Goal: Task Accomplishment & Management: Use online tool/utility

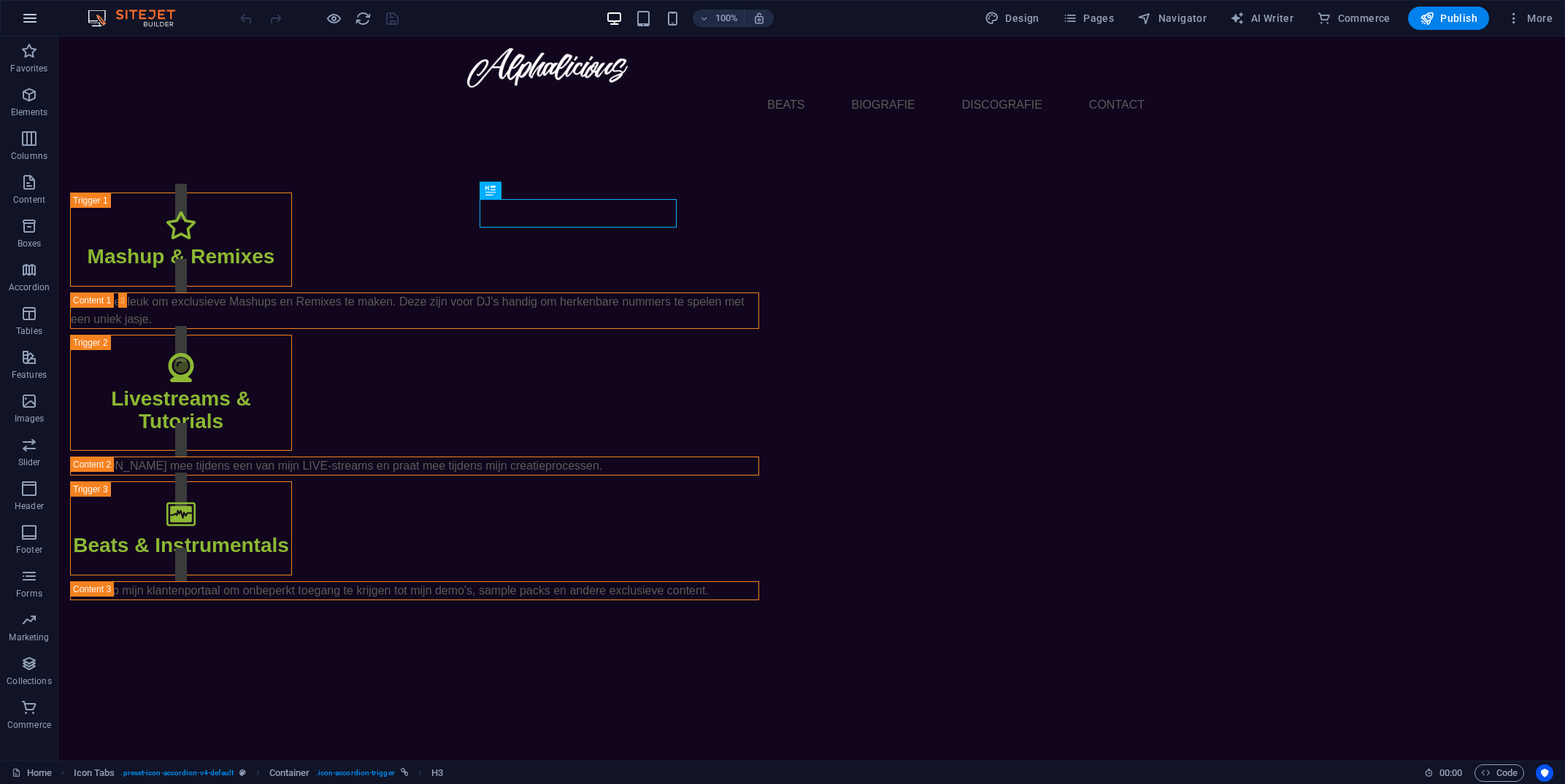
click at [22, 19] on icon "button" at bounding box center [29, 17] width 17 height 17
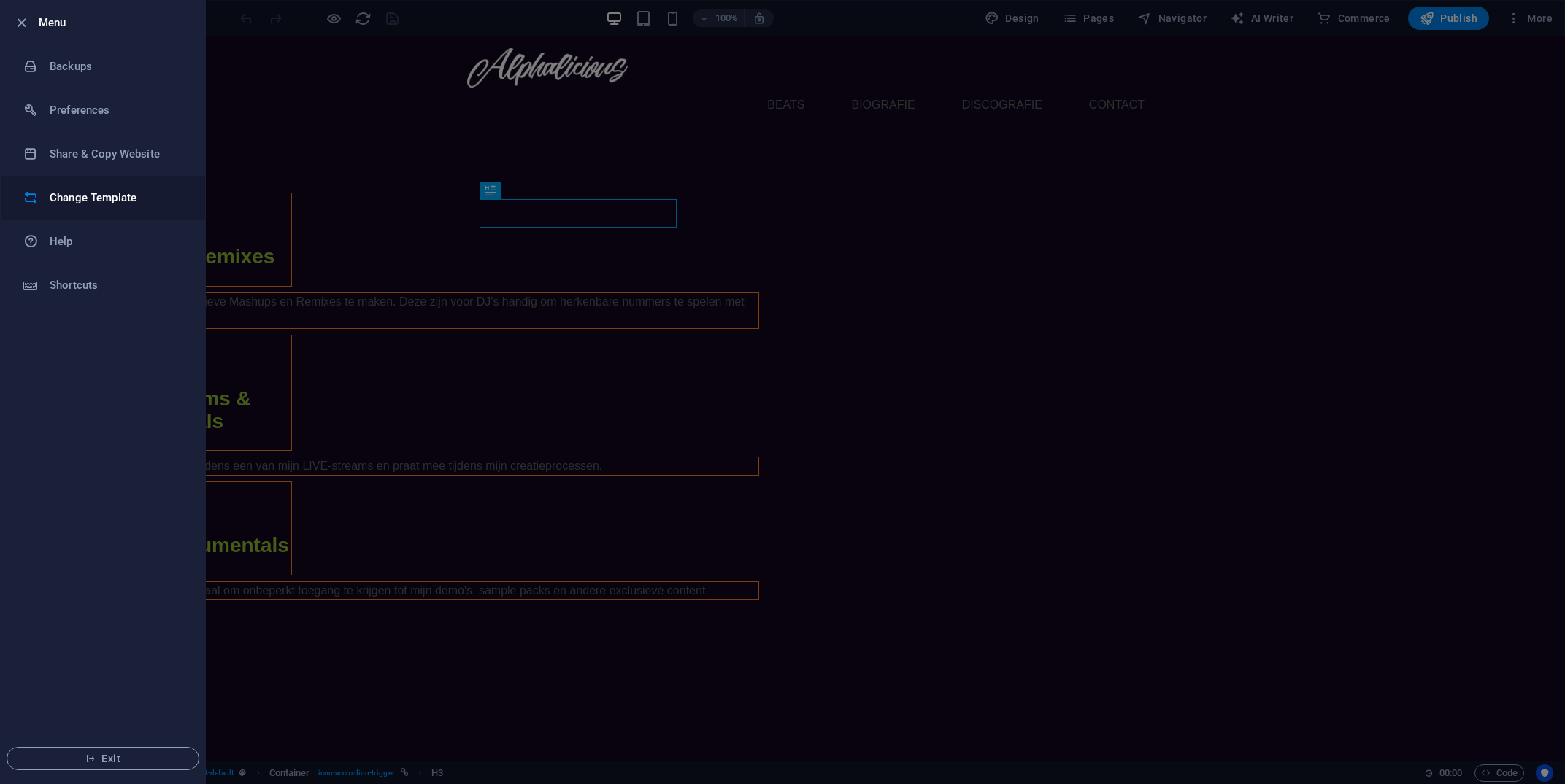
click at [108, 197] on h6 "Change Template" at bounding box center [117, 198] width 135 height 17
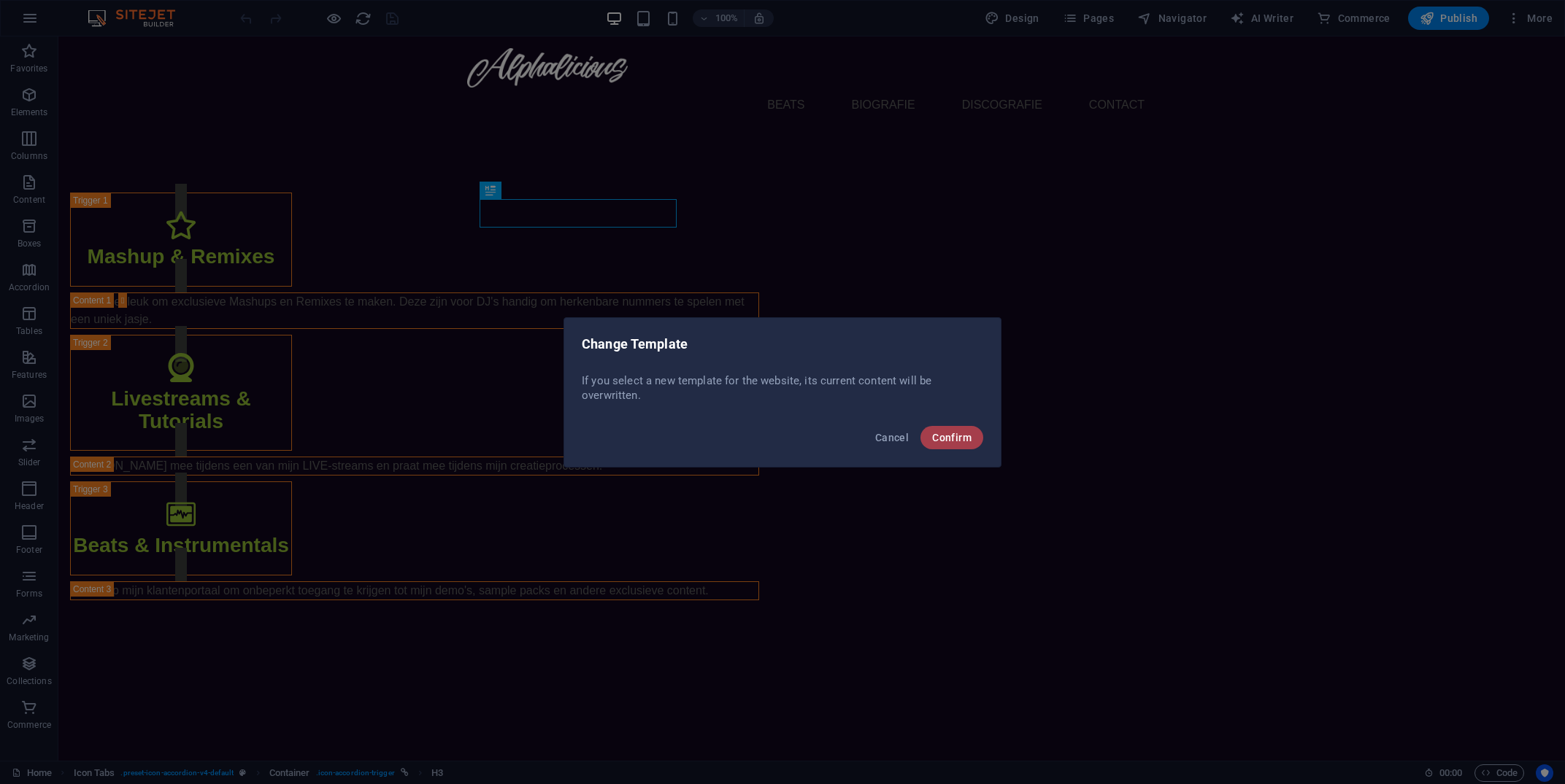
click at [944, 437] on span "Confirm" at bounding box center [952, 437] width 40 height 12
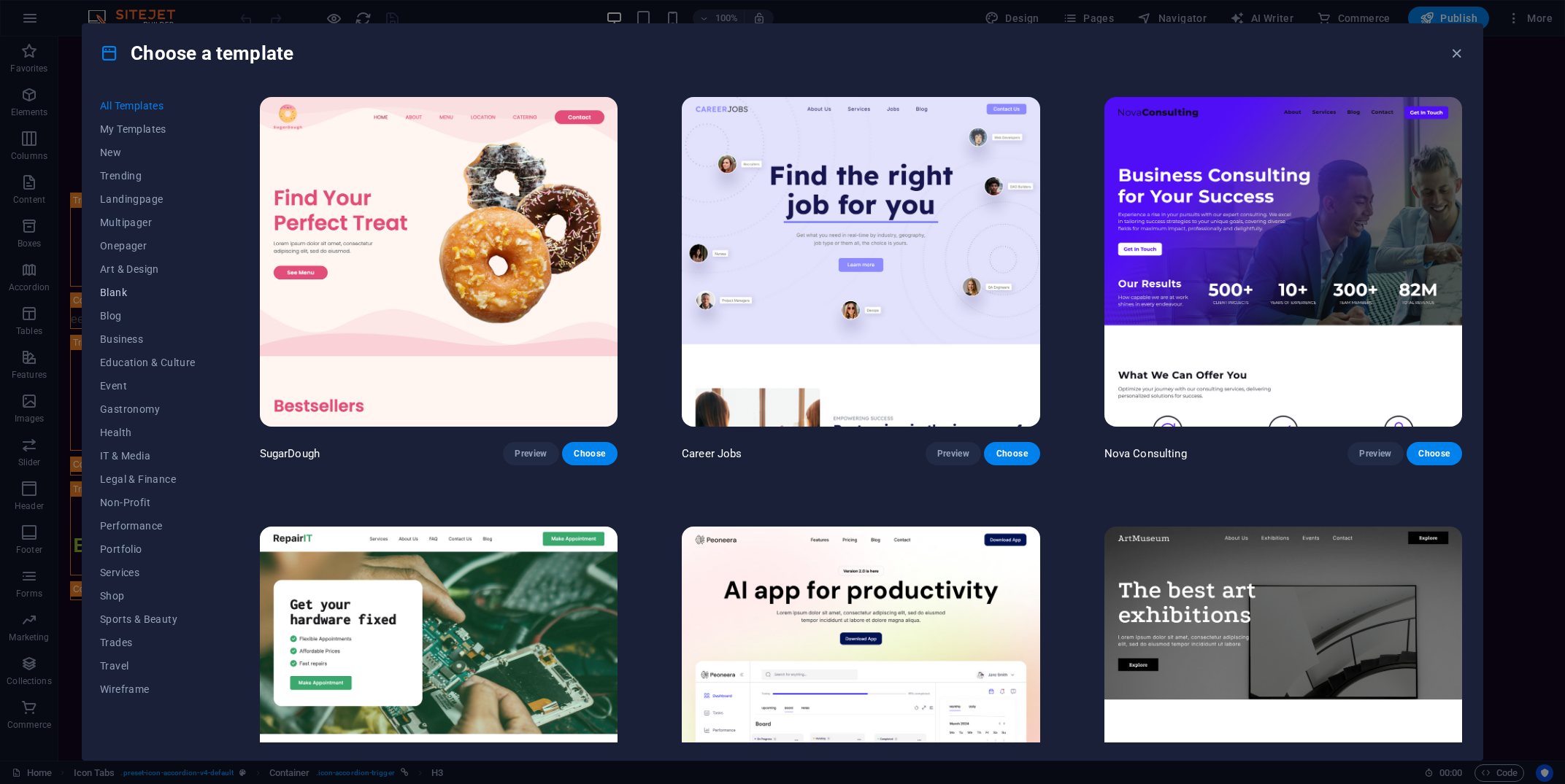
click at [118, 295] on span "Blank" at bounding box center [148, 292] width 96 height 12
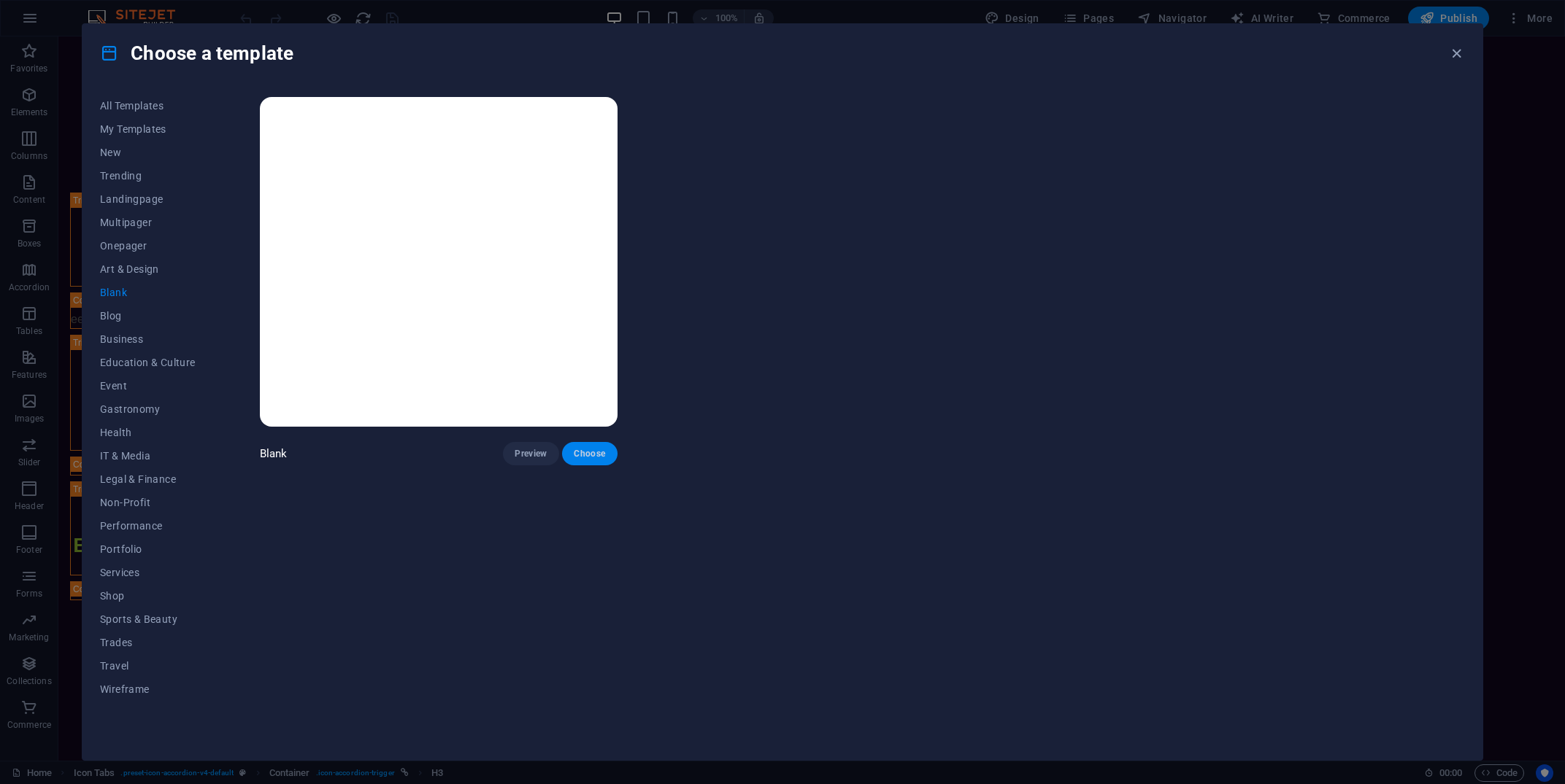
click at [584, 452] on span "Choose" at bounding box center [589, 453] width 32 height 12
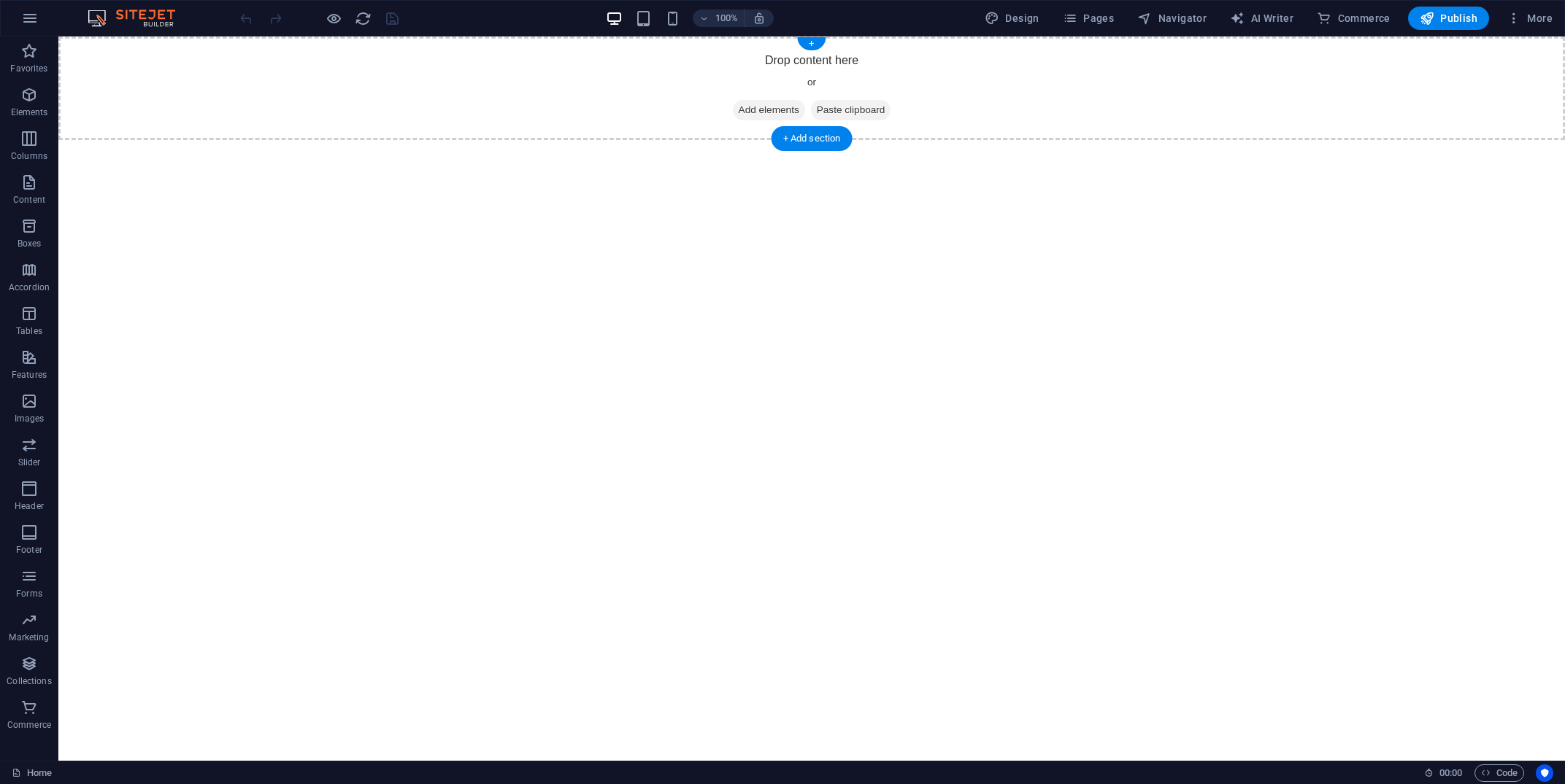
click at [812, 51] on div "Drop content here or Add elements Paste clipboard" at bounding box center [812, 88] width 1507 height 104
click at [28, 497] on icon "button" at bounding box center [29, 488] width 17 height 17
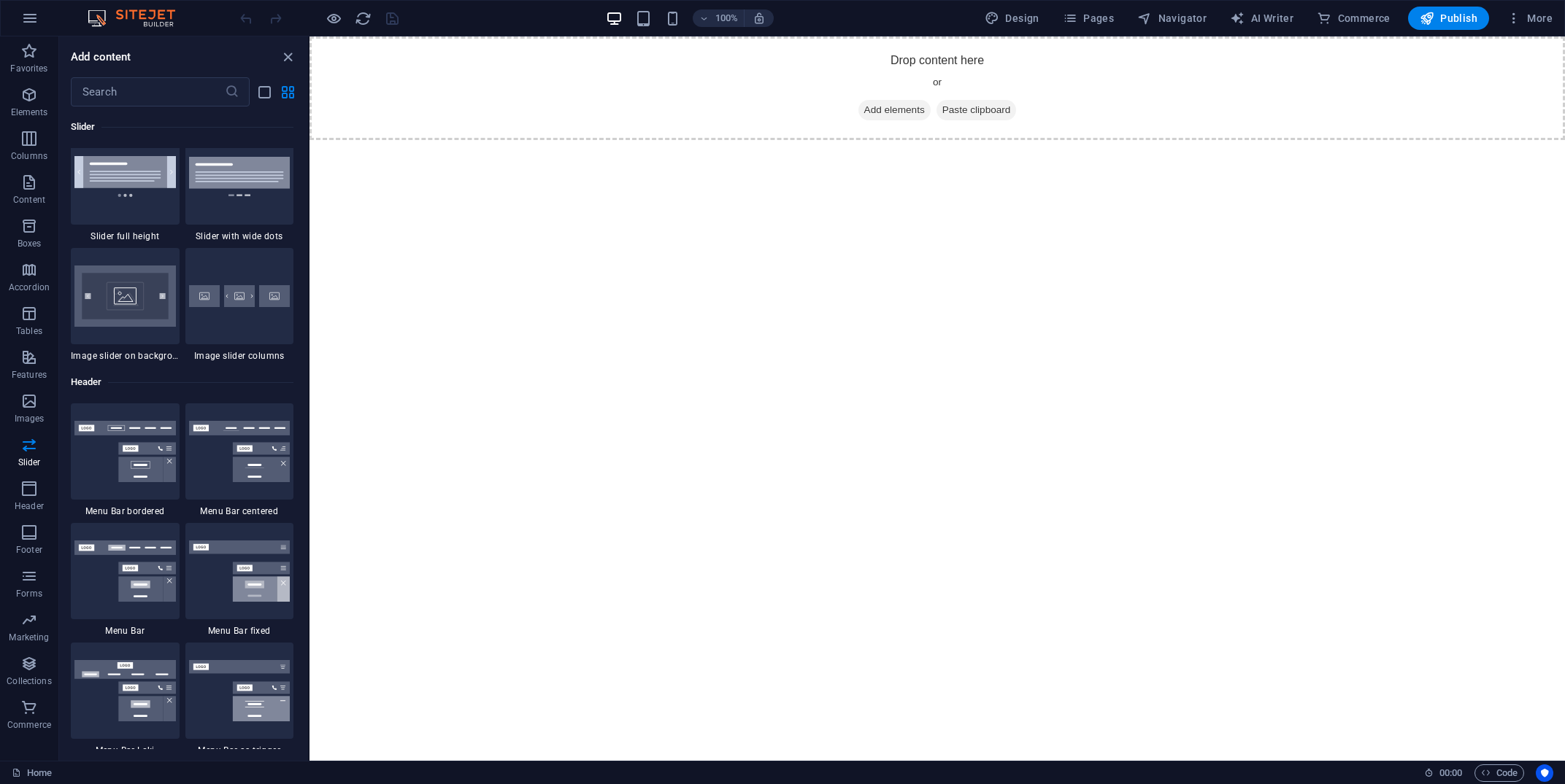
scroll to position [8532, 0]
click at [139, 593] on img at bounding box center [125, 570] width 101 height 62
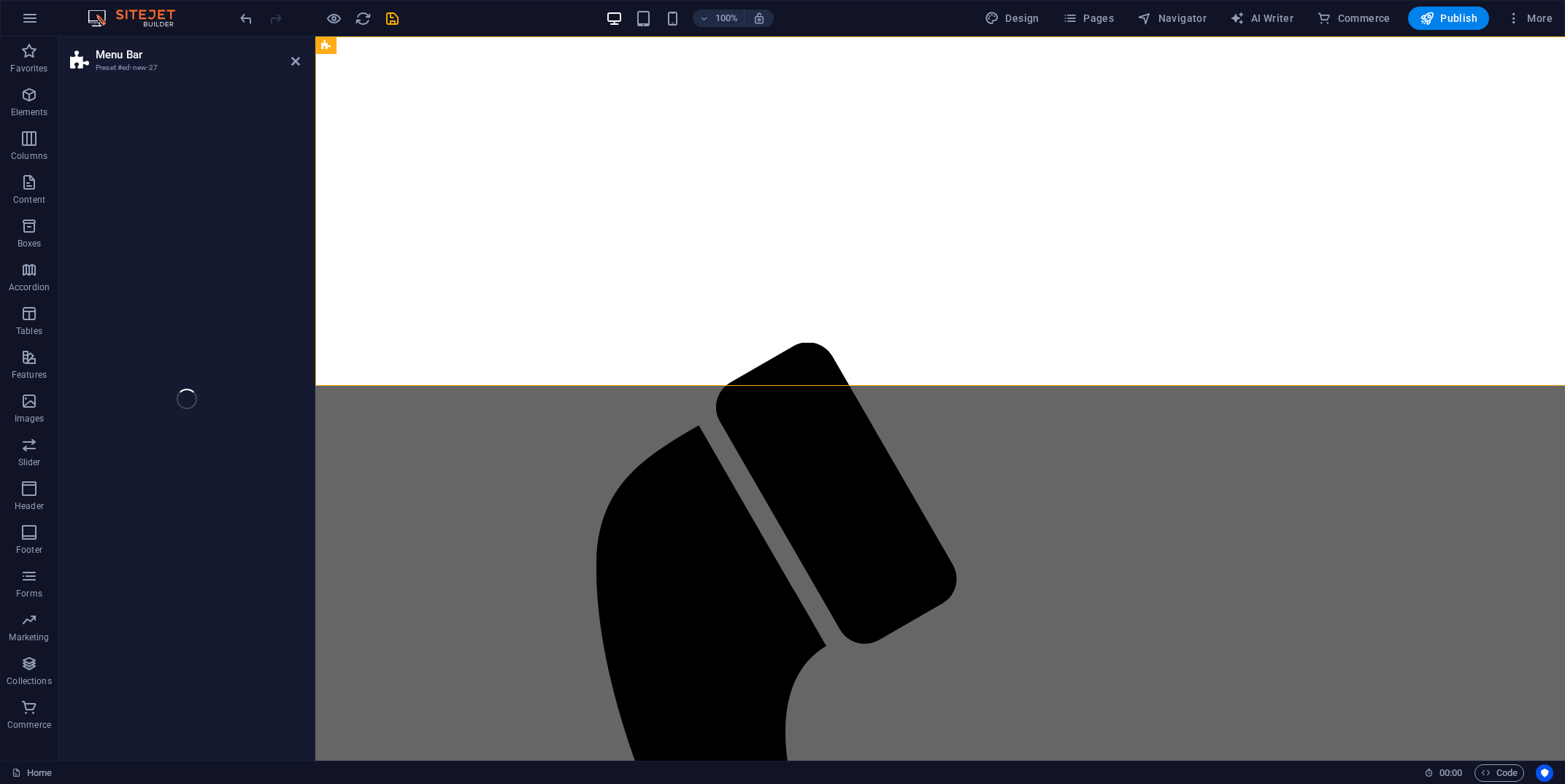
select select "rem"
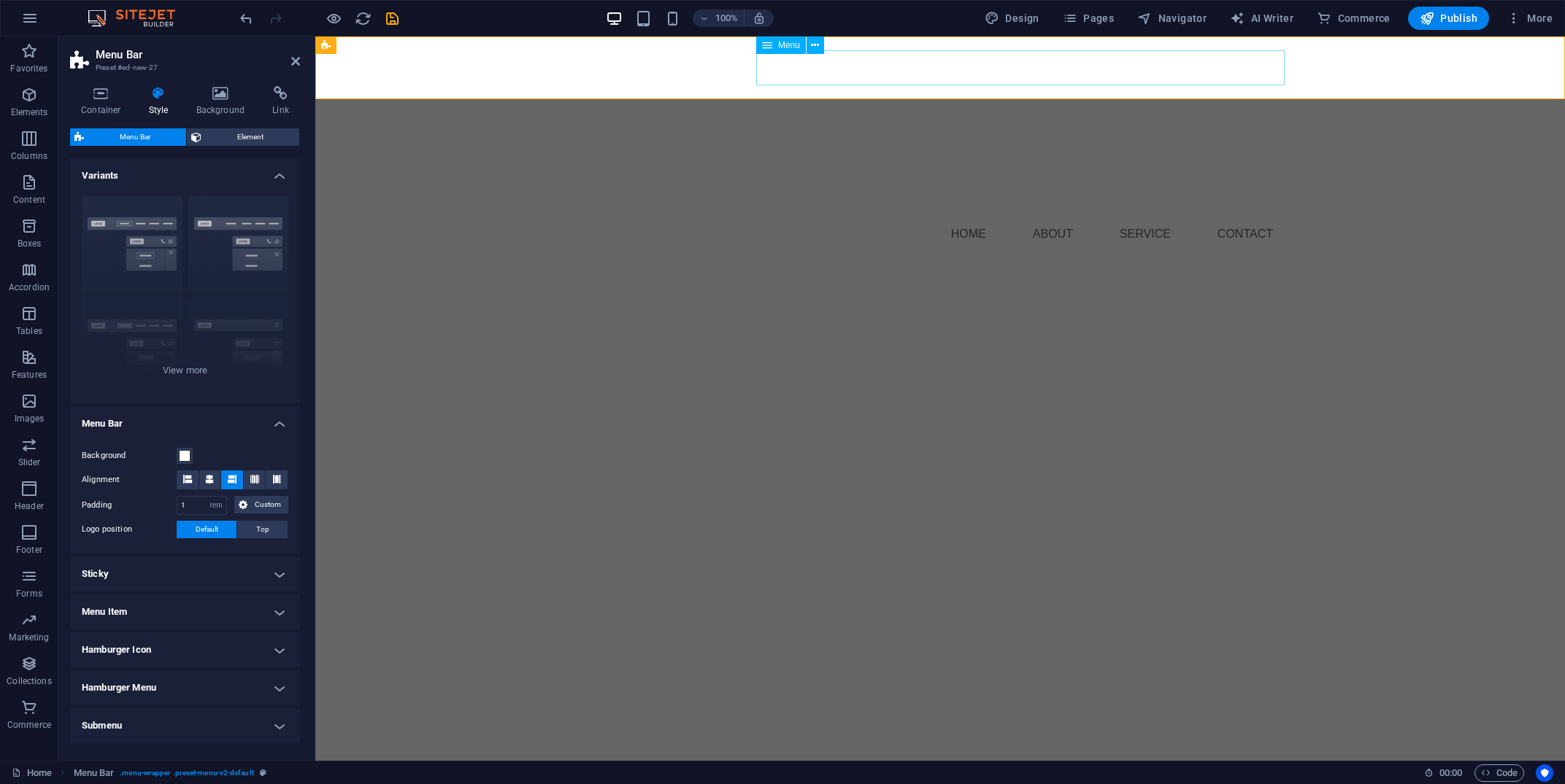
click at [1050, 217] on nav "Home About Service Contact" at bounding box center [940, 234] width 689 height 35
select select
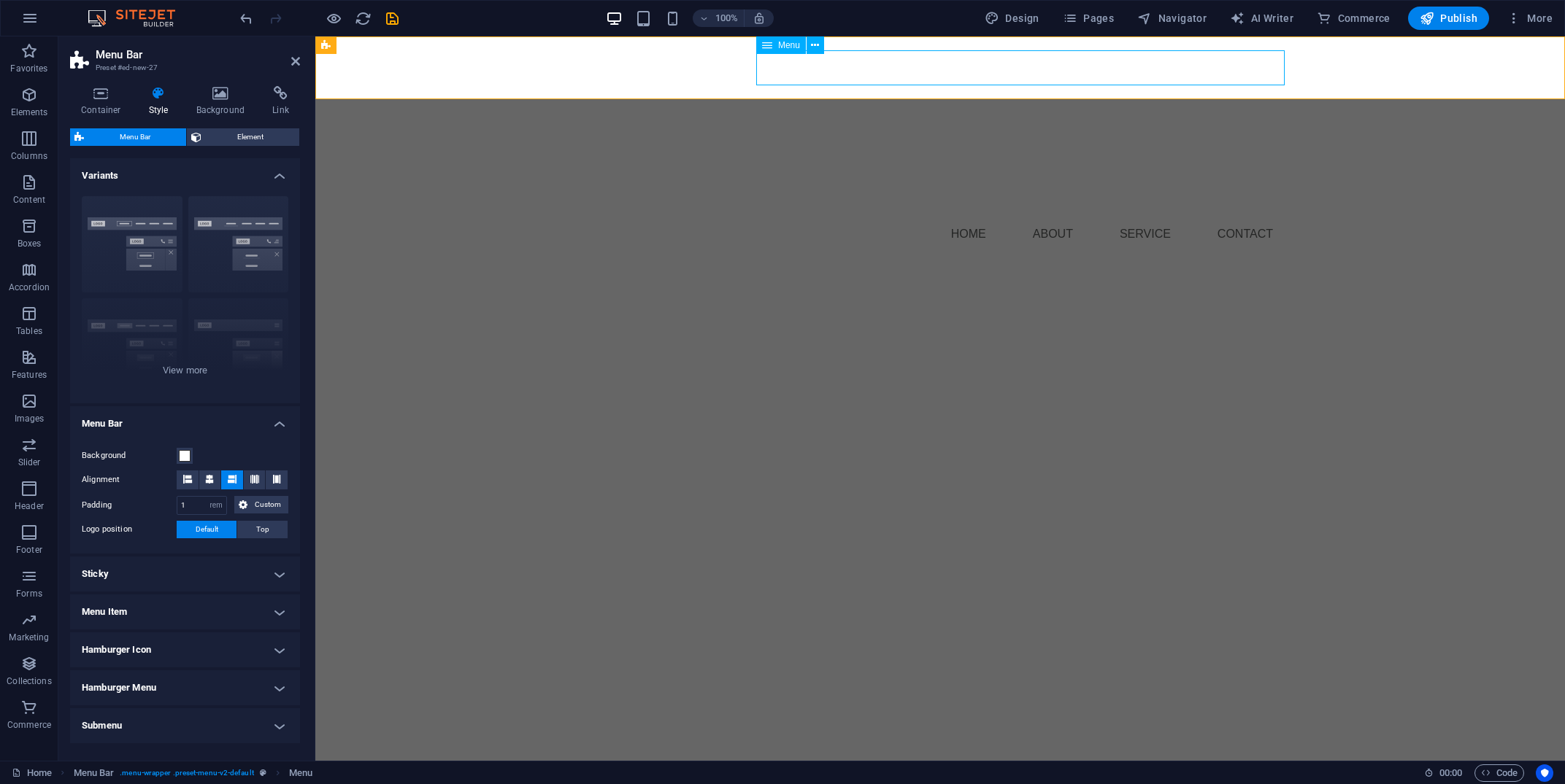
select select
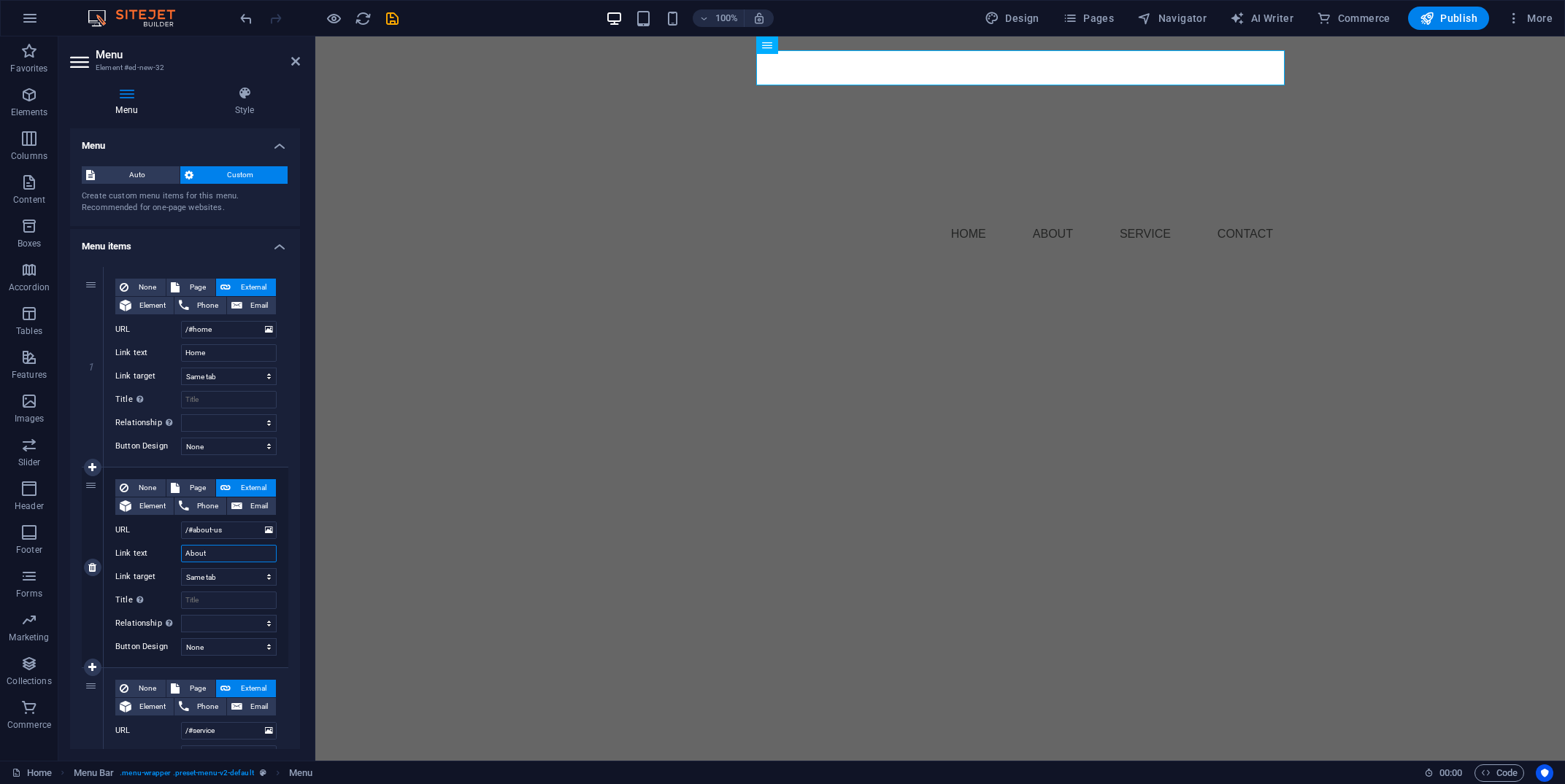
click at [221, 551] on input "About" at bounding box center [229, 553] width 96 height 17
type input "Bio"
select select
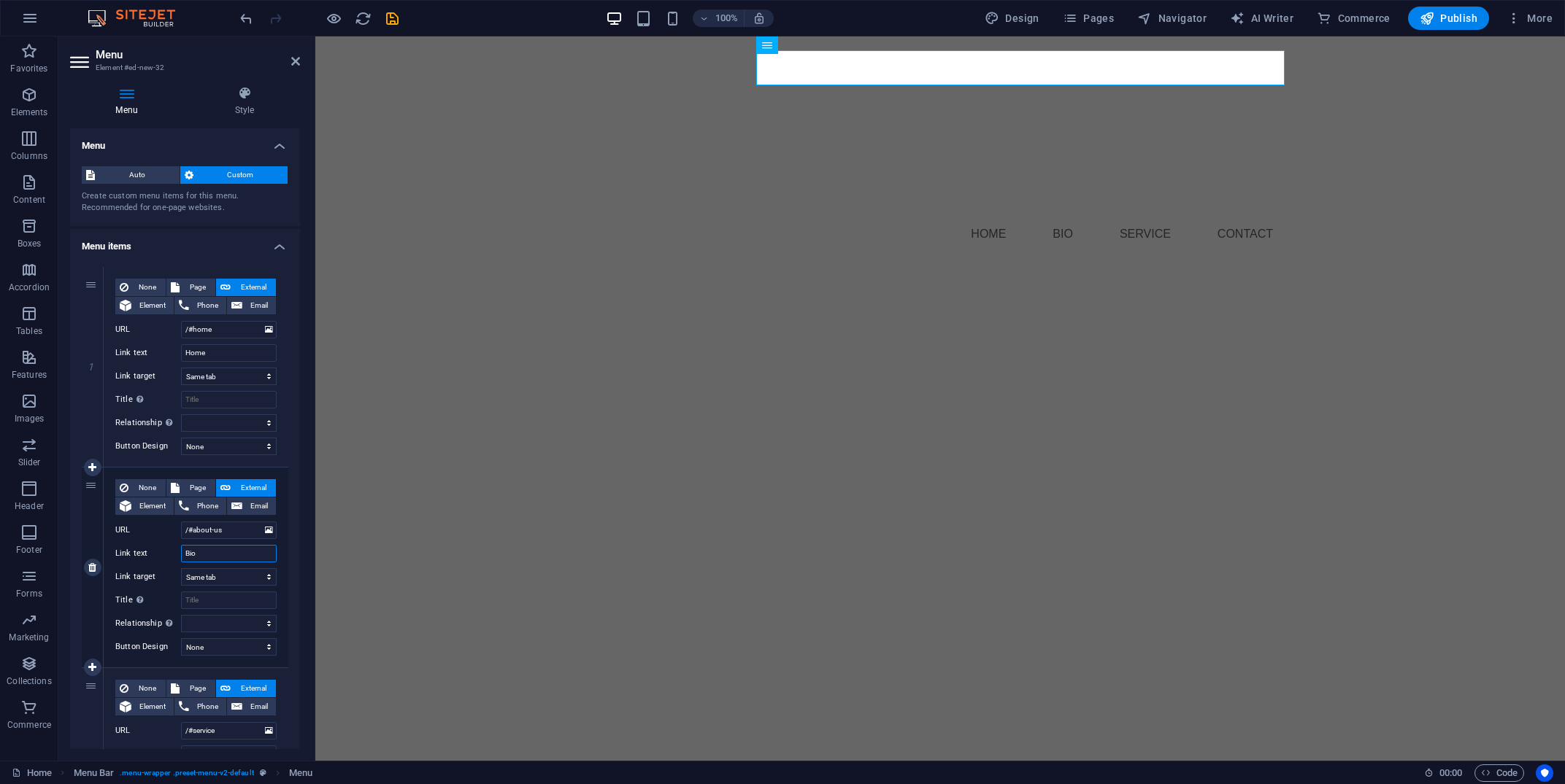
select select
type input "Biografi"
select select
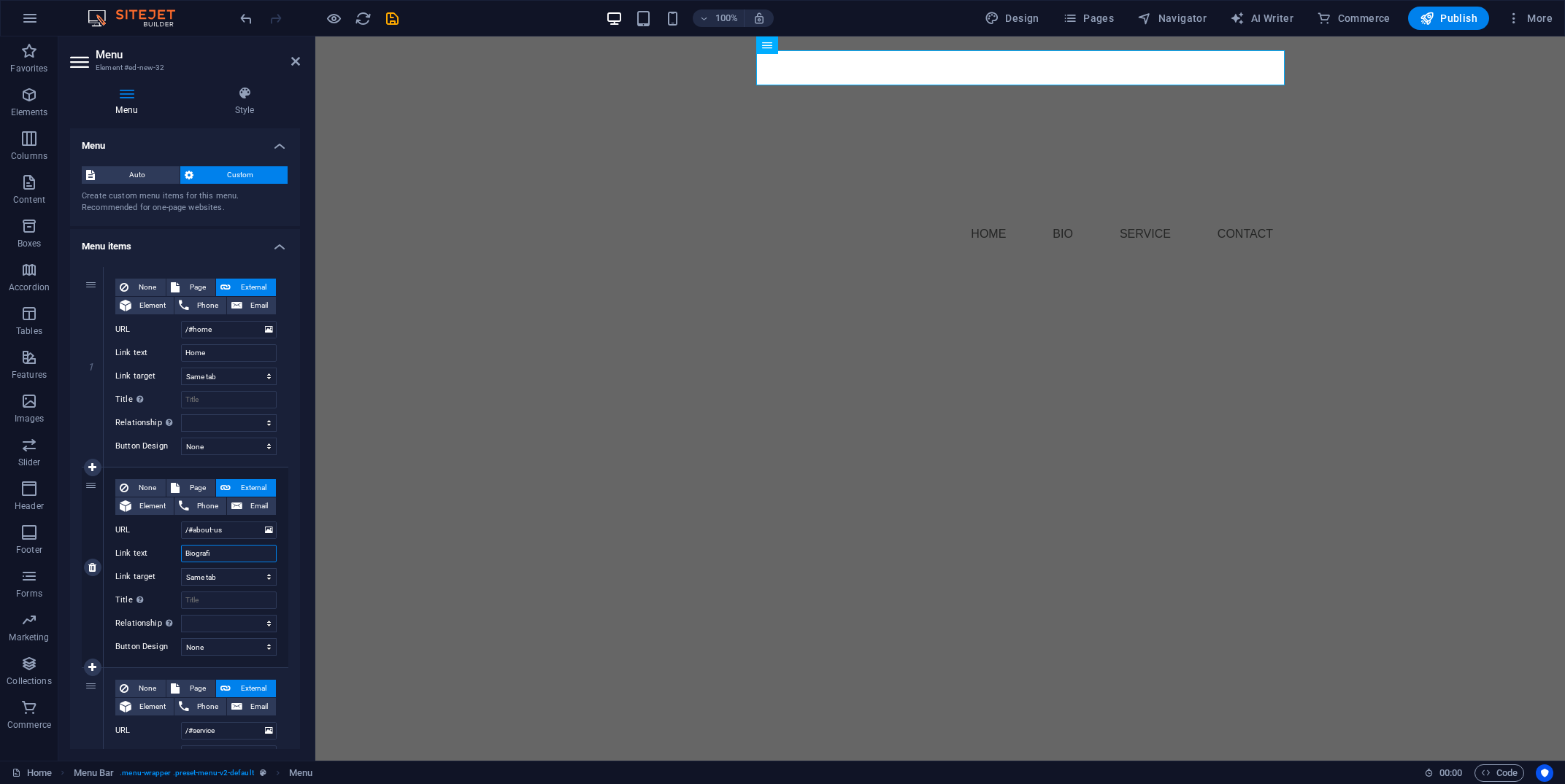
select select
type input "Biografie"
select select
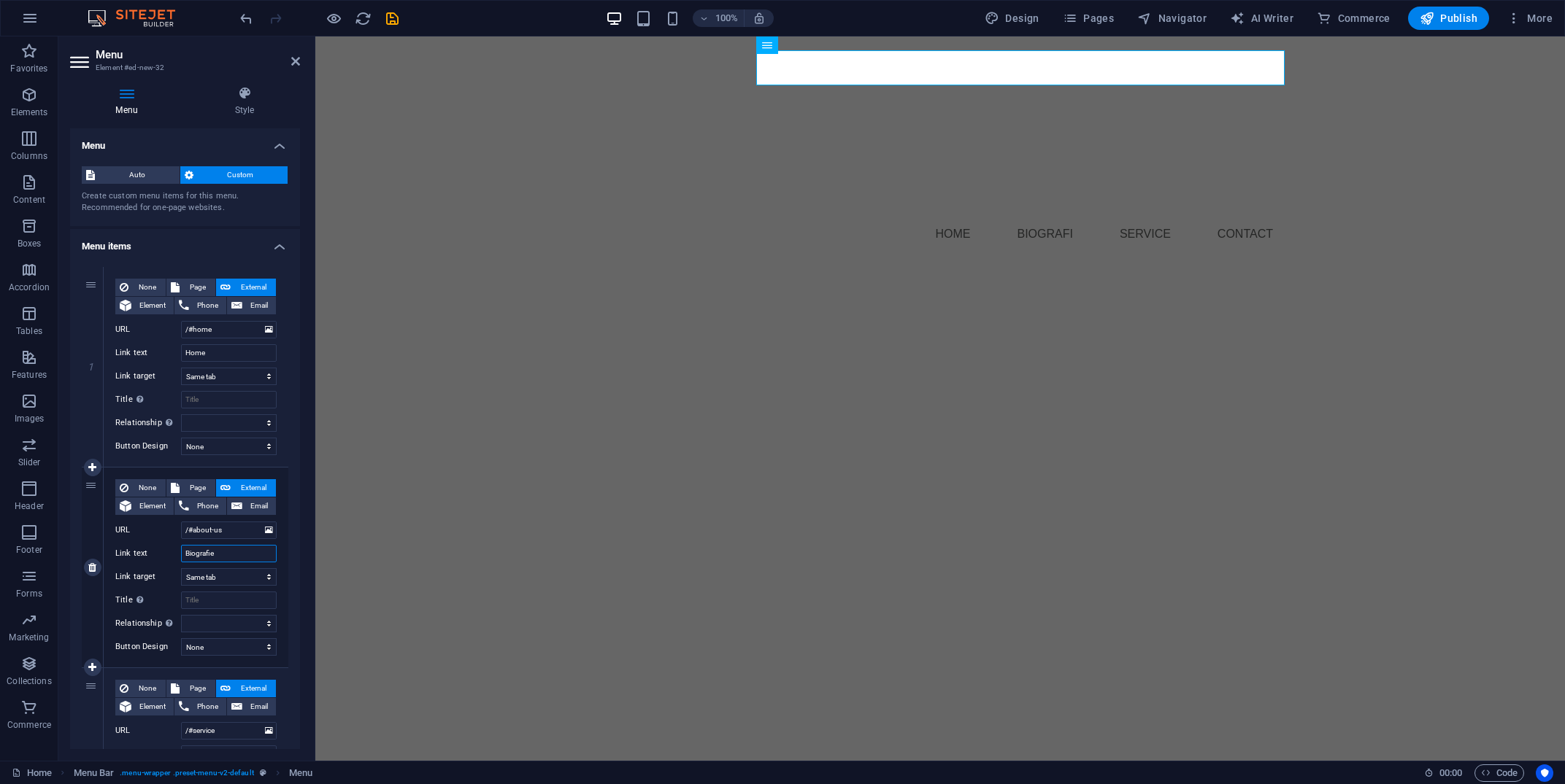
select select
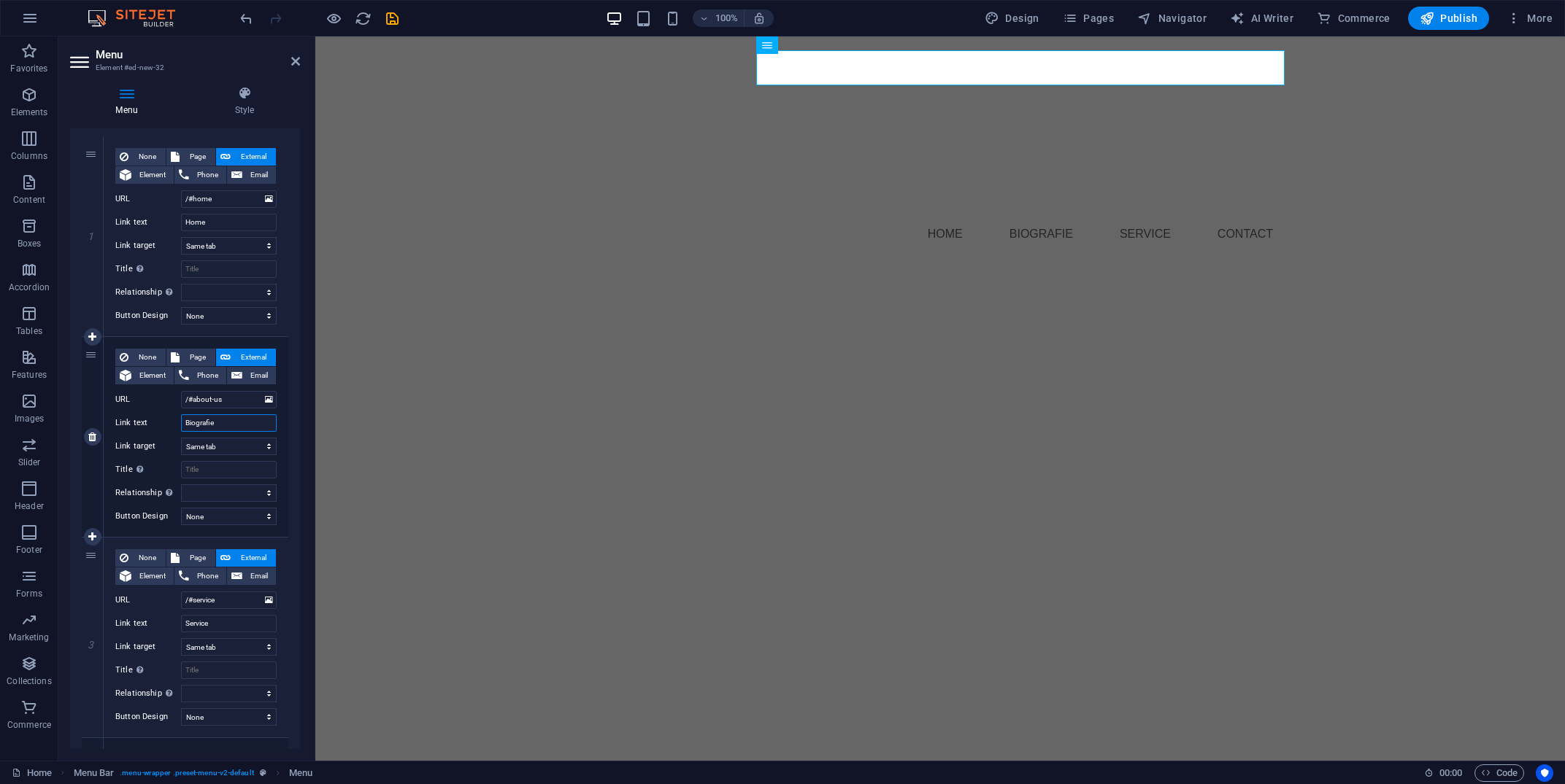
scroll to position [135, 0]
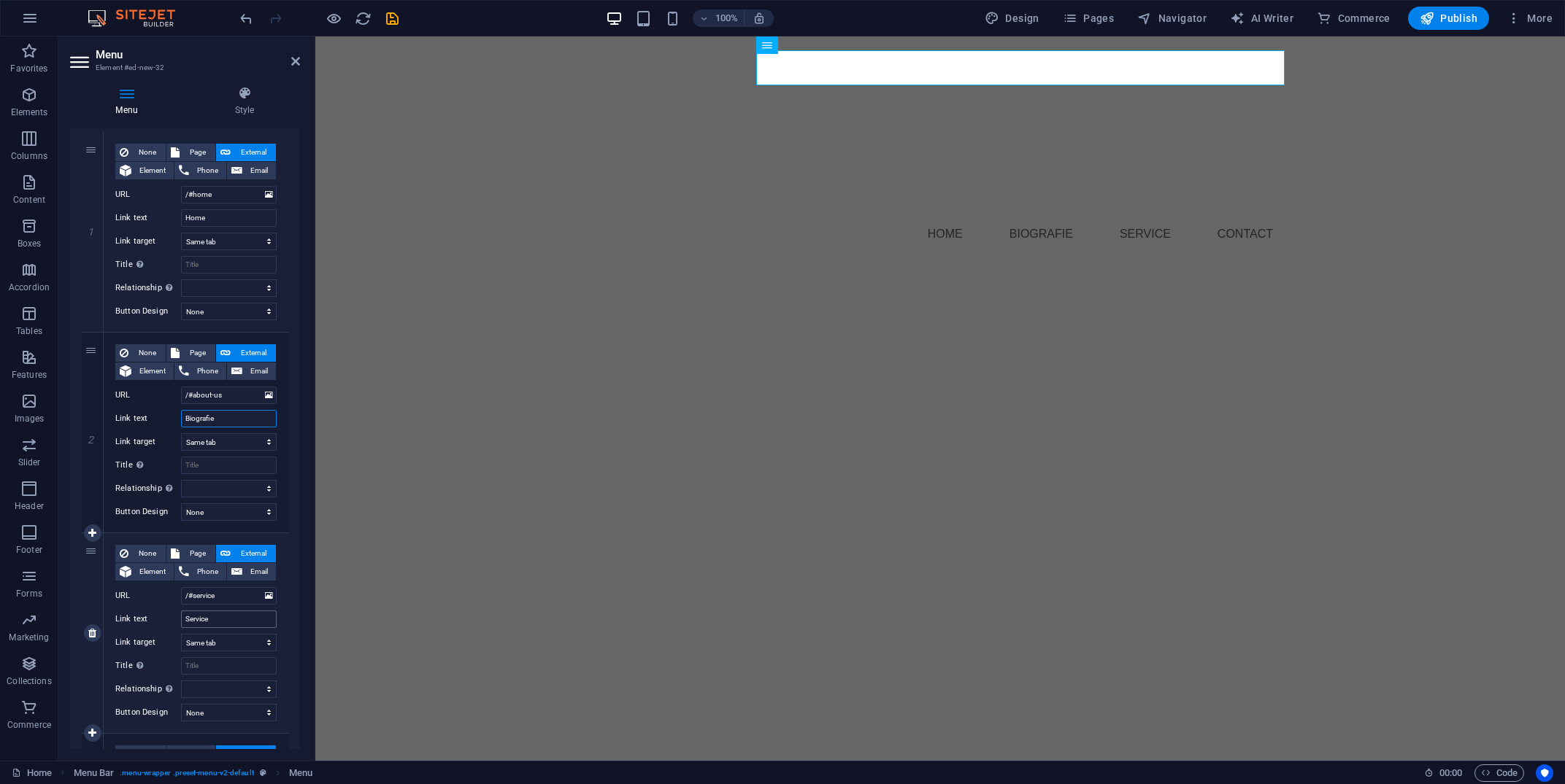
type input "Biografie"
click at [225, 616] on input "Service" at bounding box center [229, 619] width 96 height 17
type input "Discografie"
select select
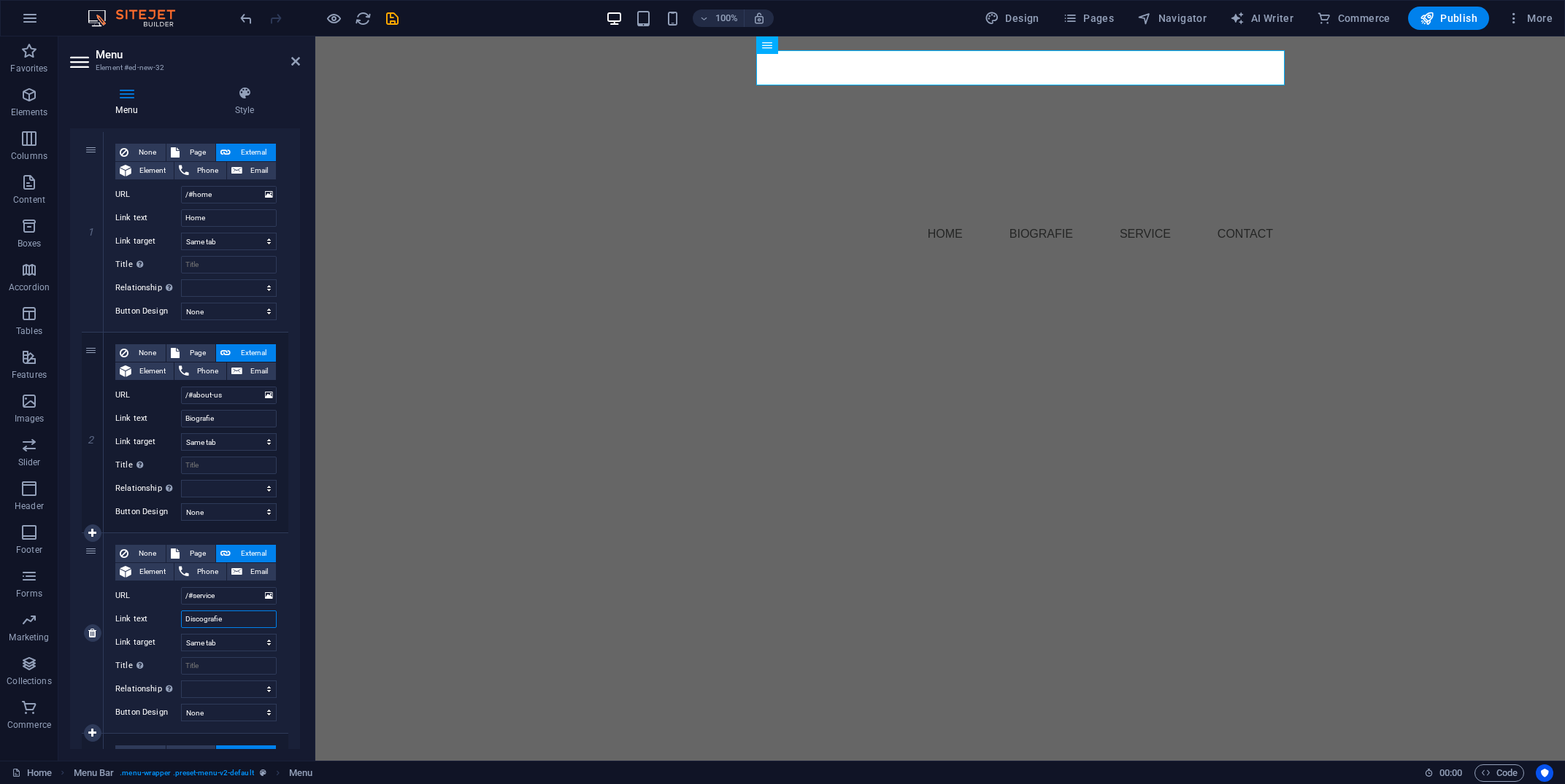
select select
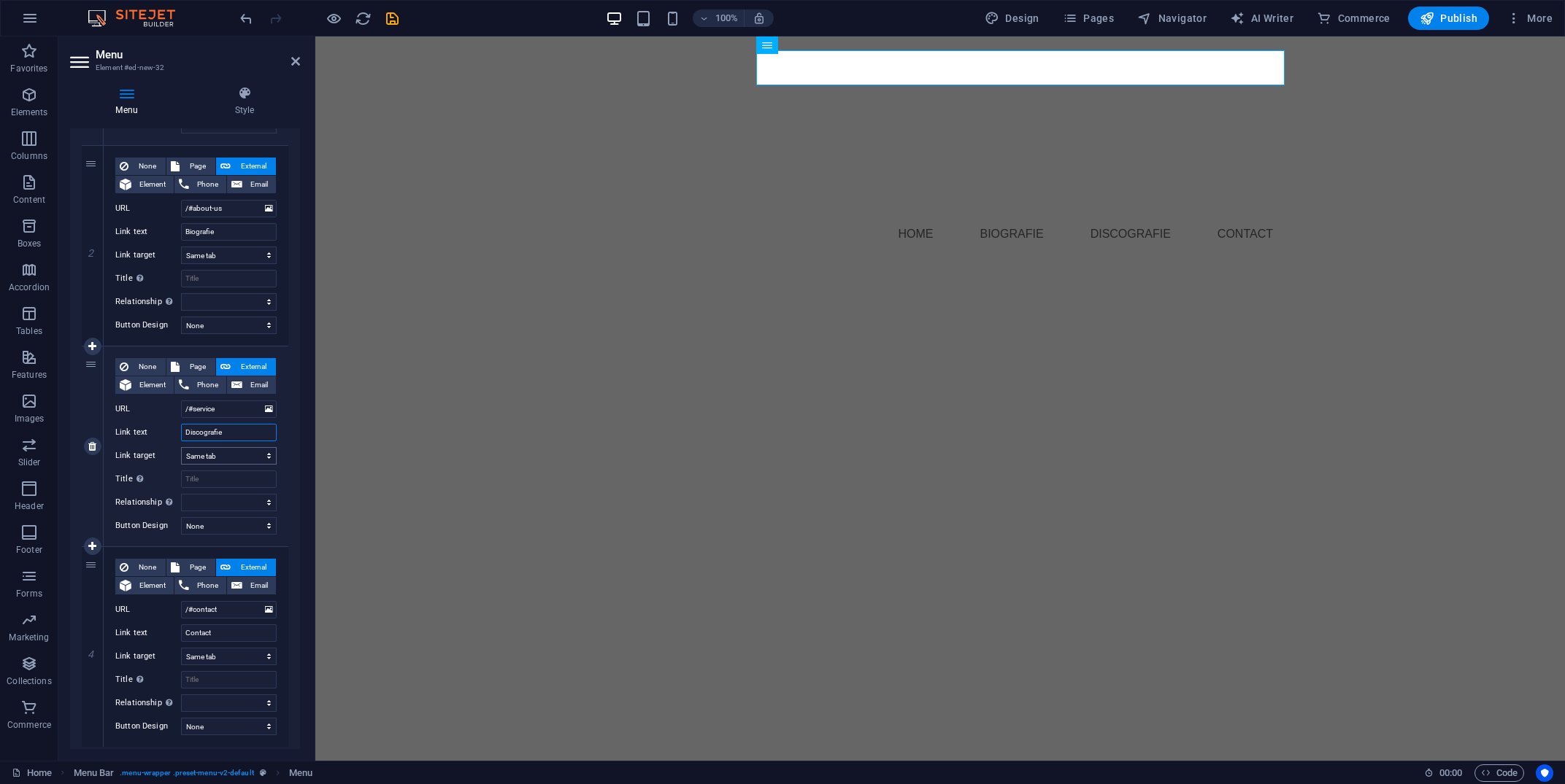
scroll to position [324, 0]
type input "Discografie"
click at [226, 627] on input "Contact" at bounding box center [229, 630] width 96 height 17
type input "Nieuws"
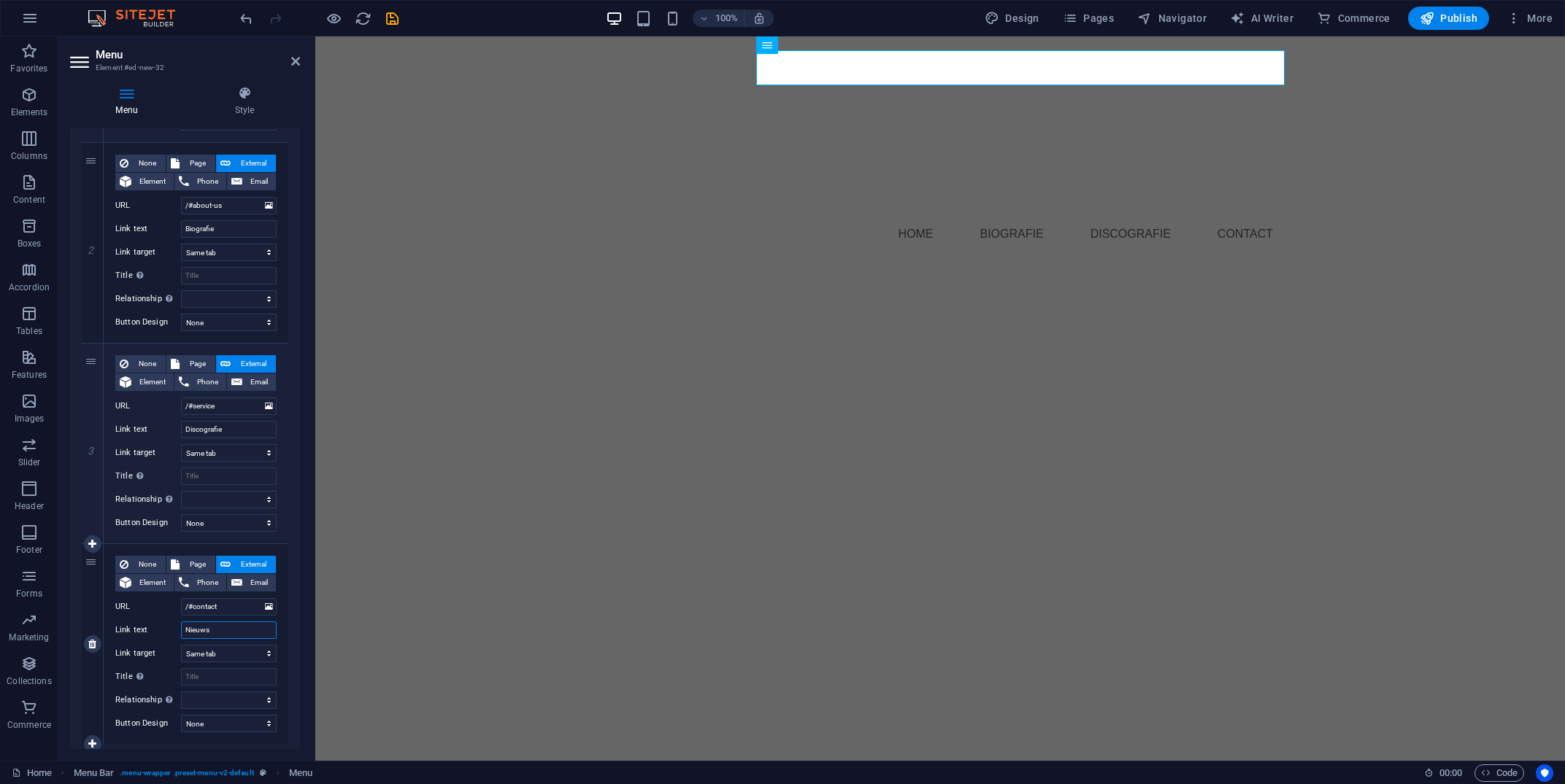
select select
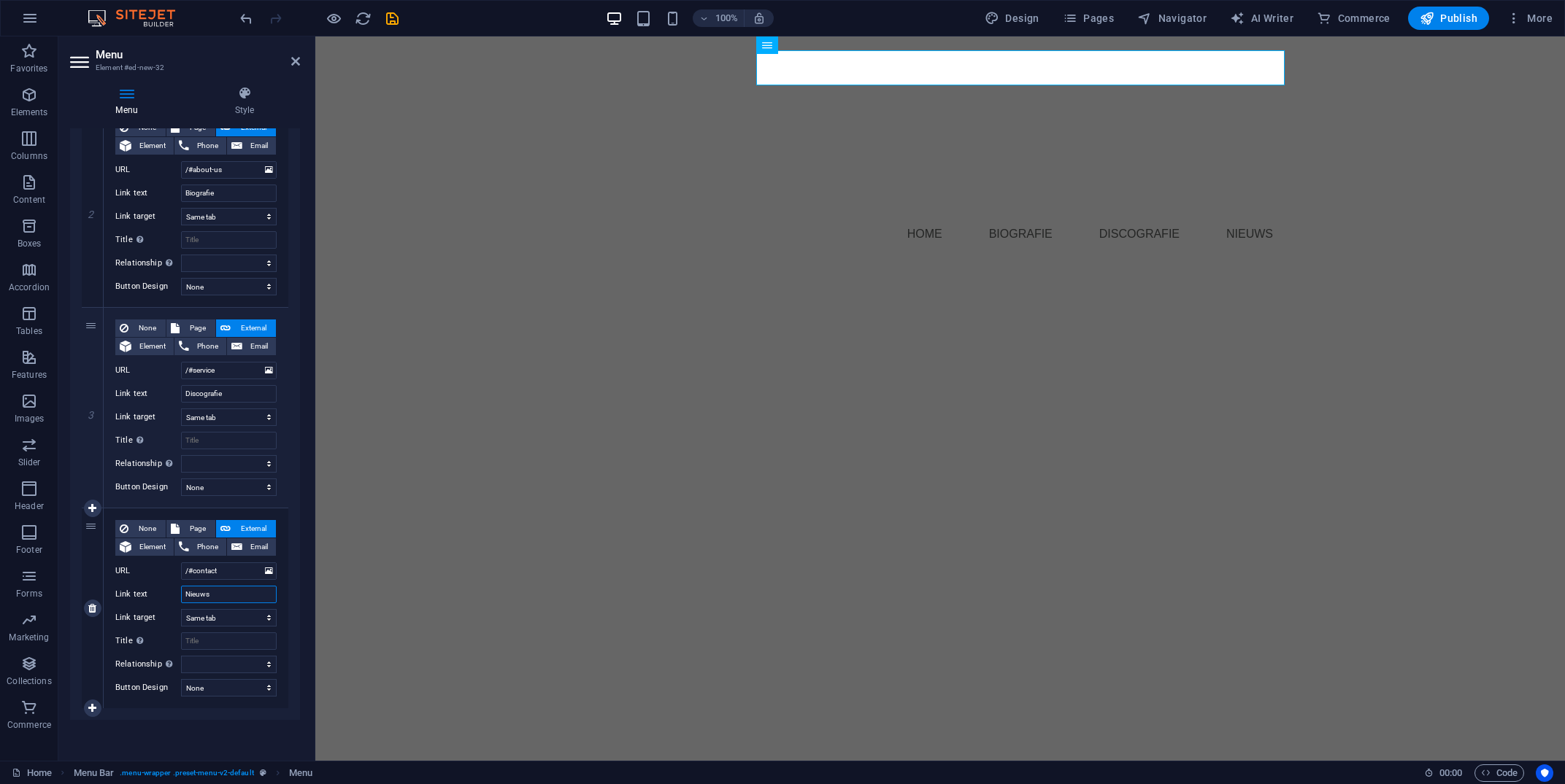
click at [209, 589] on input "Nieuws" at bounding box center [229, 595] width 96 height 17
type input "book"
select select
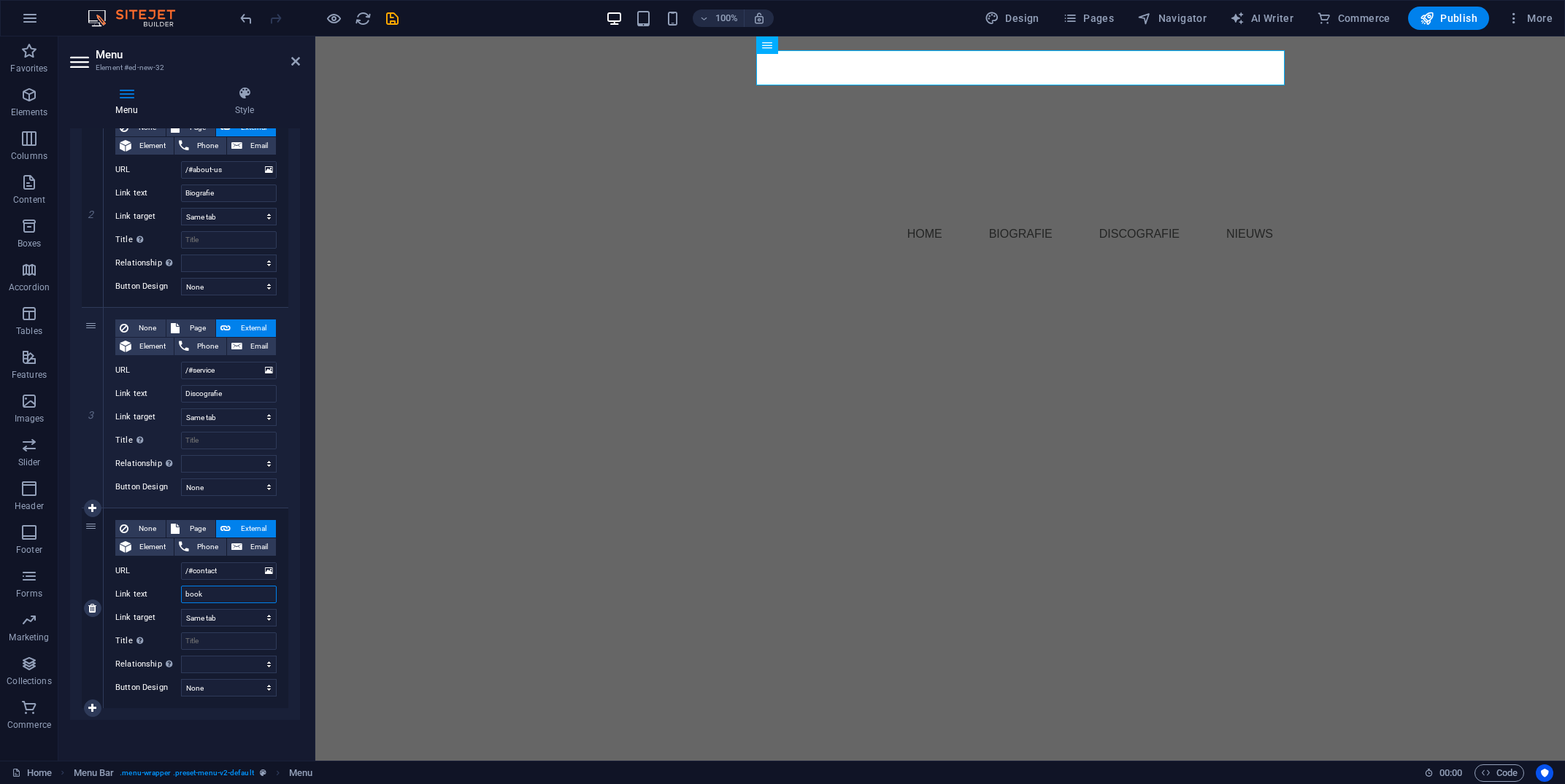
select select
type input "b"
select select
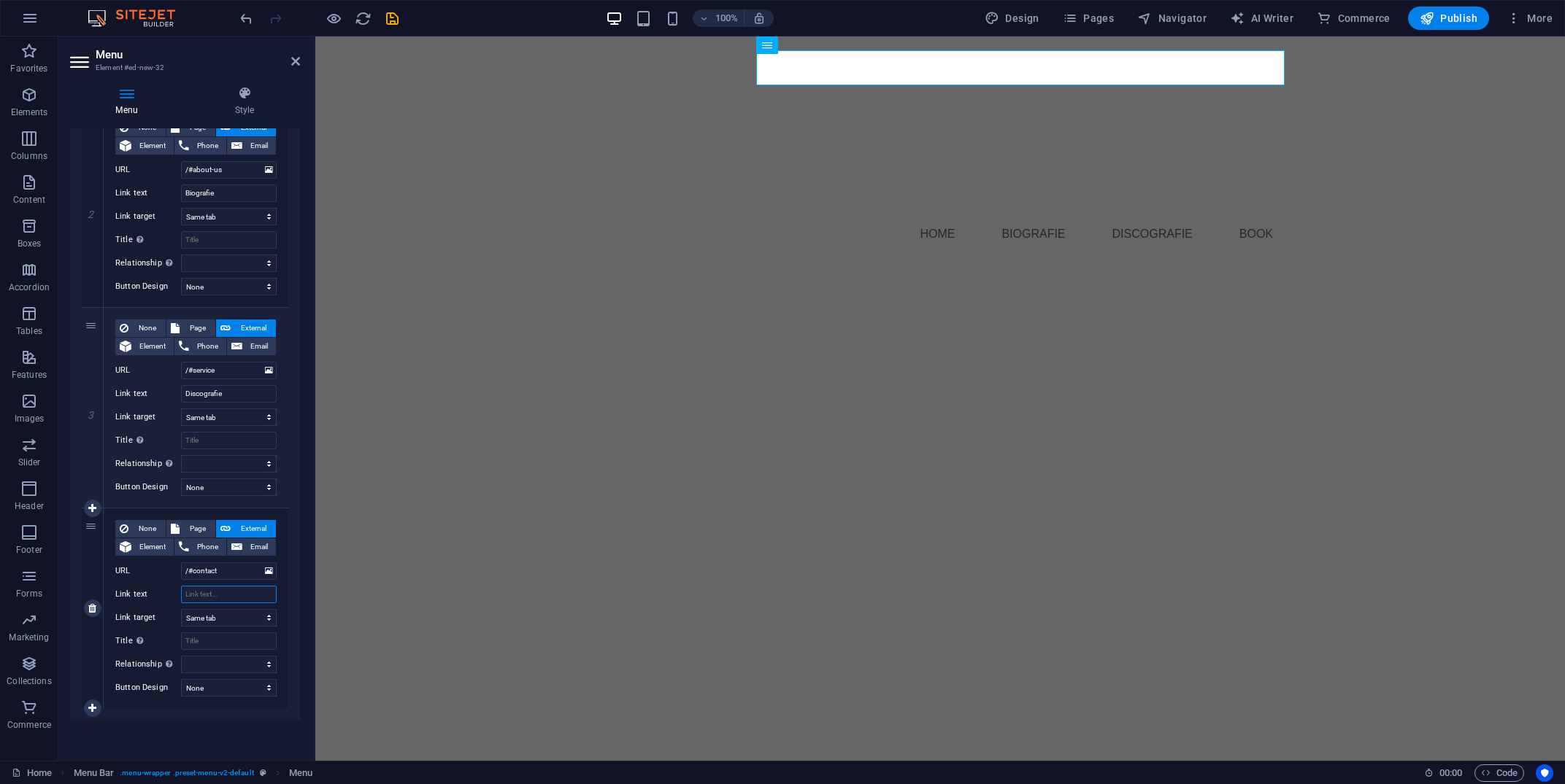
select select
type input "schema"
select select
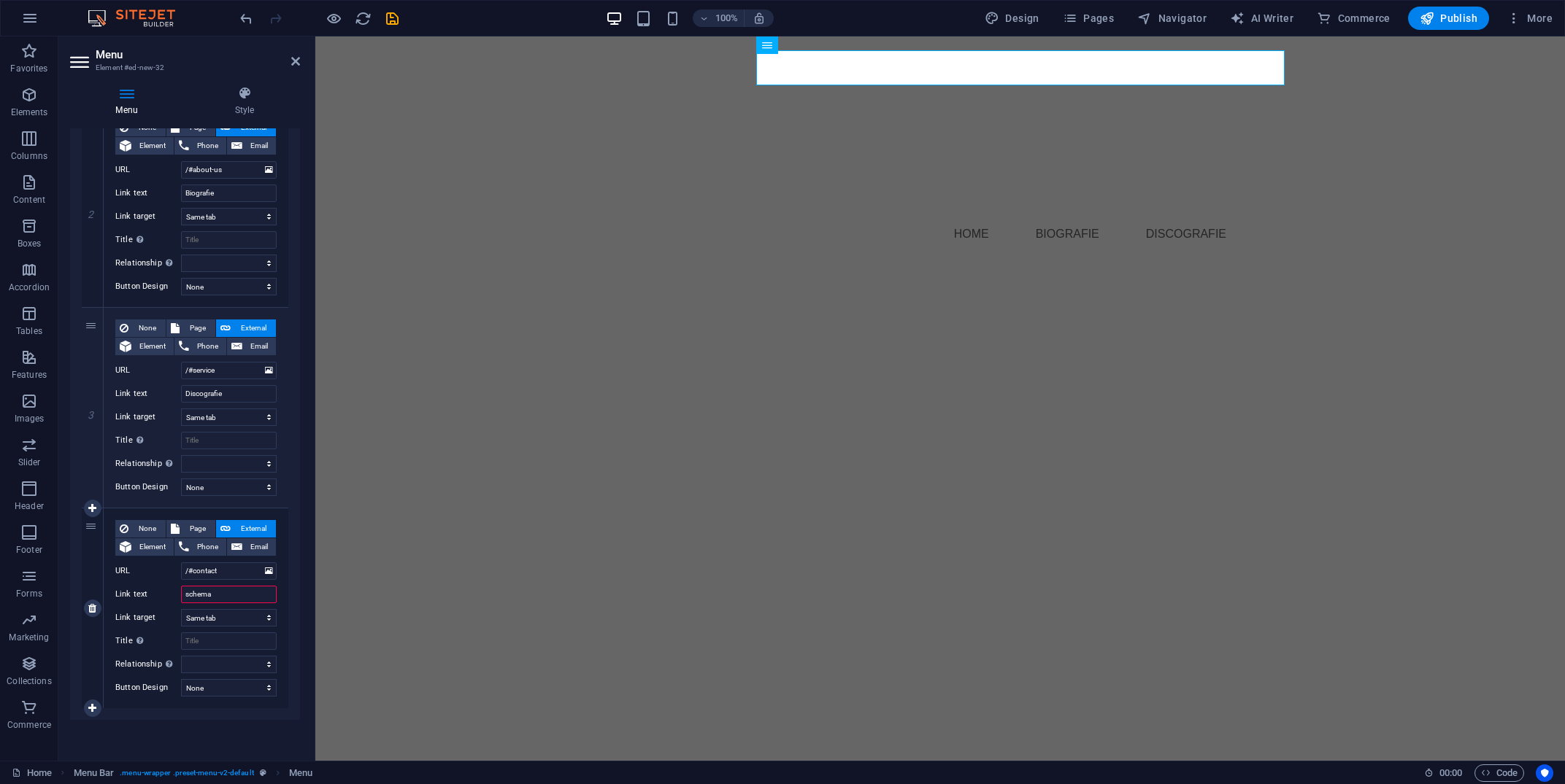
select select
type input "s"
type input "a"
select select
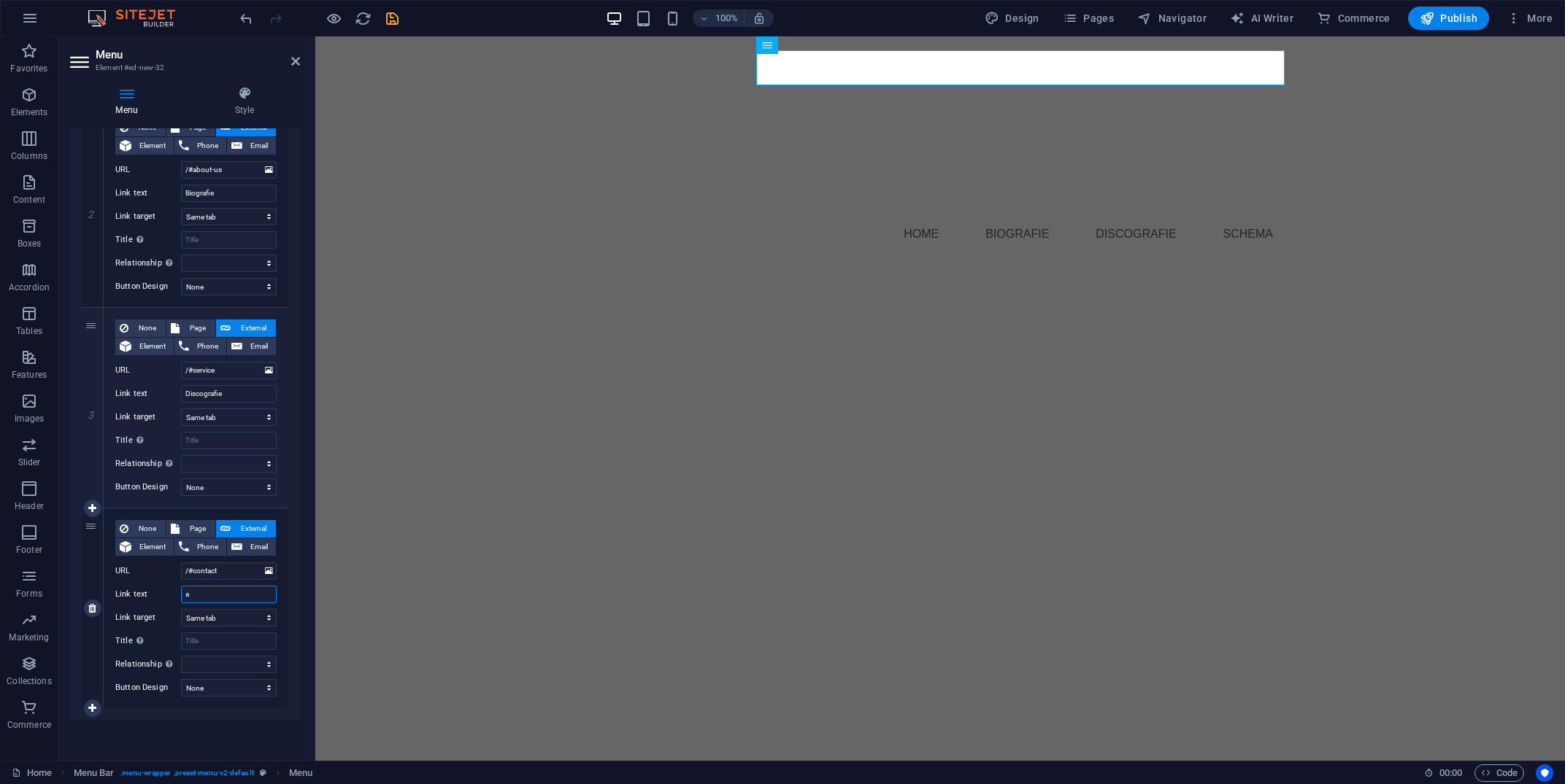
select select
type input "agenda"
select select
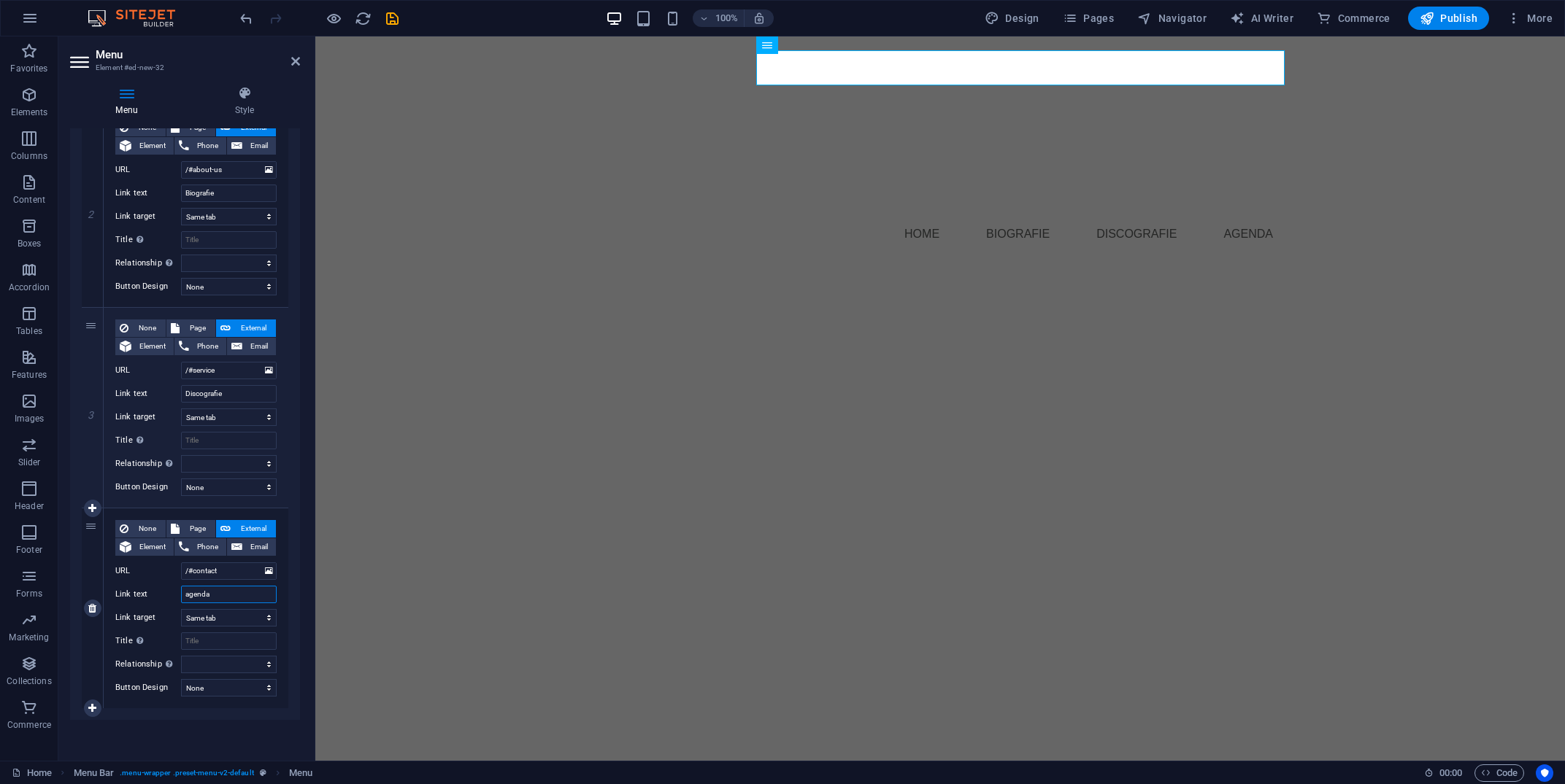
select select
type input "agenda"
click at [215, 567] on input "/#contact" at bounding box center [229, 571] width 96 height 17
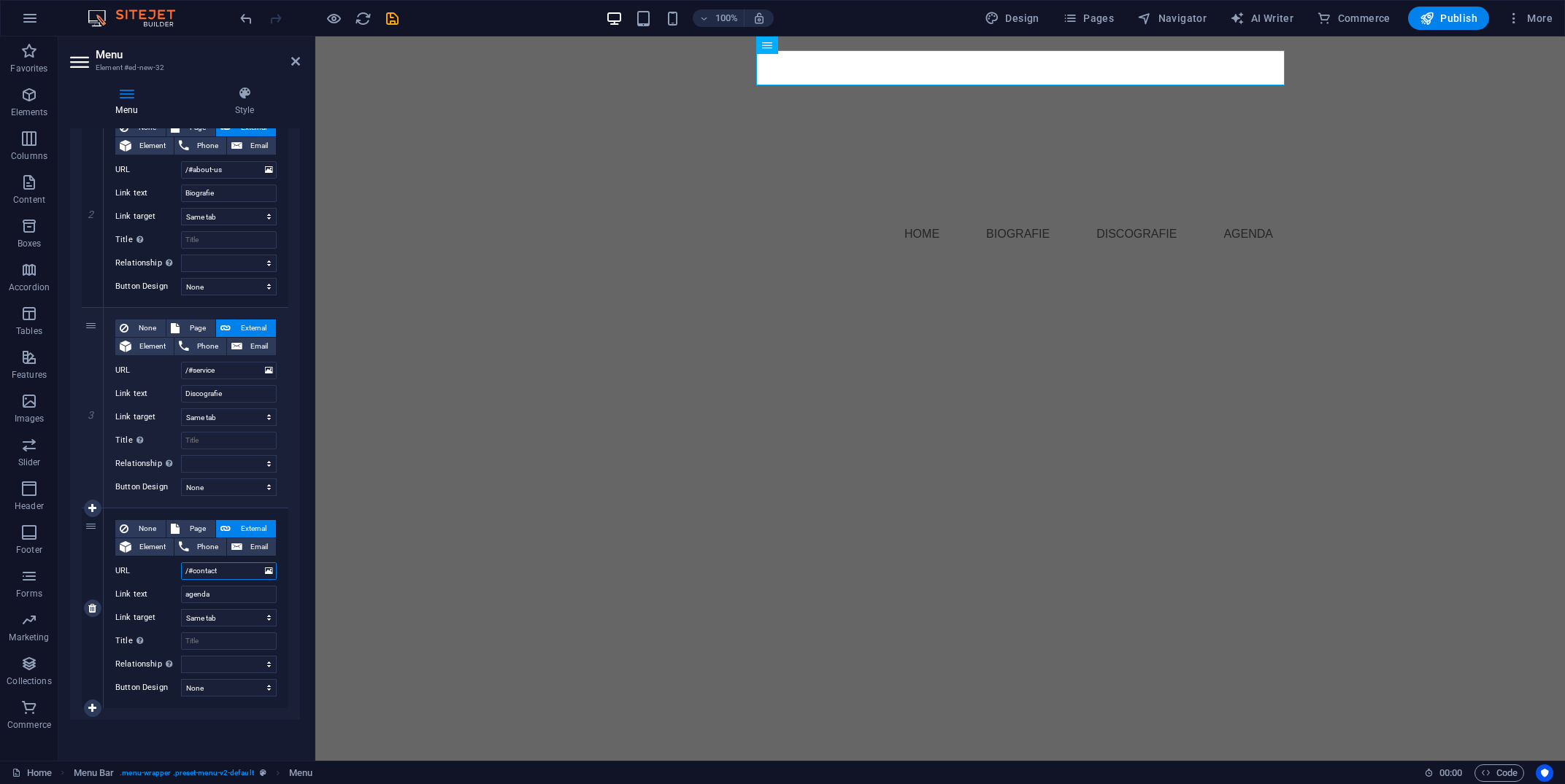
click at [215, 567] on input "/#contact" at bounding box center [229, 571] width 96 height 17
type input "/#agenda"
select select
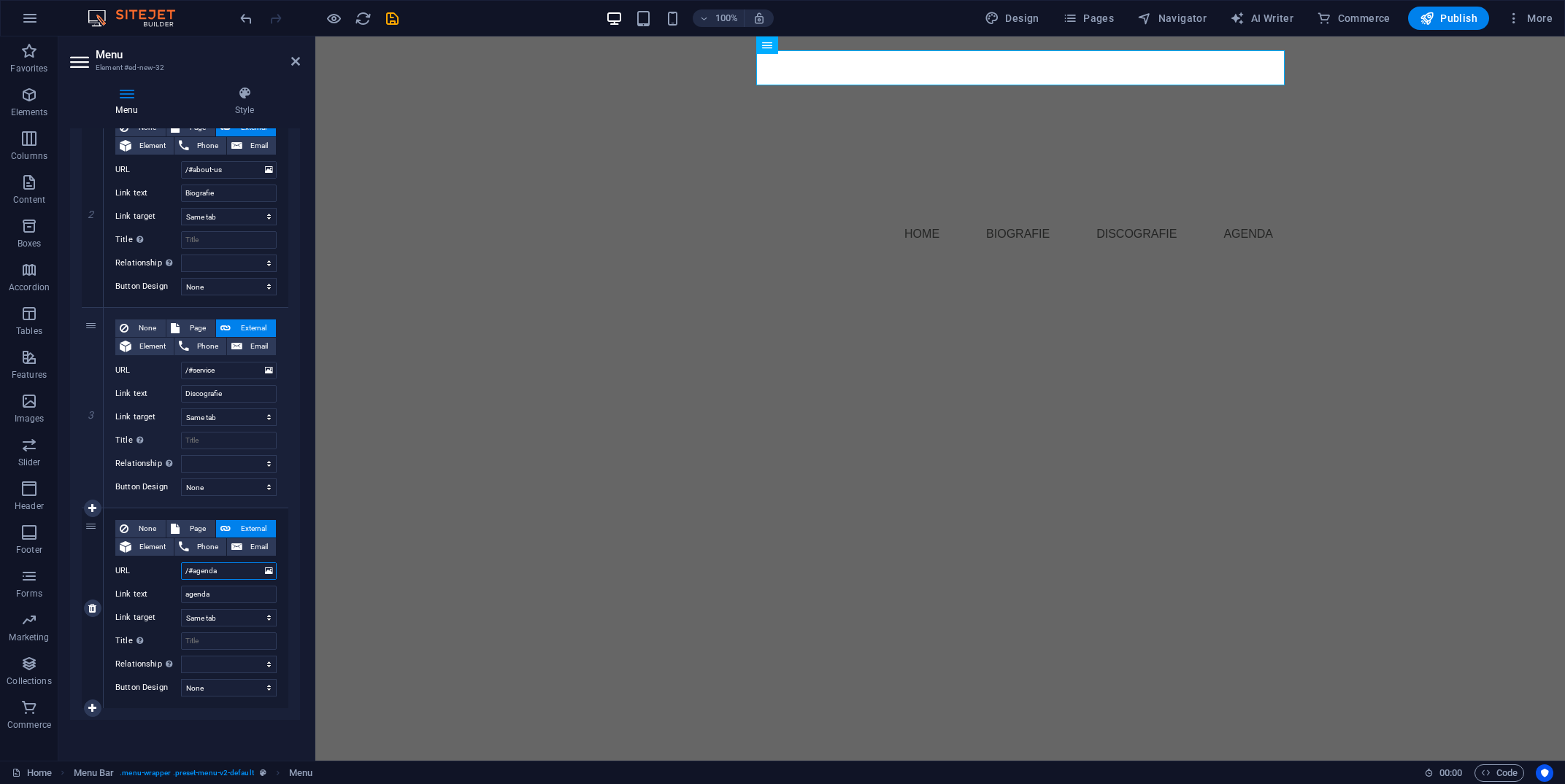
select select
type input "/#agenda"
click at [216, 364] on input "/#service" at bounding box center [229, 370] width 96 height 17
type input "/#discografie"
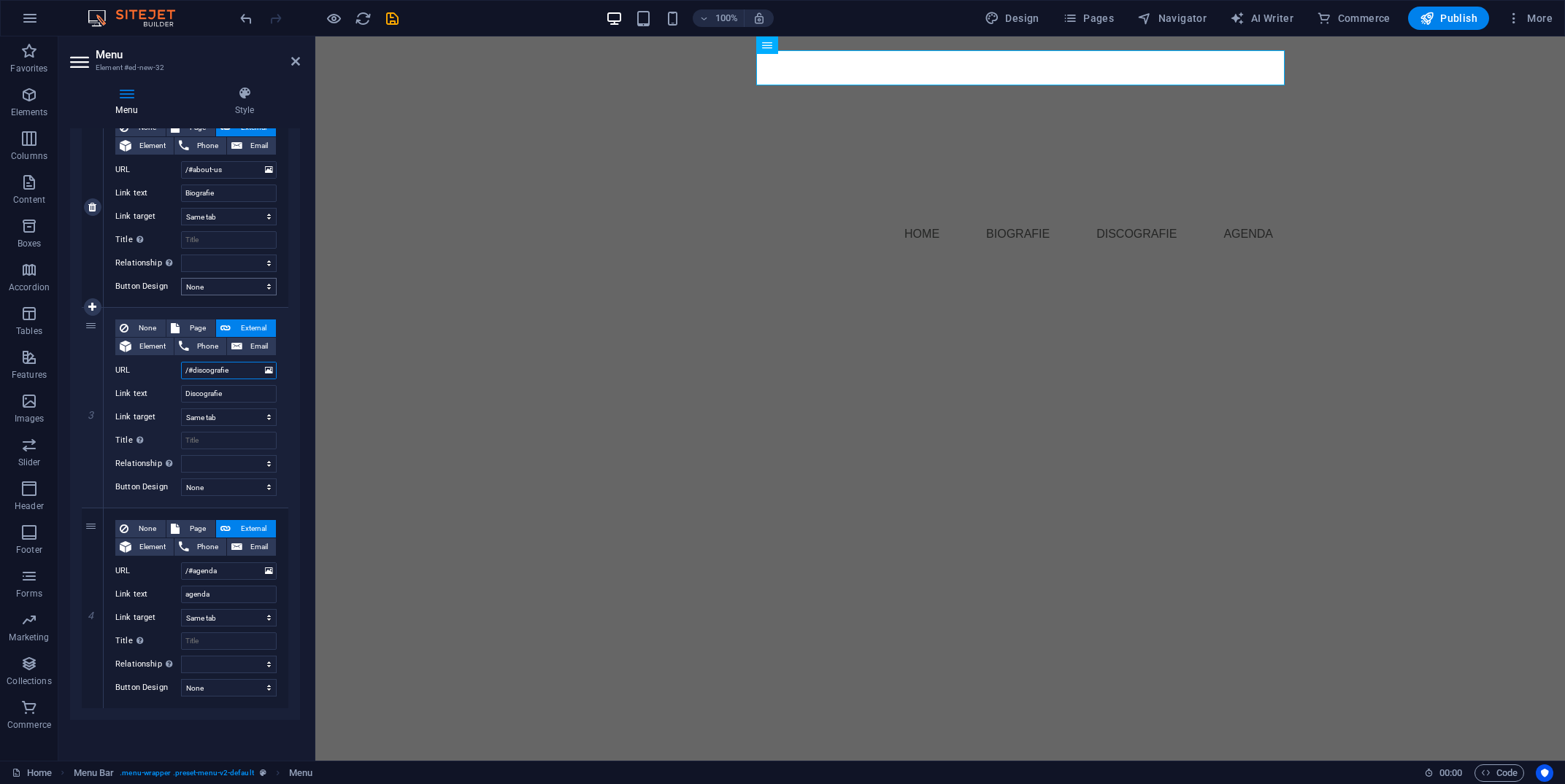
select select
type input "/#discografie"
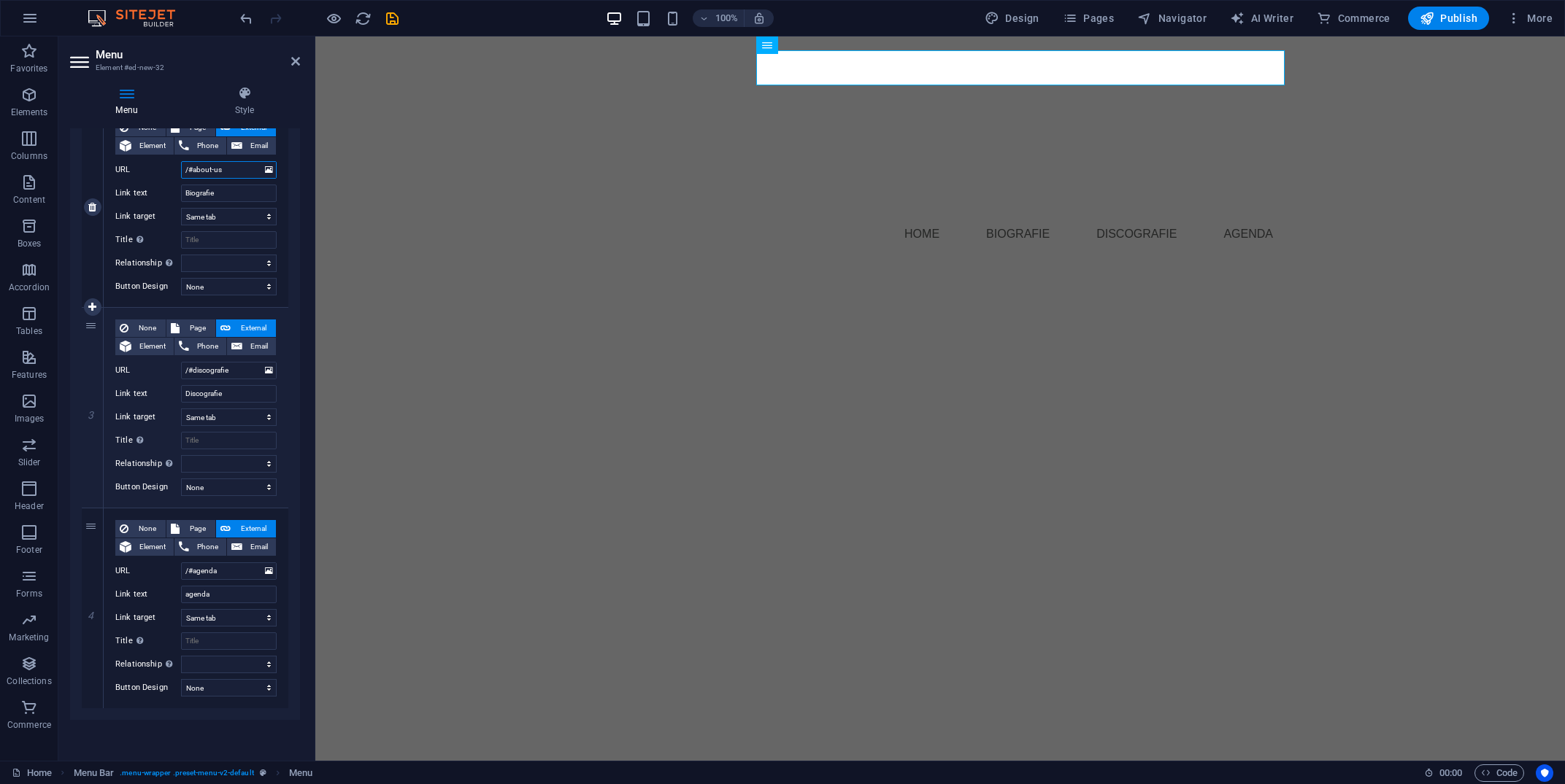
click at [211, 165] on input "/#about-us" at bounding box center [229, 169] width 96 height 17
click at [219, 166] on input "/#about-us" at bounding box center [229, 169] width 96 height 17
type input "/#biografie"
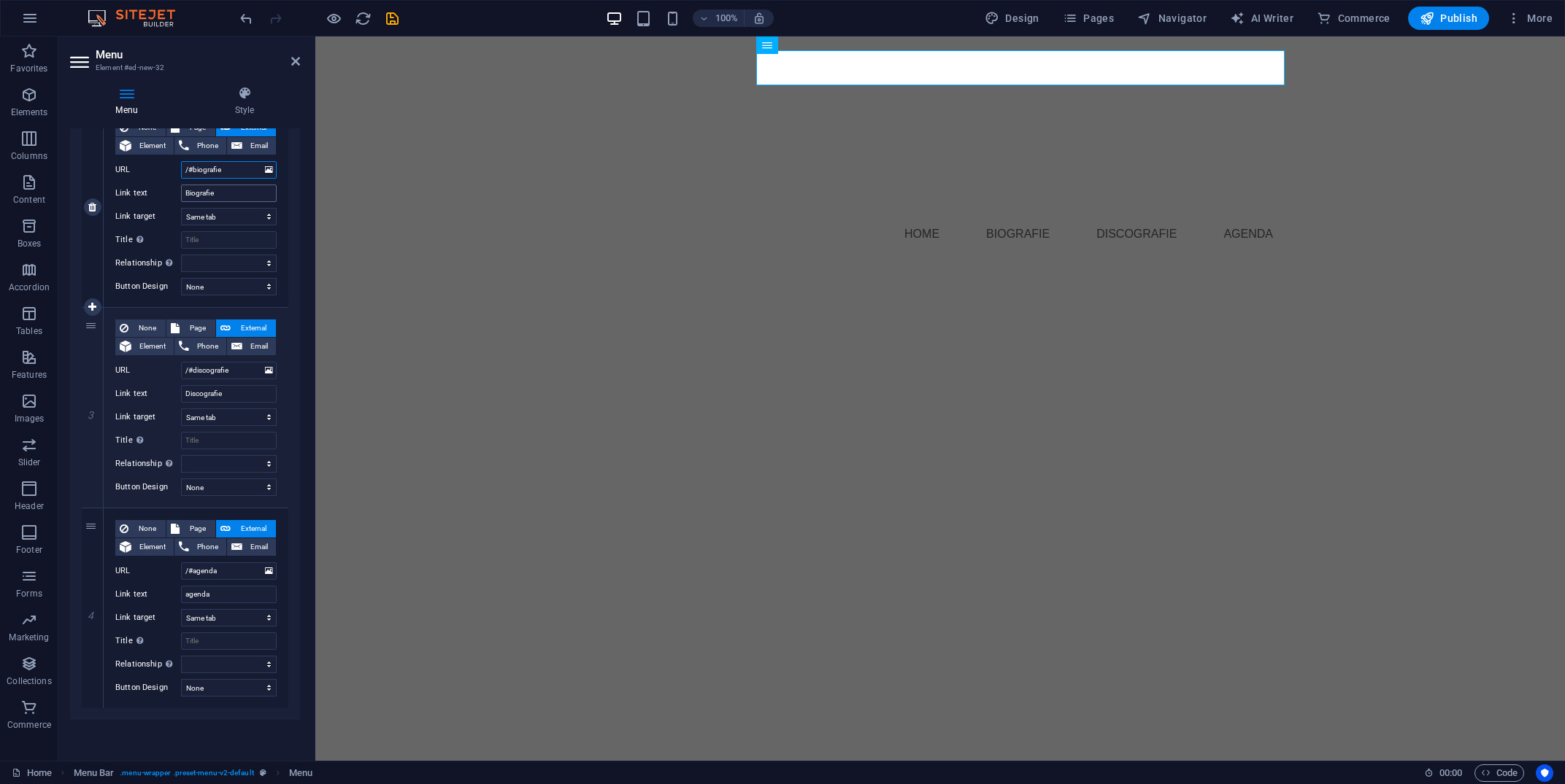
select select
type input "/#biografie"
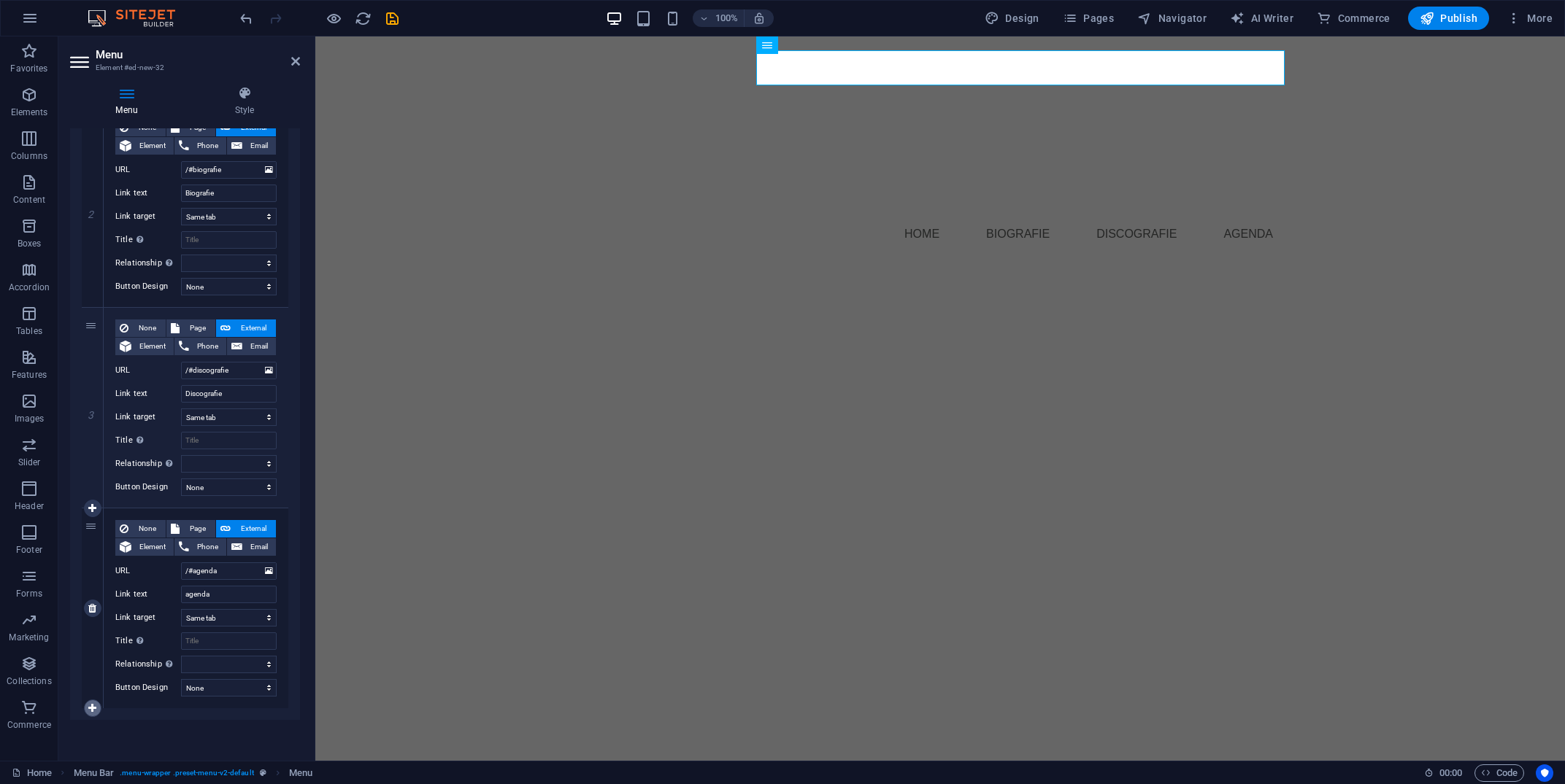
click at [97, 703] on link at bounding box center [92, 708] width 17 height 17
select select
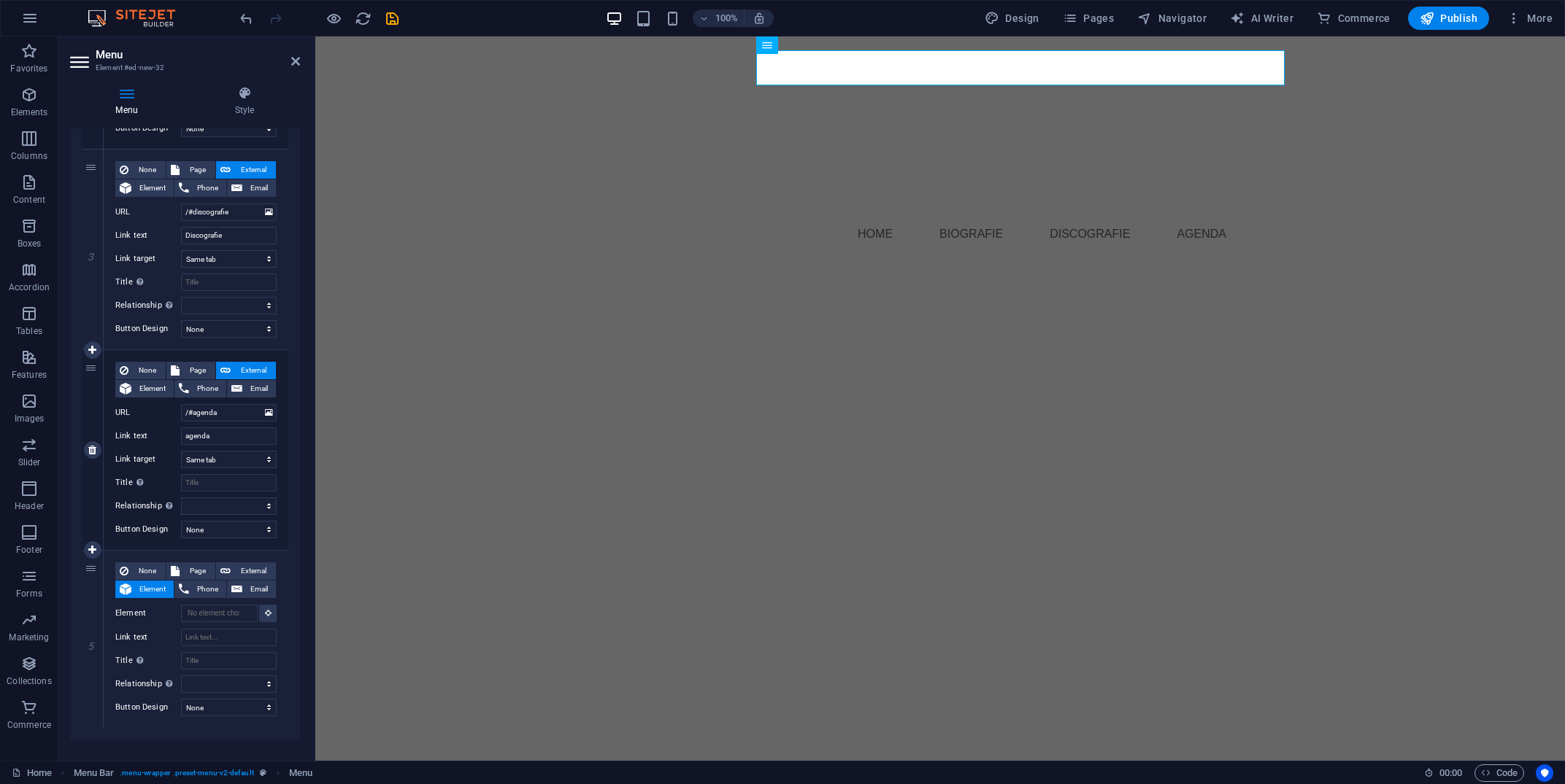
scroll to position [540, 0]
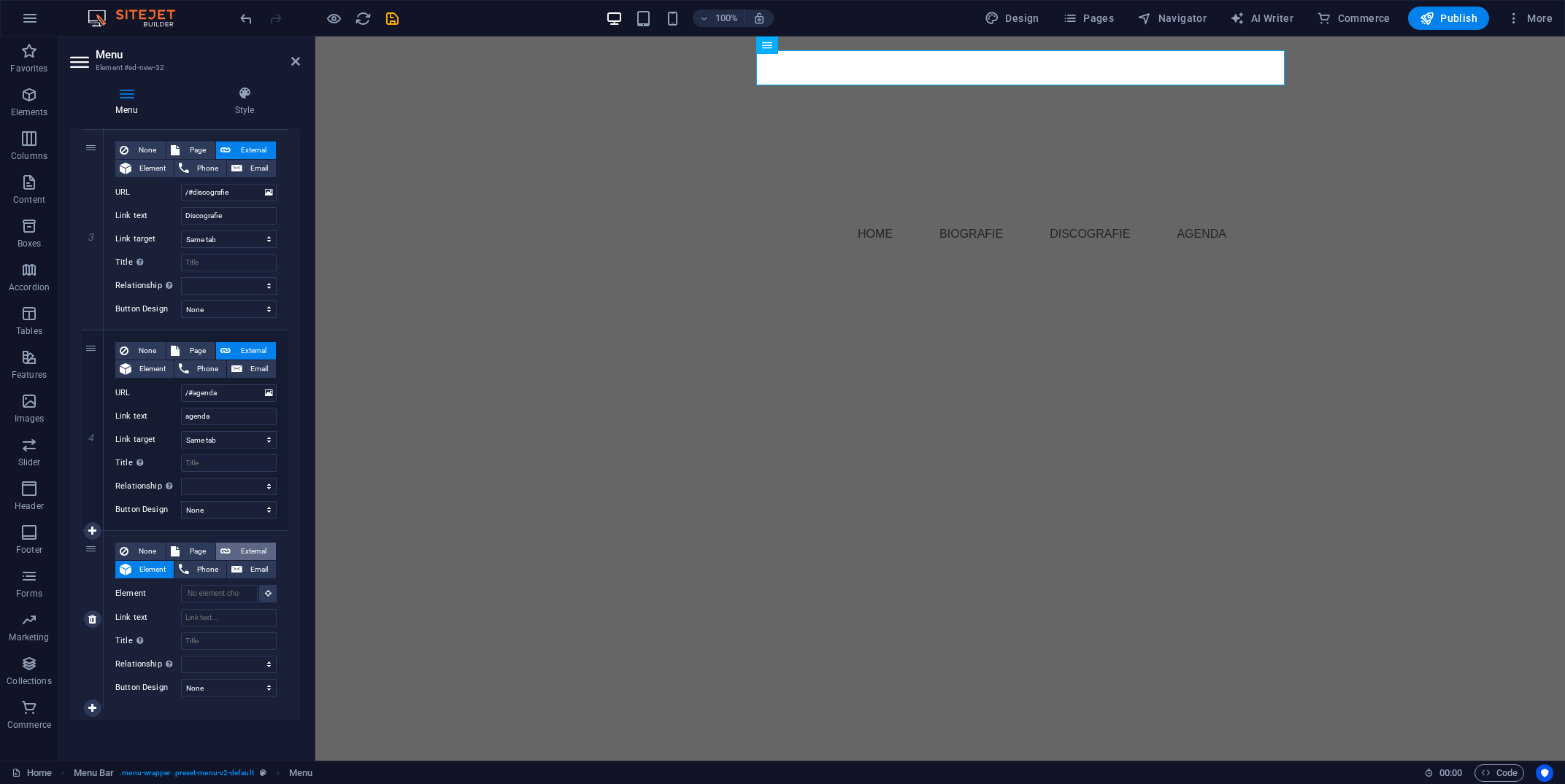
click at [243, 551] on span "External" at bounding box center [254, 551] width 37 height 17
select select
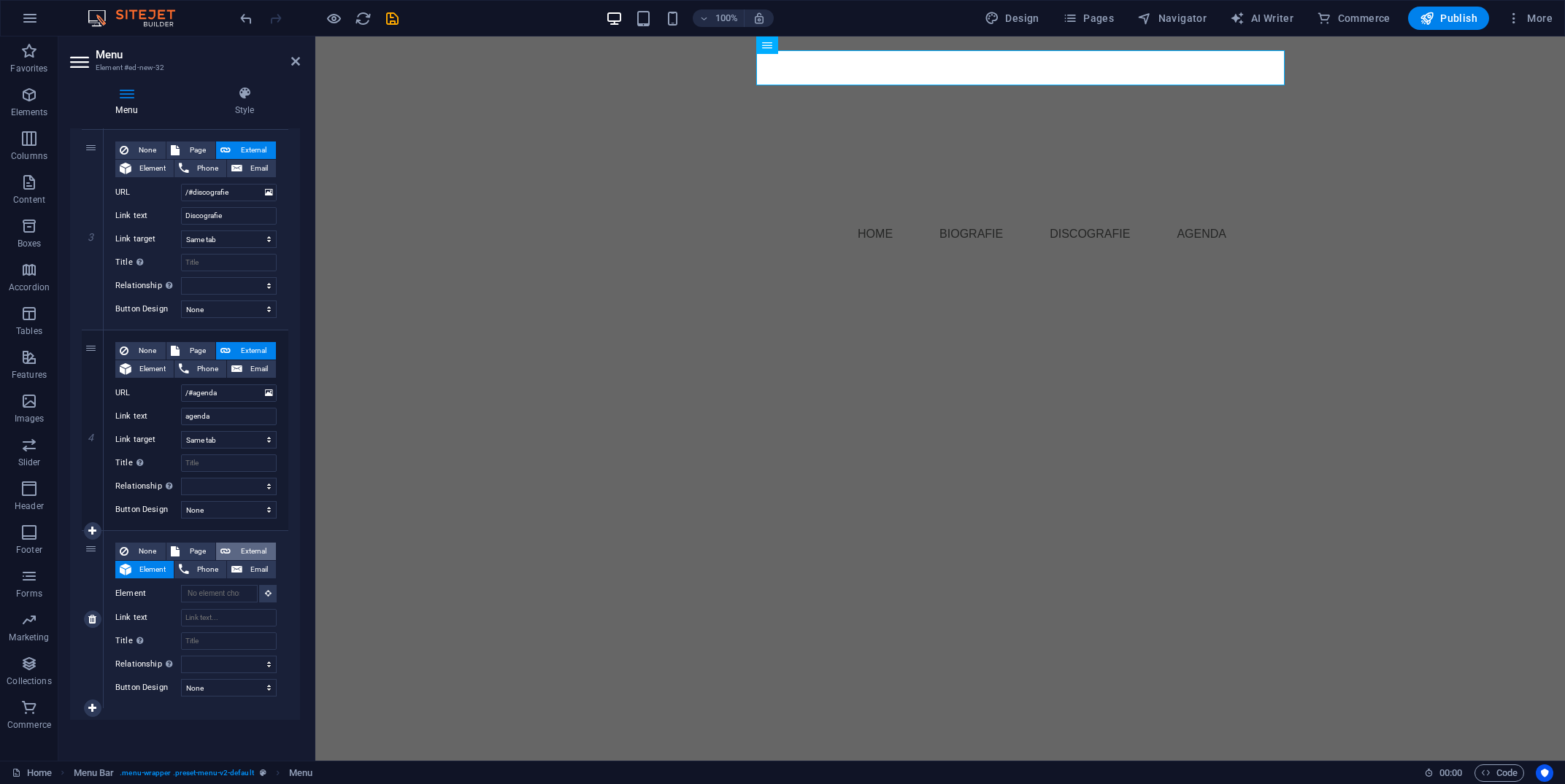
select select "blank"
select select
type input "/"
select select
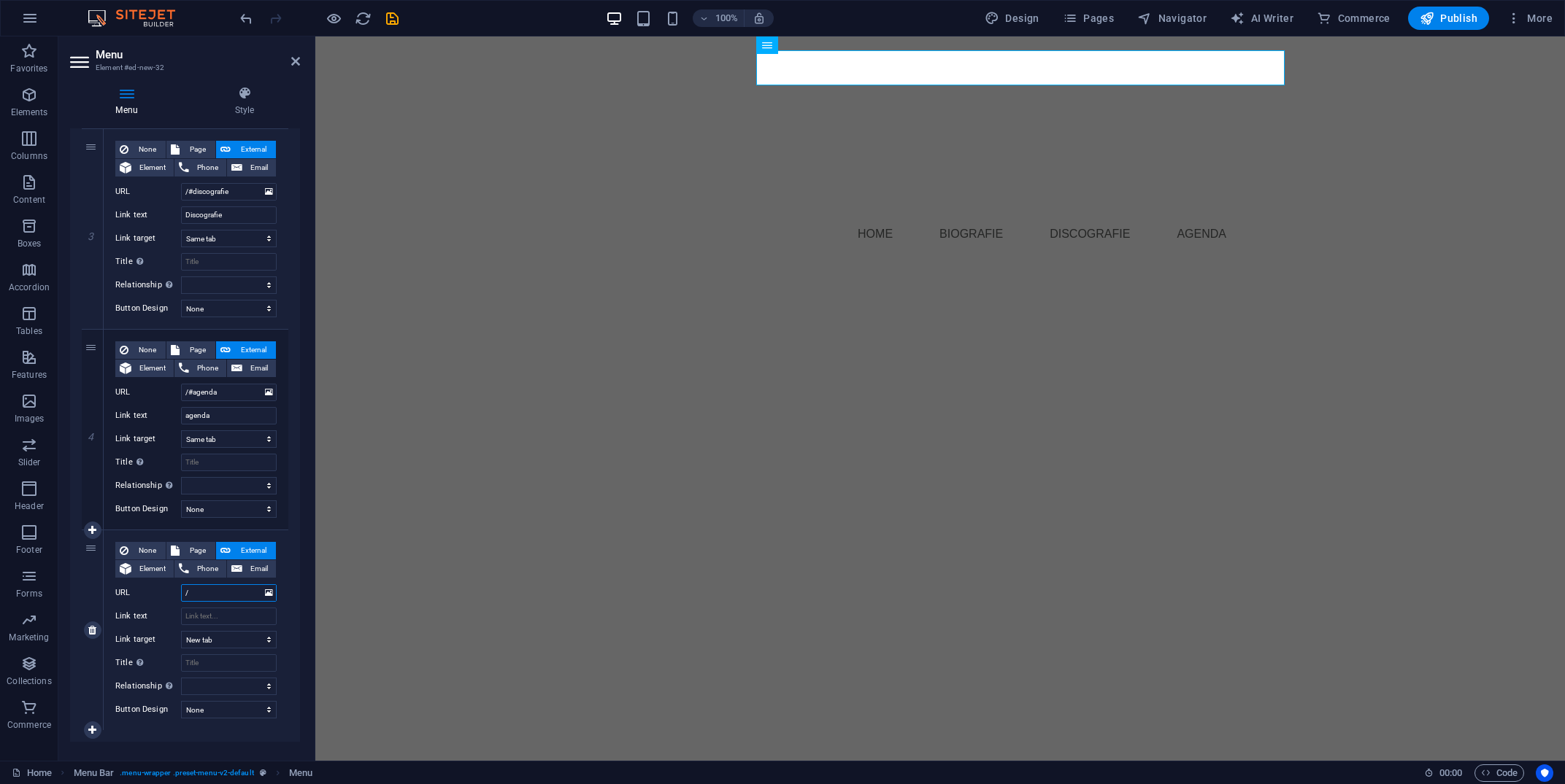
select select
type input "/#"
select select
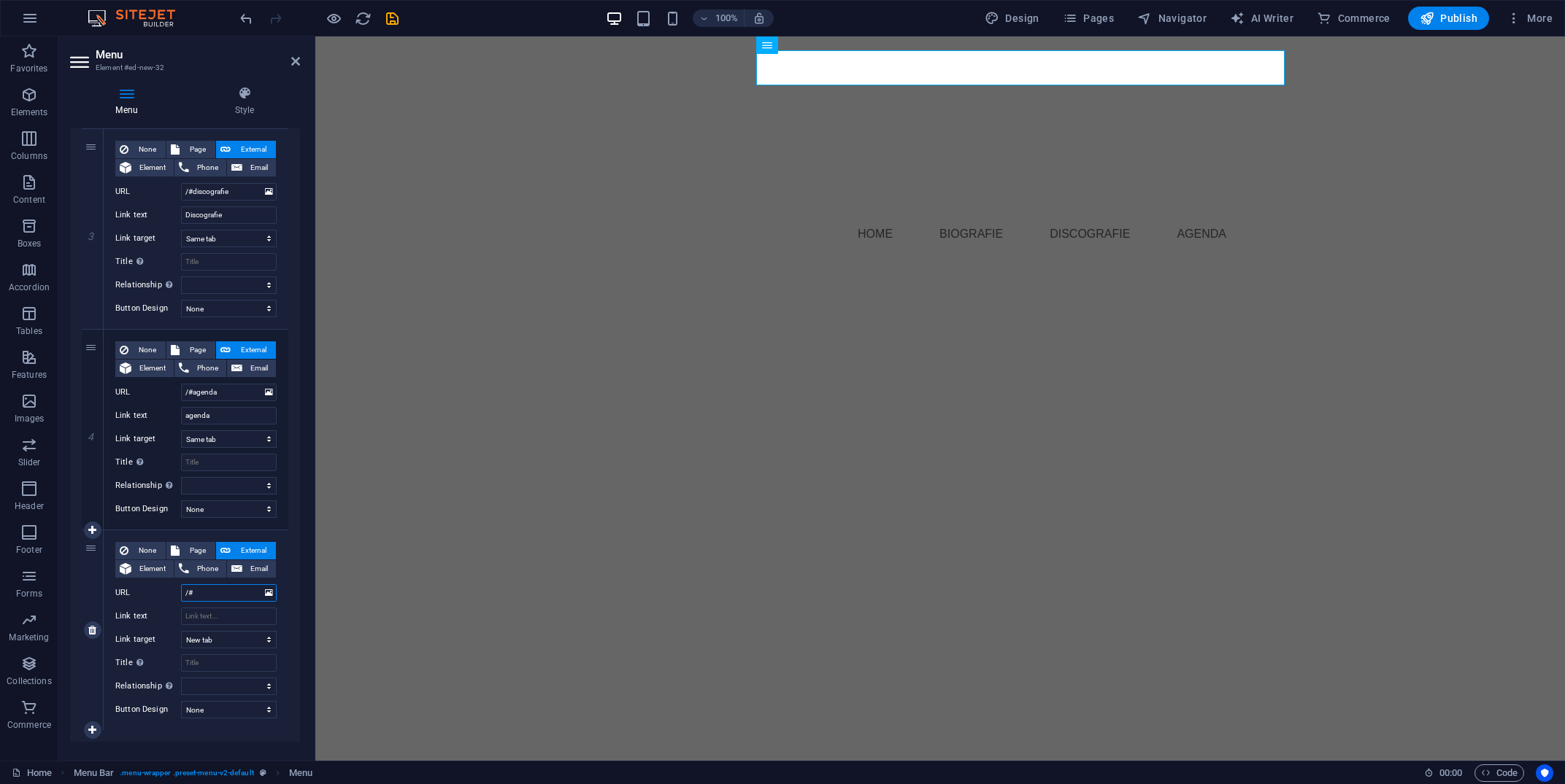
select select
type input "/#bookingen"
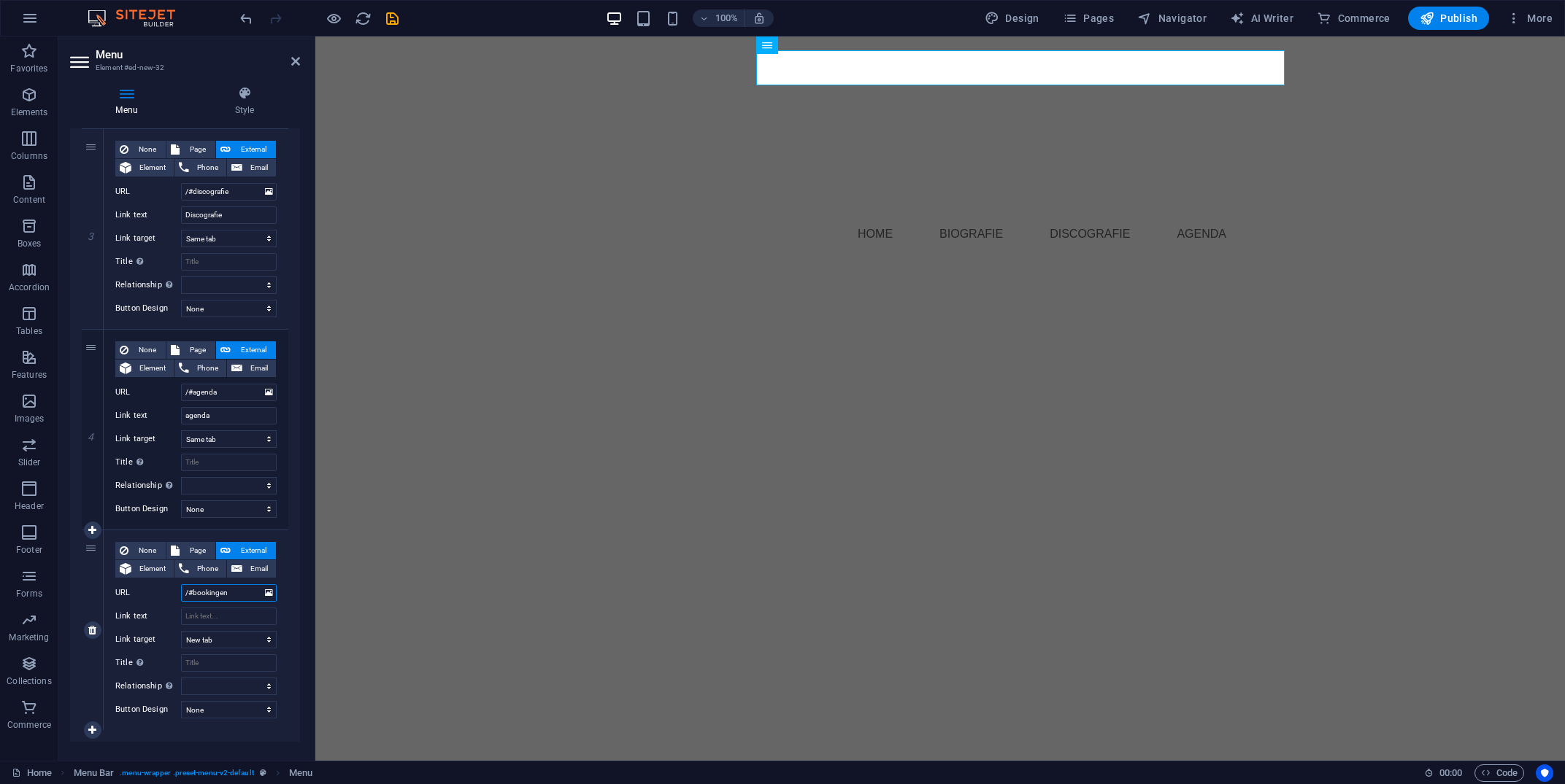
select select
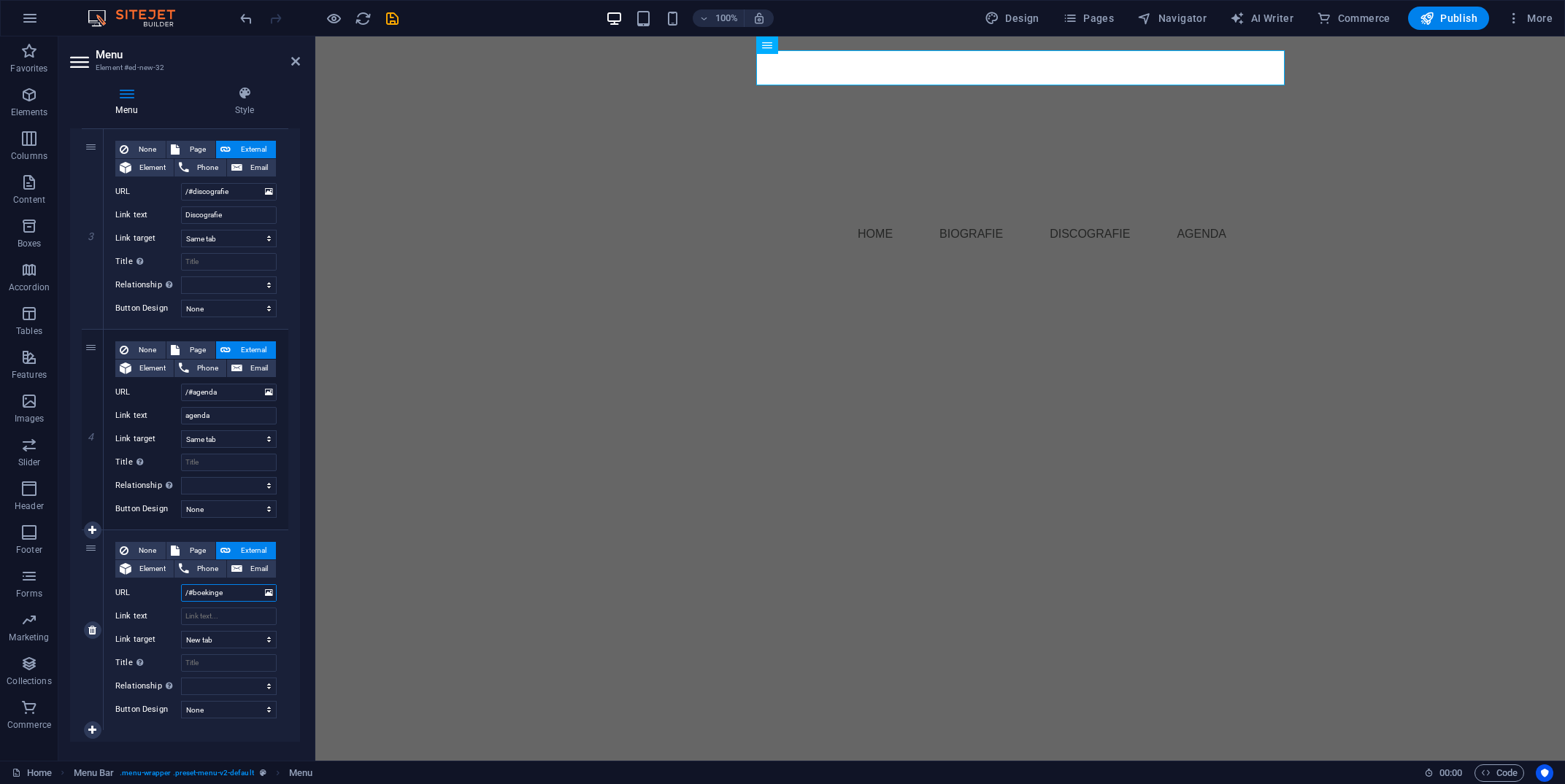
type input "/#[GEOGRAPHIC_DATA]"
select select
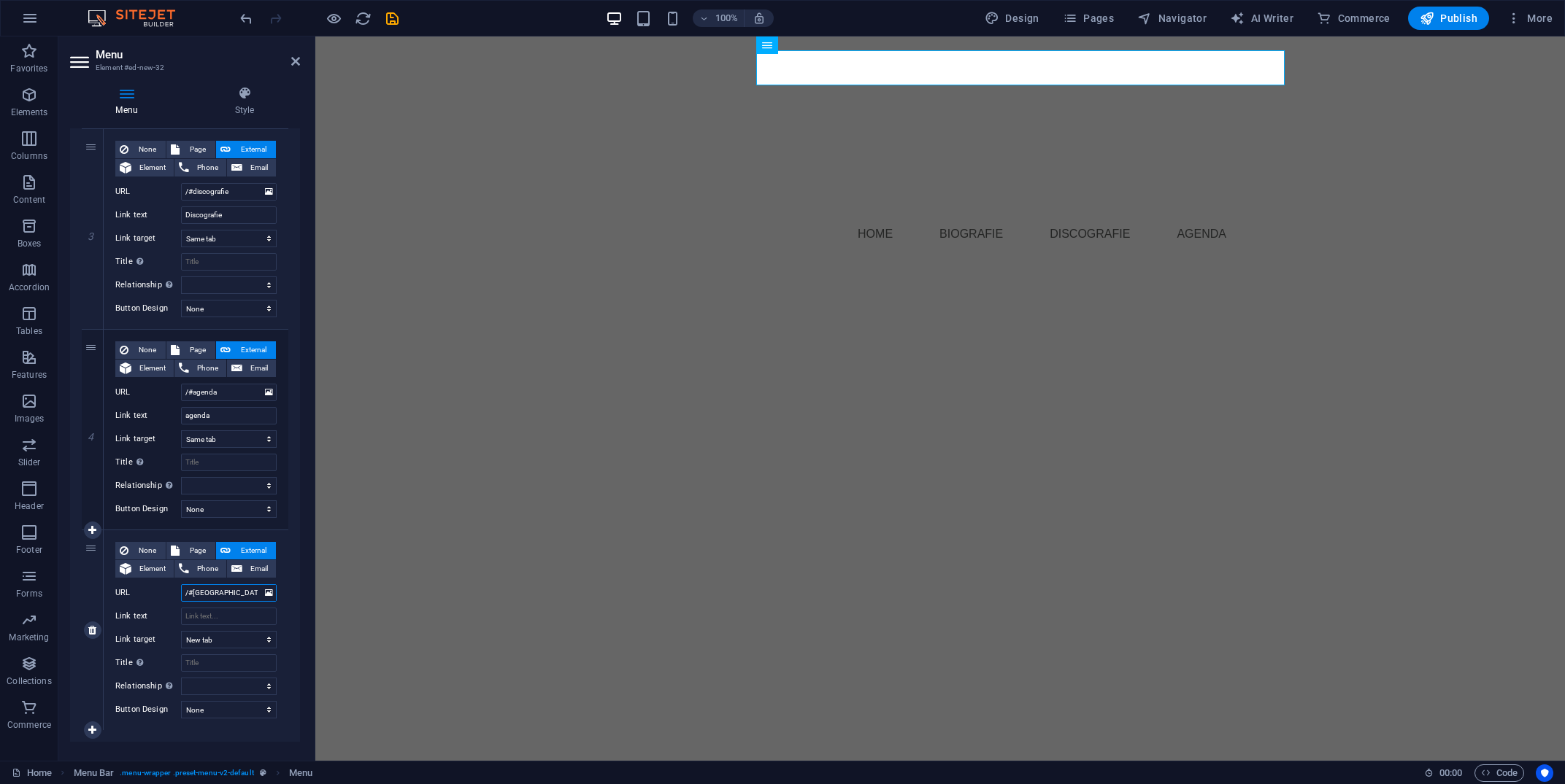
select select
type input "/#[GEOGRAPHIC_DATA]"
click at [526, 264] on html "Skip to main content Menu Home Biografie Discografie agenda" at bounding box center [940, 150] width 1250 height 227
click at [181, 501] on select "None Default Primary Secondary" at bounding box center [229, 509] width 96 height 17
click at [293, 497] on div "1 None Page External Element Phone Email Page Home Legal Notice Privacy Element…" at bounding box center [185, 229] width 230 height 1026
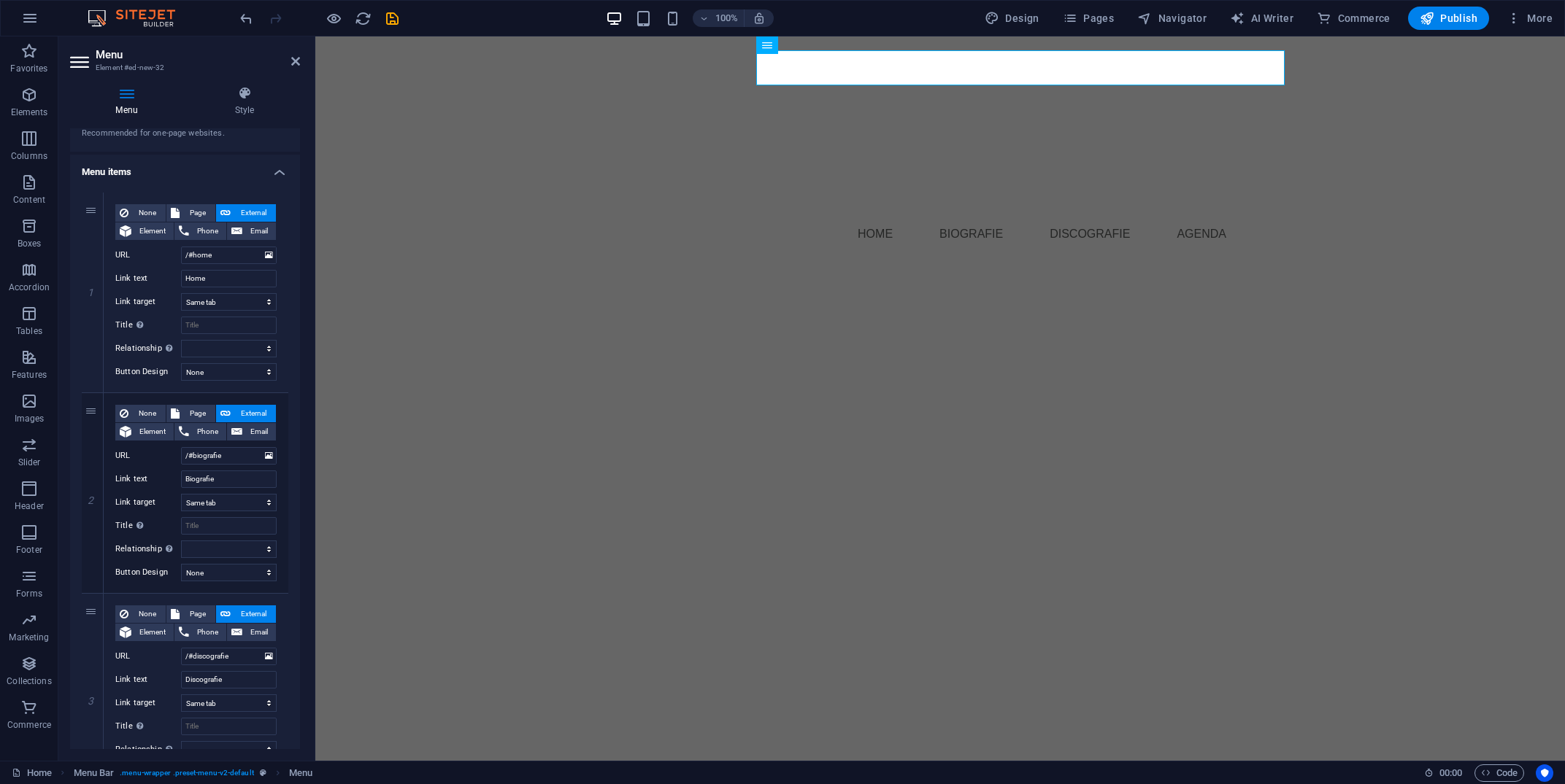
scroll to position [74, 0]
click at [181, 364] on select "None Default Primary Secondary" at bounding box center [229, 372] width 96 height 17
select select "primary"
click option "Primary" at bounding box center [0, 0] width 0 height 0
select select
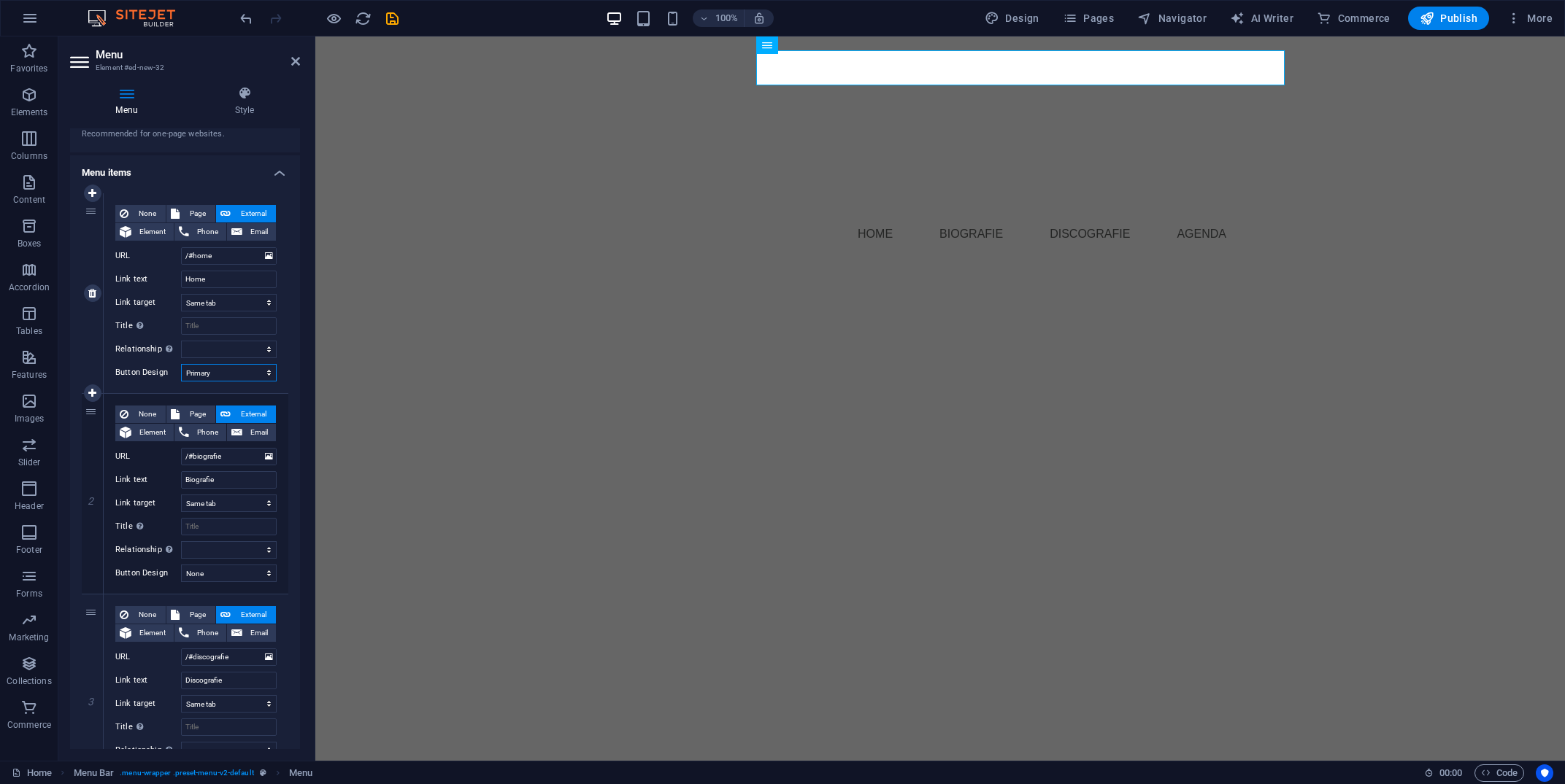
select select
click at [181, 364] on select "None Default Primary Secondary" at bounding box center [229, 372] width 96 height 17
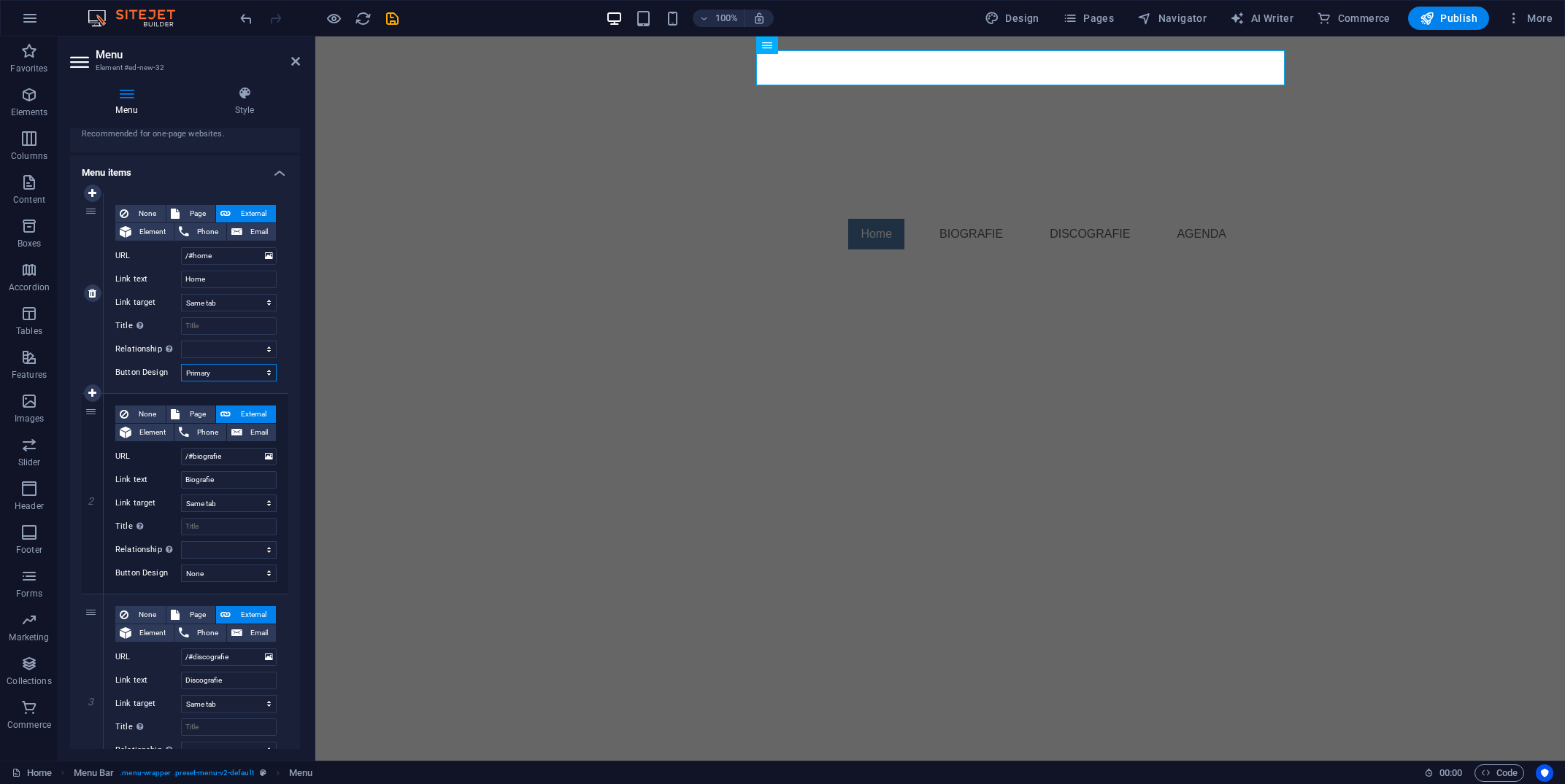
select select "secondary"
click option "Secondary" at bounding box center [0, 0] width 0 height 0
select select
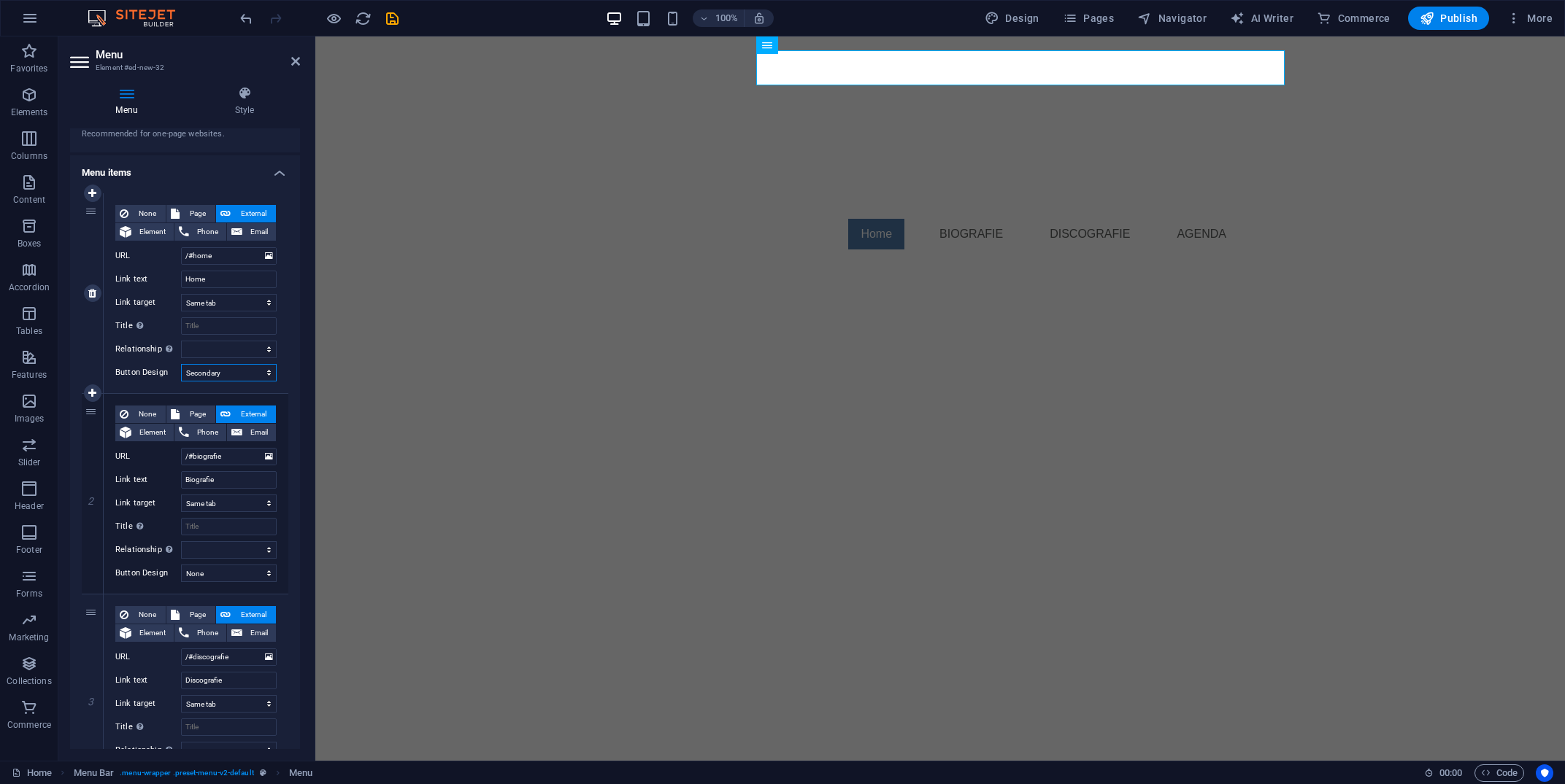
select select
click at [261, 359] on div "None Page External Element Phone Email Page Home Legal Notice Privacy Element U…" at bounding box center [196, 293] width 185 height 200
click at [181, 364] on select "None Default Primary Secondary" at bounding box center [229, 372] width 96 height 17
select select "default"
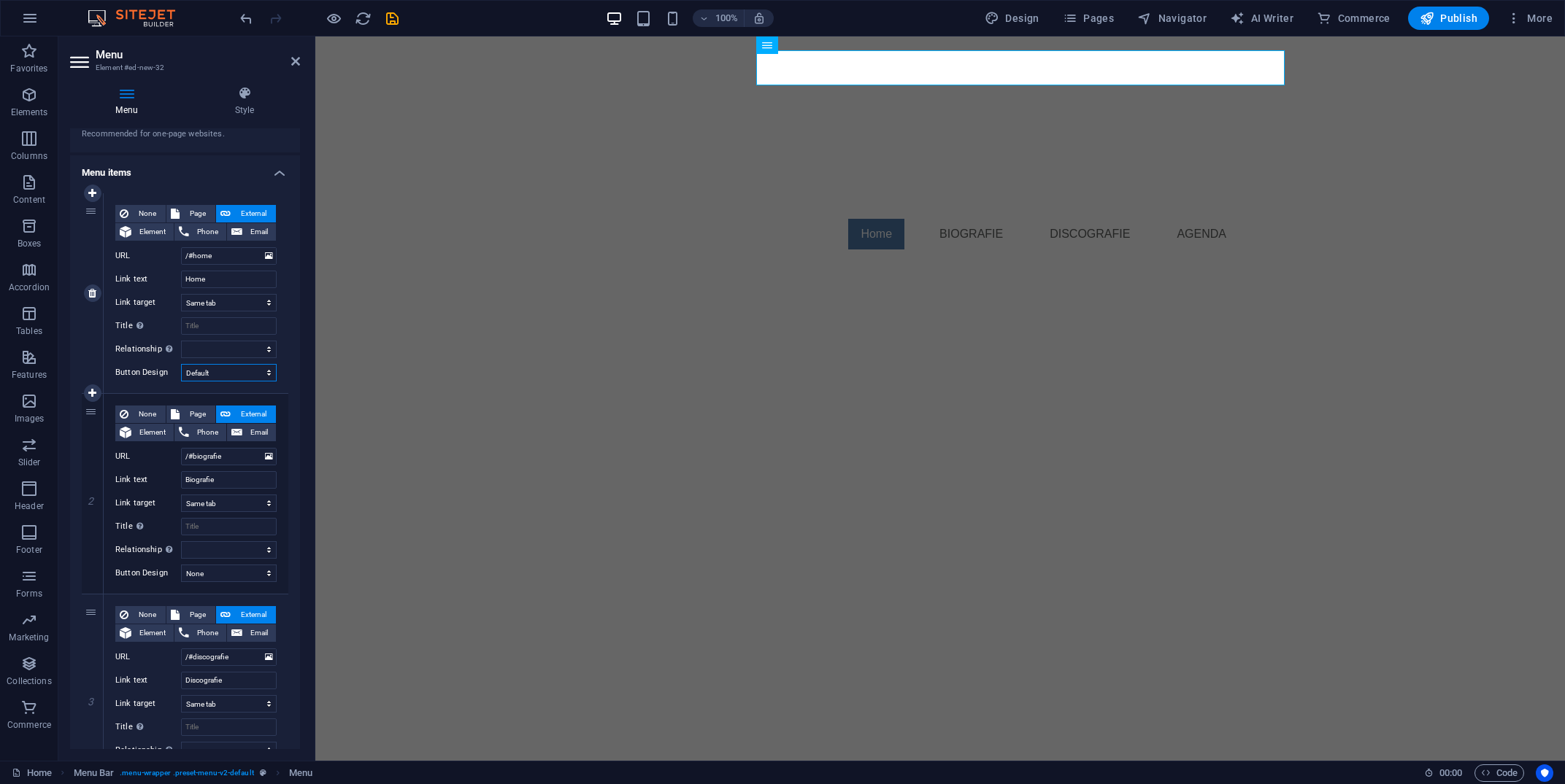
click option "Default" at bounding box center [0, 0] width 0 height 0
select select
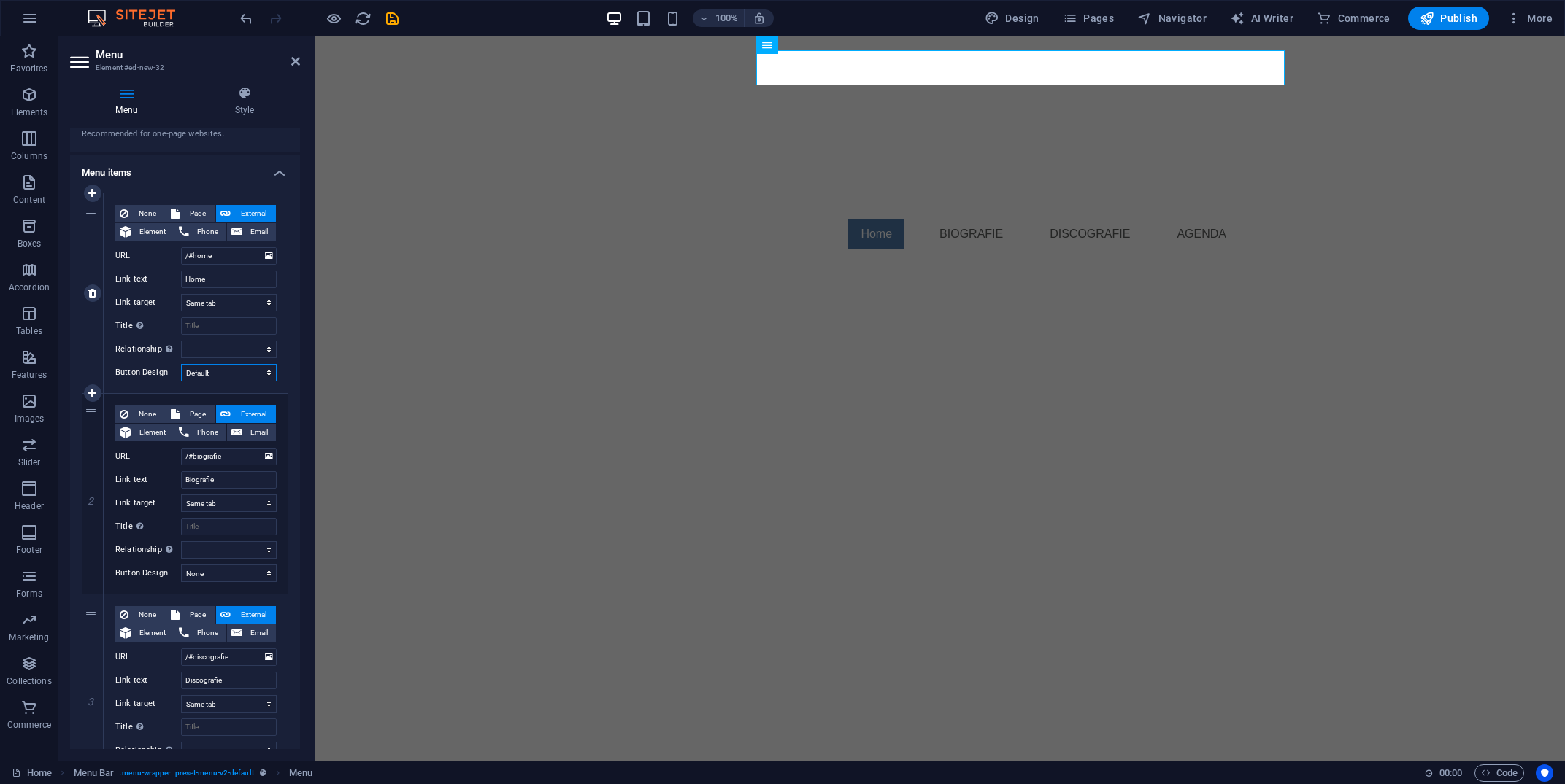
select select
click at [181, 364] on select "None Default Primary Secondary" at bounding box center [229, 372] width 96 height 17
select select
click option "None" at bounding box center [0, 0] width 0 height 0
select select
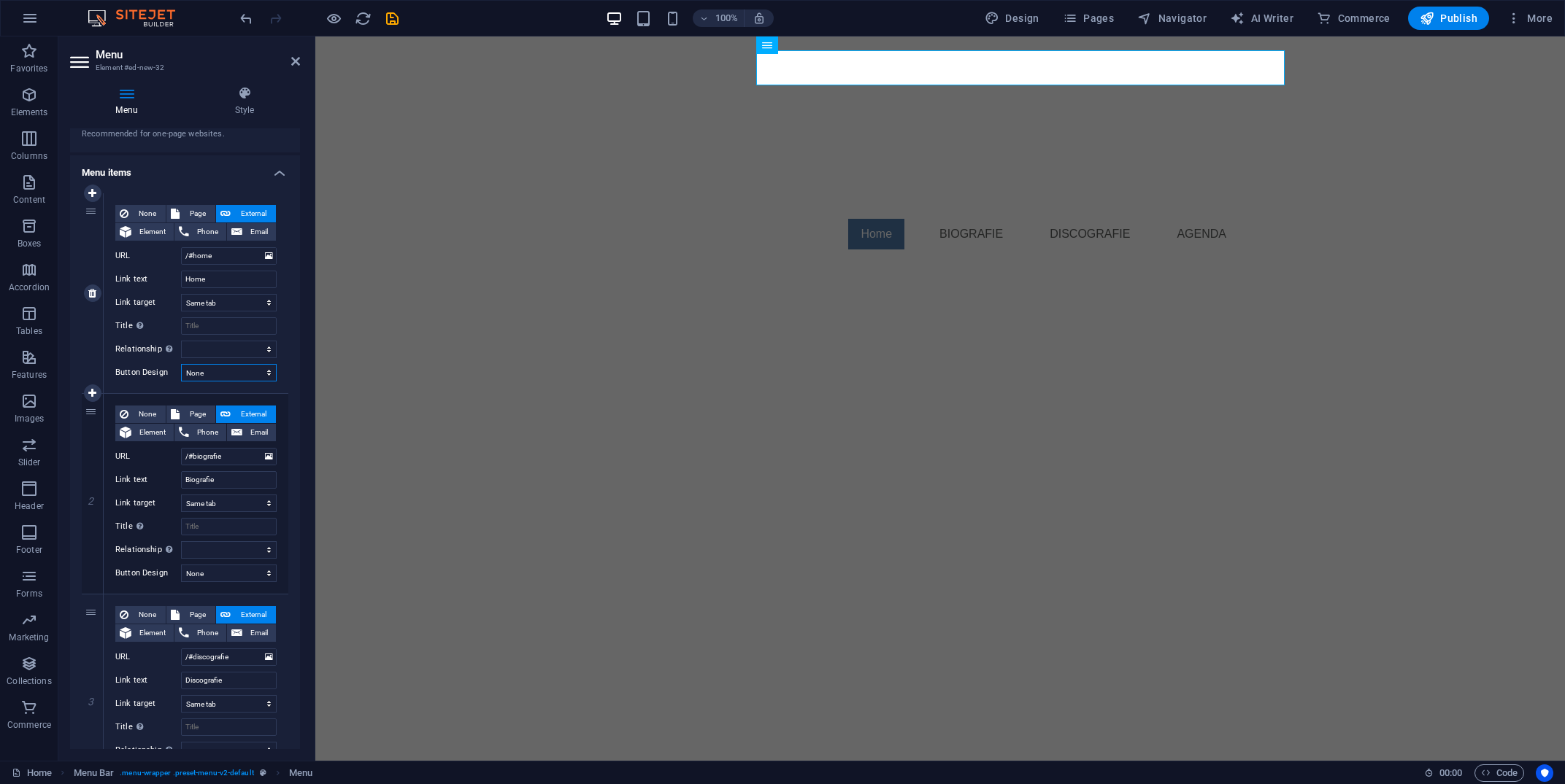
select select
click at [392, 22] on icon "save" at bounding box center [393, 18] width 17 height 17
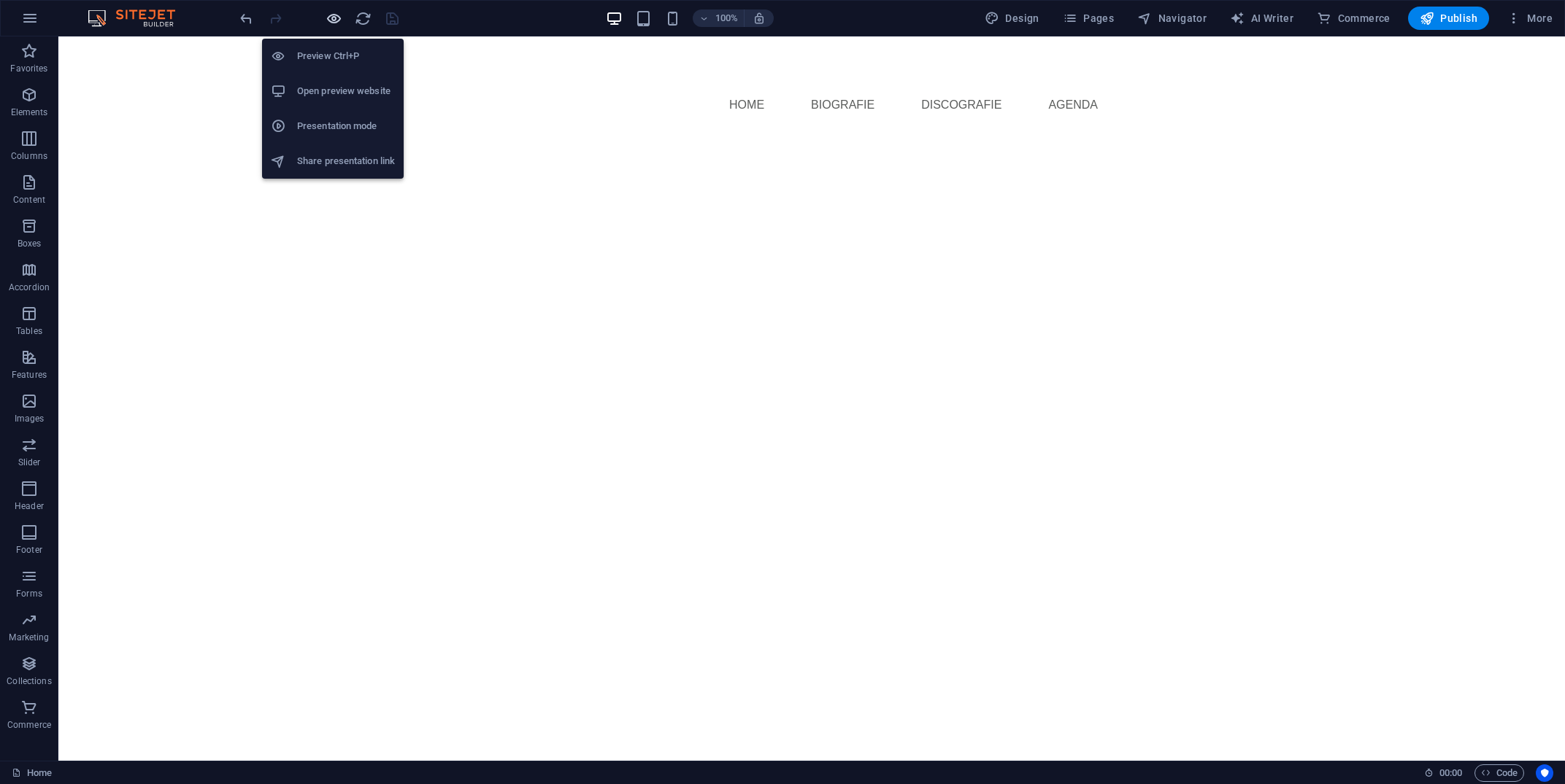
click at [330, 20] on icon "button" at bounding box center [334, 18] width 17 height 17
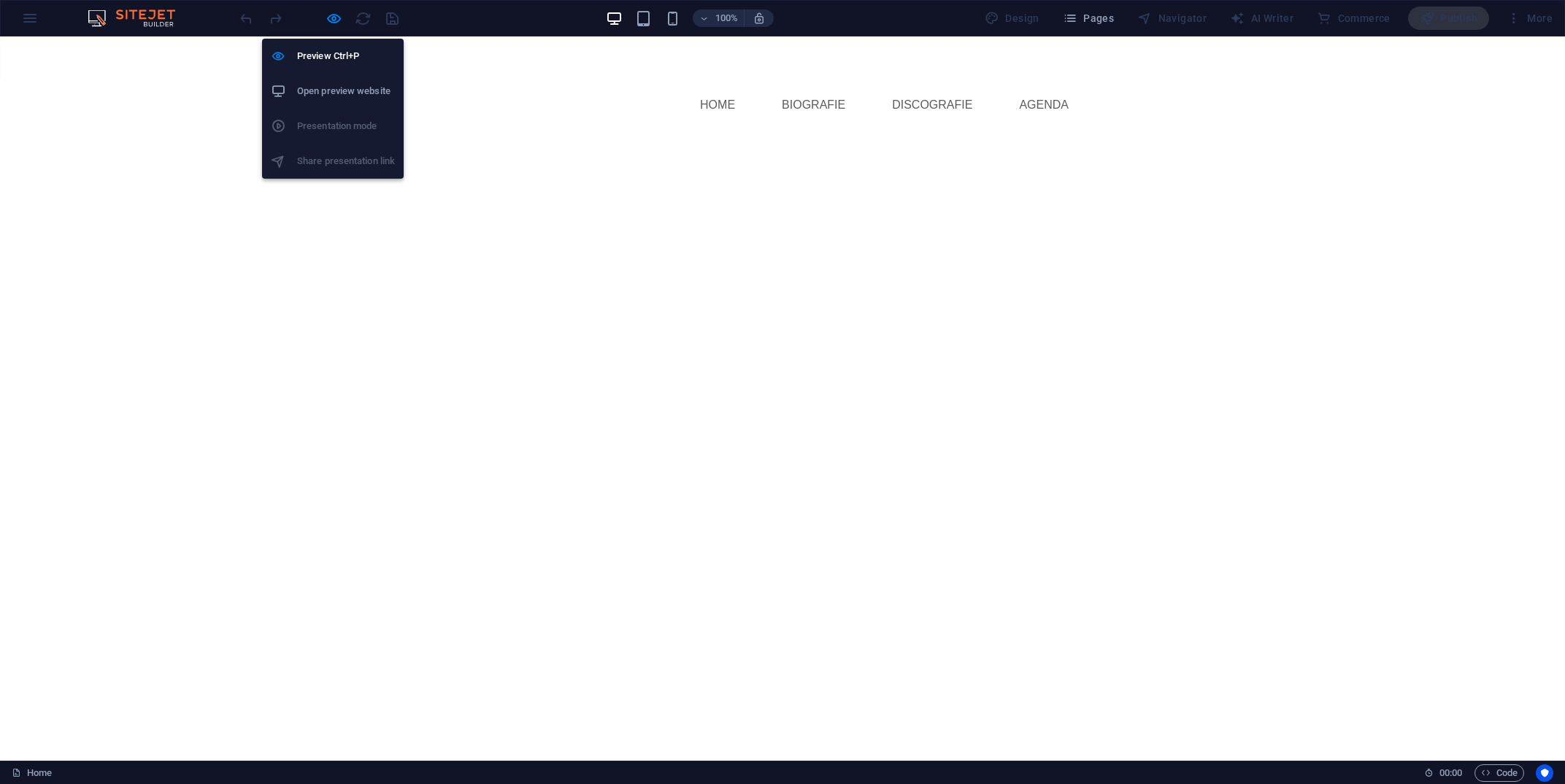
click at [335, 96] on h6 "Open preview website" at bounding box center [346, 91] width 97 height 17
click at [331, 23] on icon "button" at bounding box center [334, 18] width 17 height 17
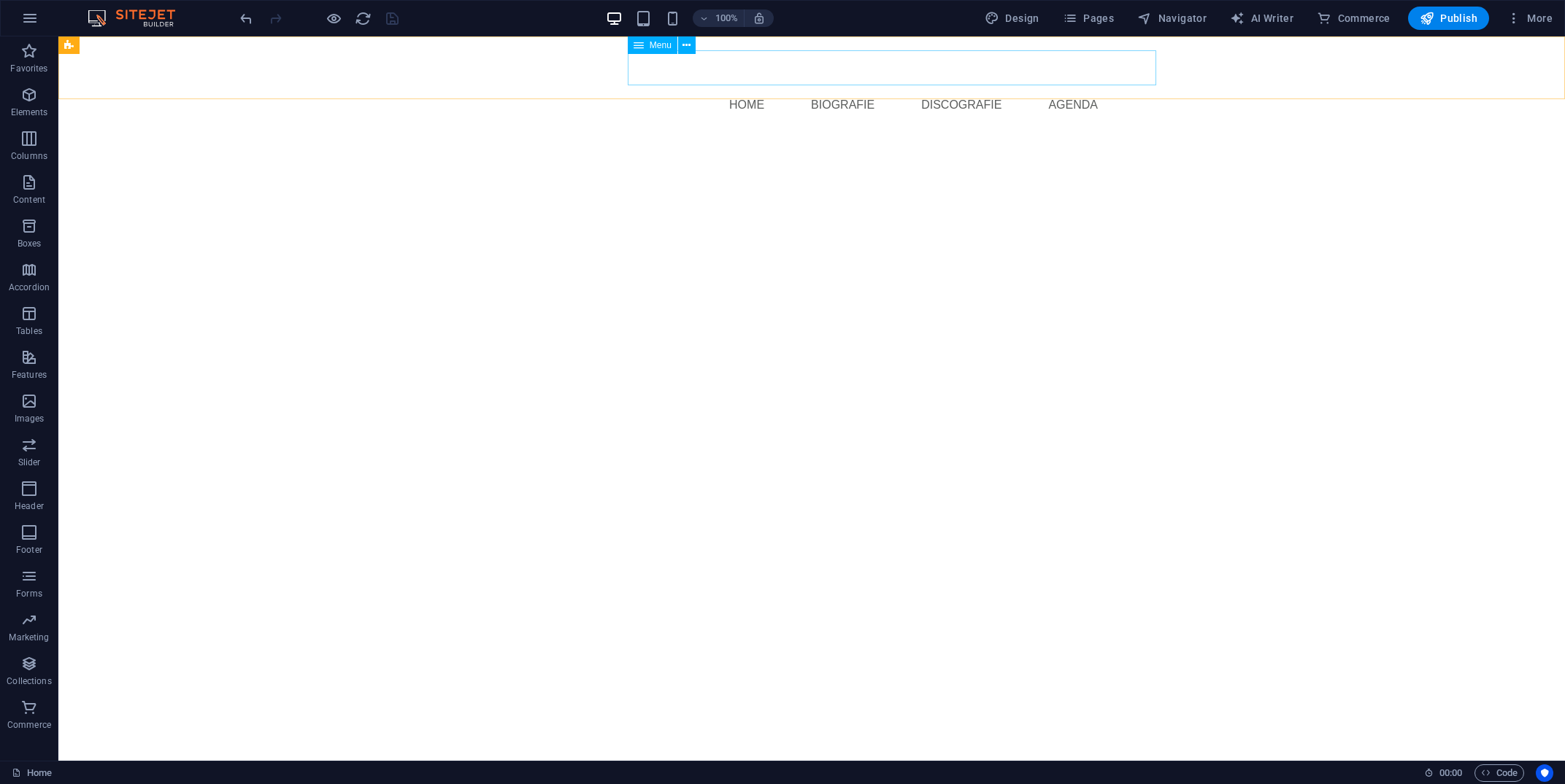
click at [640, 41] on icon at bounding box center [638, 45] width 10 height 17
select select
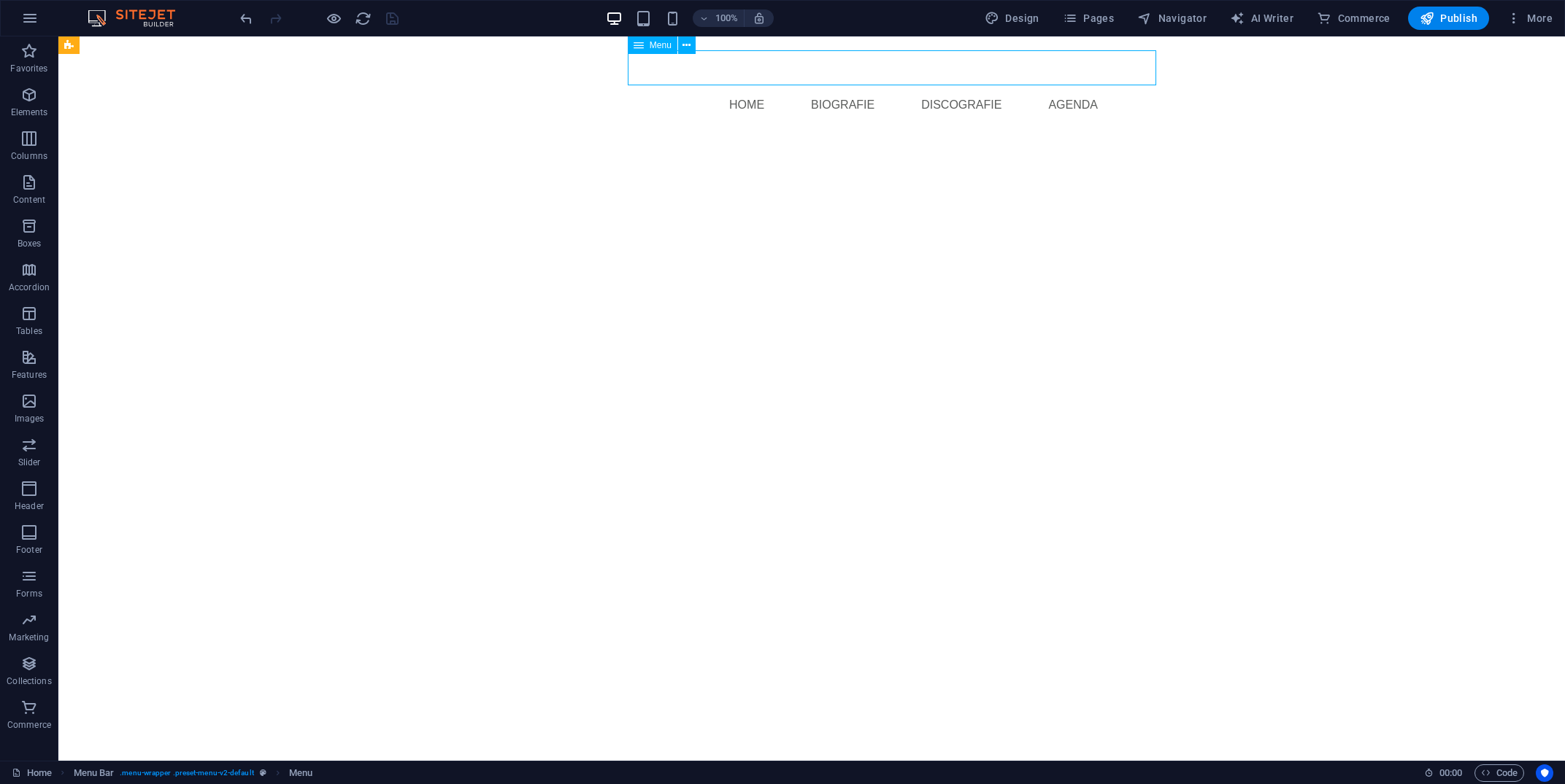
select select
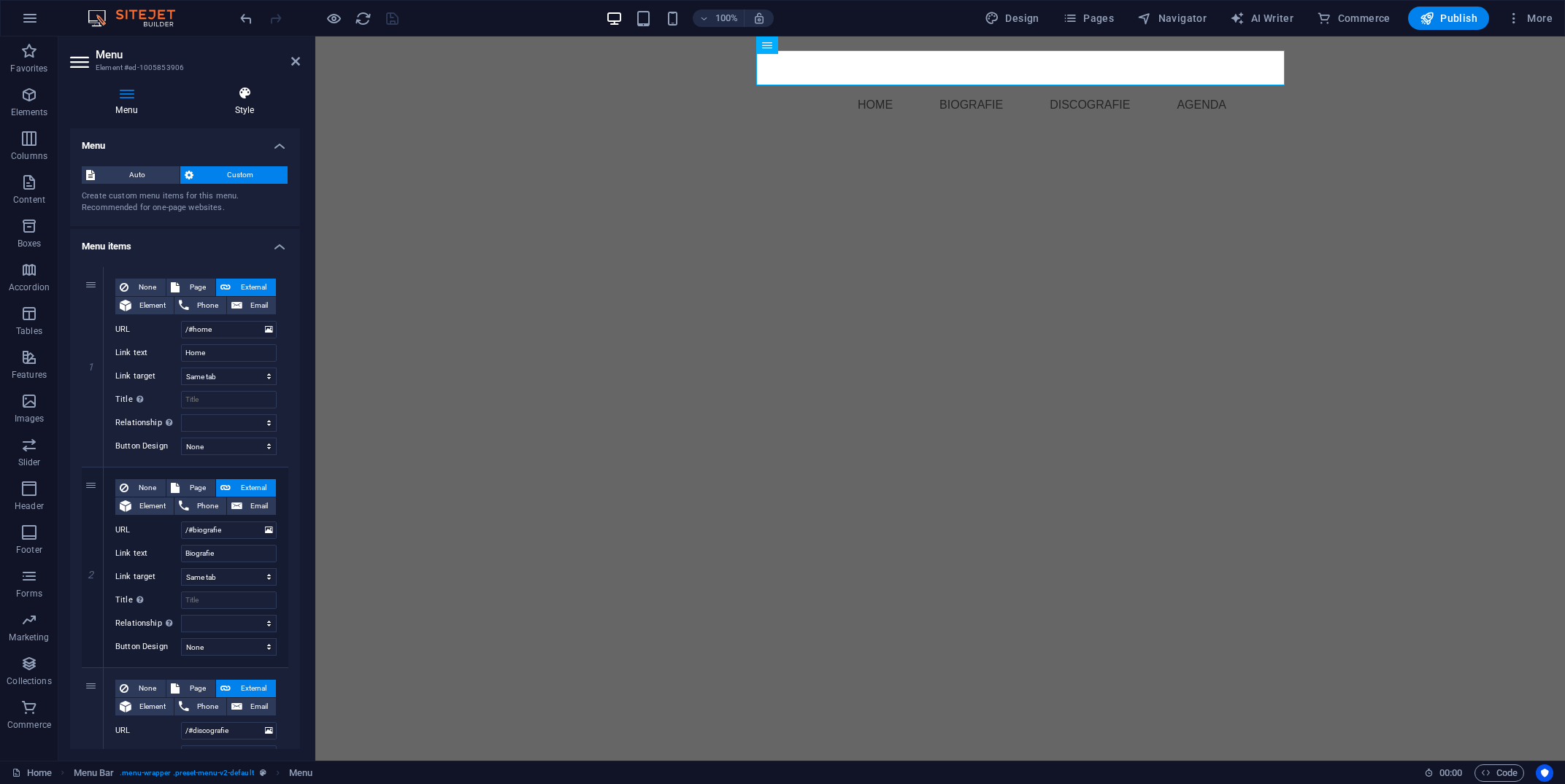
click at [240, 103] on h4 "Style" at bounding box center [245, 101] width 111 height 30
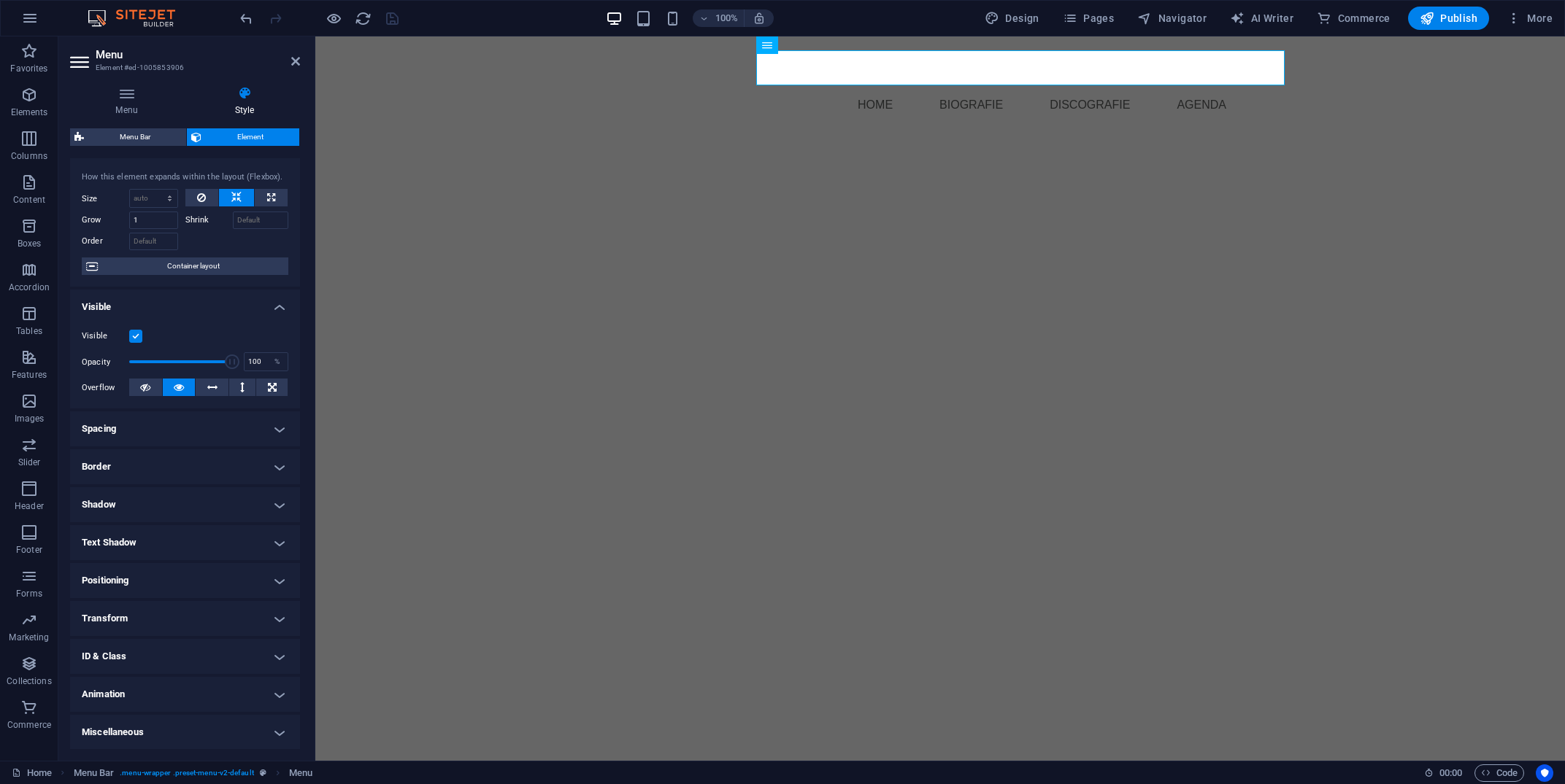
scroll to position [0, 0]
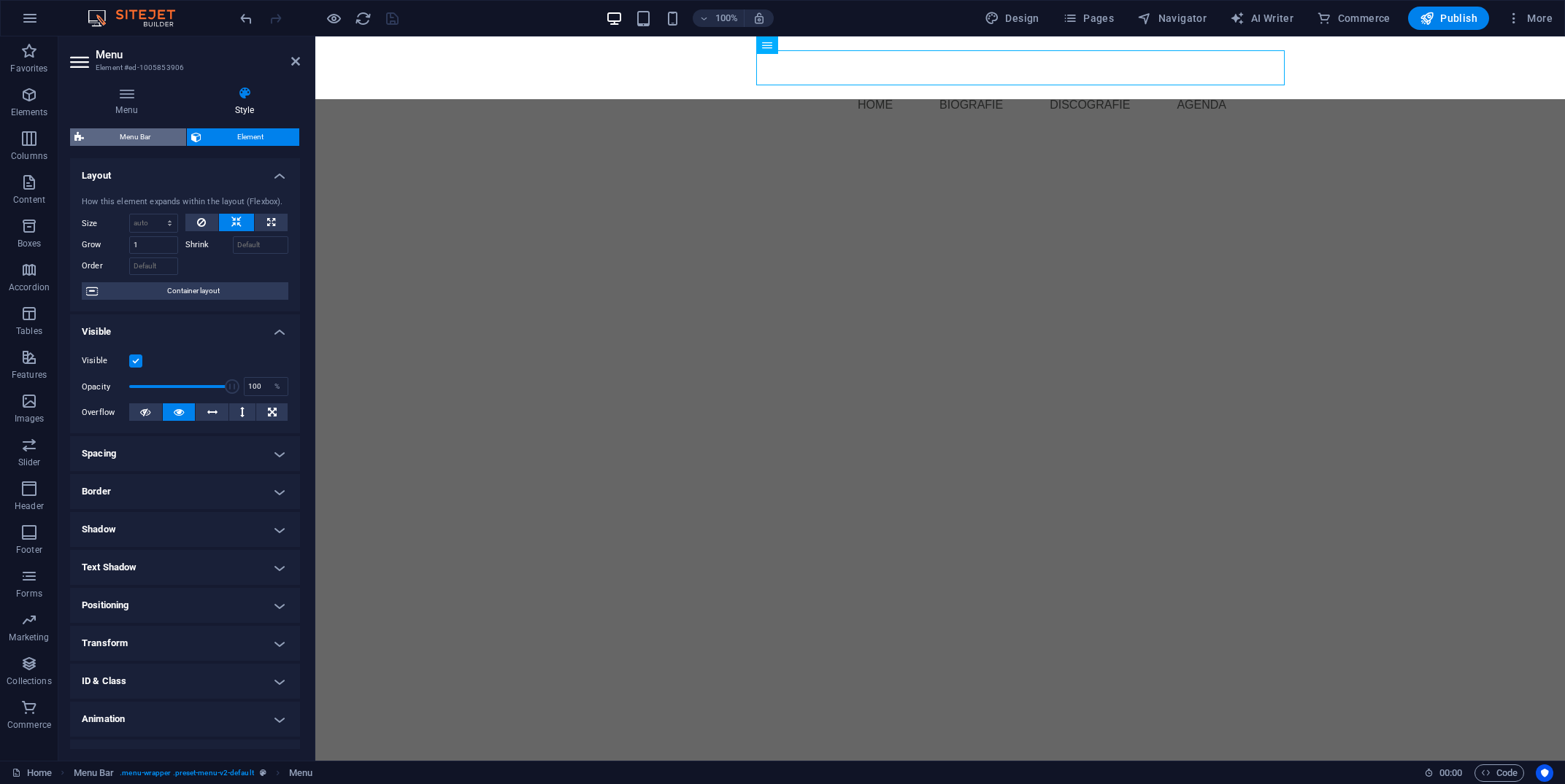
click at [134, 140] on span "Menu Bar" at bounding box center [135, 137] width 94 height 17
select select "rem"
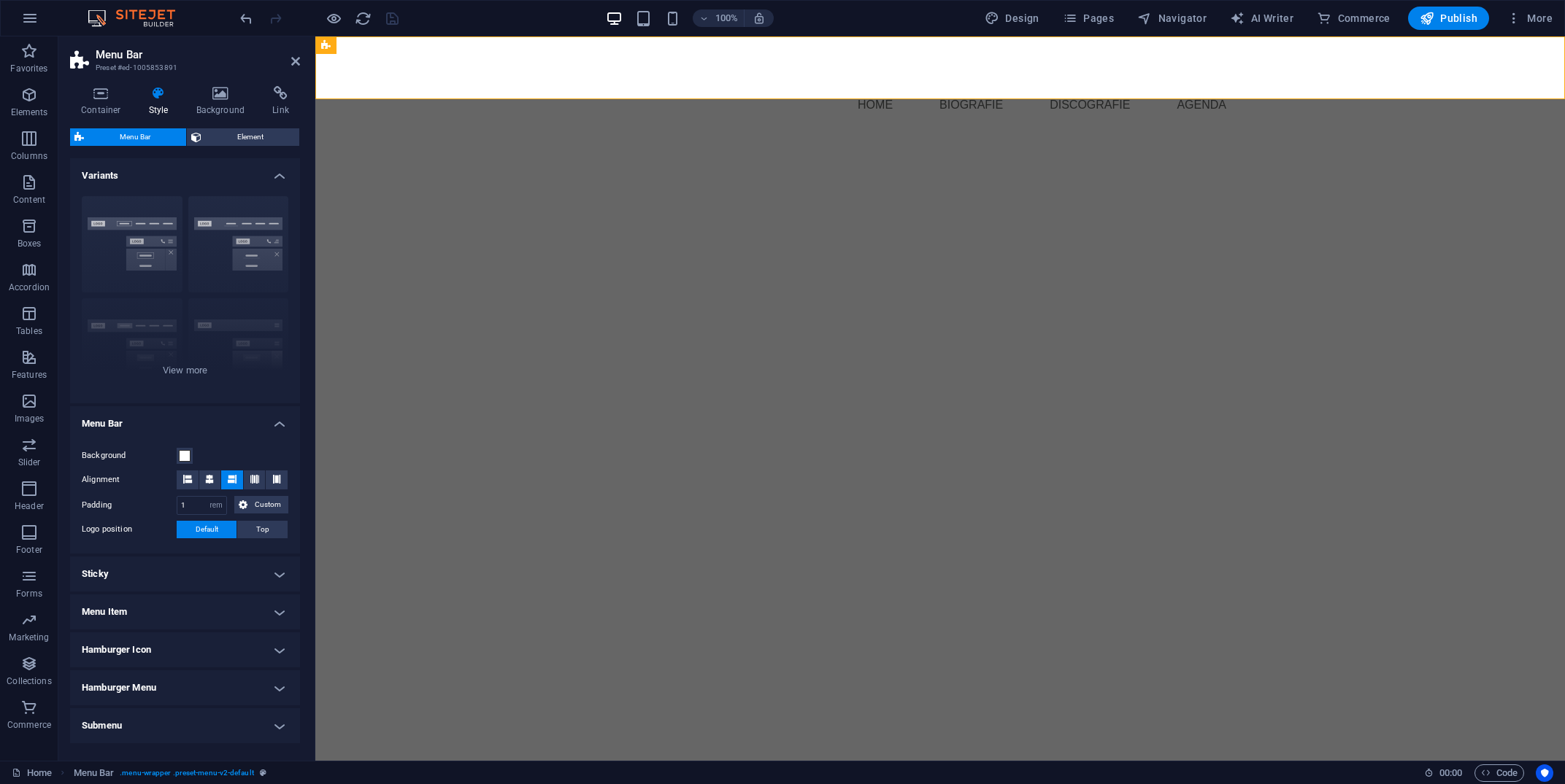
click at [287, 621] on h4 "Menu Item" at bounding box center [185, 612] width 230 height 35
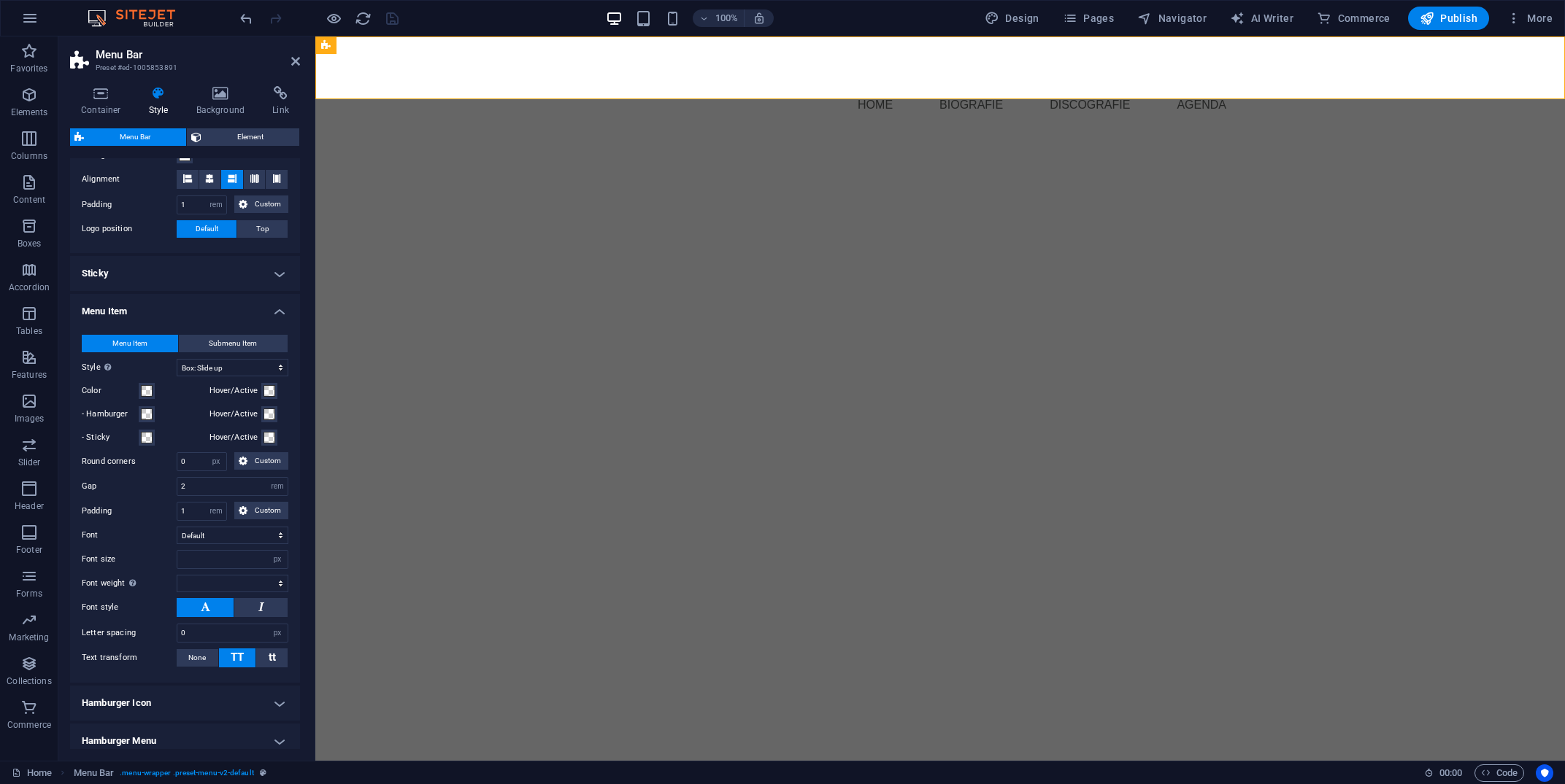
scroll to position [301, 0]
click at [177, 358] on select "Plain Text color Box: Fade Box: Flip vertical Box: Flip horizontal Box: Slide d…" at bounding box center [232, 367] width 111 height 17
select select "hover_box_zoom"
click option "Box: Zoom effect" at bounding box center [0, 0] width 0 height 0
select select
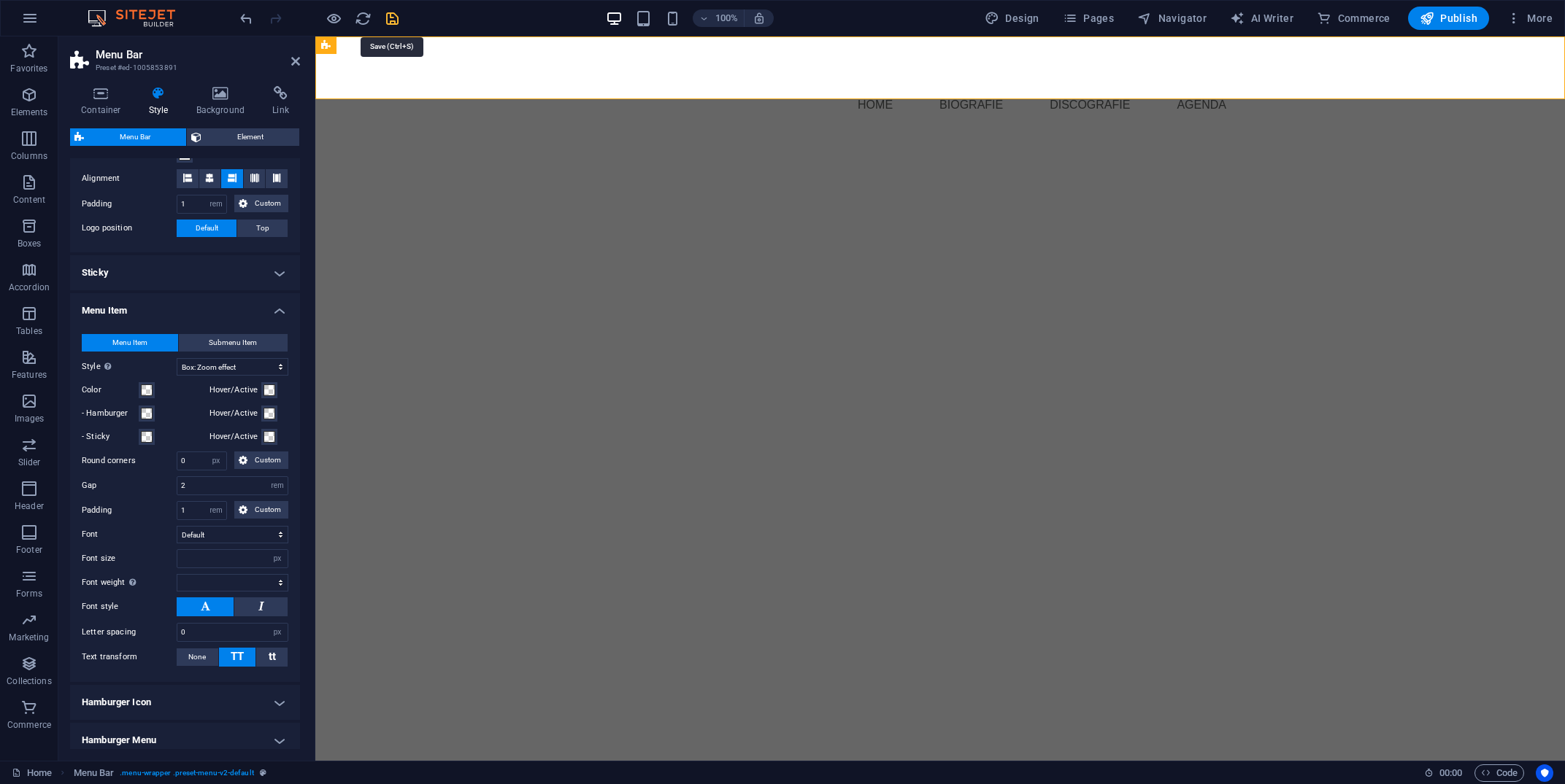
click at [398, 16] on icon "save" at bounding box center [393, 18] width 17 height 17
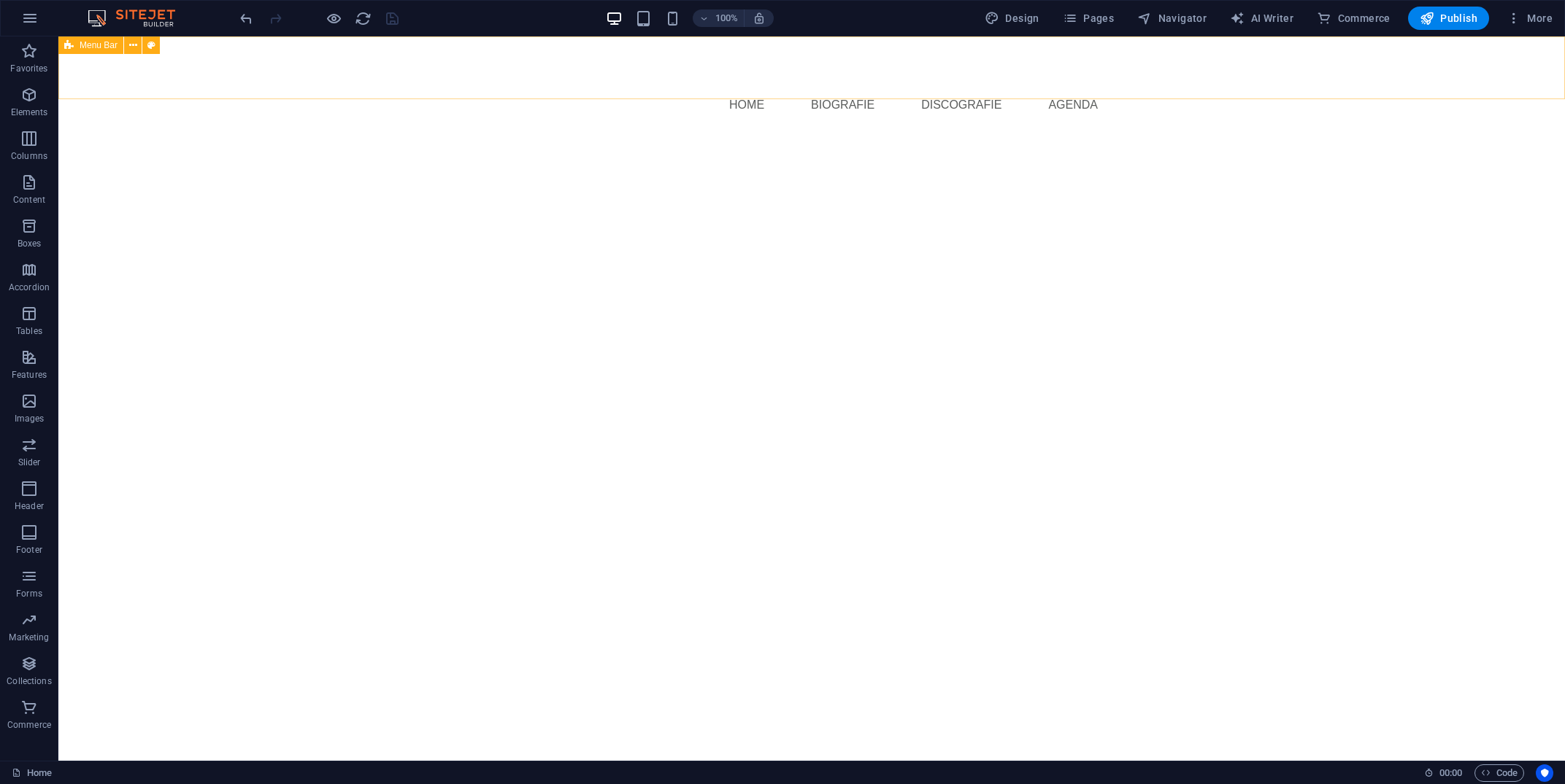
click at [88, 48] on span "Menu Bar" at bounding box center [98, 45] width 38 height 9
select select "rem"
select select "hover_box_zoom"
select select "px"
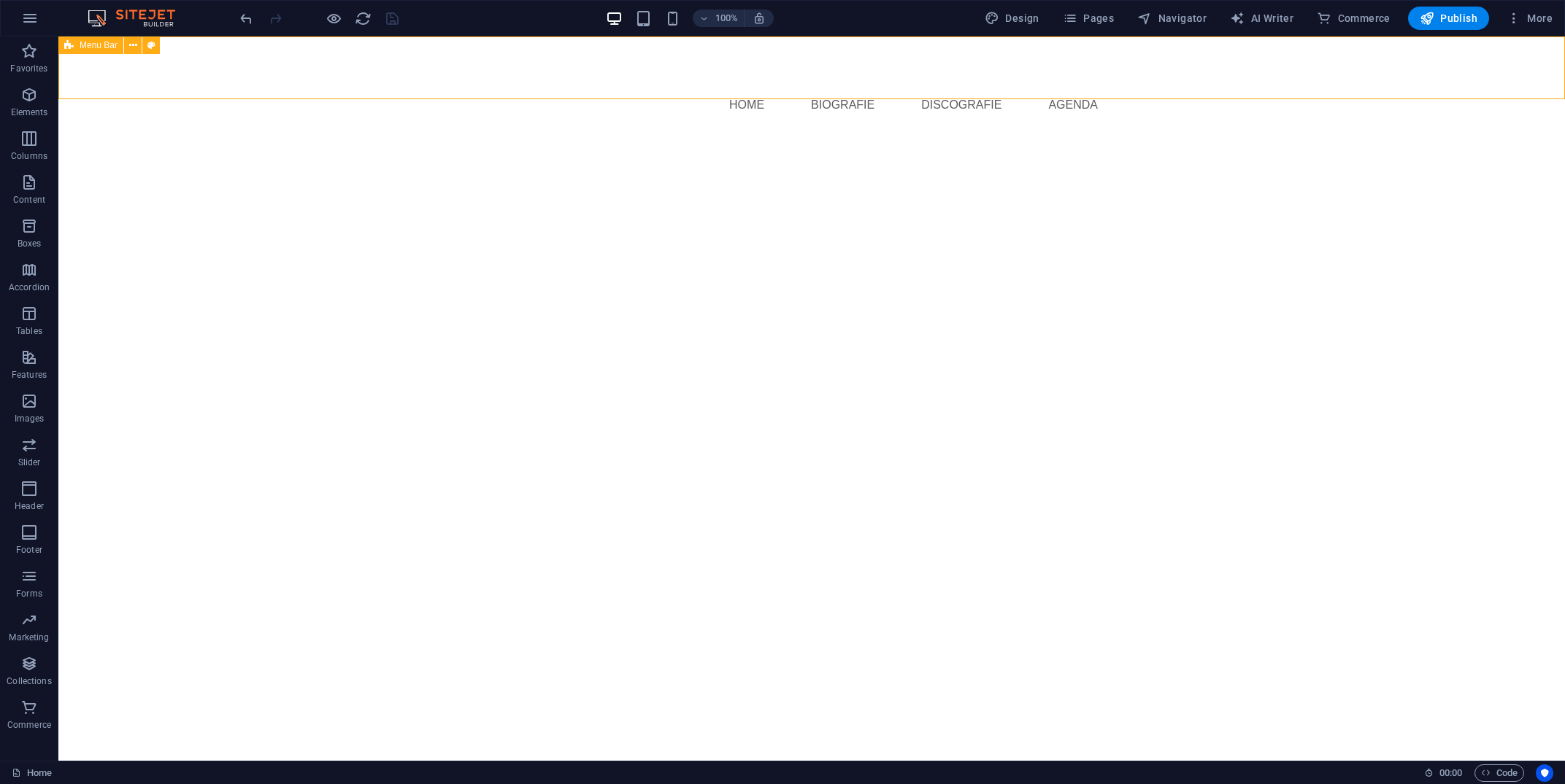
select select "rem"
select select "px"
select select
select select "px"
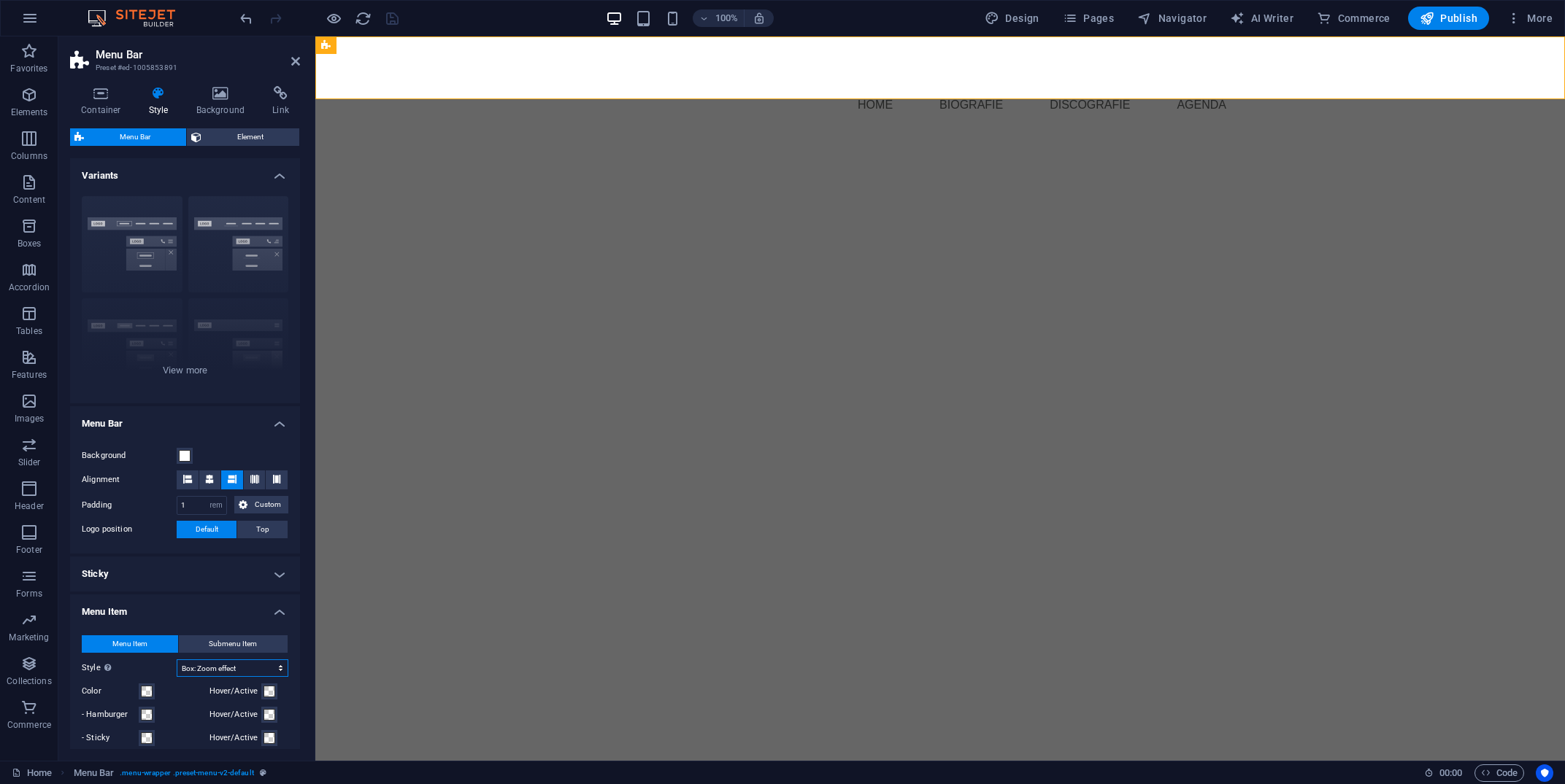
click at [177, 660] on select "Plain Text color Box: Fade Box: Flip vertical Box: Flip horizontal Box: Slide d…" at bounding box center [232, 668] width 111 height 17
click at [217, 676] on select "Plain Text color Box: Fade Box: Flip vertical Box: Flip horizontal Box: Slide d…" at bounding box center [232, 668] width 111 height 17
click at [333, 60] on h6 "Preview Ctrl+P" at bounding box center [346, 56] width 97 height 17
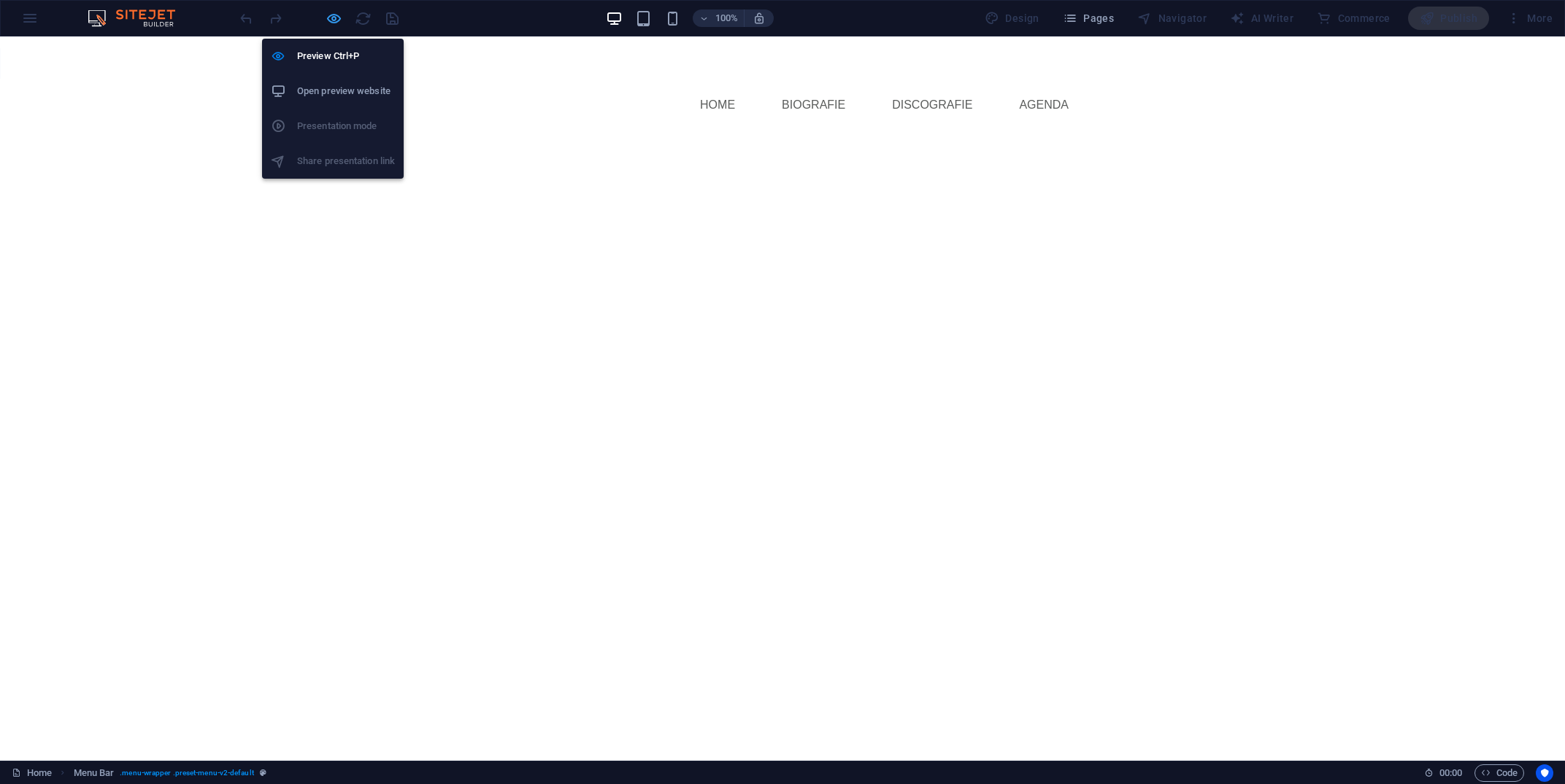
click at [335, 25] on icon "button" at bounding box center [334, 18] width 17 height 17
select select "rem"
select select "hover_box_zoom"
select select "px"
select select "rem"
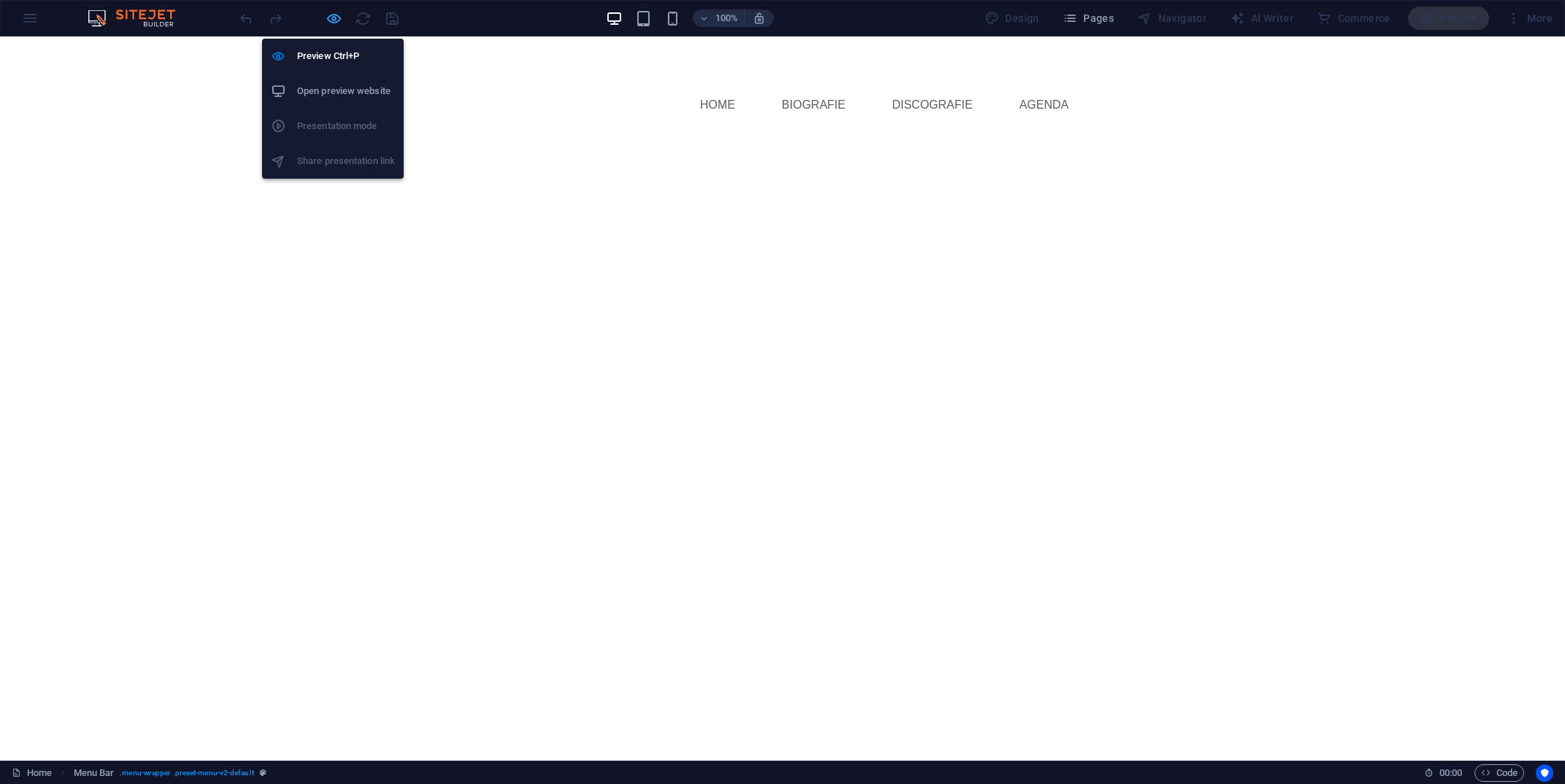
select select "rem"
select select "px"
select select
select select "px"
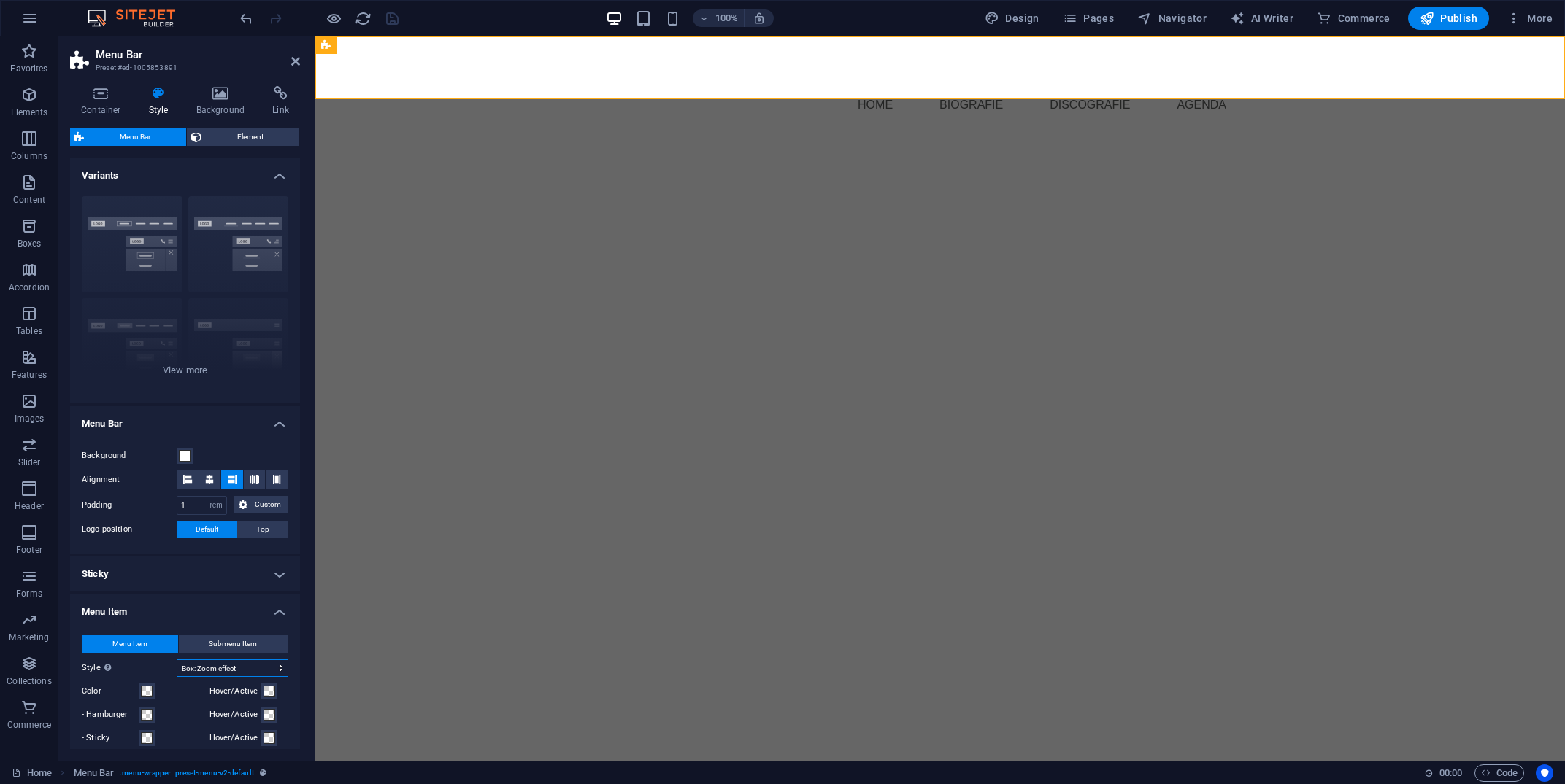
click at [177, 660] on select "Plain Text color Box: Fade Box: Flip vertical Box: Flip horizontal Box: Slide d…" at bounding box center [232, 668] width 111 height 17
select select "hover_box_right"
click option "Box: Slide left" at bounding box center [0, 0] width 0 height 0
select select
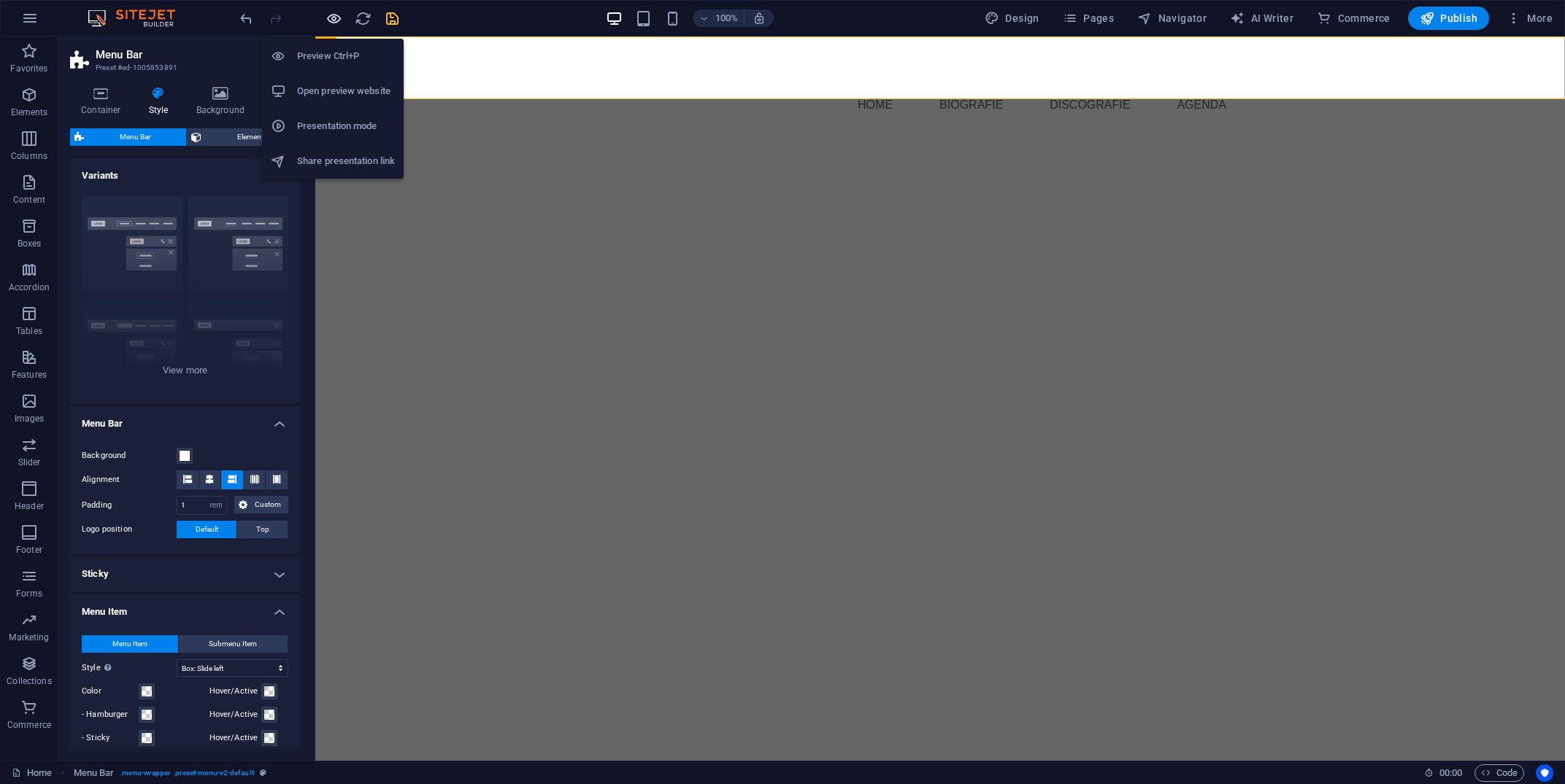
click at [336, 18] on icon "button" at bounding box center [334, 18] width 17 height 17
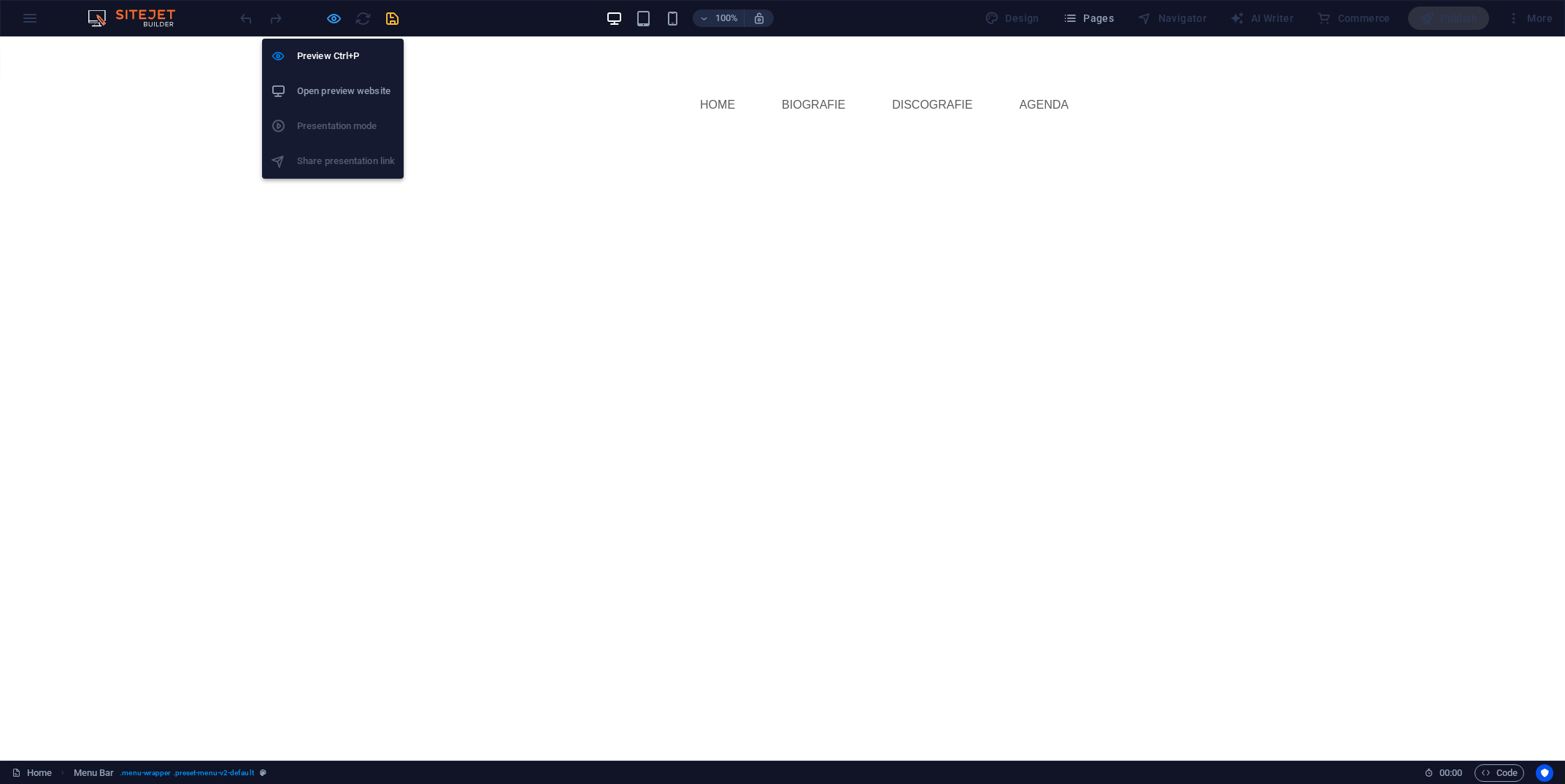
click at [331, 23] on icon "button" at bounding box center [334, 18] width 17 height 17
select select "rem"
select select "hover_box_right"
select select "px"
select select "rem"
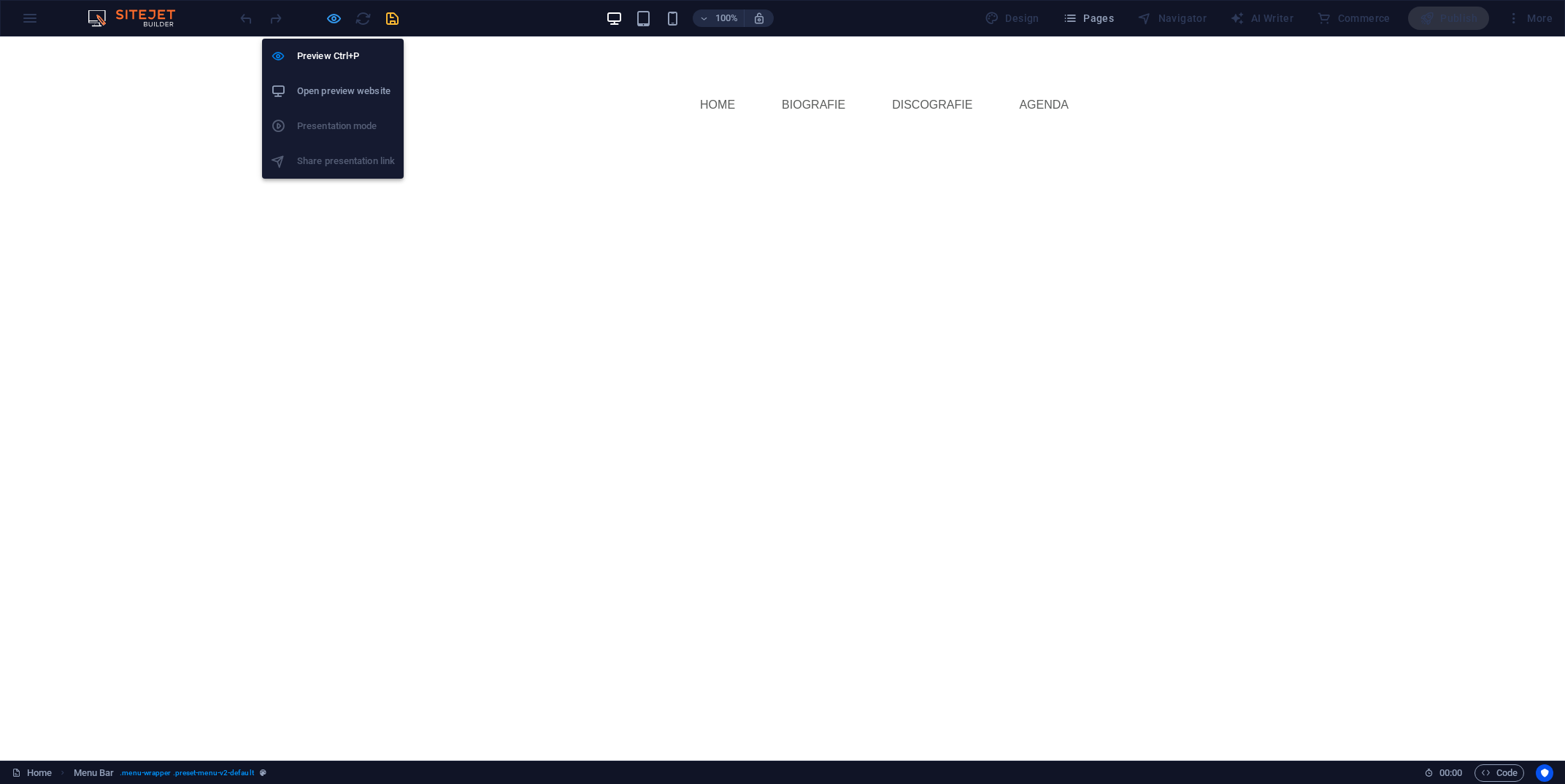
select select "rem"
select select "px"
select select
select select "px"
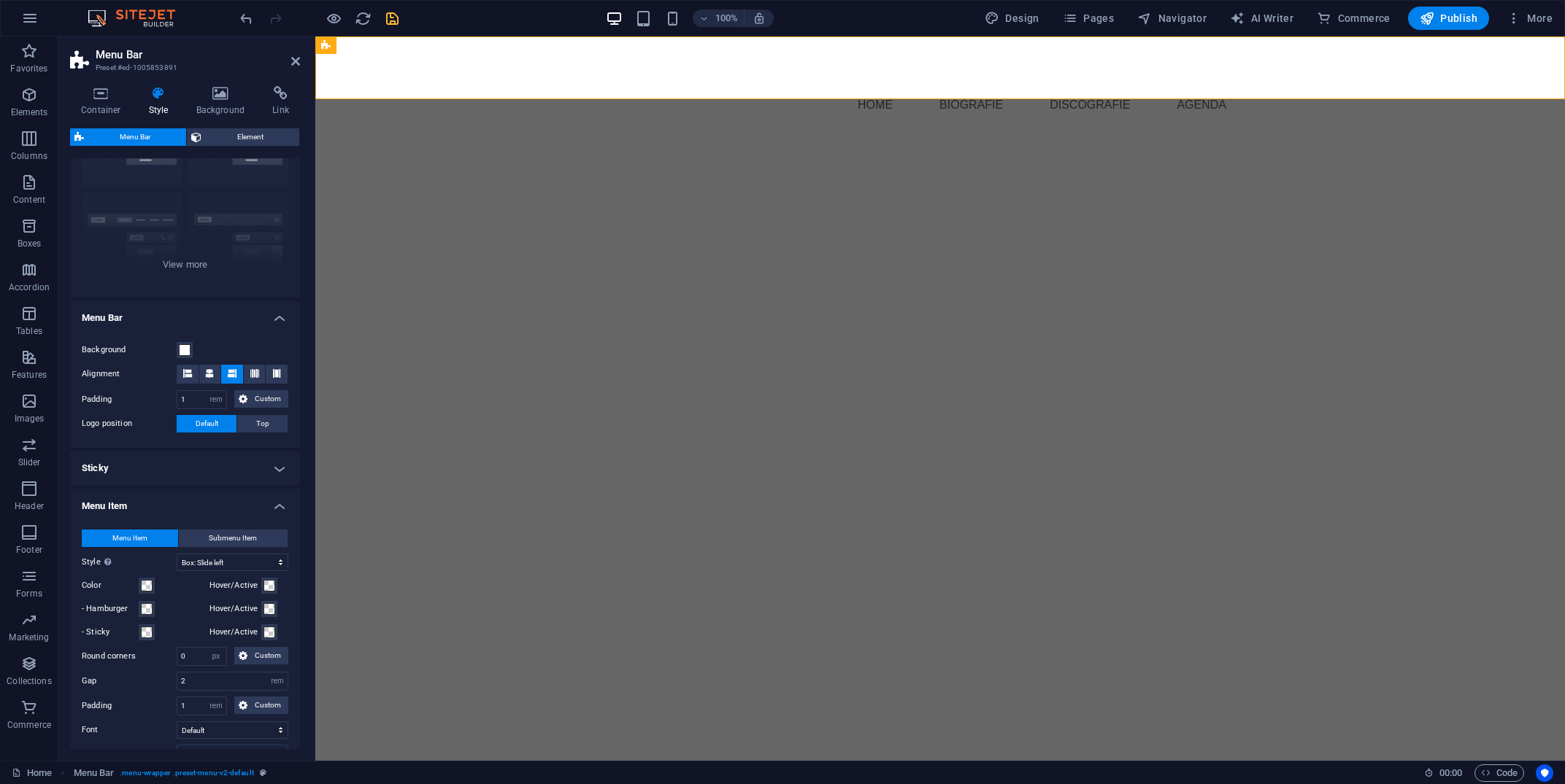
scroll to position [115, 0]
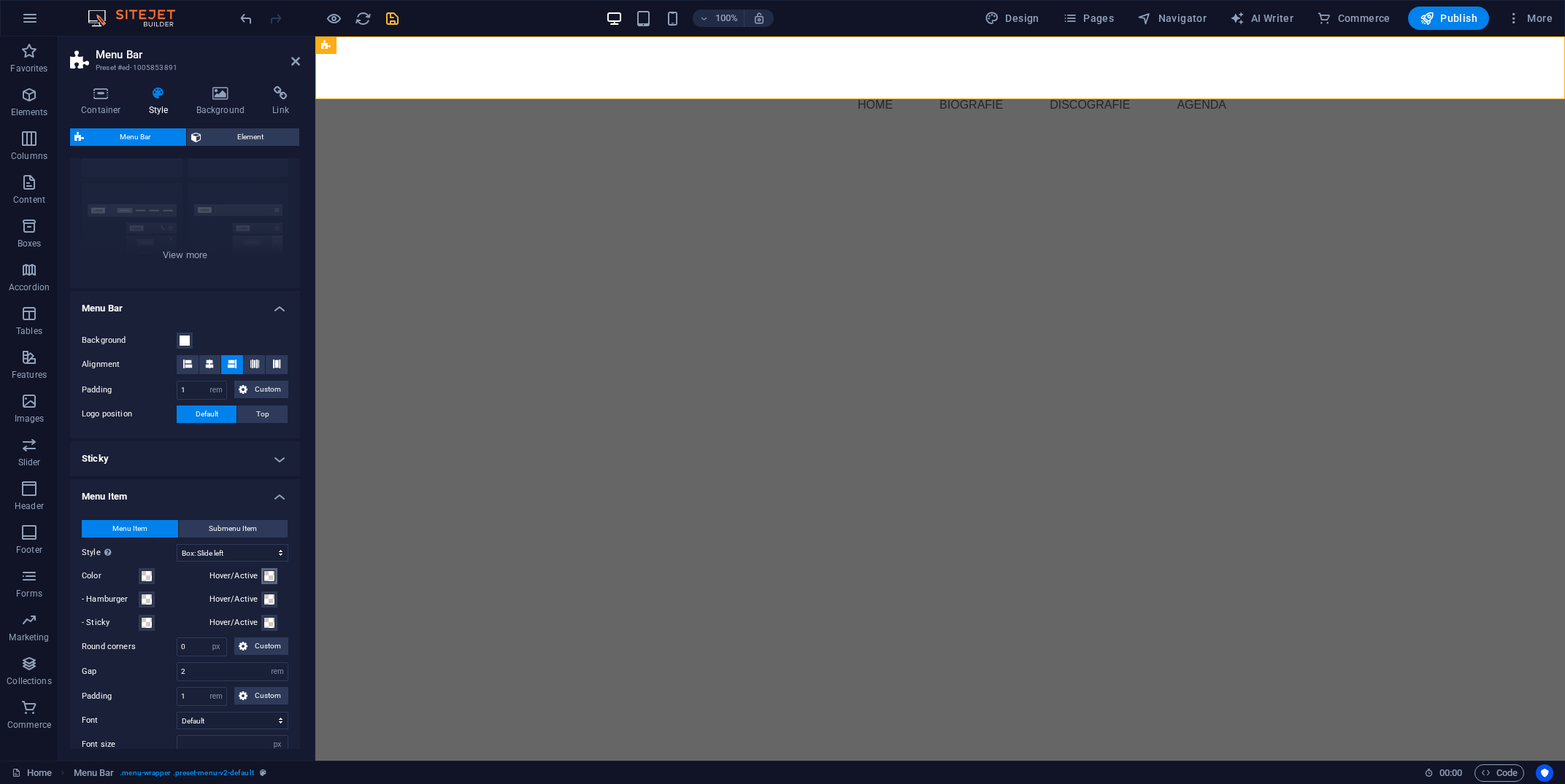
click at [268, 572] on span at bounding box center [269, 576] width 12 height 12
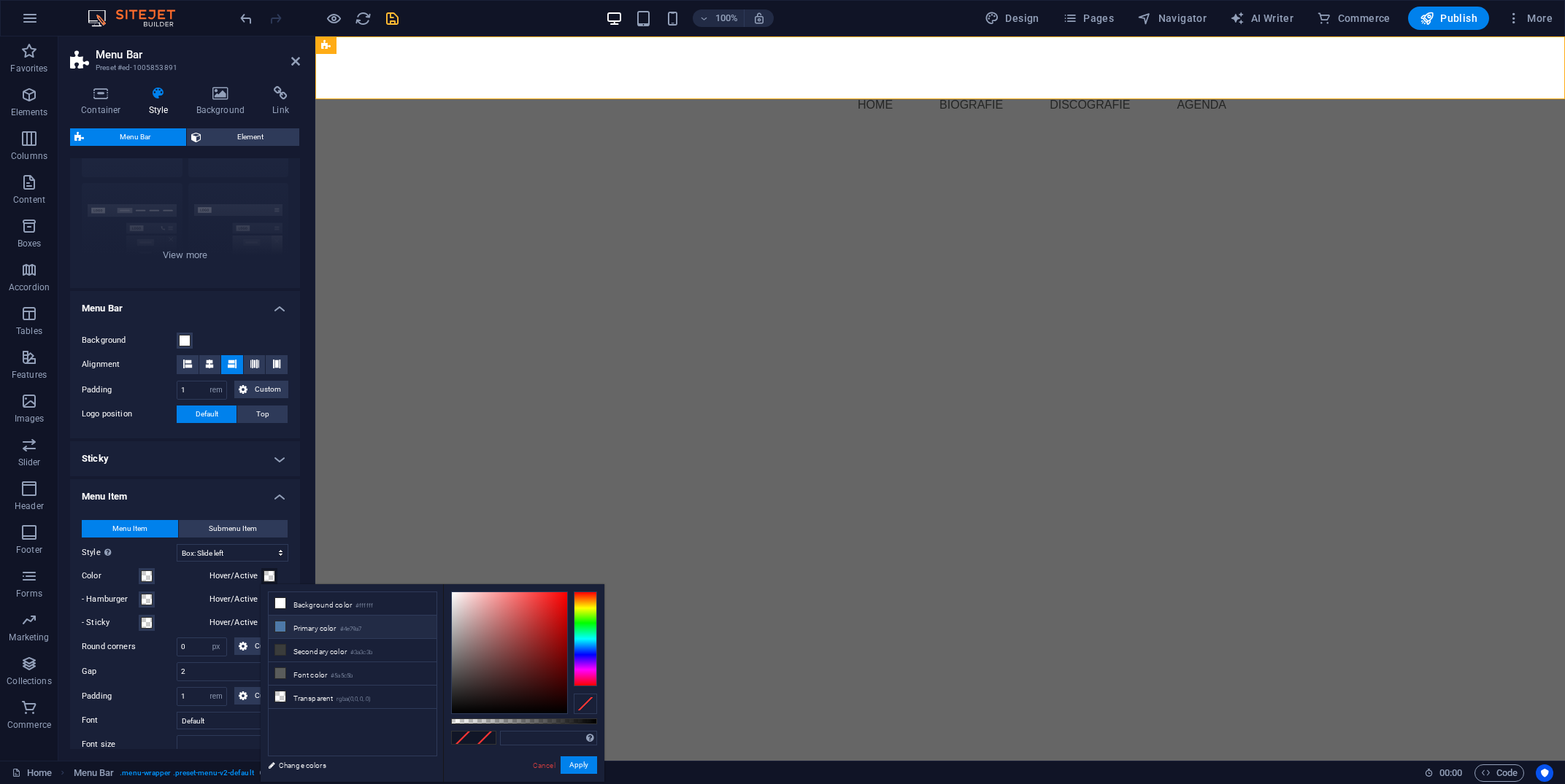
click at [362, 629] on small "#4e79a7" at bounding box center [351, 630] width 22 height 10
type input "#4e79a7"
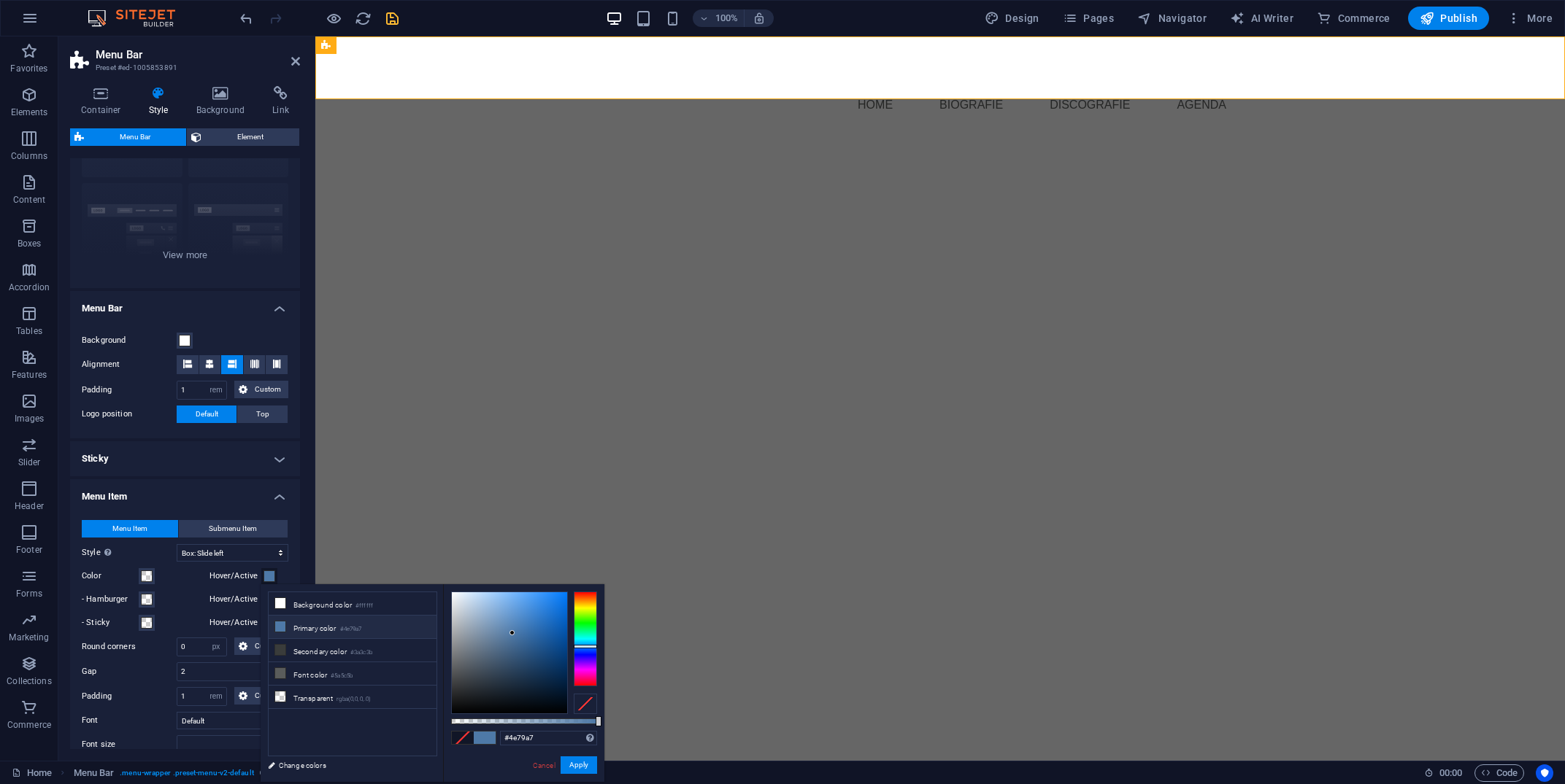
select select
click at [394, 19] on icon "save" at bounding box center [393, 18] width 17 height 17
select select
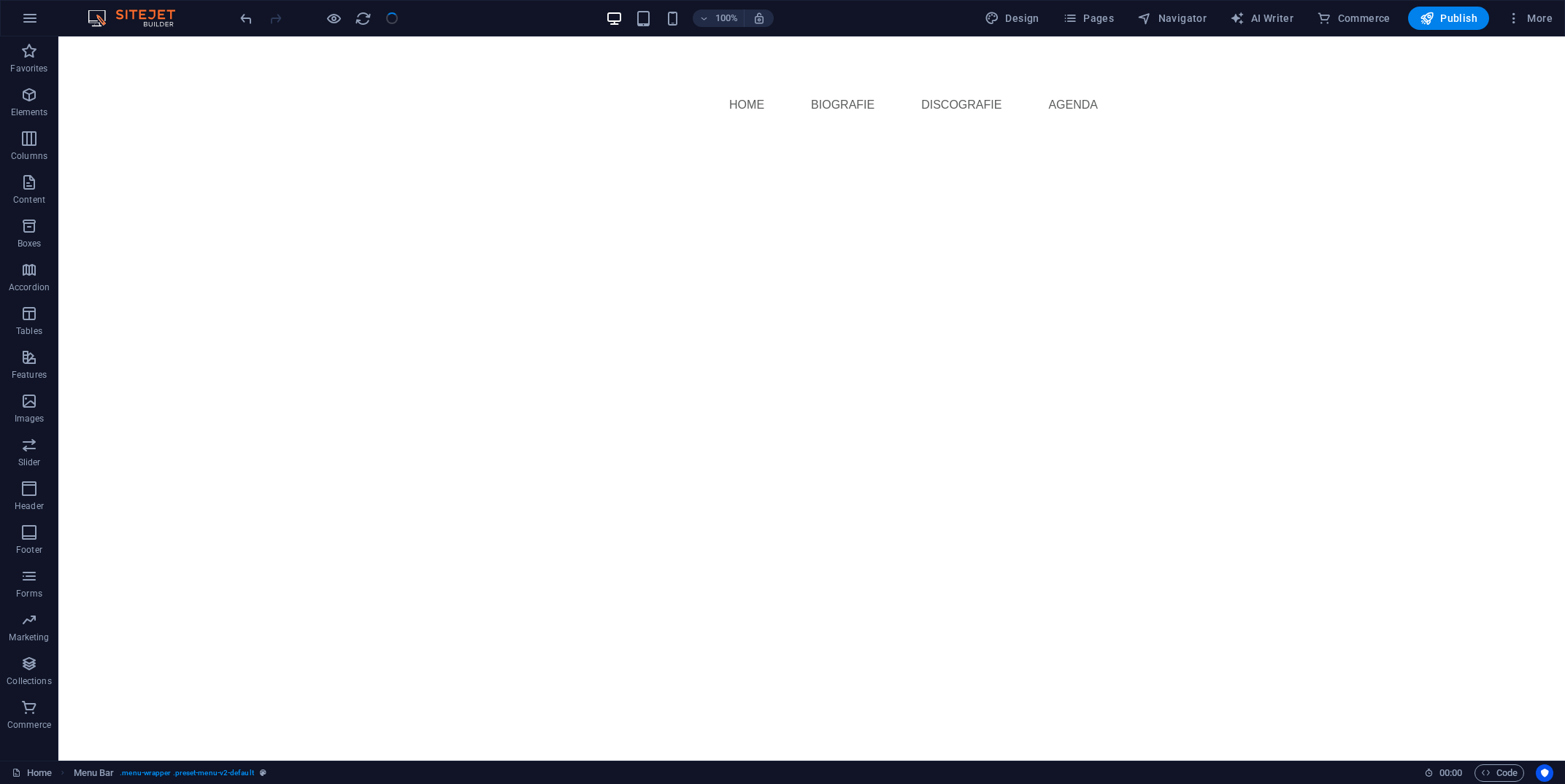
select select "rem"
select select "hover_box_right"
select select "px"
select select "rem"
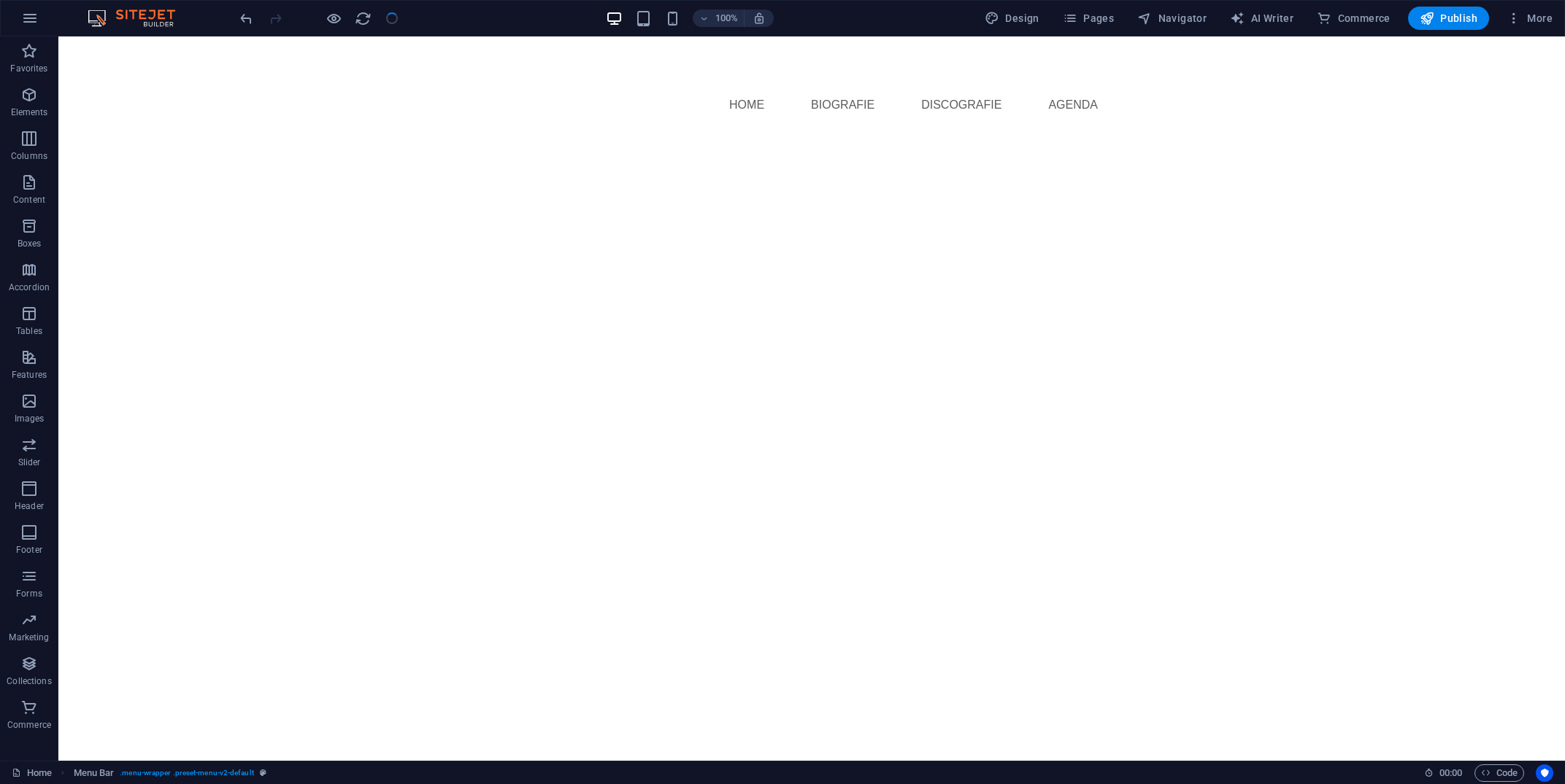
select select "px"
select select
select select "px"
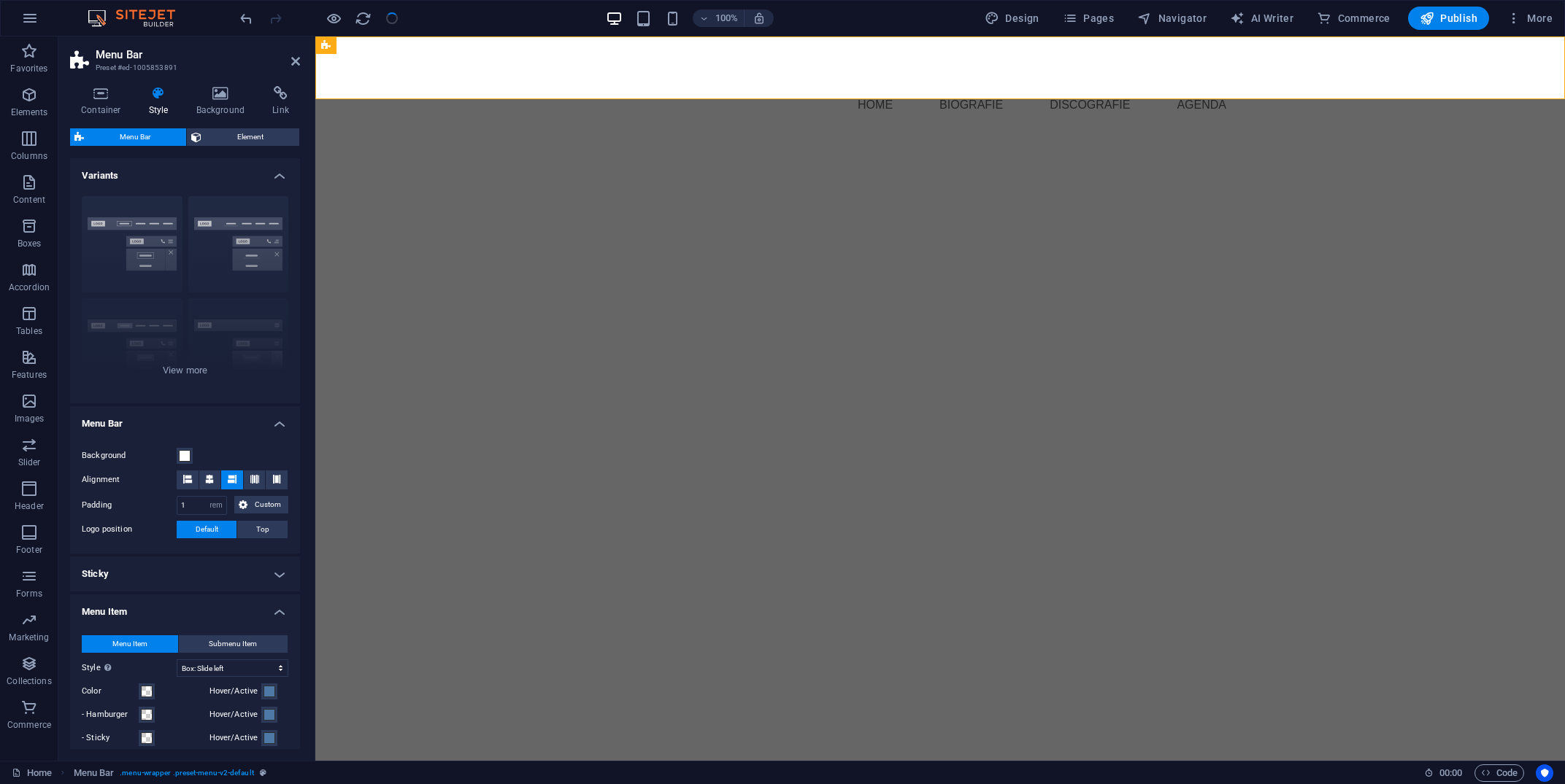
select select
click at [177, 660] on select "Plain Text color Box: Fade Box: Flip vertical Box: Flip horizontal Box: Slide d…" at bounding box center [232, 668] width 111 height 17
select select "hover_border_horizontal"
click option "Border left & right" at bounding box center [0, 0] width 0 height 0
select select
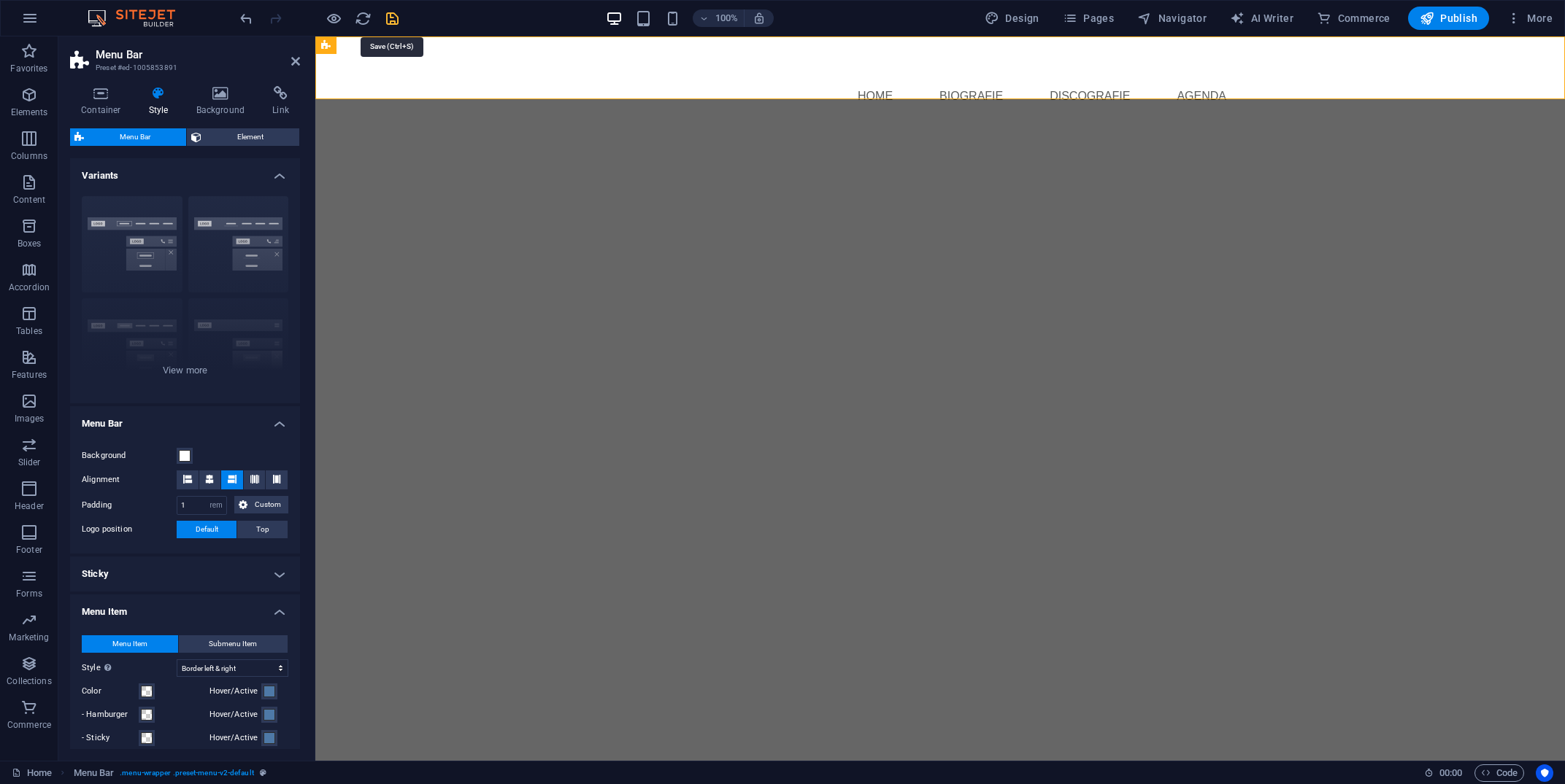
click at [392, 15] on icon "save" at bounding box center [393, 18] width 17 height 17
select select "rem"
select select "hover_border_horizontal"
select select "px"
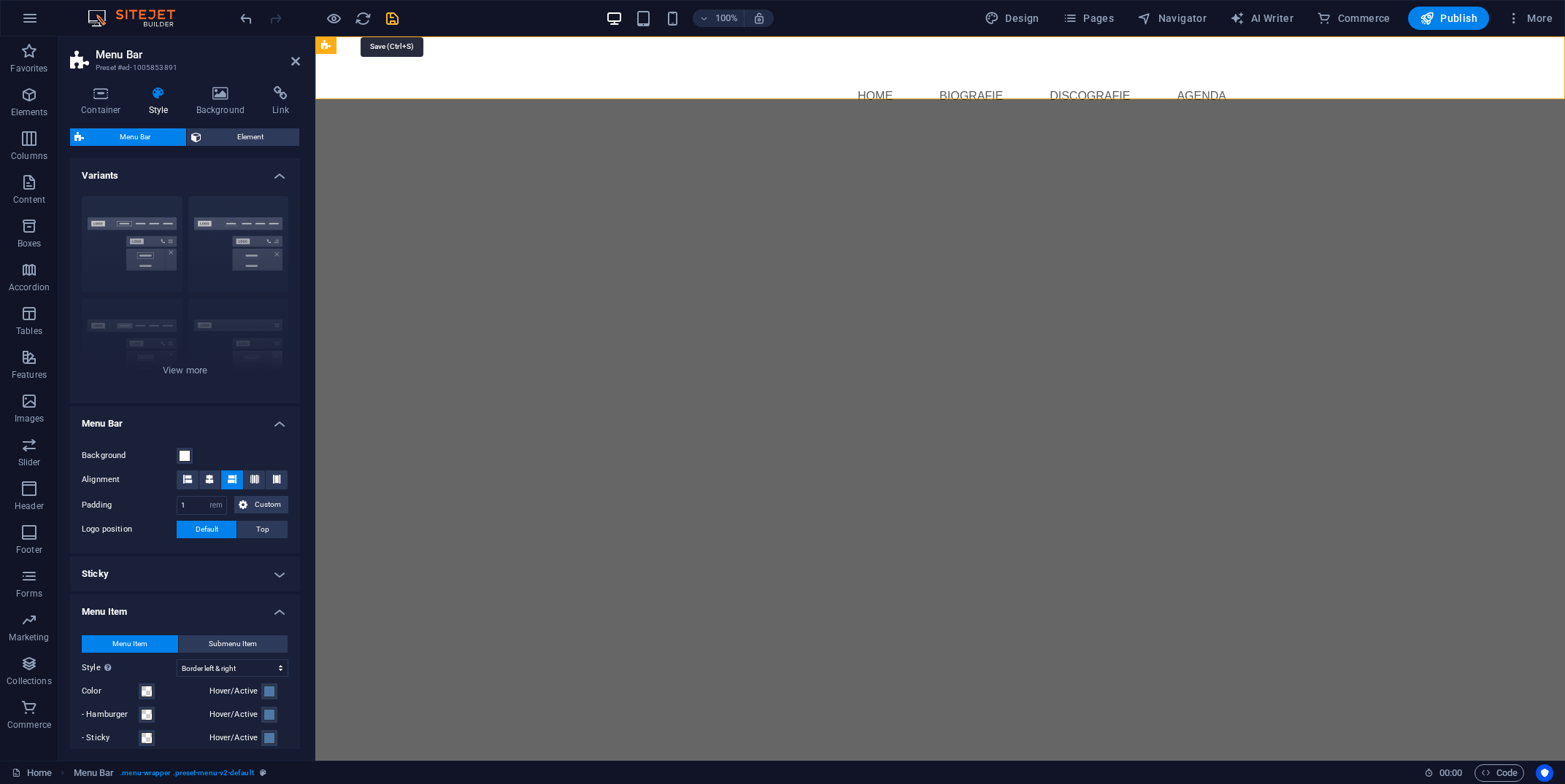
select select "rem"
click at [177, 660] on select "Plain Text color Box: Fade Box: Flip vertical Box: Flip horizontal Box: Slide d…" at bounding box center [232, 668] width 111 height 17
click option "Box: Slide up" at bounding box center [0, 0] width 0 height 0
click at [394, 22] on icon "save" at bounding box center [393, 18] width 17 height 17
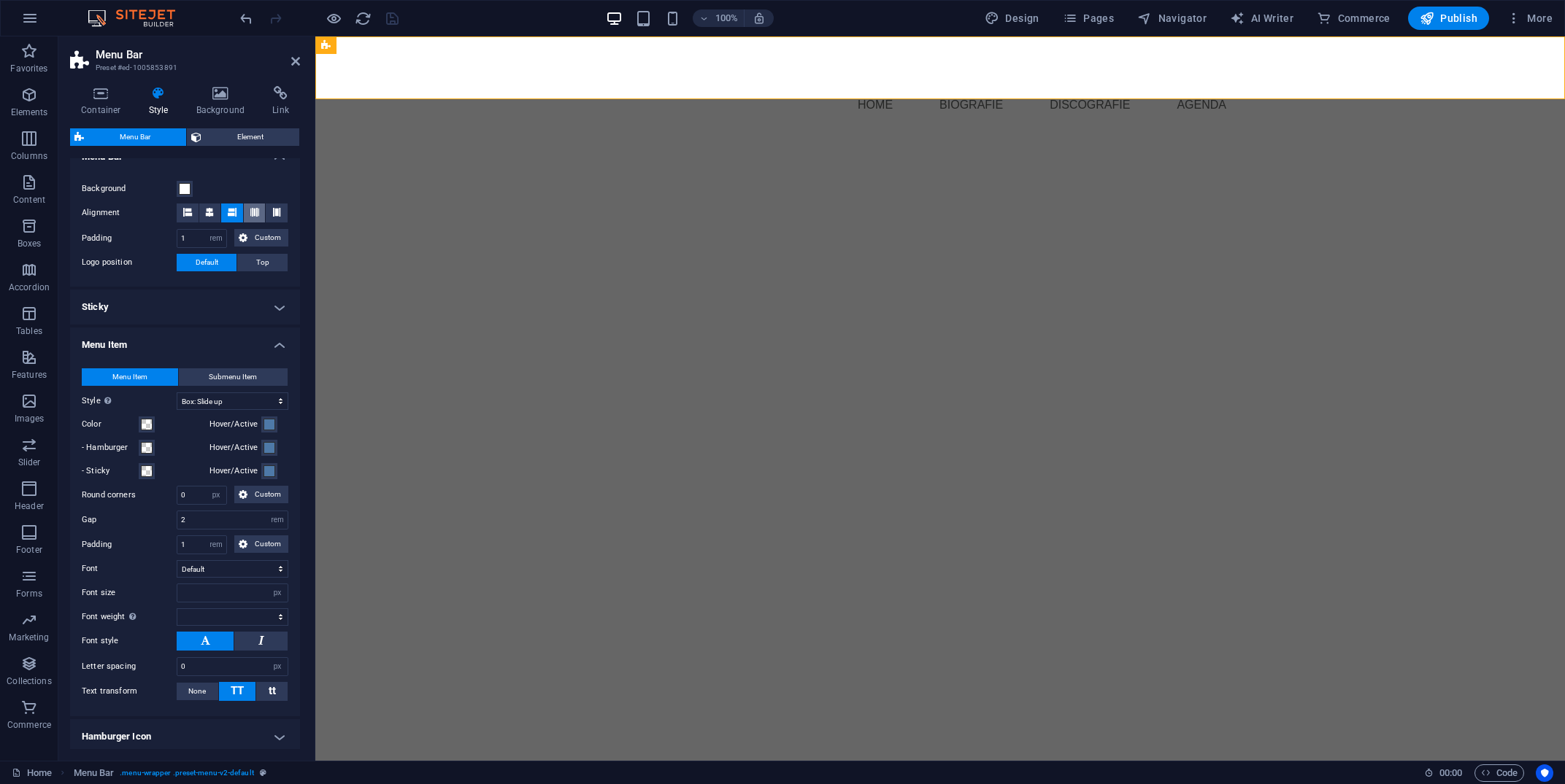
scroll to position [406, 0]
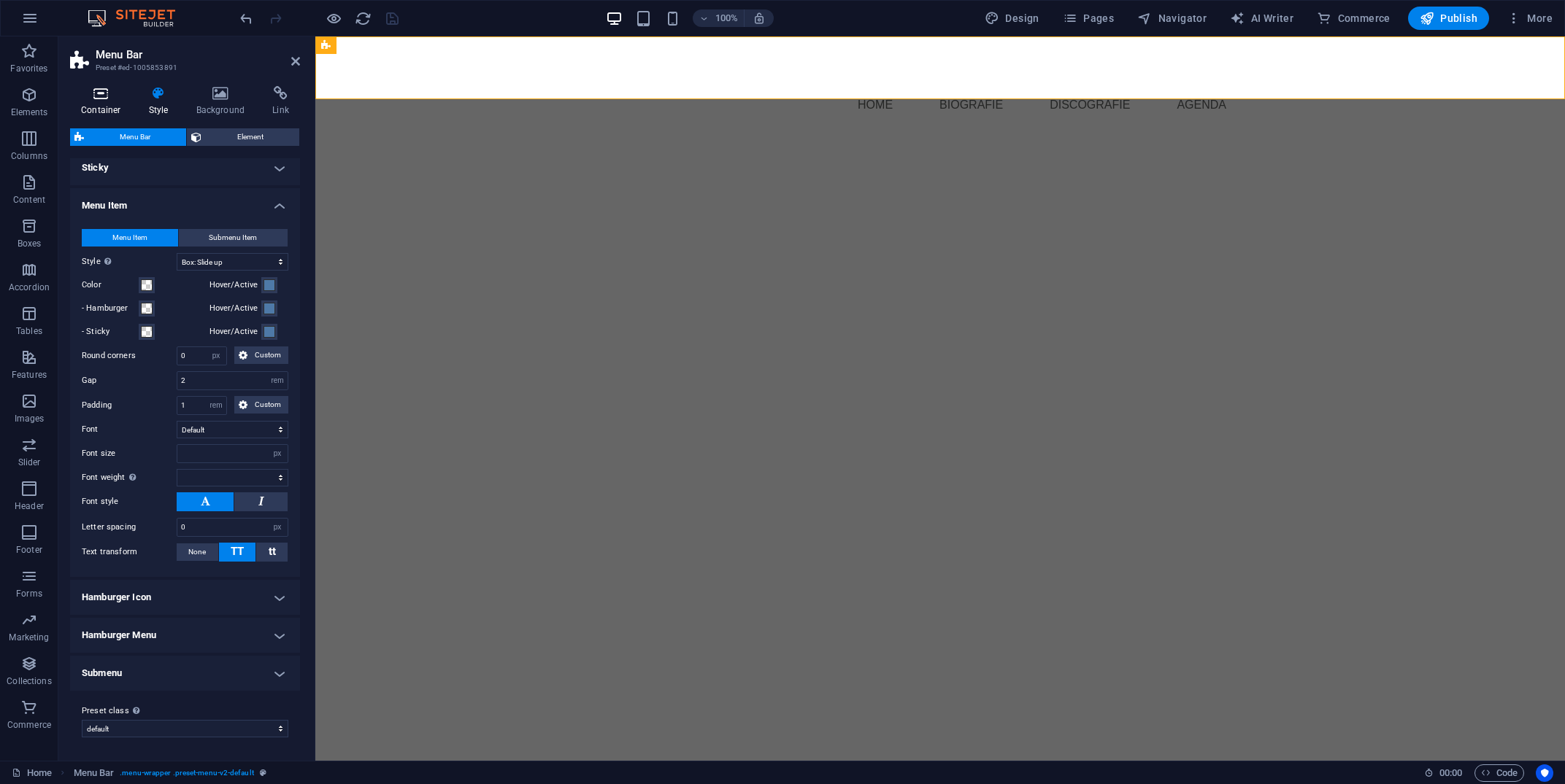
click at [111, 90] on icon at bounding box center [100, 94] width 62 height 15
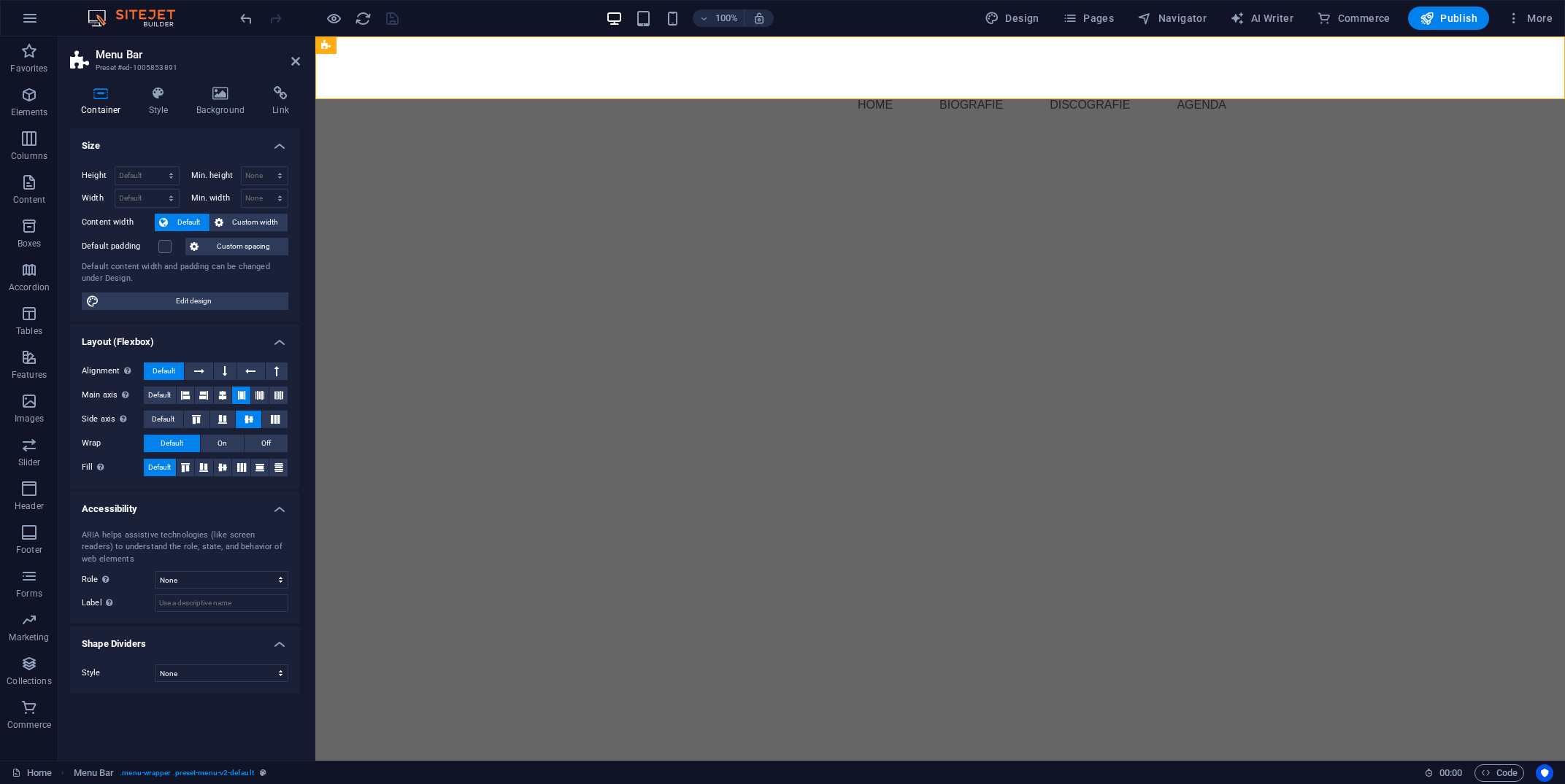
click at [411, 134] on html "Skip to main content Menu Home Biografie Discografie agenda" at bounding box center [940, 85] width 1250 height 97
click at [512, 75] on div "Menu Home Biografie Discografie agenda" at bounding box center [940, 85] width 1250 height 97
click at [1039, 26] on span "Design" at bounding box center [1012, 18] width 55 height 15
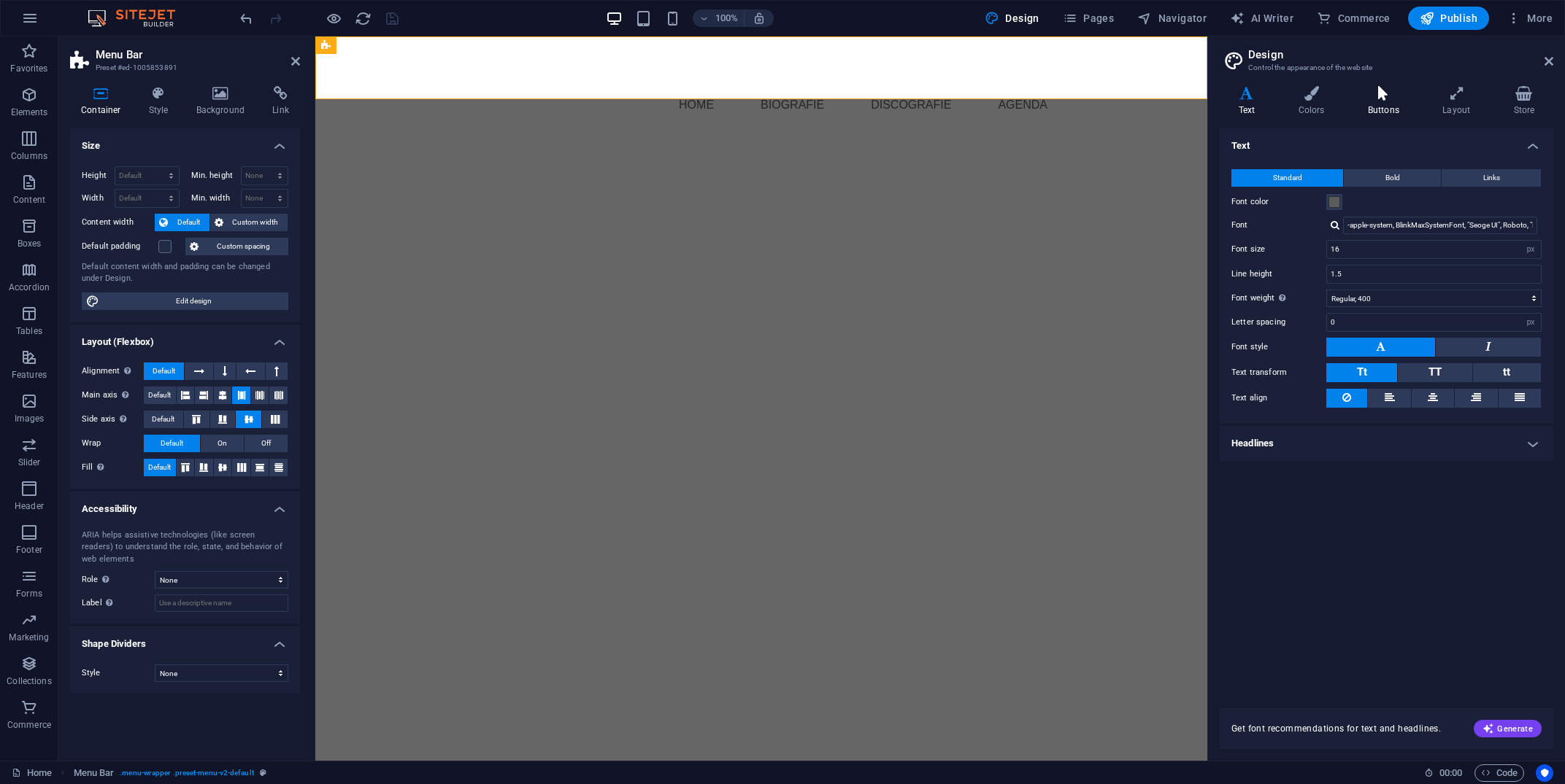
click at [1382, 92] on icon at bounding box center [1383, 94] width 69 height 15
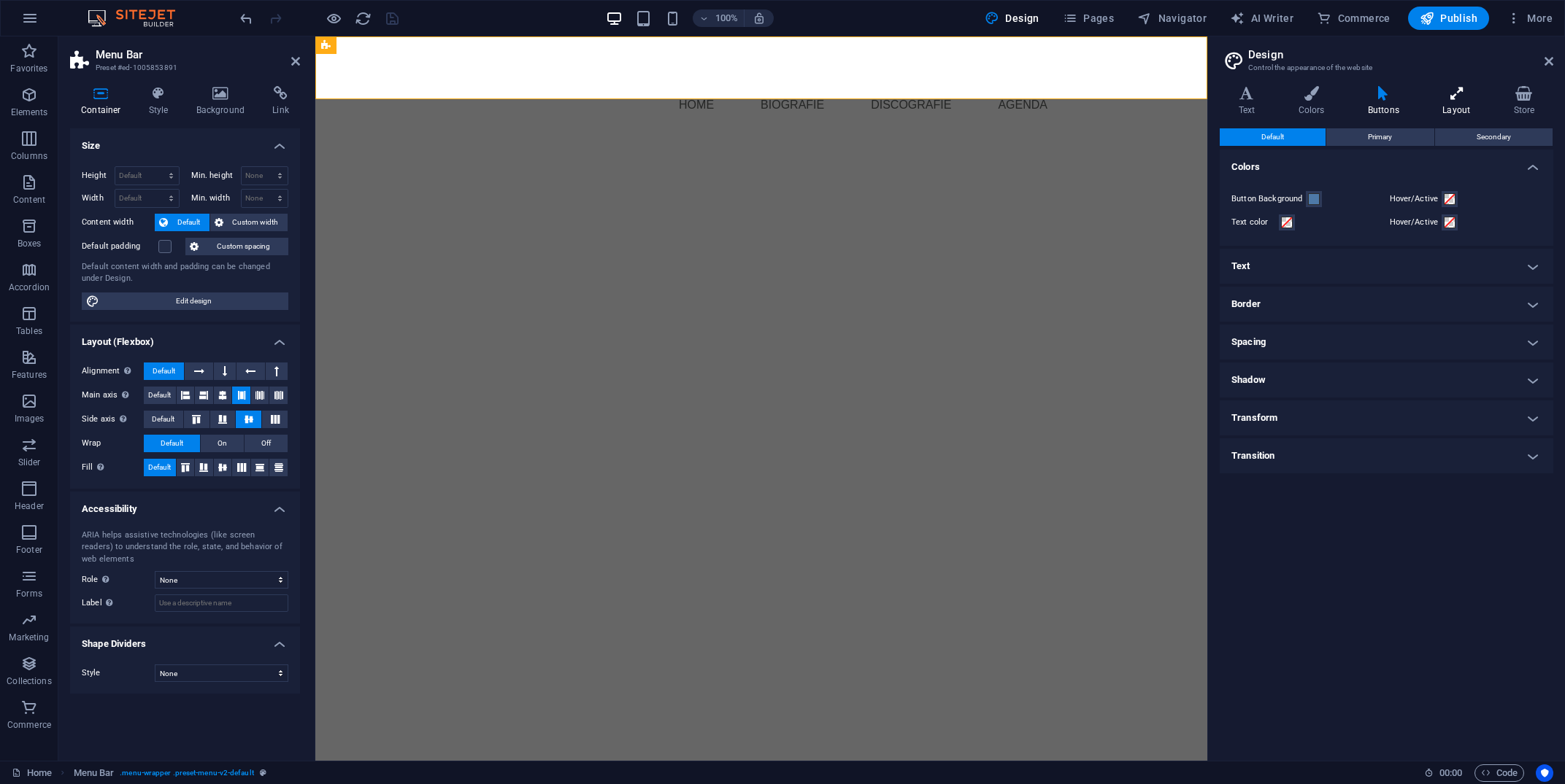
click at [1454, 95] on icon at bounding box center [1456, 94] width 65 height 15
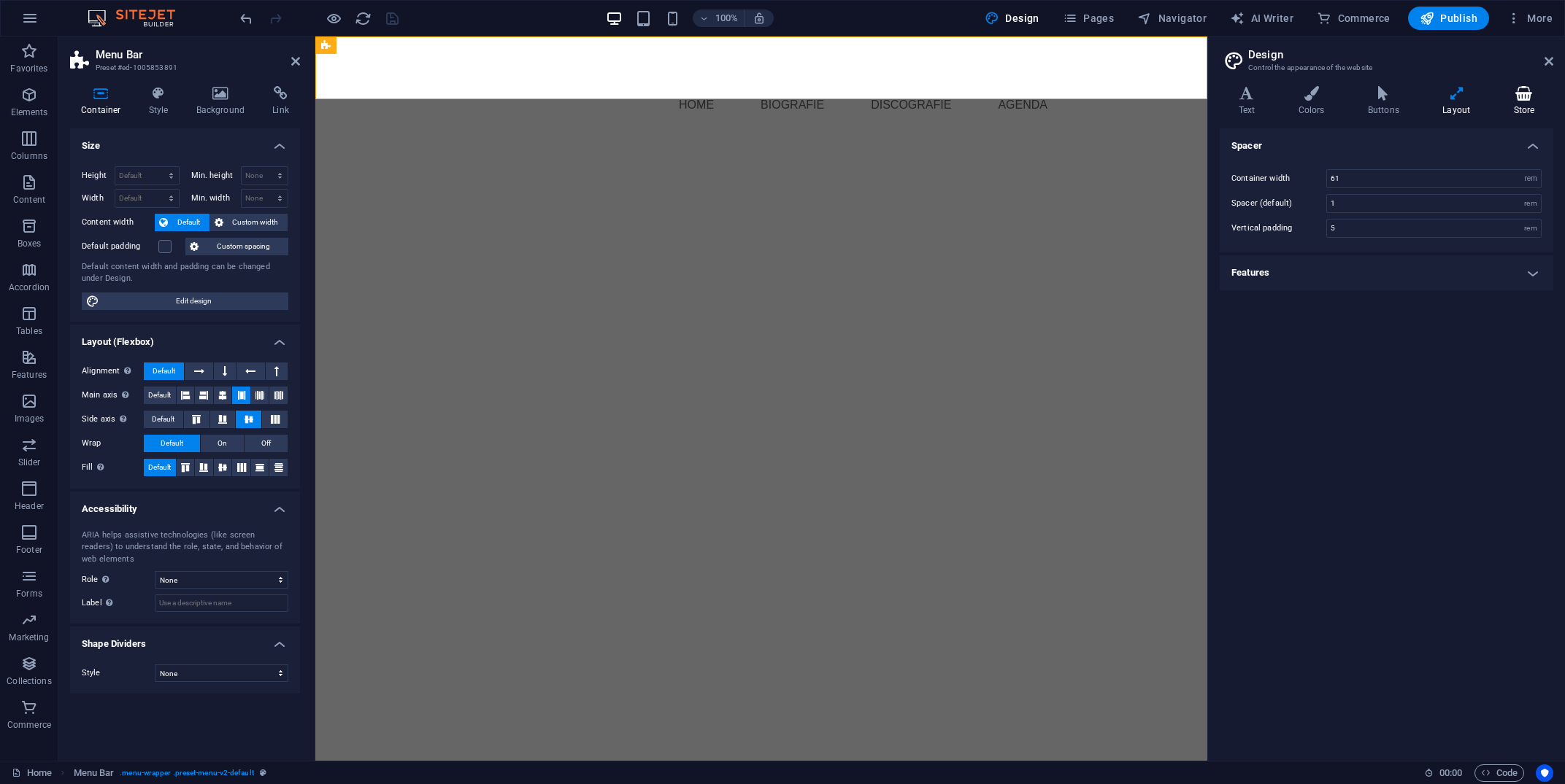
click at [1532, 105] on h4 "Store" at bounding box center [1525, 101] width 59 height 30
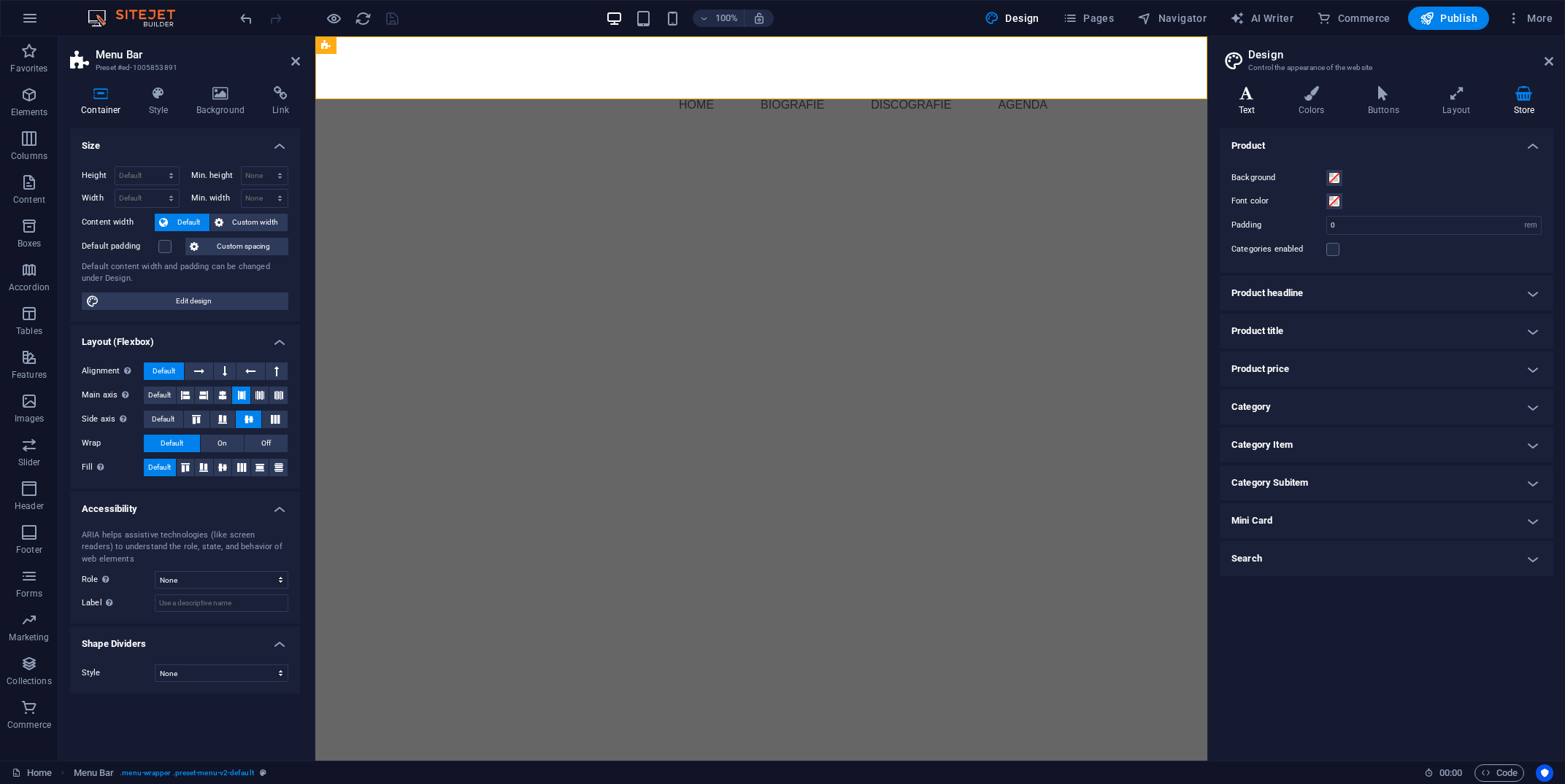
click at [1235, 99] on icon at bounding box center [1247, 94] width 54 height 15
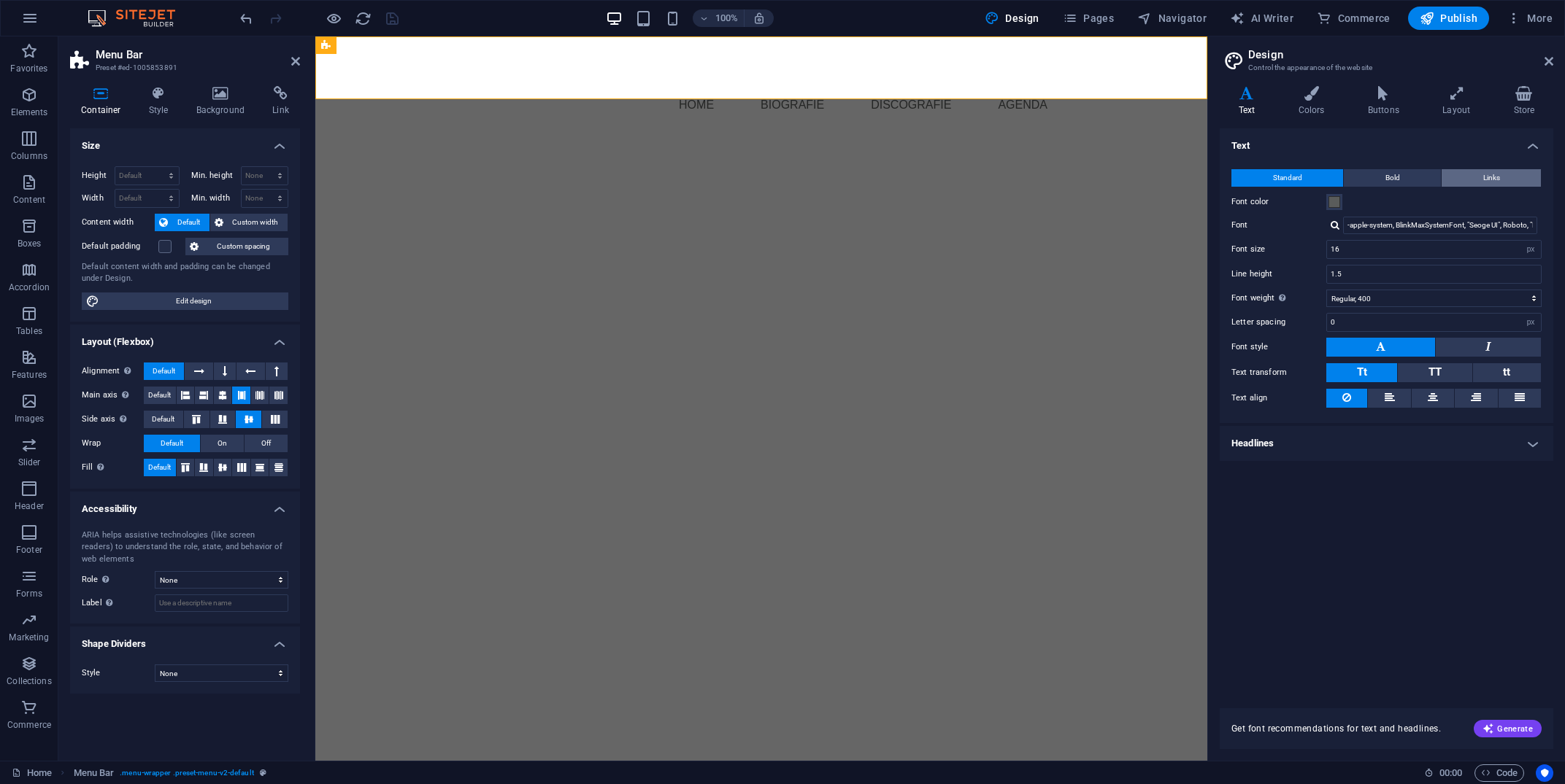
click at [1510, 184] on button "Links" at bounding box center [1491, 177] width 99 height 17
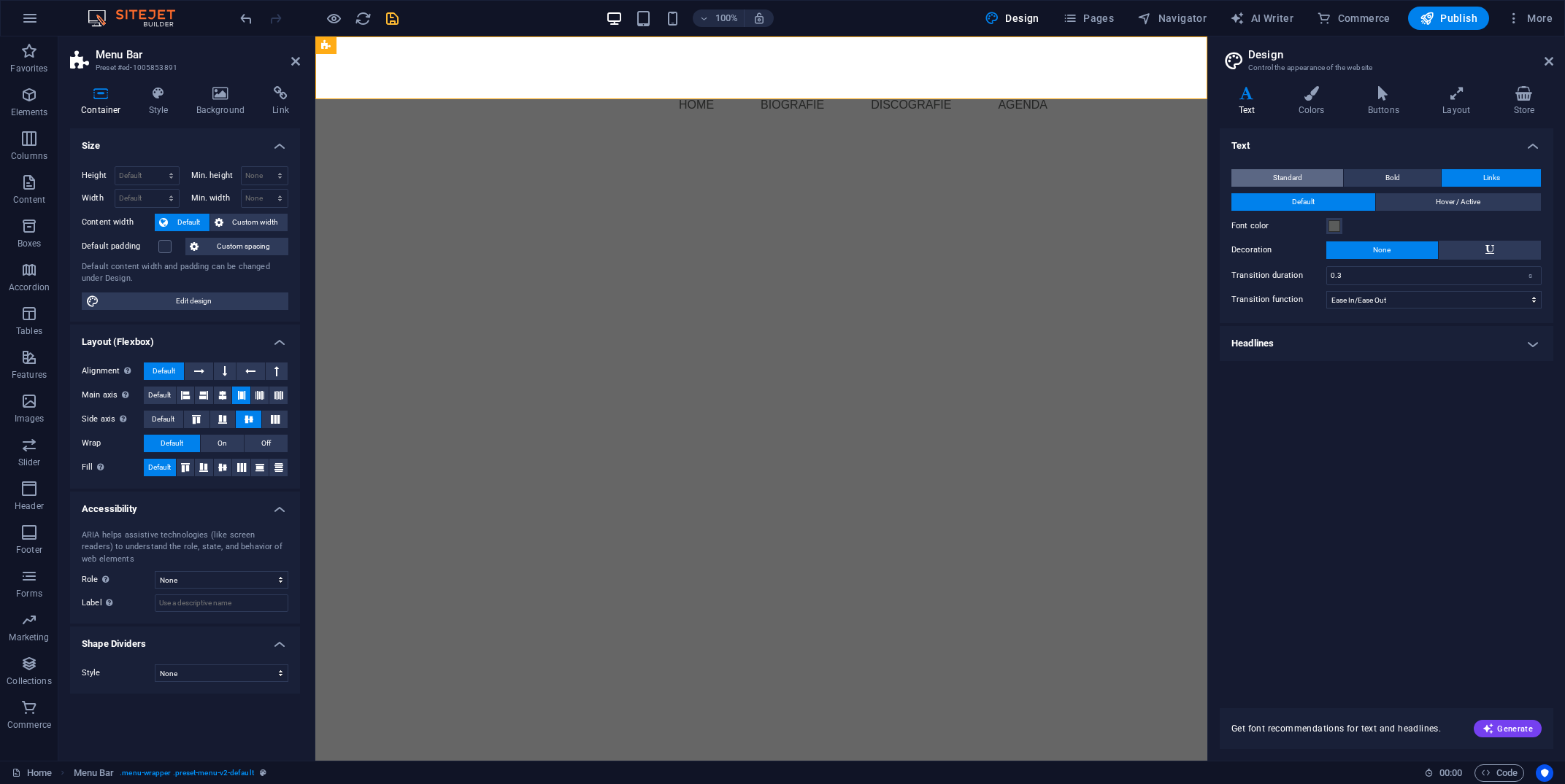
click at [1285, 183] on span "Standard" at bounding box center [1288, 177] width 29 height 17
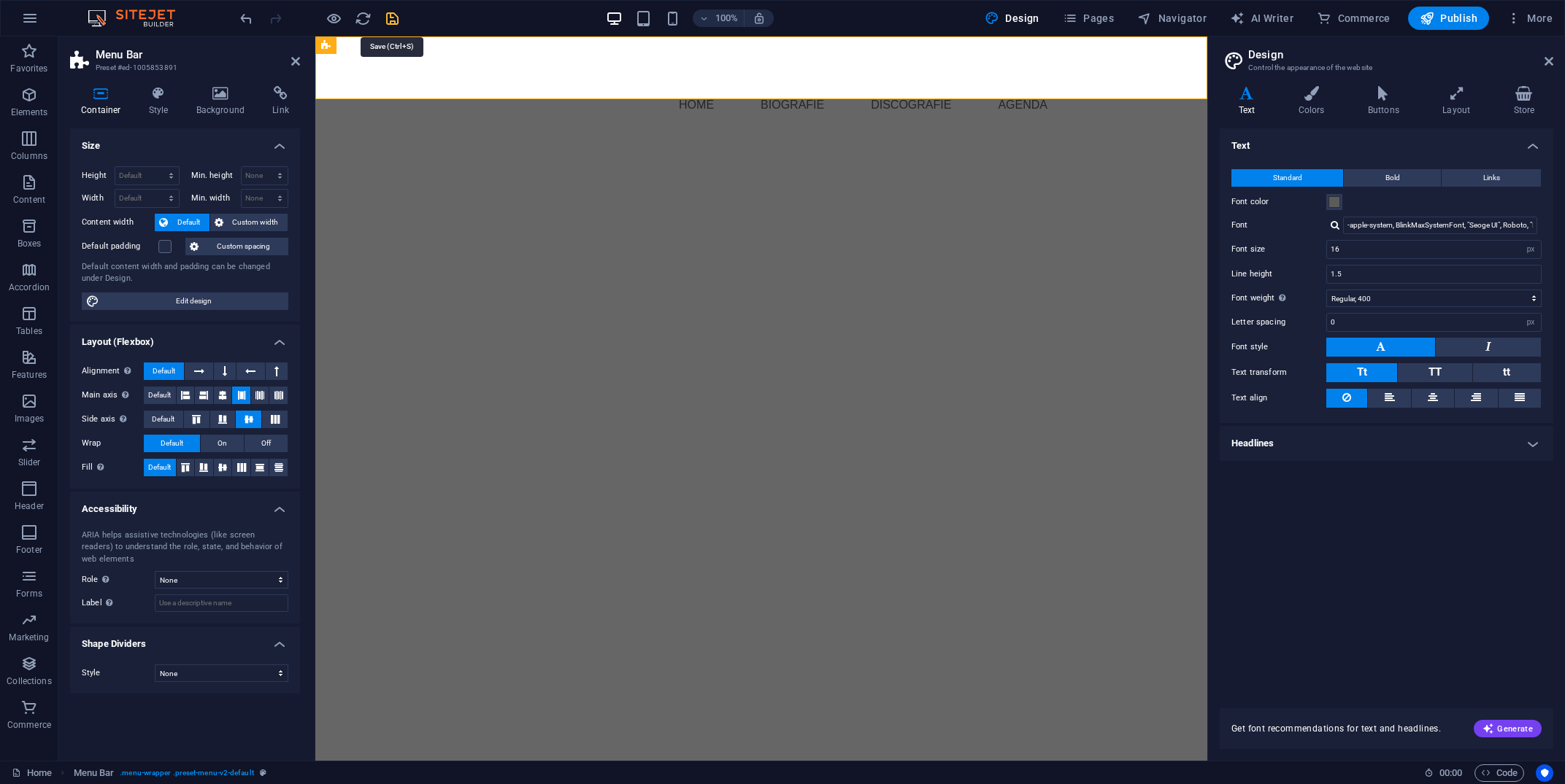
click at [386, 22] on icon "save" at bounding box center [393, 18] width 17 height 17
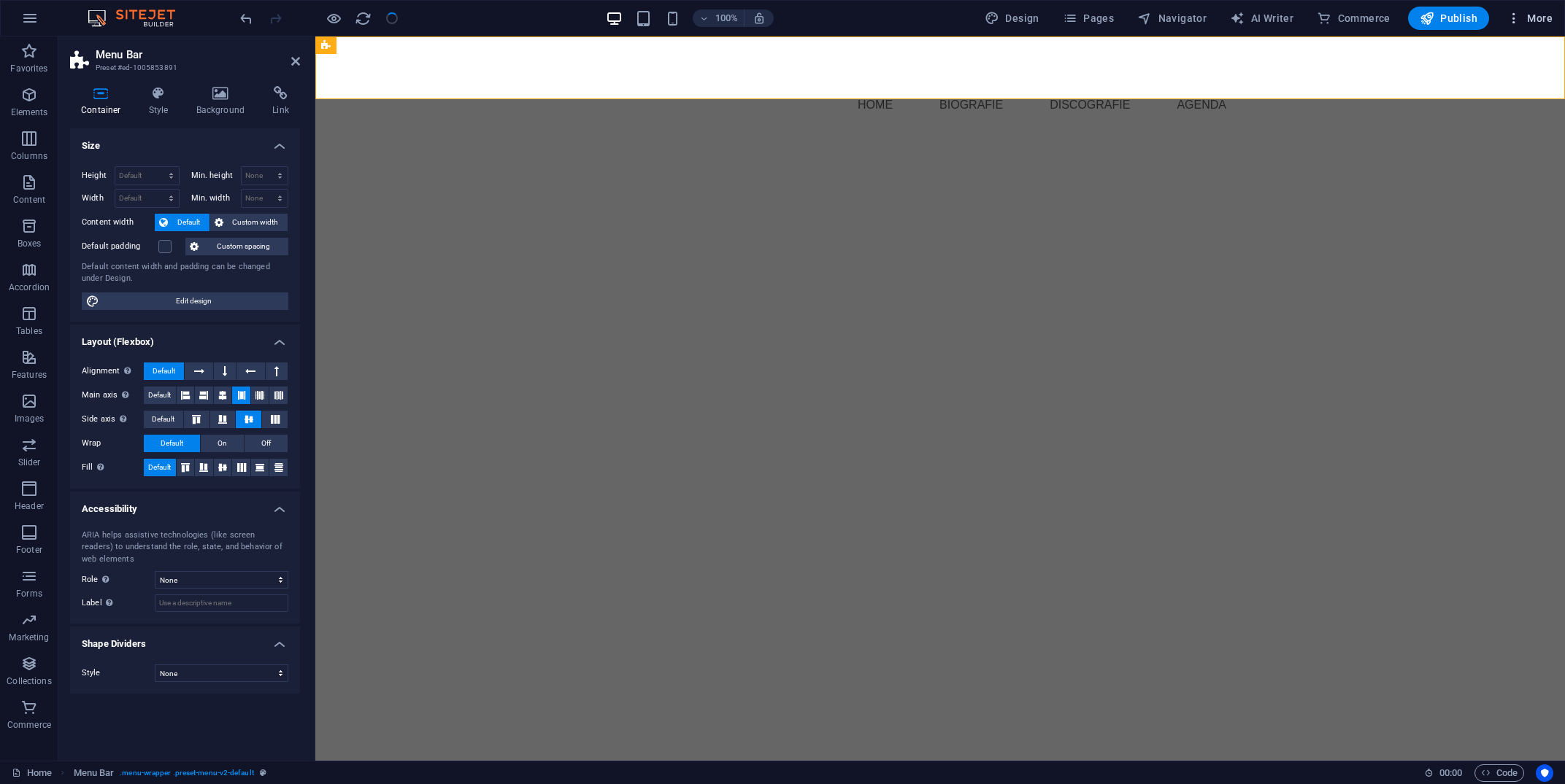
click at [1514, 15] on icon "button" at bounding box center [1514, 18] width 15 height 15
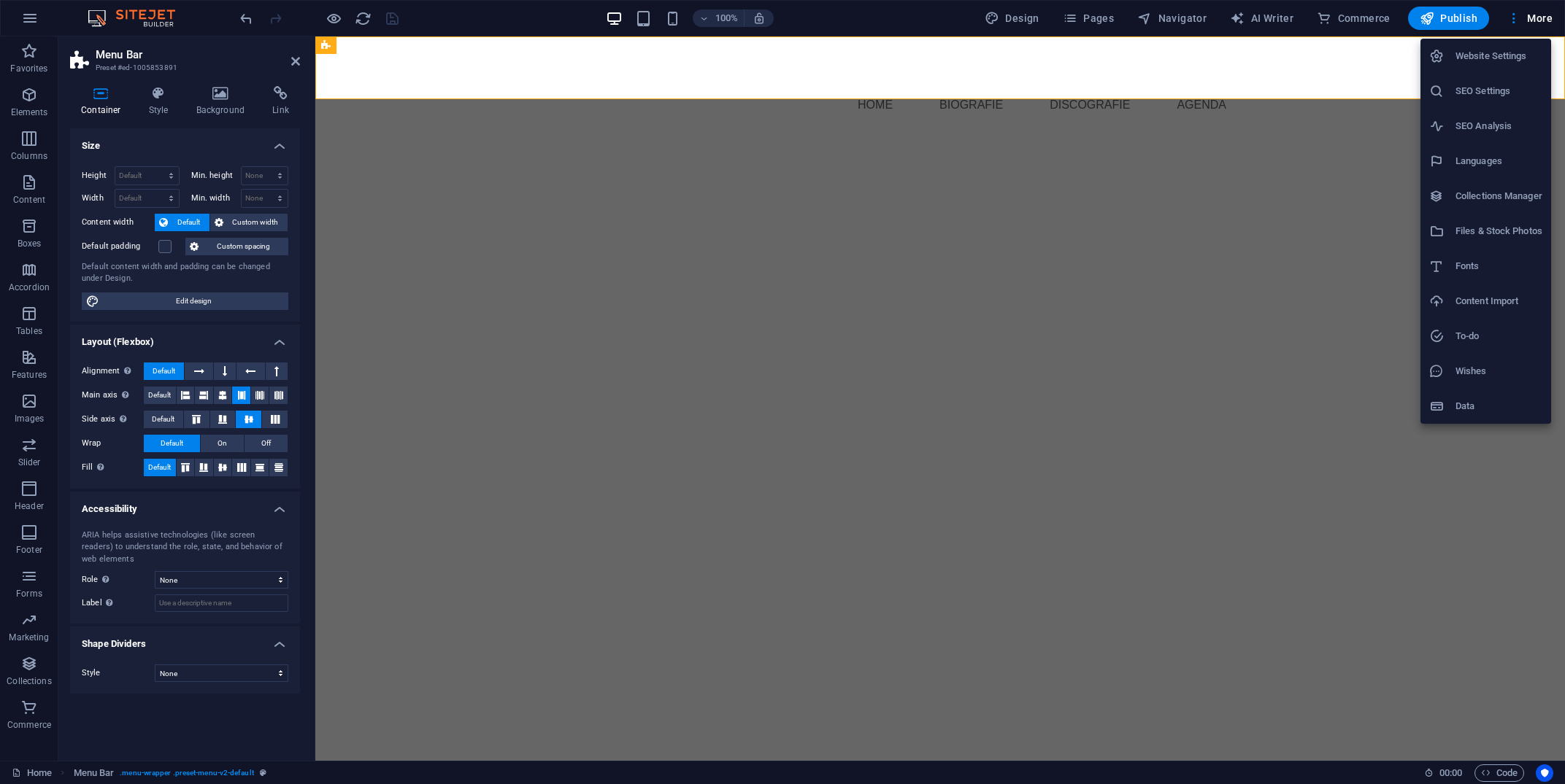
click at [1502, 61] on h6 "Website Settings" at bounding box center [1499, 56] width 86 height 17
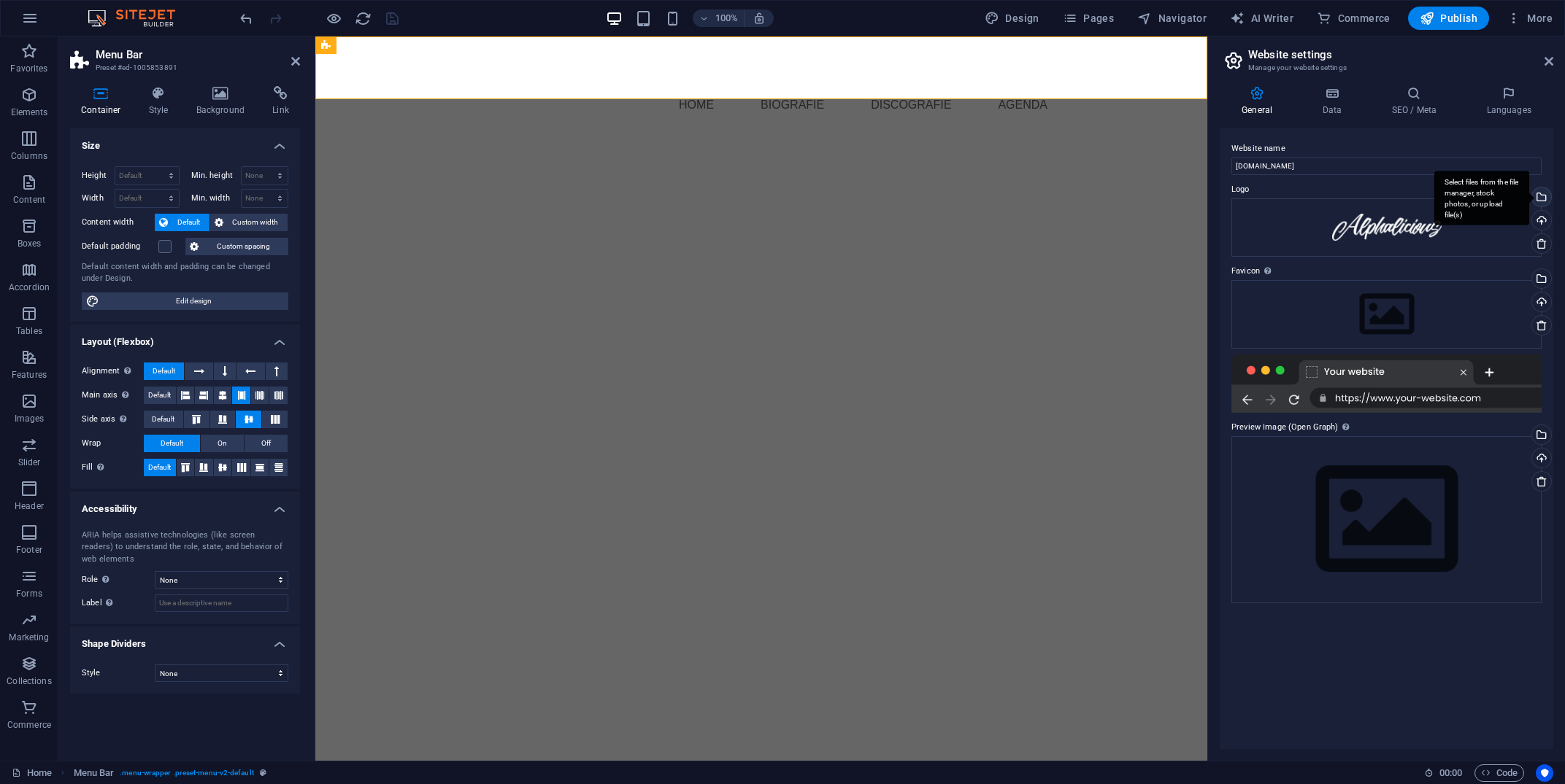
click at [1542, 199] on div "Select files from the file manager, stock photos, or upload file(s)" at bounding box center [1540, 199] width 22 height 22
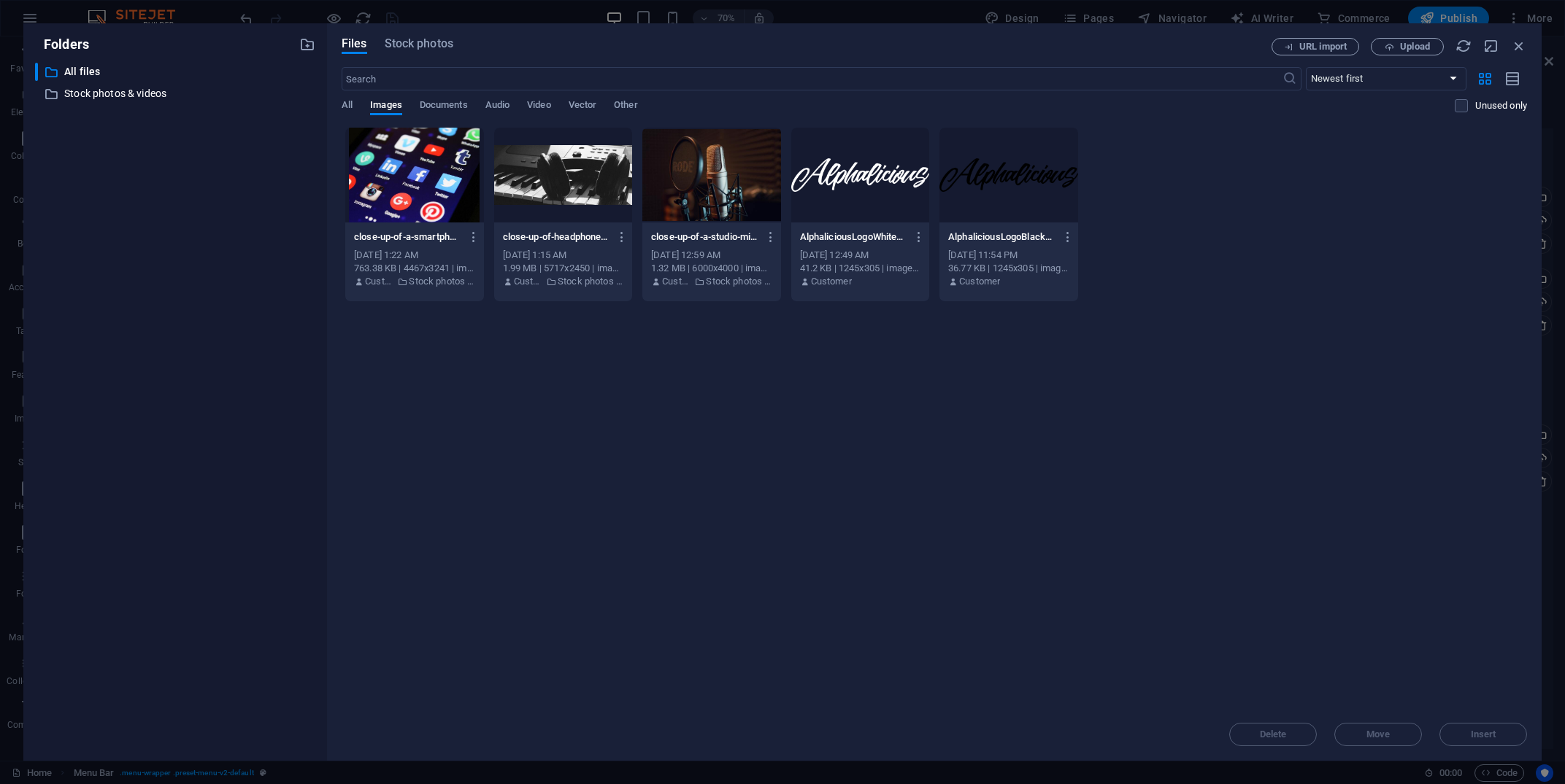
click at [988, 187] on div at bounding box center [1009, 175] width 139 height 95
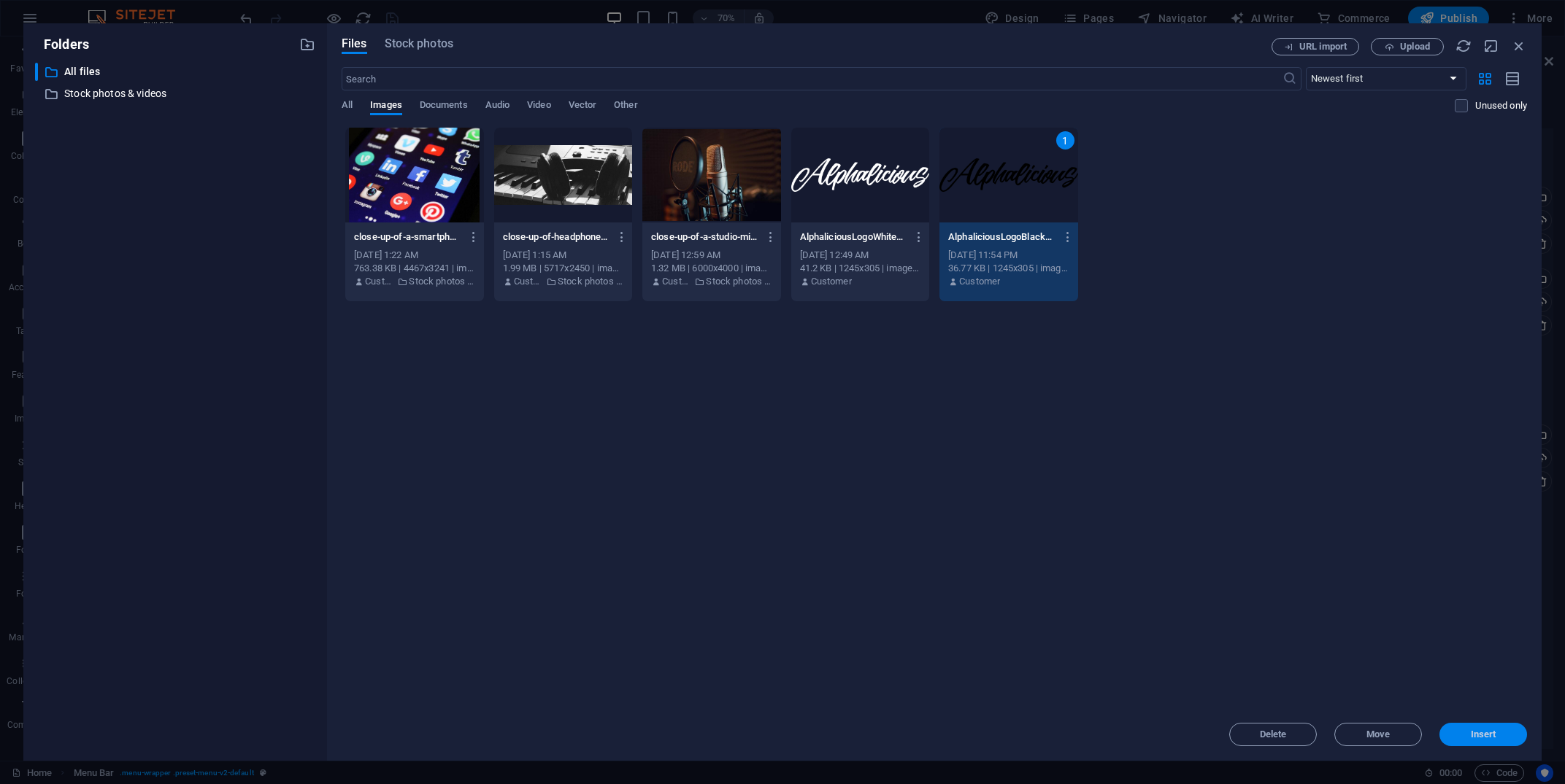
click at [1488, 736] on span "Insert" at bounding box center [1484, 735] width 26 height 9
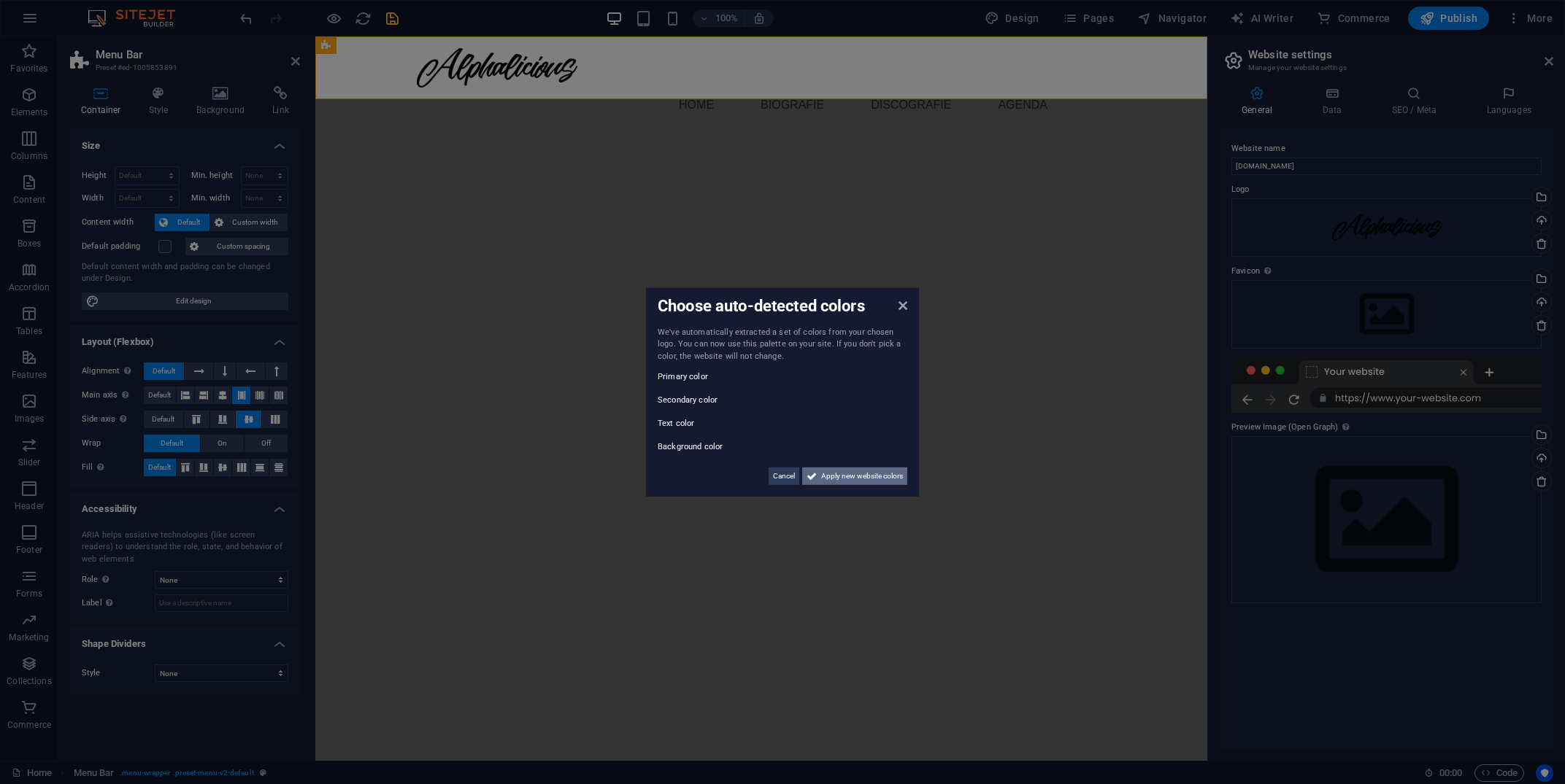
click at [854, 483] on span "Apply new website colors" at bounding box center [862, 476] width 82 height 17
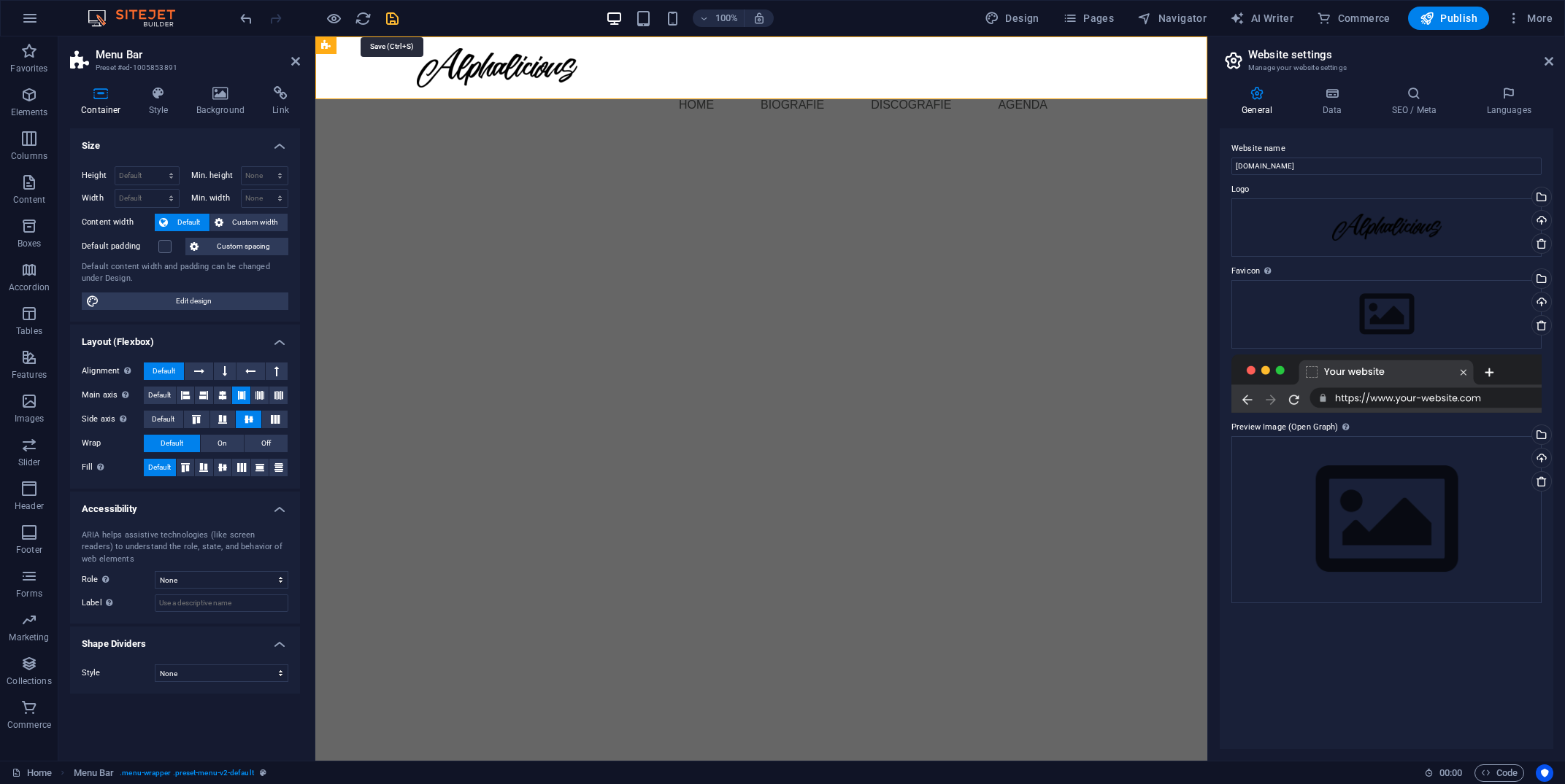
click at [393, 20] on icon "save" at bounding box center [393, 18] width 17 height 17
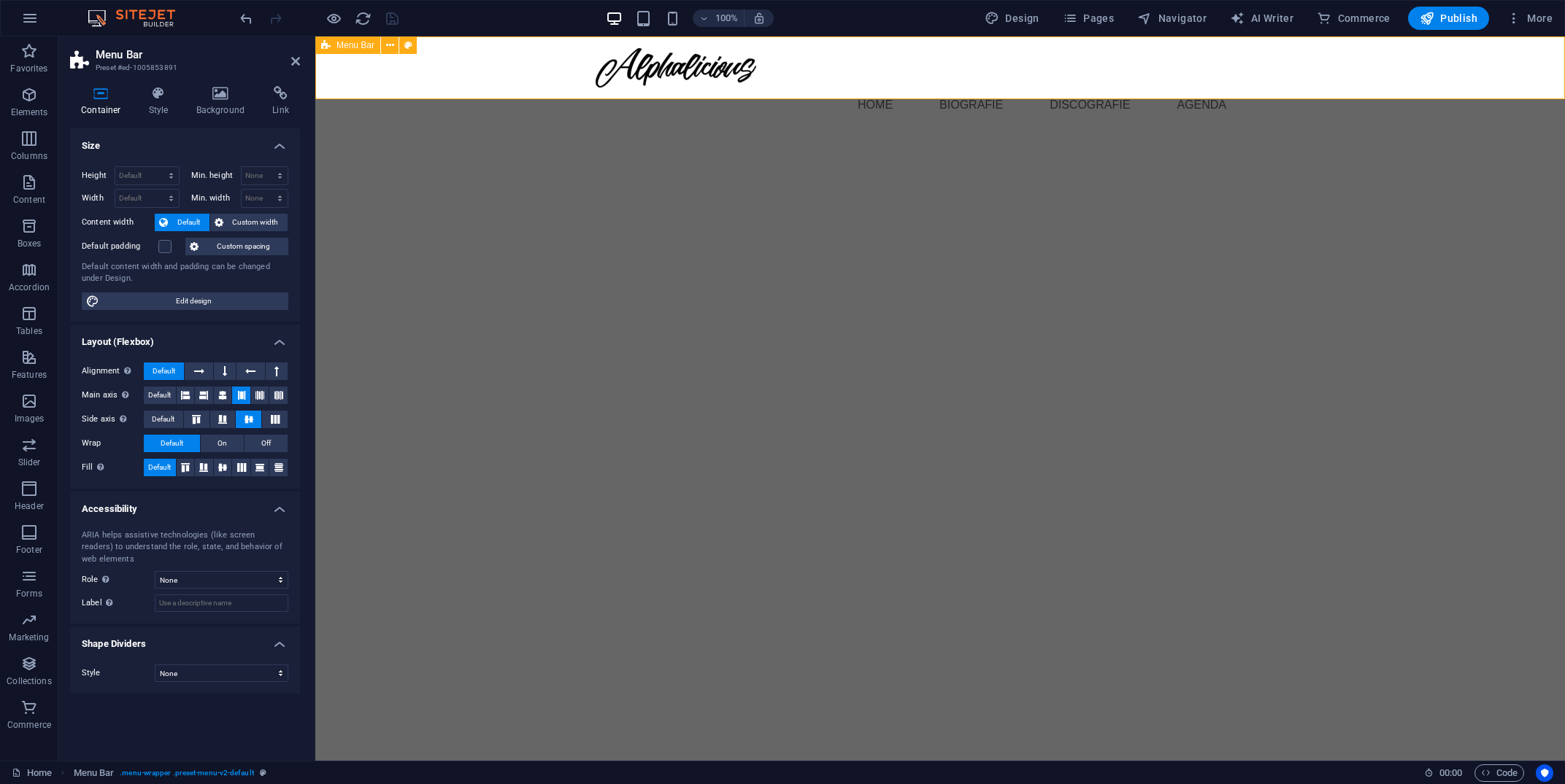
click at [344, 48] on span "Menu Bar" at bounding box center [355, 45] width 38 height 9
click at [1203, 87] on nav "Home Biografie Discografie agenda" at bounding box center [940, 105] width 689 height 35
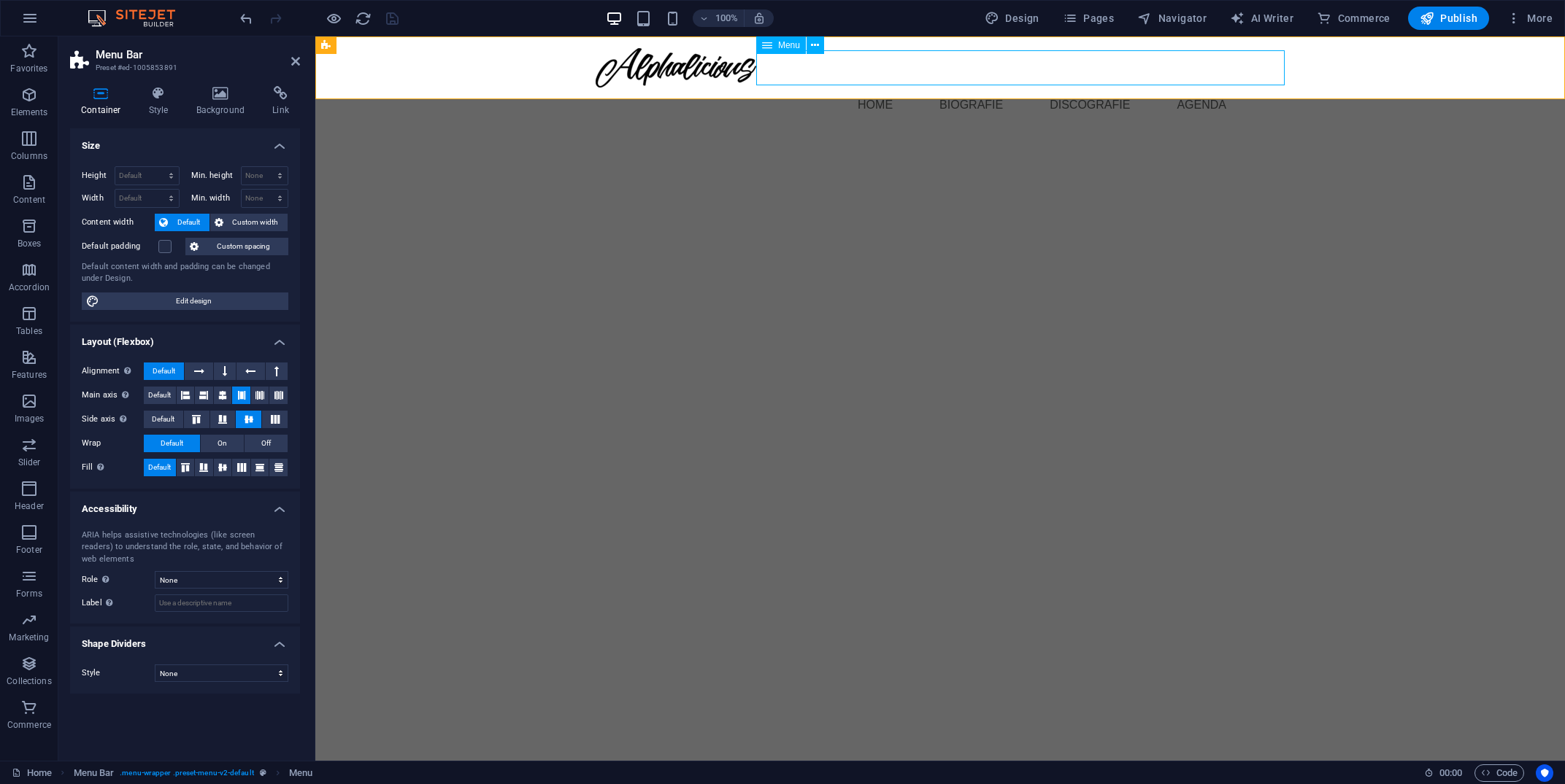
click at [1203, 87] on nav "Home Biografie Discografie agenda" at bounding box center [940, 105] width 689 height 35
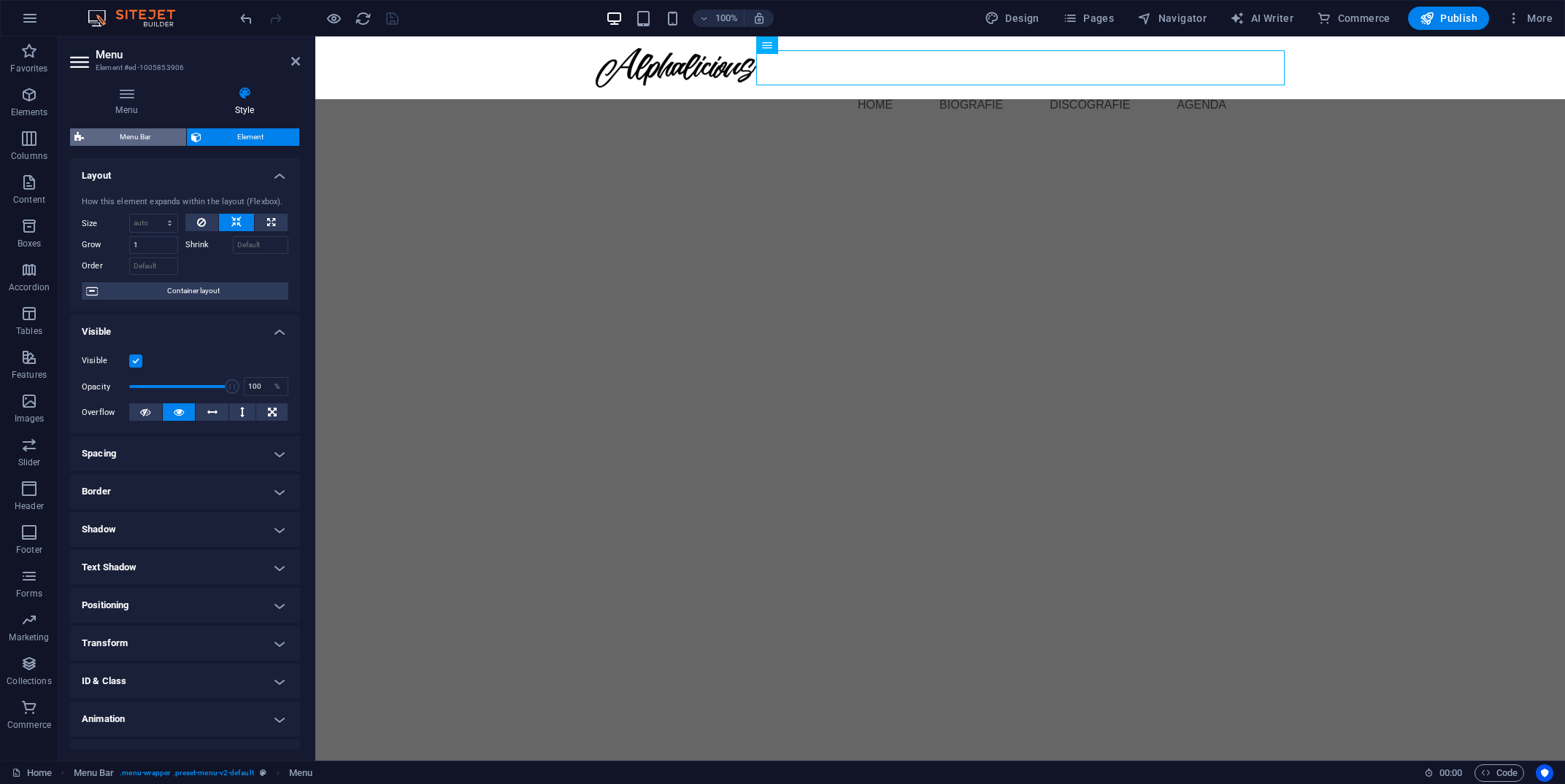
click at [139, 138] on span "Menu Bar" at bounding box center [135, 137] width 94 height 17
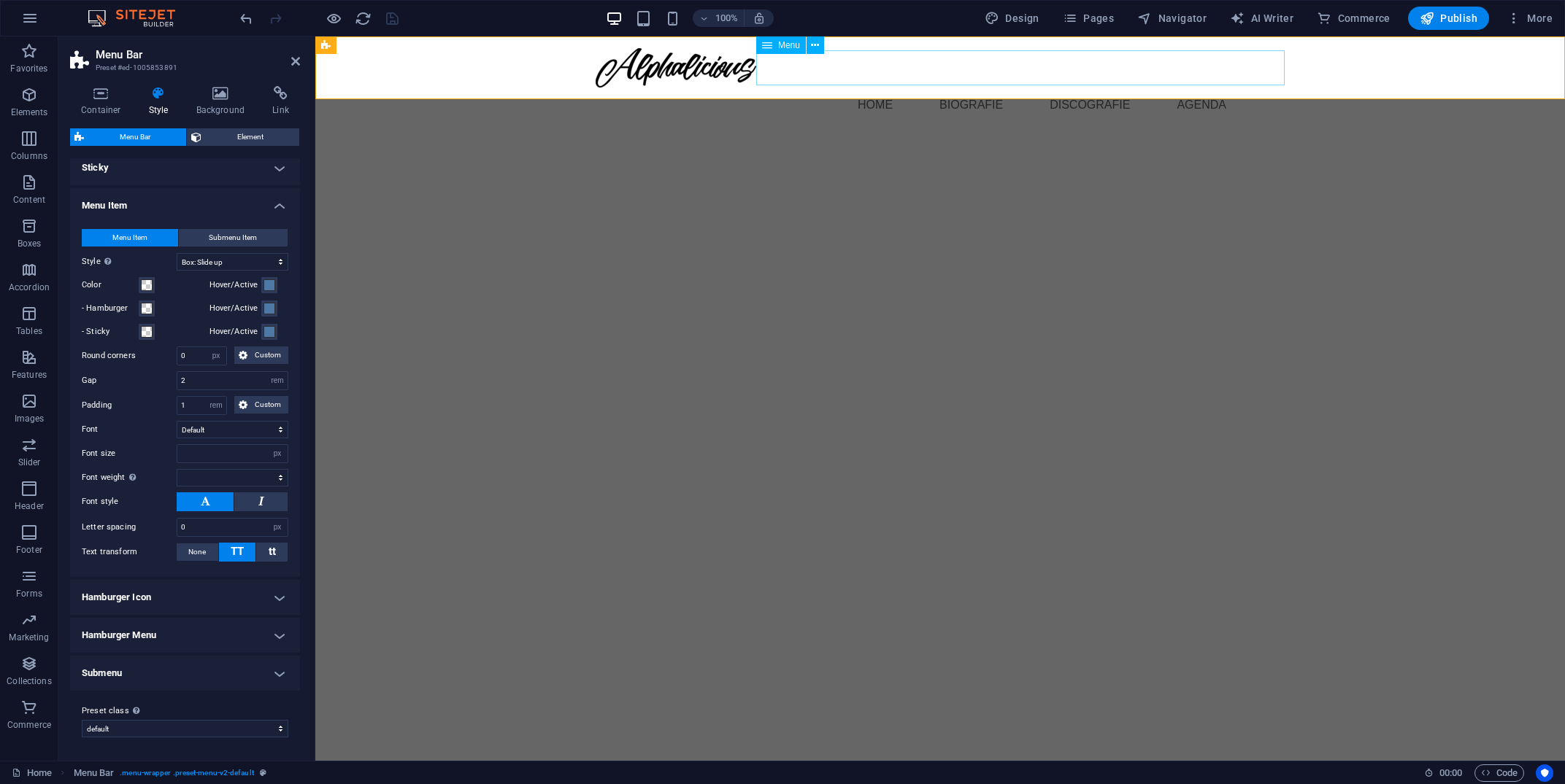
click at [784, 50] on span "Menu" at bounding box center [789, 45] width 22 height 9
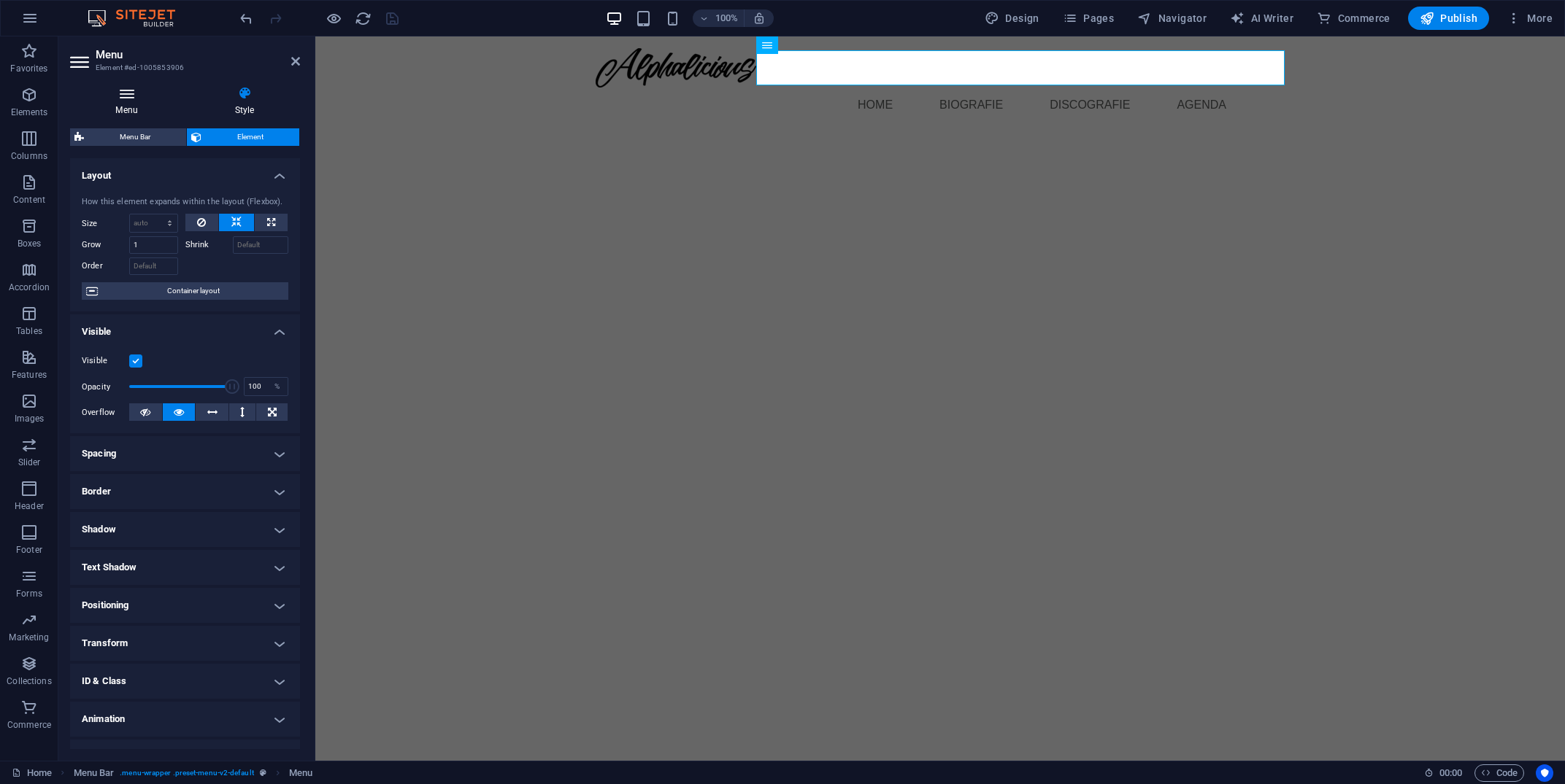
click at [126, 88] on icon at bounding box center [126, 94] width 113 height 15
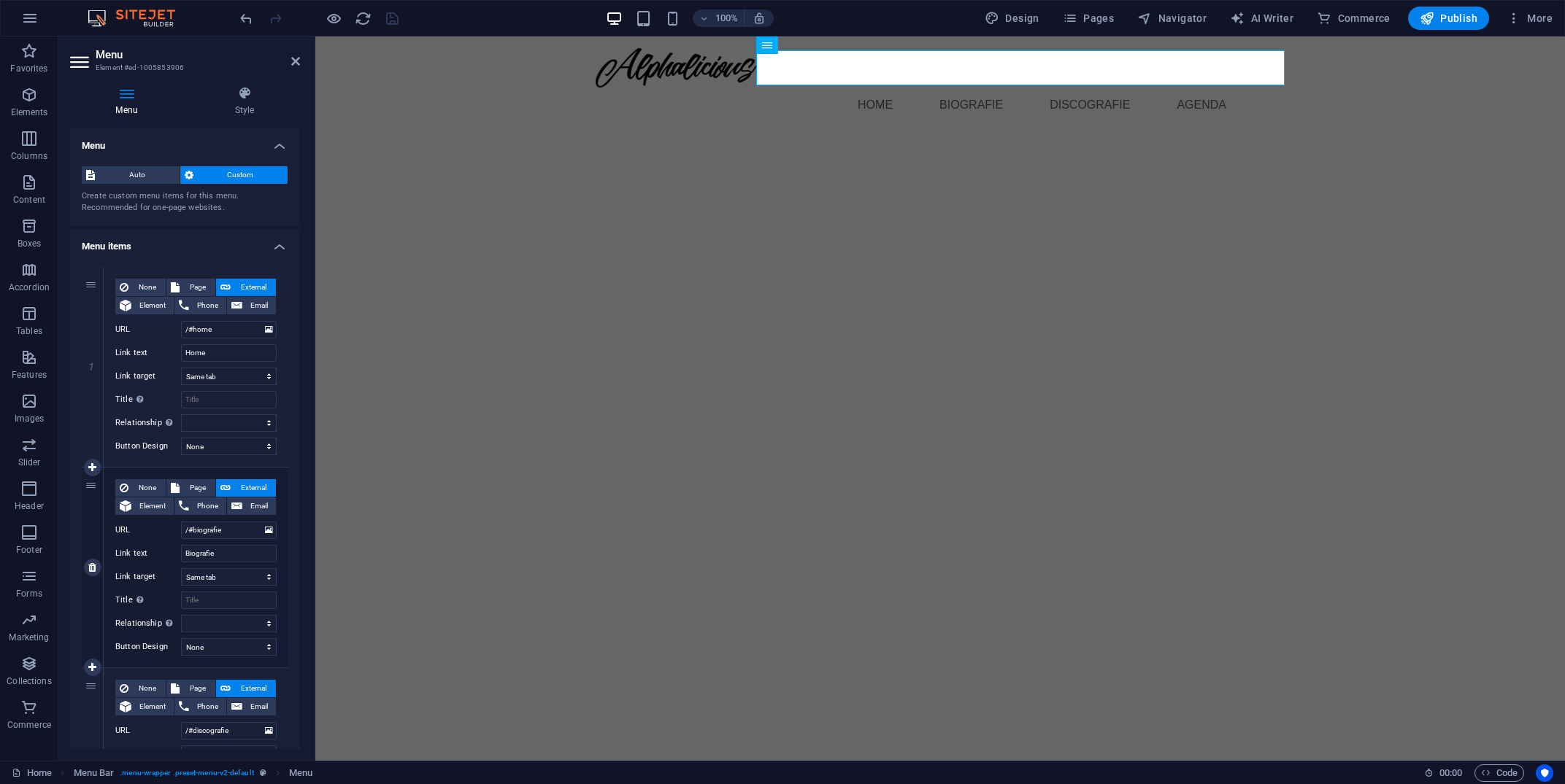
scroll to position [562, 0]
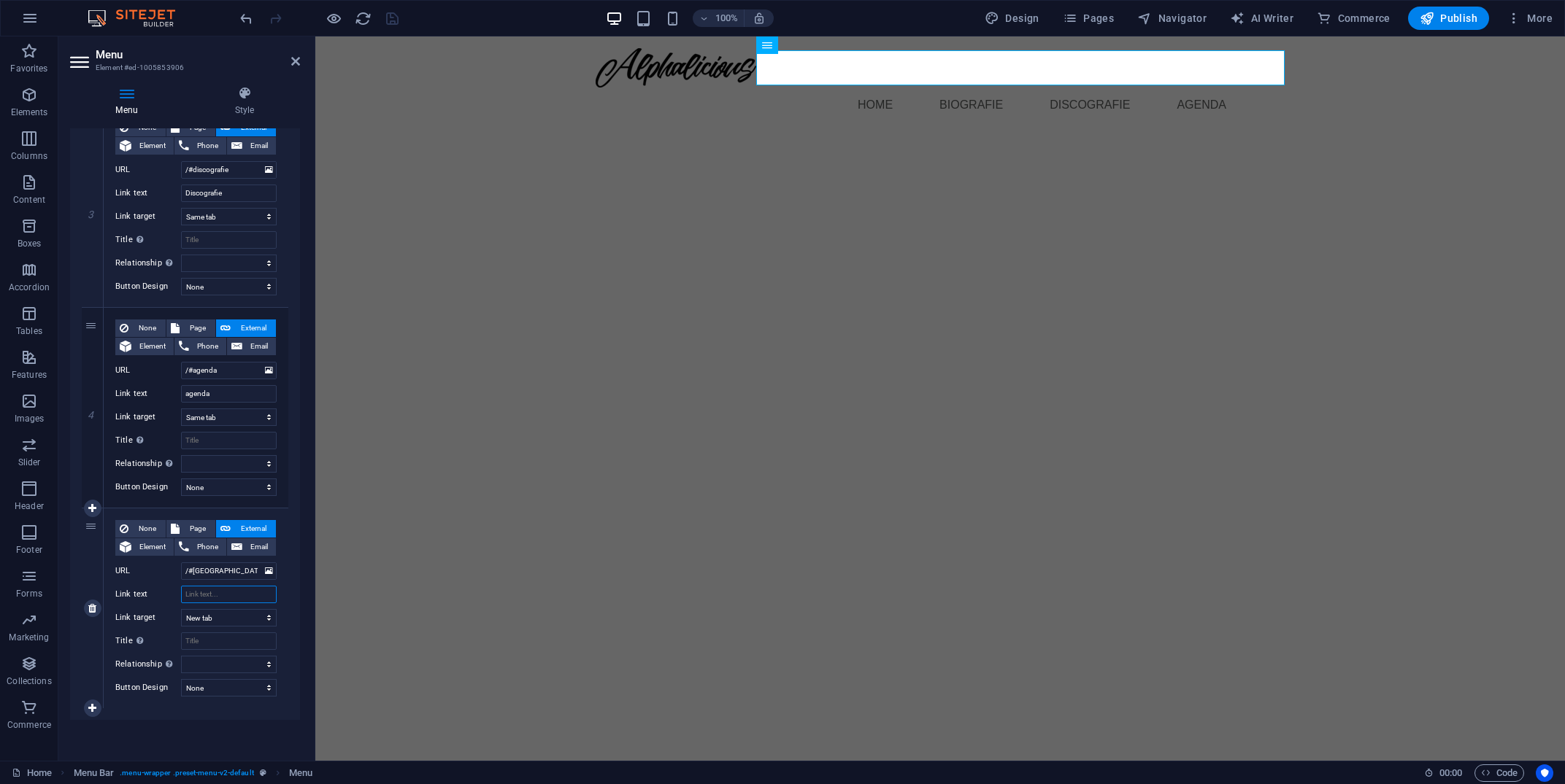
click at [235, 599] on input "Link text" at bounding box center [229, 595] width 96 height 17
click at [223, 365] on input "/#agenda" at bounding box center [229, 370] width 96 height 17
click at [228, 392] on input "agenda" at bounding box center [229, 393] width 96 height 17
click at [219, 572] on input "/#[GEOGRAPHIC_DATA]" at bounding box center [229, 571] width 96 height 17
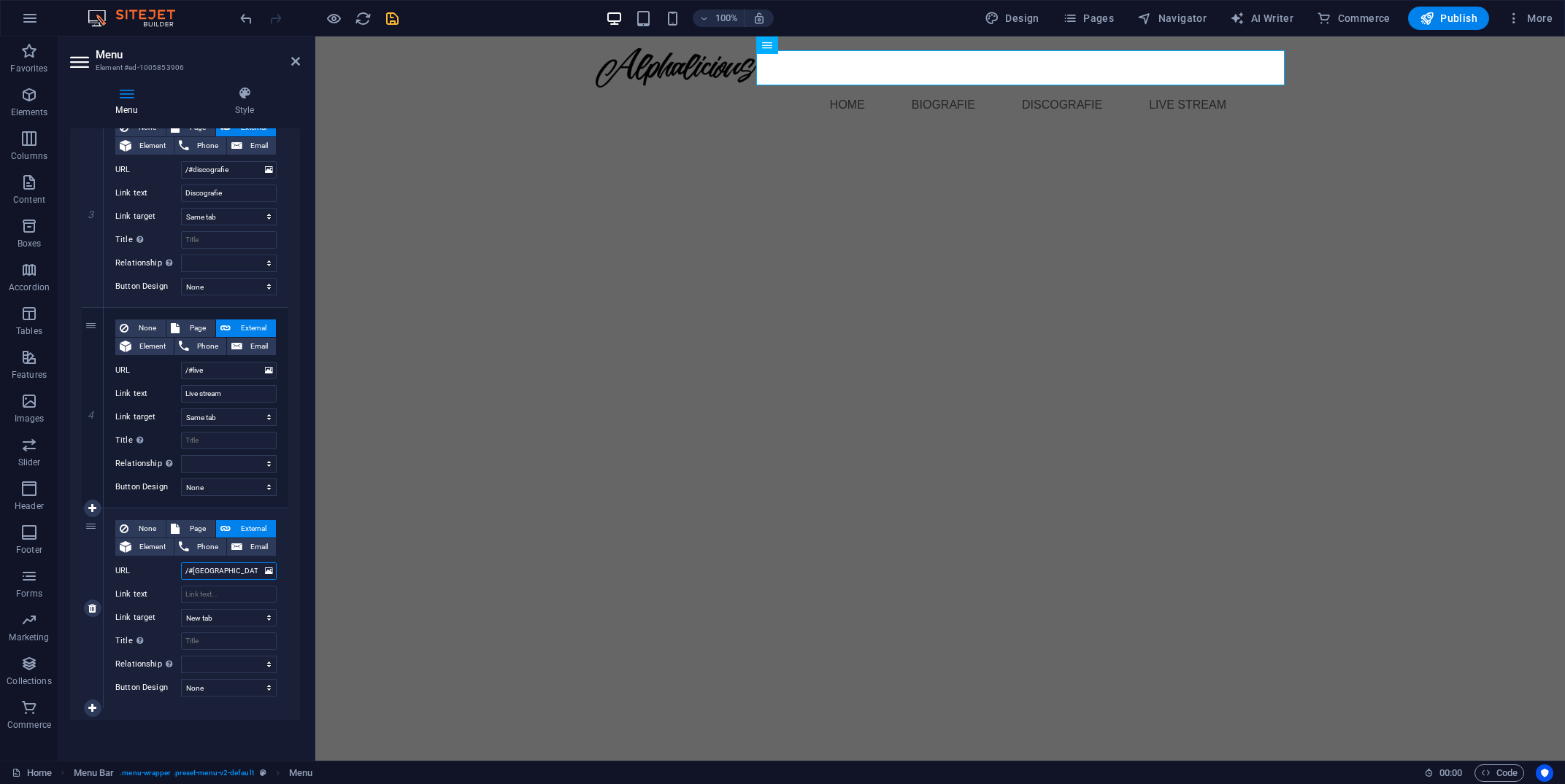
click at [219, 572] on input "/#[GEOGRAPHIC_DATA]" at bounding box center [229, 571] width 96 height 17
click at [214, 593] on input "Link text" at bounding box center [229, 595] width 96 height 17
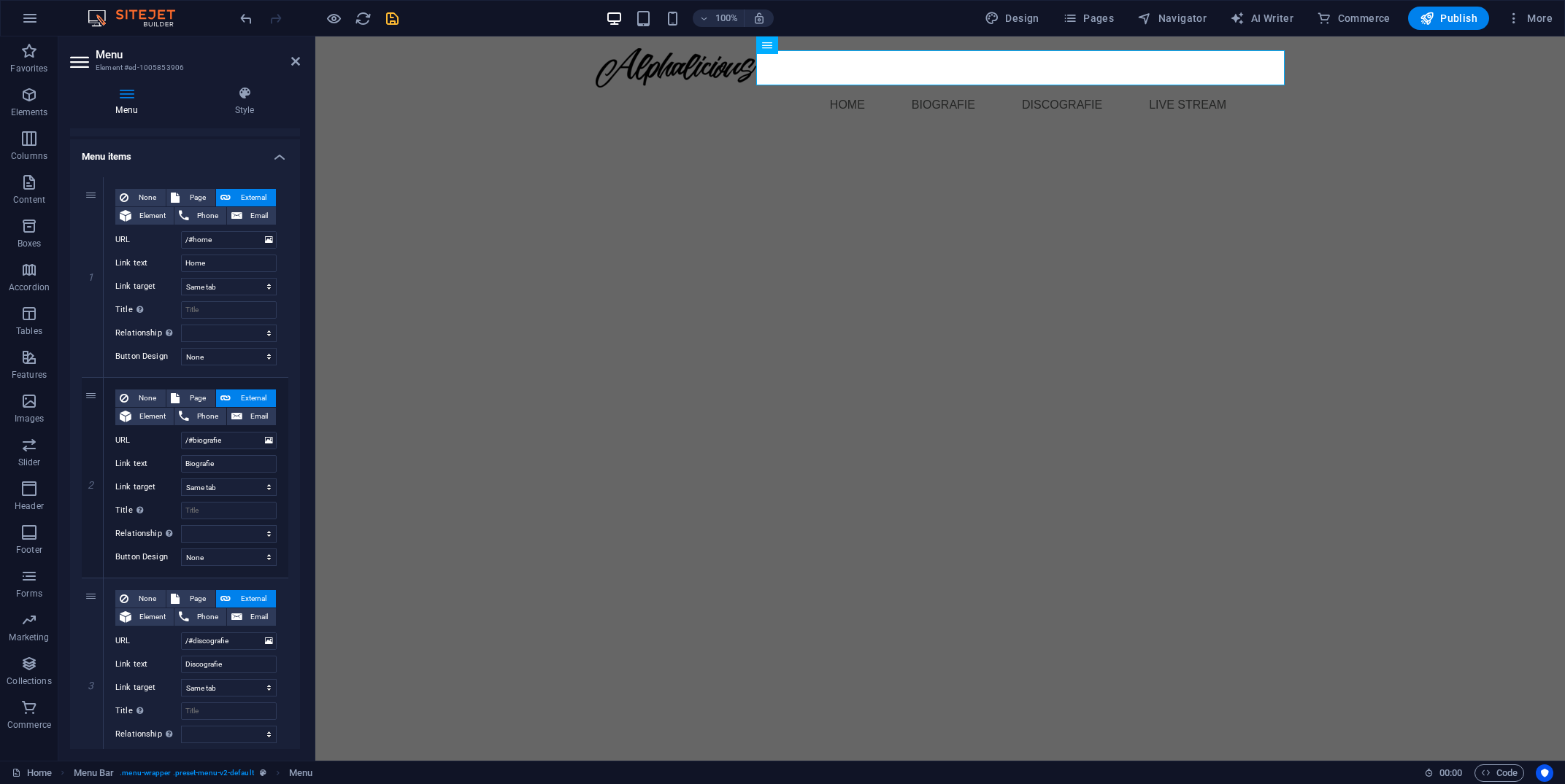
scroll to position [0, 0]
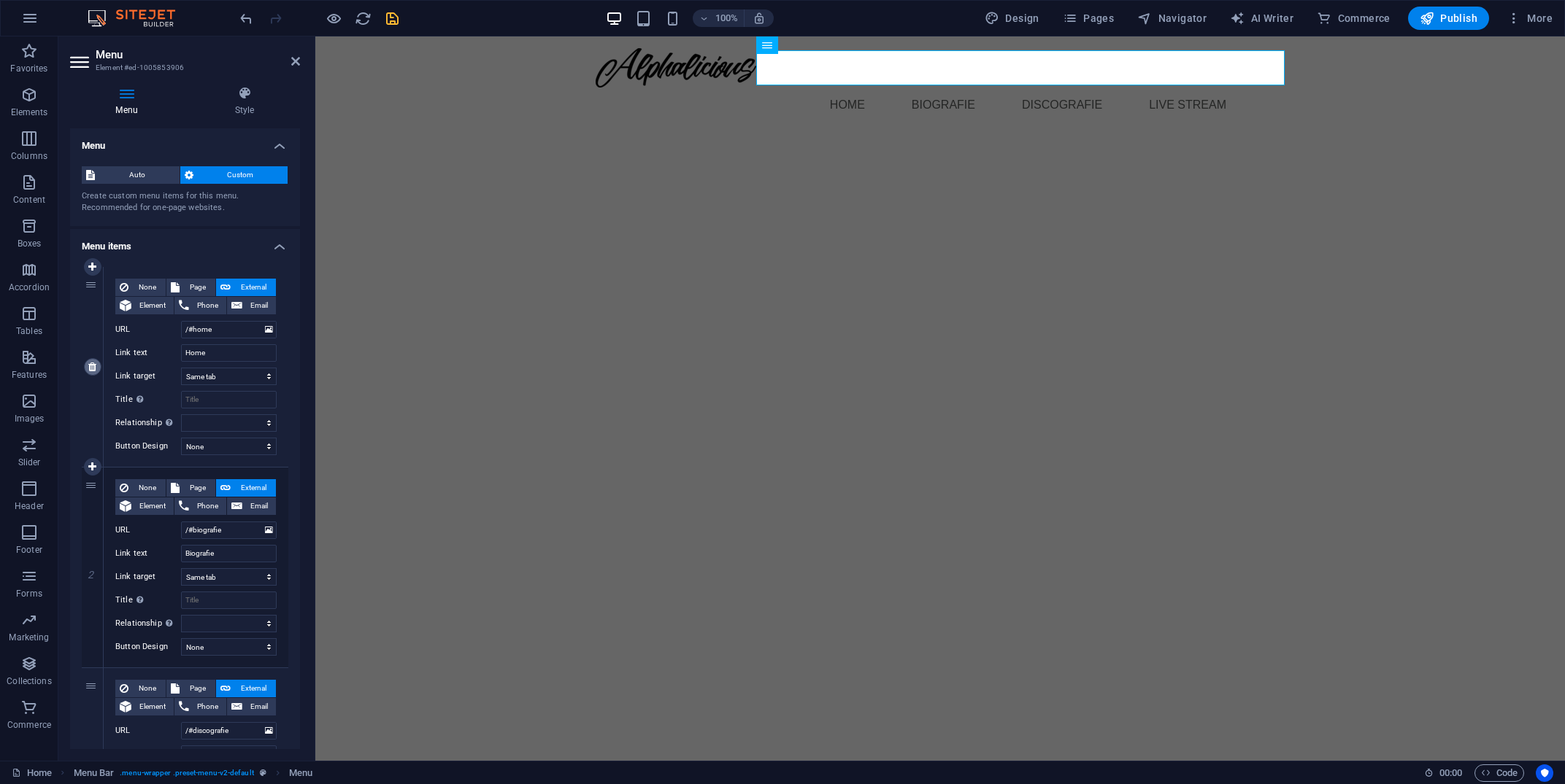
click at [96, 370] on icon at bounding box center [92, 367] width 8 height 10
click at [223, 331] on input "/#biografie" at bounding box center [229, 329] width 96 height 17
click at [231, 355] on input "Biografie" at bounding box center [229, 353] width 96 height 17
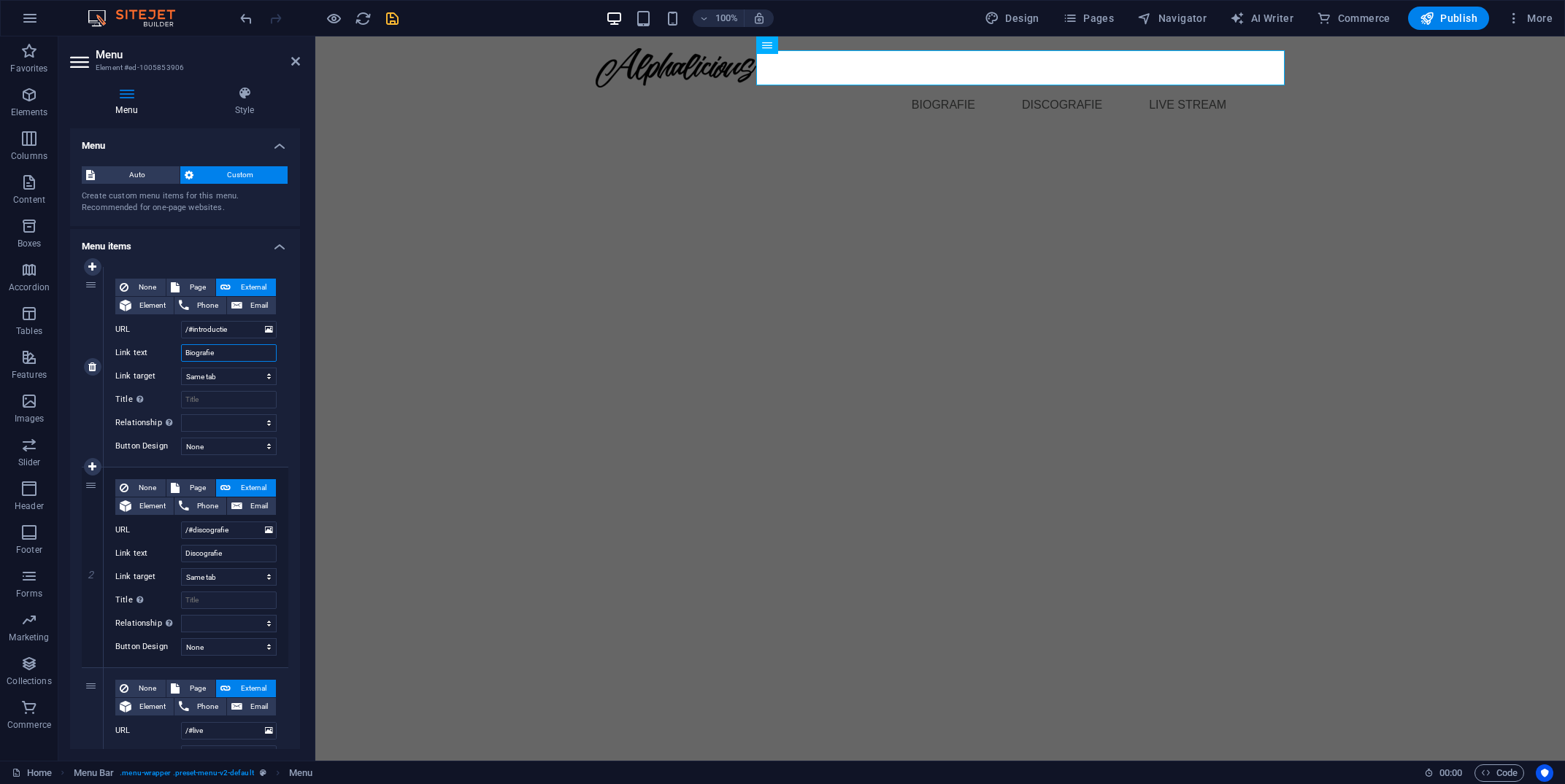
click at [231, 355] on input "Biografie" at bounding box center [229, 353] width 96 height 17
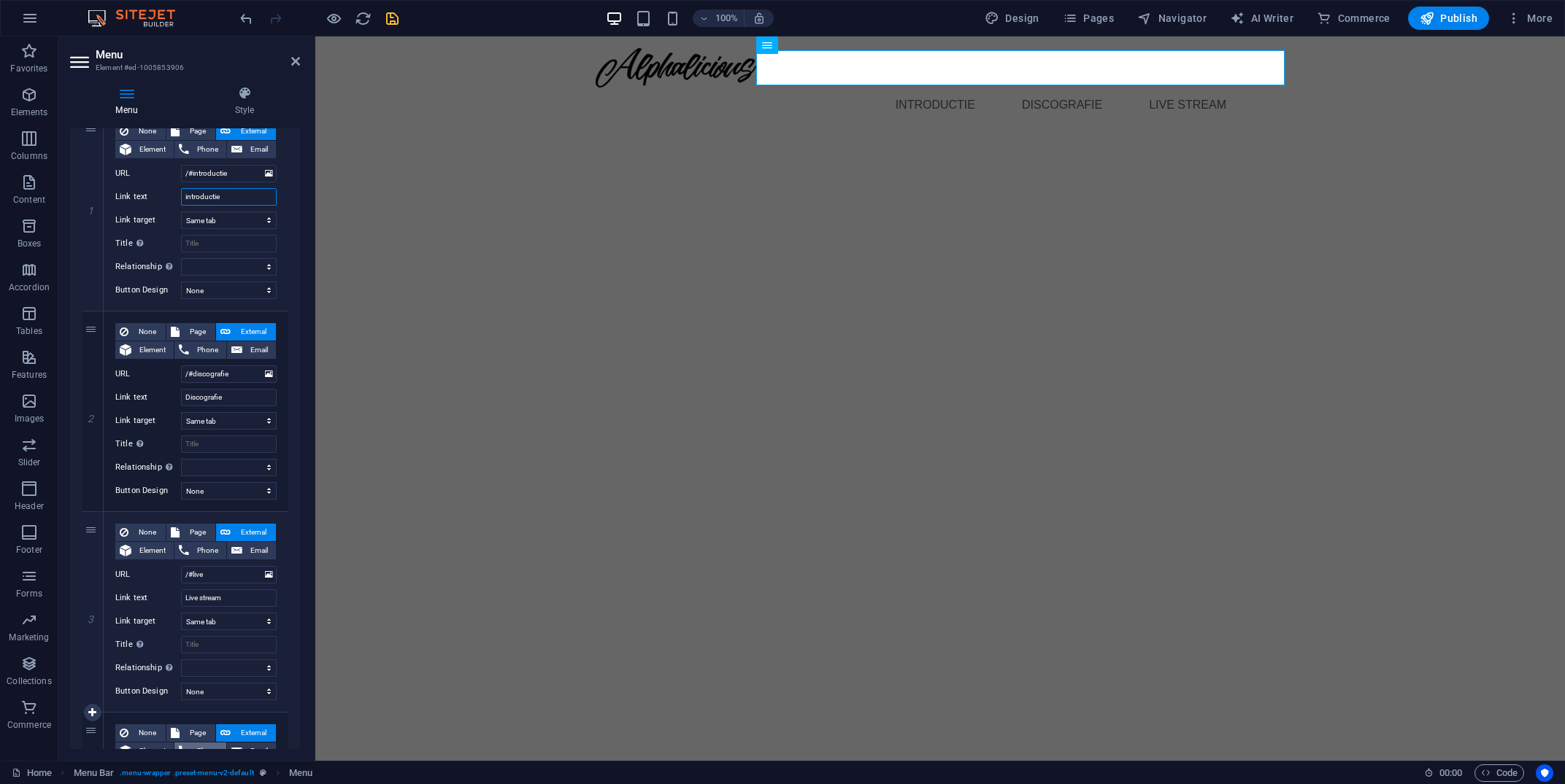
scroll to position [166, 0]
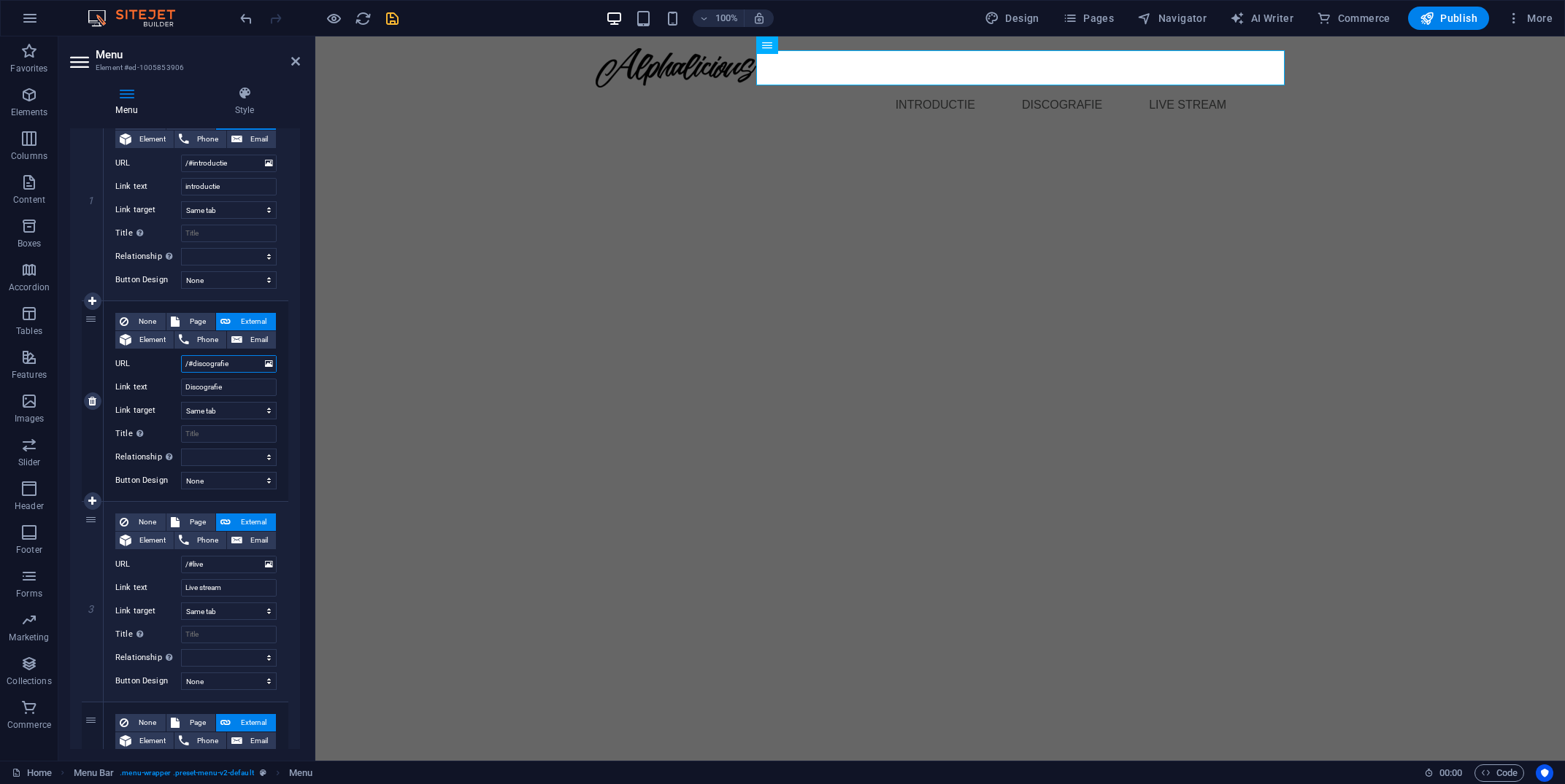
click at [235, 357] on input "/#discografie" at bounding box center [229, 364] width 96 height 17
click at [254, 393] on input "Discografie" at bounding box center [229, 387] width 96 height 17
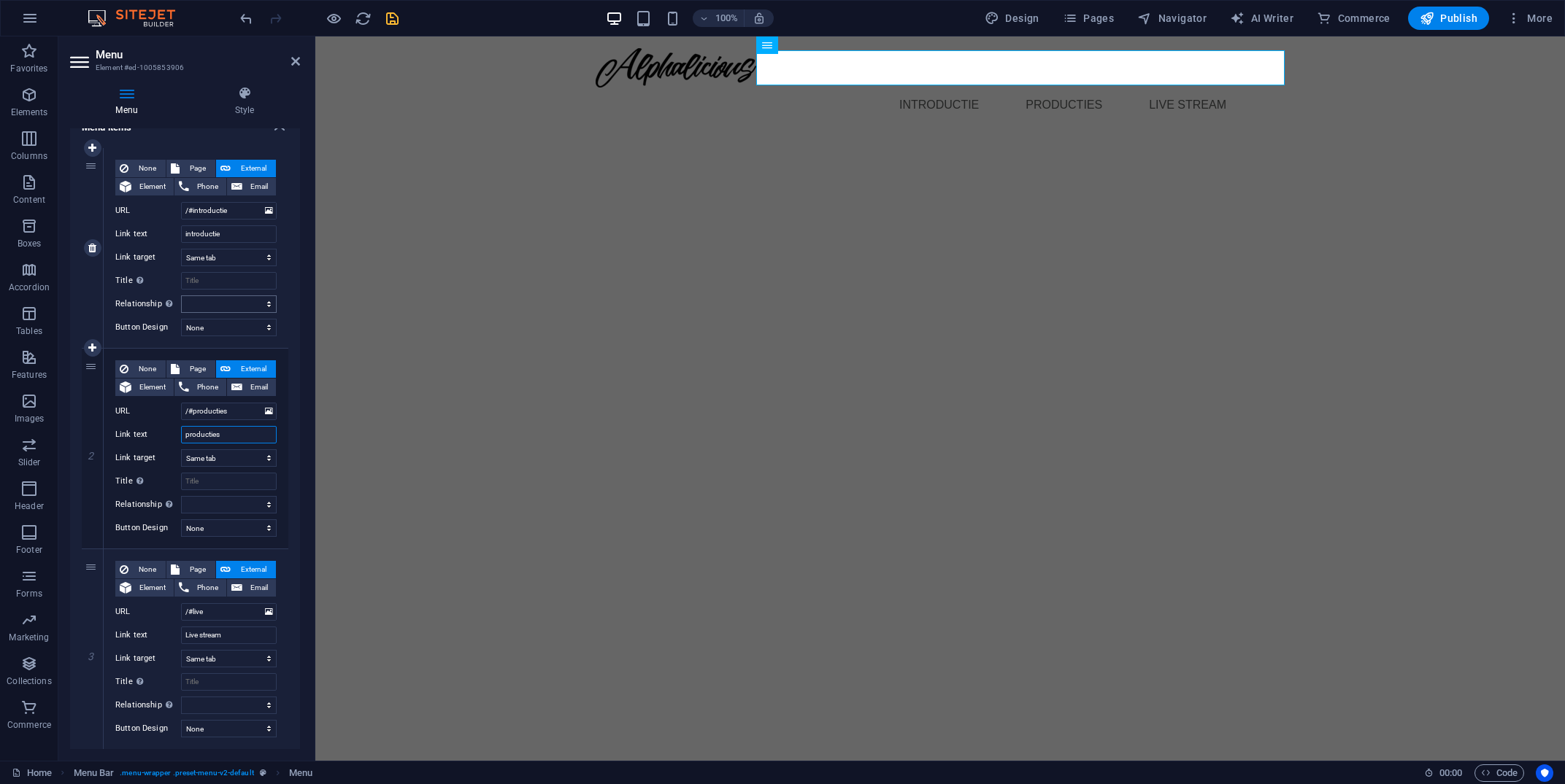
scroll to position [115, 0]
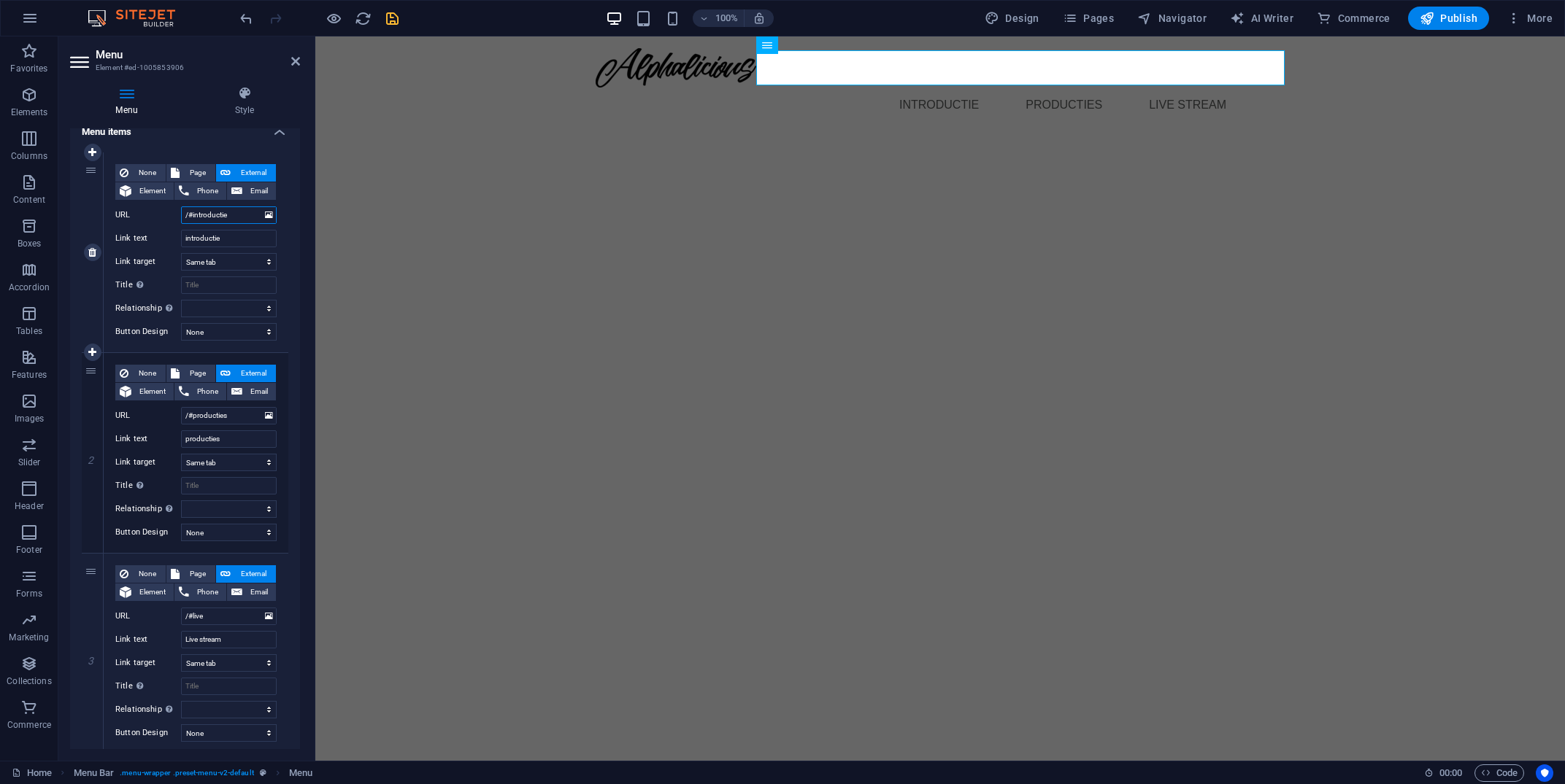
click at [238, 218] on input "/#introductie" at bounding box center [229, 215] width 96 height 17
click at [223, 213] on input "/#introductie" at bounding box center [229, 215] width 96 height 17
click at [239, 243] on input "introductie" at bounding box center [229, 238] width 96 height 17
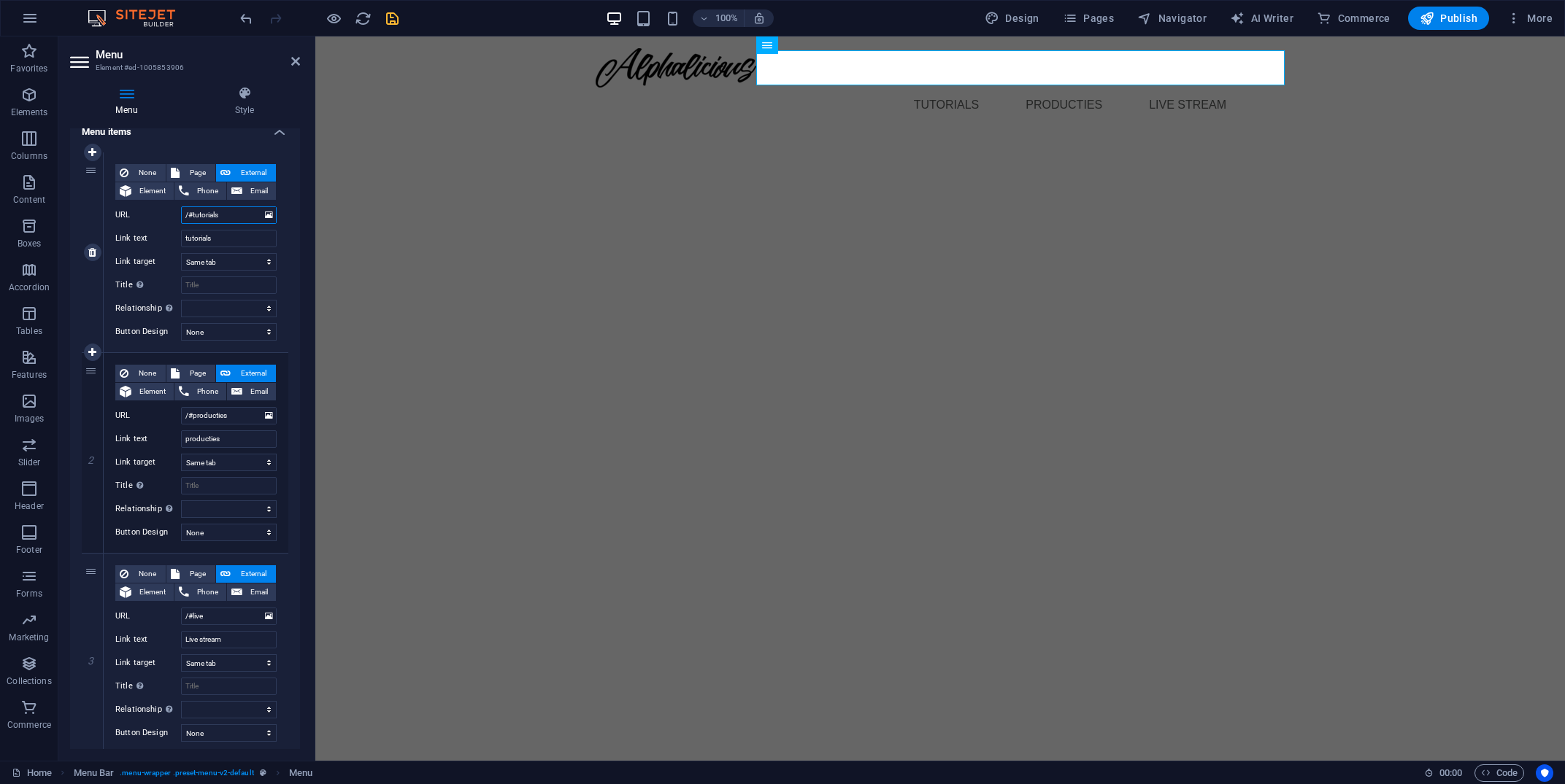
click at [252, 221] on input "/#tutorials" at bounding box center [229, 215] width 96 height 17
click at [181, 253] on select "New tab Same tab Overlay" at bounding box center [229, 261] width 96 height 17
click at [232, 264] on select "New tab Same tab Overlay" at bounding box center [229, 261] width 96 height 17
click at [232, 236] on input "tutorials" at bounding box center [229, 238] width 96 height 17
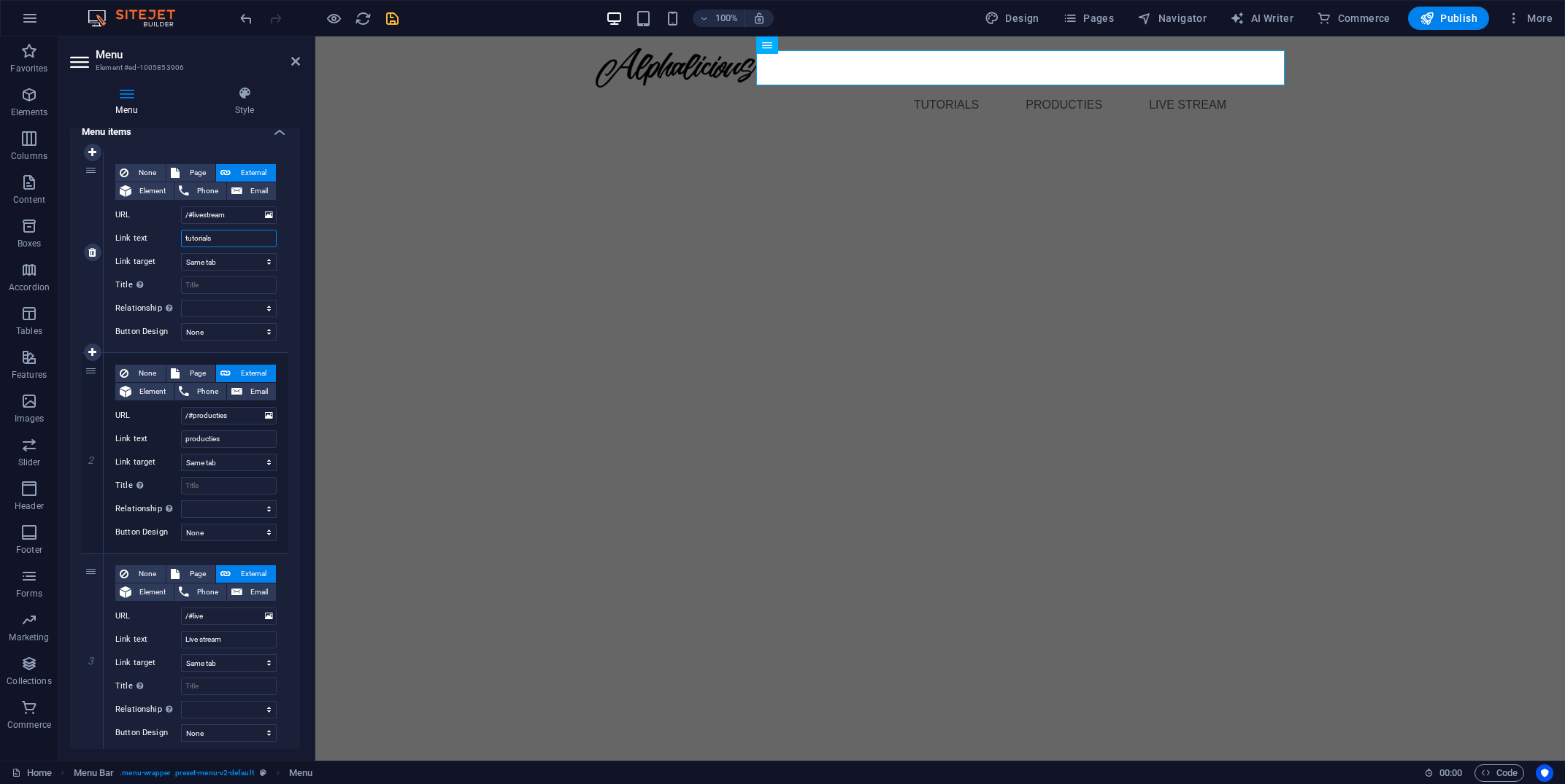
click at [232, 236] on input "tutorials" at bounding box center [229, 238] width 96 height 17
click at [97, 654] on link at bounding box center [92, 653] width 17 height 17
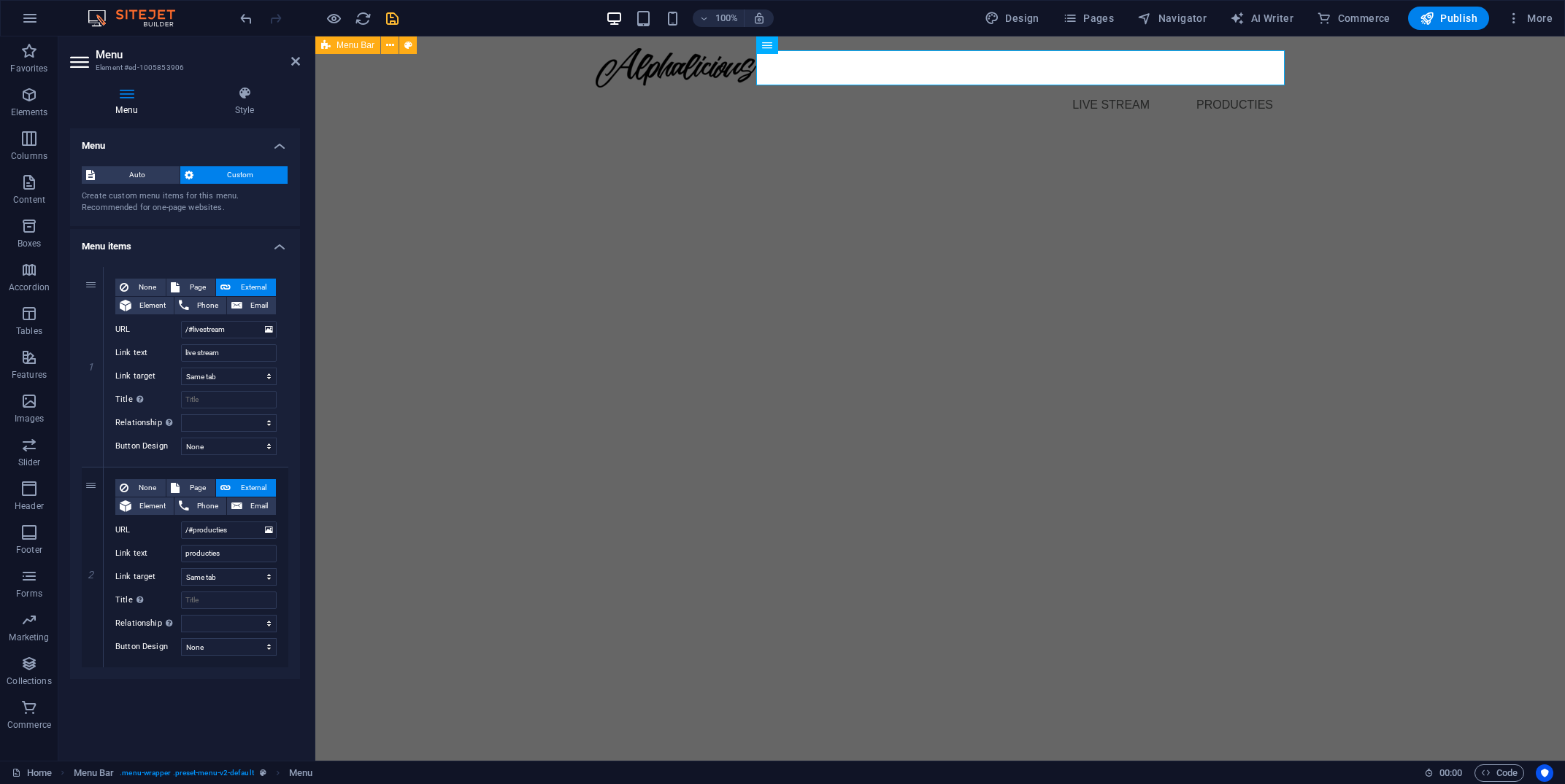
scroll to position [0, 0]
click at [233, 333] on input "/#livestream" at bounding box center [229, 329] width 96 height 17
click at [240, 350] on input "live stream" at bounding box center [229, 353] width 96 height 17
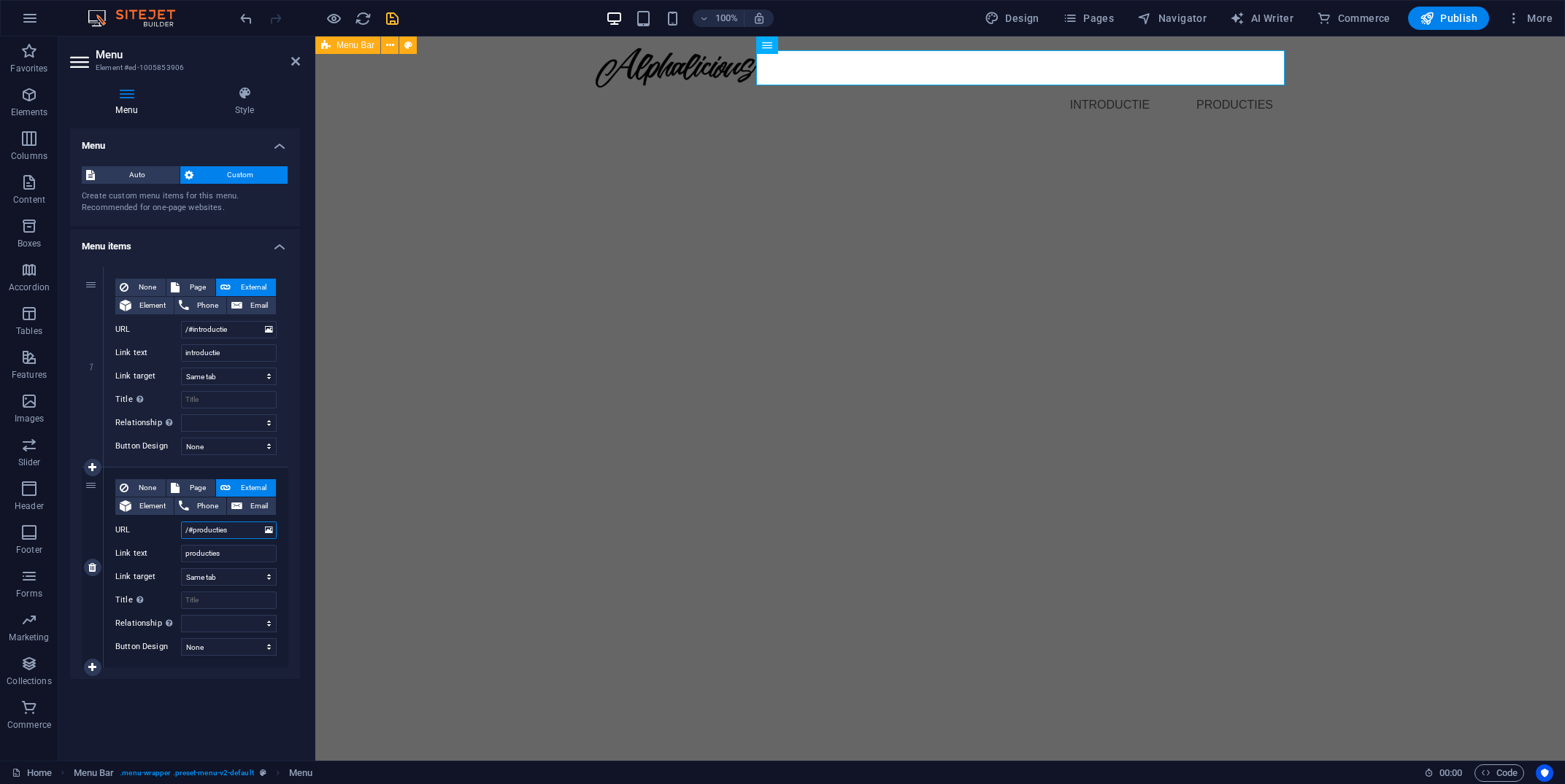
click at [228, 530] on input "/#producties" at bounding box center [229, 530] width 96 height 17
click at [207, 554] on input "producties" at bounding box center [229, 553] width 96 height 17
click at [95, 665] on icon at bounding box center [92, 667] width 8 height 10
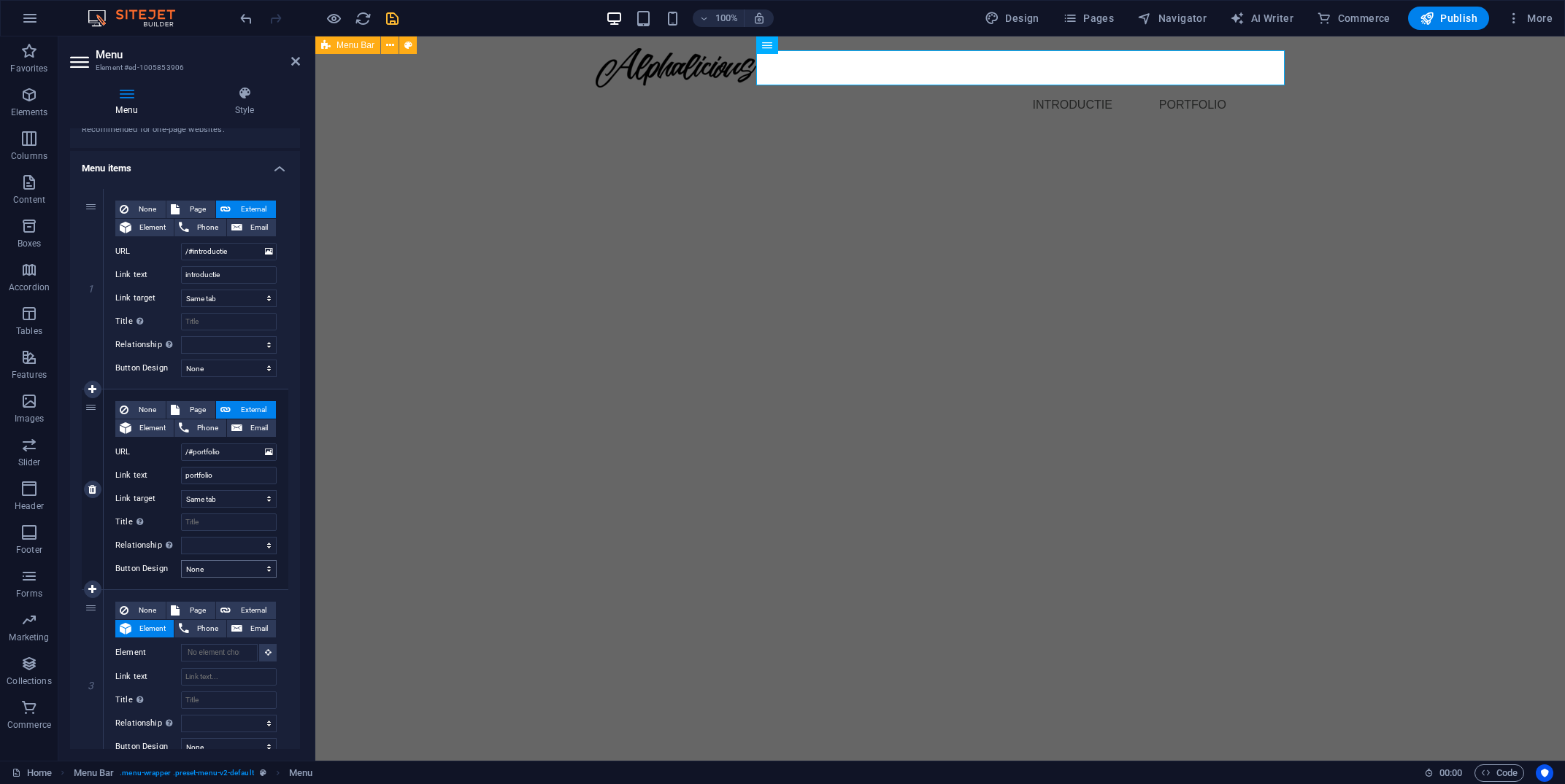
scroll to position [138, 0]
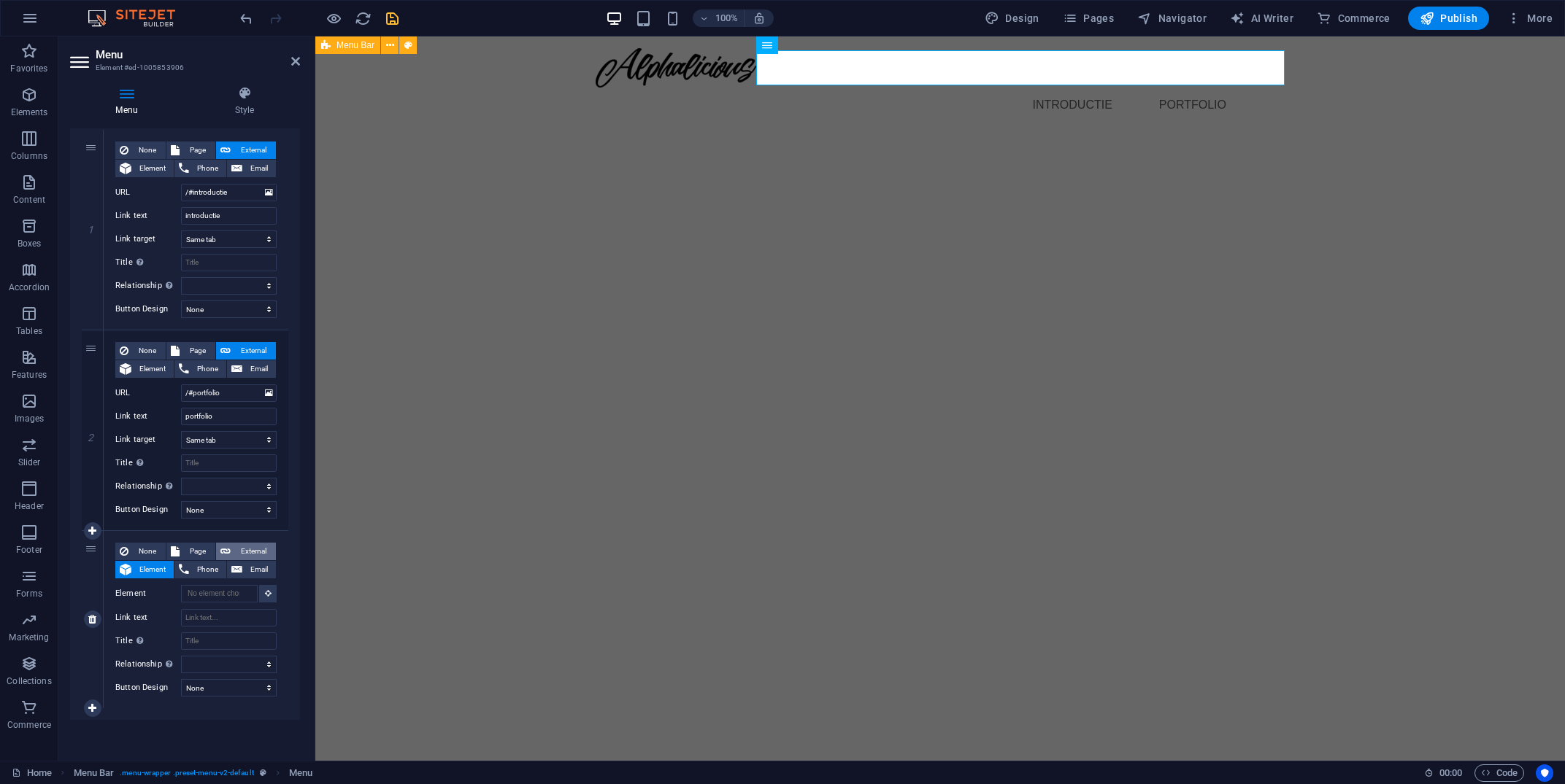
click at [257, 547] on span "External" at bounding box center [254, 551] width 37 height 17
click at [226, 624] on input "Link text" at bounding box center [229, 616] width 96 height 17
click at [216, 419] on input "portfolio" at bounding box center [229, 415] width 96 height 17
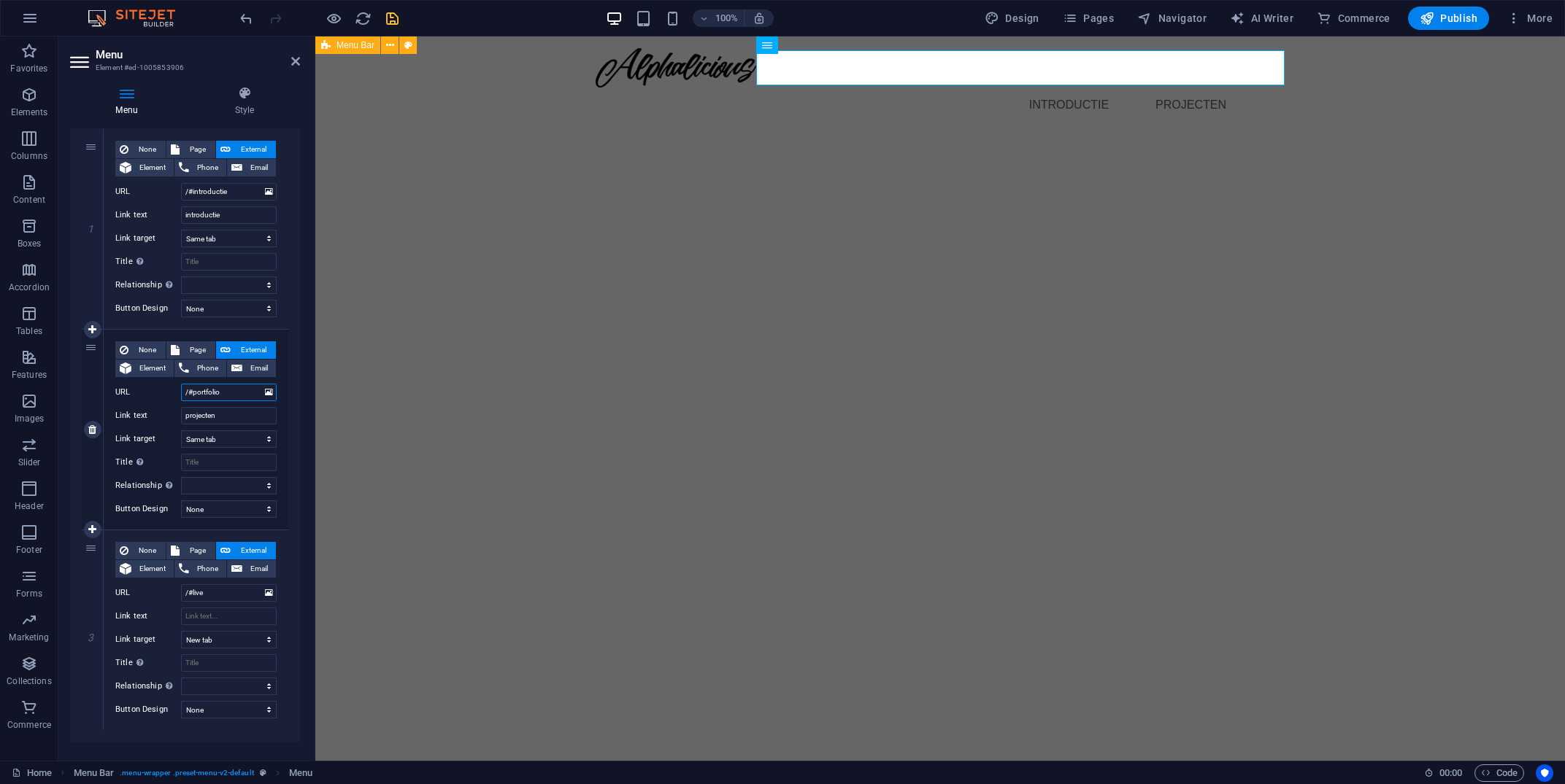
click at [246, 386] on input "/#portfolio" at bounding box center [229, 392] width 96 height 17
click at [235, 592] on input "/#live" at bounding box center [229, 593] width 96 height 17
click at [246, 614] on input "Link text" at bounding box center [229, 616] width 96 height 17
click at [225, 594] on input "/#contact" at bounding box center [229, 593] width 96 height 17
click at [244, 622] on input "contact" at bounding box center [229, 616] width 96 height 17
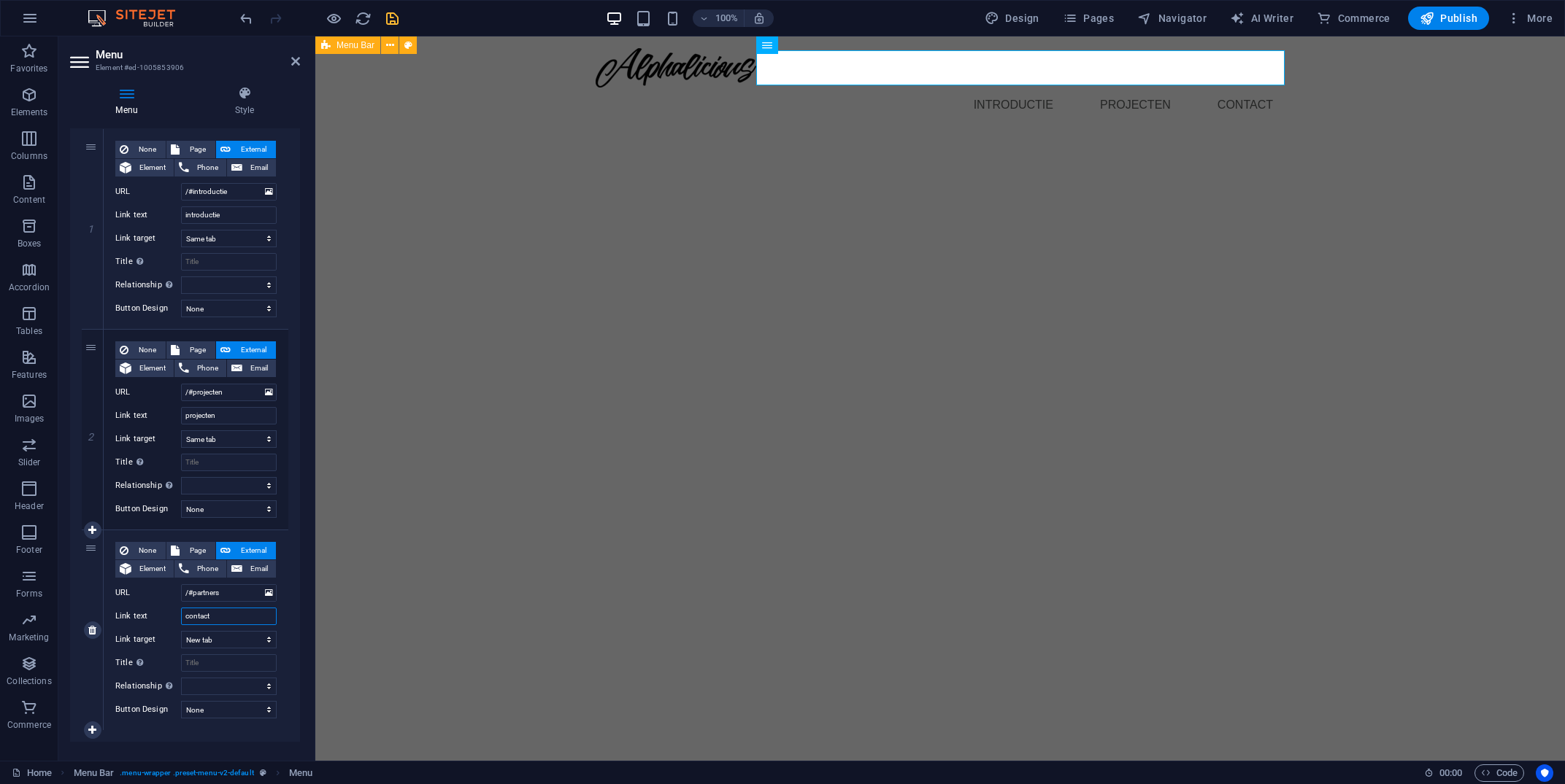
click at [244, 622] on input "contact" at bounding box center [229, 616] width 96 height 17
click at [346, 134] on html "Skip to main content Menu introductie projecten partners" at bounding box center [940, 85] width 1250 height 97
click at [1045, 134] on html "Skip to main content Menu introductie projecten partners" at bounding box center [940, 85] width 1250 height 97
click at [717, 134] on html "Skip to main content Menu introductie projecten partners" at bounding box center [940, 85] width 1250 height 97
click at [181, 300] on select "None Default Primary Secondary" at bounding box center [229, 308] width 96 height 17
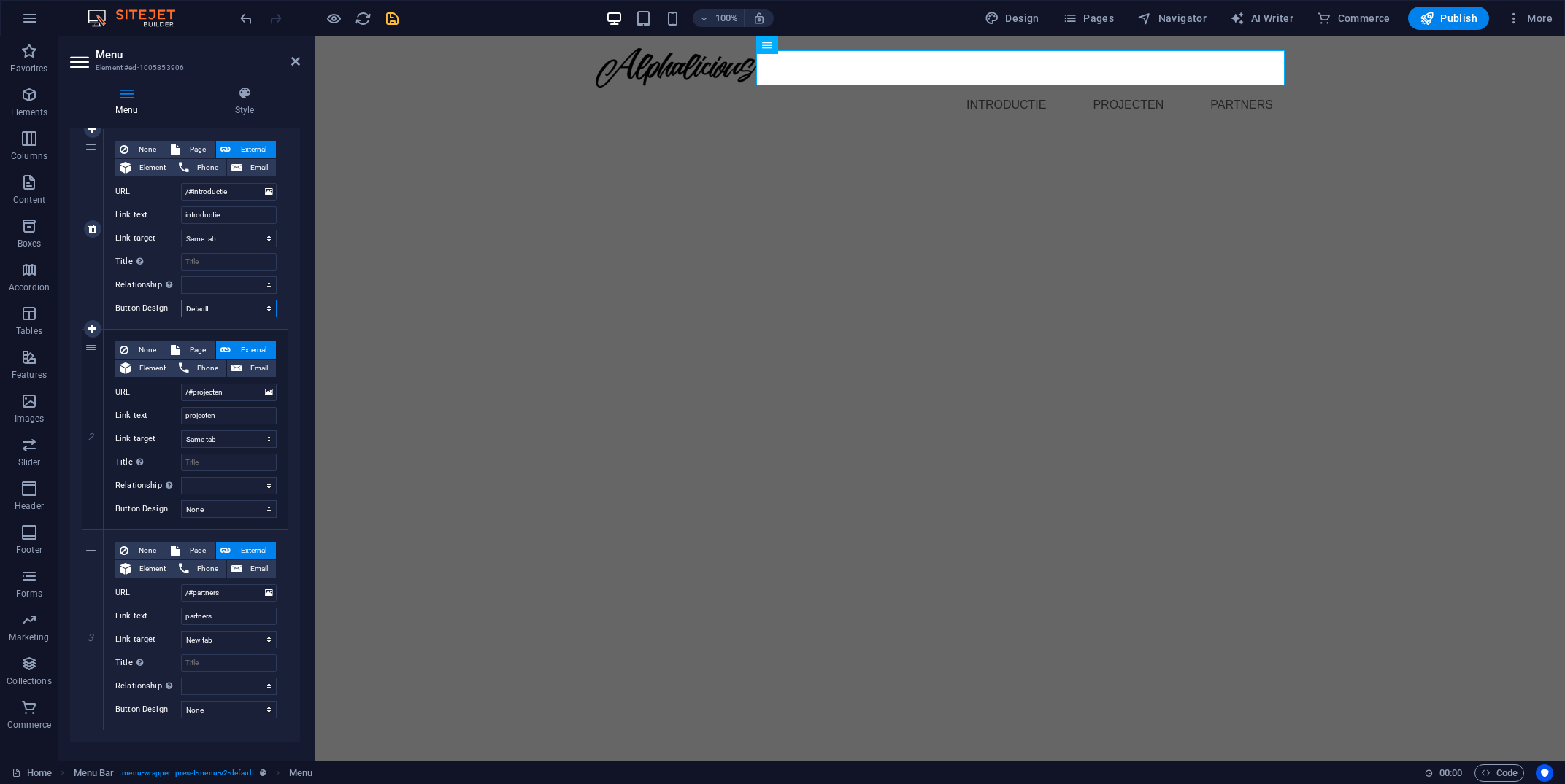
click option "Default" at bounding box center [0, 0] width 0 height 0
click at [181, 300] on select "None Default Primary Secondary" at bounding box center [229, 308] width 96 height 17
click option "None" at bounding box center [0, 0] width 0 height 0
click at [140, 174] on span "Element" at bounding box center [153, 167] width 34 height 17
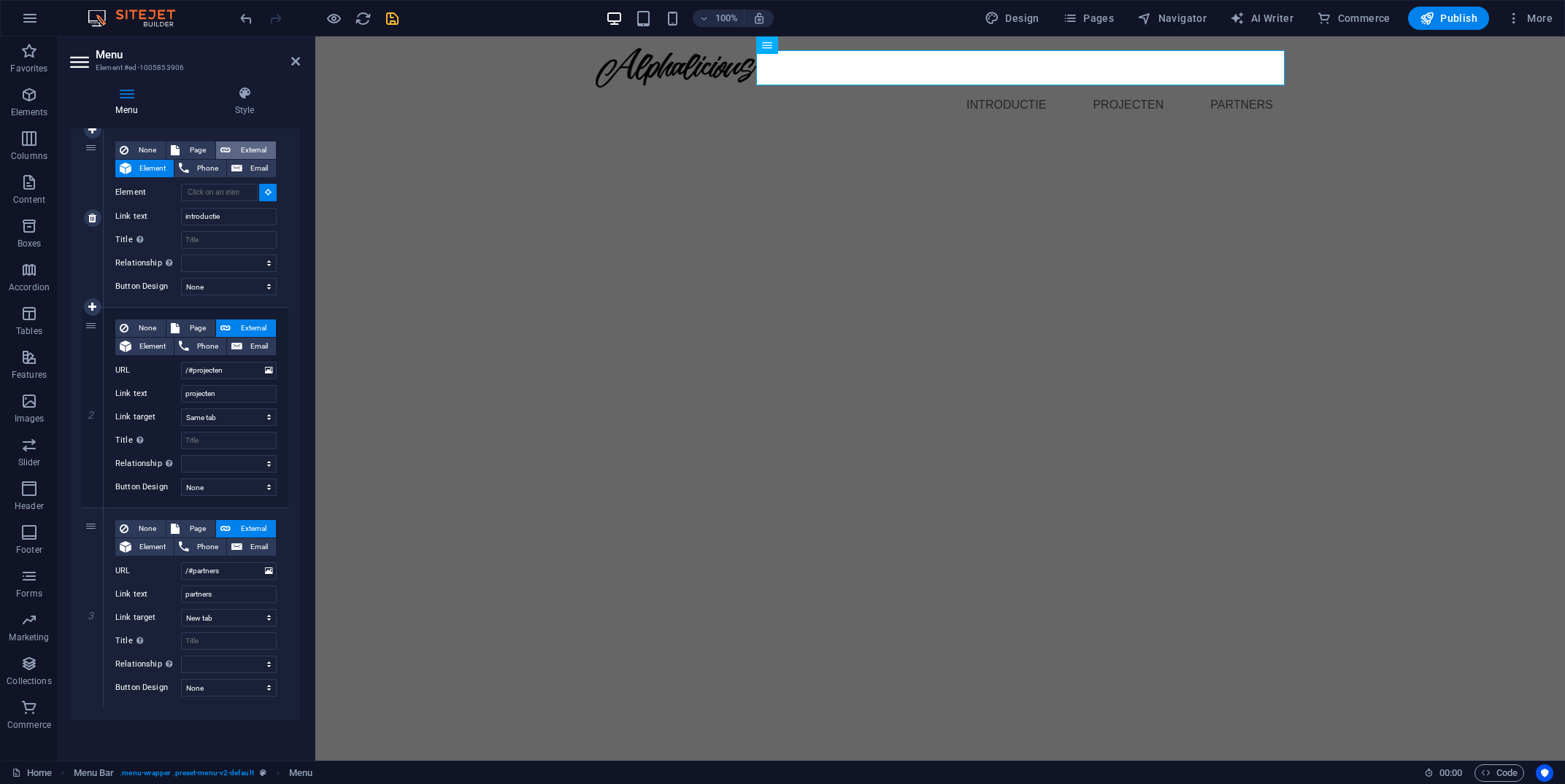
click at [243, 153] on span "External" at bounding box center [254, 150] width 37 height 17
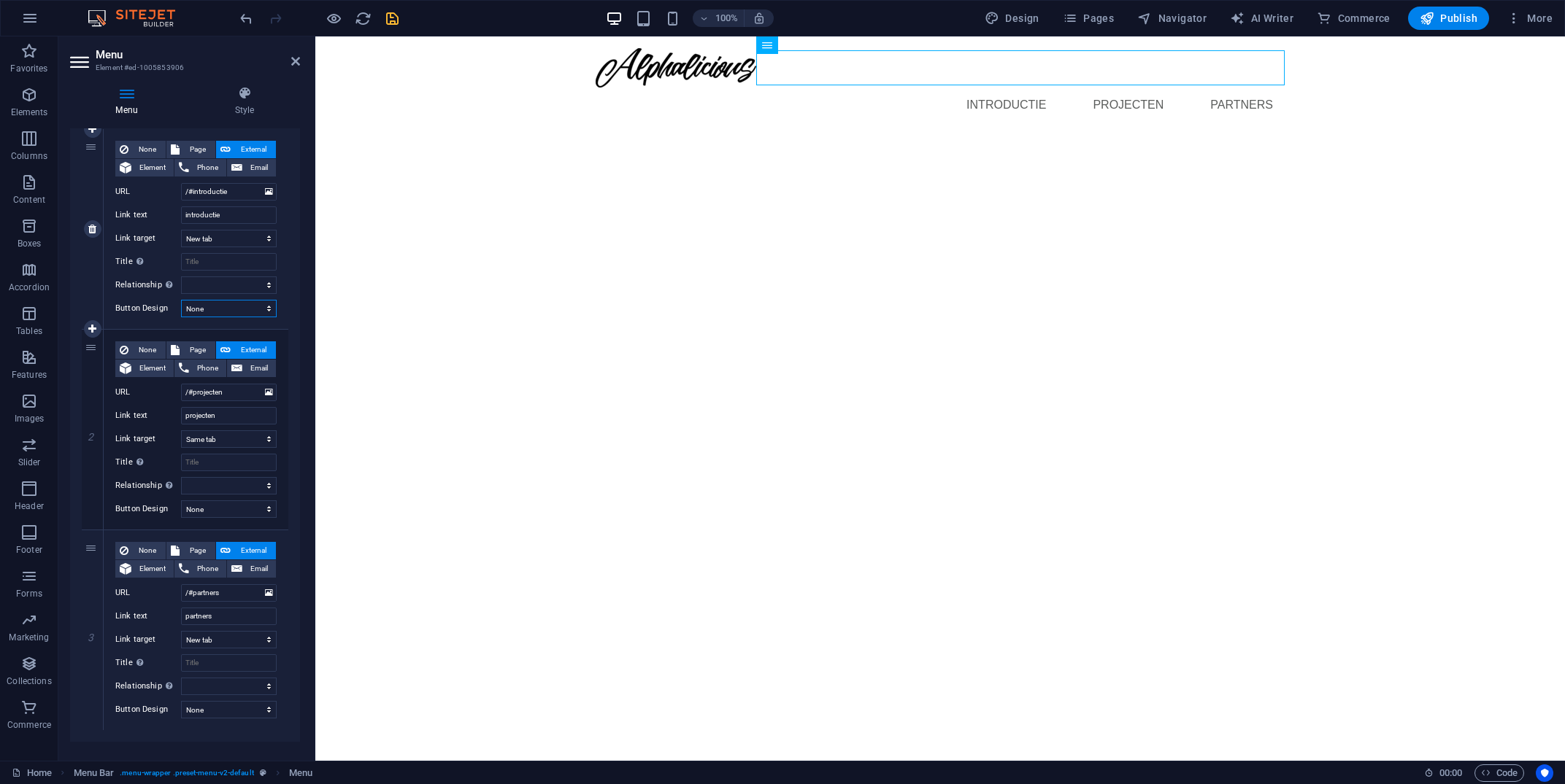
click at [181, 300] on select "None Default Primary Secondary" at bounding box center [229, 308] width 96 height 17
click option "Default" at bounding box center [0, 0] width 0 height 0
click at [181, 300] on select "None Default Primary Secondary" at bounding box center [229, 308] width 96 height 17
click option "None" at bounding box center [0, 0] width 0 height 0
click at [246, 98] on icon at bounding box center [245, 94] width 111 height 15
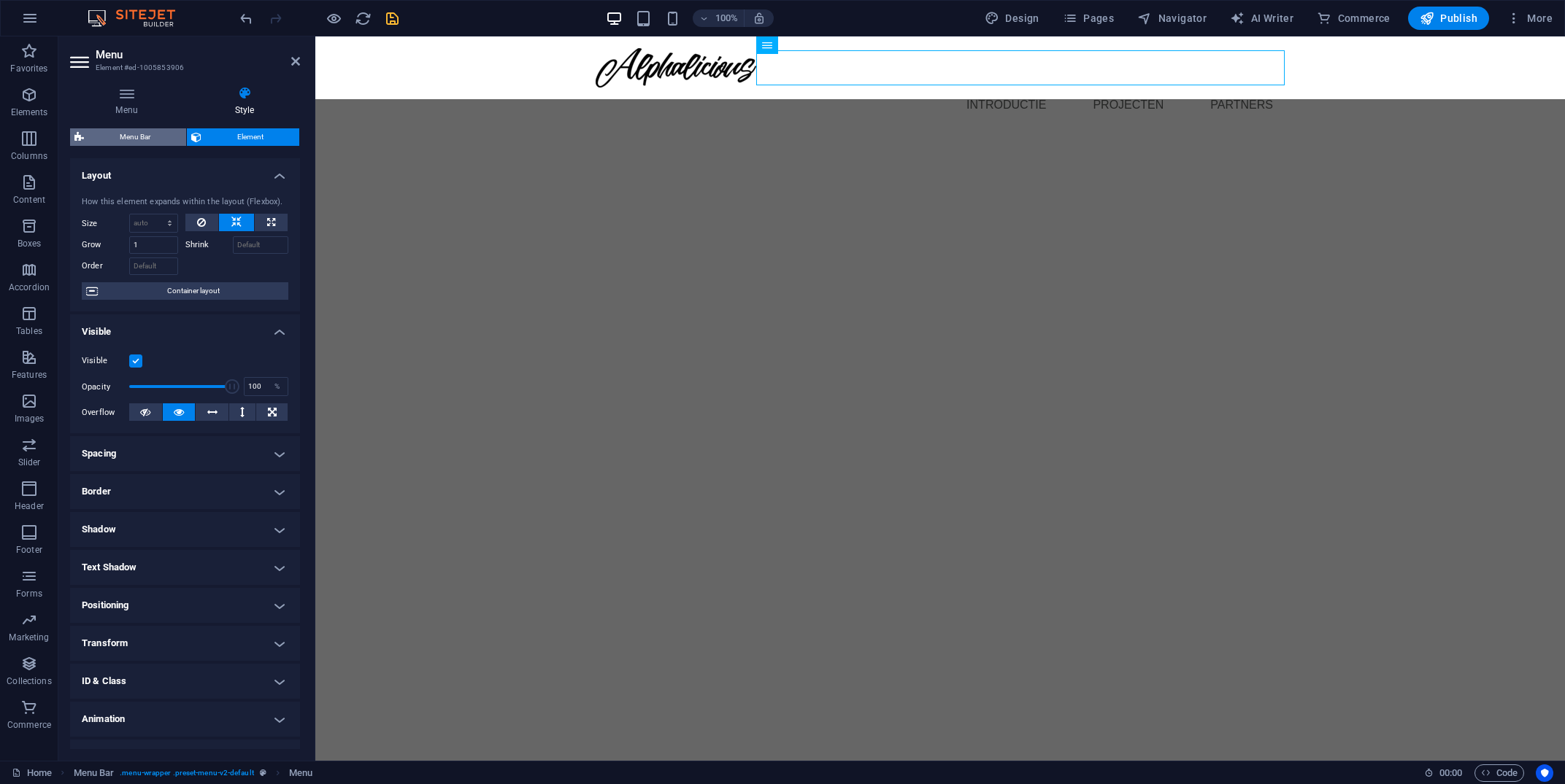
click at [127, 133] on span "Menu Bar" at bounding box center [135, 137] width 94 height 17
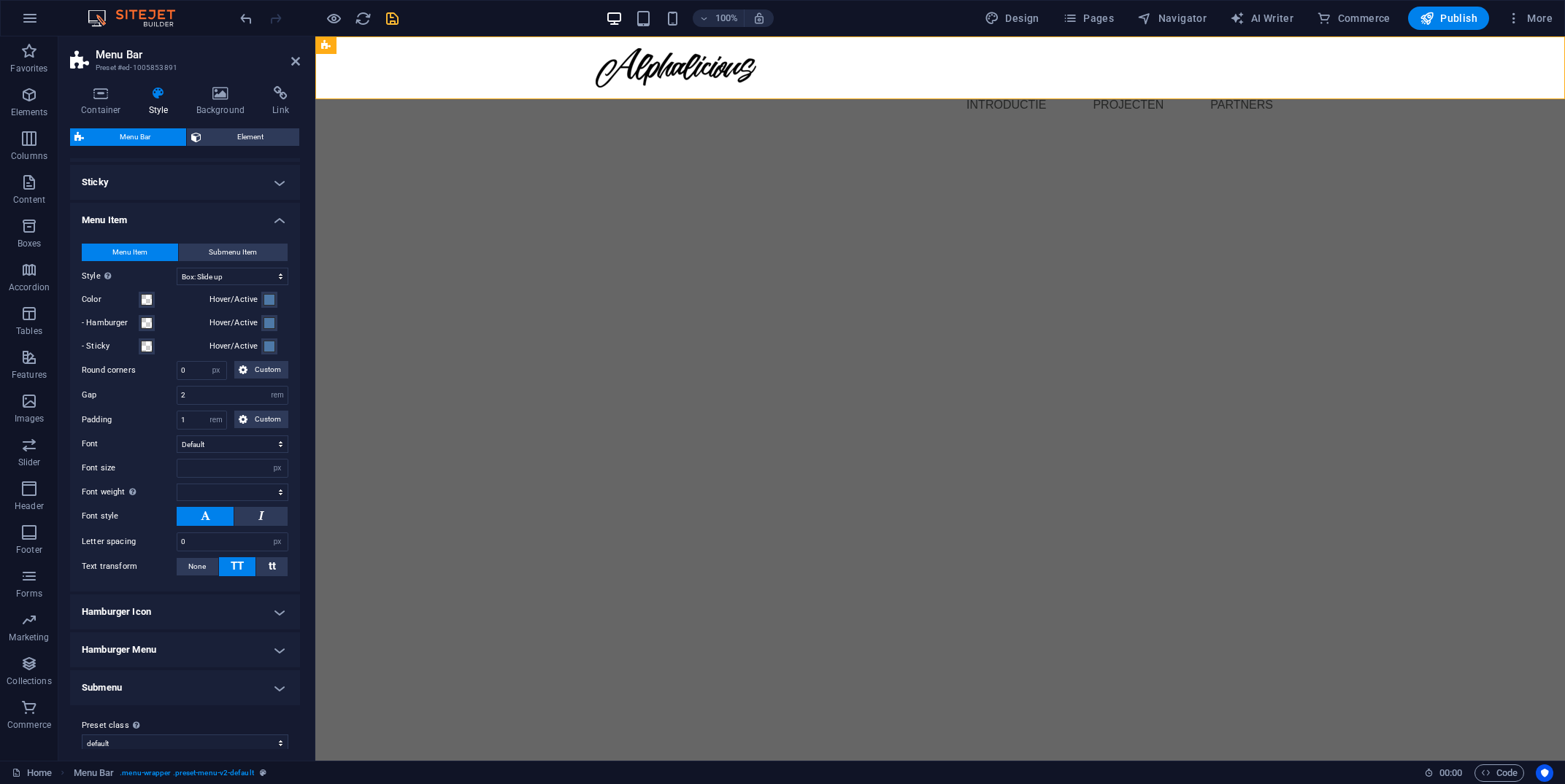
scroll to position [392, 0]
click at [396, 15] on icon "save" at bounding box center [393, 18] width 17 height 17
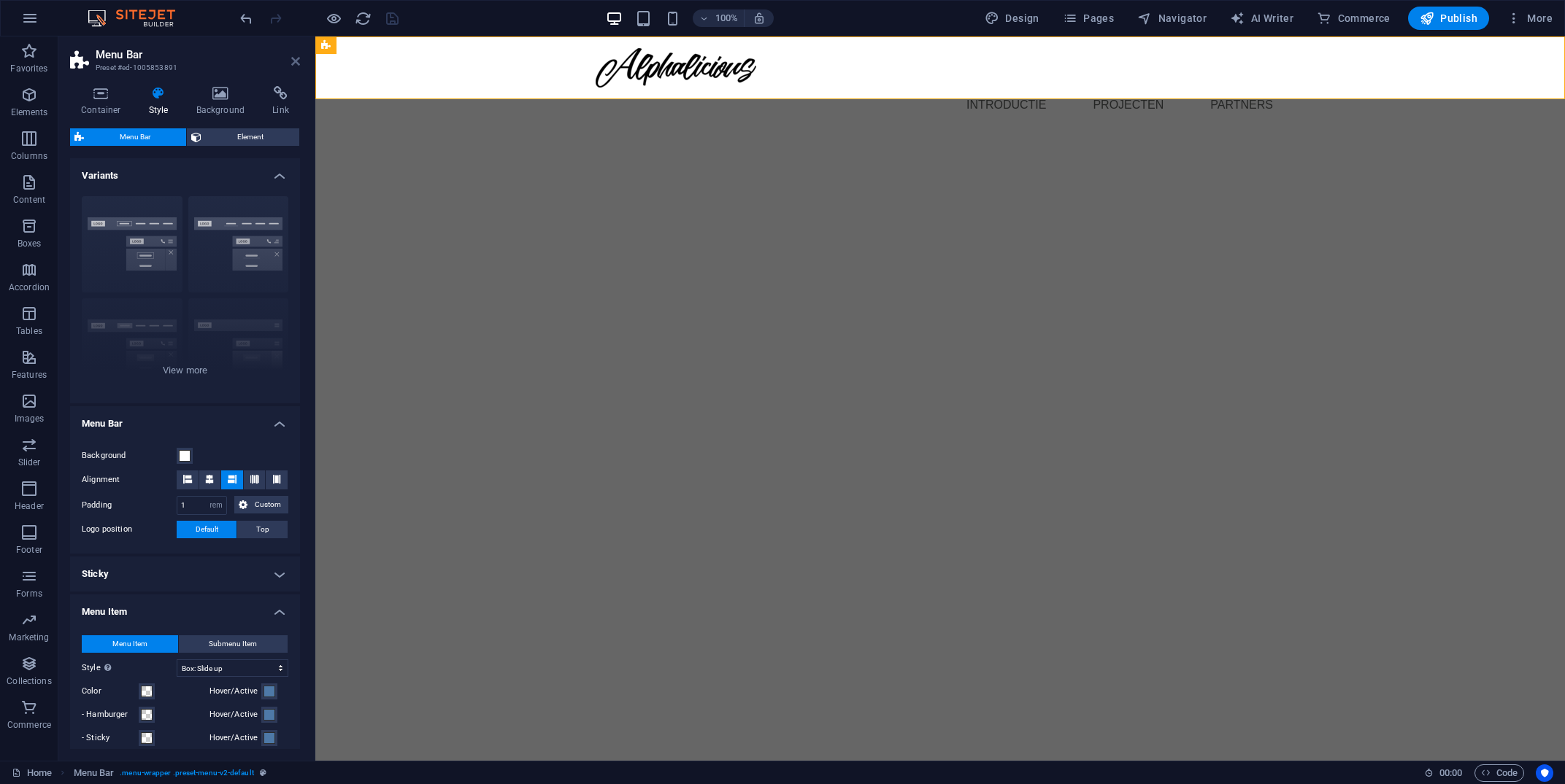
click at [292, 61] on icon at bounding box center [296, 61] width 9 height 12
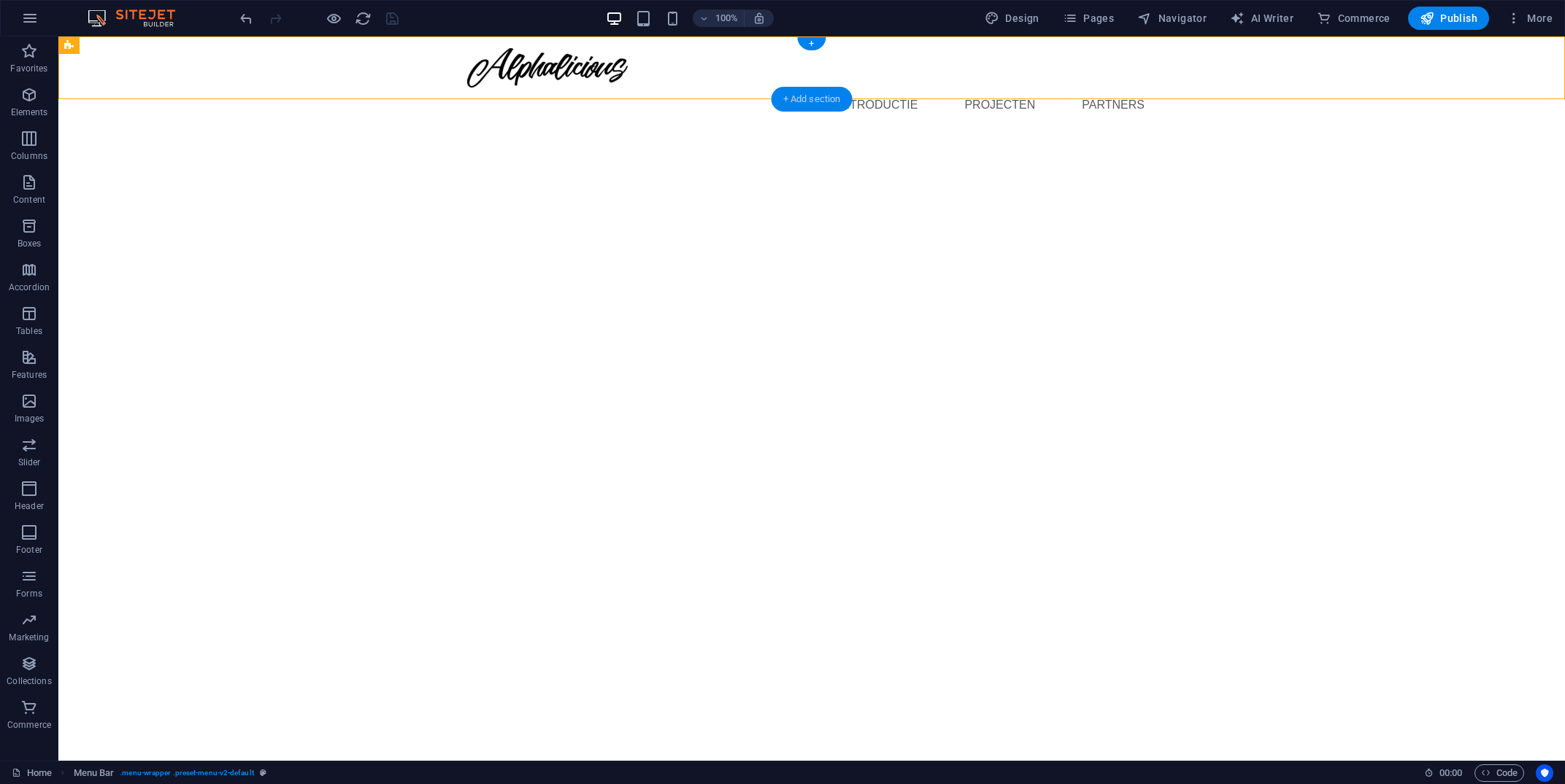
click at [823, 105] on div "+ Add section" at bounding box center [812, 98] width 81 height 25
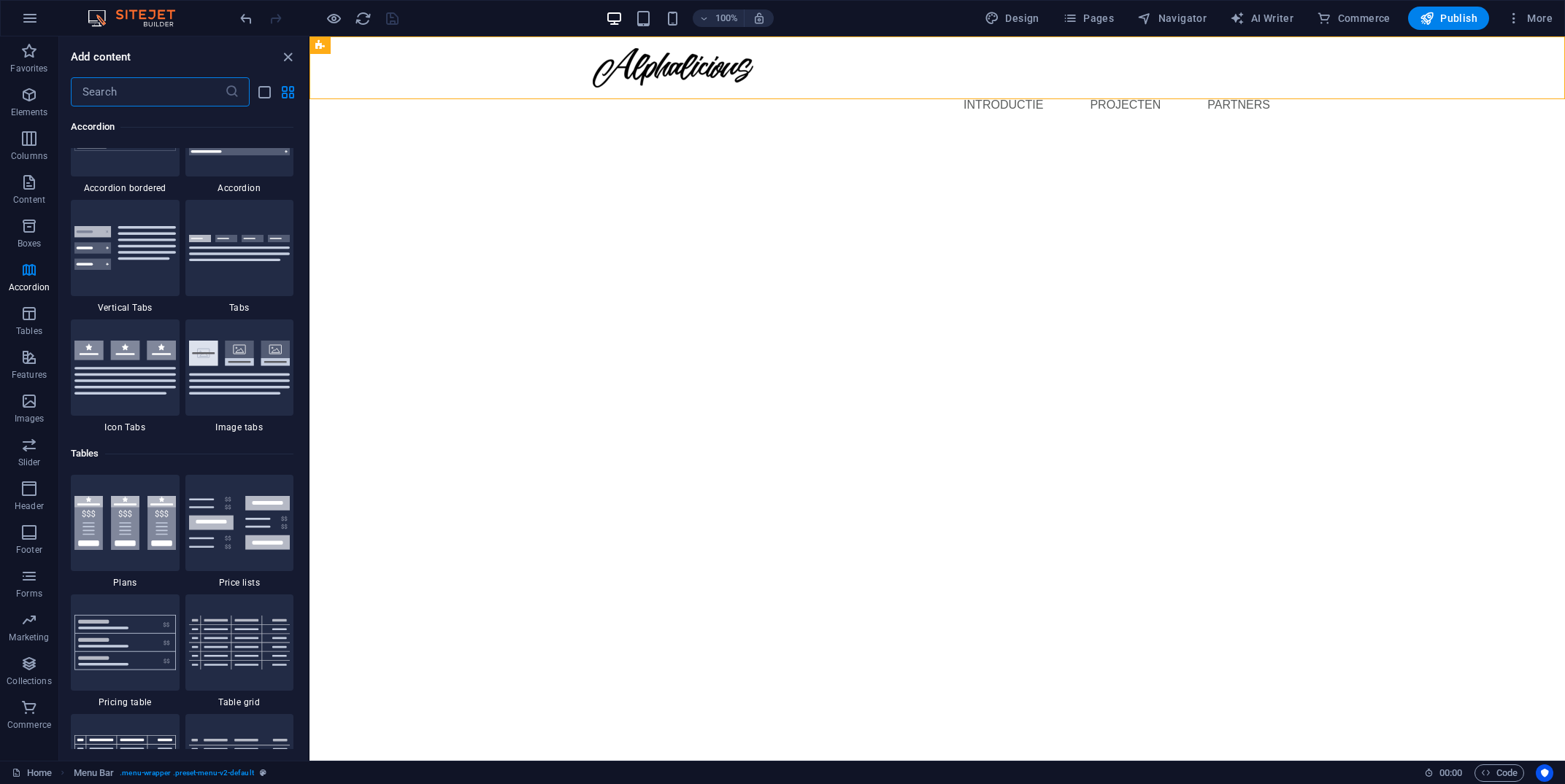
scroll to position [4728, 0]
click at [232, 394] on div at bounding box center [240, 367] width 109 height 97
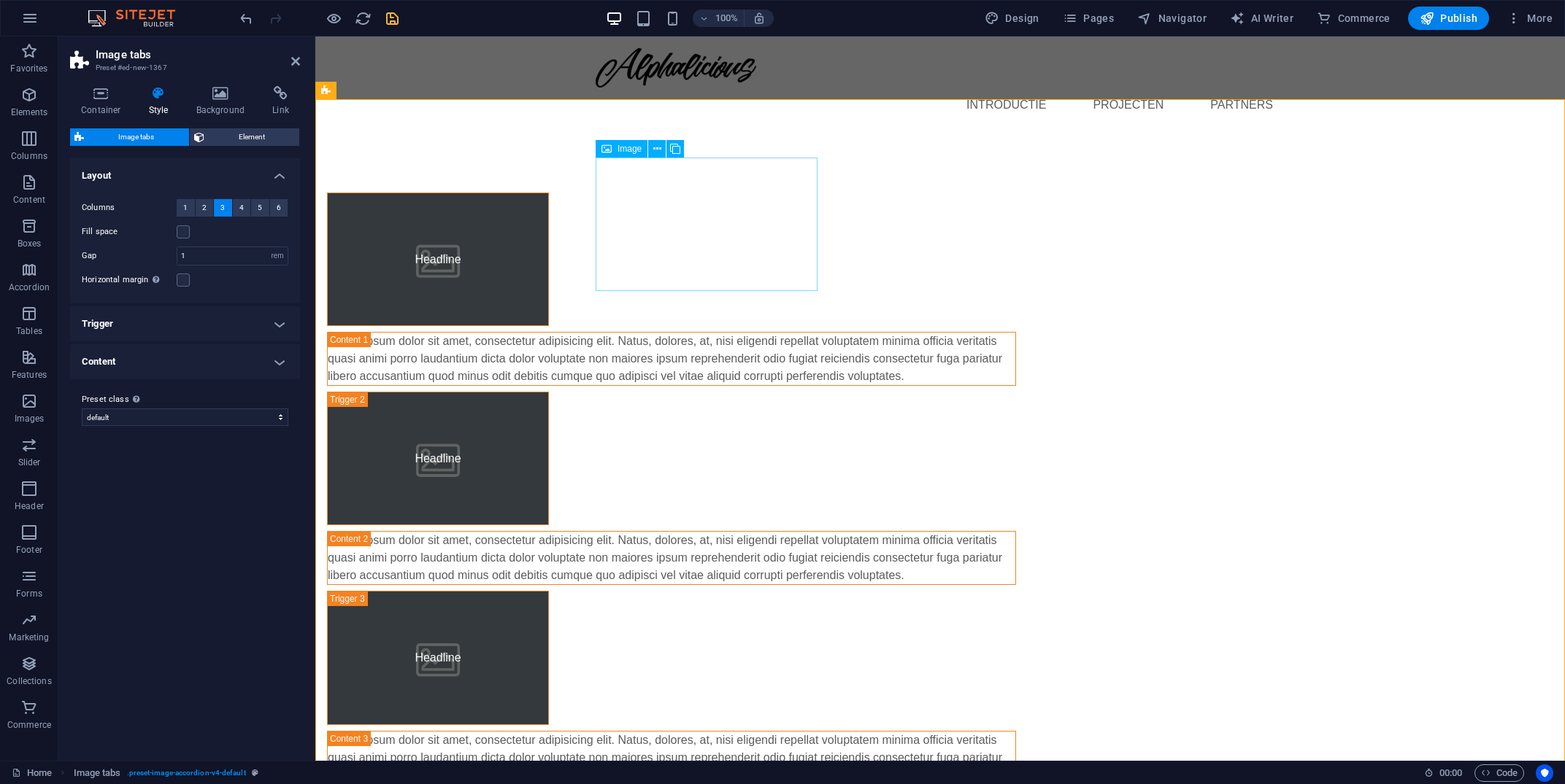
click at [549, 211] on figure "Headline" at bounding box center [438, 259] width 222 height 133
click at [625, 147] on span "Image" at bounding box center [630, 149] width 24 height 9
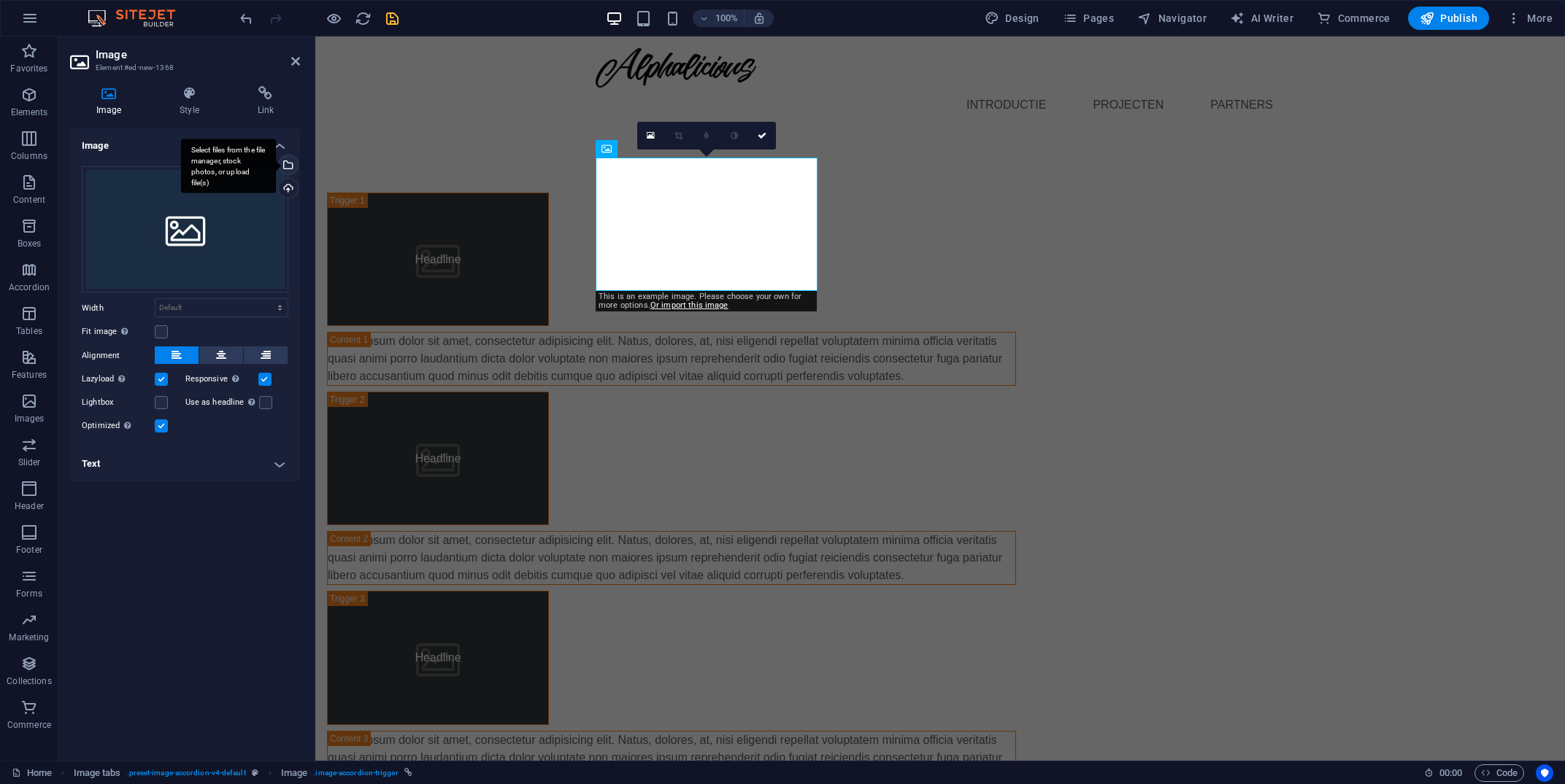
click at [288, 165] on div "Select files from the file manager, stock photos, or upload file(s)" at bounding box center [287, 166] width 22 height 22
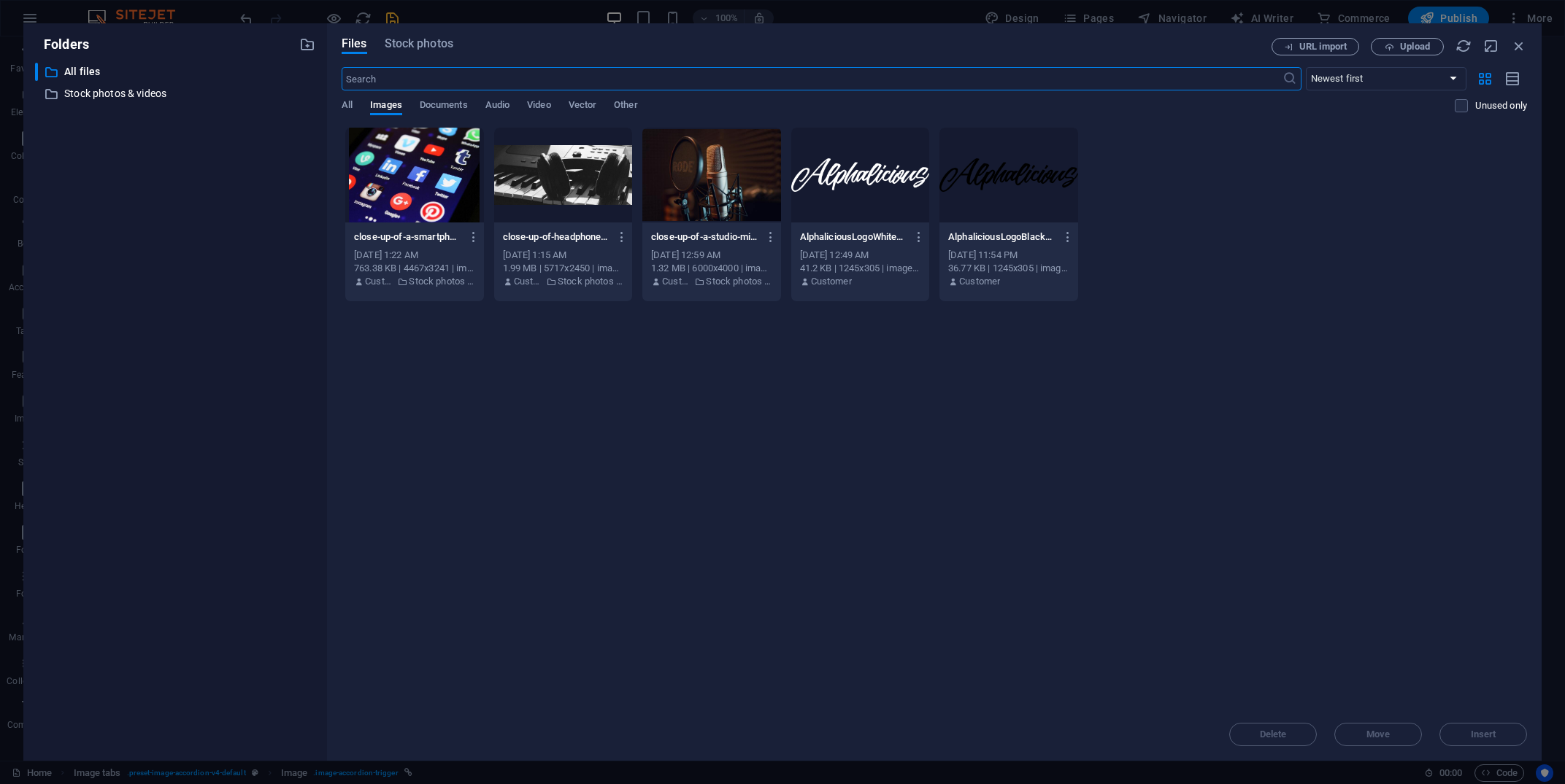
click at [584, 182] on div at bounding box center [563, 175] width 139 height 95
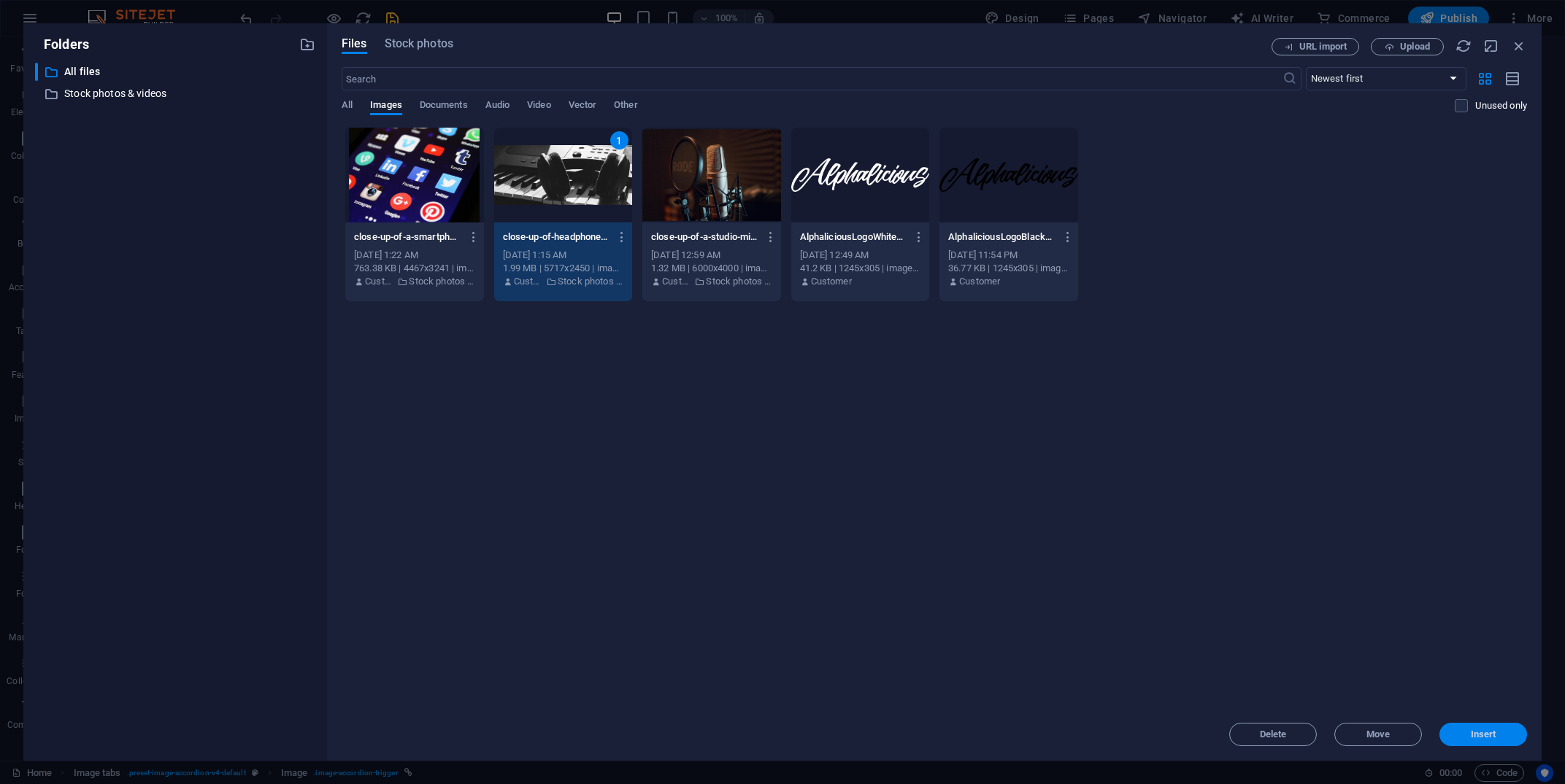
click at [1480, 745] on button "Insert" at bounding box center [1483, 734] width 87 height 23
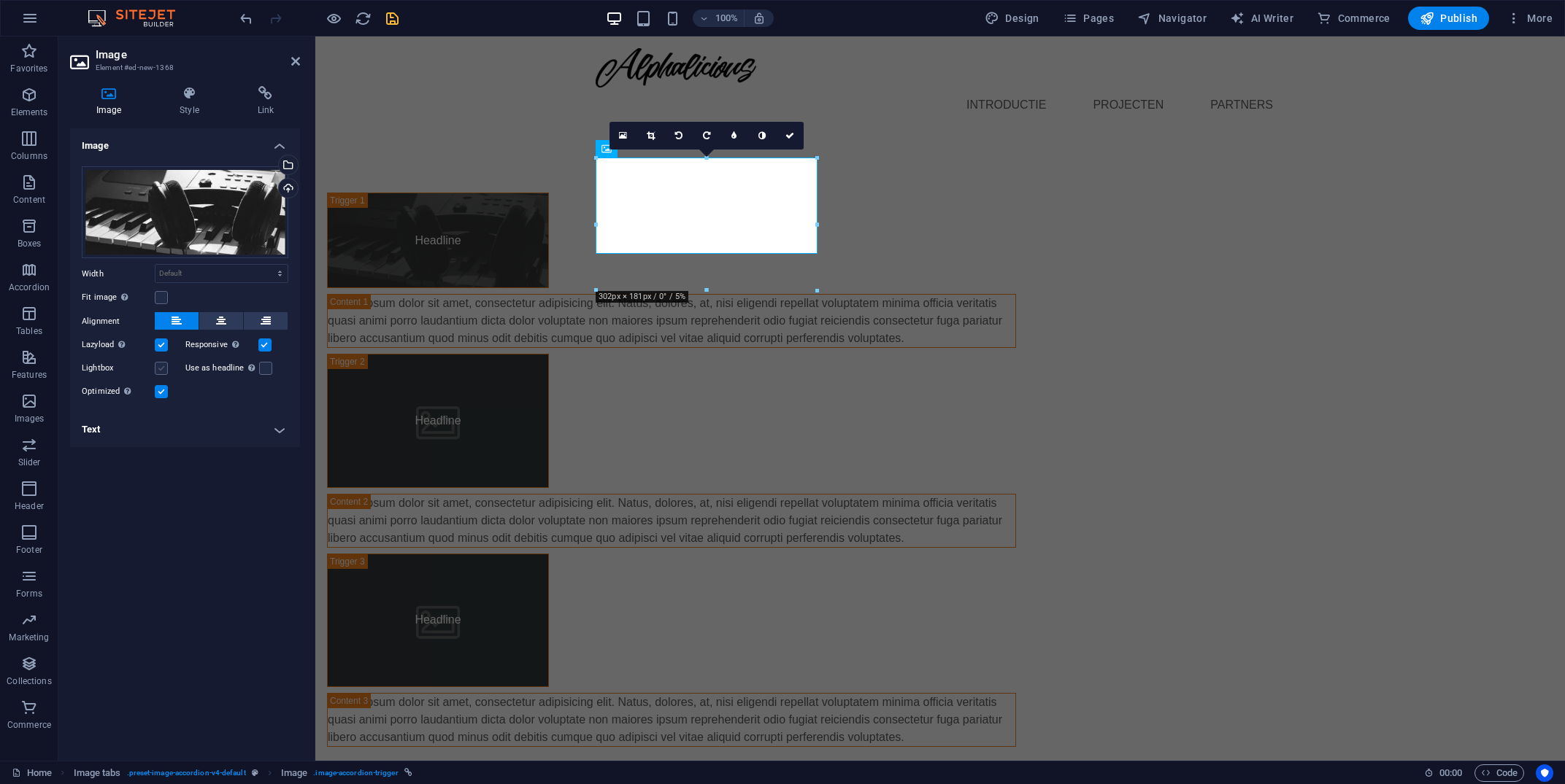
click at [159, 375] on label at bounding box center [161, 369] width 13 height 13
click at [0, 0] on input "Lightbox" at bounding box center [0, 0] width 0 height 0
click at [159, 375] on label at bounding box center [161, 369] width 13 height 13
click at [0, 0] on input "Lightbox" at bounding box center [0, 0] width 0 height 0
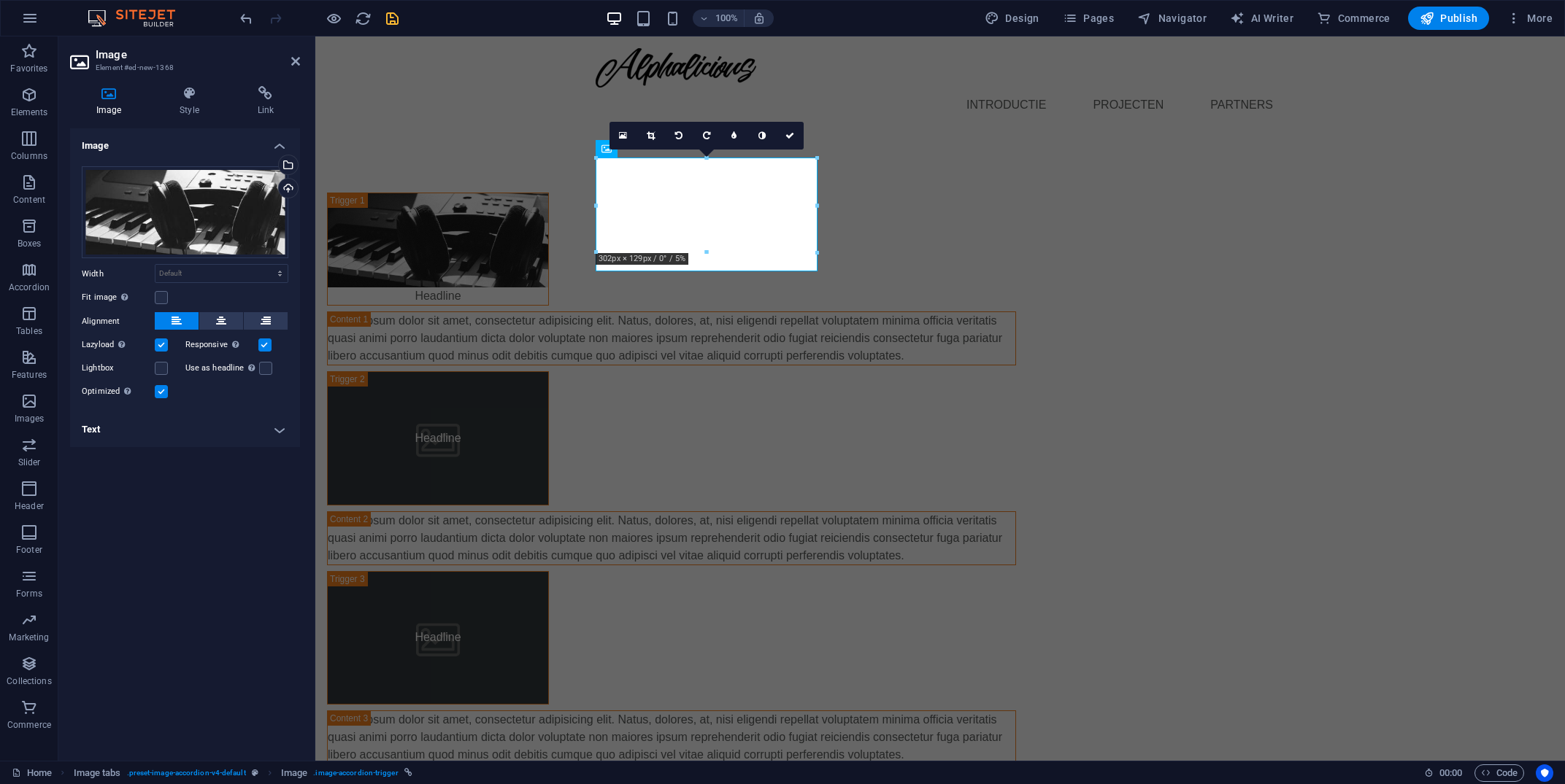
click at [866, 230] on div "Headline Lorem ipsum dolor sit amet, consectetur adipisicing elit. [PERSON_NAME…" at bounding box center [940, 478] width 1250 height 688
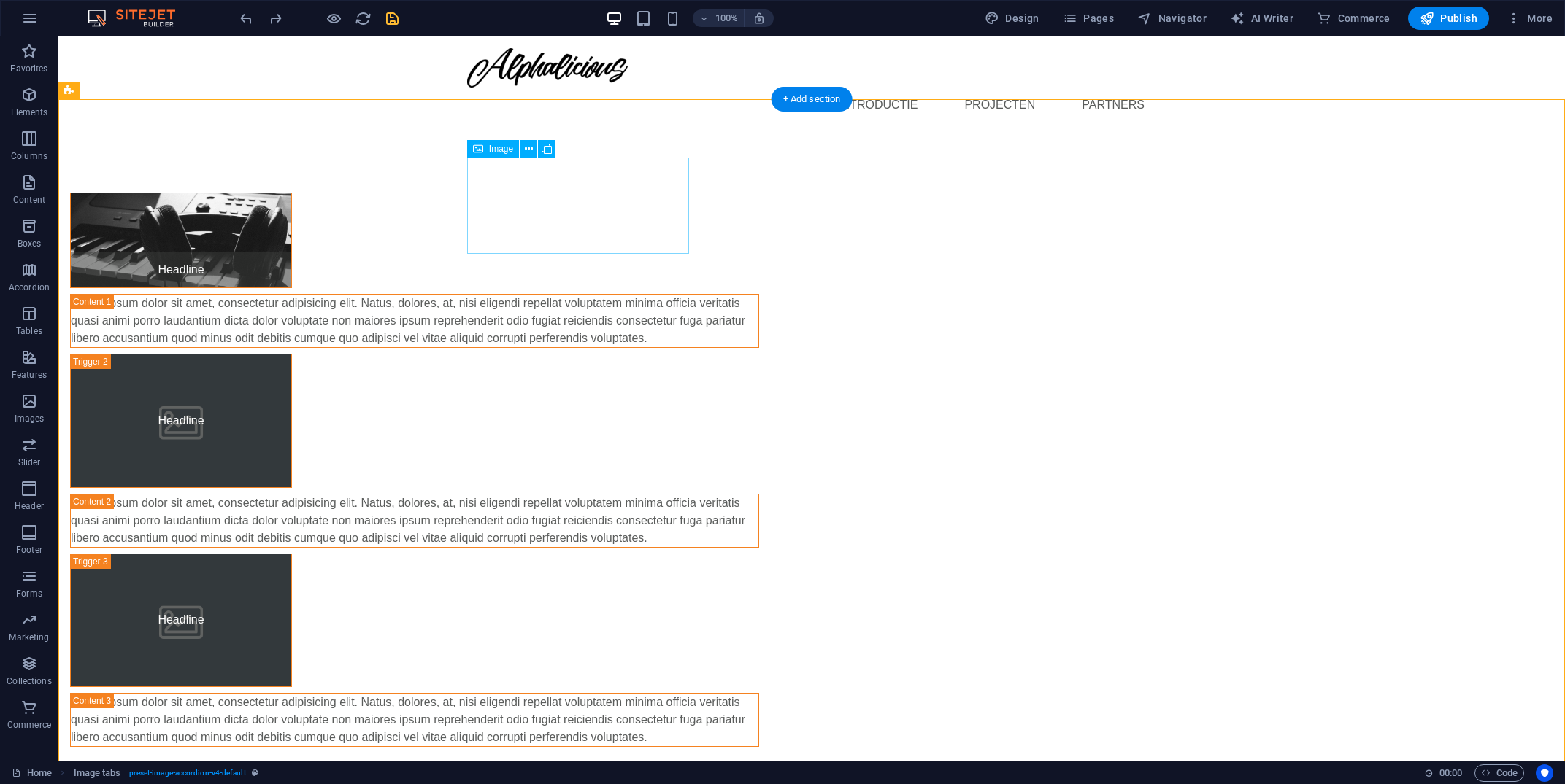
click at [292, 235] on figure "Headline" at bounding box center [180, 241] width 222 height 96
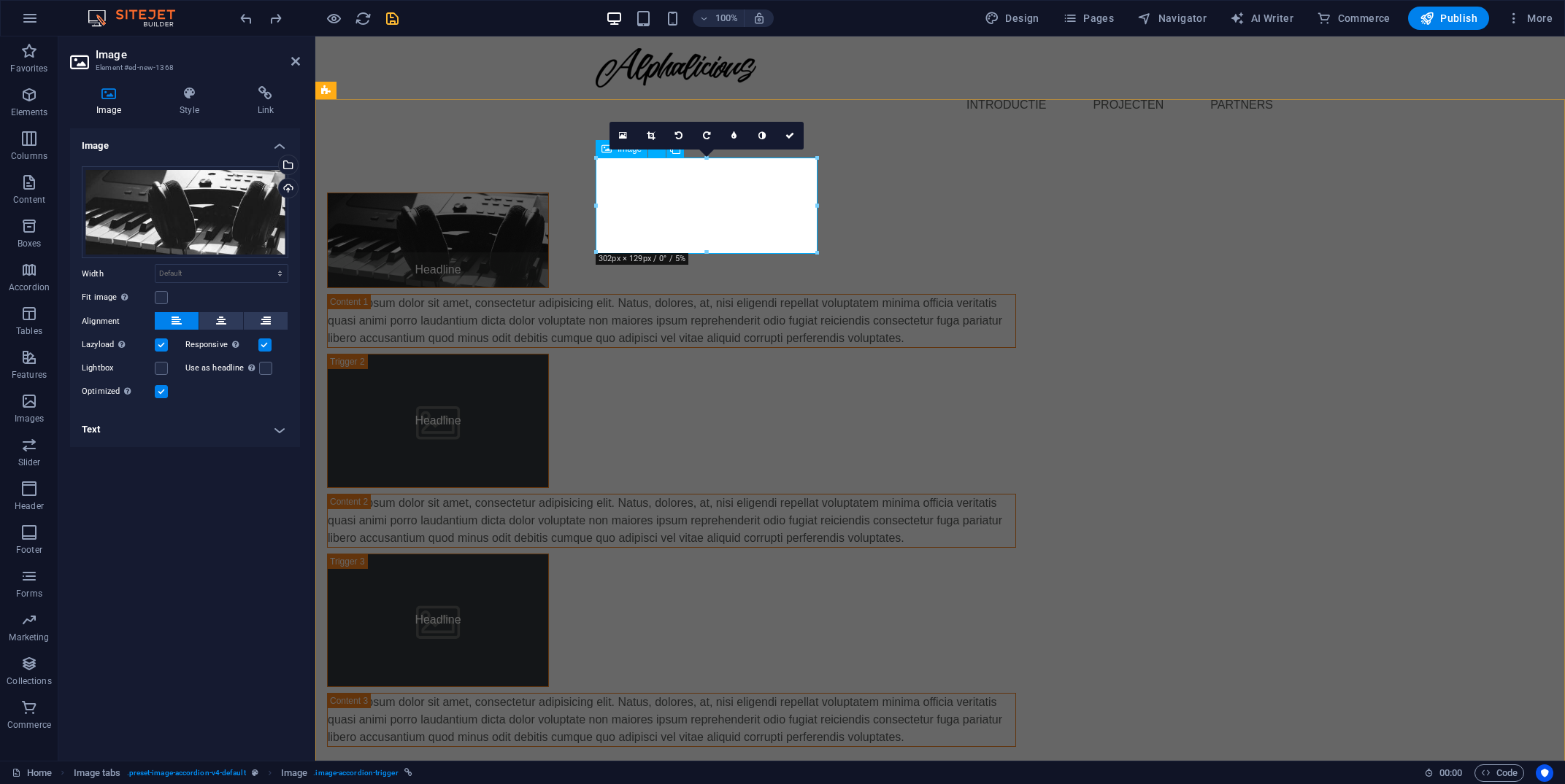
click at [549, 235] on figure "Headline" at bounding box center [438, 241] width 222 height 96
click at [444, 397] on div "Headline Lorem ipsum dolor sit amet, consectetur adipisicing elit. [PERSON_NAME…" at bounding box center [940, 470] width 1250 height 671
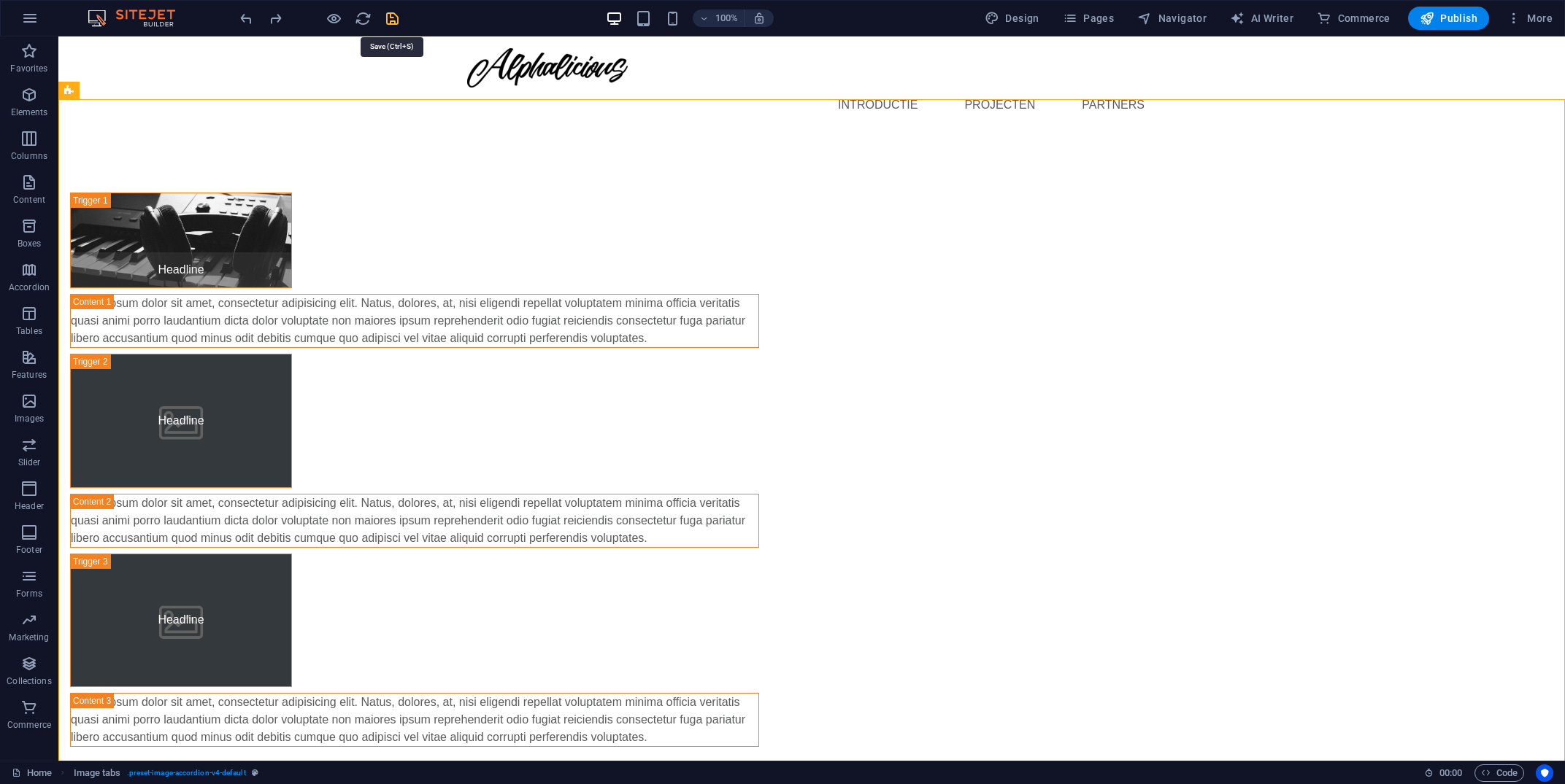
click at [391, 22] on icon "save" at bounding box center [393, 18] width 17 height 17
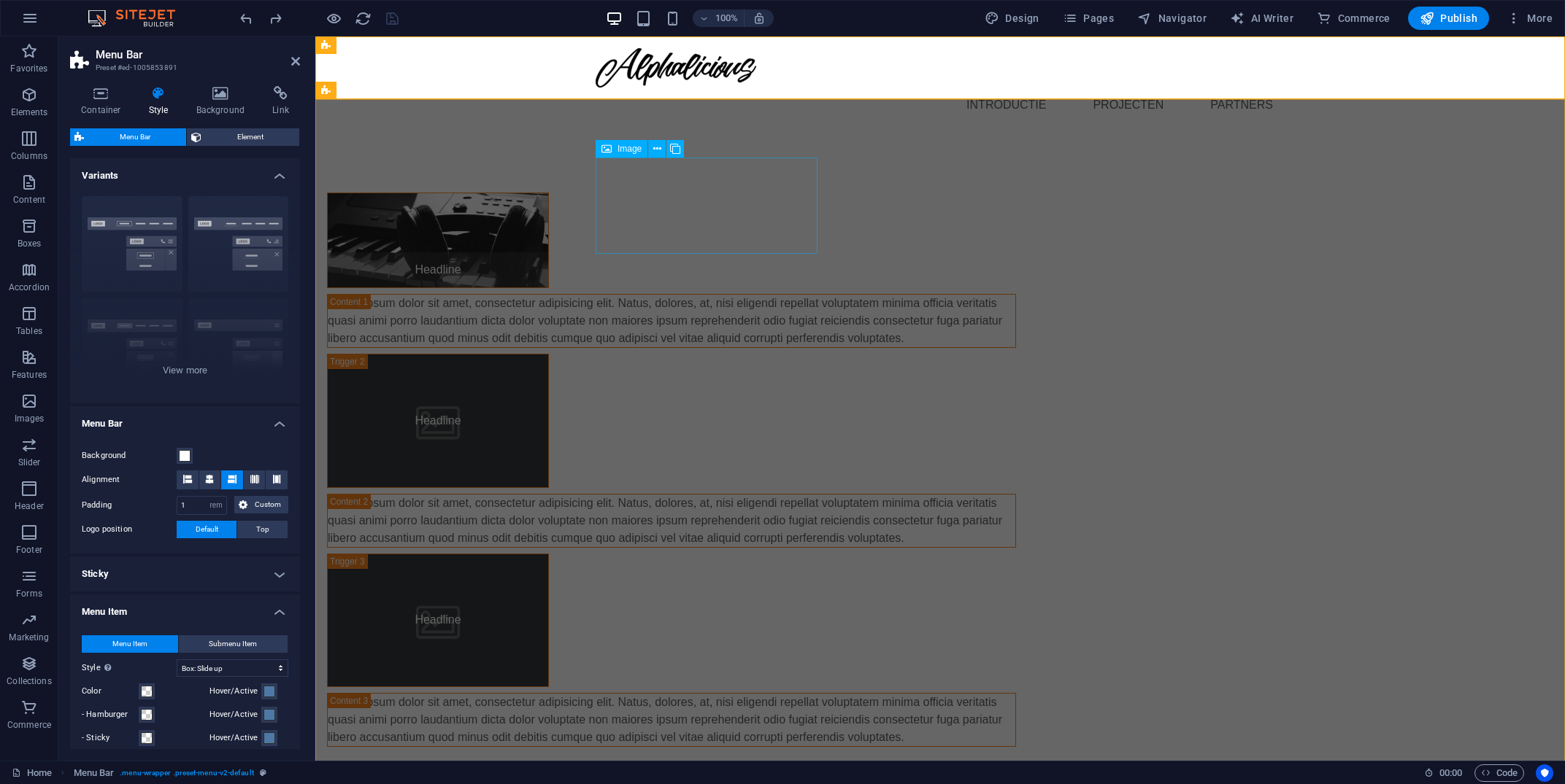
click at [549, 232] on figure "Headline" at bounding box center [438, 241] width 222 height 96
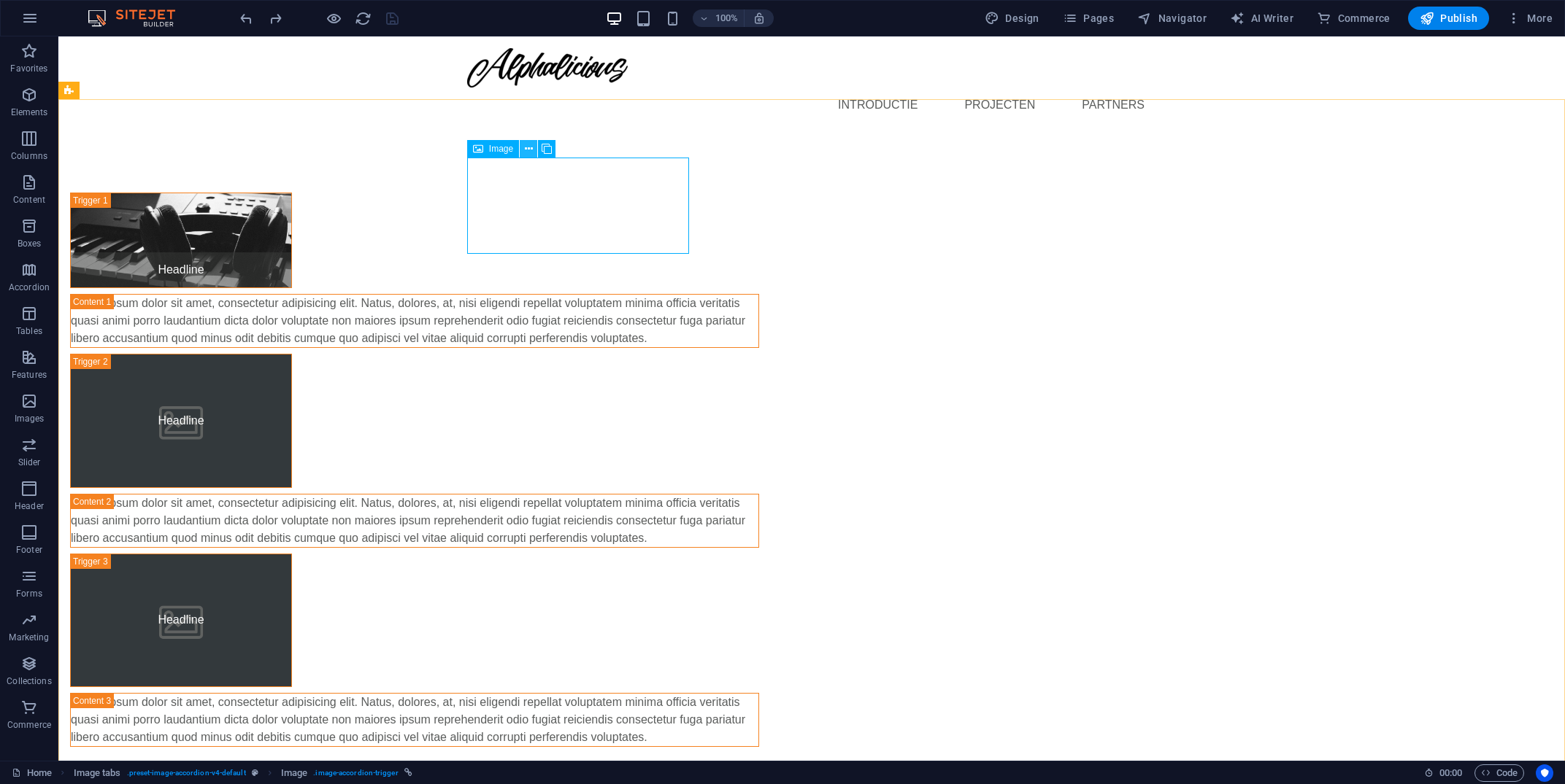
click at [530, 151] on icon at bounding box center [529, 149] width 8 height 16
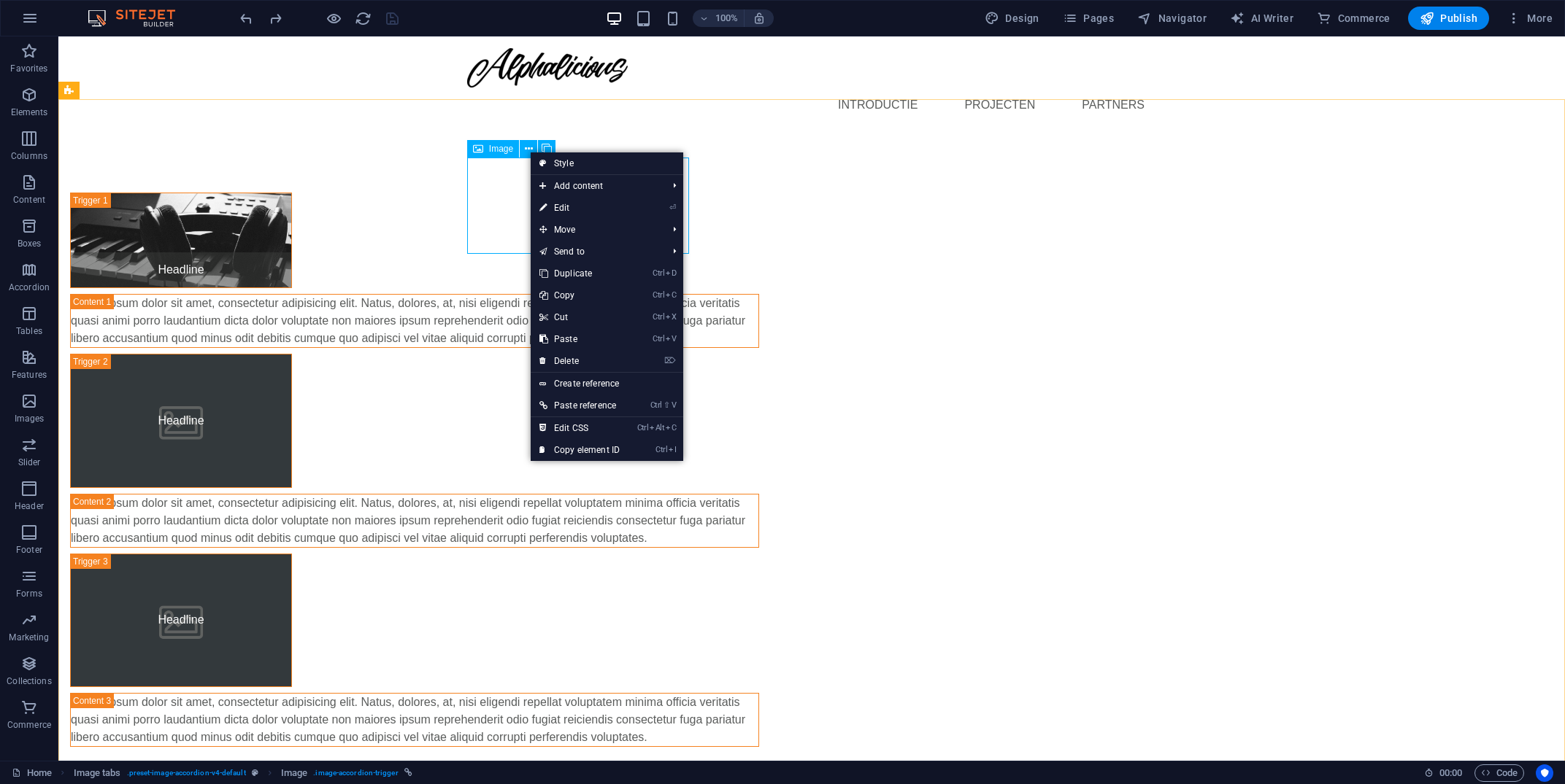
click at [497, 153] on span "Image" at bounding box center [501, 149] width 24 height 9
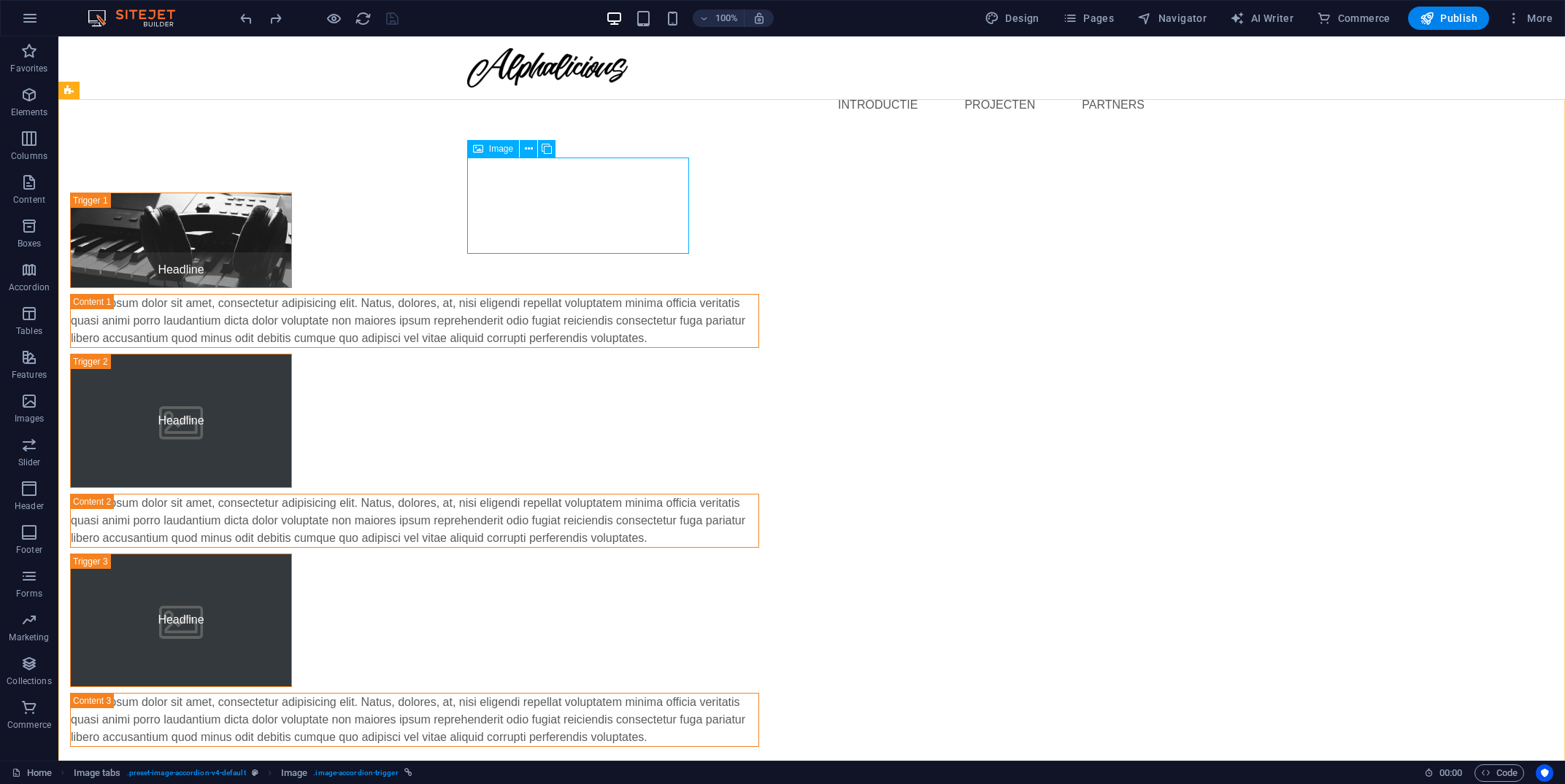
click at [497, 153] on span "Image" at bounding box center [501, 149] width 24 height 9
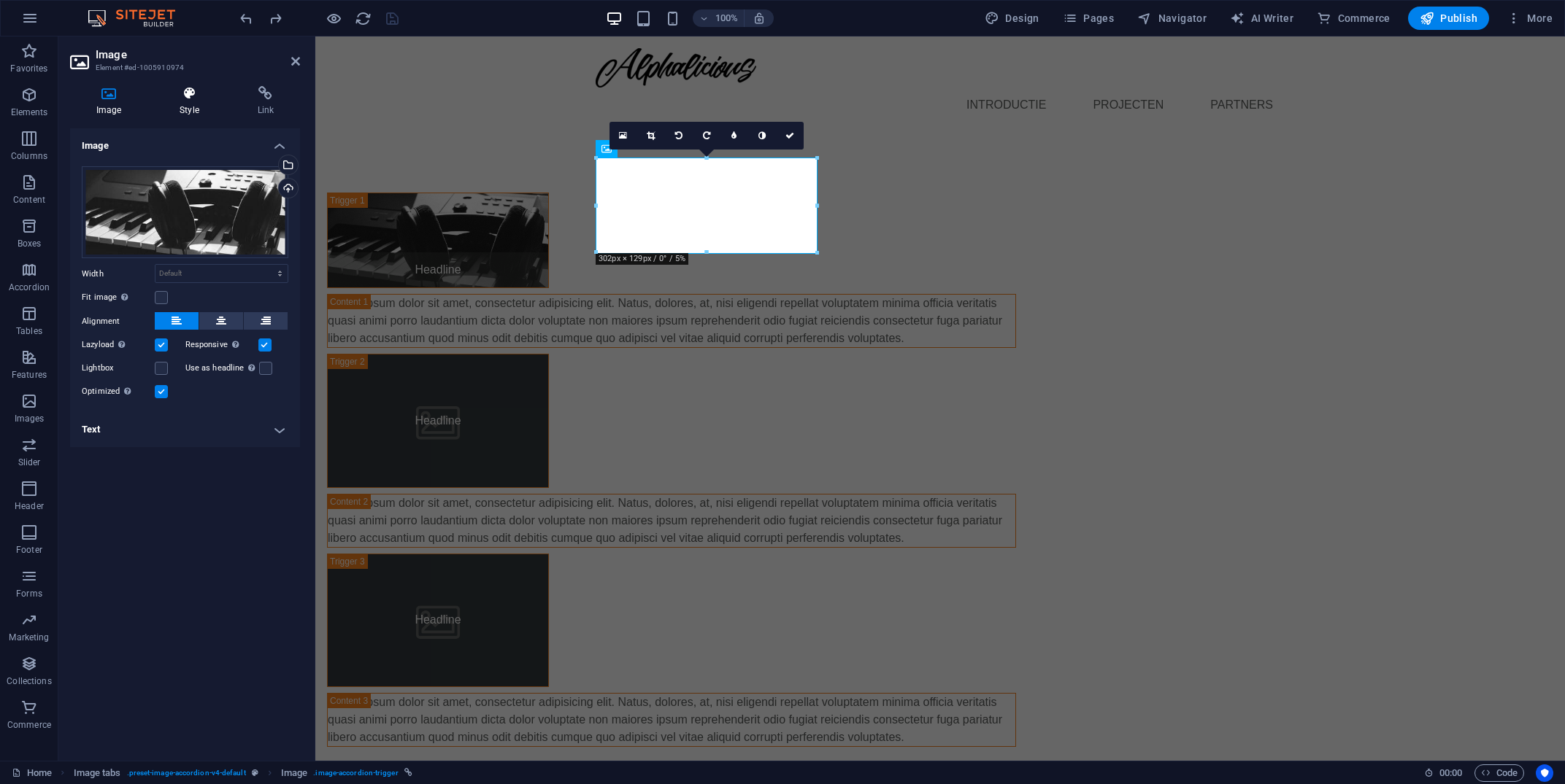
click at [191, 100] on icon at bounding box center [189, 94] width 72 height 15
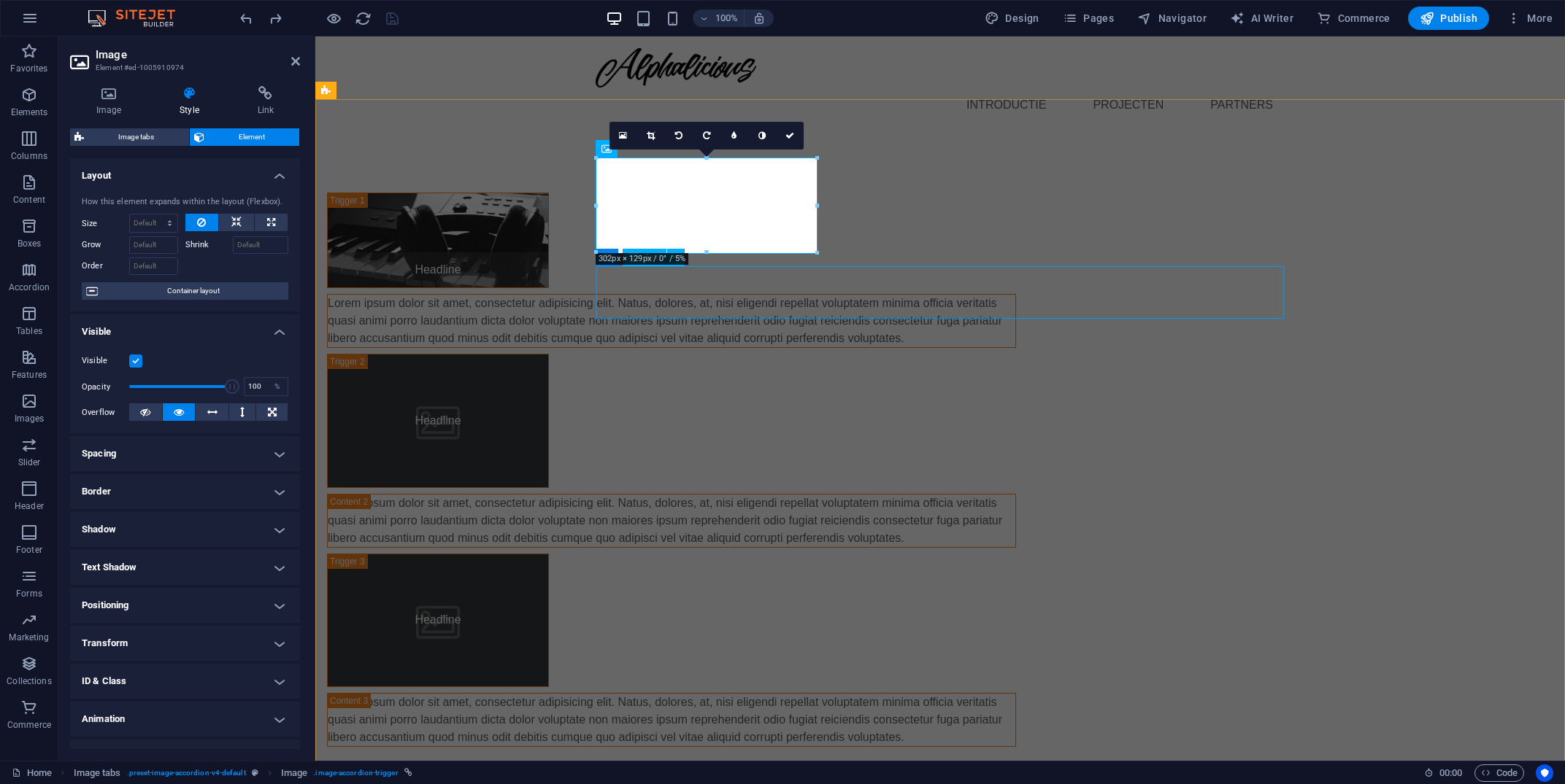
click at [646, 295] on div "Lorem ipsum dolor sit amet, consectetur adipisicing elit. Natus, dolores, at, n…" at bounding box center [671, 321] width 688 height 52
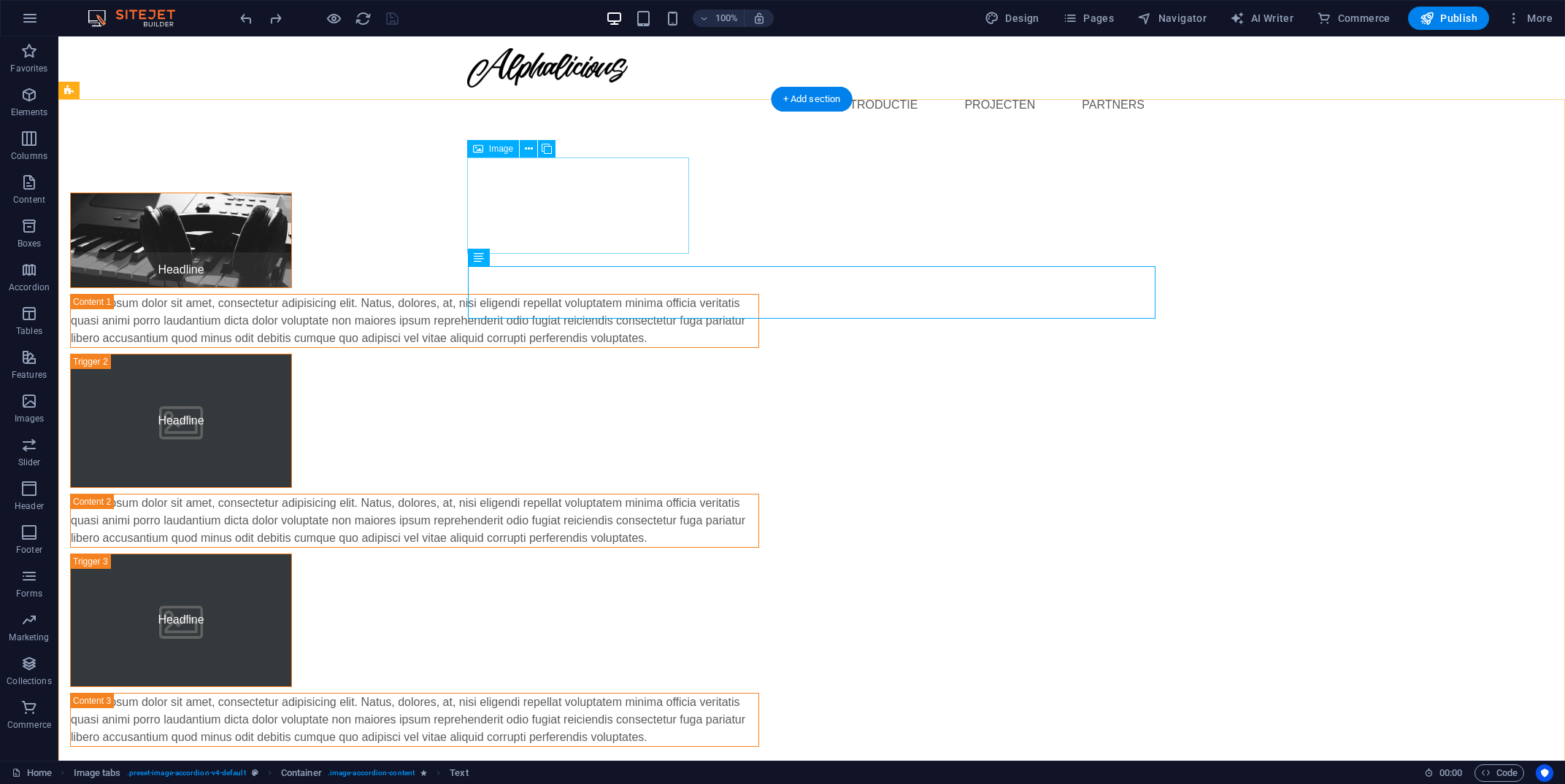
click at [292, 226] on figure "Headline" at bounding box center [180, 241] width 222 height 96
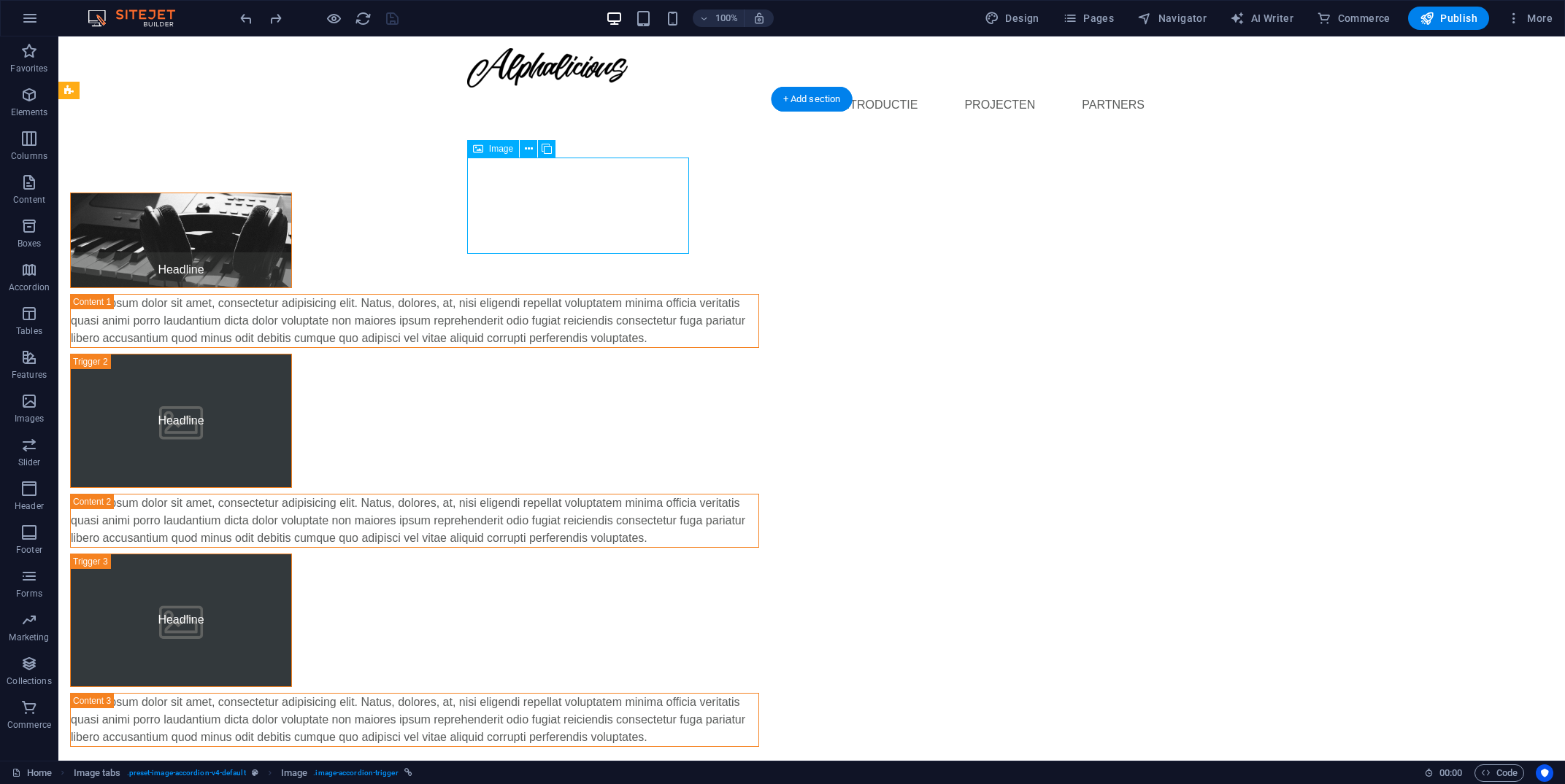
click at [292, 233] on figure "Headline" at bounding box center [180, 241] width 222 height 96
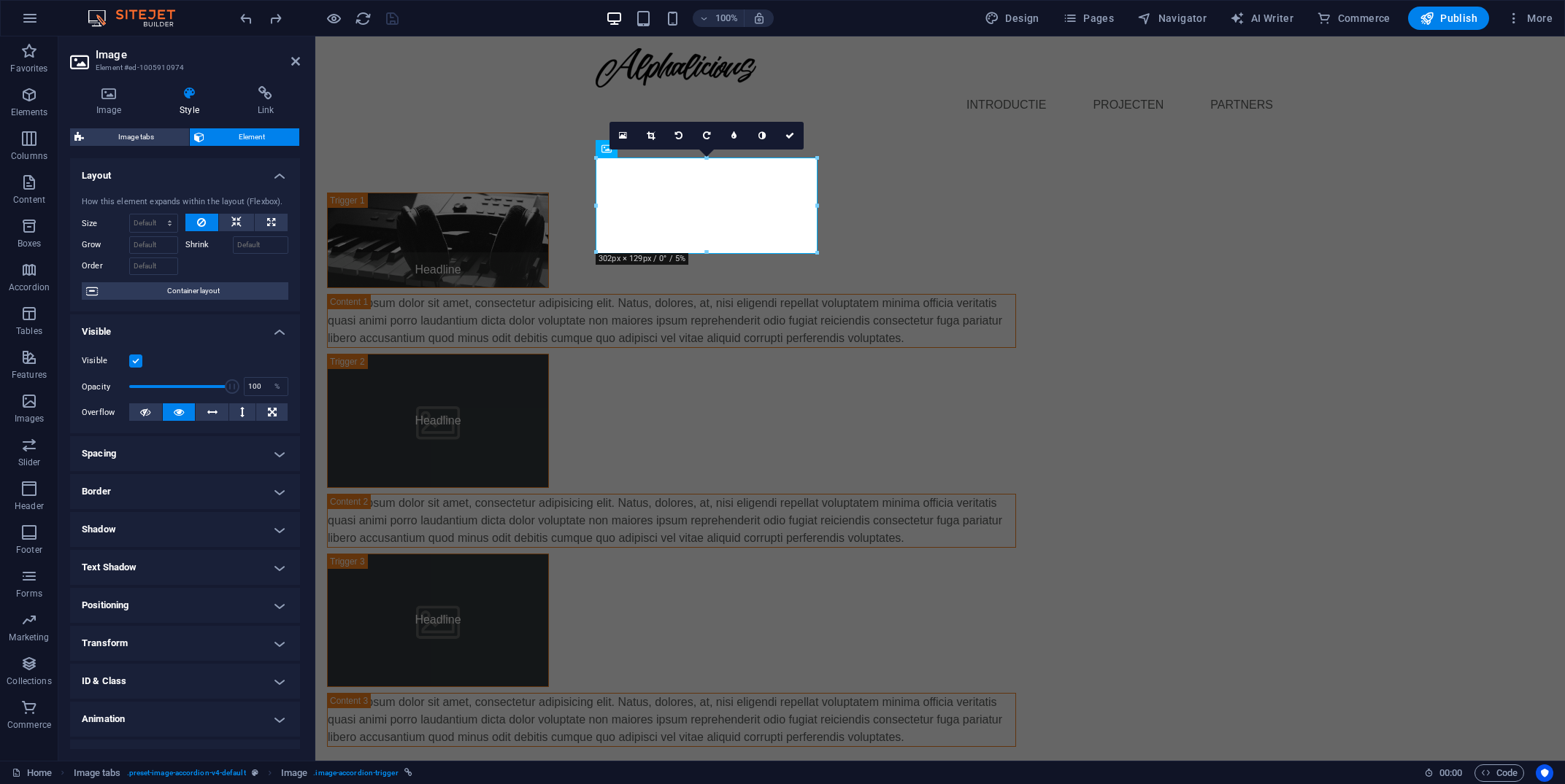
scroll to position [25, 0]
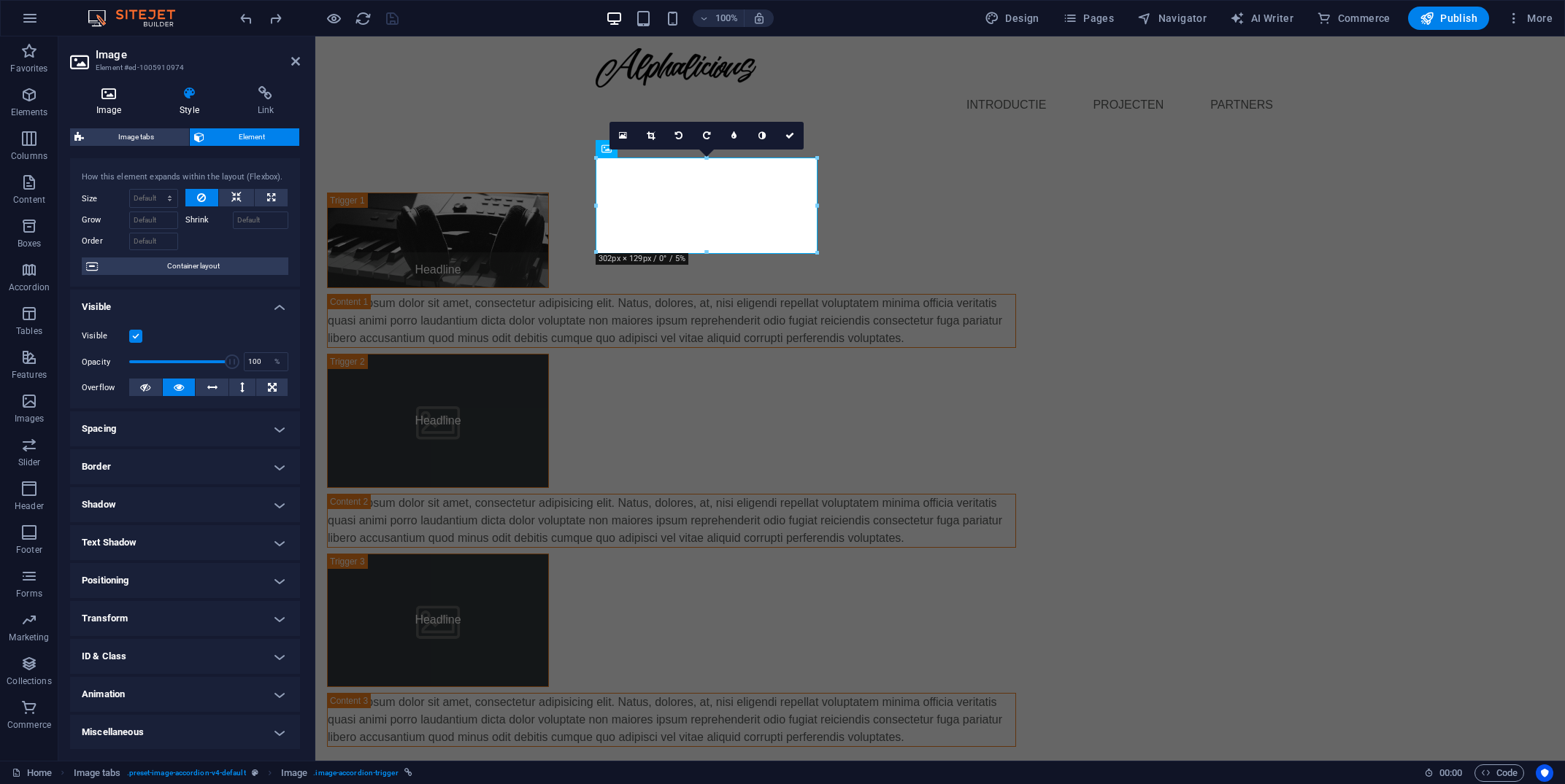
click at [114, 97] on icon at bounding box center [109, 94] width 77 height 15
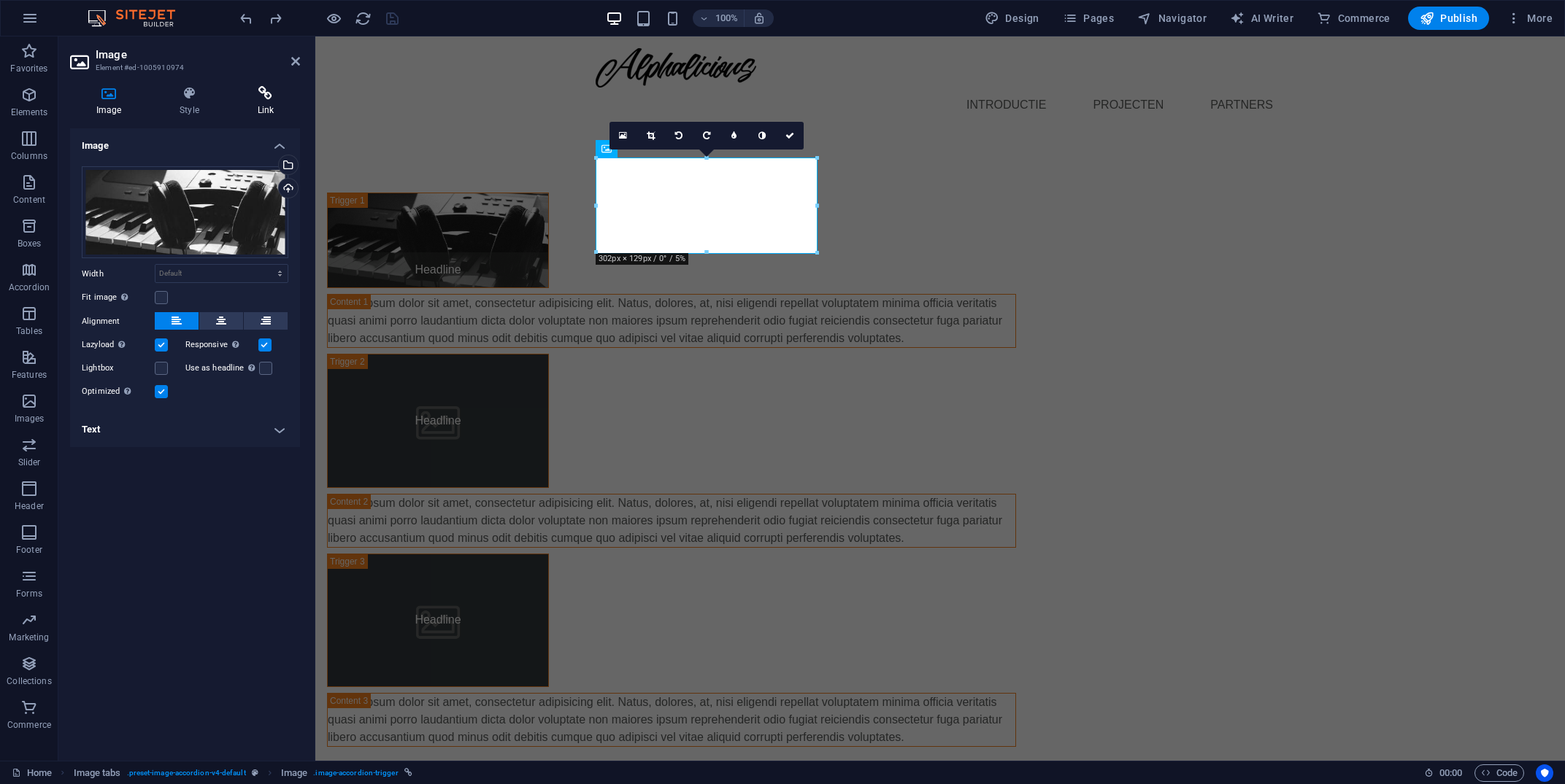
click at [274, 98] on icon at bounding box center [266, 94] width 69 height 15
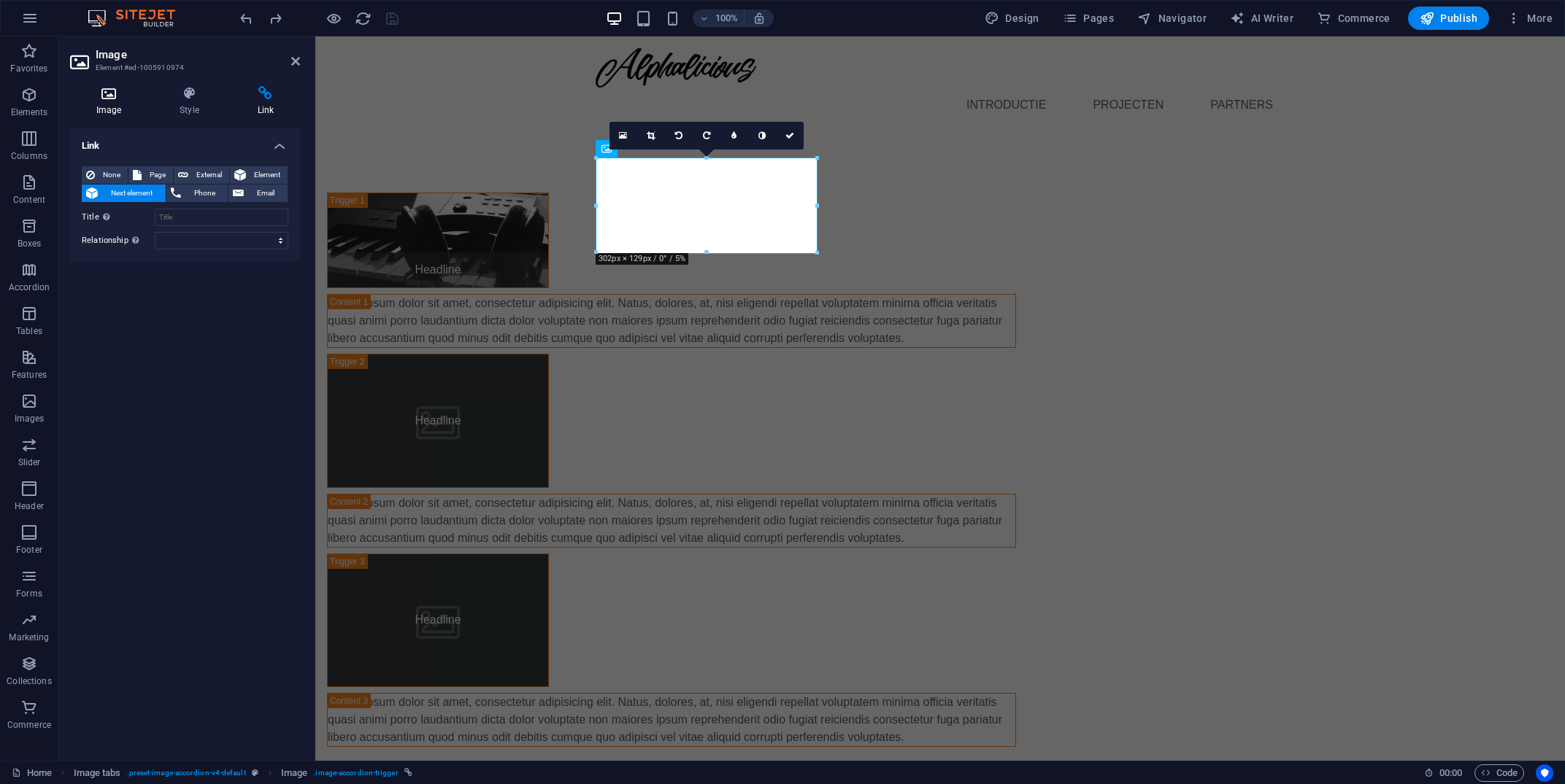
click at [113, 108] on h4 "Image" at bounding box center [111, 101] width 84 height 30
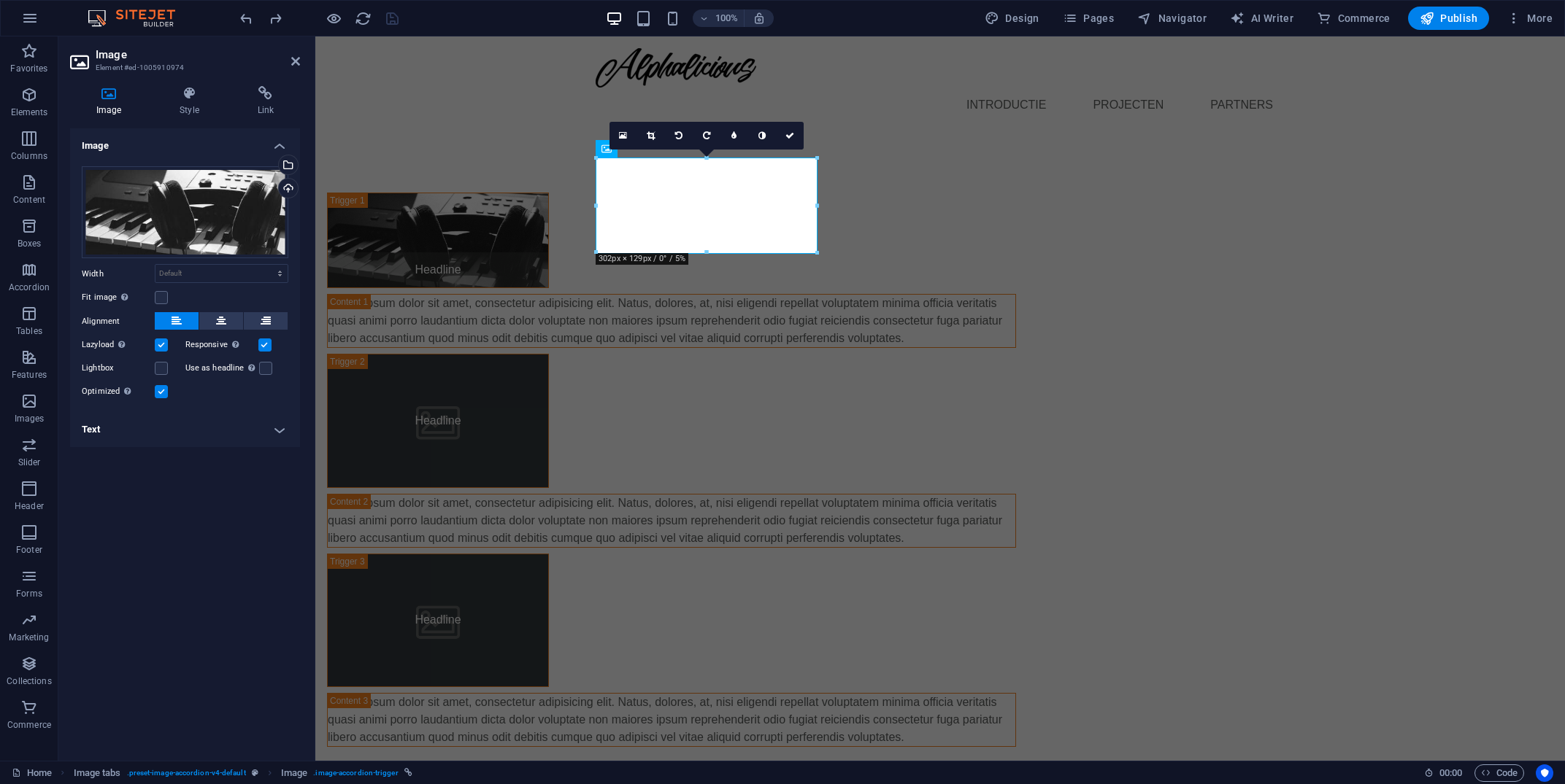
click at [279, 441] on h4 "Text" at bounding box center [185, 430] width 230 height 35
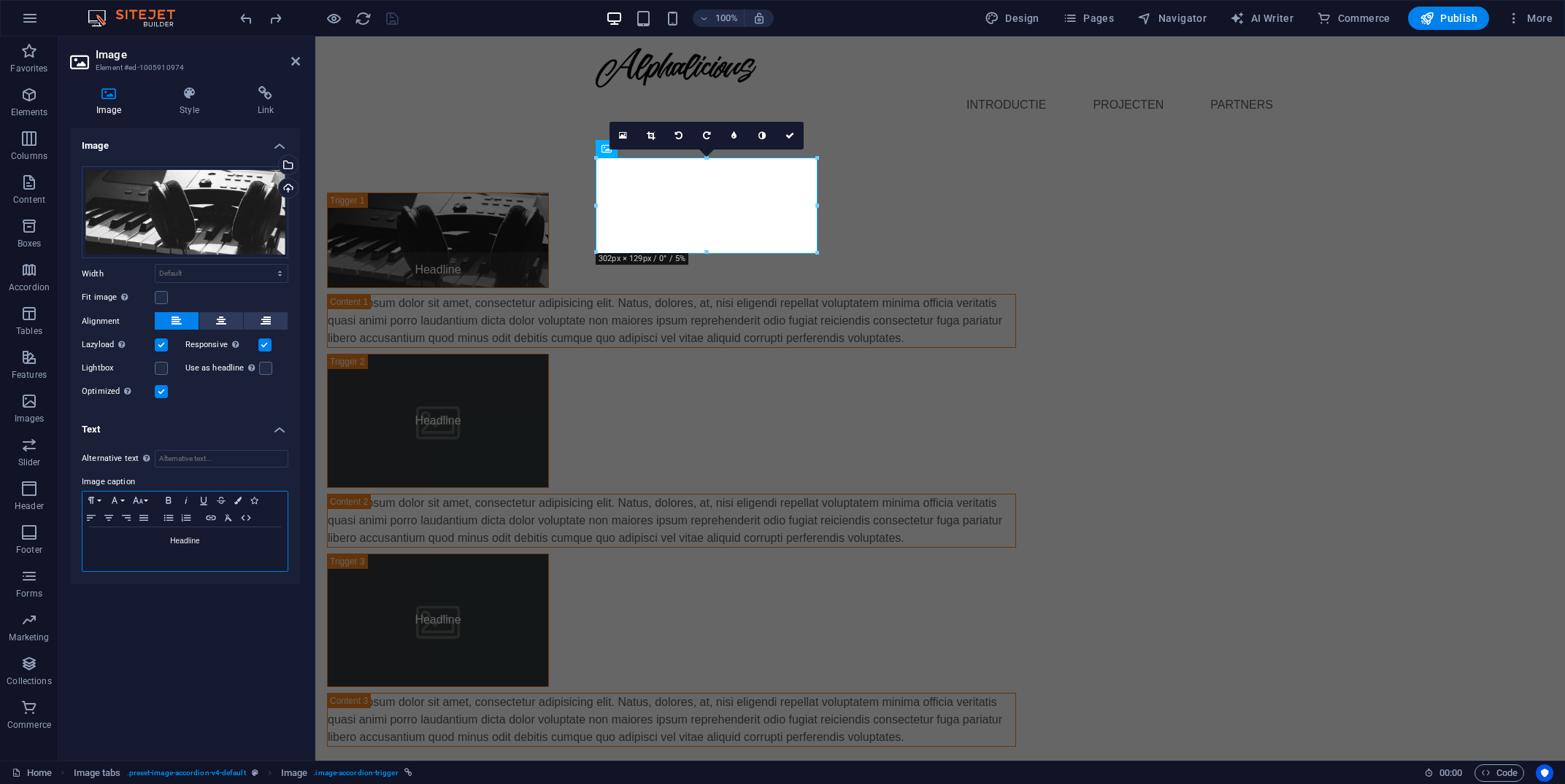
click at [194, 551] on div "Headline" at bounding box center [185, 550] width 205 height 44
click at [158, 543] on p "Muziek composities" at bounding box center [185, 541] width 190 height 13
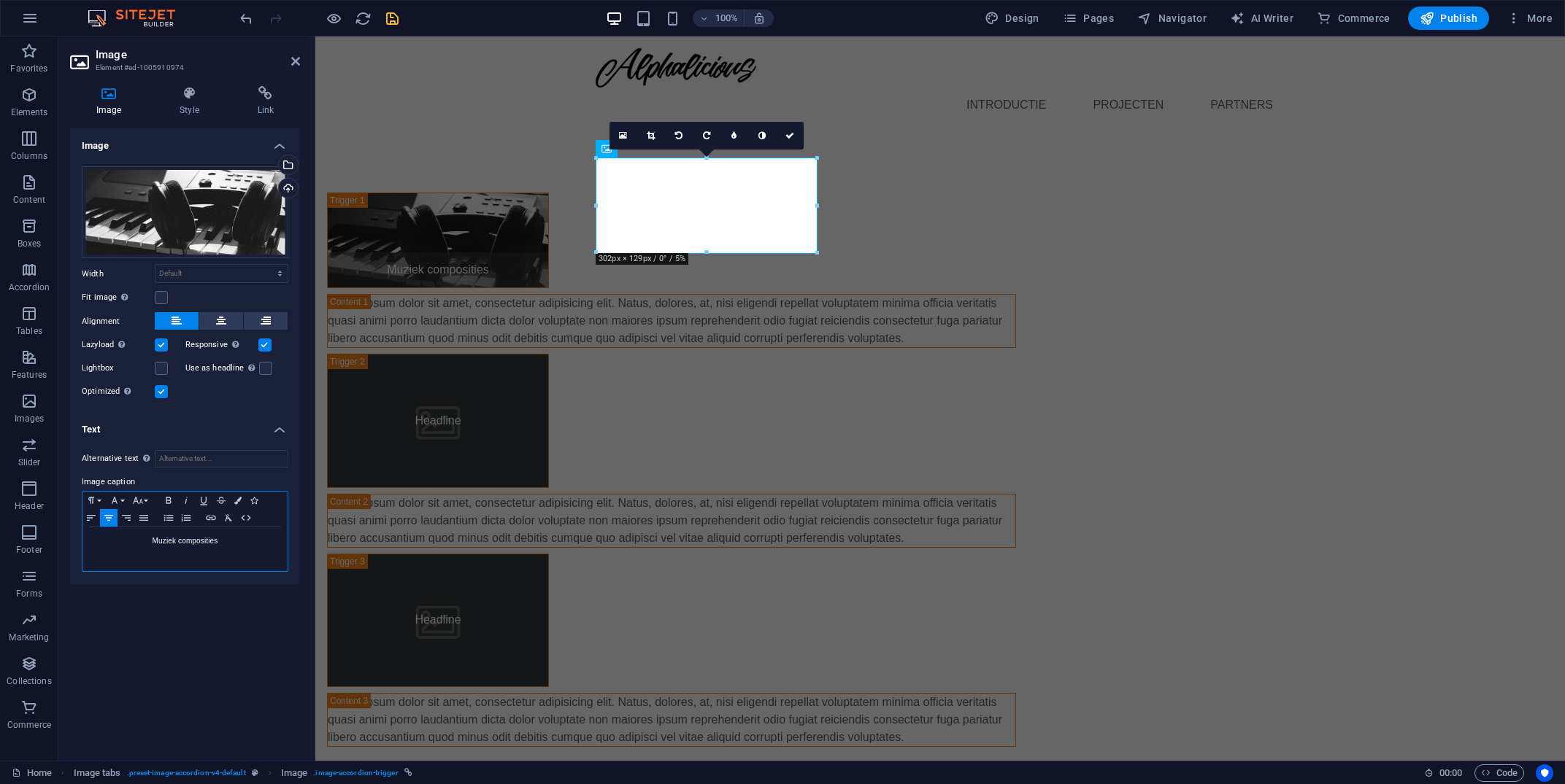
click at [158, 543] on p "Muziek composities" at bounding box center [185, 541] width 190 height 13
click at [473, 467] on div "Muziek producties Lorem ipsum dolor sit amet, consectetur adipisicing elit. [PE…" at bounding box center [940, 470] width 1250 height 671
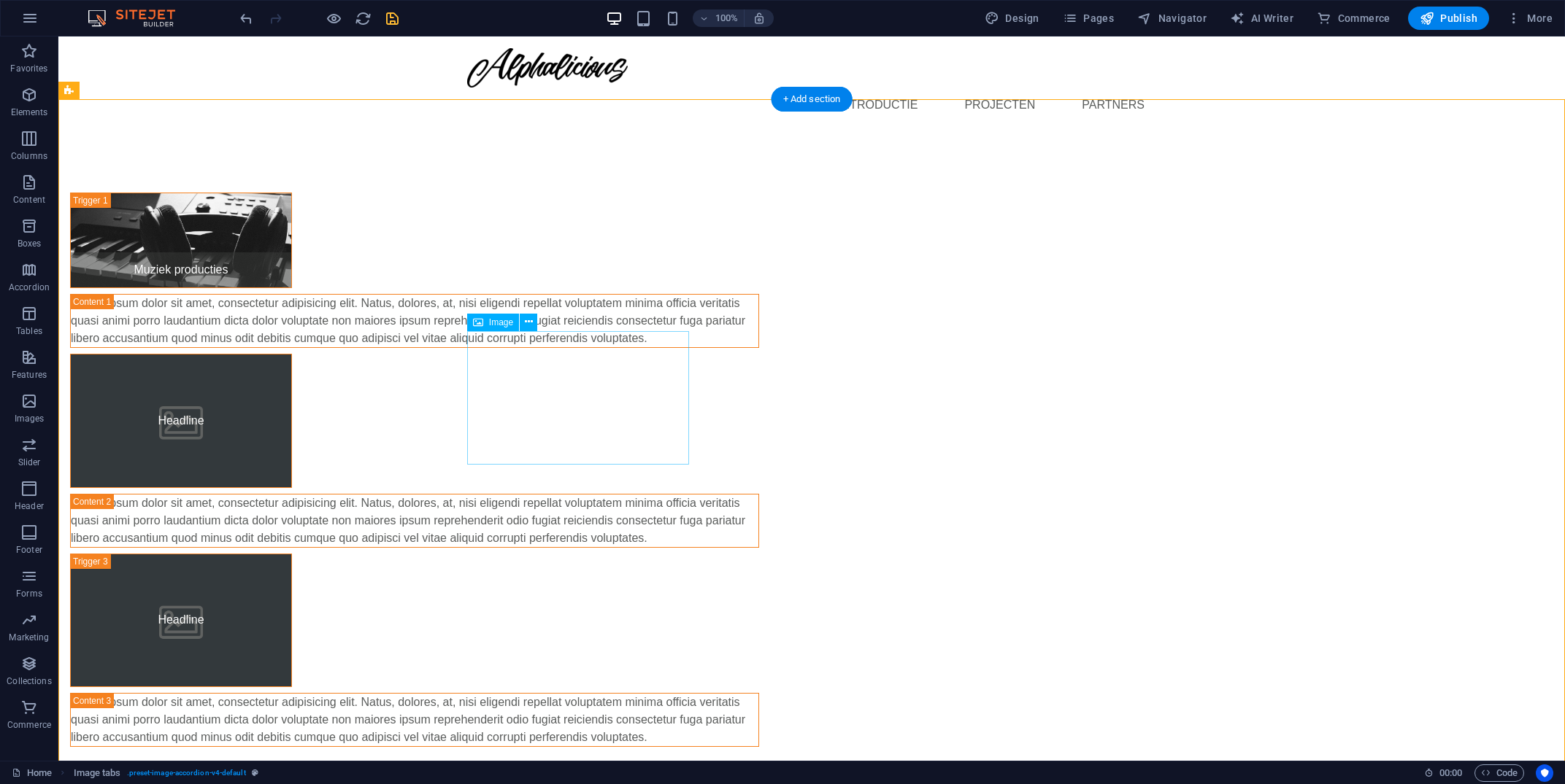
click at [292, 360] on figure "Headline" at bounding box center [180, 420] width 222 height 133
click at [292, 357] on figure "Headline" at bounding box center [180, 420] width 222 height 133
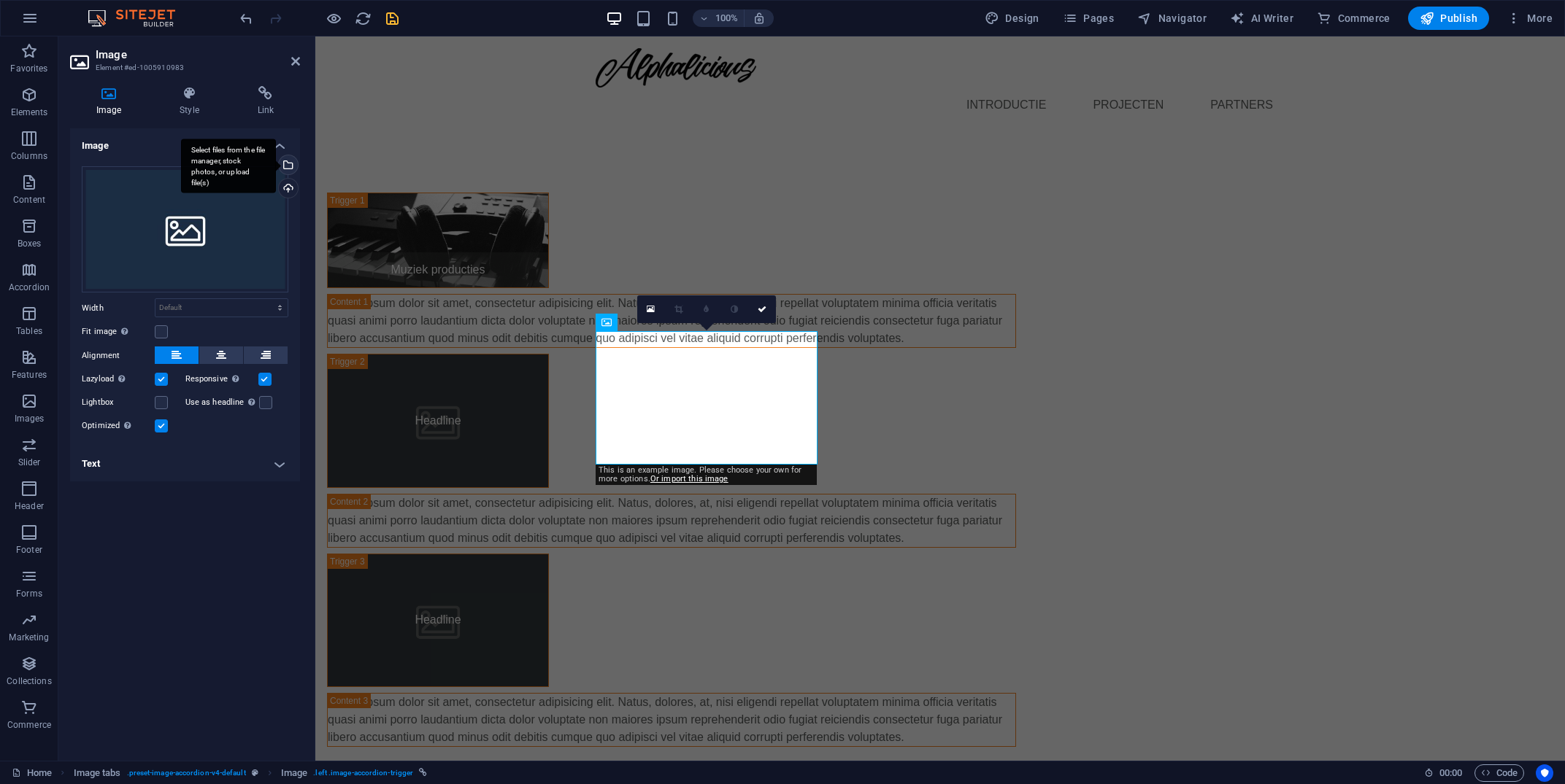
click at [276, 168] on div "Select files from the file manager, stock photos, or upload file(s)" at bounding box center [228, 166] width 95 height 55
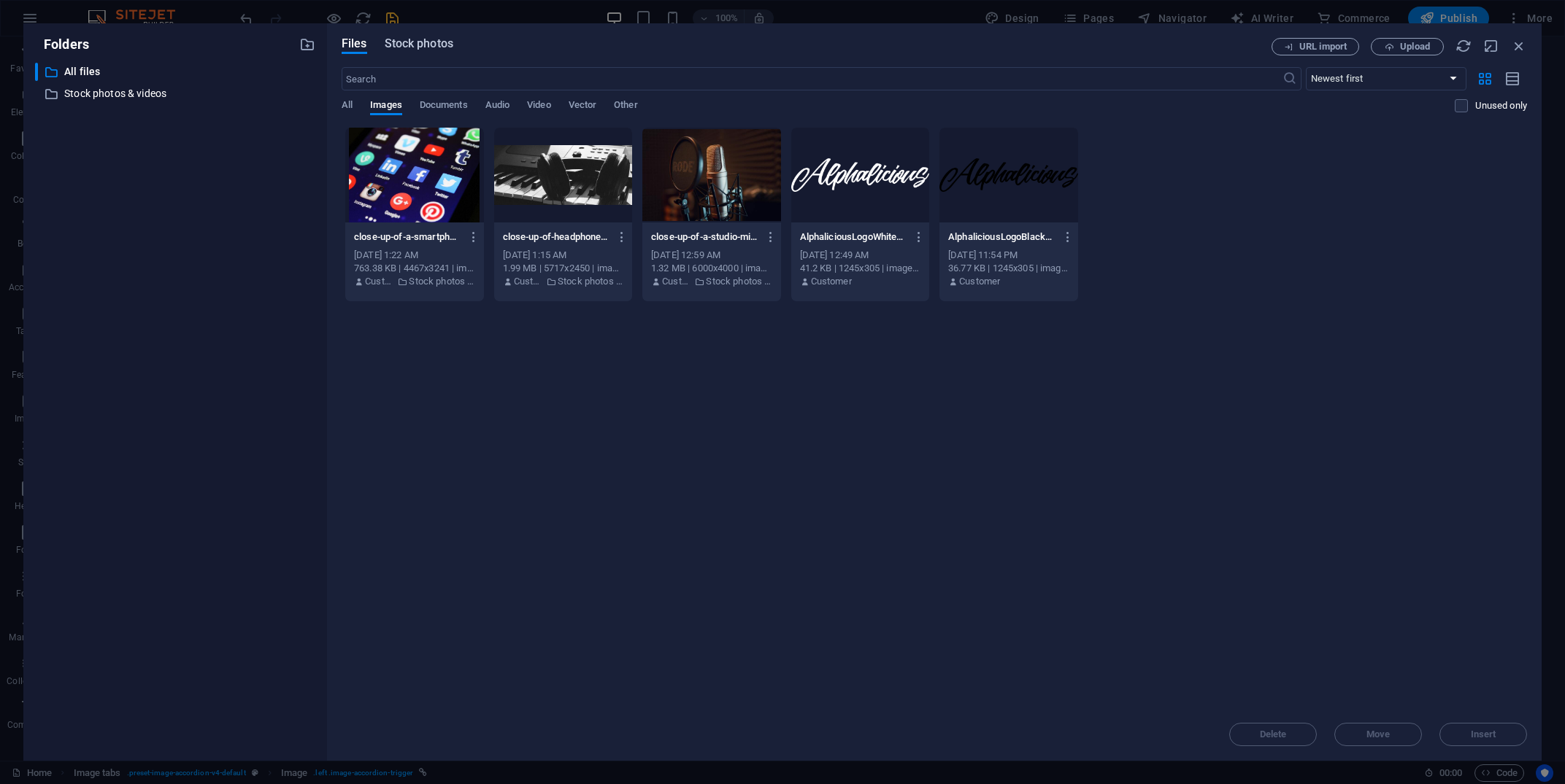
click at [433, 49] on span "Stock photos" at bounding box center [418, 43] width 69 height 17
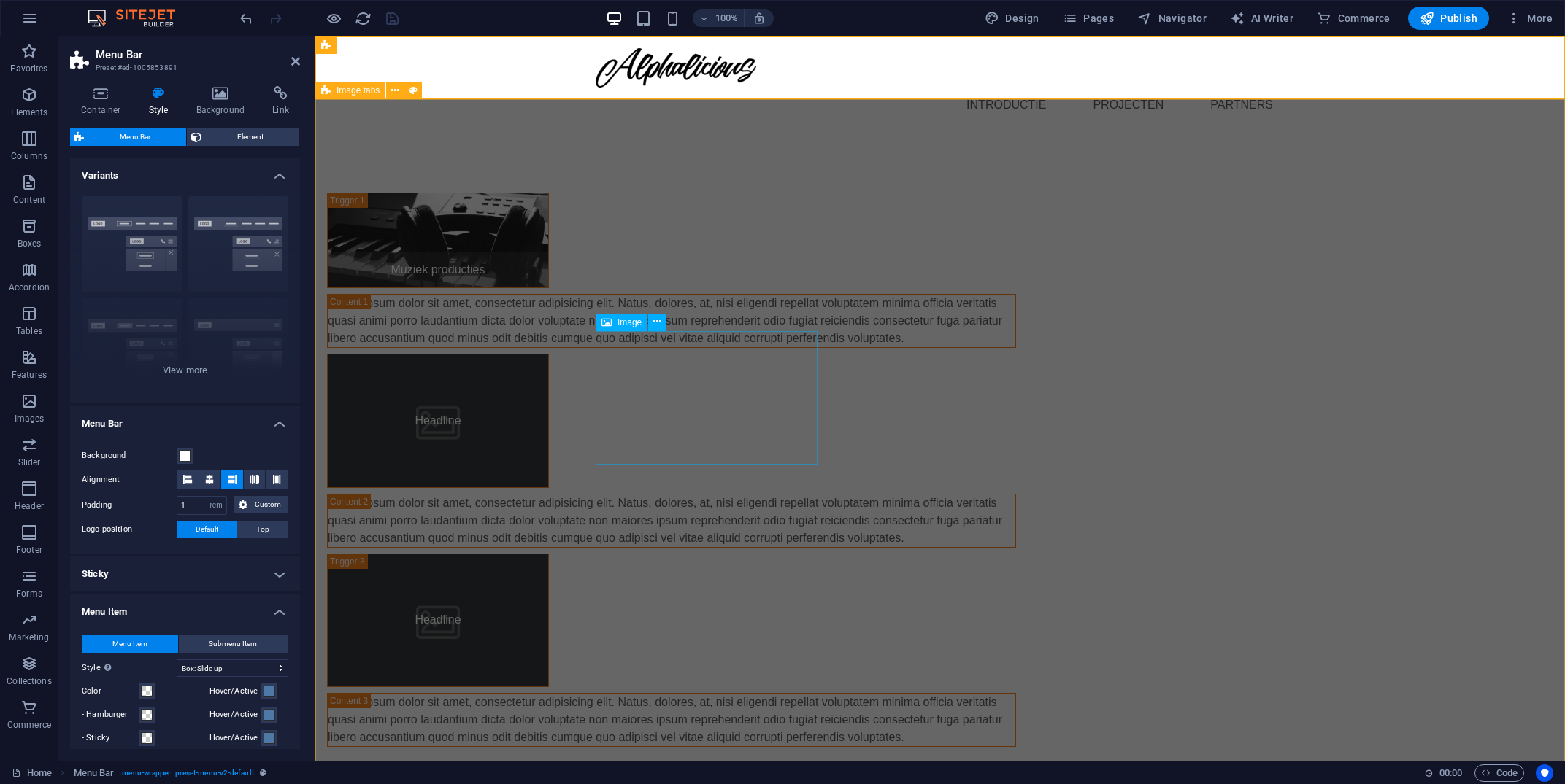
click at [549, 404] on figure "Headline" at bounding box center [438, 420] width 222 height 133
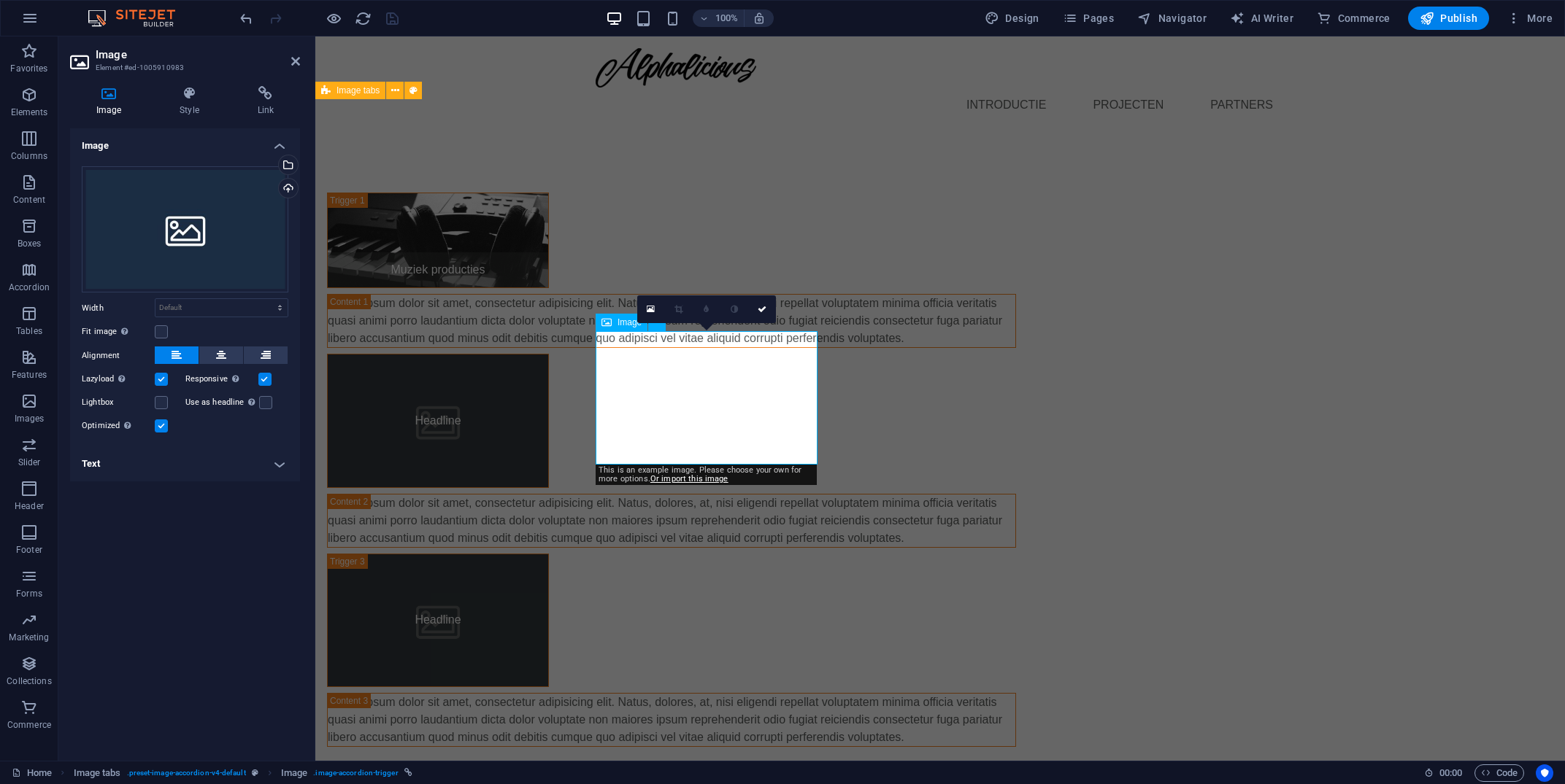
click at [549, 404] on figure "Headline" at bounding box center [438, 420] width 222 height 133
click at [289, 165] on div "Select files from the file manager, stock photos, or upload file(s)" at bounding box center [287, 166] width 22 height 22
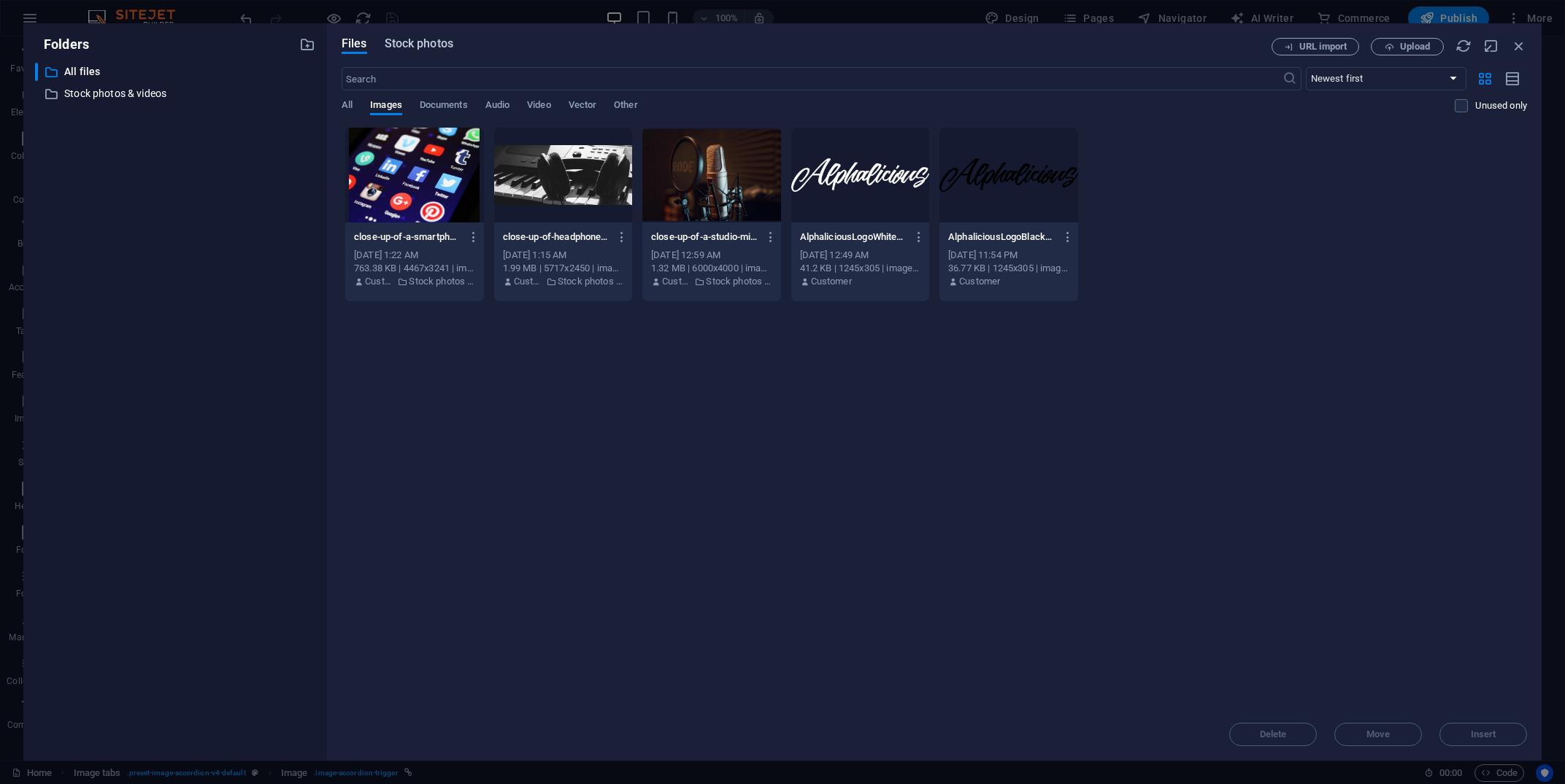
click at [435, 51] on span "Stock photos" at bounding box center [418, 43] width 69 height 17
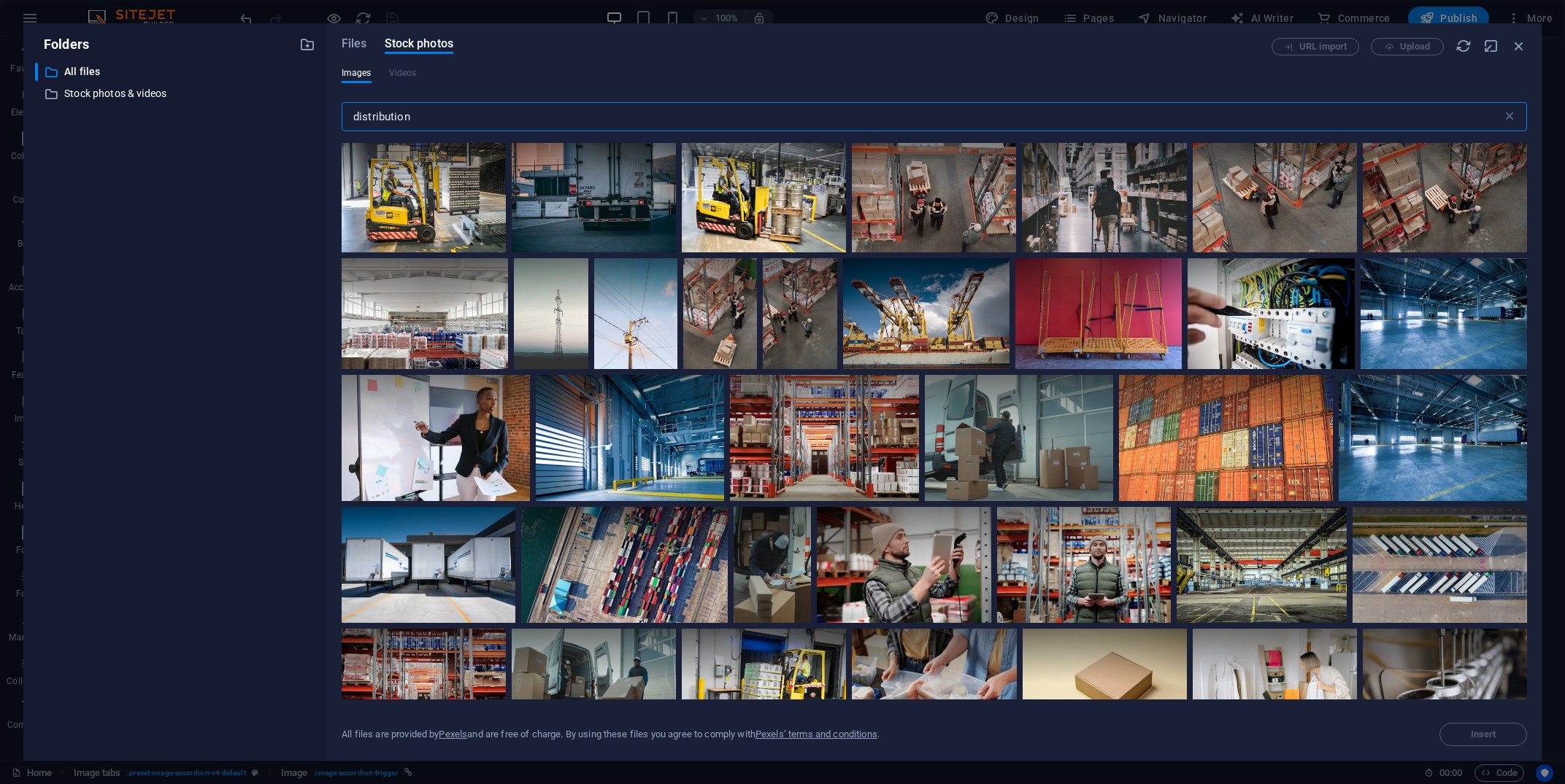
click at [502, 121] on input "distribution" at bounding box center [922, 117] width 1160 height 29
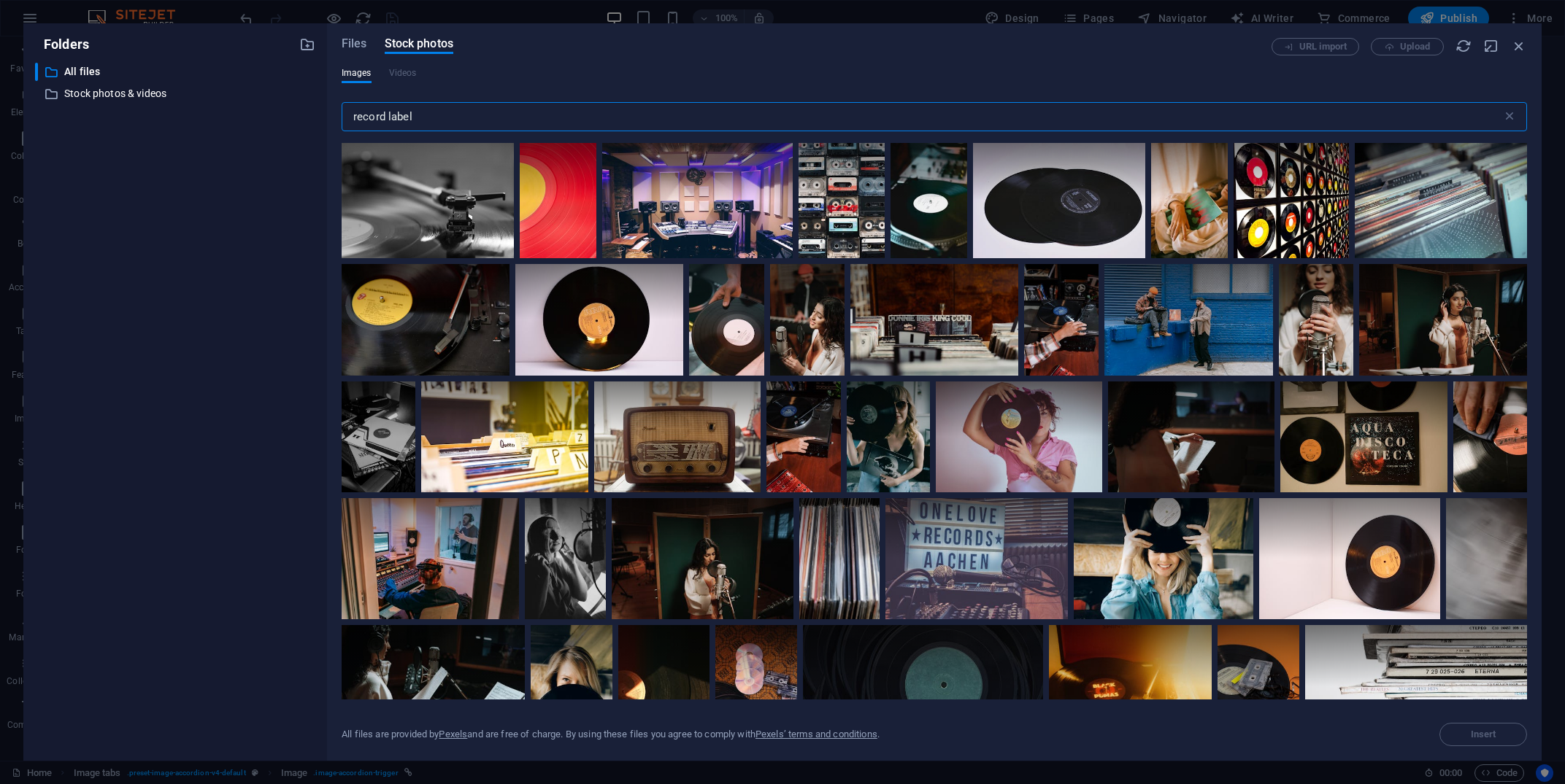
click at [469, 115] on input "record label" at bounding box center [922, 117] width 1160 height 29
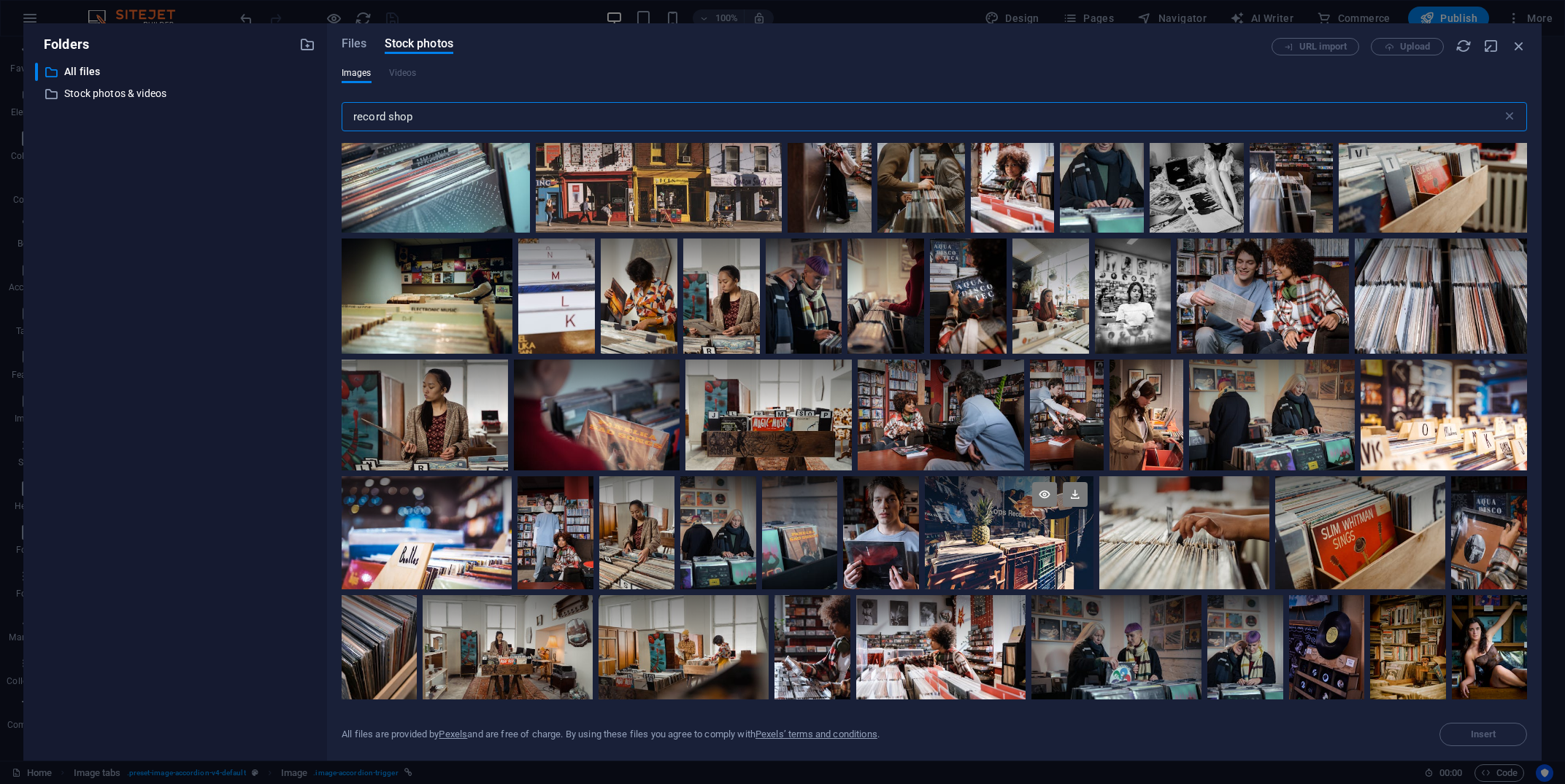
scroll to position [0, 0]
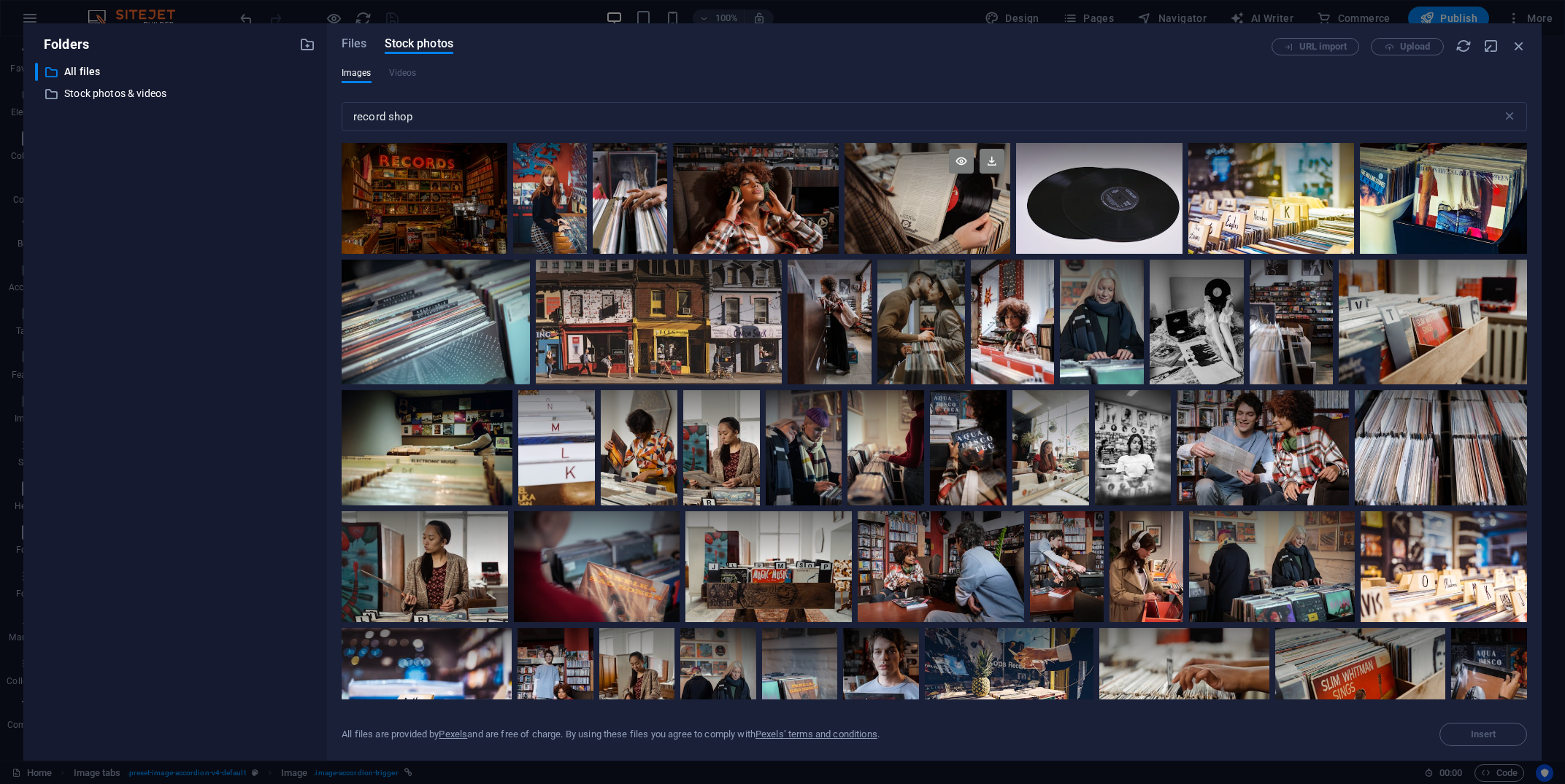
click at [939, 208] on div at bounding box center [928, 199] width 166 height 111
click at [1479, 733] on span "Insert" at bounding box center [1484, 735] width 26 height 9
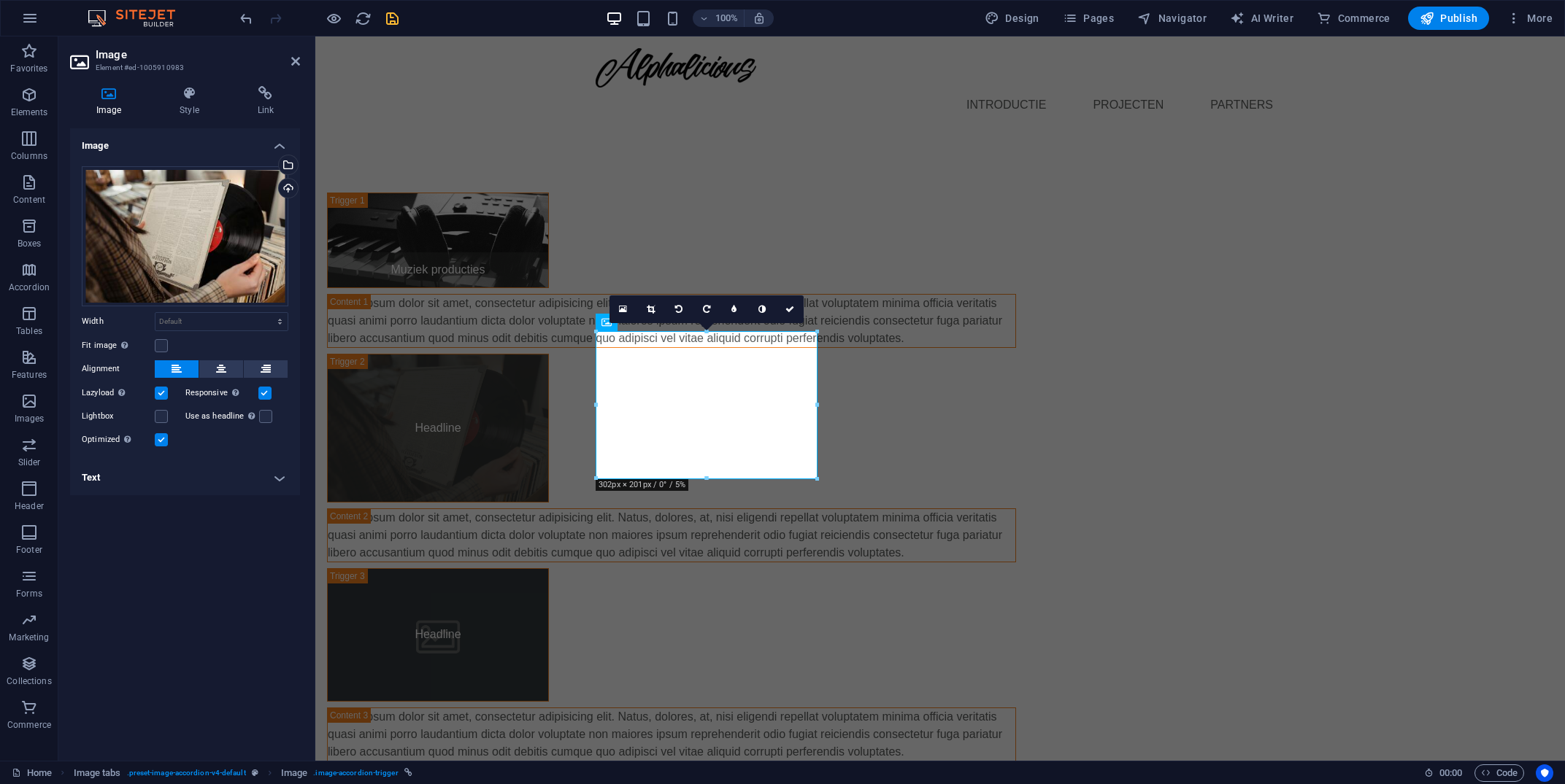
click at [270, 486] on h4 "Text" at bounding box center [185, 478] width 230 height 35
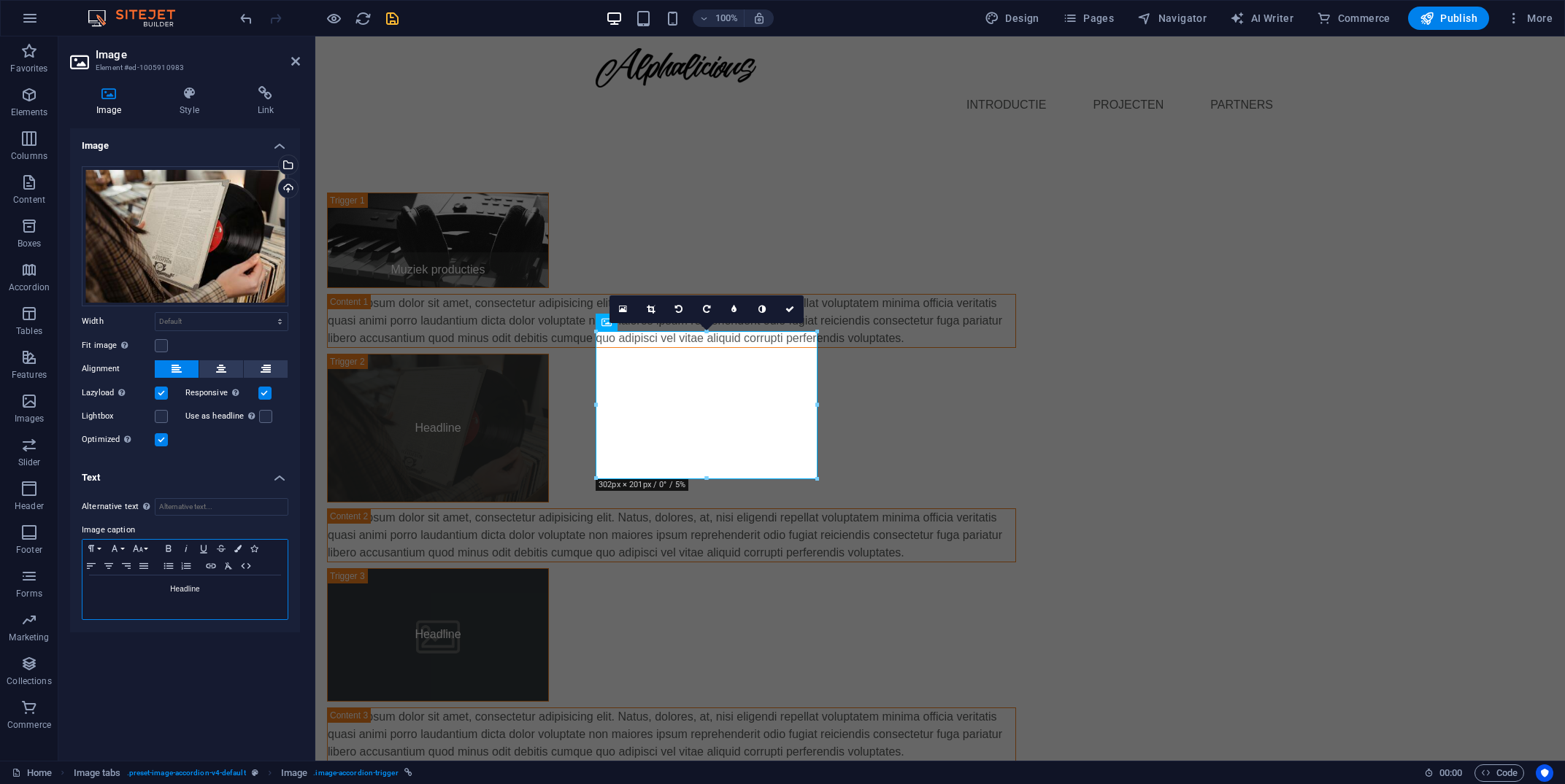
click at [188, 602] on div "Headline" at bounding box center [185, 597] width 205 height 44
click at [164, 596] on p "Digitale distributie" at bounding box center [185, 589] width 190 height 13
click at [413, 526] on div "Muziek producties Lorem ipsum dolor sit amet, consectetur adipisicing elit. [PE…" at bounding box center [940, 477] width 1250 height 686
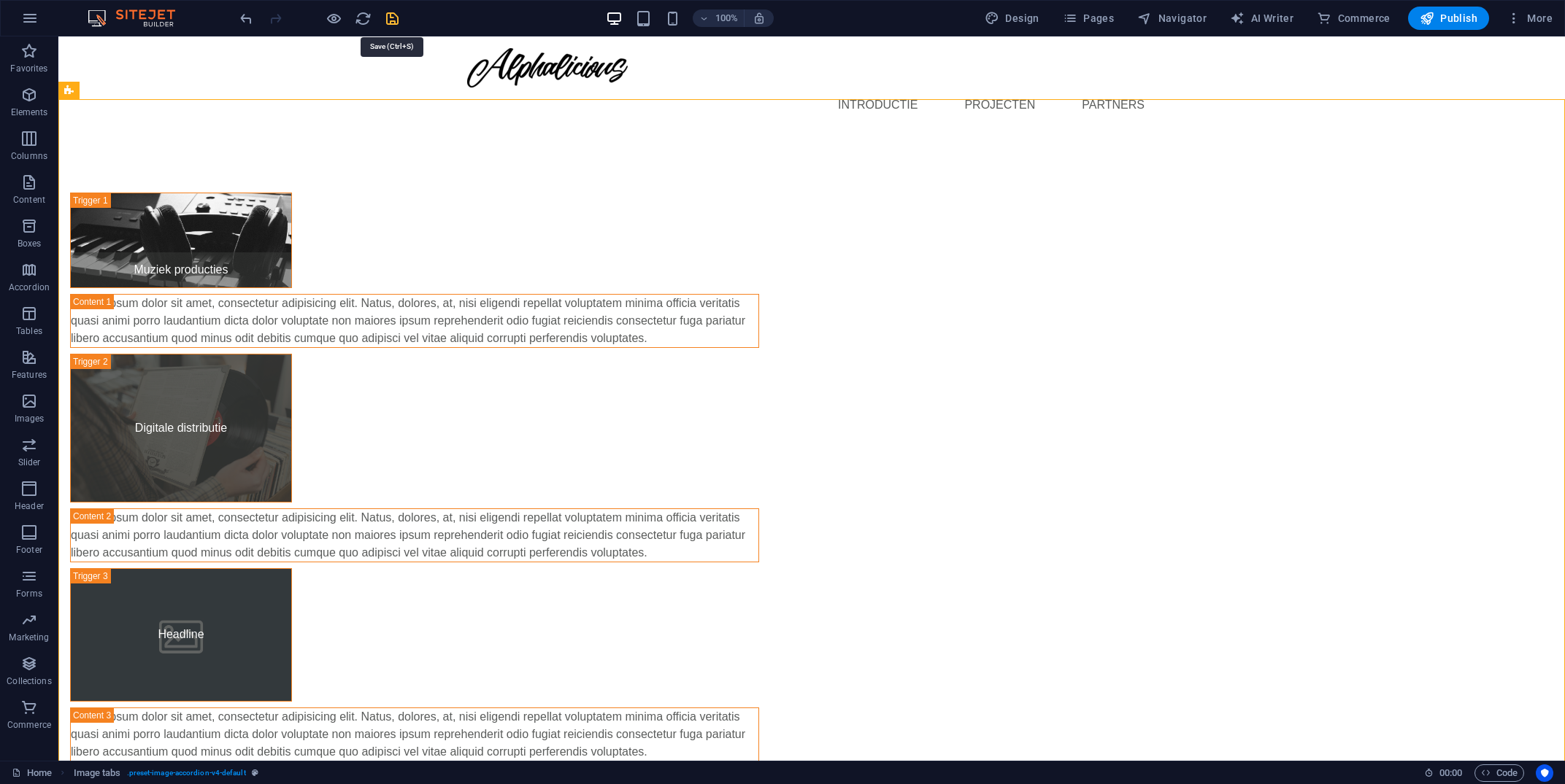
click at [388, 19] on icon "save" at bounding box center [393, 18] width 17 height 17
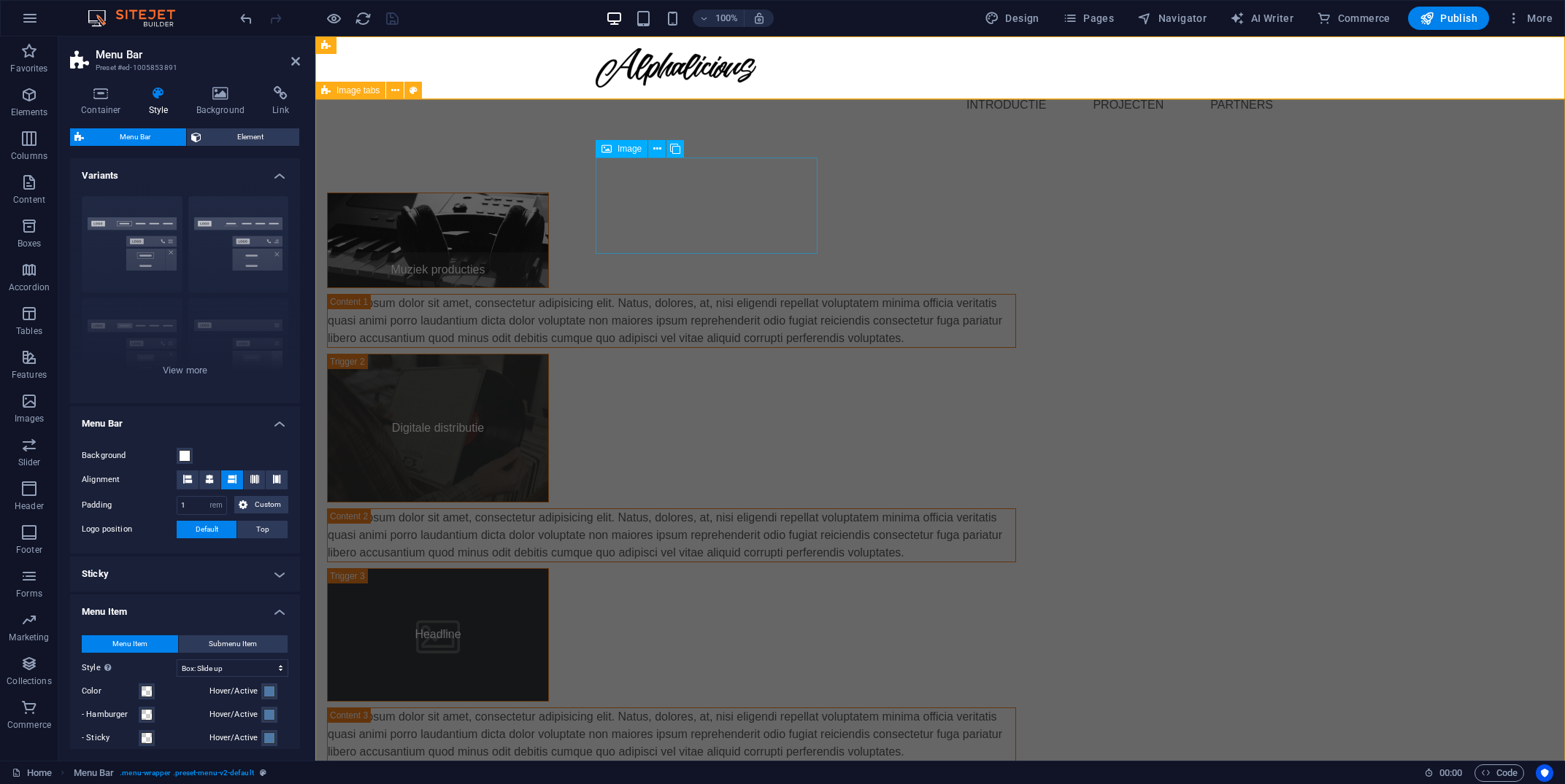
click at [549, 193] on figure "Muziek producties" at bounding box center [438, 241] width 222 height 96
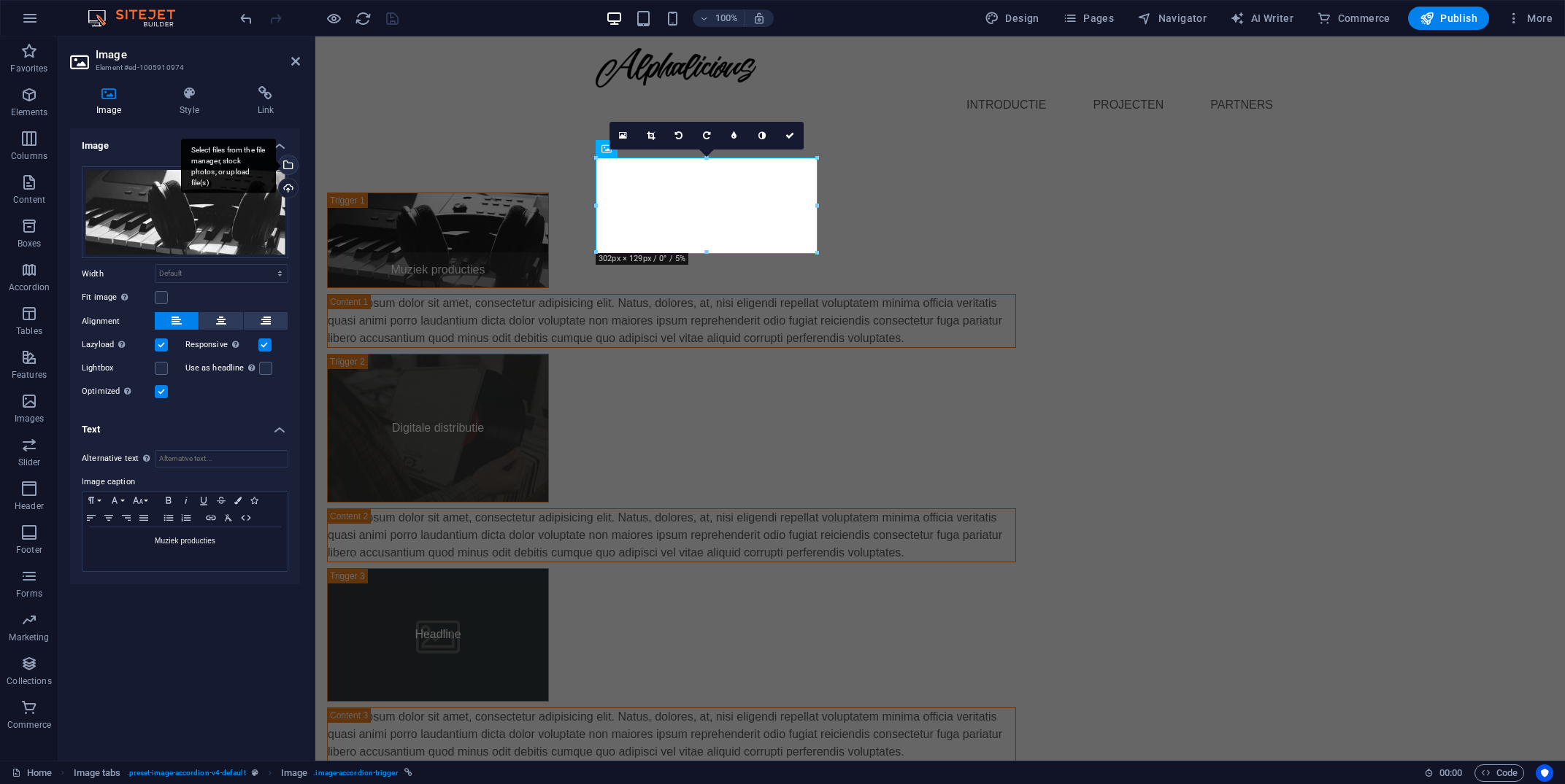
click at [276, 164] on div "Select files from the file manager, stock photos, or upload file(s)" at bounding box center [228, 166] width 95 height 55
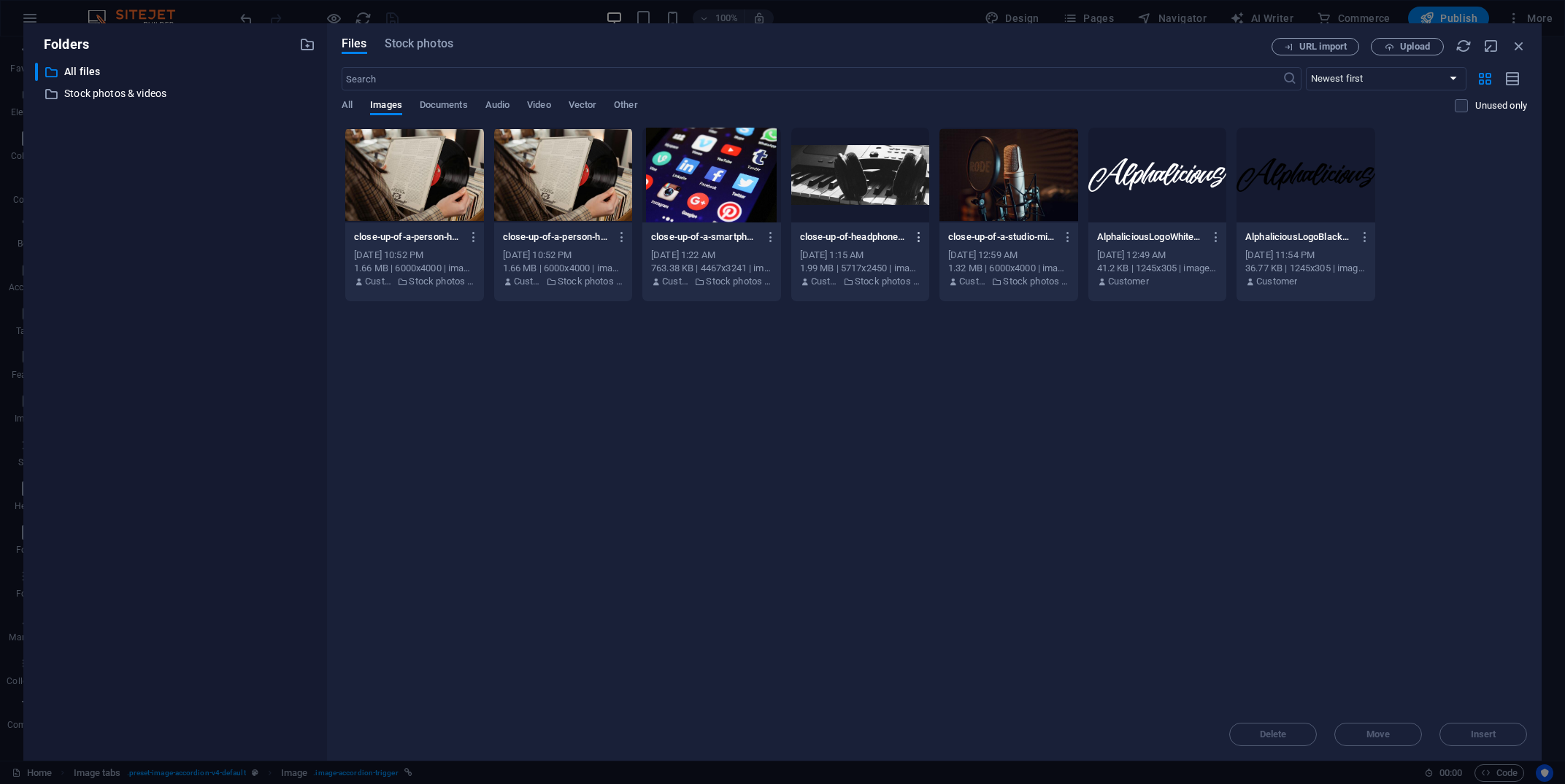
click at [923, 239] on icon "button" at bounding box center [919, 237] width 14 height 13
click at [937, 523] on h6 "Delete" at bounding box center [928, 520] width 62 height 17
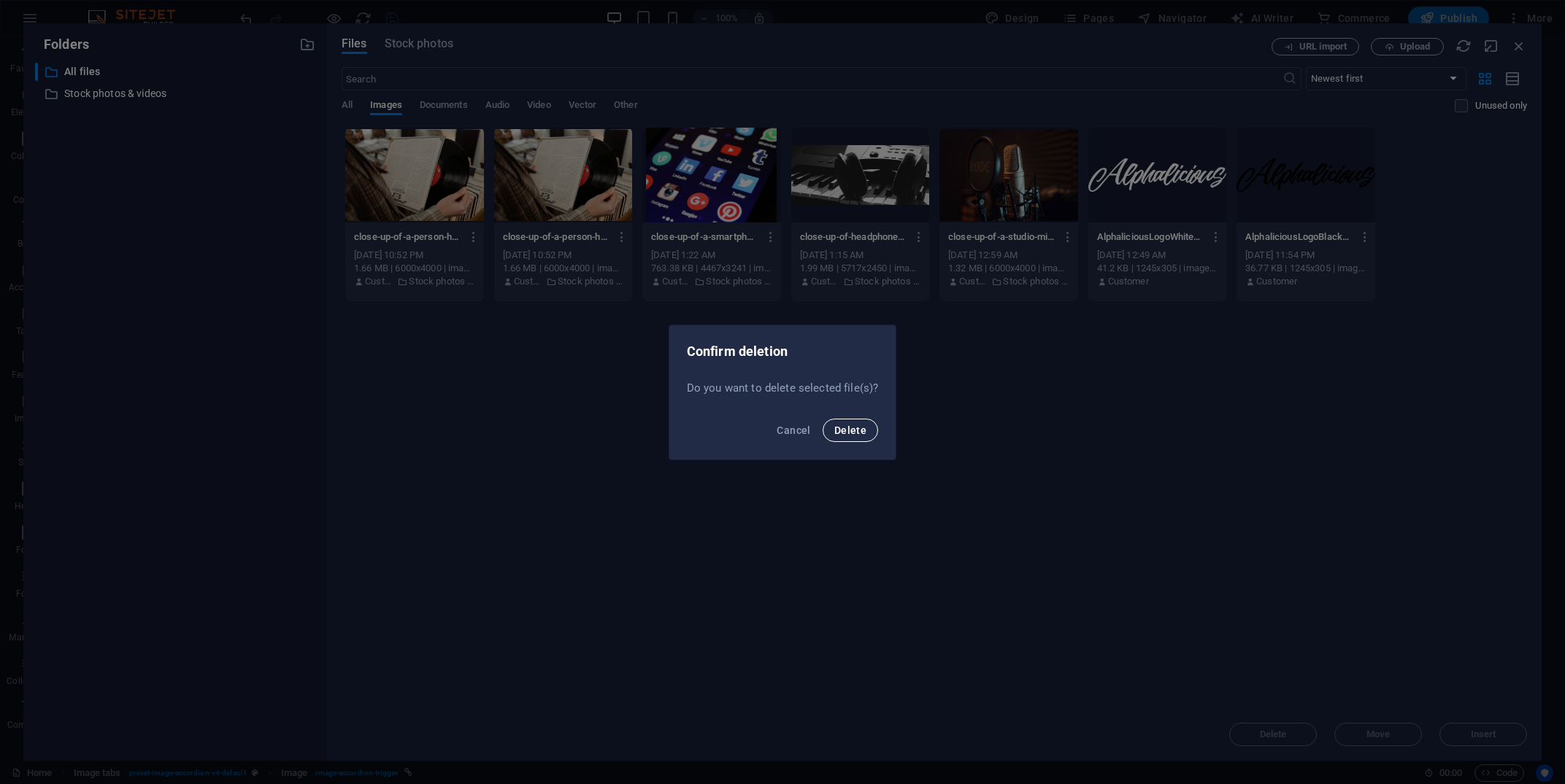
click at [845, 434] on span "Delete" at bounding box center [850, 430] width 32 height 12
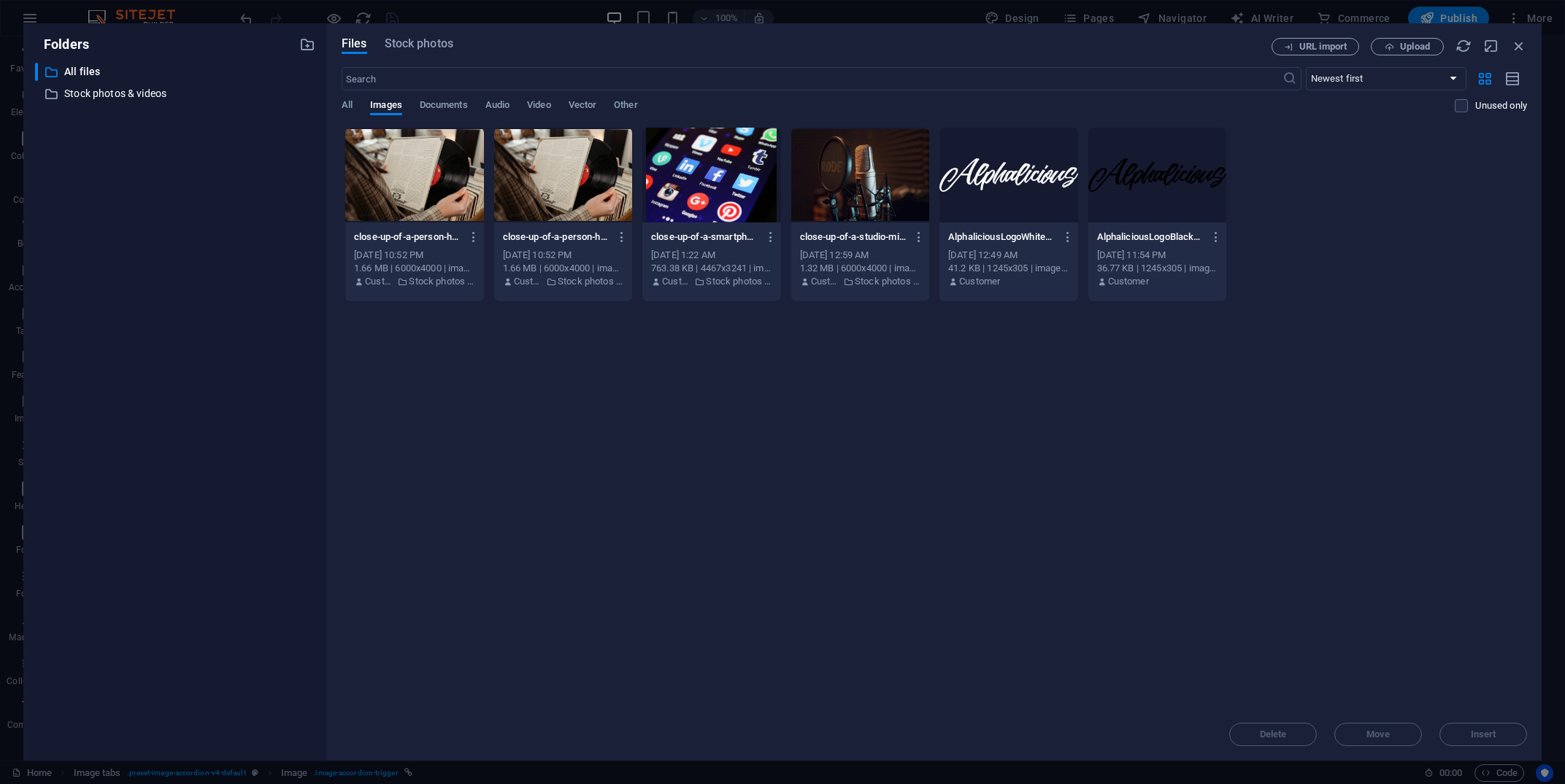
click at [851, 193] on div at bounding box center [861, 175] width 139 height 95
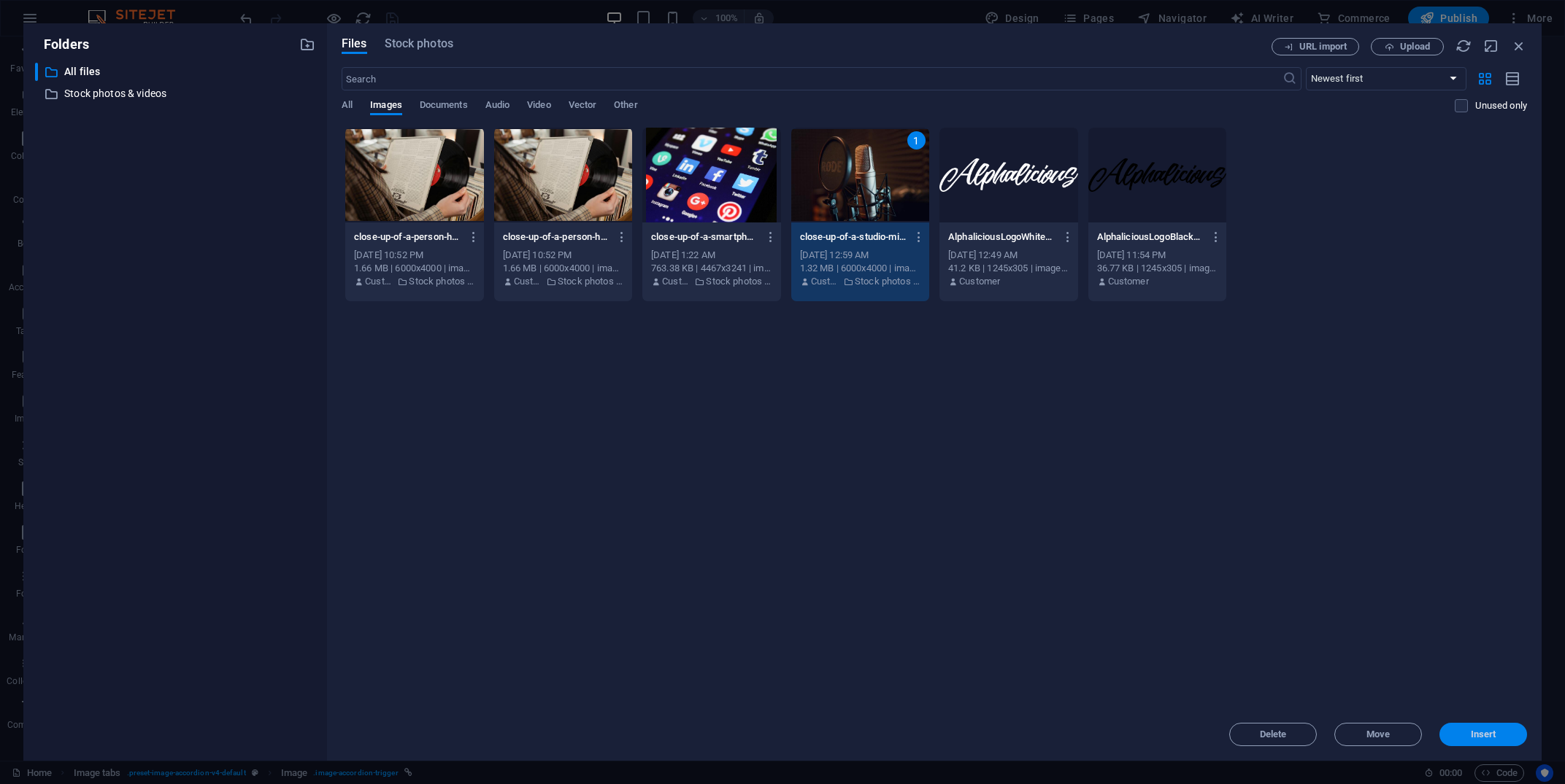
click at [1486, 739] on span "Insert" at bounding box center [1484, 735] width 26 height 9
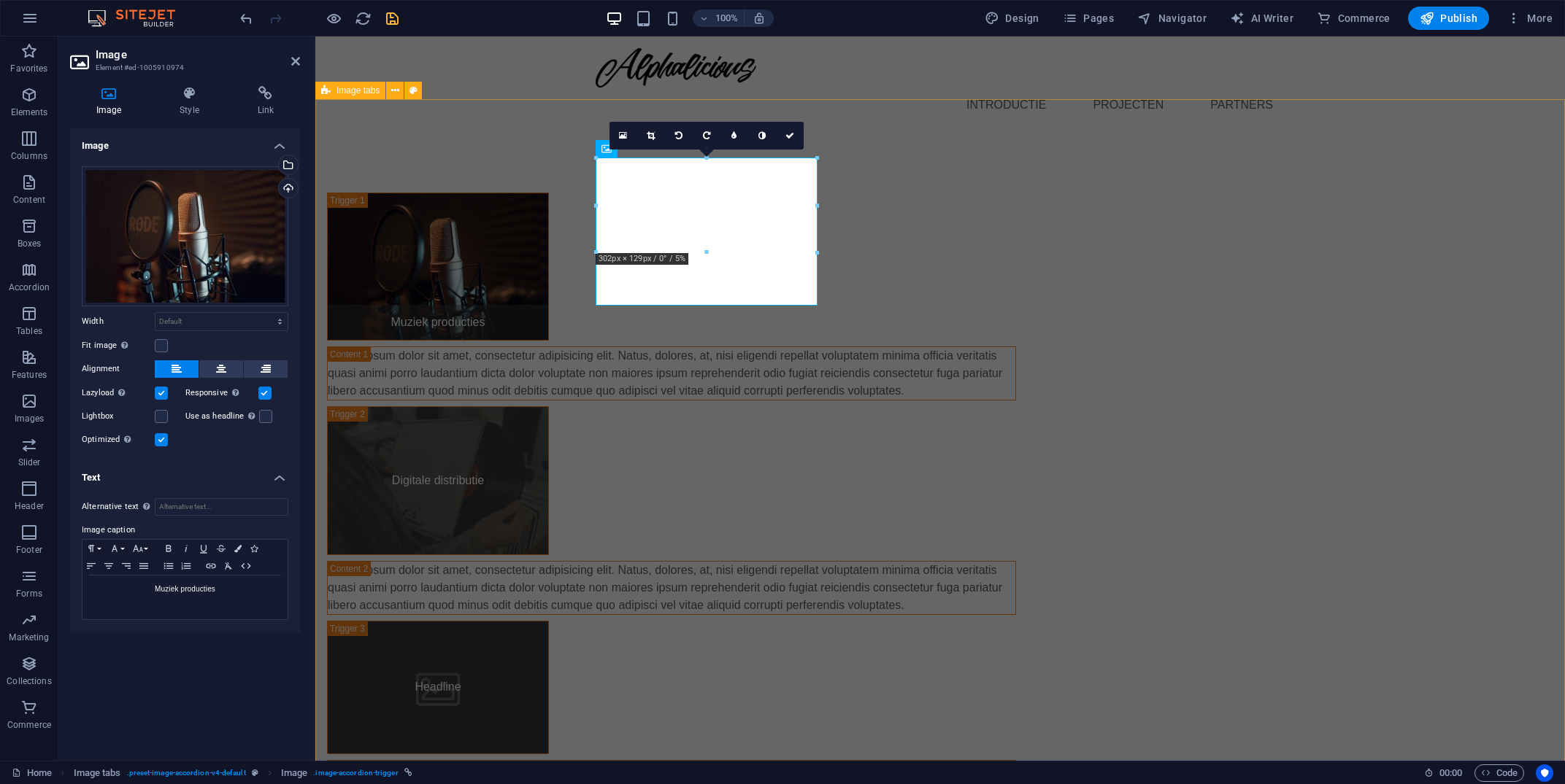
click at [1368, 403] on div "Muziek producties Lorem ipsum dolor sit amet, consectetur adipisicing elit. [PE…" at bounding box center [940, 503] width 1250 height 738
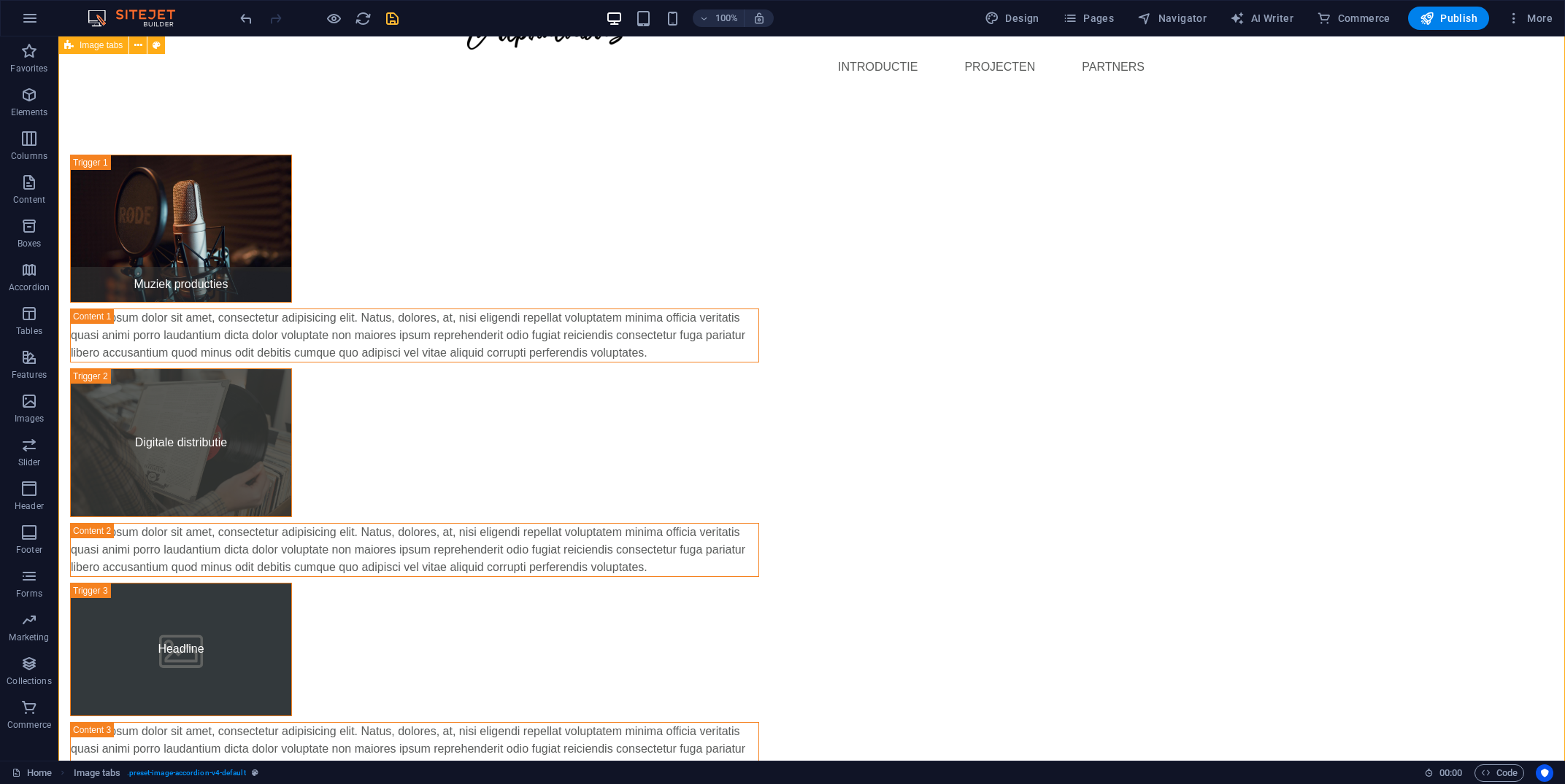
scroll to position [28, 0]
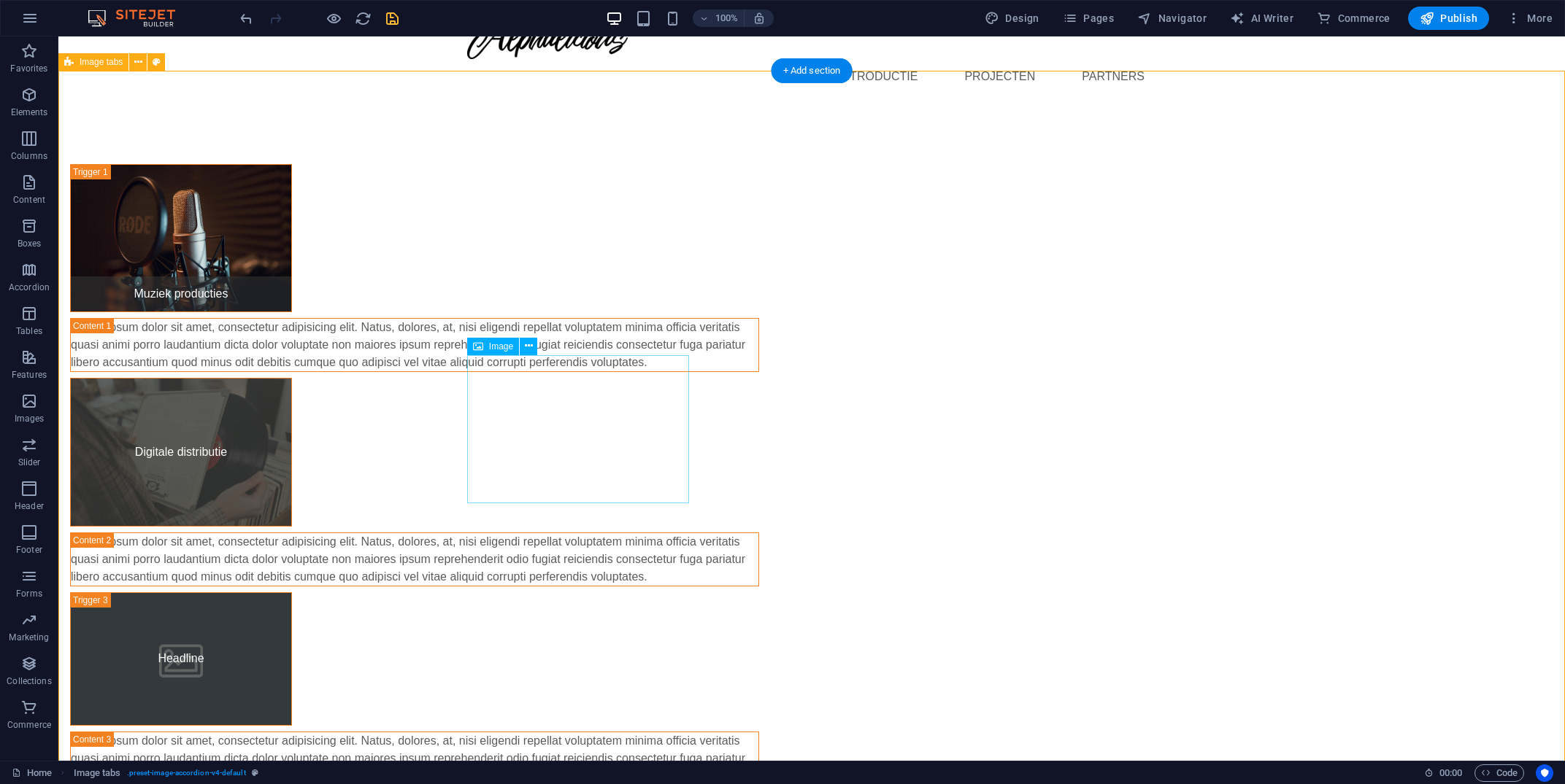
click at [292, 426] on figure "Digitale distributie" at bounding box center [180, 451] width 222 height 148
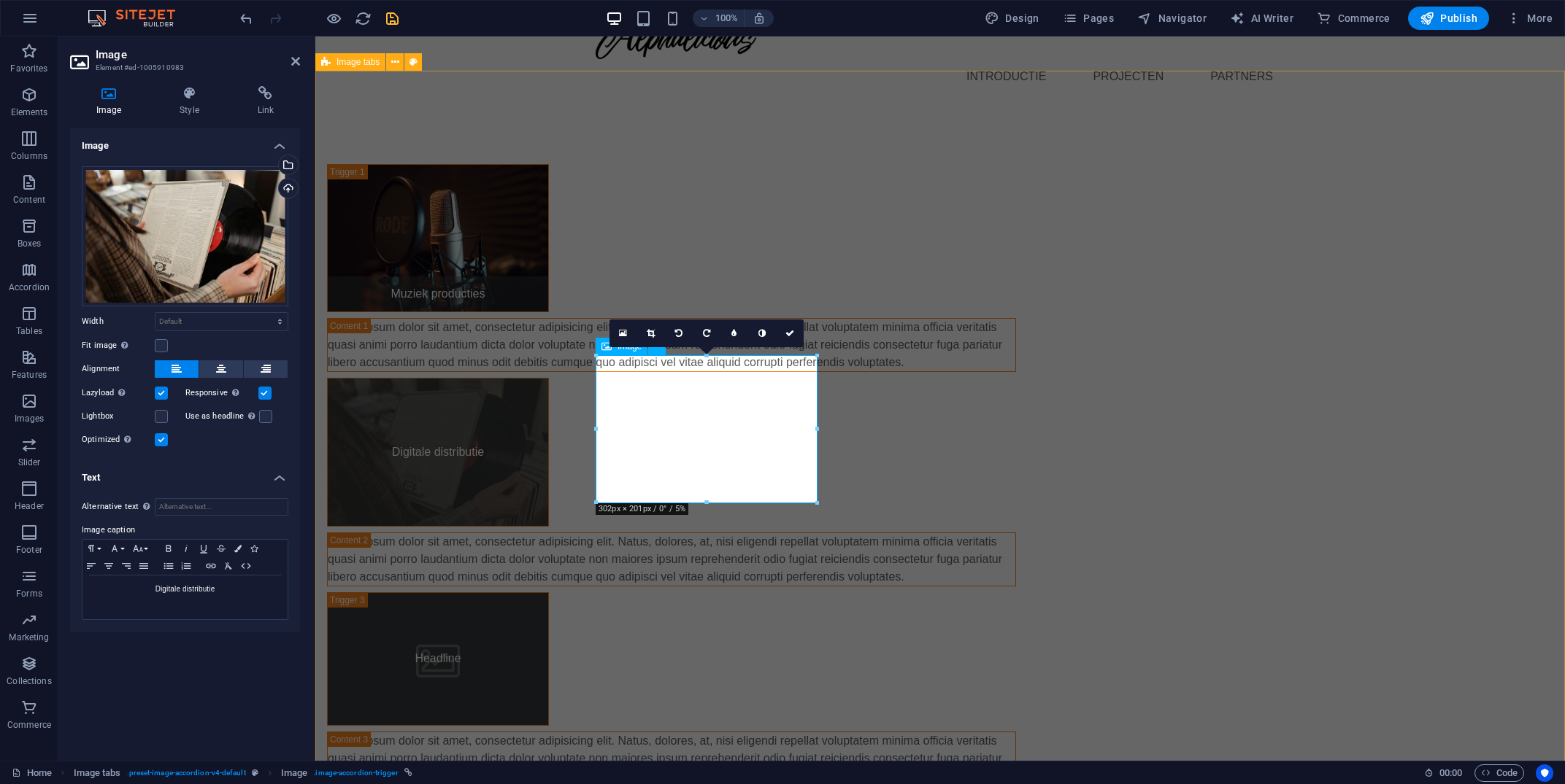
click at [549, 428] on figure "Digitale distributie" at bounding box center [438, 451] width 222 height 148
click at [199, 595] on p "Digitale distributie" at bounding box center [185, 589] width 190 height 13
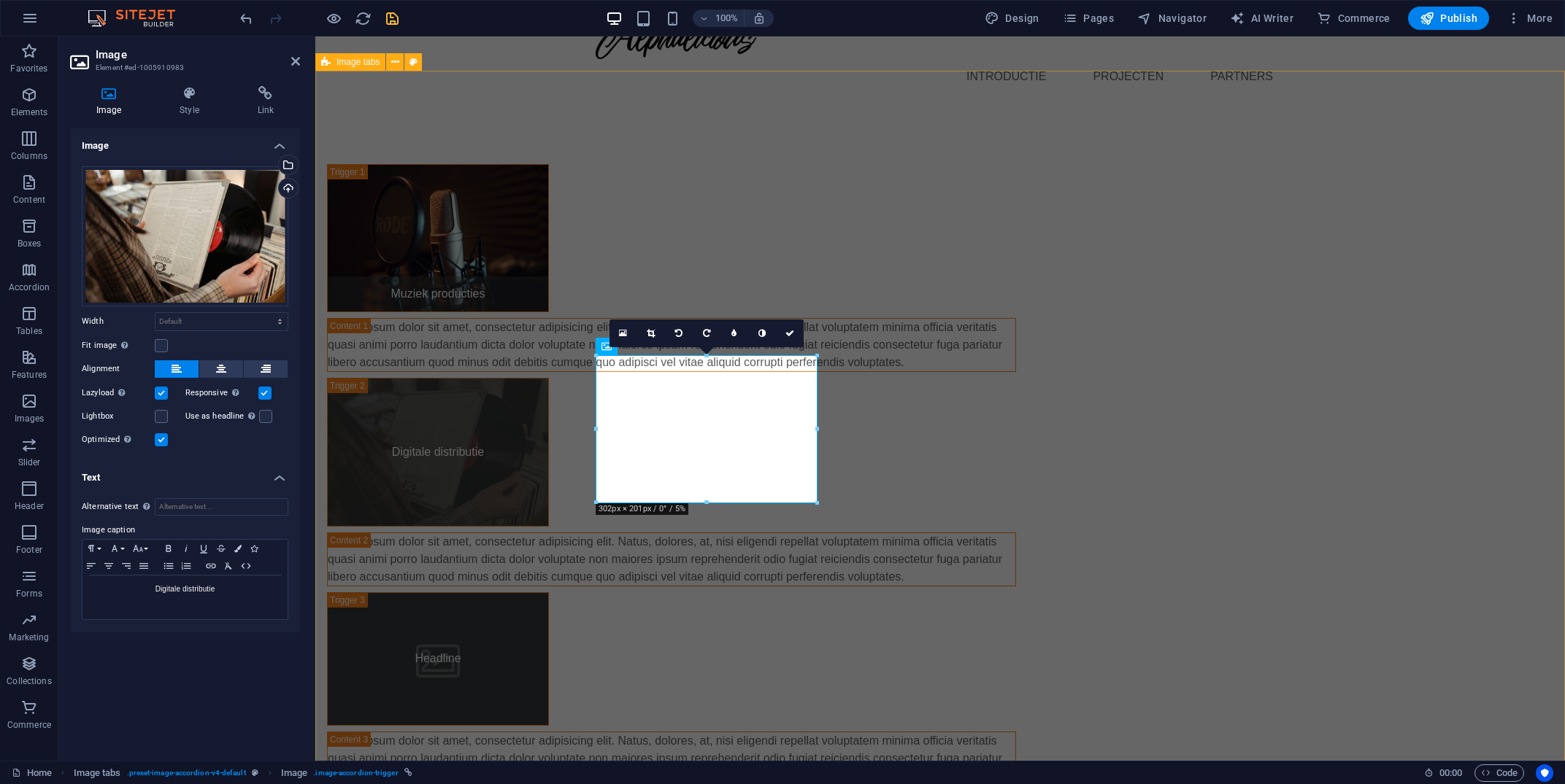
click at [864, 591] on div "Muziek producties Lorem ipsum dolor sit amet, consectetur adipisicing elit. [PE…" at bounding box center [940, 474] width 1250 height 738
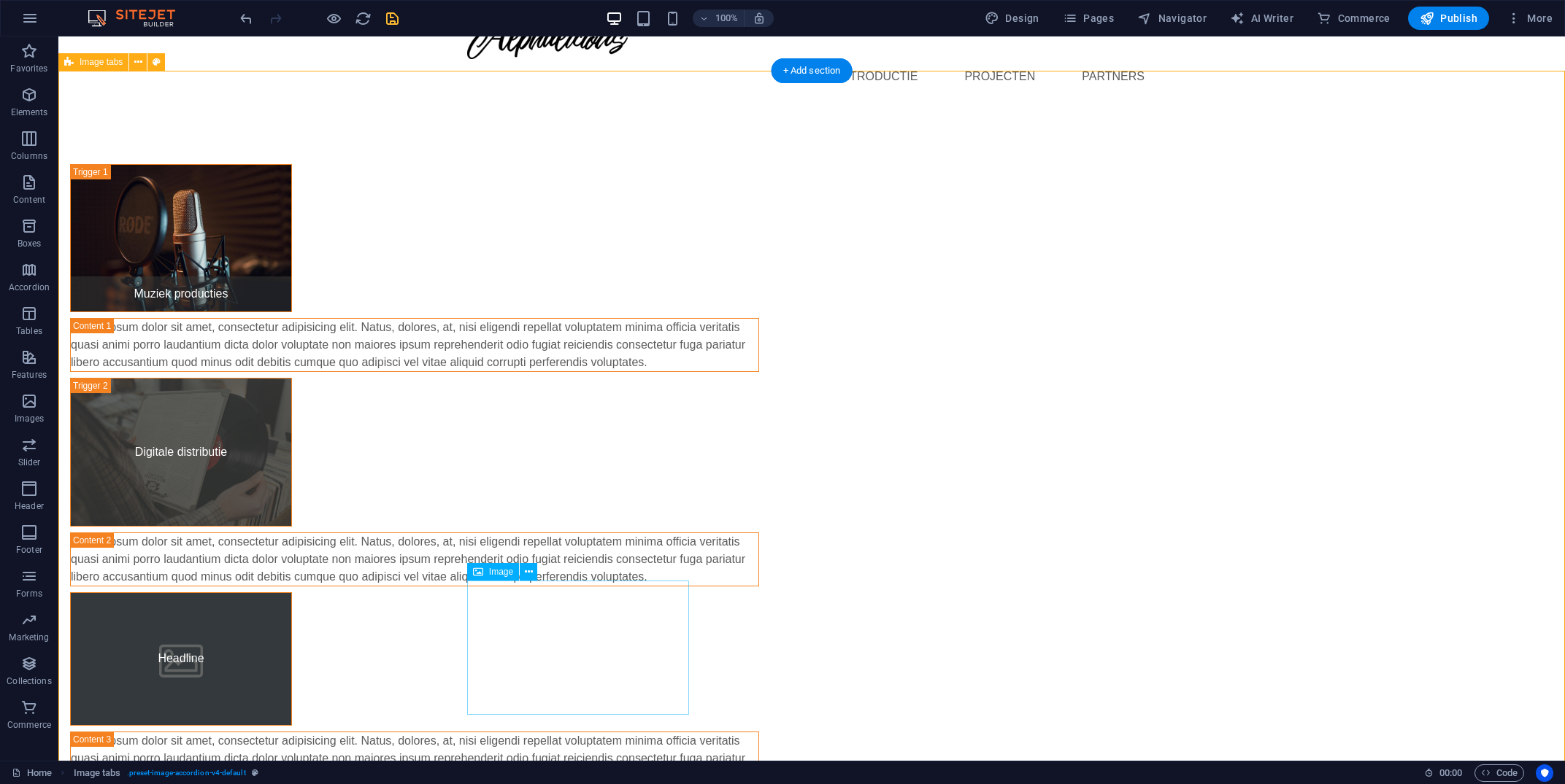
click at [292, 638] on figure "Headline" at bounding box center [180, 659] width 222 height 133
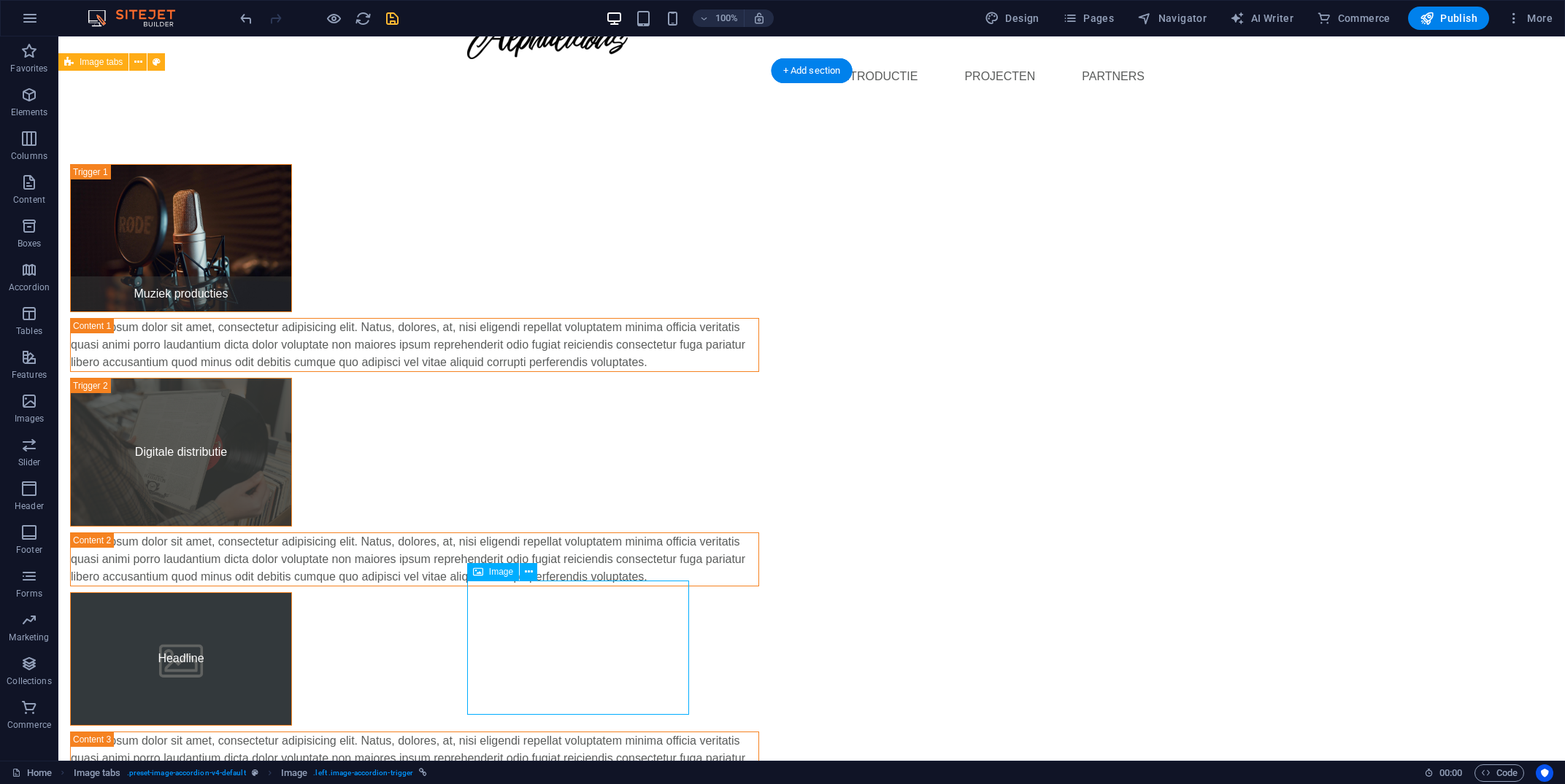
click at [292, 639] on figure "Headline" at bounding box center [180, 659] width 222 height 133
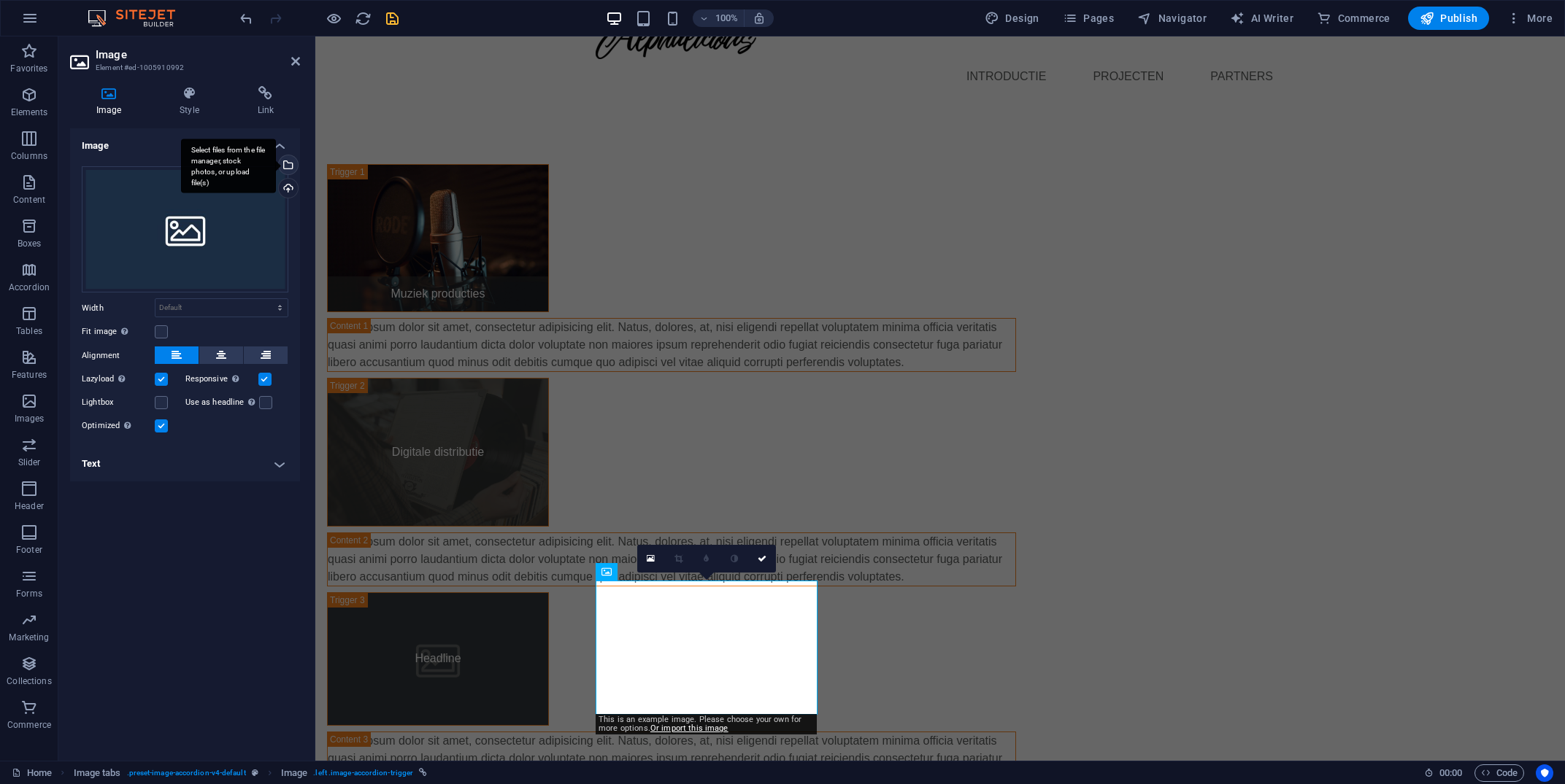
click at [276, 167] on div "Select files from the file manager, stock photos, or upload file(s)" at bounding box center [228, 166] width 95 height 55
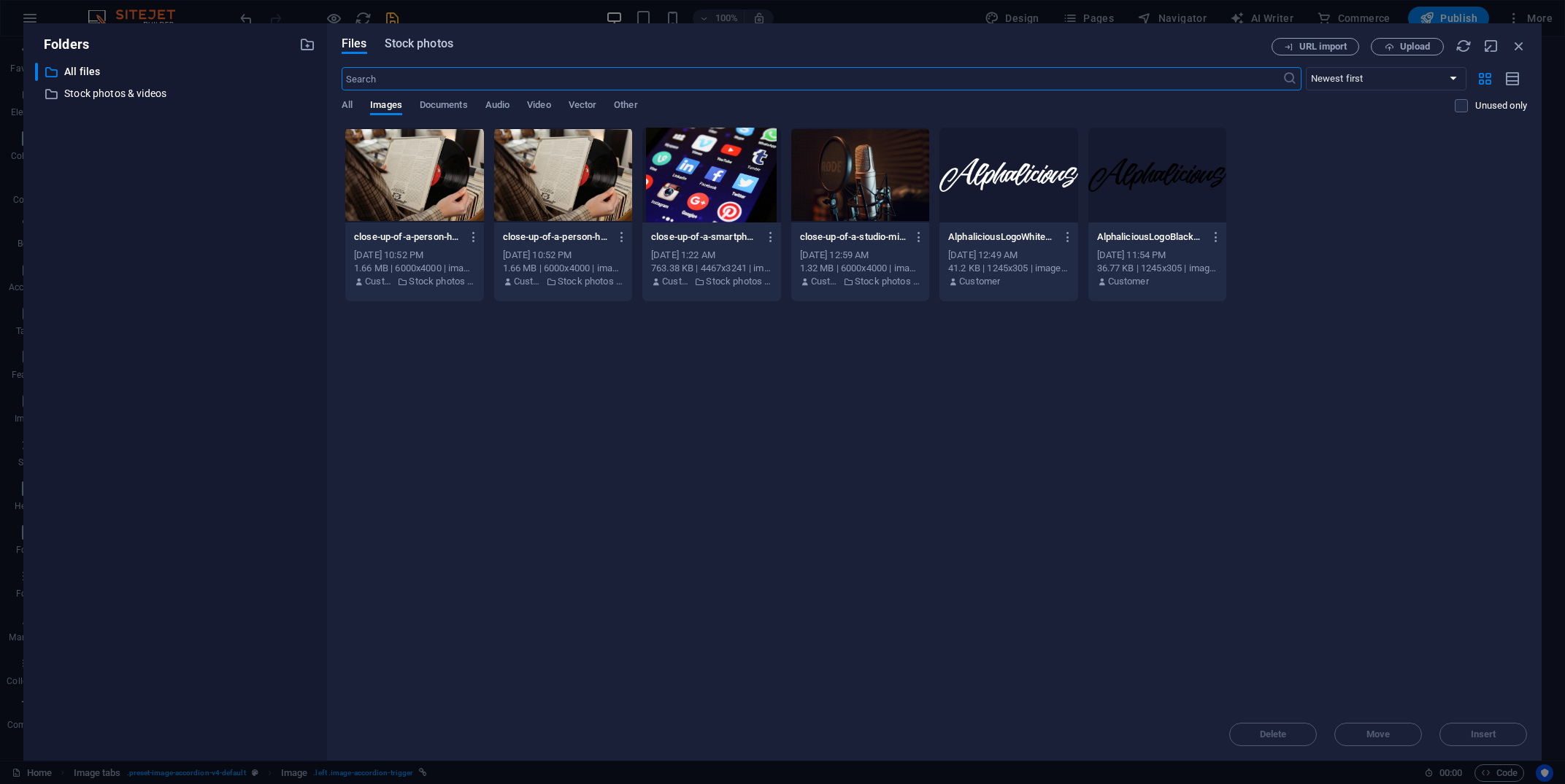
click at [434, 38] on span "Stock photos" at bounding box center [418, 43] width 69 height 17
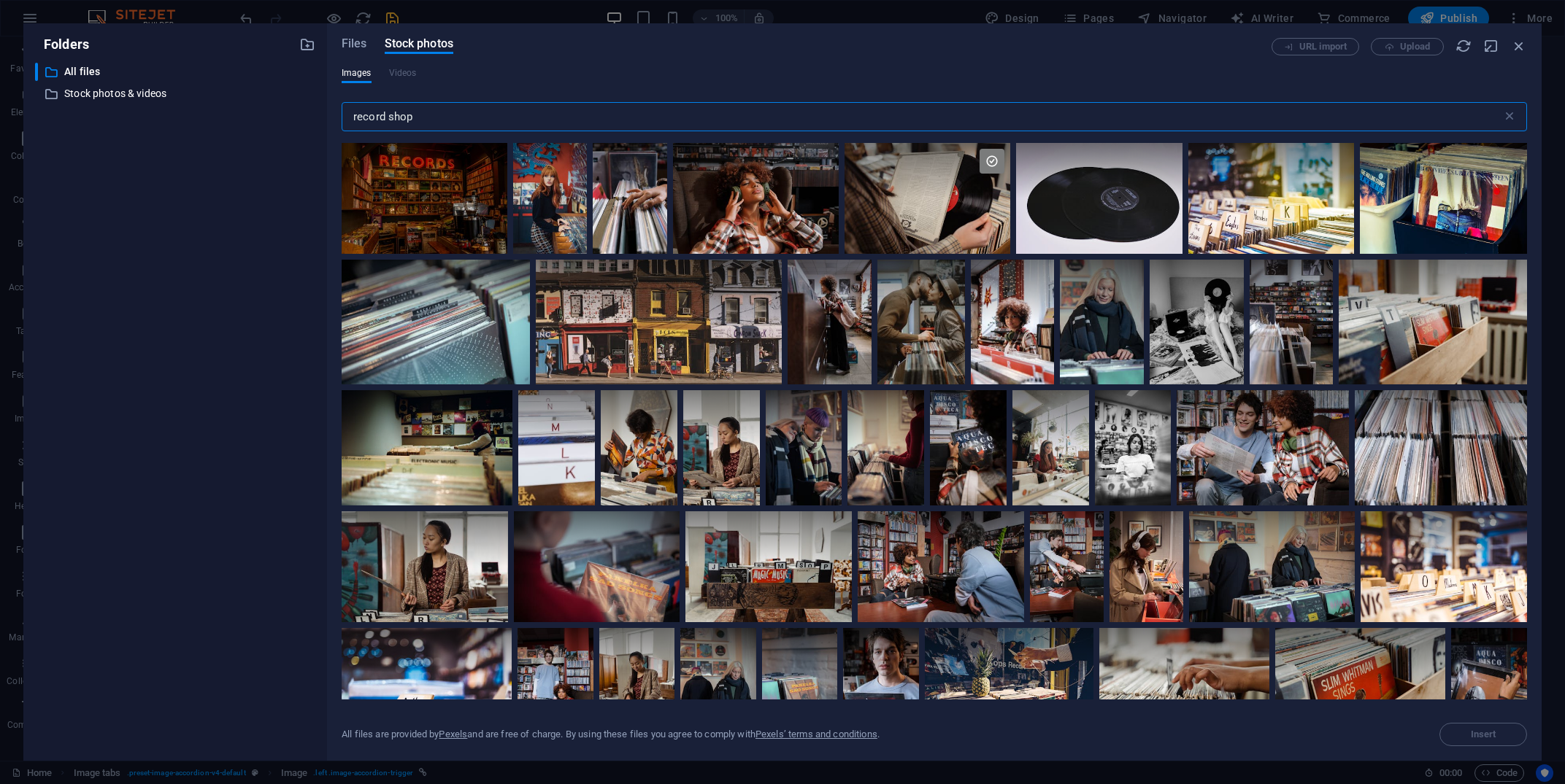
click at [474, 119] on input "record shop" at bounding box center [922, 117] width 1160 height 29
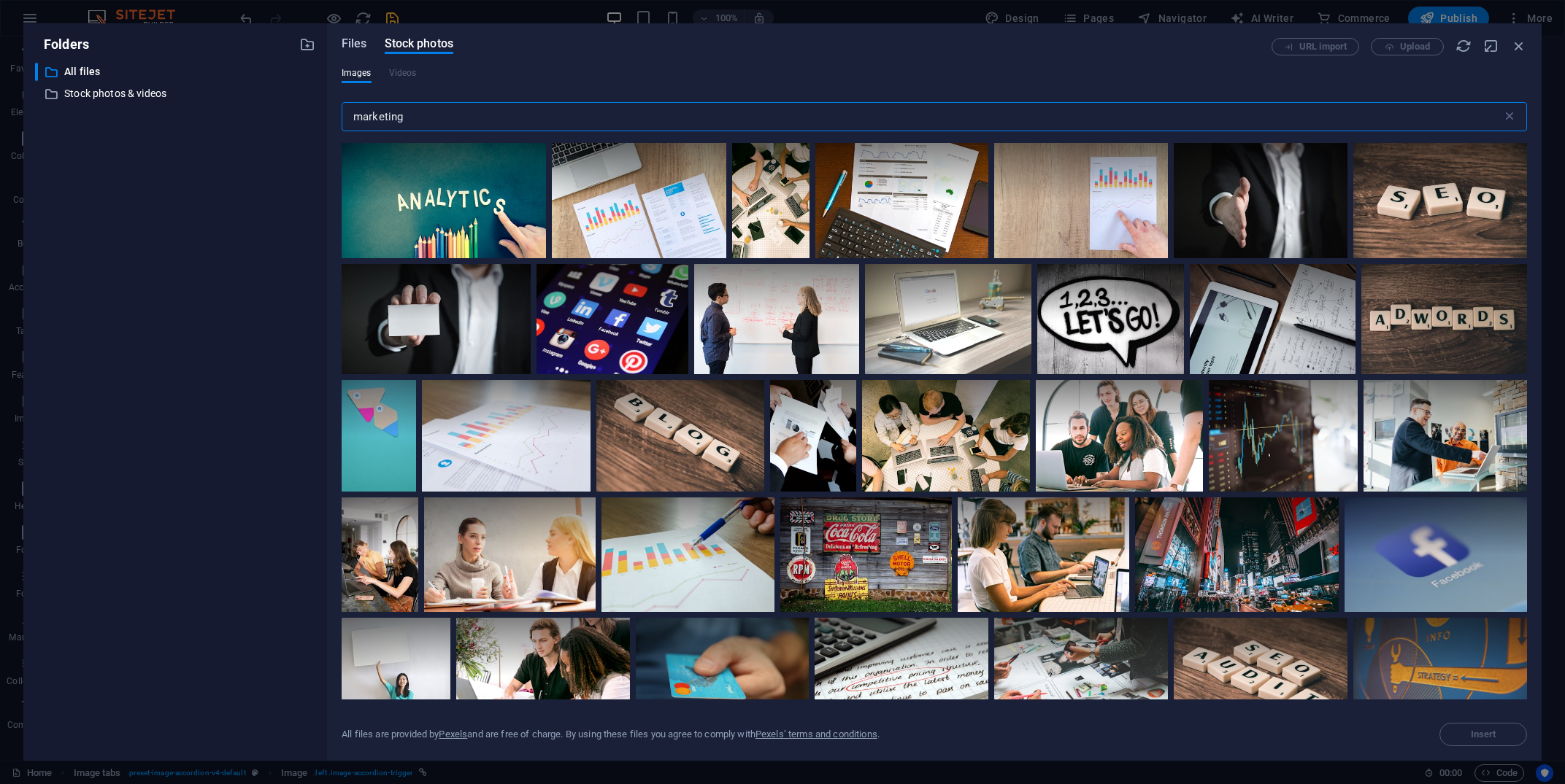
click at [360, 48] on span "Files" at bounding box center [355, 43] width 26 height 17
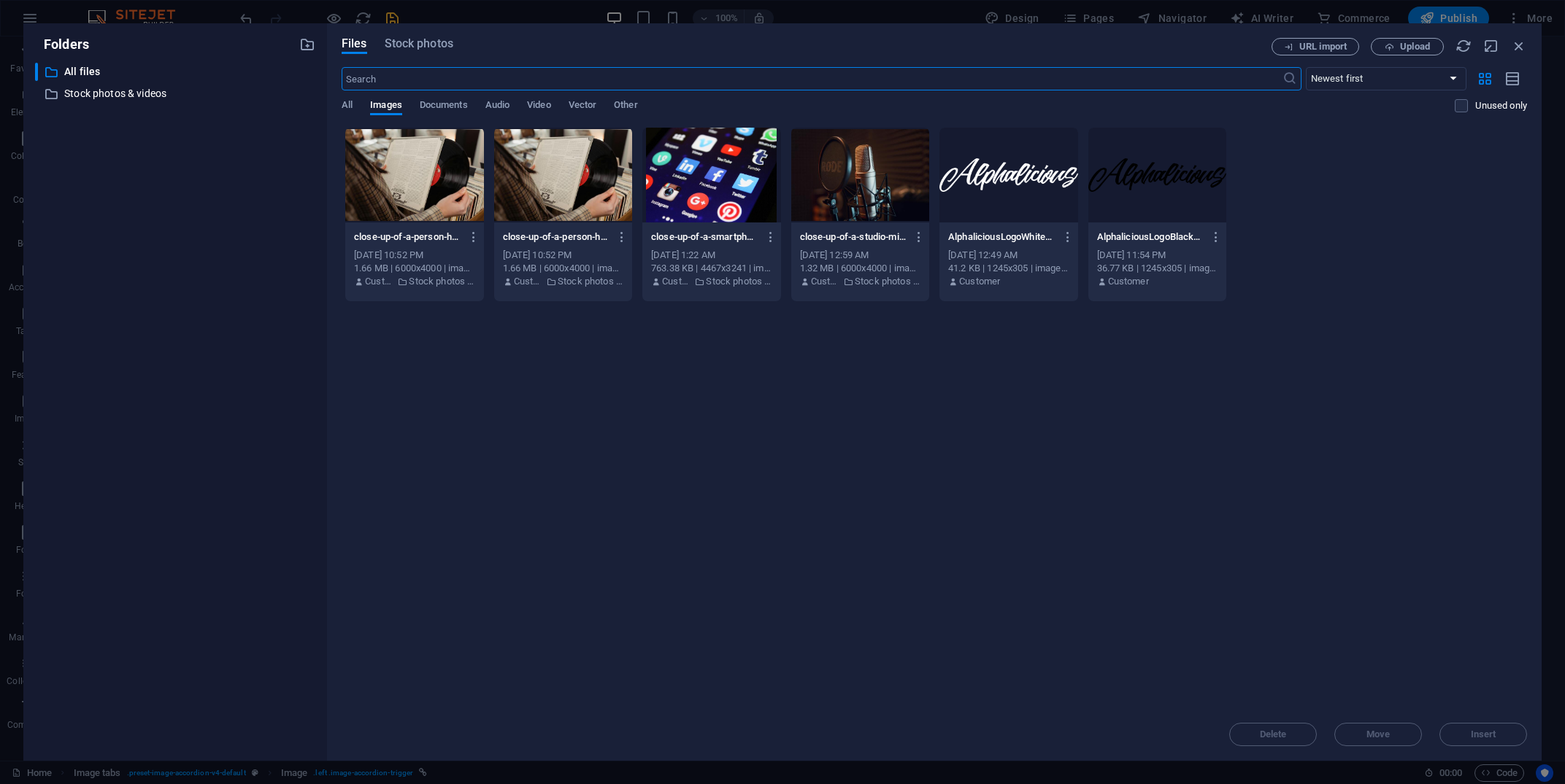
click at [731, 173] on div at bounding box center [712, 175] width 139 height 95
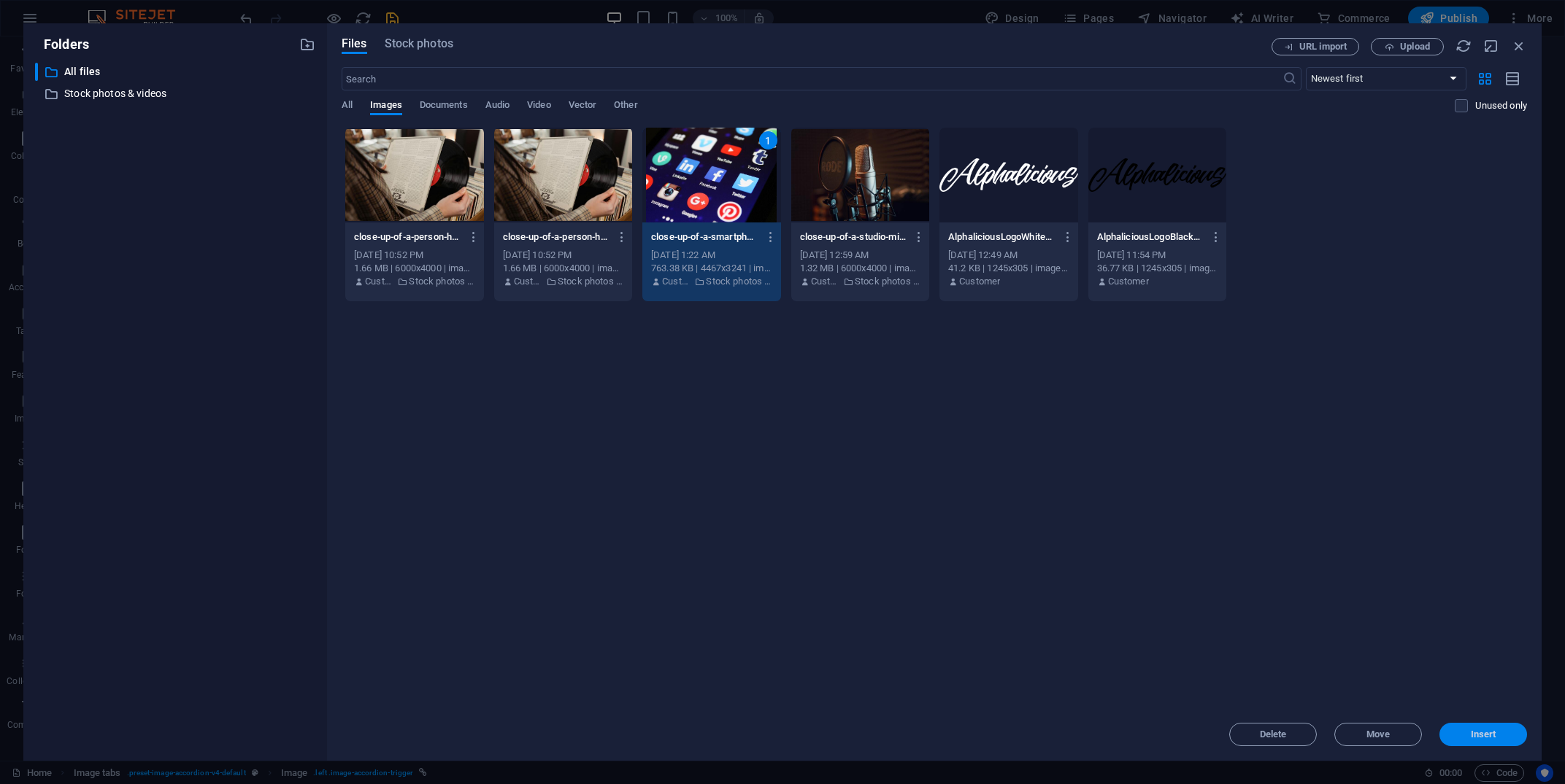
click at [1490, 725] on button "Insert" at bounding box center [1483, 734] width 87 height 23
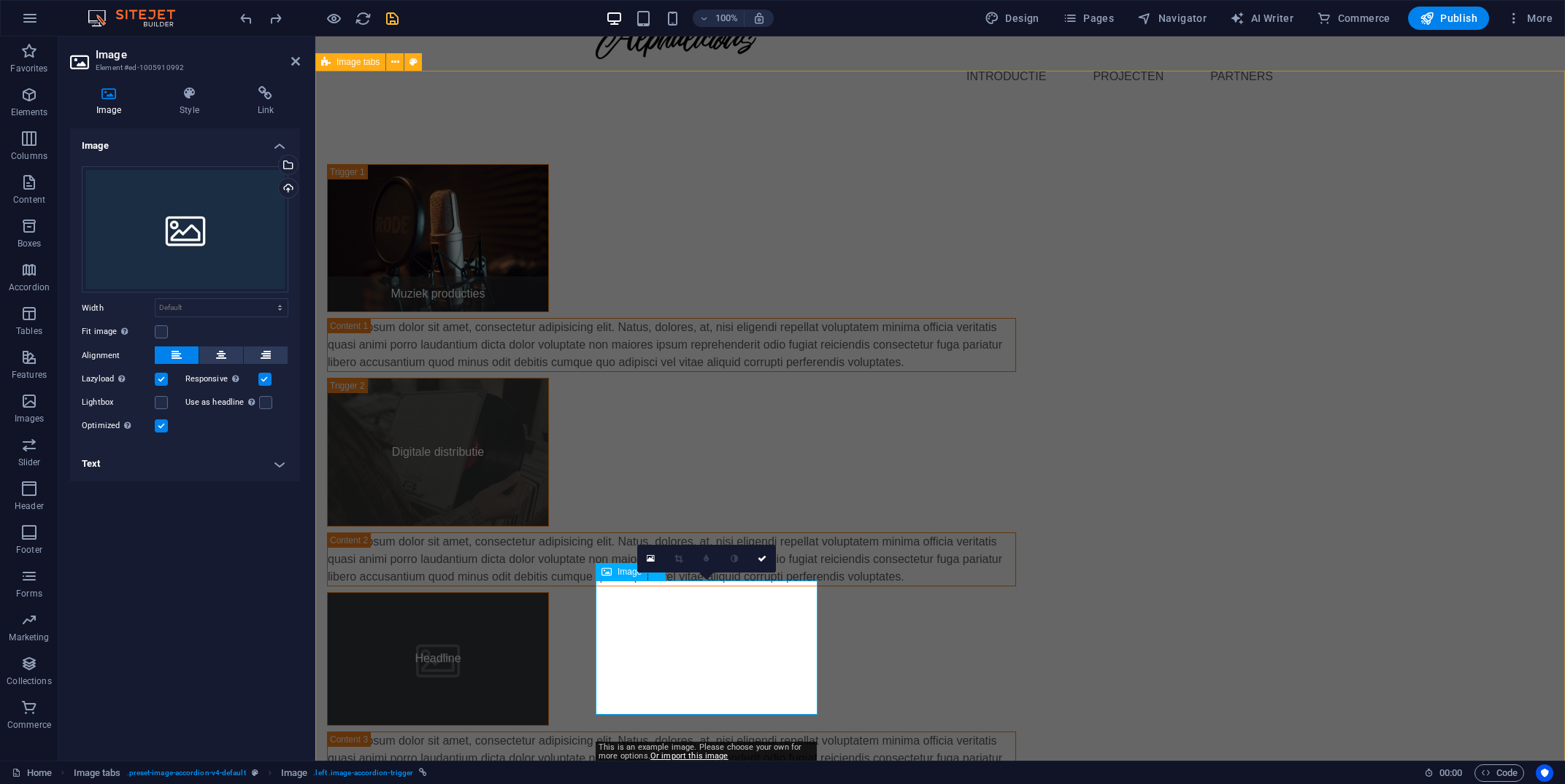
click at [549, 645] on figure "Headline" at bounding box center [438, 659] width 222 height 133
click at [288, 160] on div "Select files from the file manager, stock photos, or upload file(s)" at bounding box center [287, 166] width 22 height 22
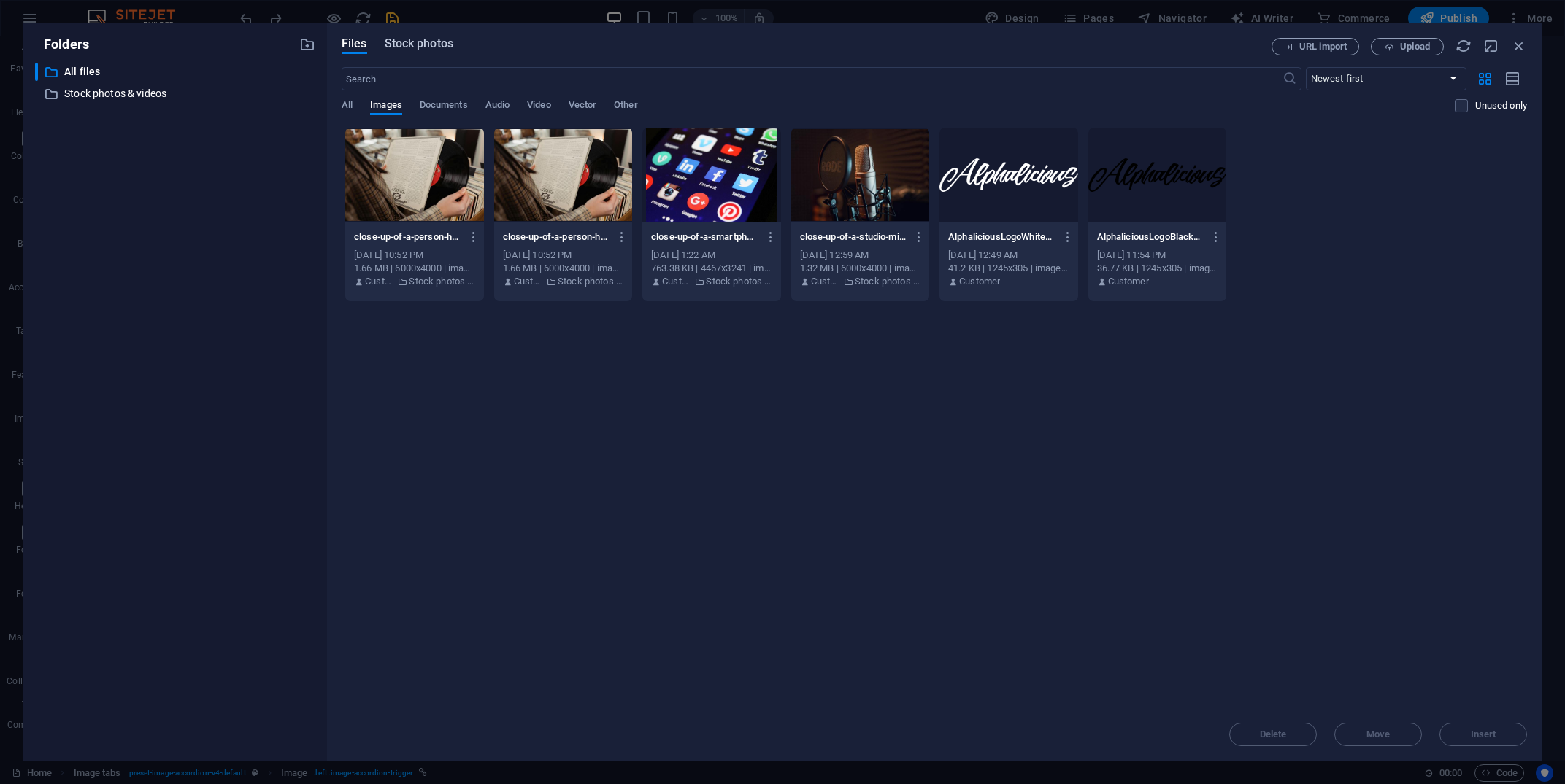
click at [417, 44] on span "Stock photos" at bounding box center [418, 43] width 69 height 17
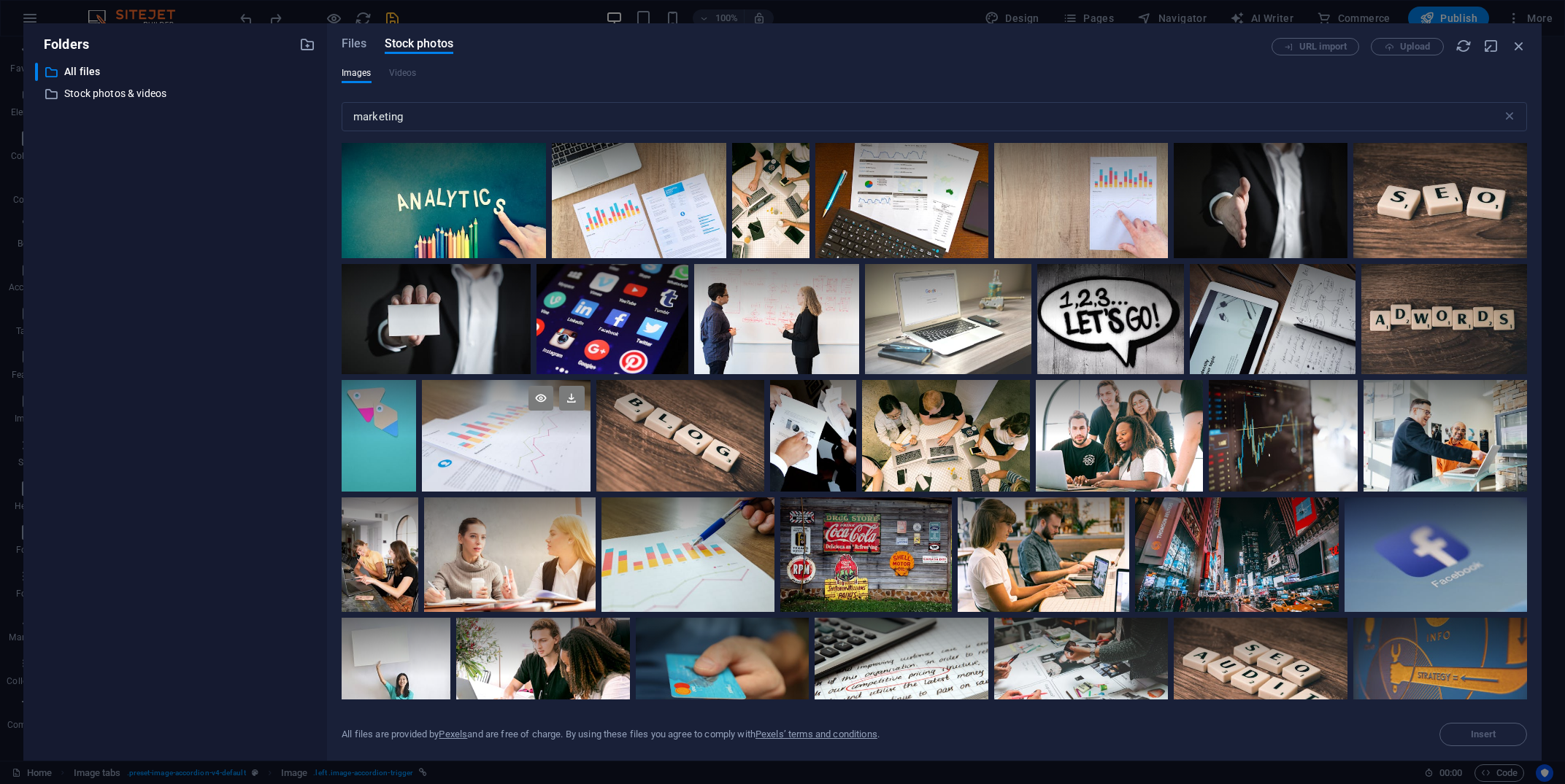
click at [529, 437] on div at bounding box center [506, 436] width 168 height 111
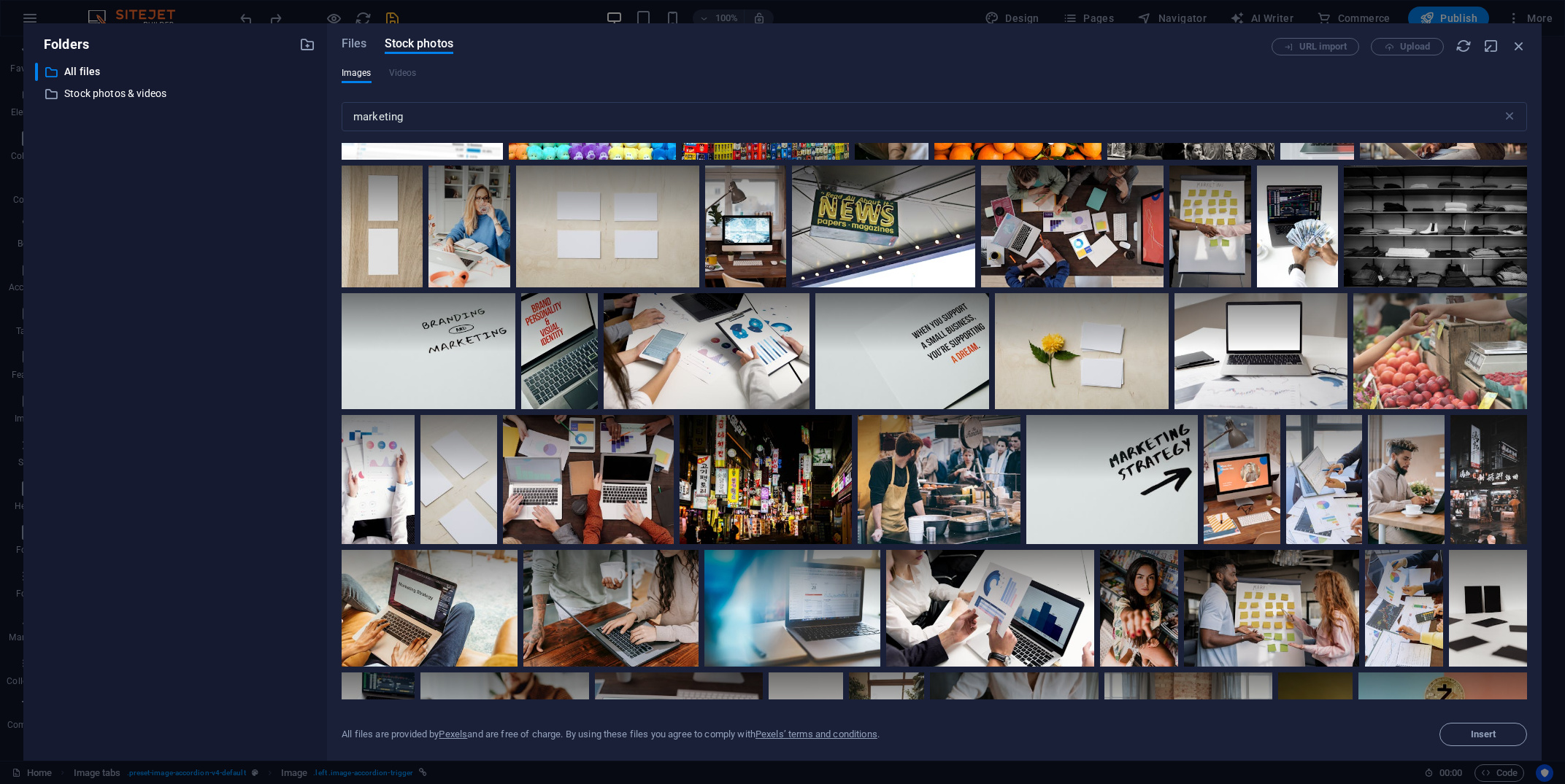
scroll to position [1210, 0]
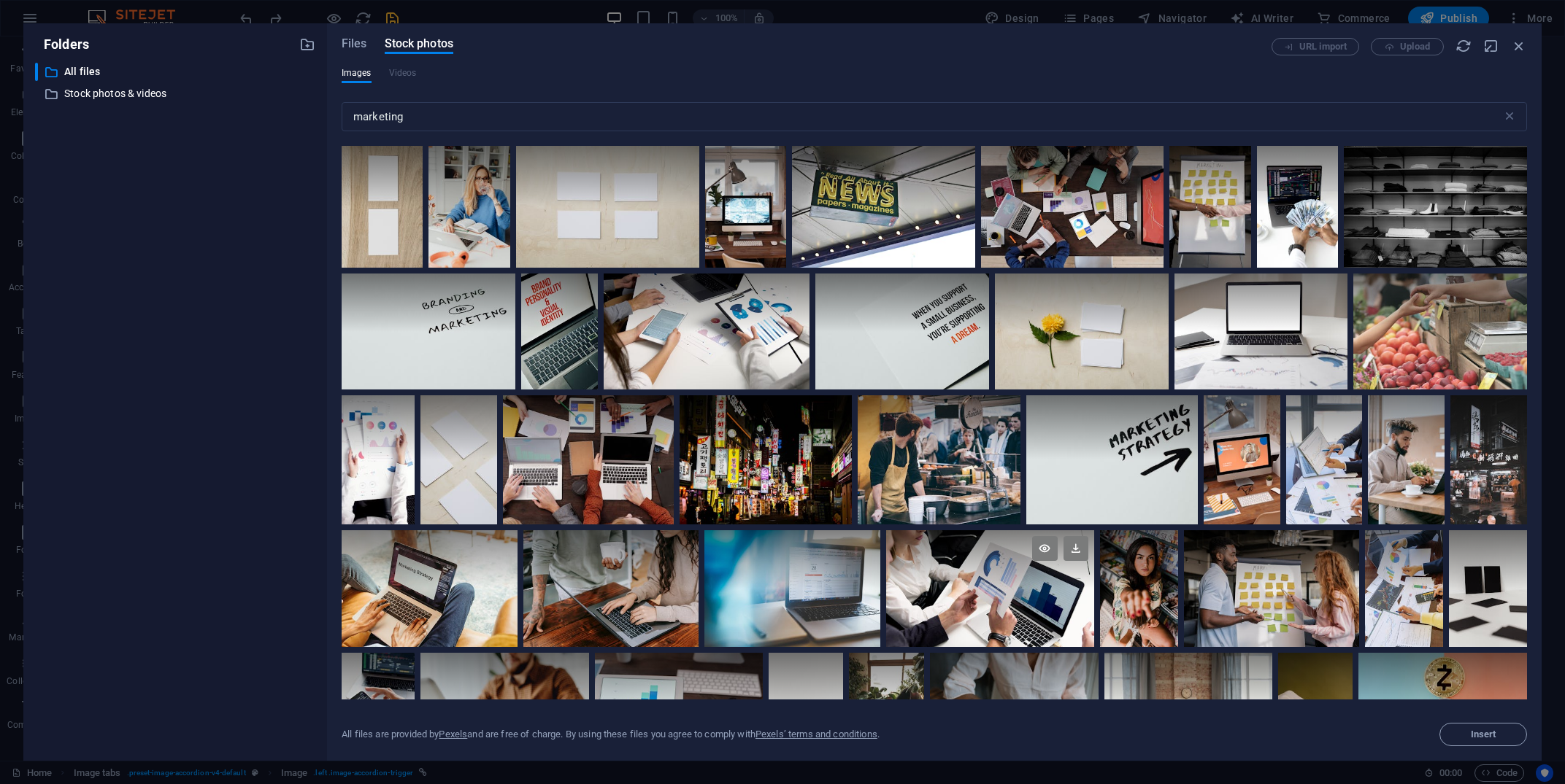
click at [1025, 610] on div at bounding box center [990, 588] width 208 height 117
click at [1465, 735] on span "Insert" at bounding box center [1483, 735] width 74 height 9
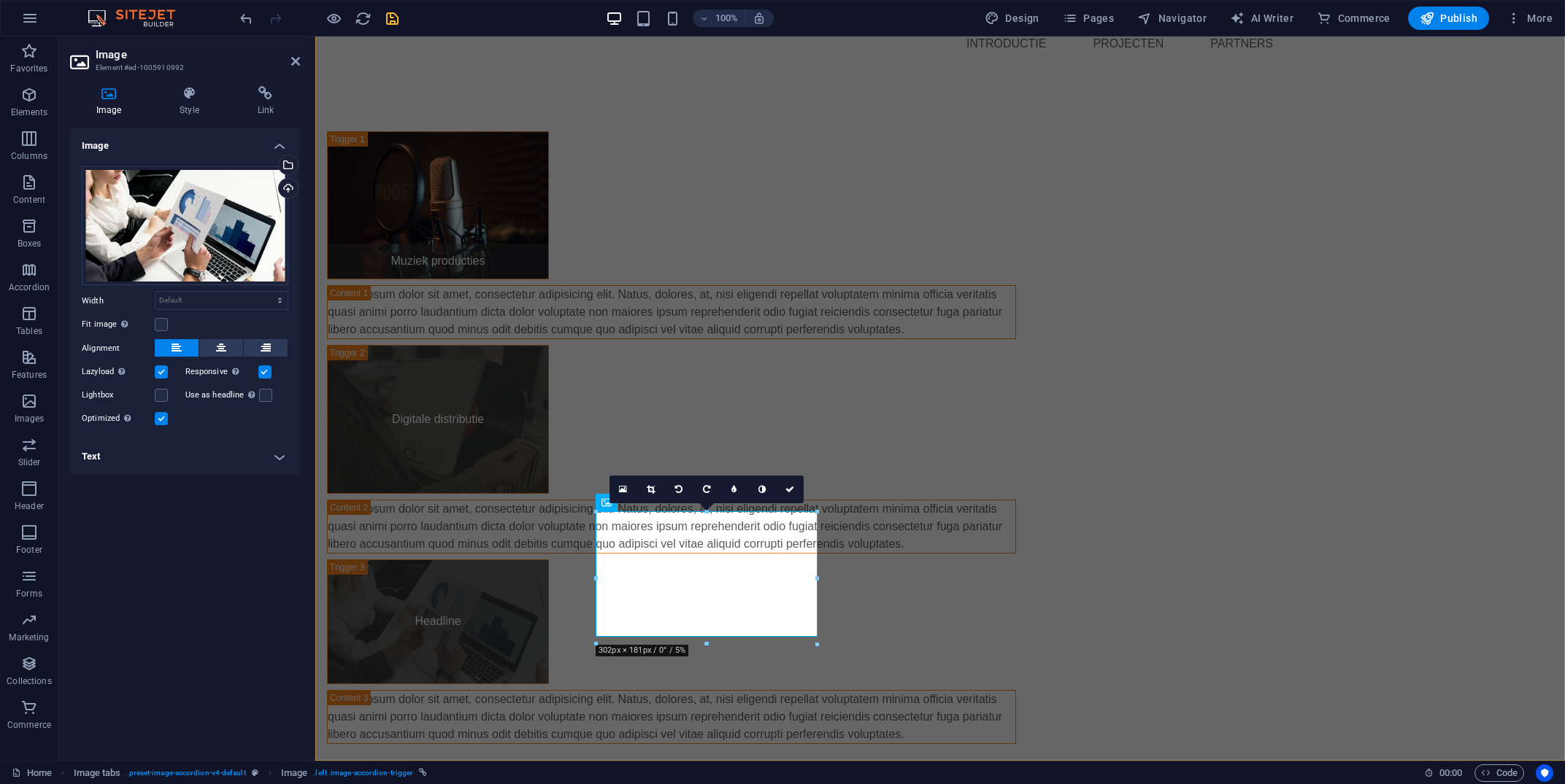
scroll to position [97, 0]
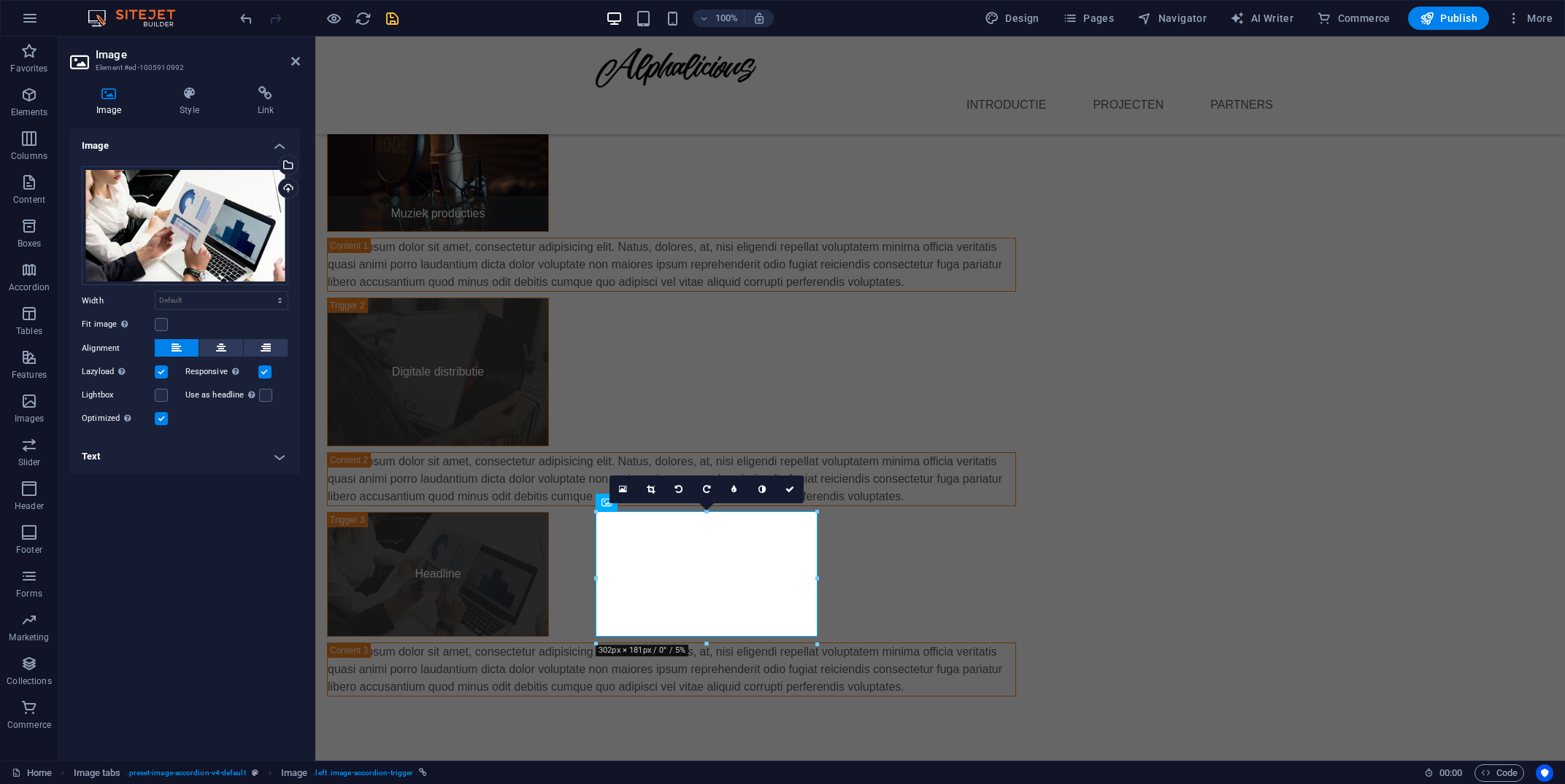
click at [279, 466] on h4 "Text" at bounding box center [185, 457] width 230 height 35
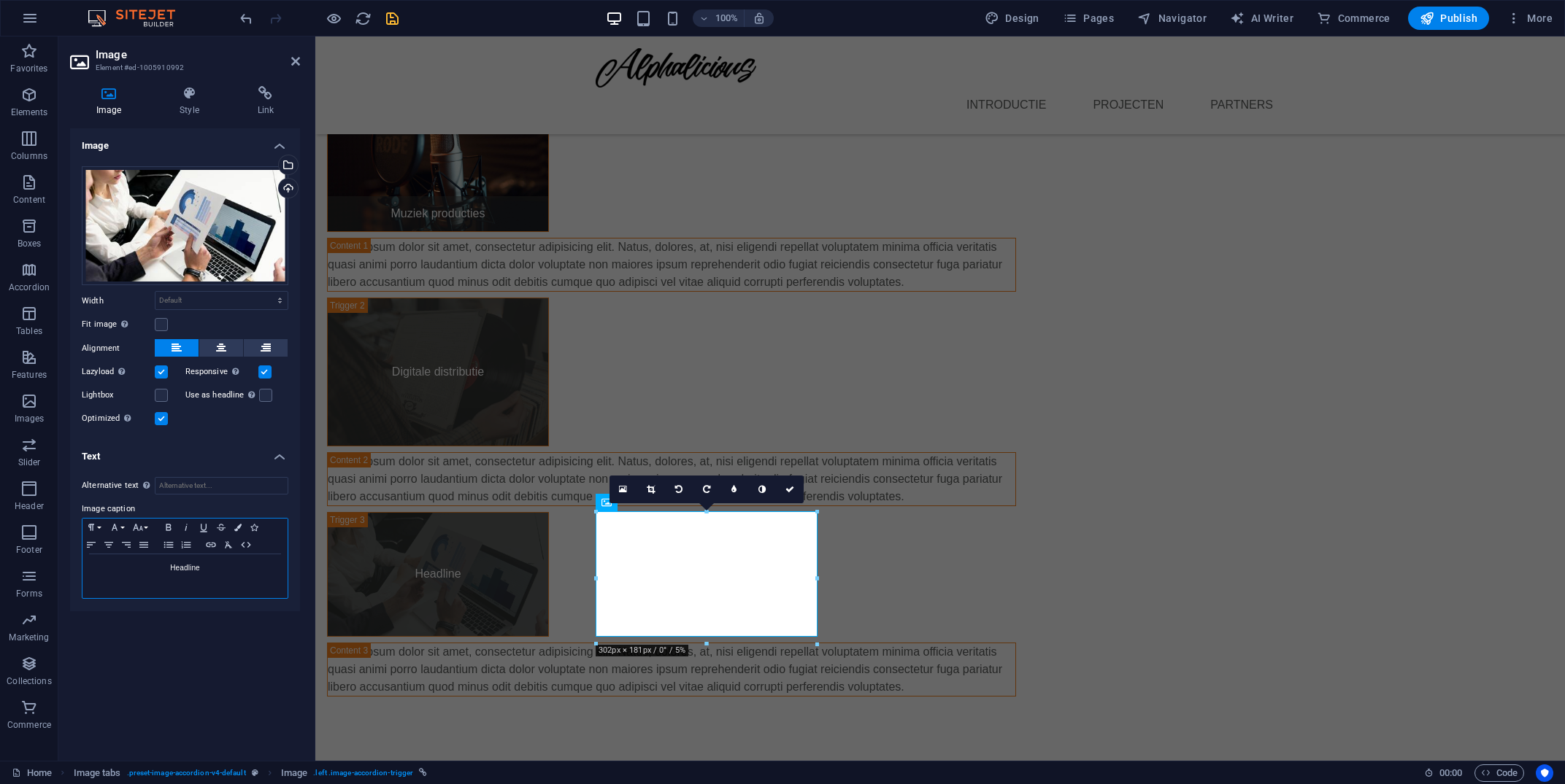
click at [188, 571] on p "Headline" at bounding box center [185, 568] width 190 height 13
click at [1373, 536] on div "Muziek producties Lorem ipsum dolor sit amet, consectetur adipisicing elit. [PE…" at bounding box center [940, 359] width 1250 height 792
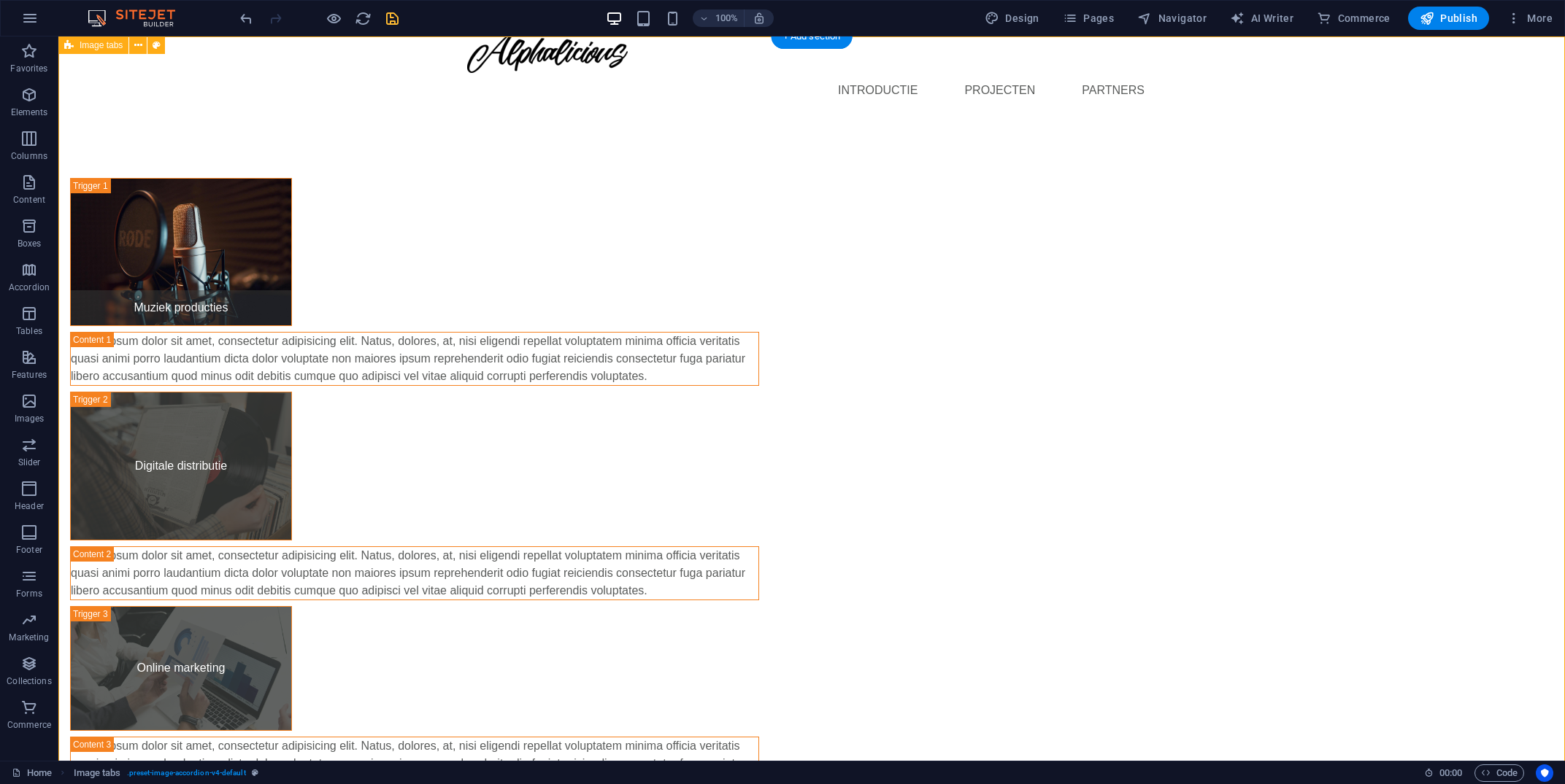
scroll to position [0, 0]
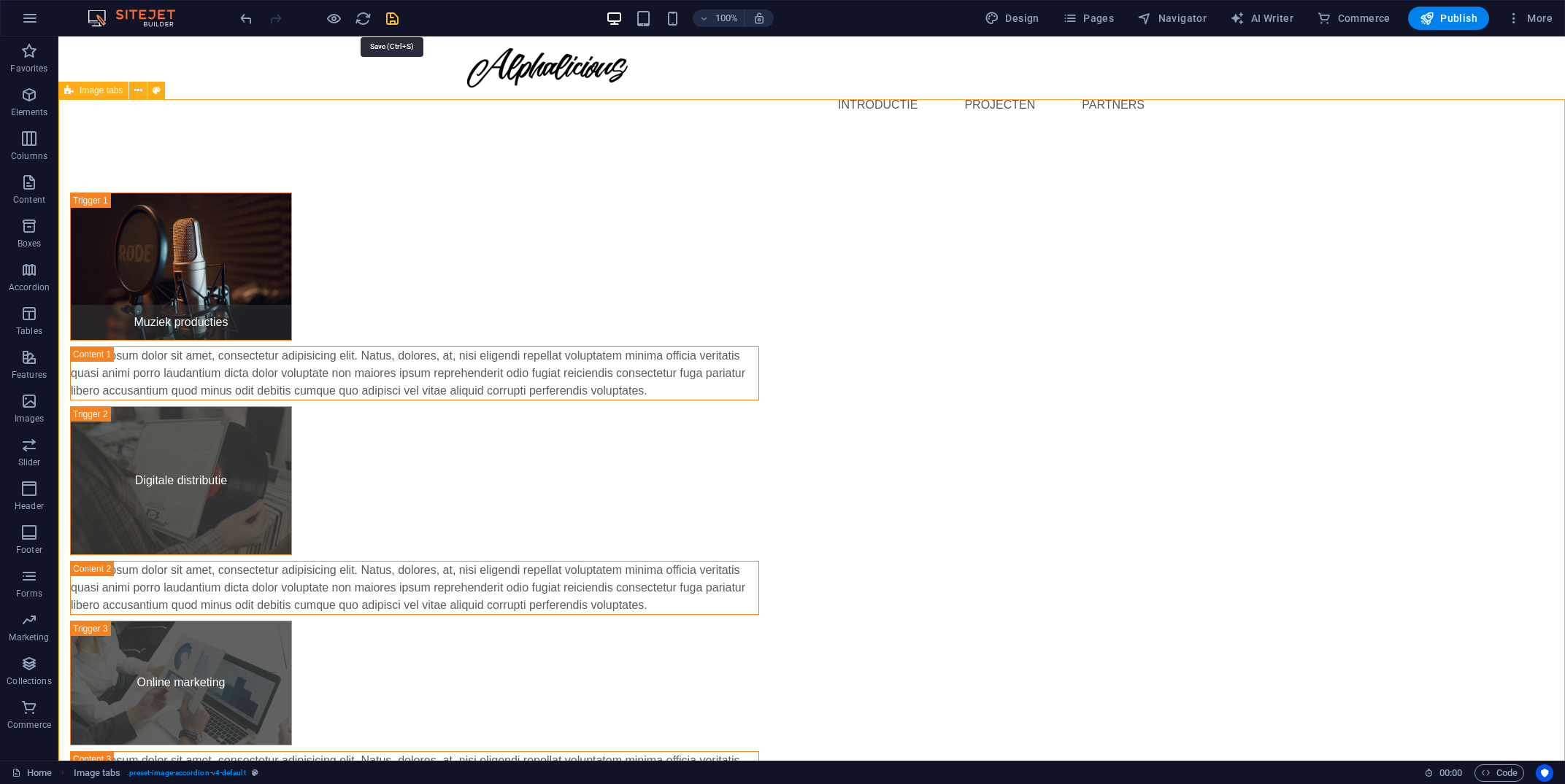
click at [390, 22] on icon "save" at bounding box center [393, 18] width 17 height 17
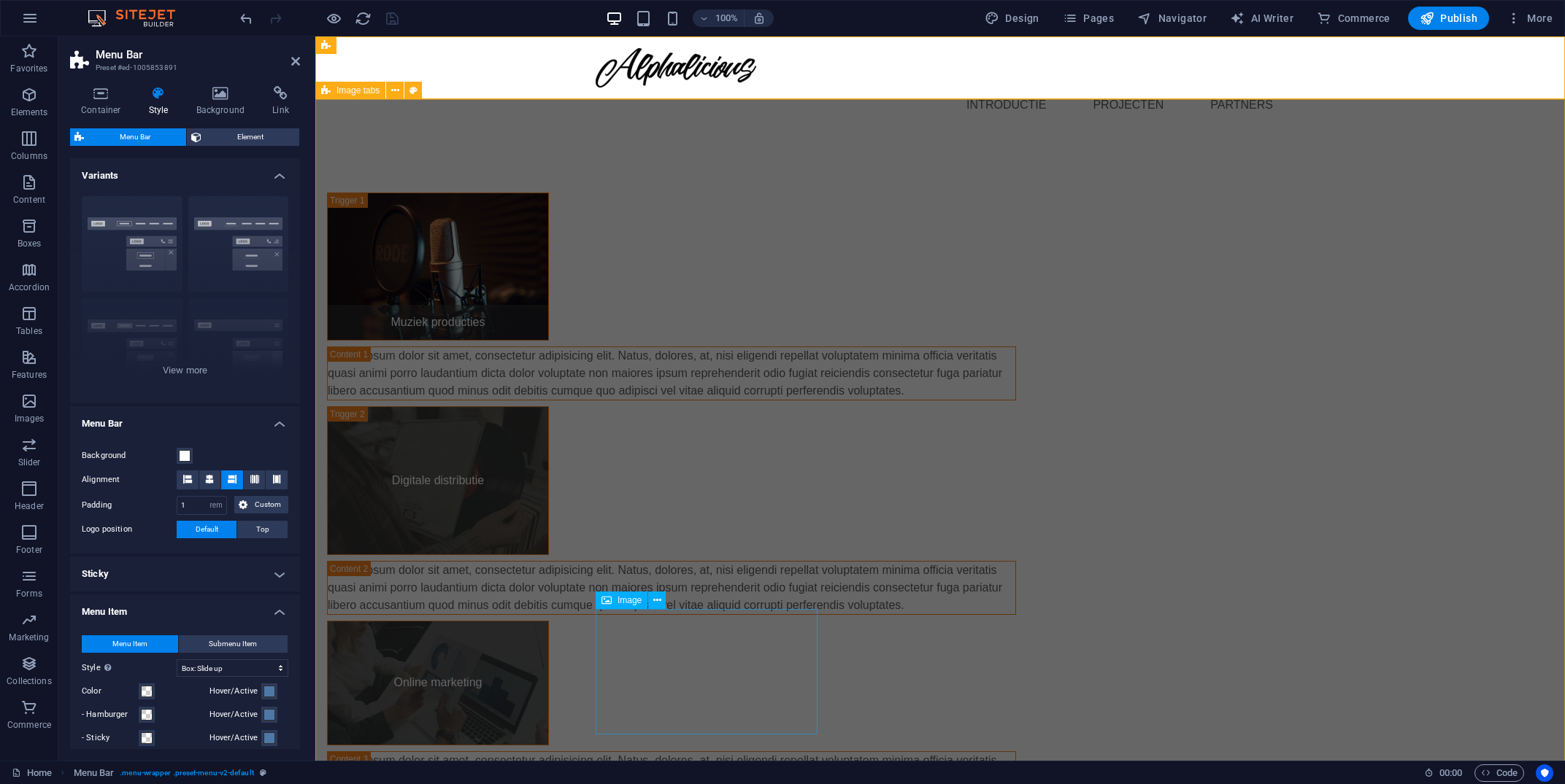
click at [549, 676] on figure "Online marketing" at bounding box center [438, 684] width 222 height 126
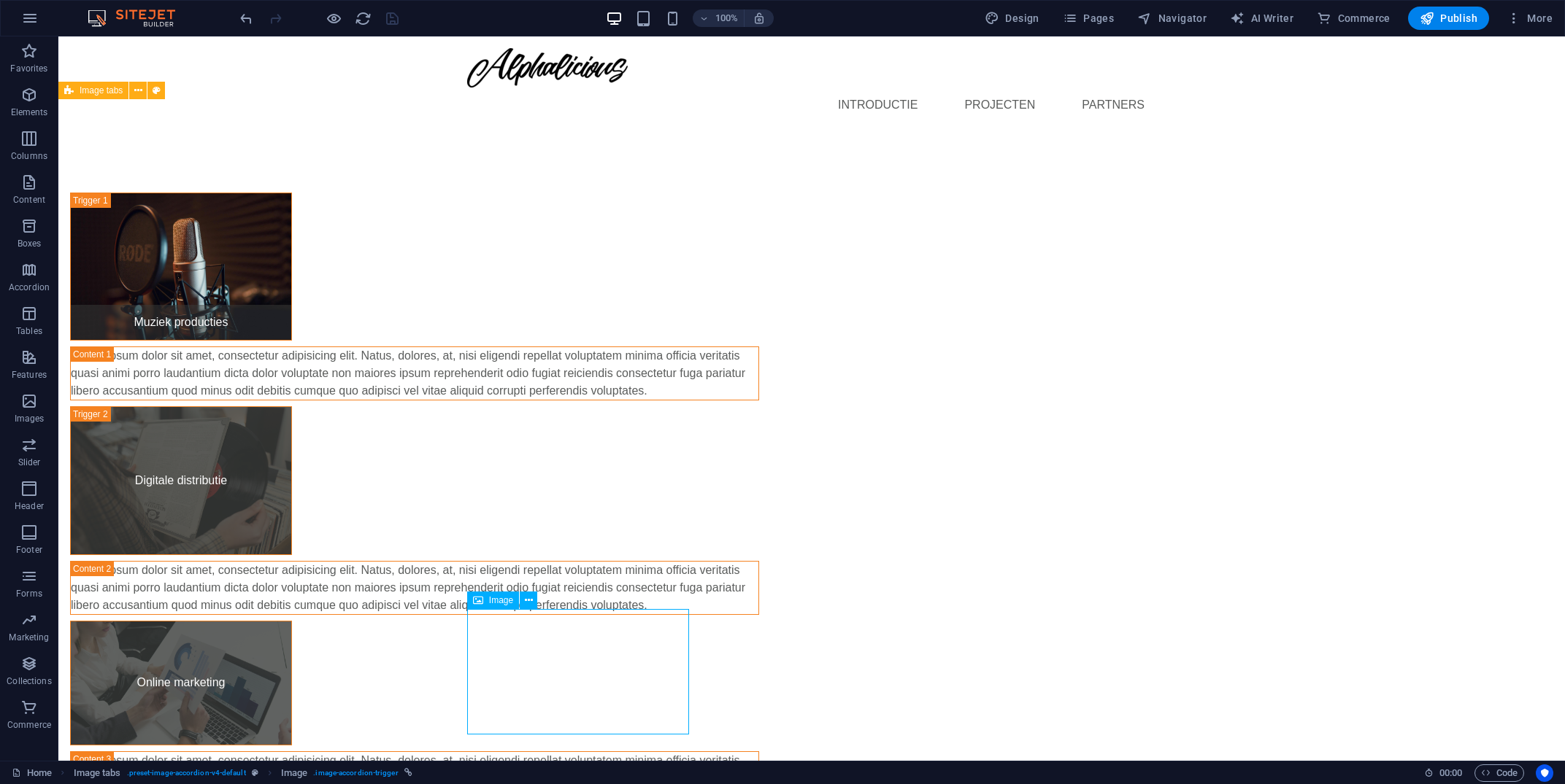
click at [292, 676] on figure "Online marketing" at bounding box center [180, 684] width 222 height 126
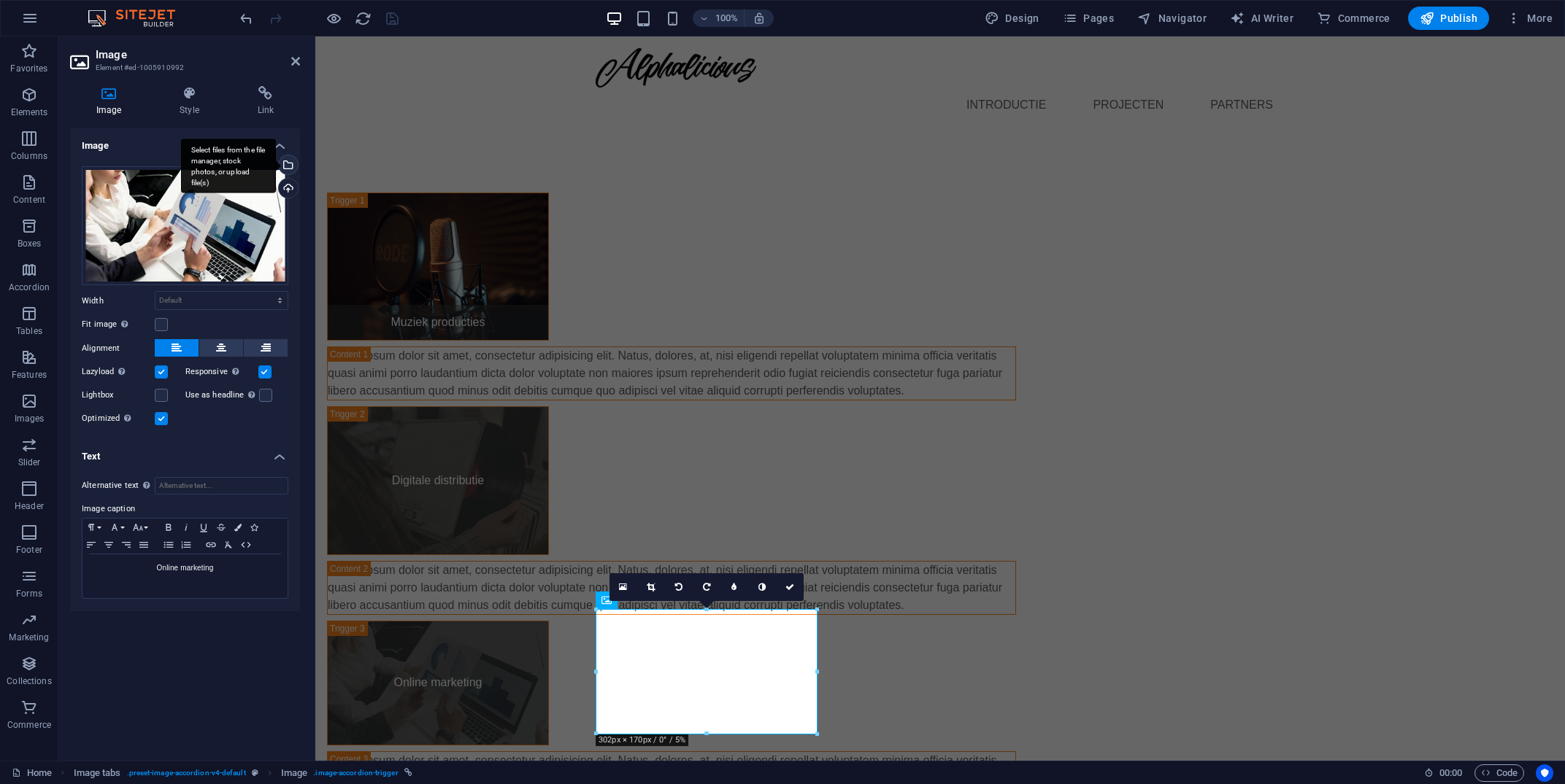
click at [276, 168] on div "Select files from the file manager, stock photos, or upload file(s)" at bounding box center [228, 166] width 95 height 55
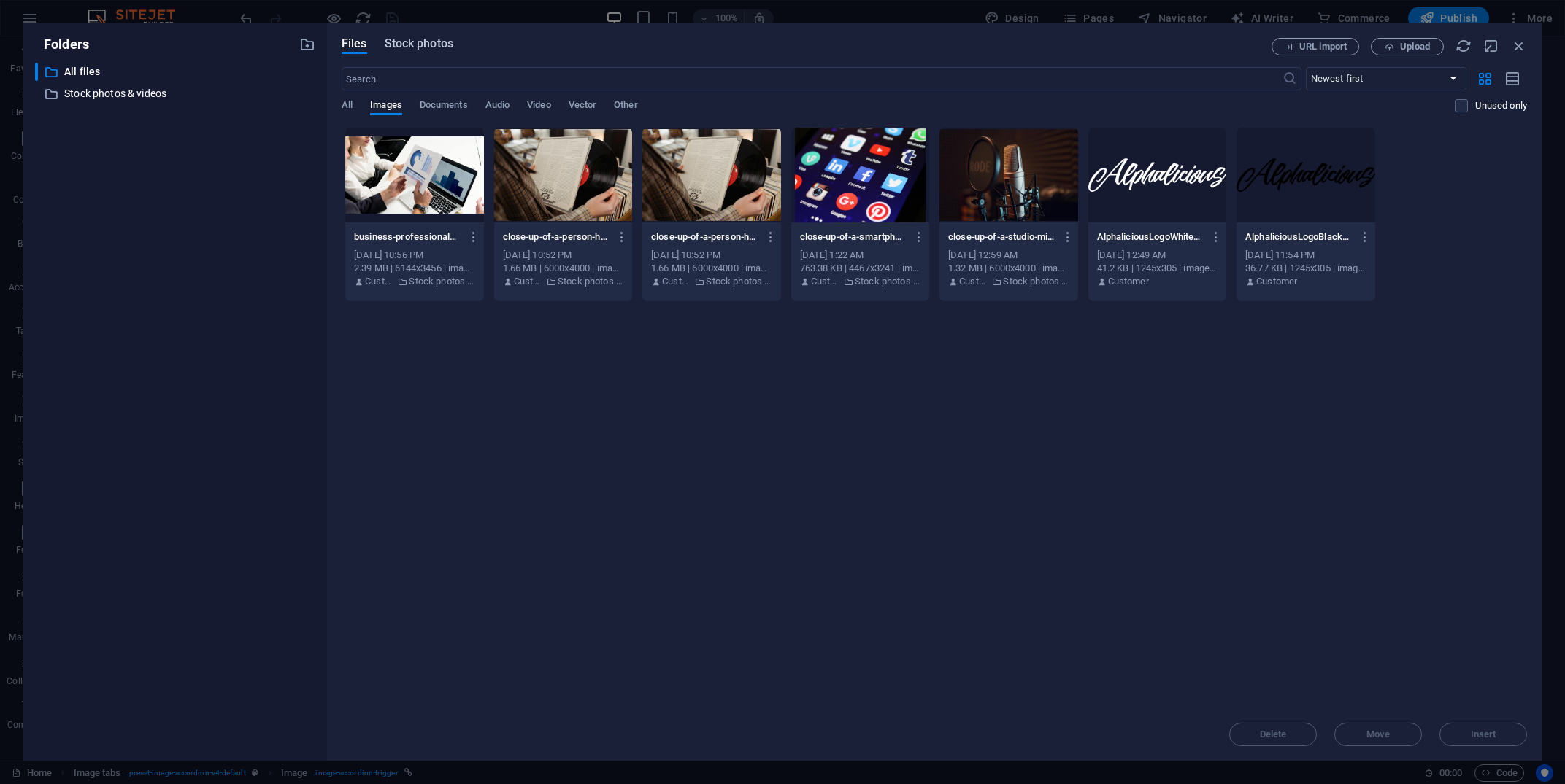
click at [433, 48] on span "Stock photos" at bounding box center [418, 43] width 69 height 17
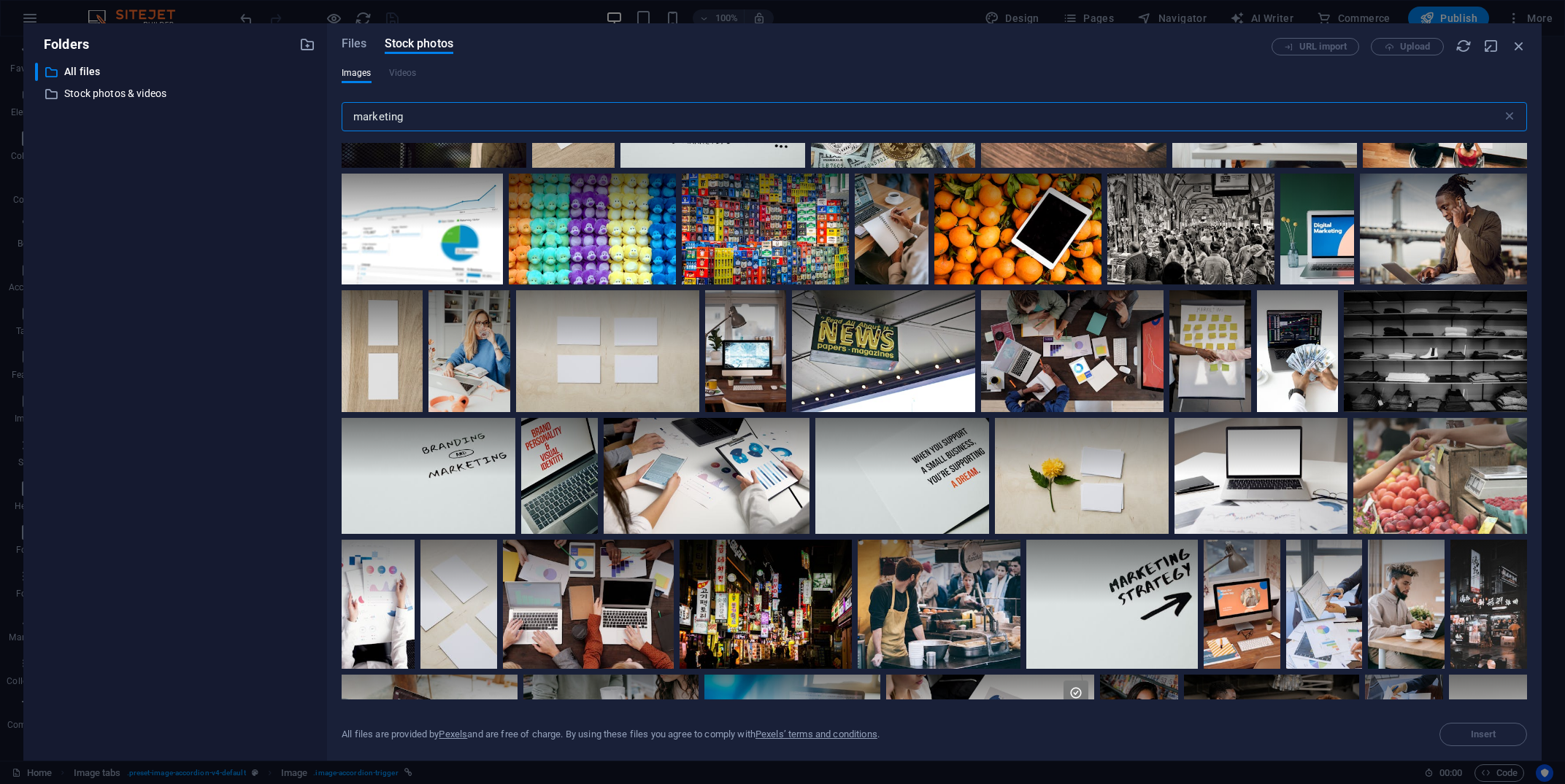
scroll to position [1073, 0]
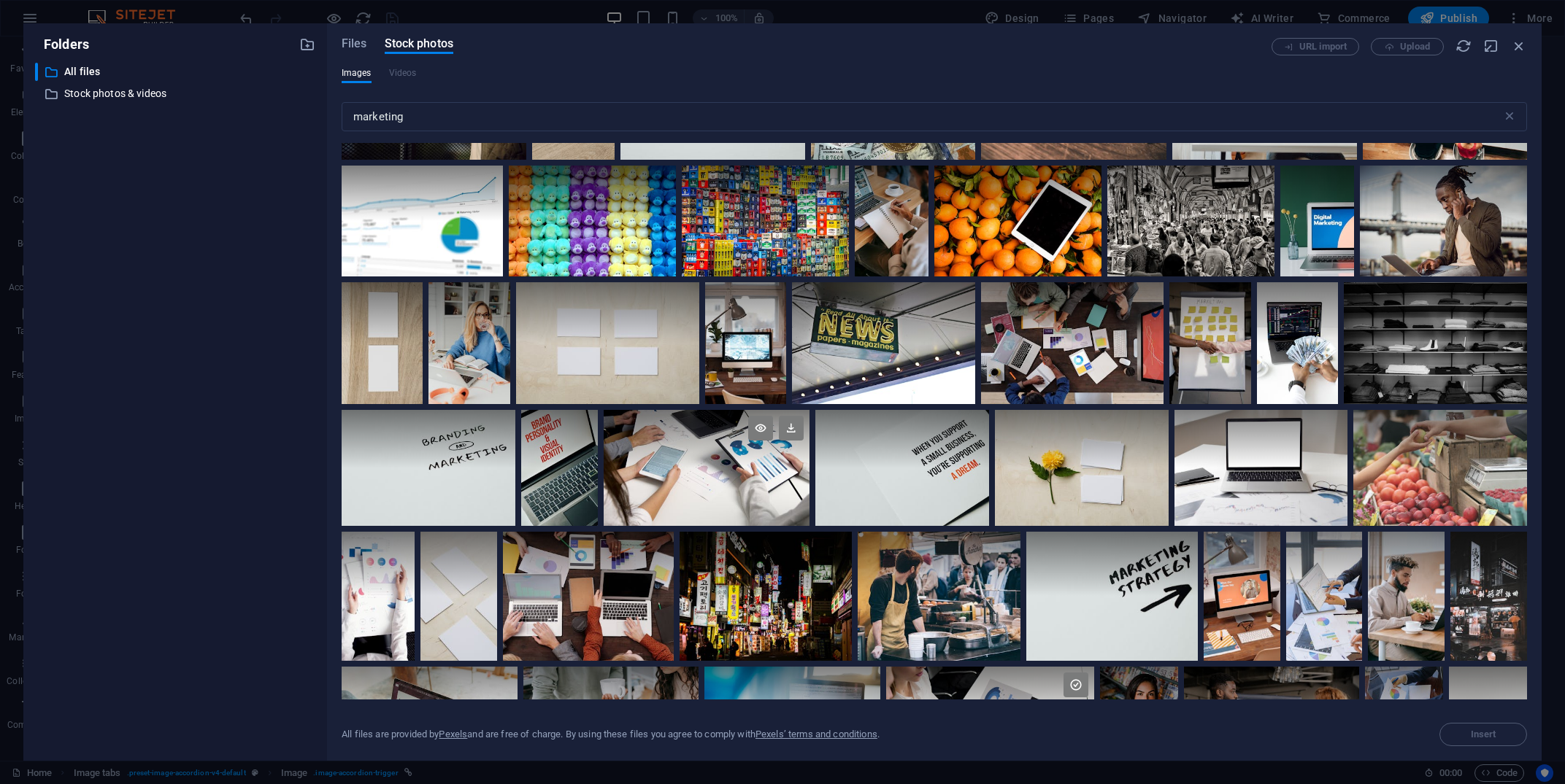
click at [737, 481] on div at bounding box center [707, 467] width 206 height 115
click at [1487, 734] on span "Insert" at bounding box center [1484, 735] width 26 height 9
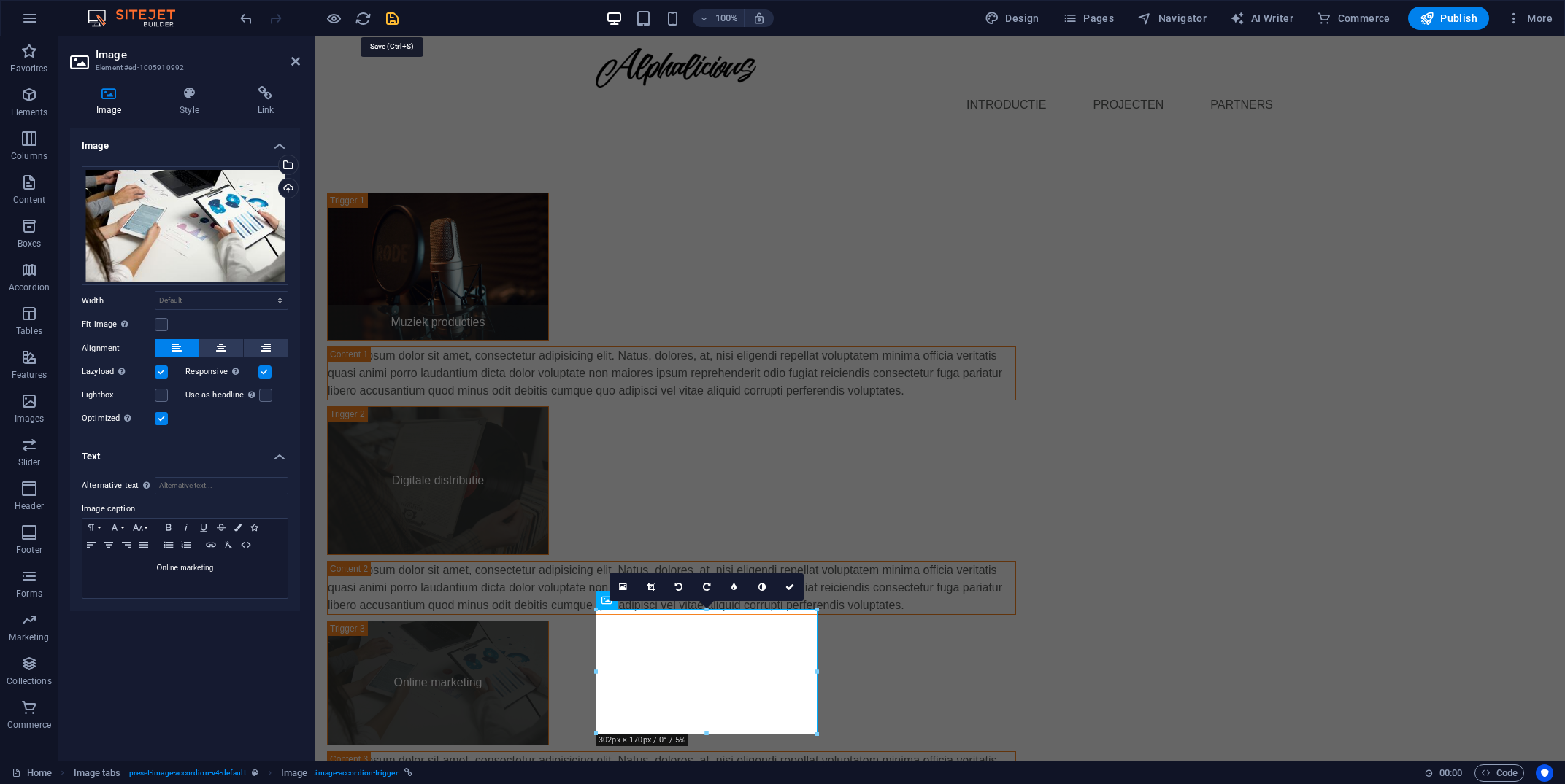
click at [396, 26] on icon "save" at bounding box center [393, 18] width 17 height 17
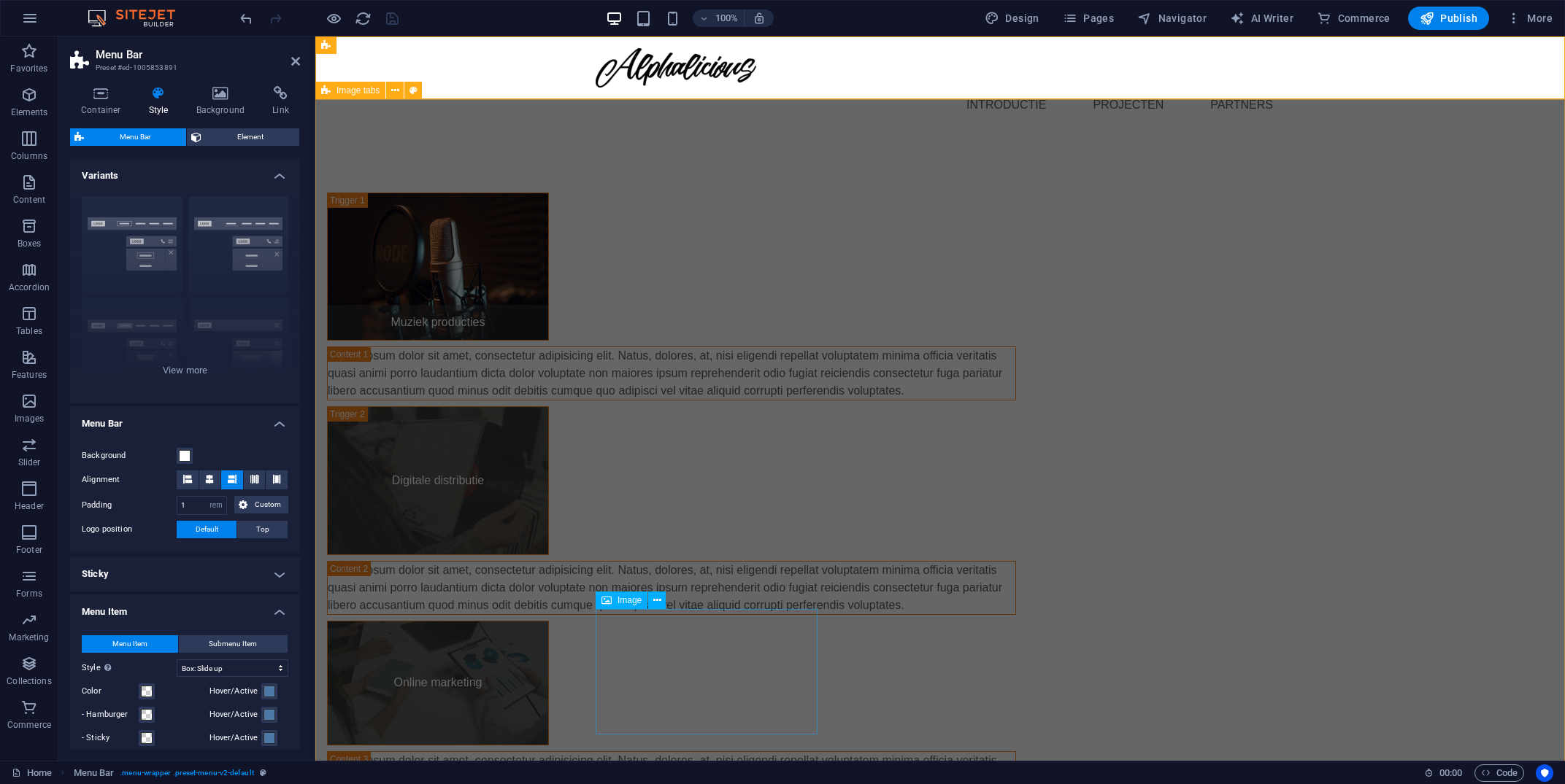
click at [549, 654] on figure "Online marketing" at bounding box center [438, 684] width 222 height 126
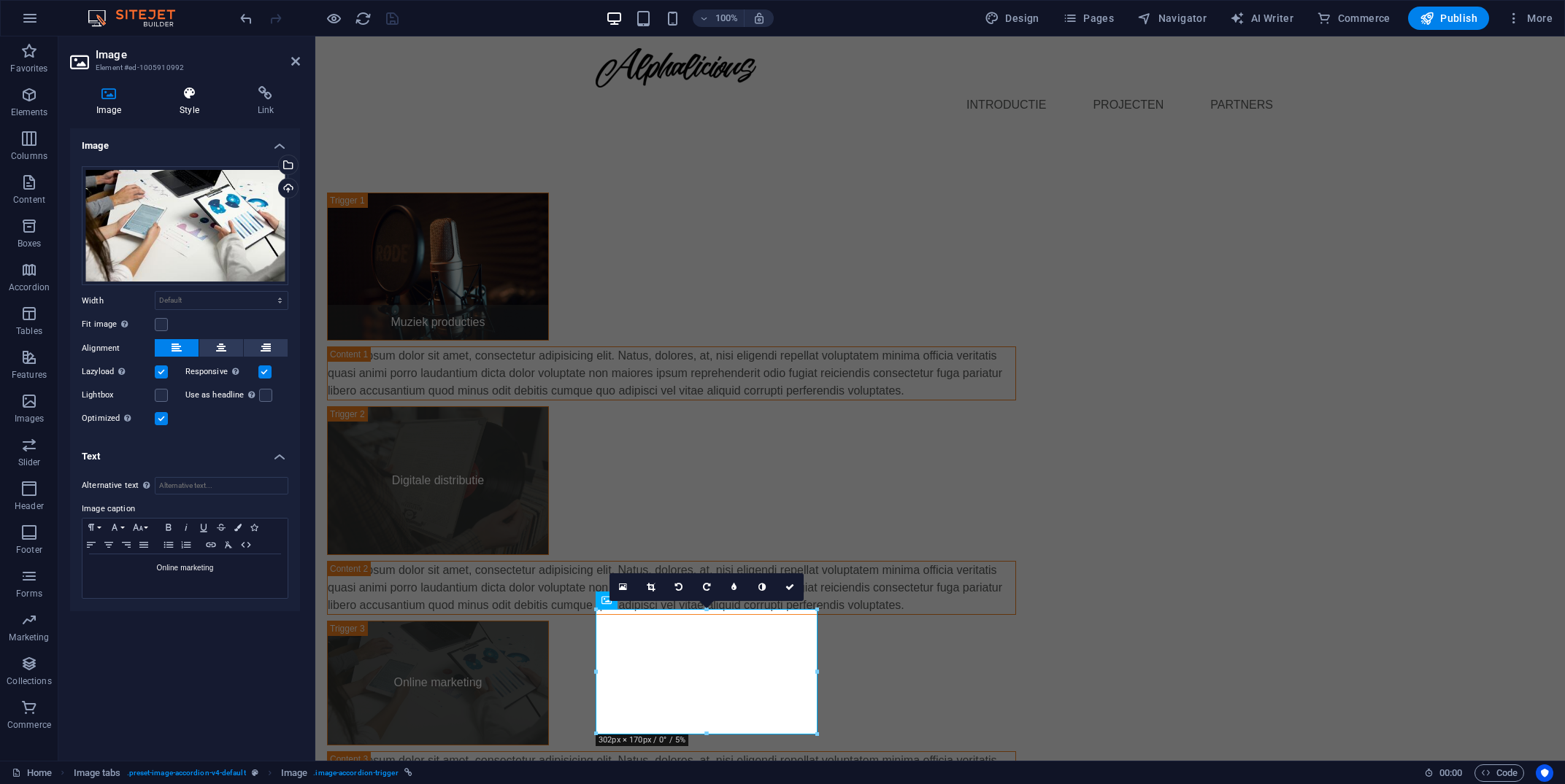
click at [180, 97] on icon at bounding box center [189, 94] width 72 height 15
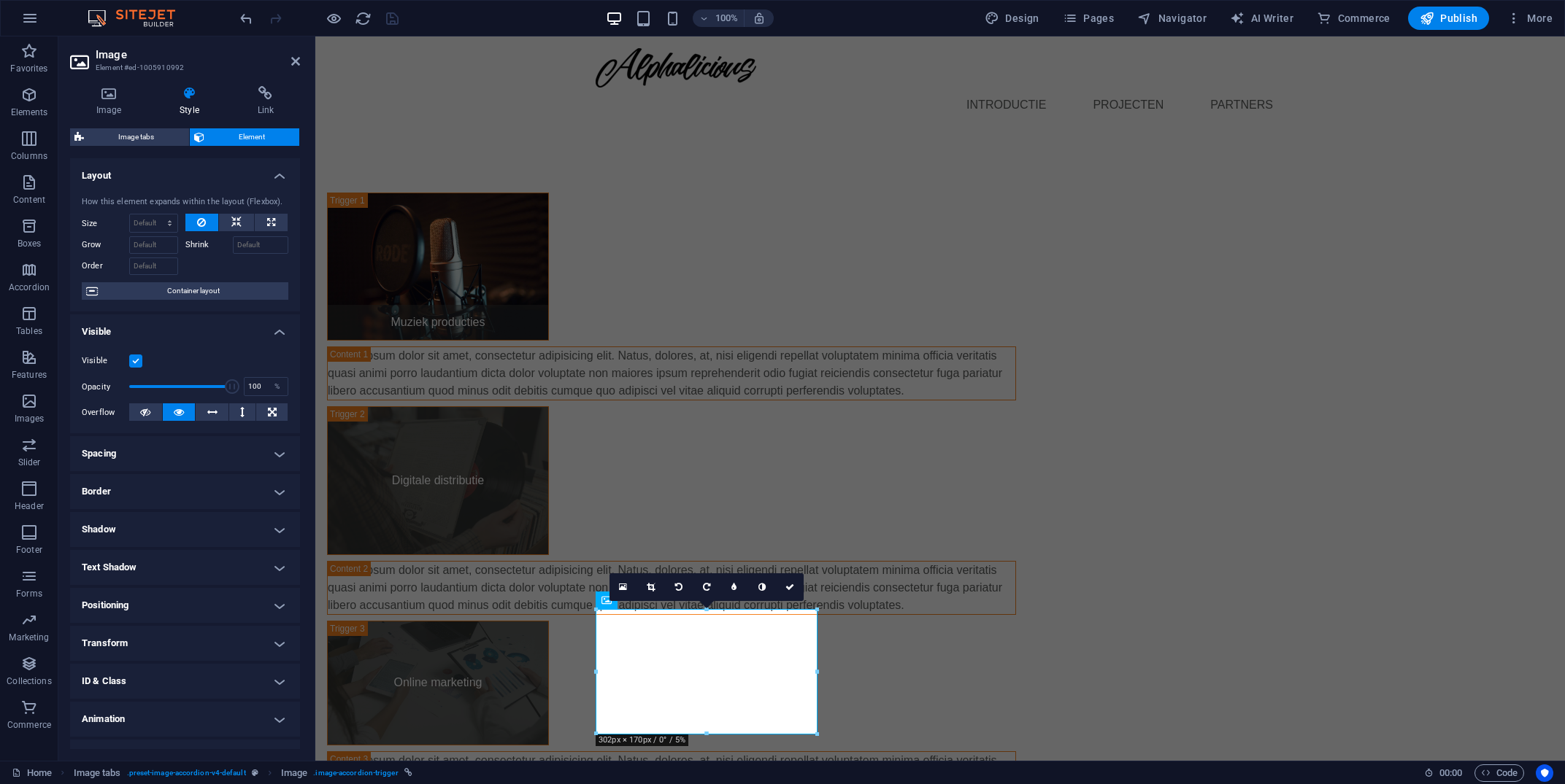
scroll to position [25, 0]
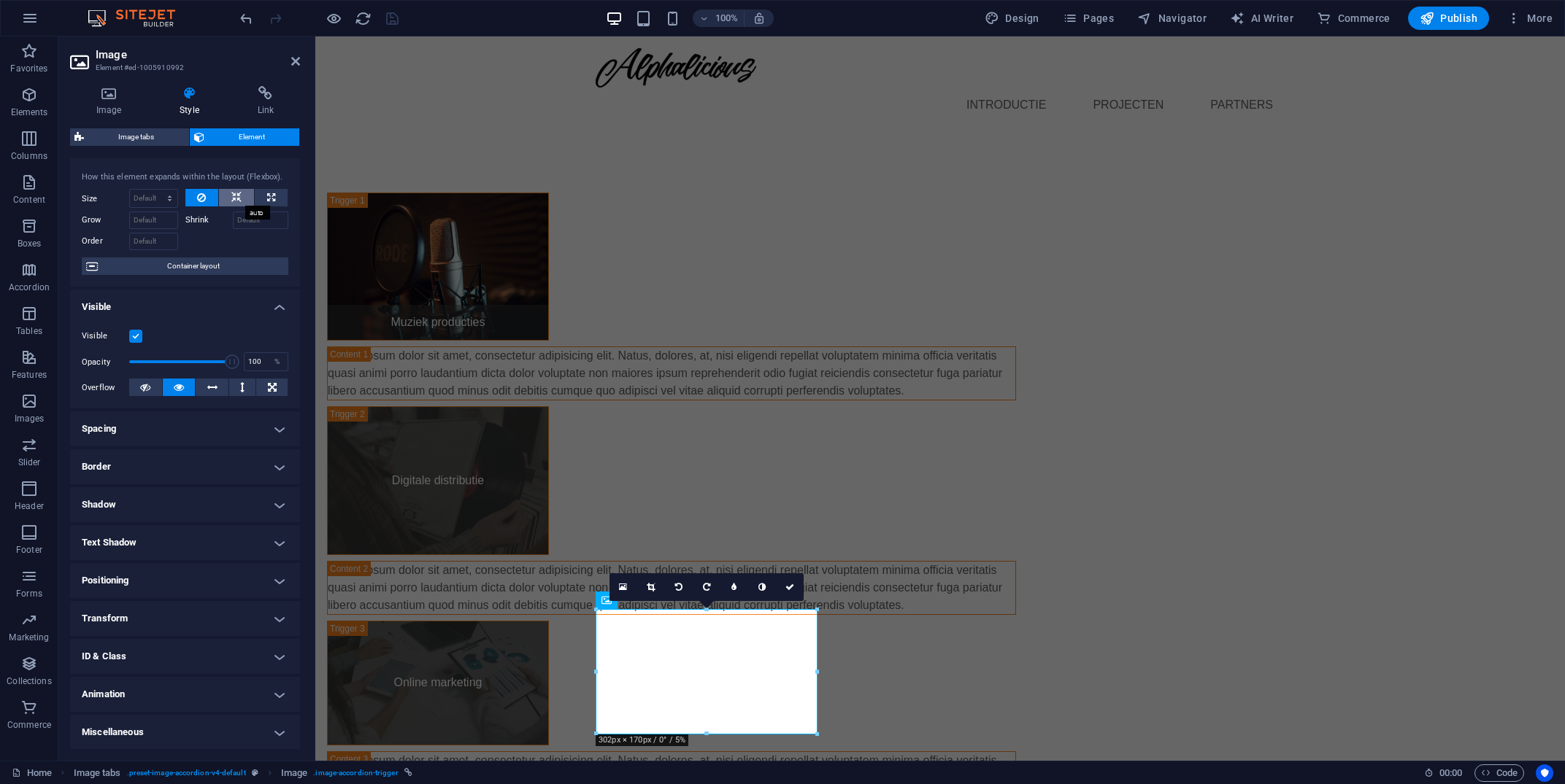
click at [242, 197] on icon at bounding box center [236, 198] width 10 height 17
click at [265, 198] on button at bounding box center [271, 198] width 33 height 17
click at [232, 204] on icon at bounding box center [236, 198] width 10 height 17
click at [189, 199] on button at bounding box center [202, 198] width 34 height 17
click at [108, 106] on h4 "Image" at bounding box center [111, 101] width 84 height 30
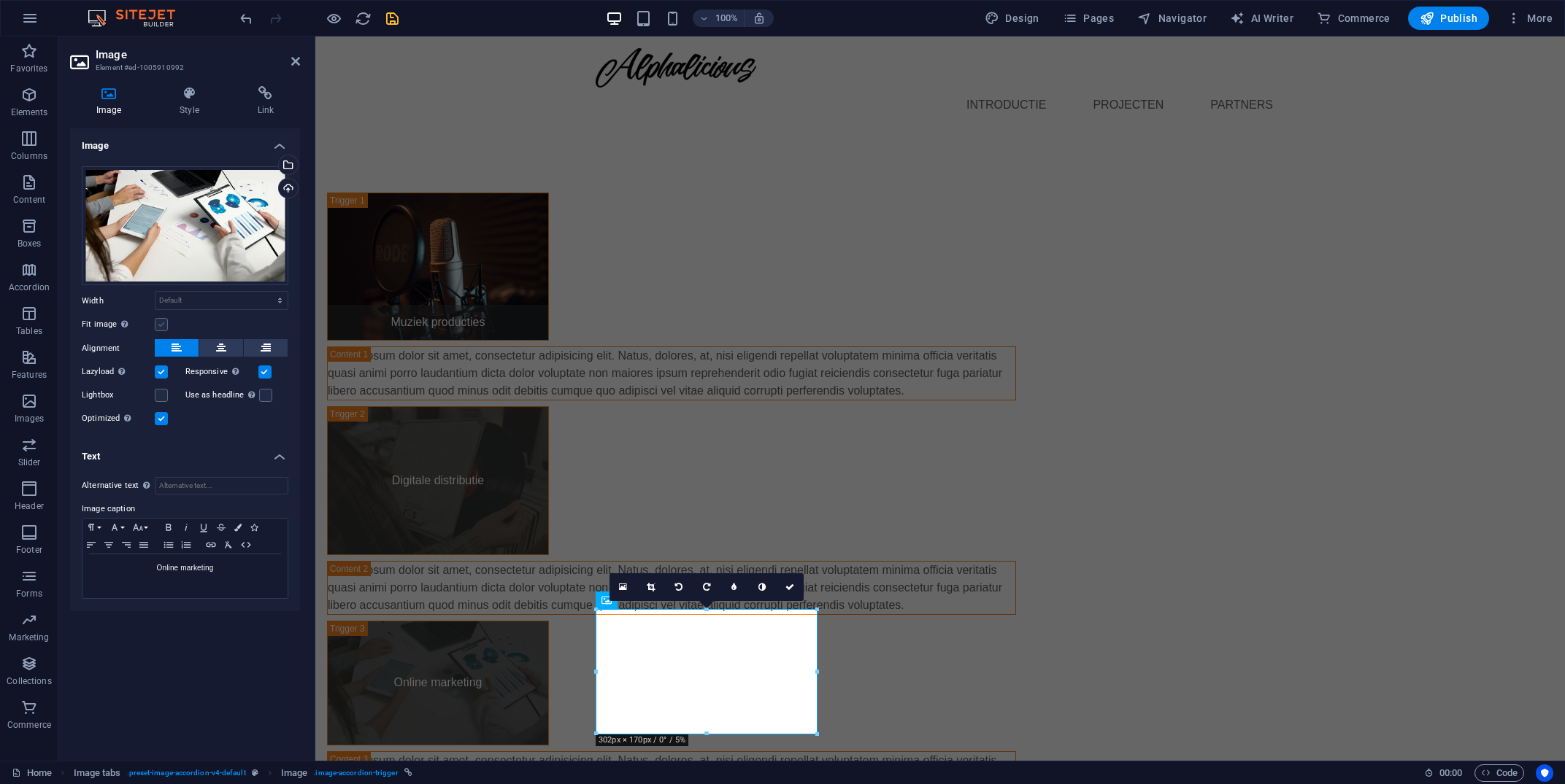
click at [161, 323] on label at bounding box center [161, 324] width 13 height 13
click at [0, 0] on input "Fit image Automatically fit image to a fixed width and height" at bounding box center [0, 0] width 0 height 0
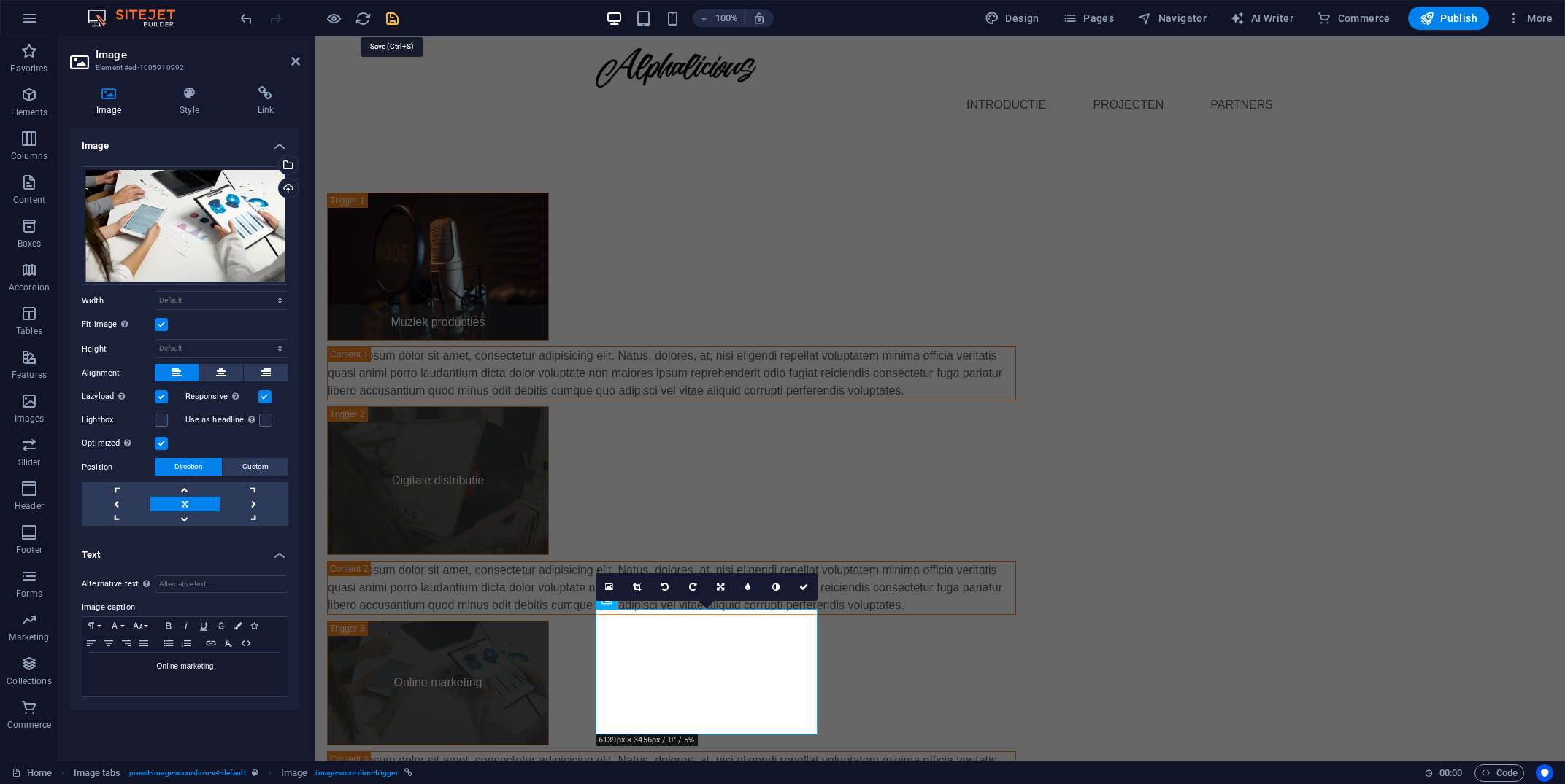
click at [394, 25] on icon "save" at bounding box center [393, 18] width 17 height 17
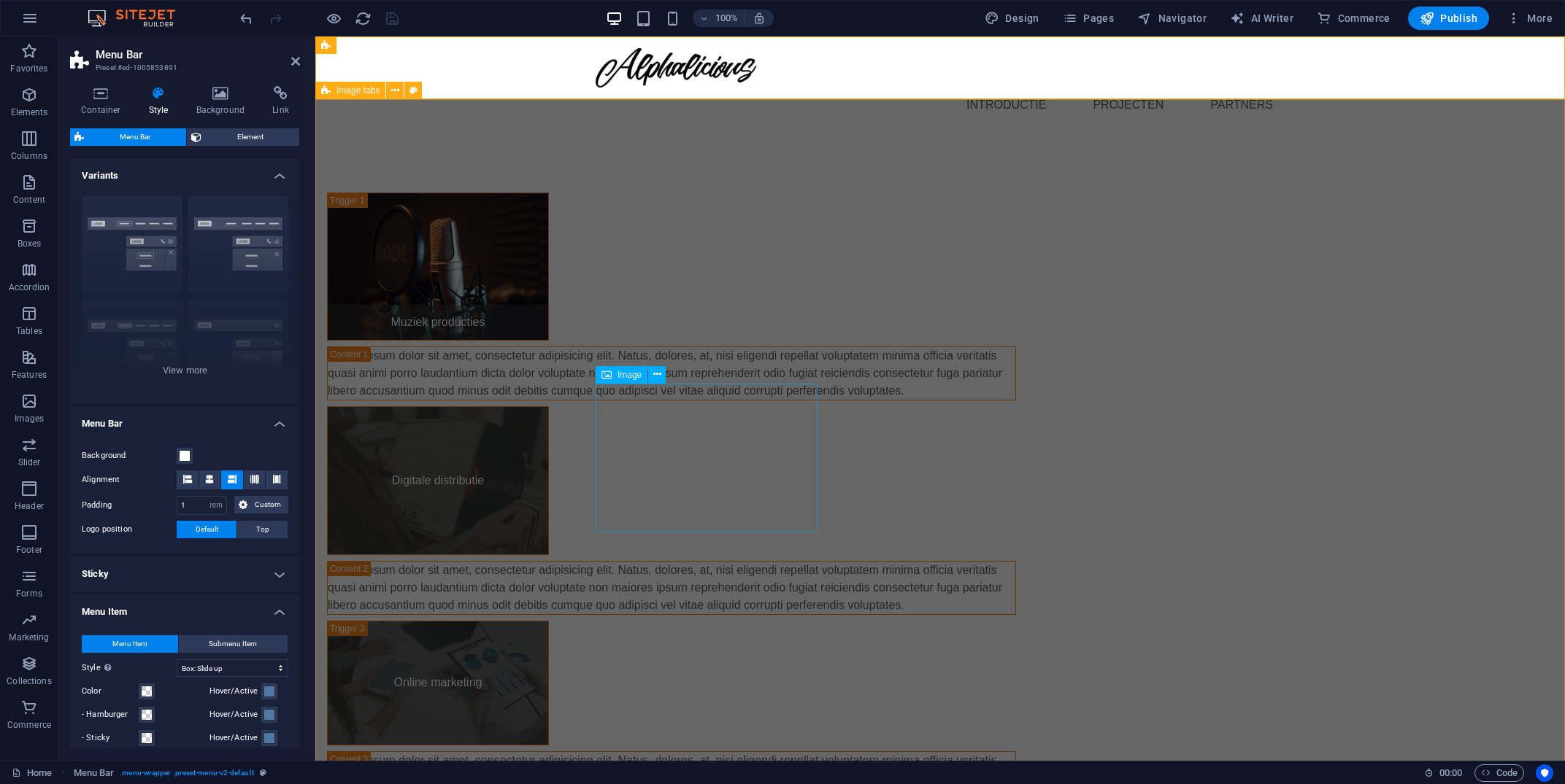
click at [549, 413] on figure "Digitale distributie" at bounding box center [438, 480] width 222 height 148
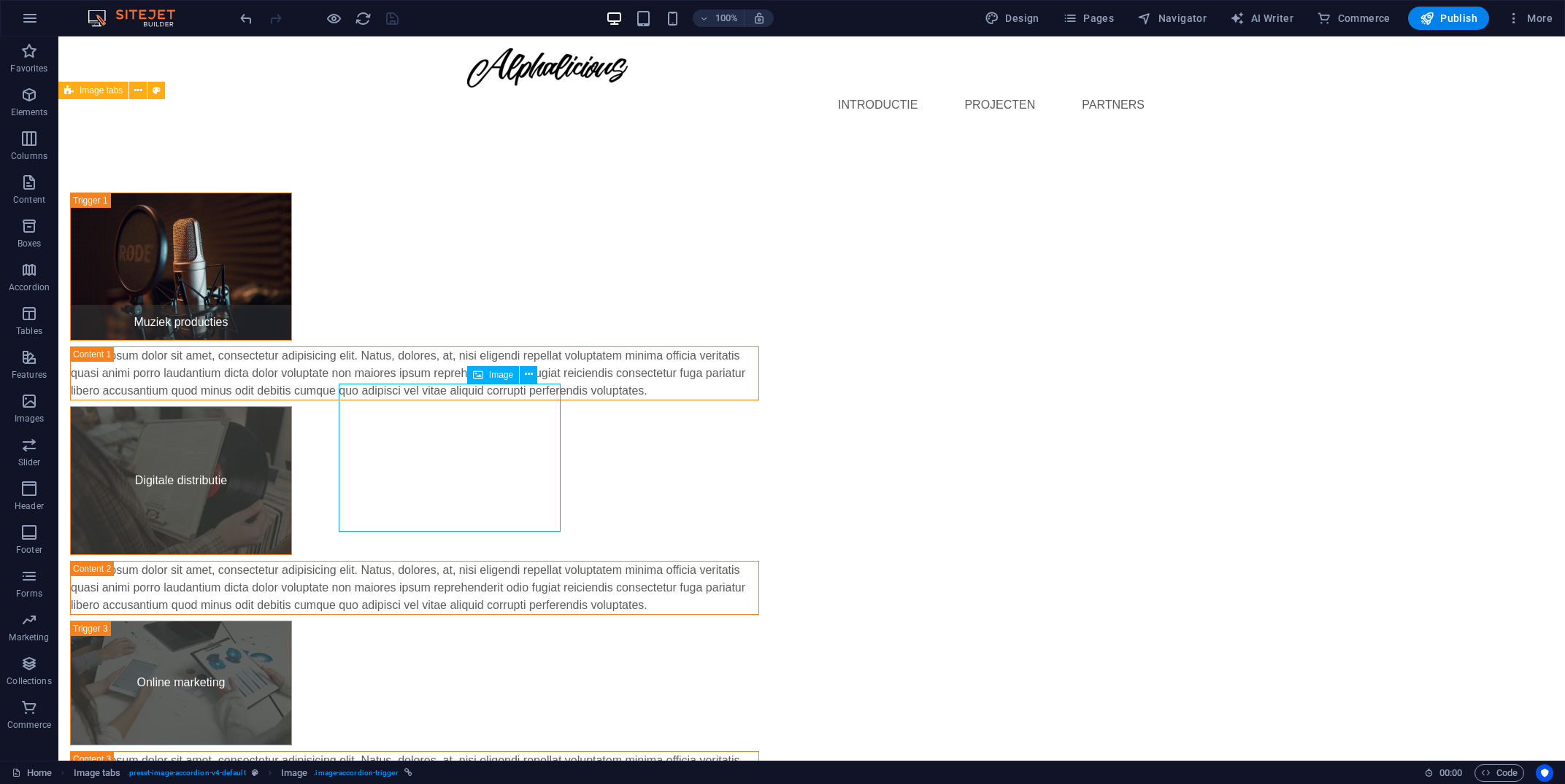
click at [292, 413] on figure "Digitale distributie" at bounding box center [180, 480] width 222 height 148
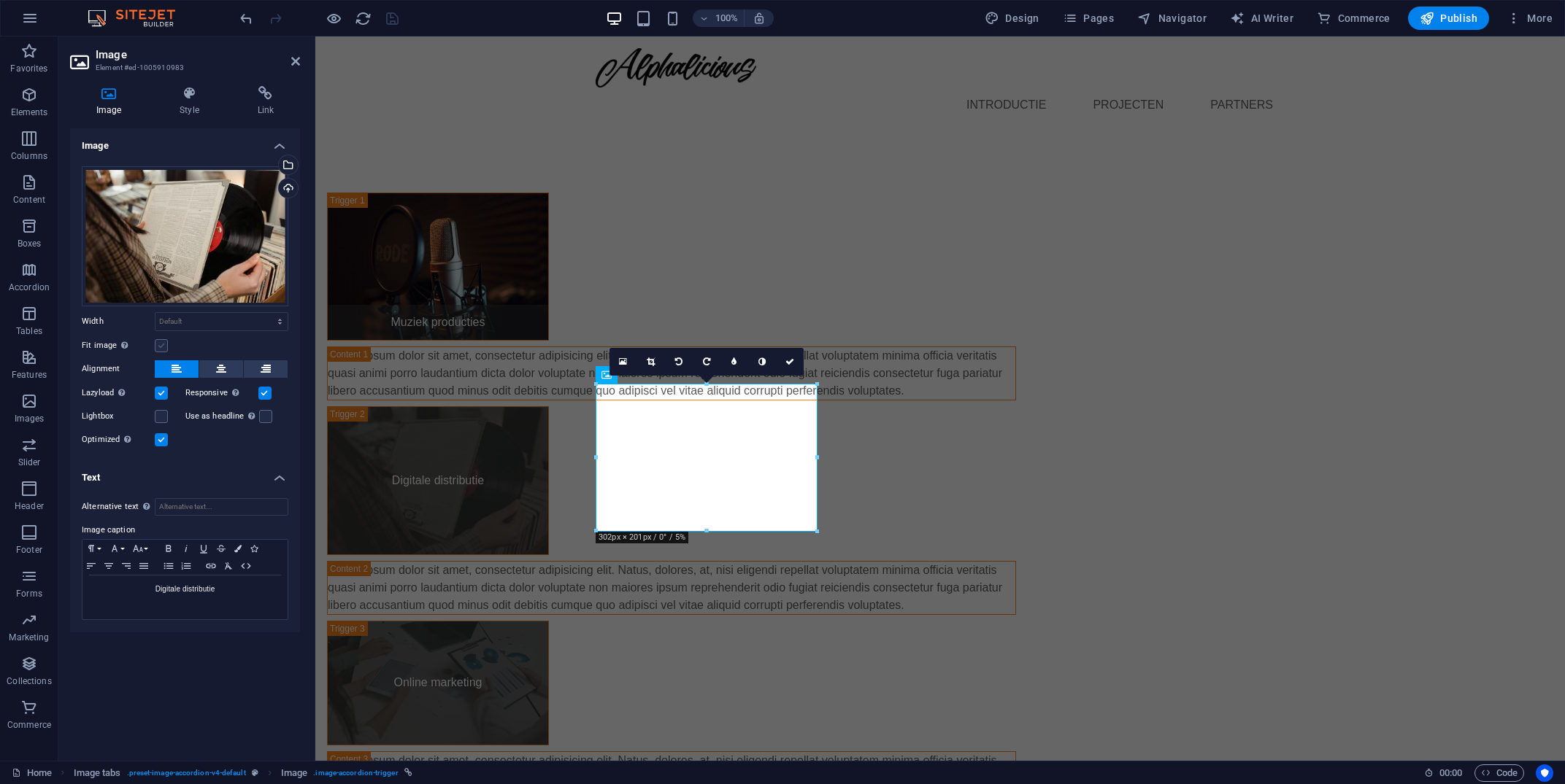
click at [156, 345] on label at bounding box center [161, 346] width 13 height 13
click at [0, 0] on input "Fit image Automatically fit image to a fixed width and height" at bounding box center [0, 0] width 0 height 0
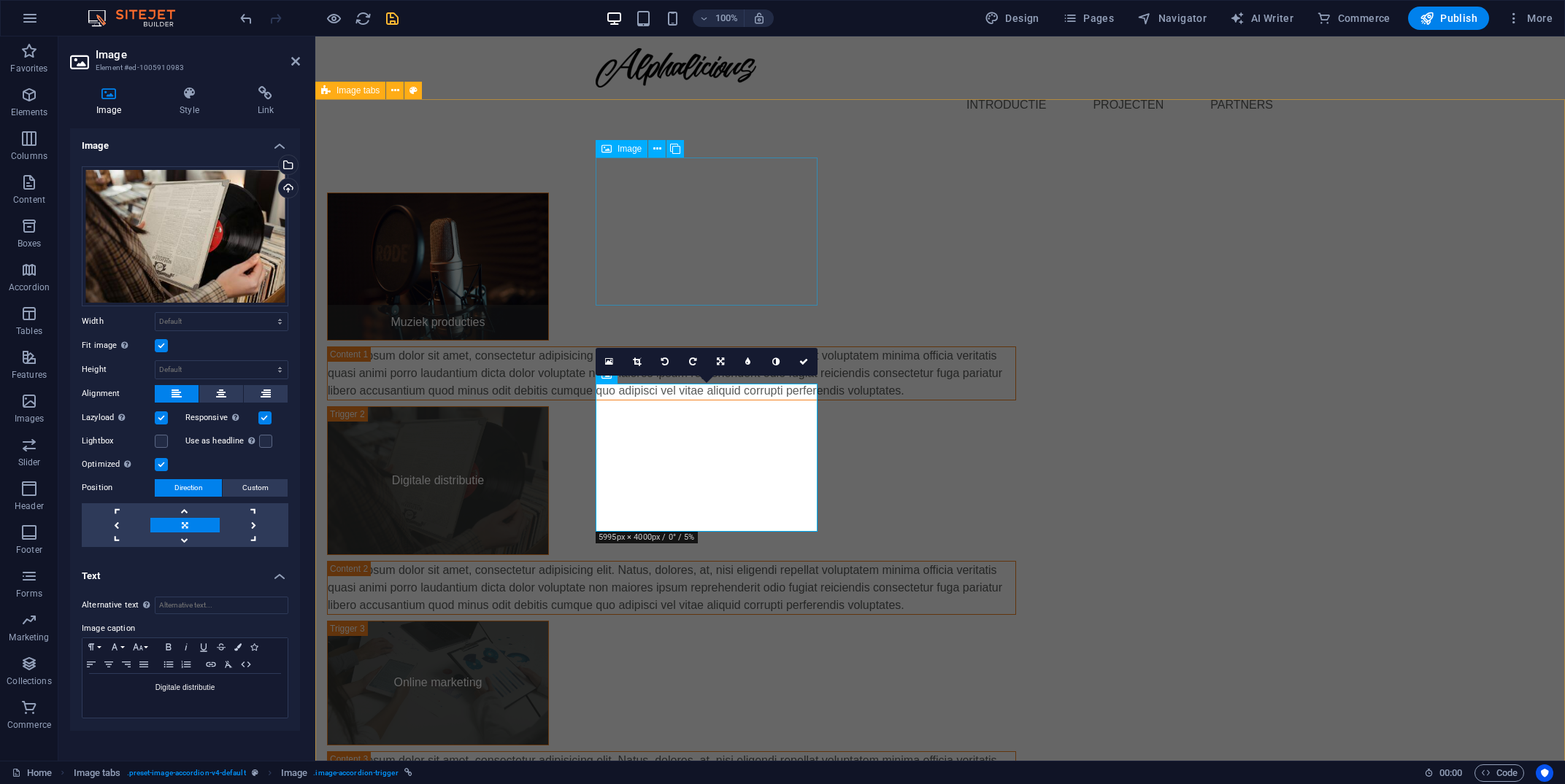
click at [549, 225] on figure "Muziek producties" at bounding box center [438, 267] width 222 height 148
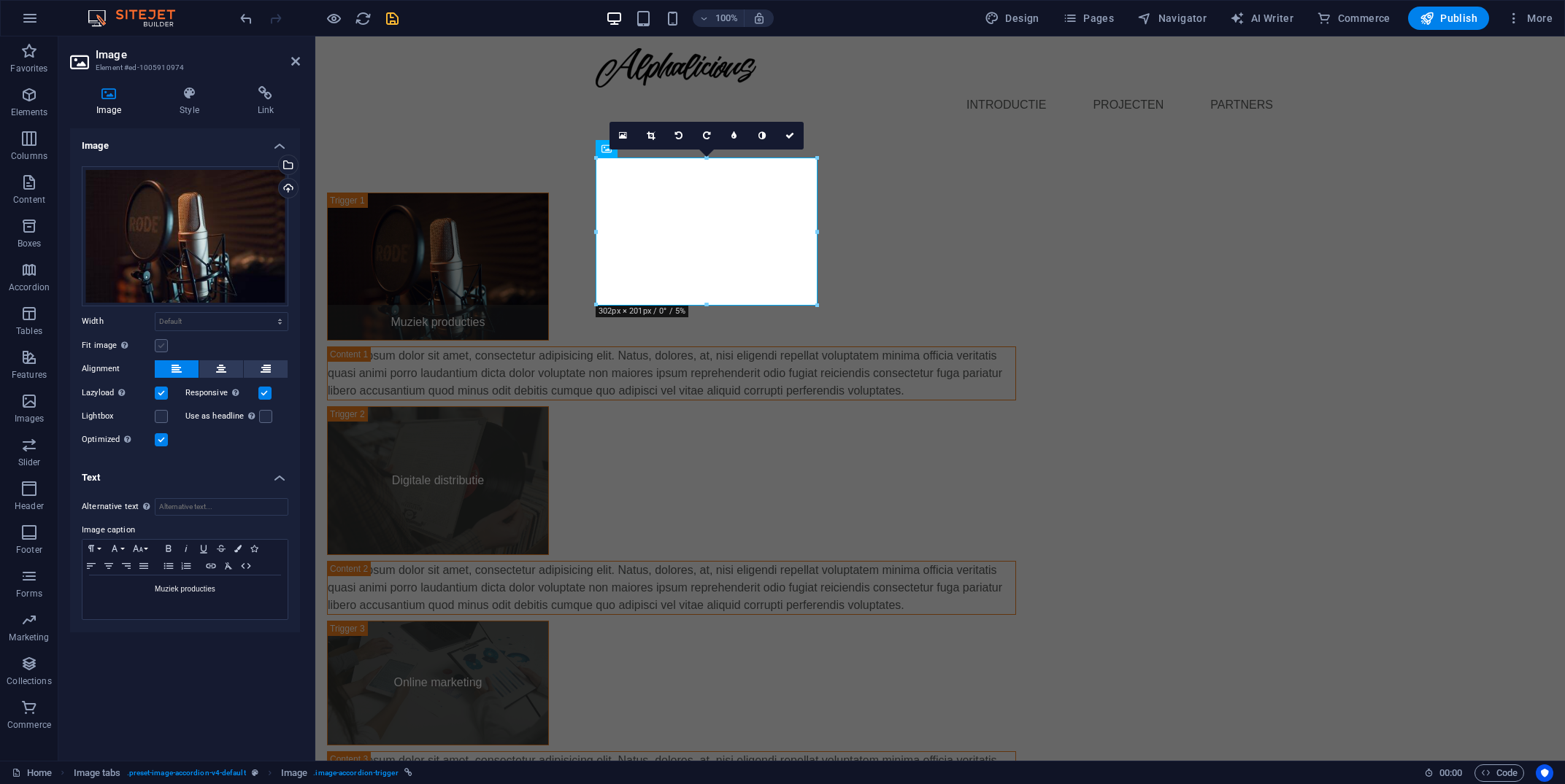
click at [160, 343] on label at bounding box center [161, 346] width 13 height 13
click at [0, 0] on input "Fit image Automatically fit image to a fixed width and height" at bounding box center [0, 0] width 0 height 0
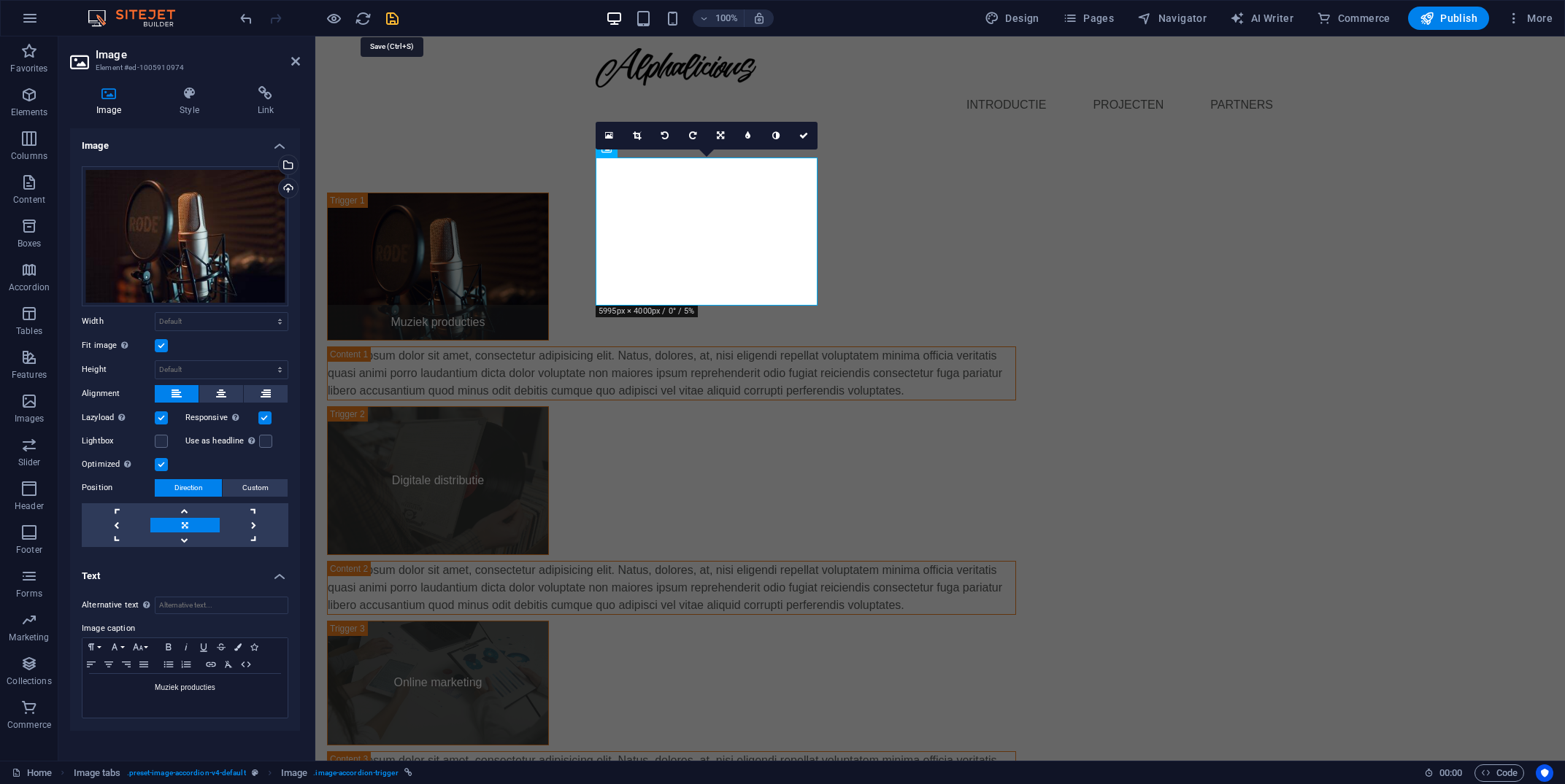
click at [385, 16] on icon "save" at bounding box center [393, 18] width 17 height 17
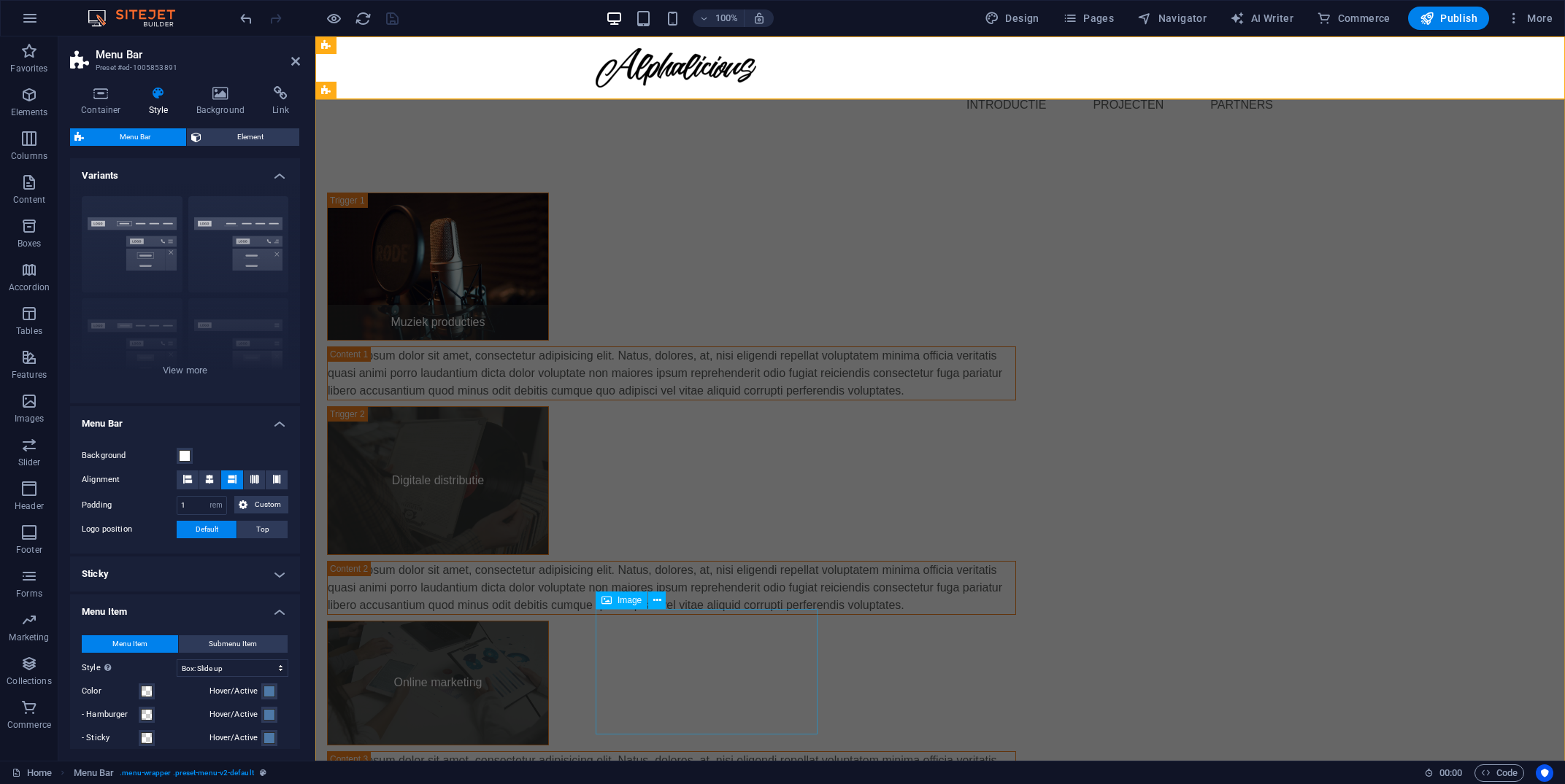
click at [549, 658] on figure "Online marketing" at bounding box center [438, 684] width 222 height 126
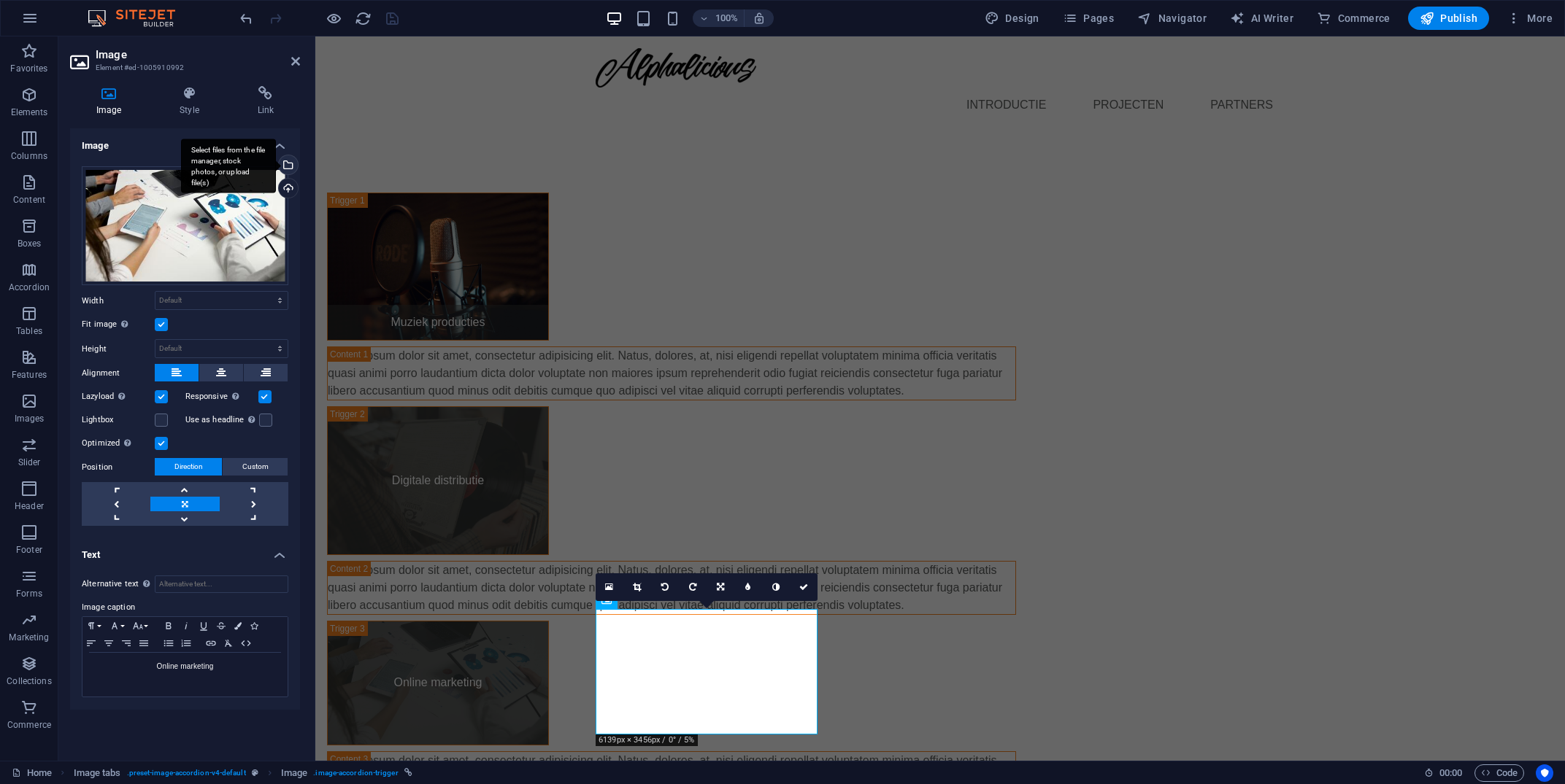
click at [276, 164] on div "Select files from the file manager, stock photos, or upload file(s)" at bounding box center [228, 166] width 95 height 55
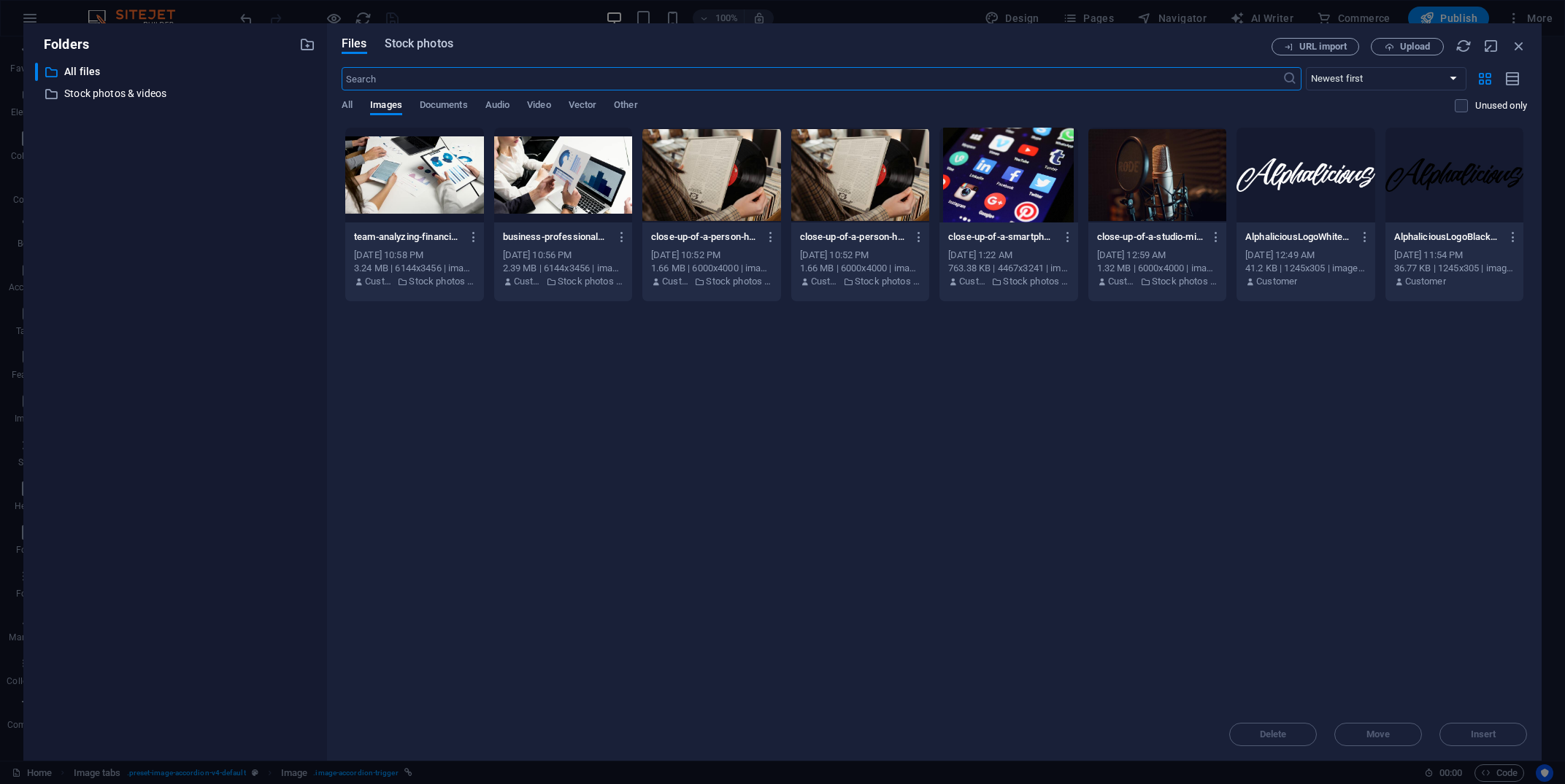
click at [434, 49] on span "Stock photos" at bounding box center [418, 43] width 69 height 17
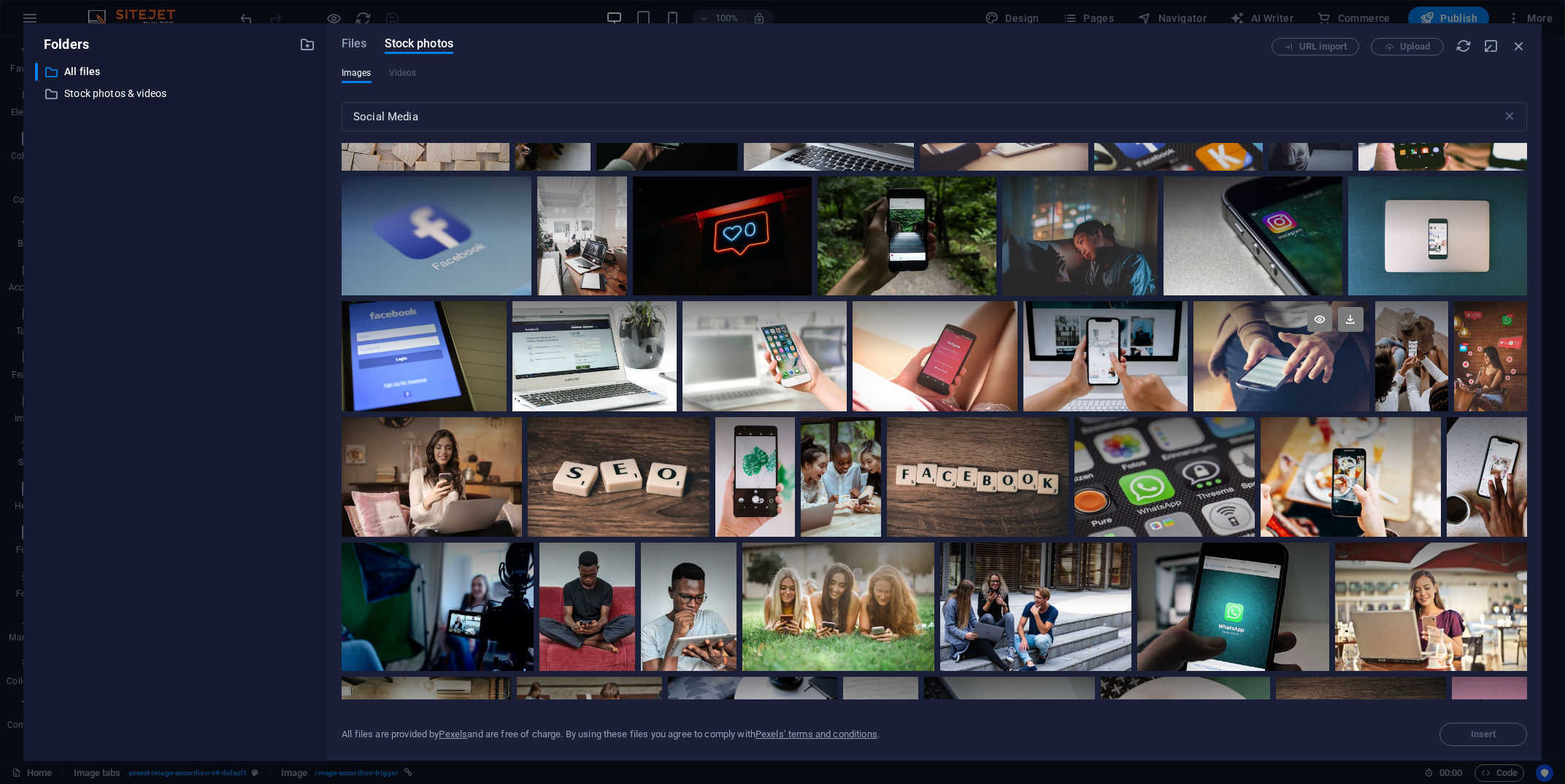
scroll to position [210, 0]
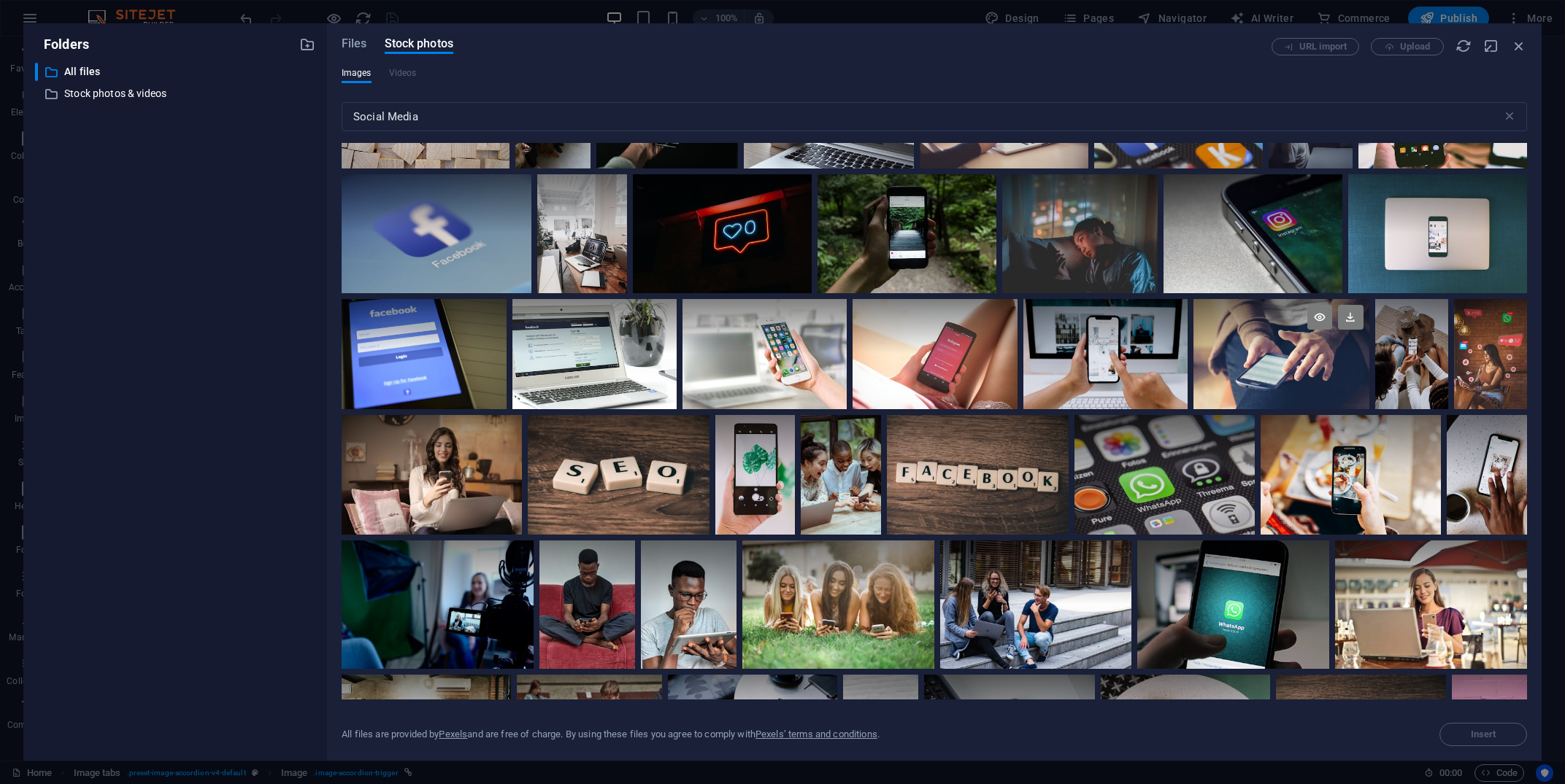
click at [1252, 324] on div at bounding box center [1281, 327] width 176 height 55
click at [1498, 732] on span "Insert" at bounding box center [1483, 735] width 74 height 9
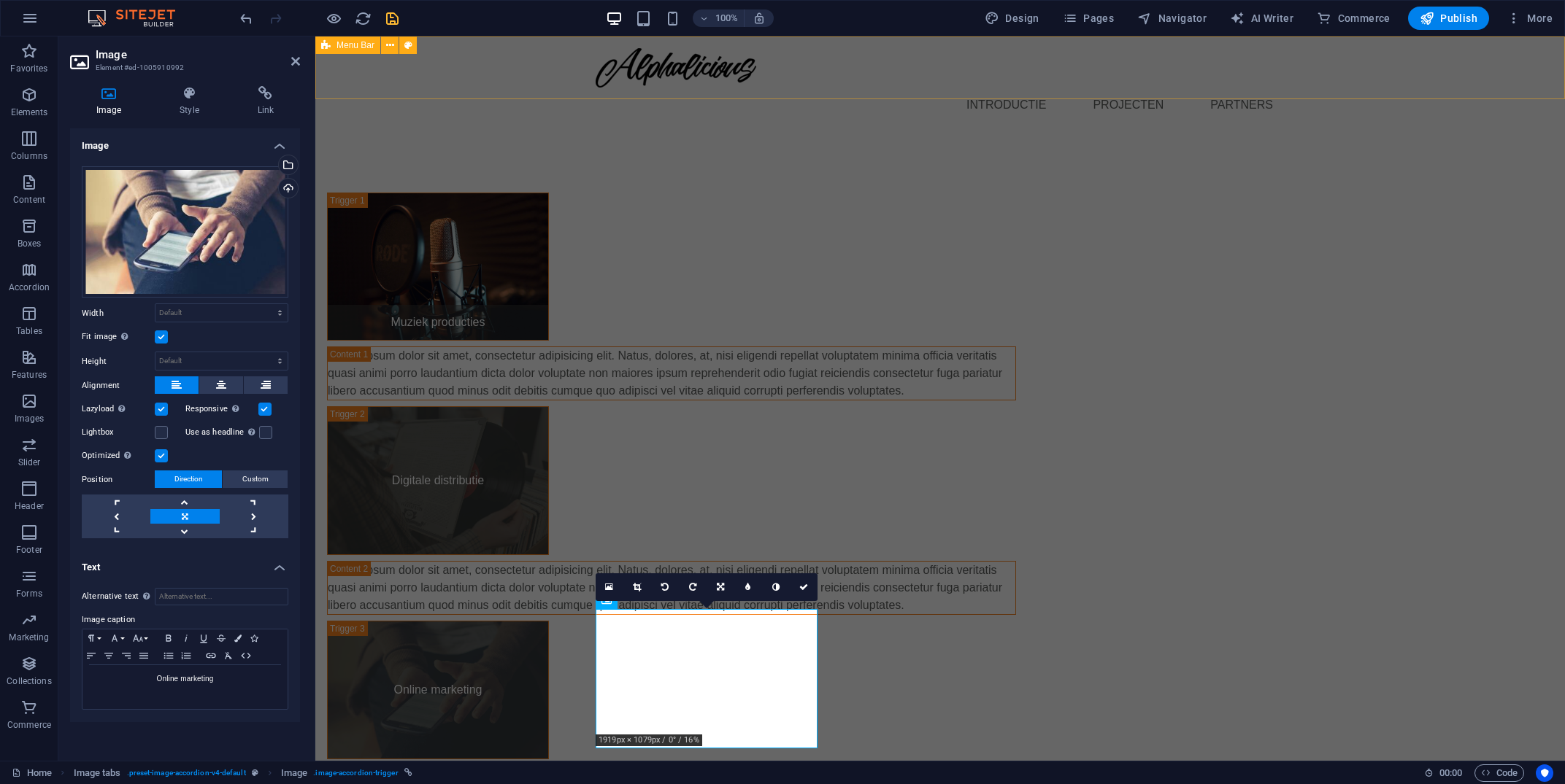
click at [388, 18] on icon "save" at bounding box center [393, 18] width 17 height 17
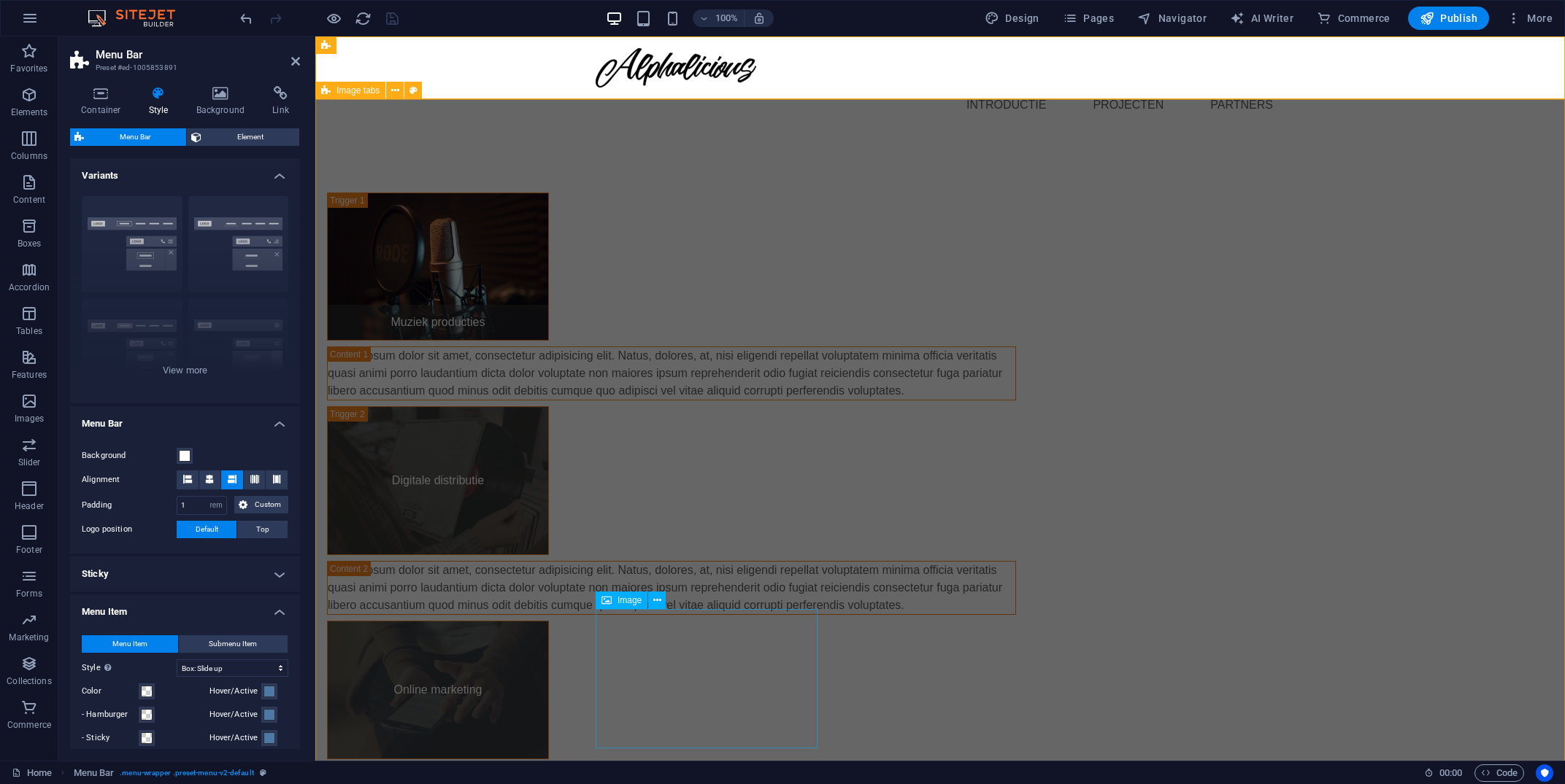
click at [549, 628] on figure "Online marketing" at bounding box center [438, 691] width 222 height 140
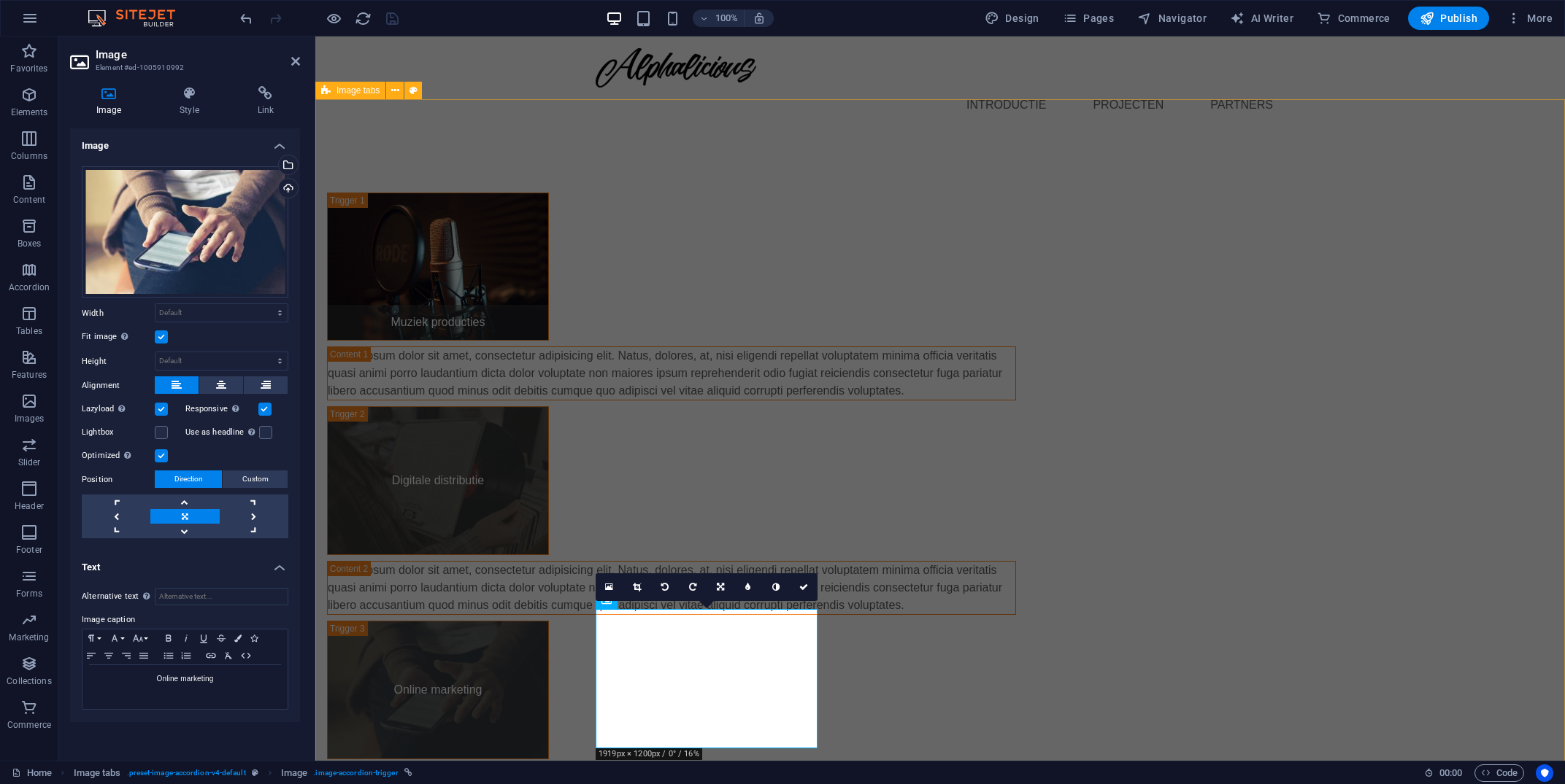
scroll to position [111, 0]
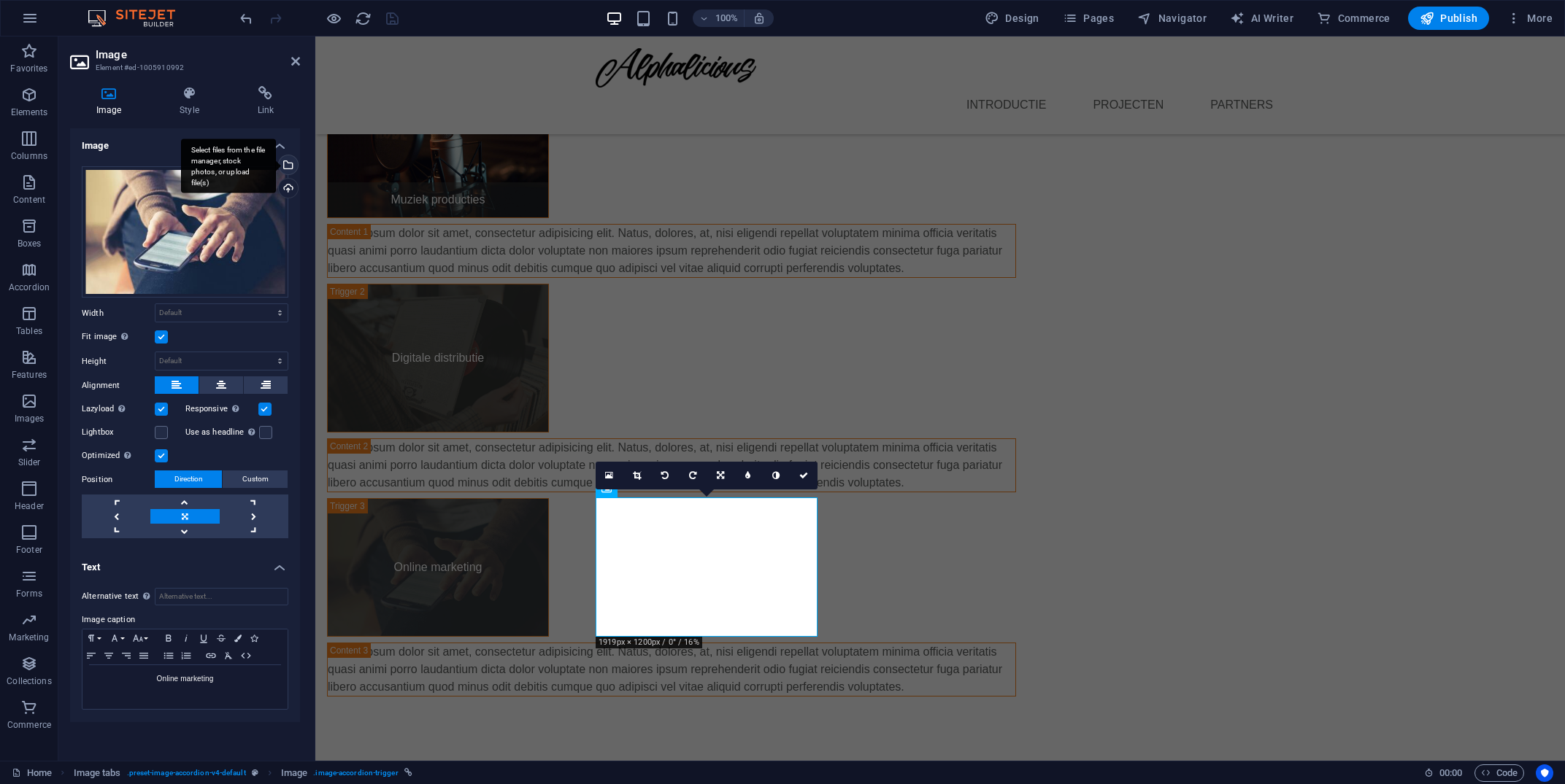
click at [289, 159] on div "Select files from the file manager, stock photos, or upload file(s)" at bounding box center [287, 166] width 22 height 22
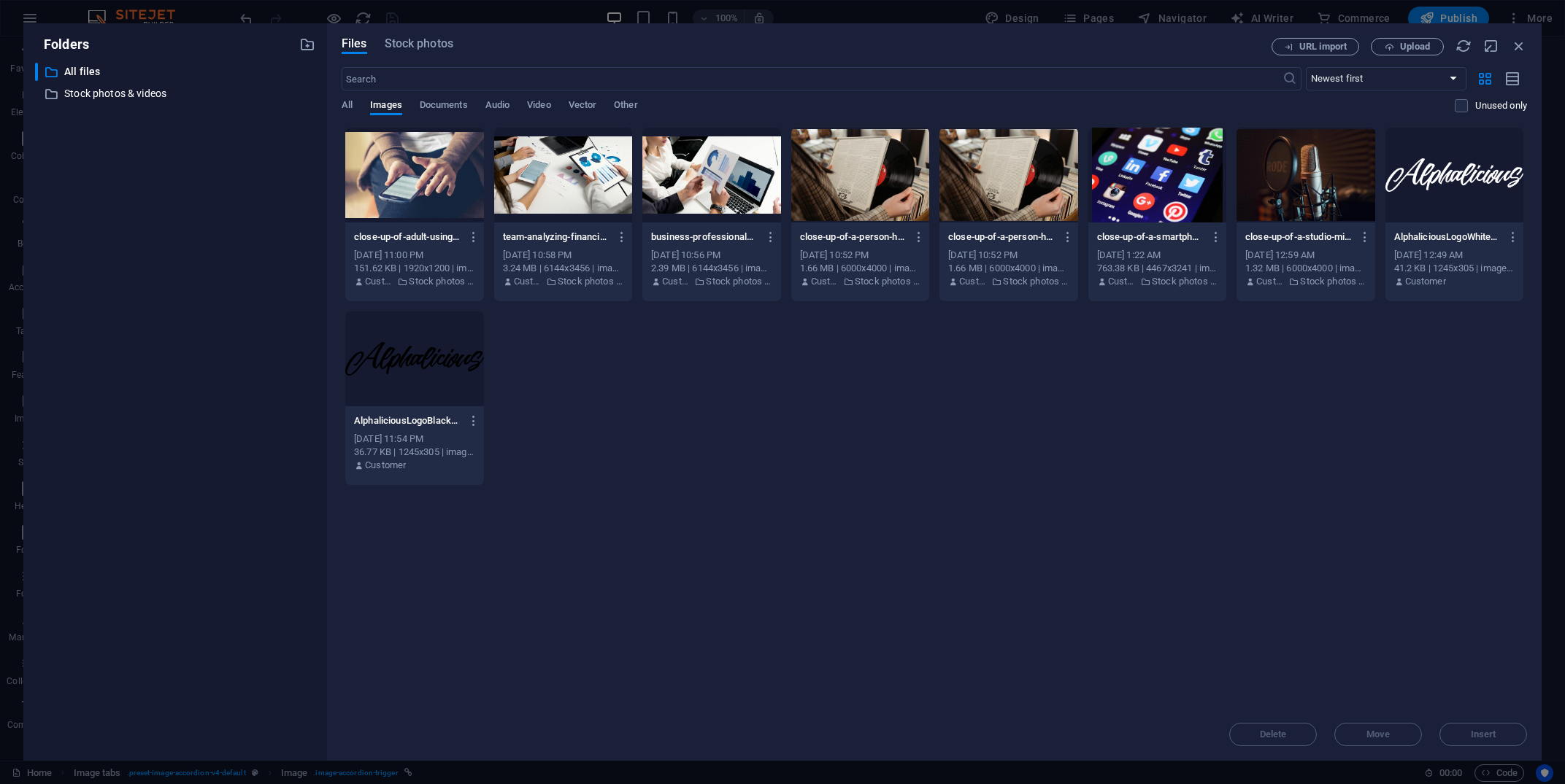
click at [428, 28] on div "Files Stock photos URL import Upload ​ Newest first Oldest first Name (A-Z) Nam…" at bounding box center [934, 392] width 1215 height 738
click at [423, 37] on div "Files Stock photos URL import Upload ​ Newest first Oldest first Name (A-Z) Nam…" at bounding box center [934, 392] width 1215 height 738
click at [622, 243] on icon "button" at bounding box center [622, 237] width 14 height 13
click at [627, 526] on h6 "Delete" at bounding box center [629, 520] width 62 height 17
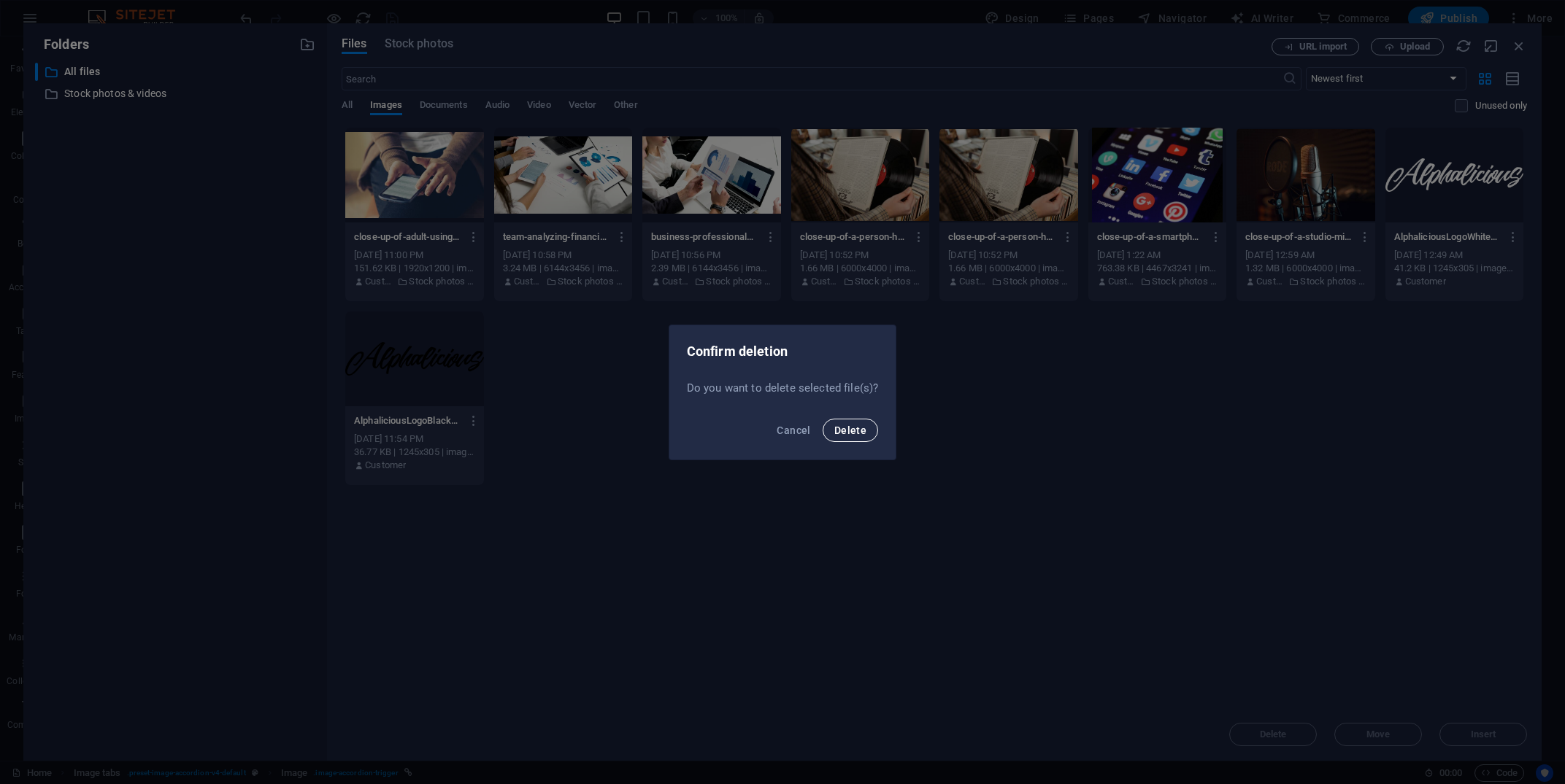
click at [865, 426] on span "Delete" at bounding box center [850, 430] width 32 height 12
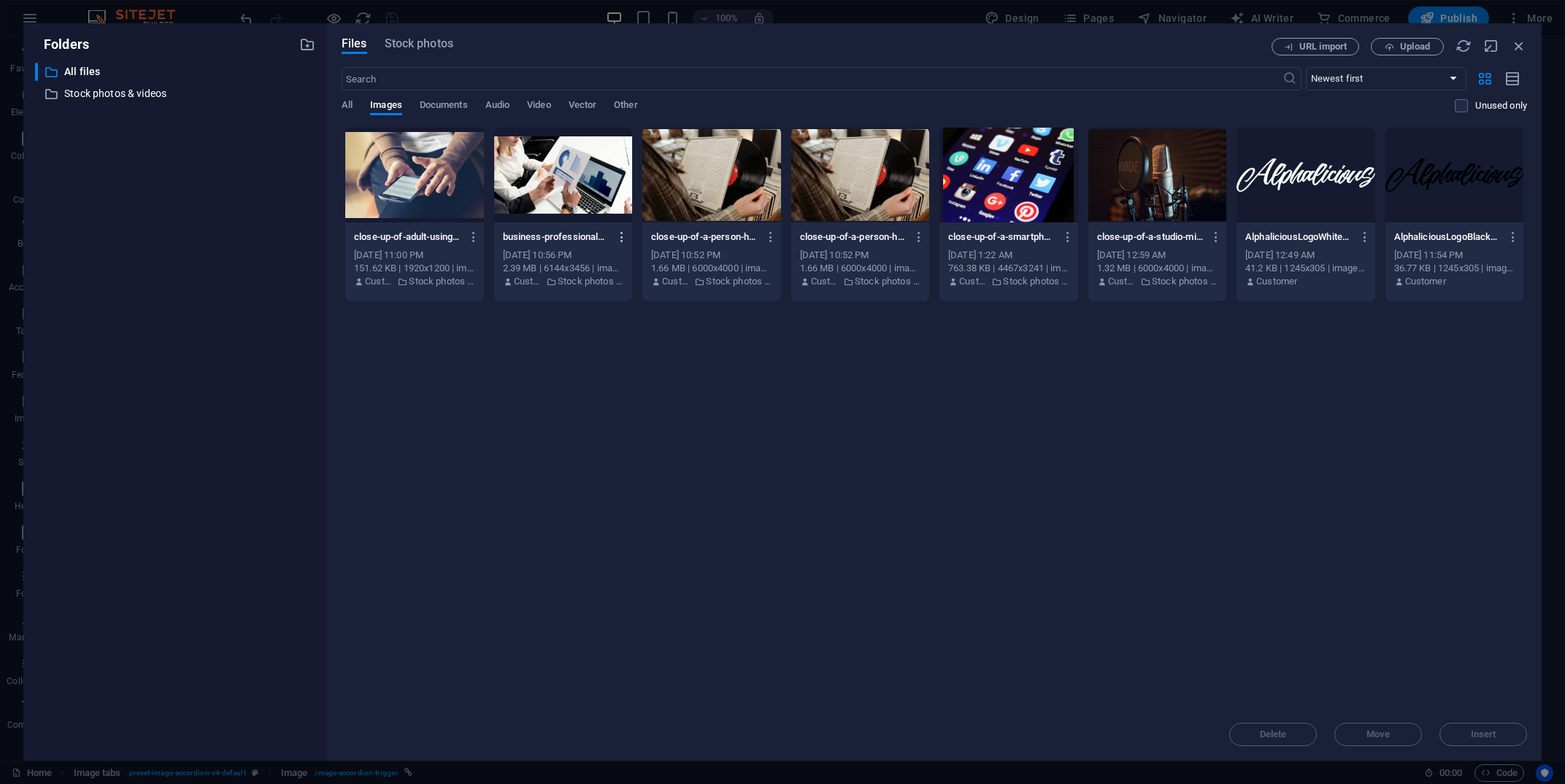
click at [622, 246] on button "button" at bounding box center [619, 236] width 19 height 23
click at [636, 532] on li "Delete" at bounding box center [616, 520] width 106 height 35
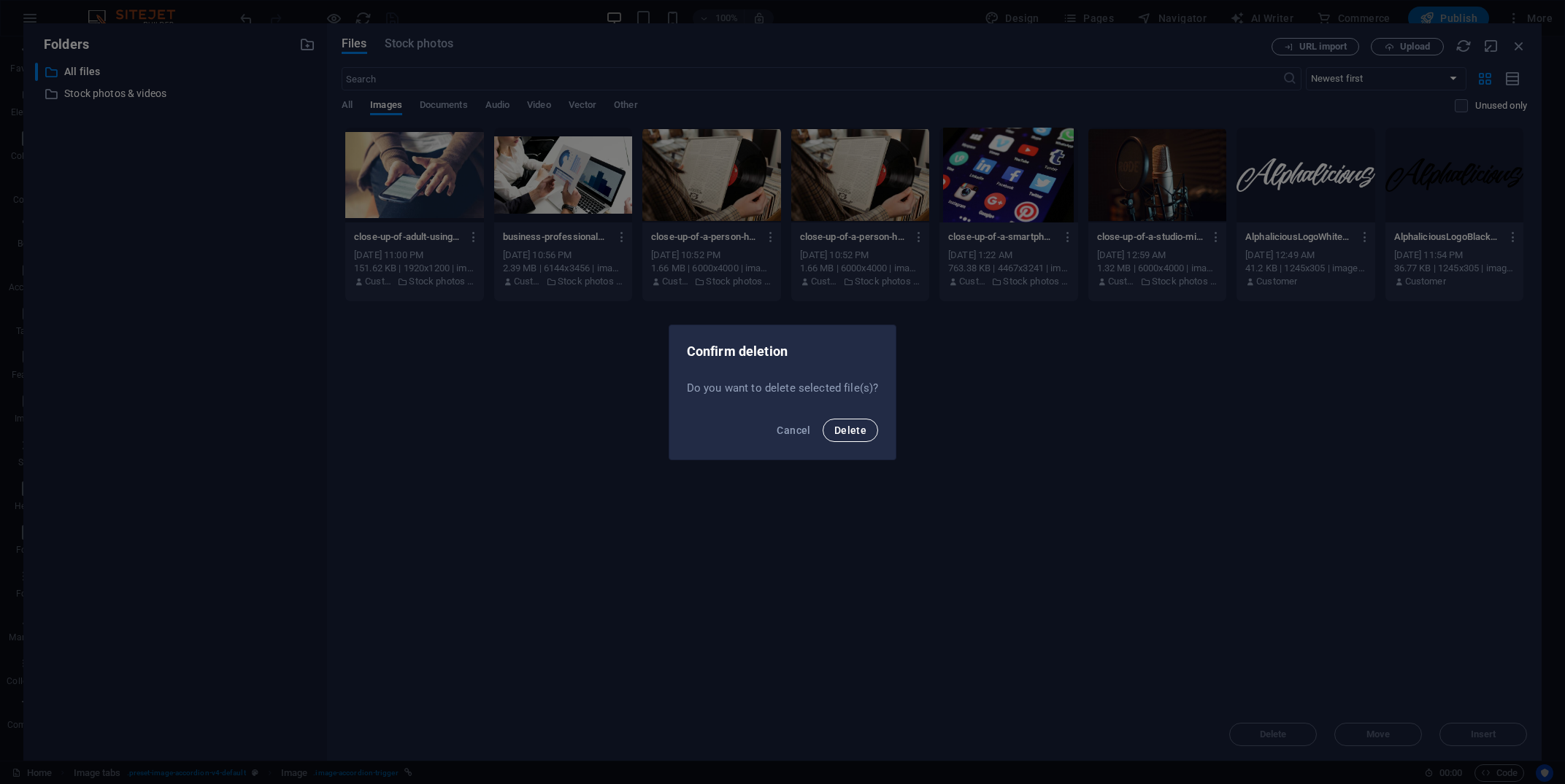
click at [844, 429] on span "Delete" at bounding box center [850, 430] width 32 height 12
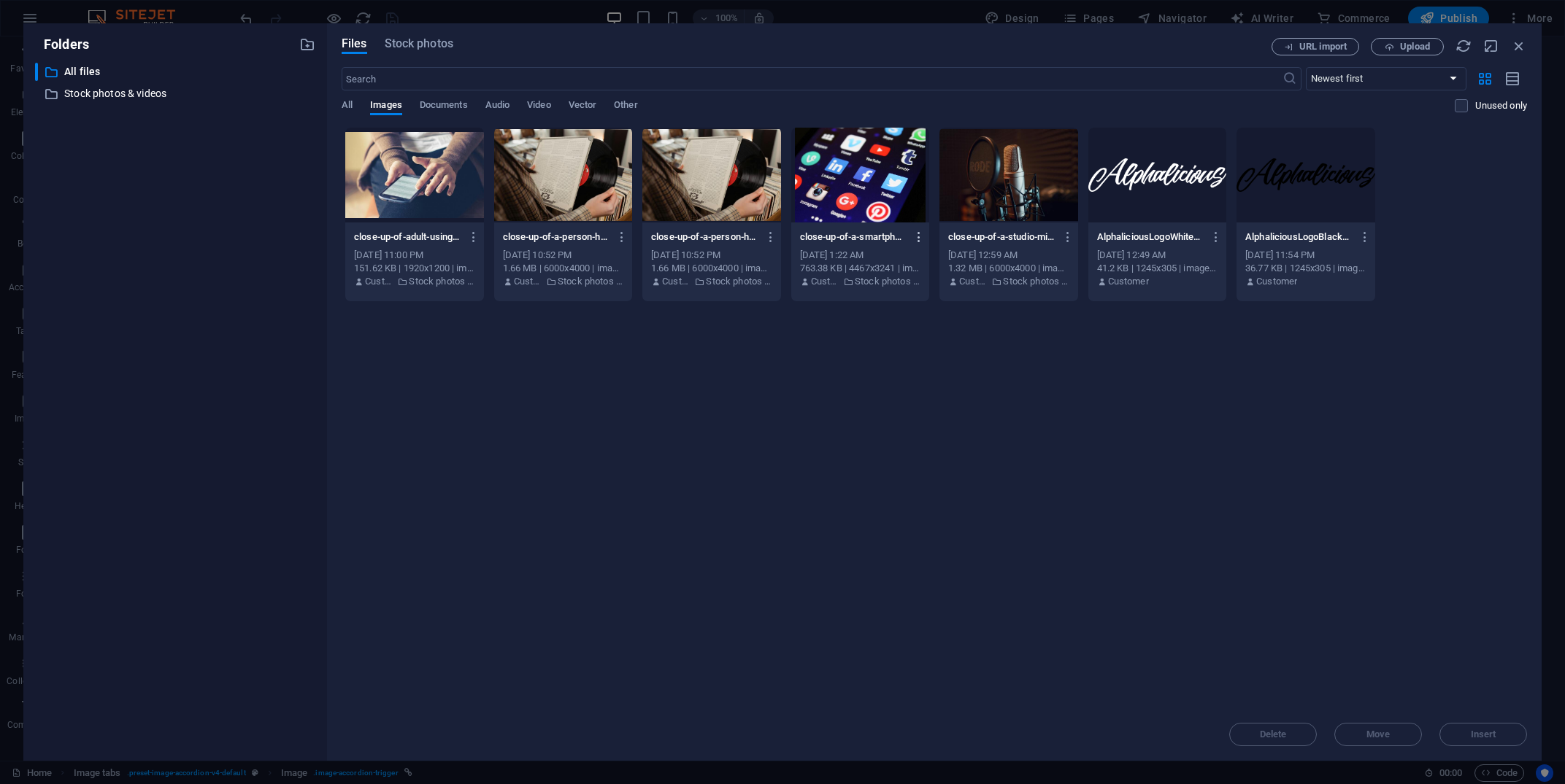
click at [916, 233] on icon "button" at bounding box center [919, 237] width 14 height 13
click at [923, 518] on h6 "Delete" at bounding box center [928, 520] width 62 height 17
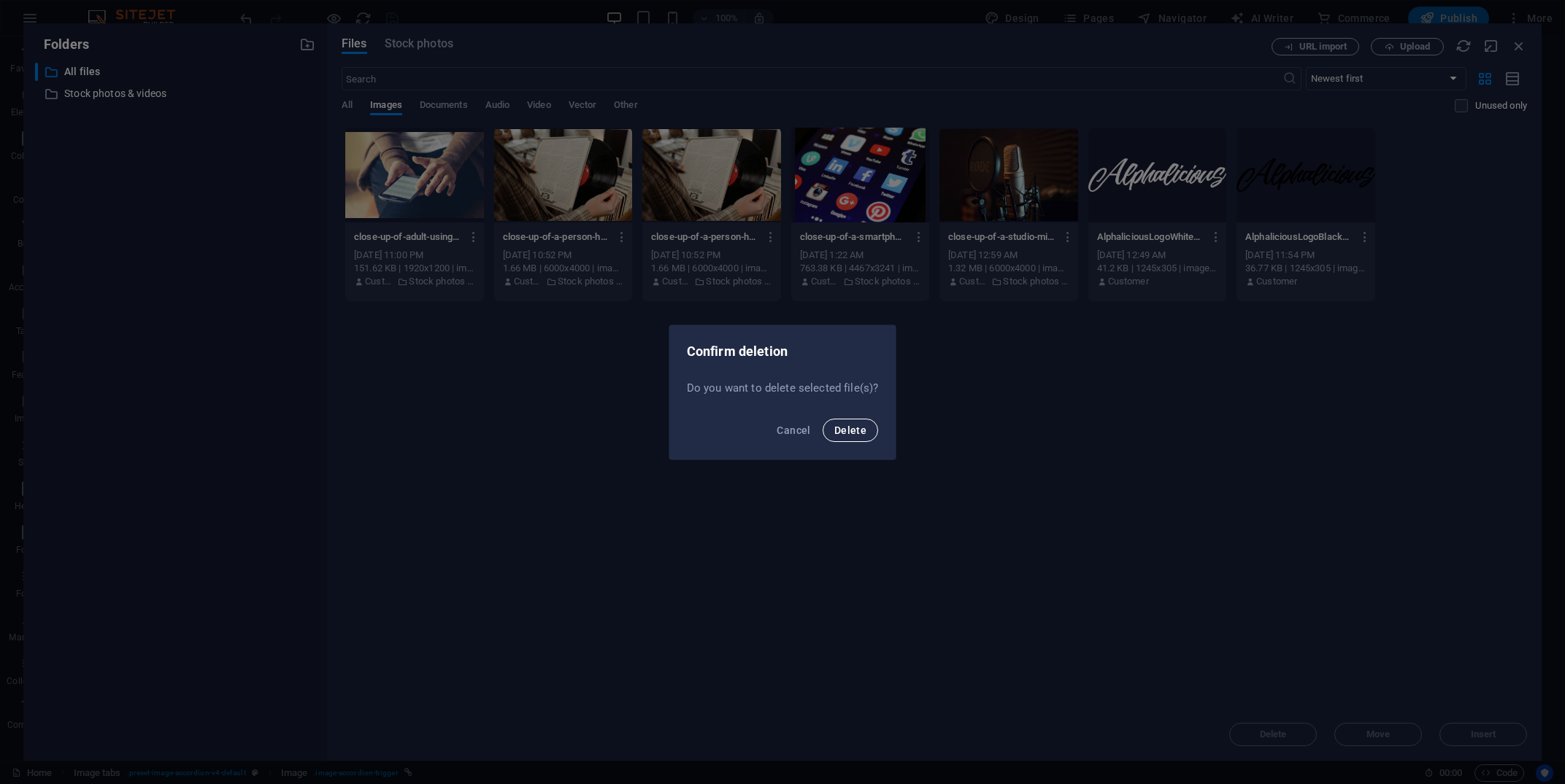
click at [845, 439] on button "Delete" at bounding box center [851, 430] width 55 height 23
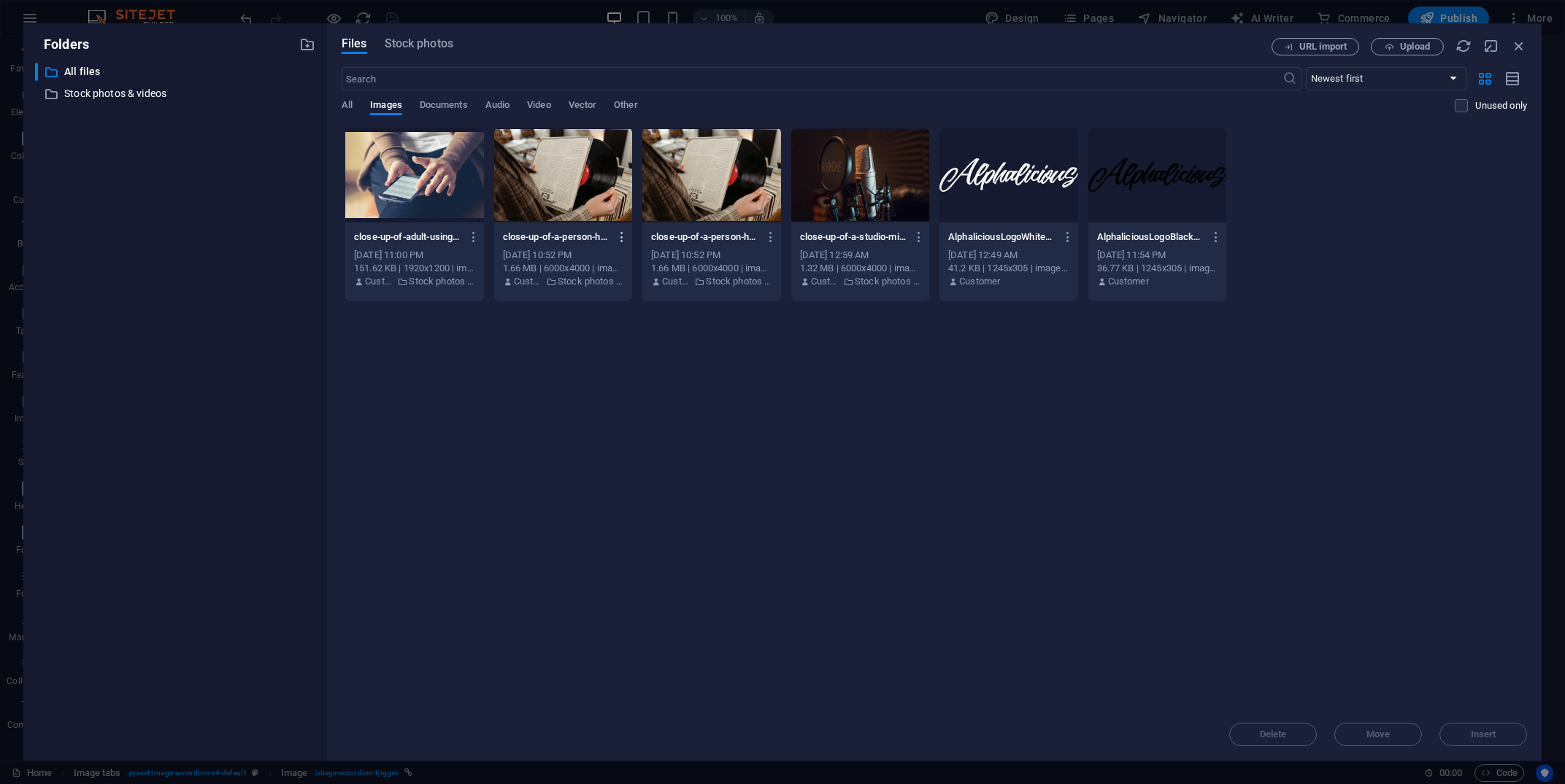
click at [617, 237] on icon "button" at bounding box center [622, 237] width 14 height 13
click at [633, 525] on h6 "Delete" at bounding box center [629, 520] width 62 height 17
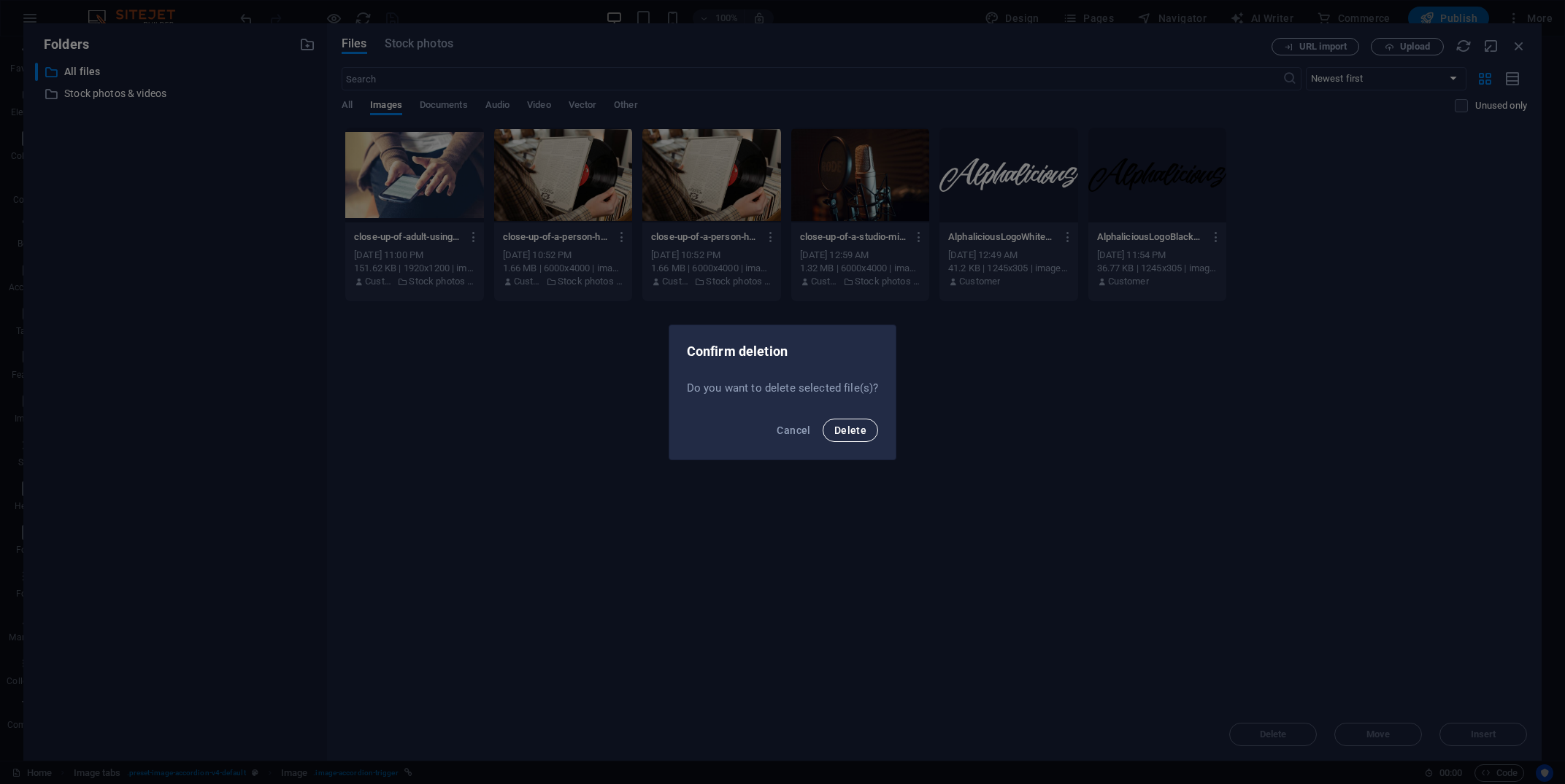
click at [850, 425] on span "Delete" at bounding box center [850, 430] width 32 height 12
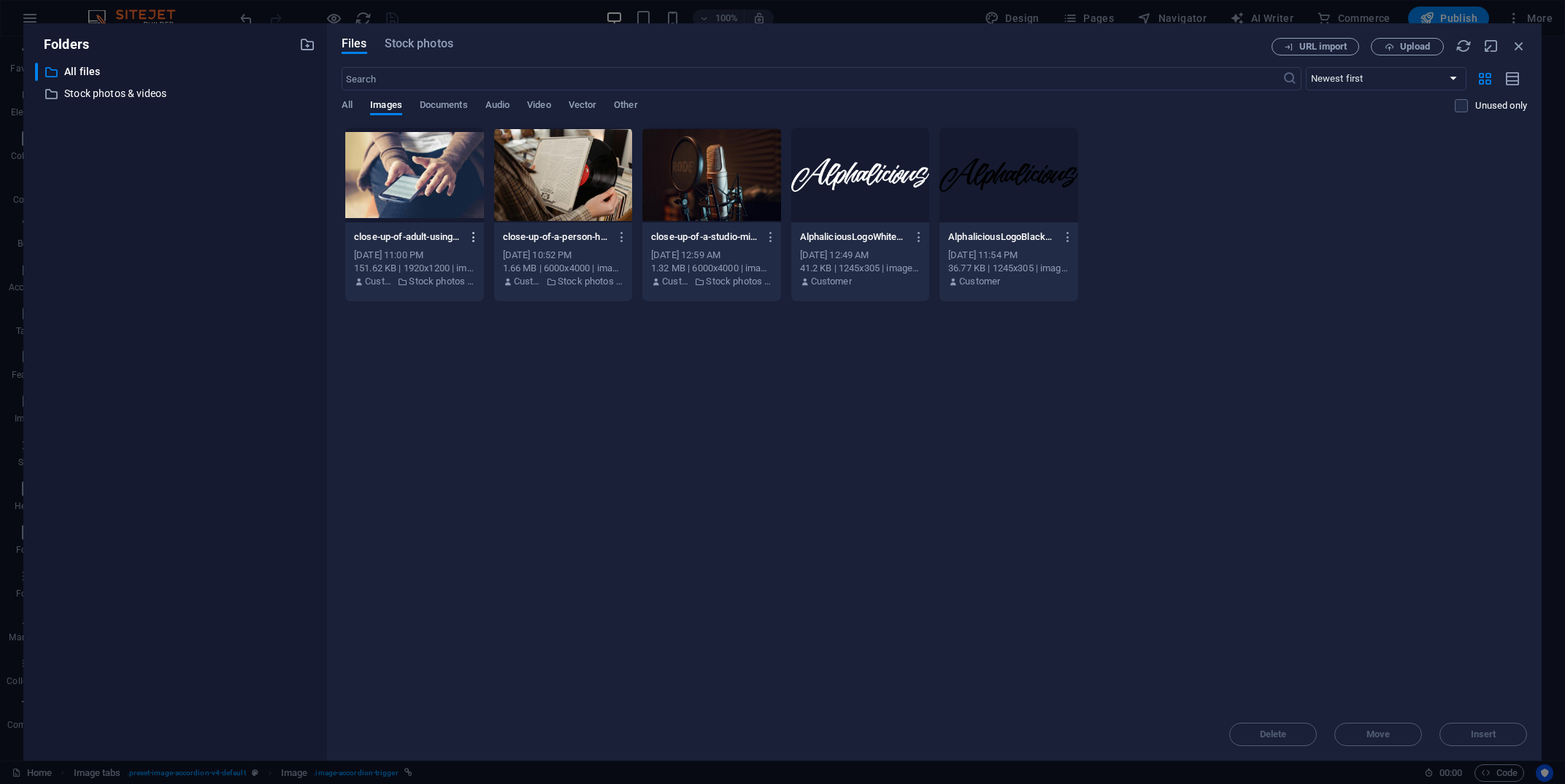
click at [476, 243] on icon "button" at bounding box center [474, 237] width 14 height 13
click at [478, 526] on h6 "Delete" at bounding box center [480, 520] width 62 height 17
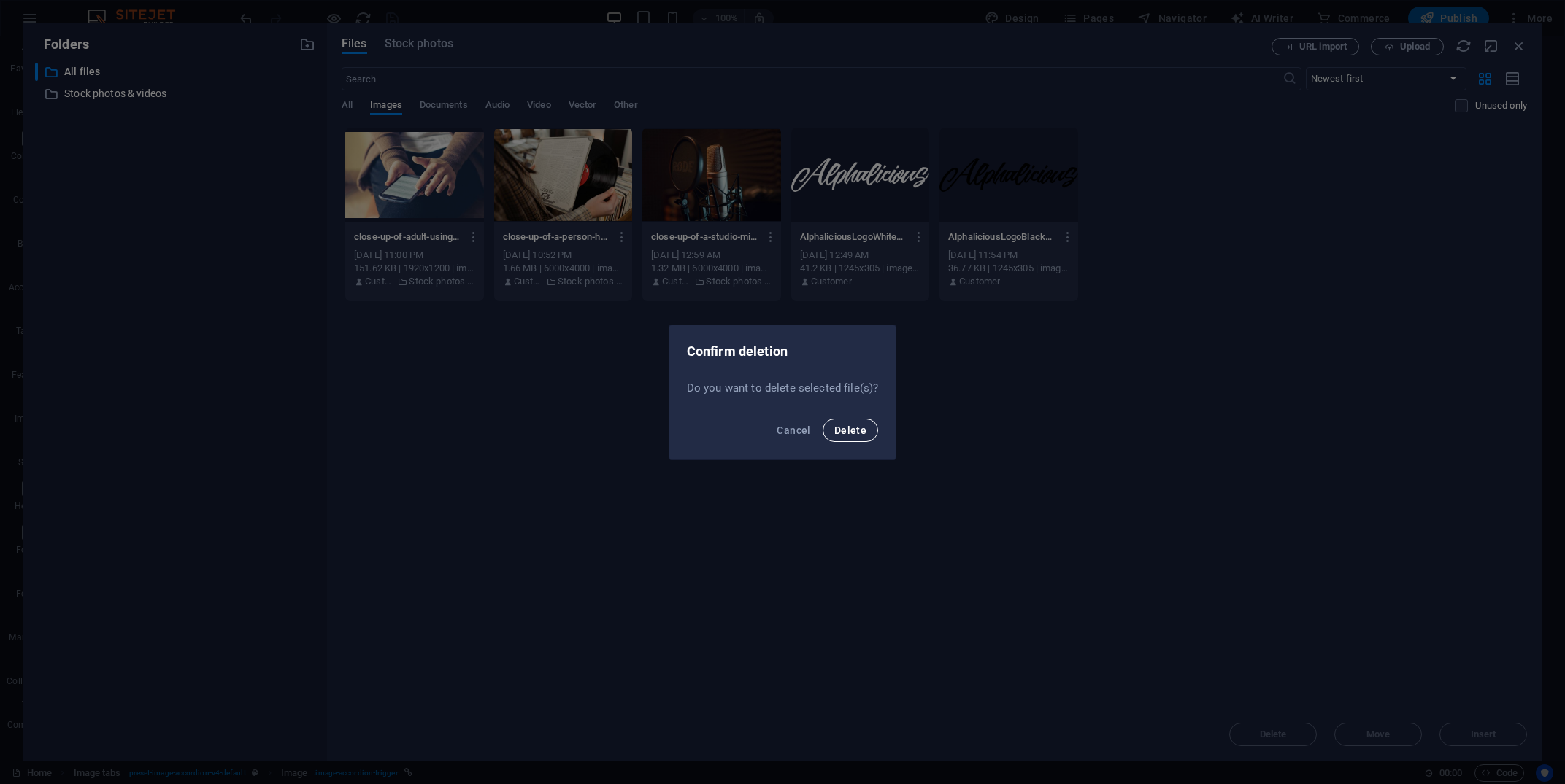
click at [839, 430] on button "Delete" at bounding box center [851, 430] width 55 height 23
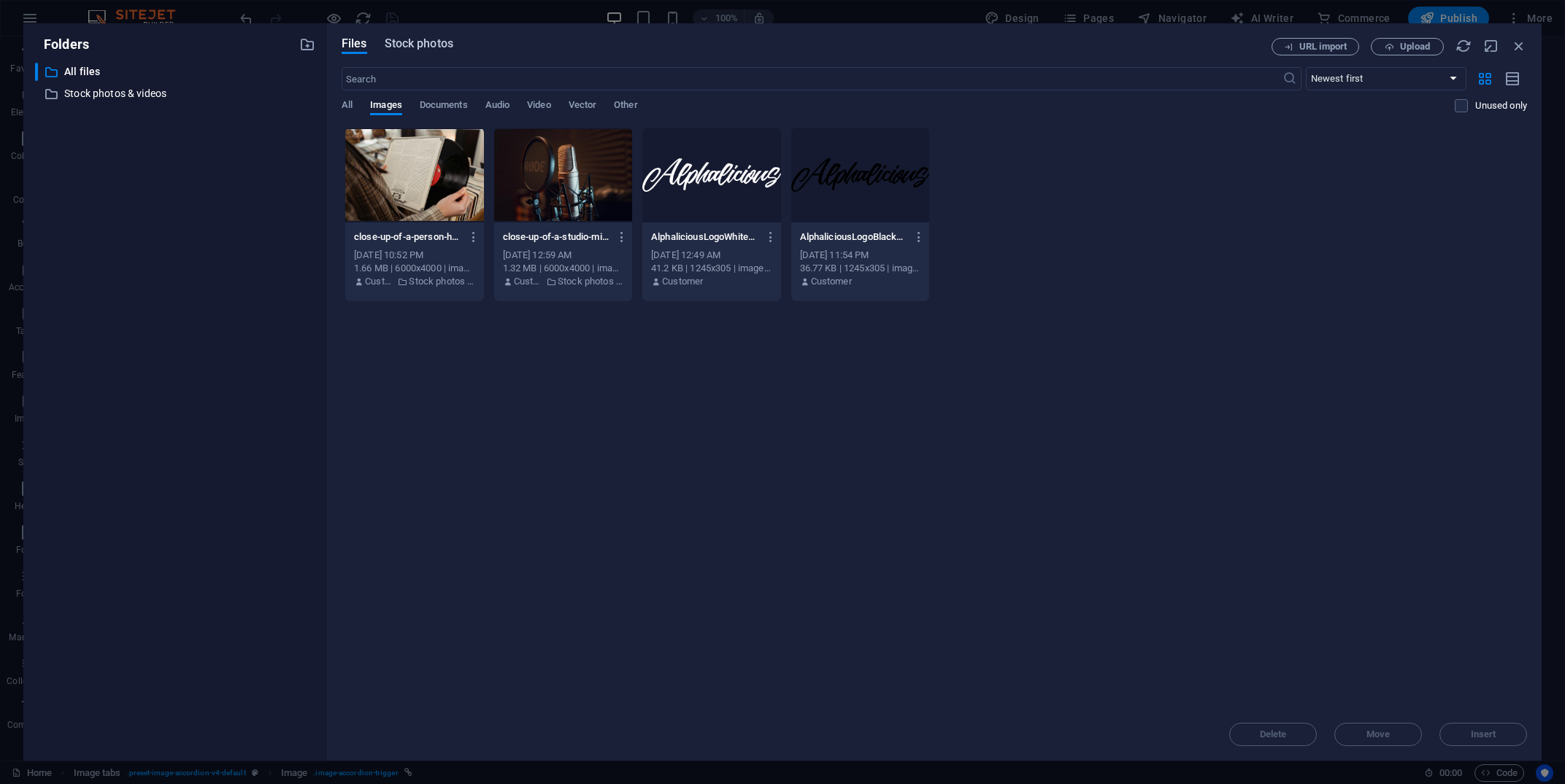
click at [428, 43] on span "Stock photos" at bounding box center [418, 43] width 69 height 17
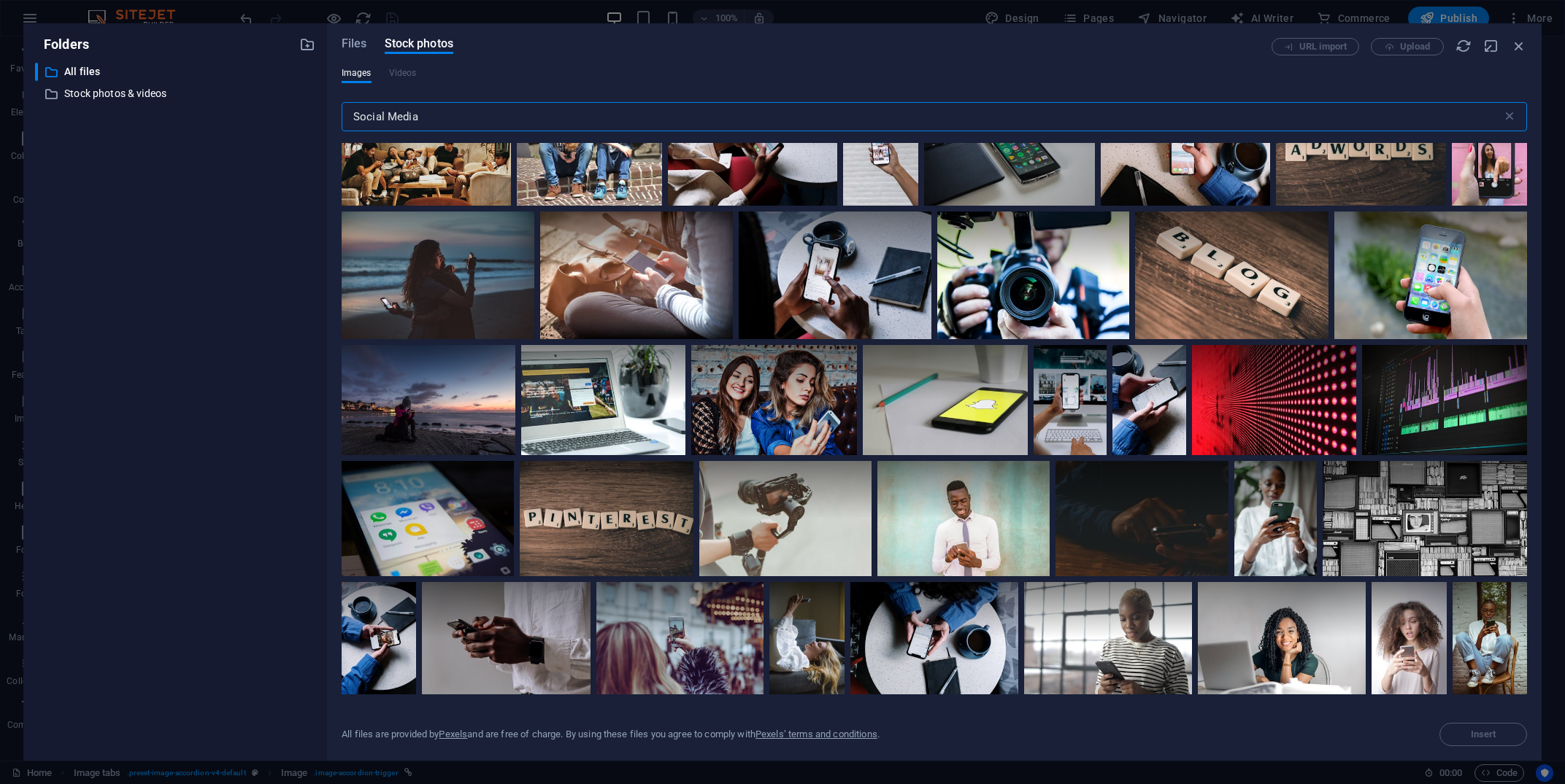
scroll to position [793, 0]
click at [815, 267] on div at bounding box center [835, 243] width 193 height 64
click at [1502, 728] on button "Insert" at bounding box center [1483, 734] width 87 height 23
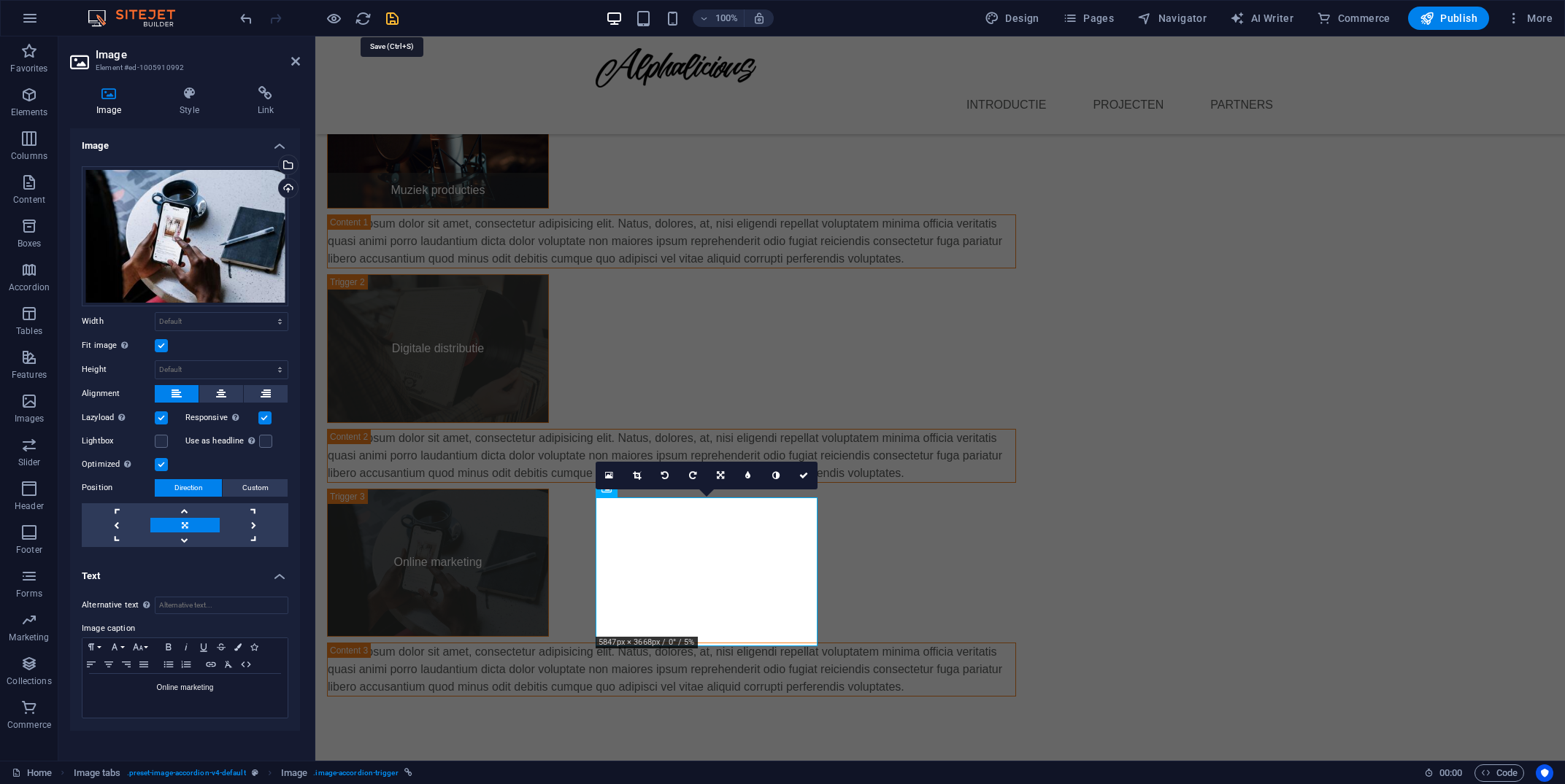
click at [398, 14] on icon "save" at bounding box center [393, 18] width 17 height 17
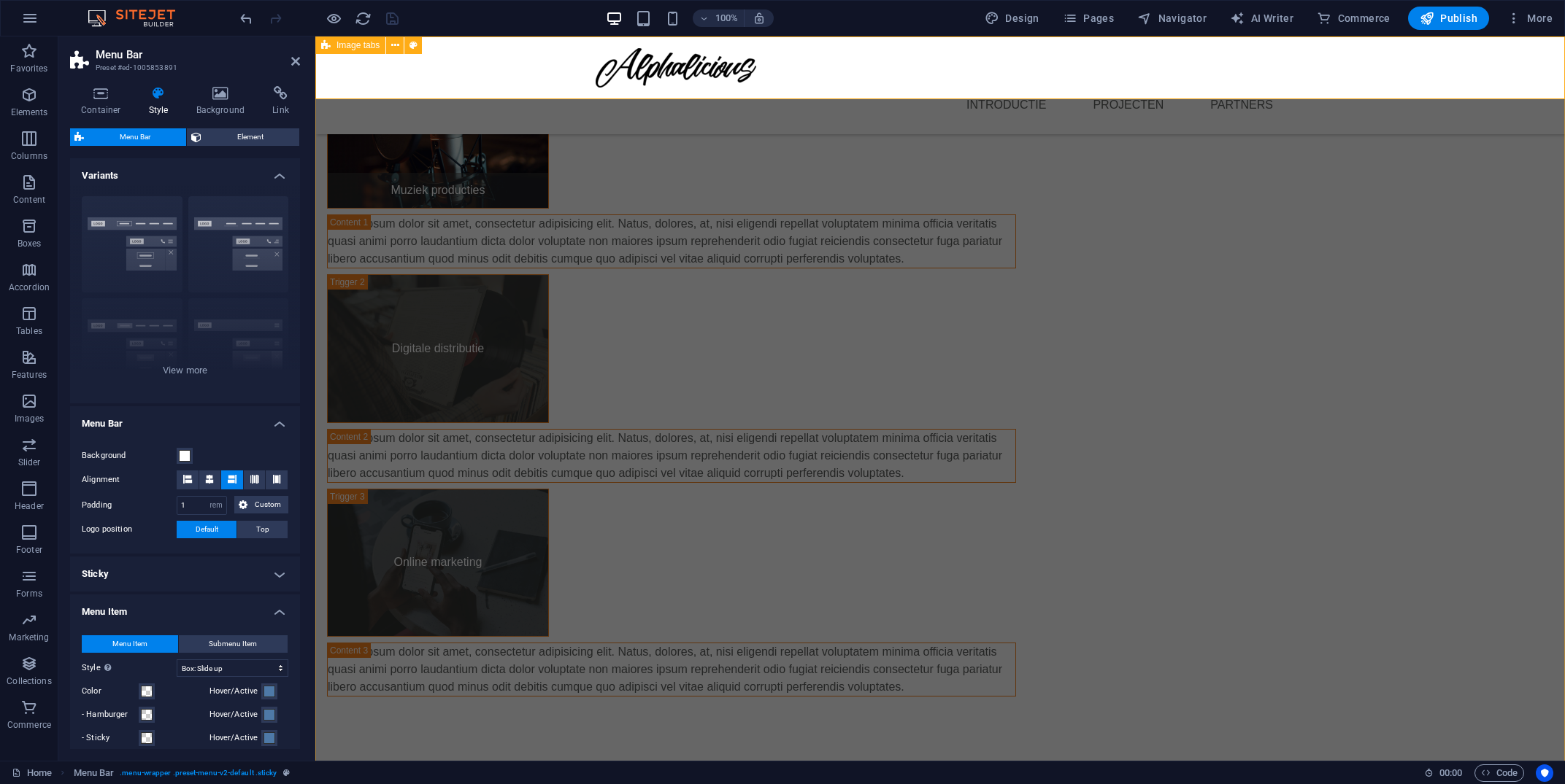
click at [465, 339] on div "Muziek producties Lorem ipsum dolor sit amet, consectetur adipisicing elit. [PE…" at bounding box center [940, 347] width 1250 height 816
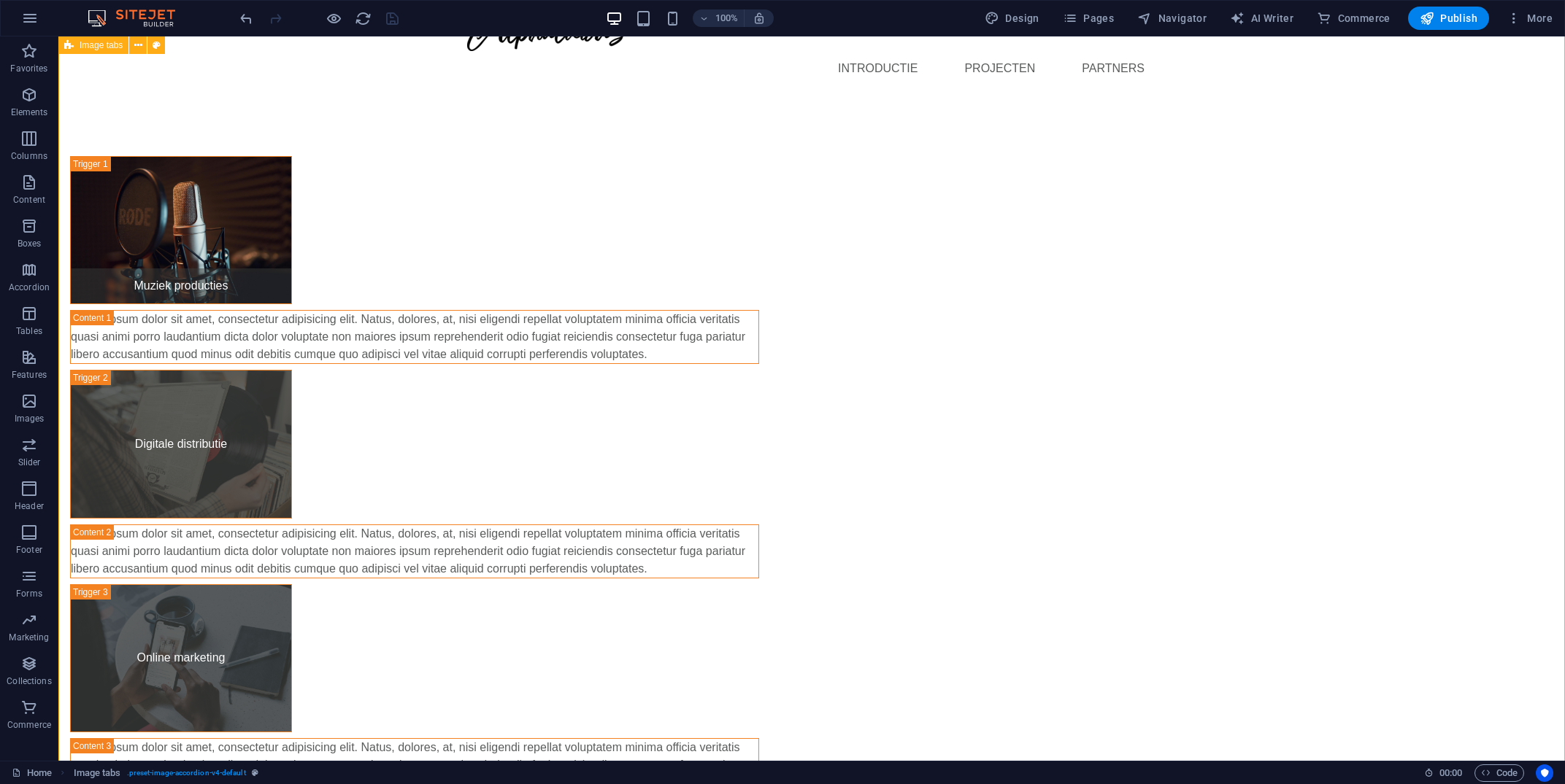
scroll to position [0, 0]
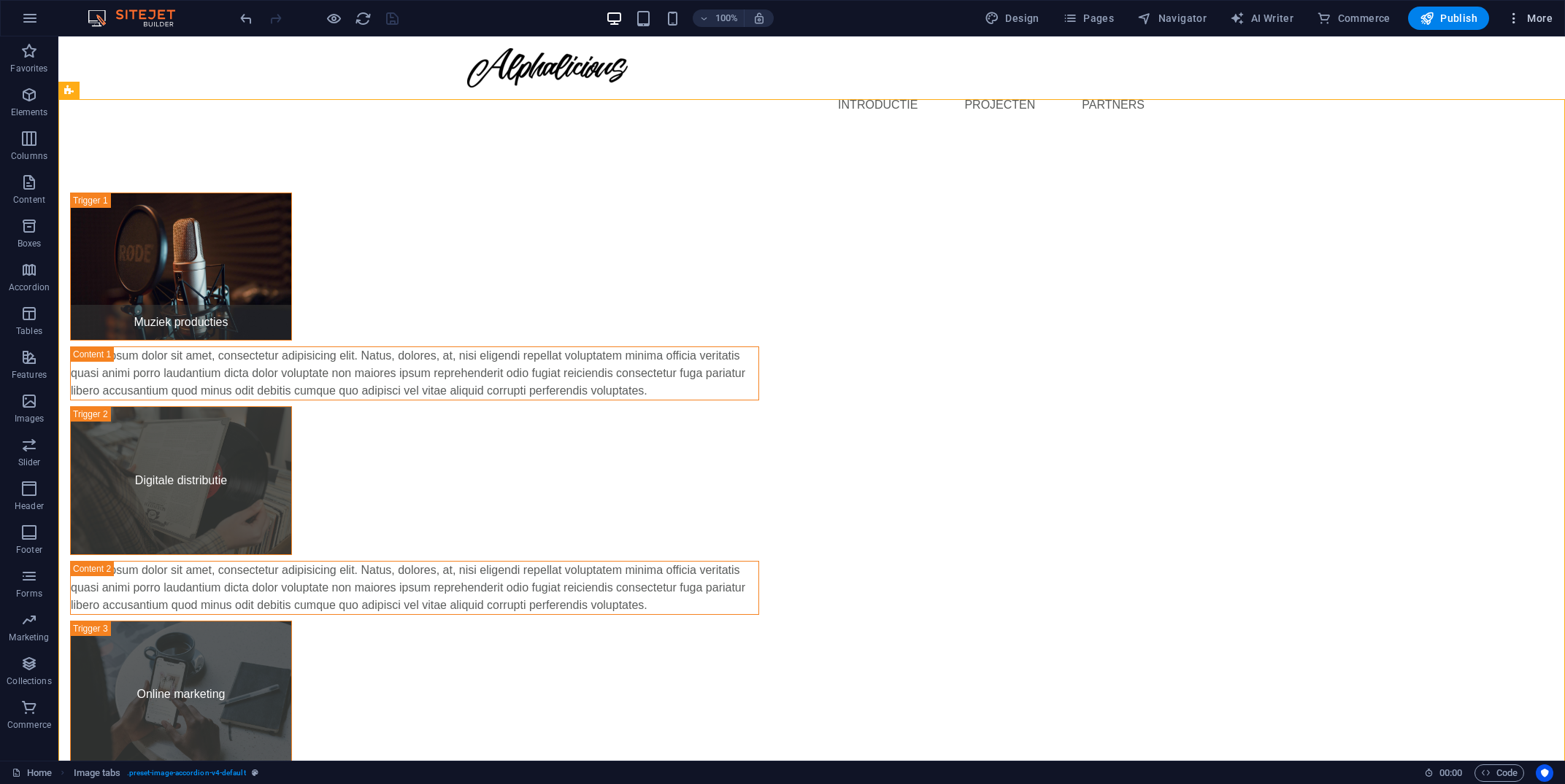
click at [1547, 23] on span "More" at bounding box center [1530, 18] width 46 height 15
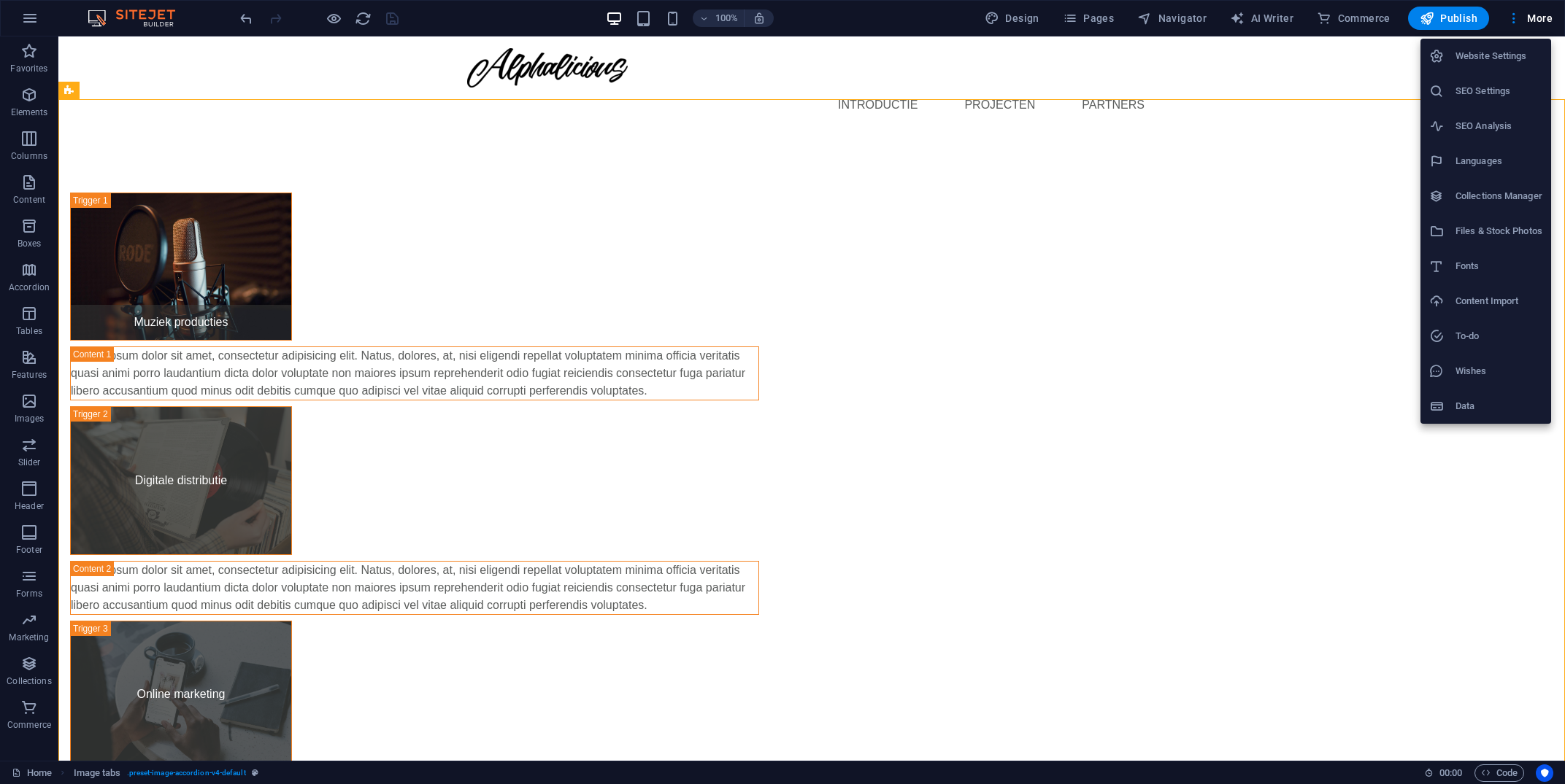
click at [1504, 62] on h6 "Website Settings" at bounding box center [1499, 56] width 86 height 17
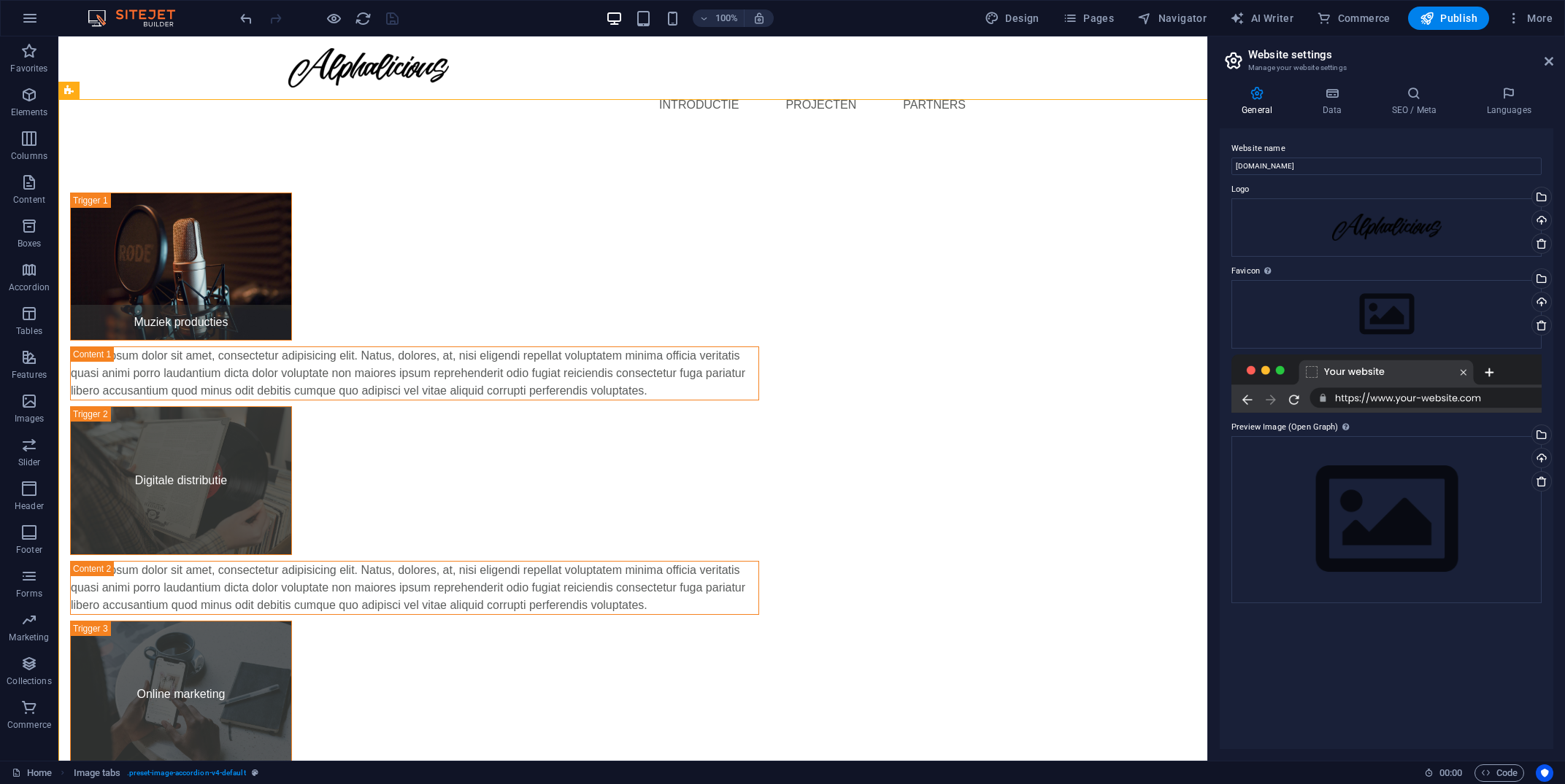
click at [1330, 85] on div "General Data SEO / Meta Languages Website name [DOMAIN_NAME] Logo Drag files he…" at bounding box center [1387, 417] width 357 height 687
click at [1332, 105] on h4 "Data" at bounding box center [1334, 101] width 69 height 30
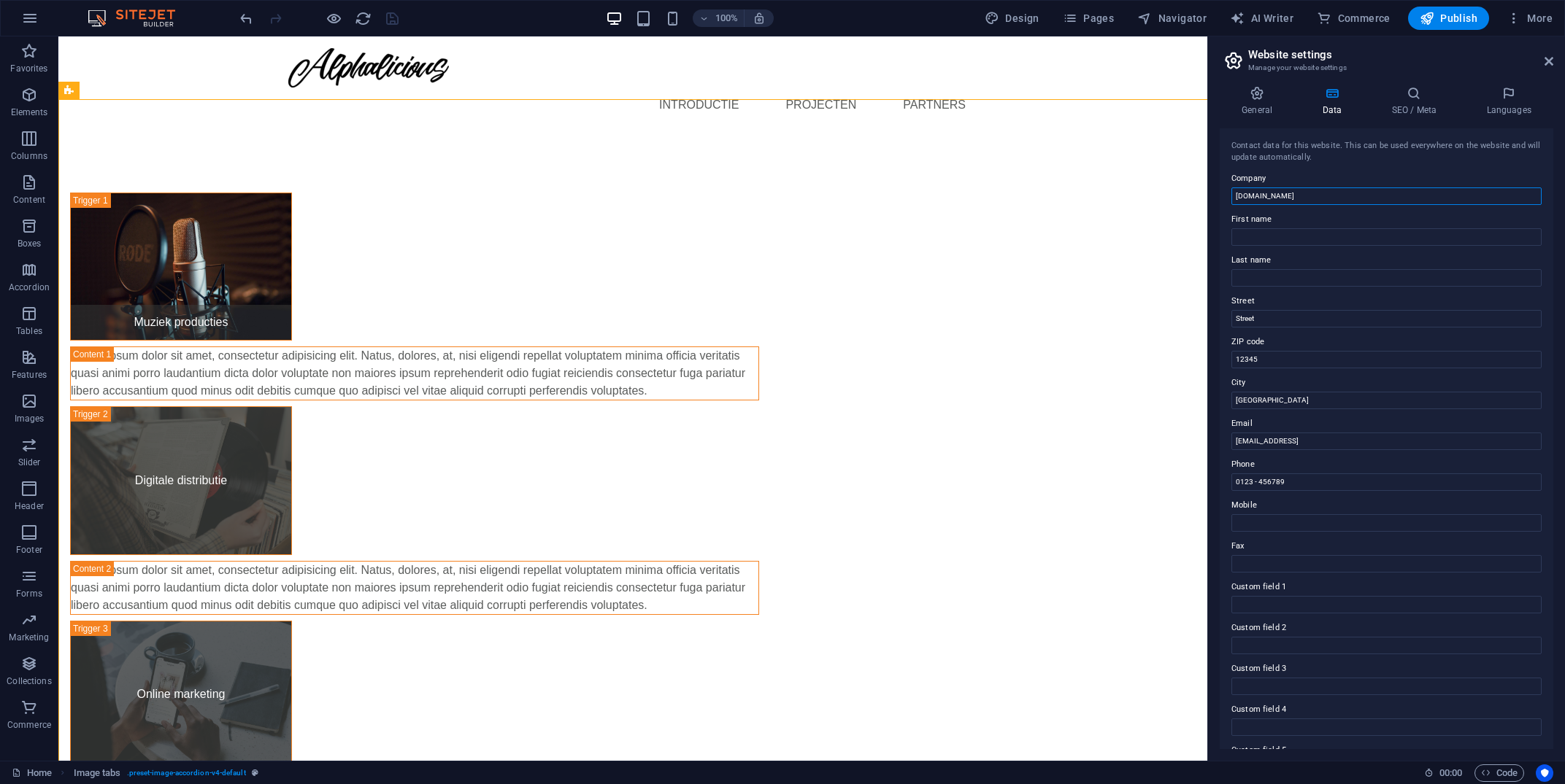
click at [1325, 197] on input "[DOMAIN_NAME]" at bounding box center [1386, 196] width 310 height 17
click at [1413, 441] on input "[EMAIL_ADDRESS]" at bounding box center [1386, 441] width 310 height 17
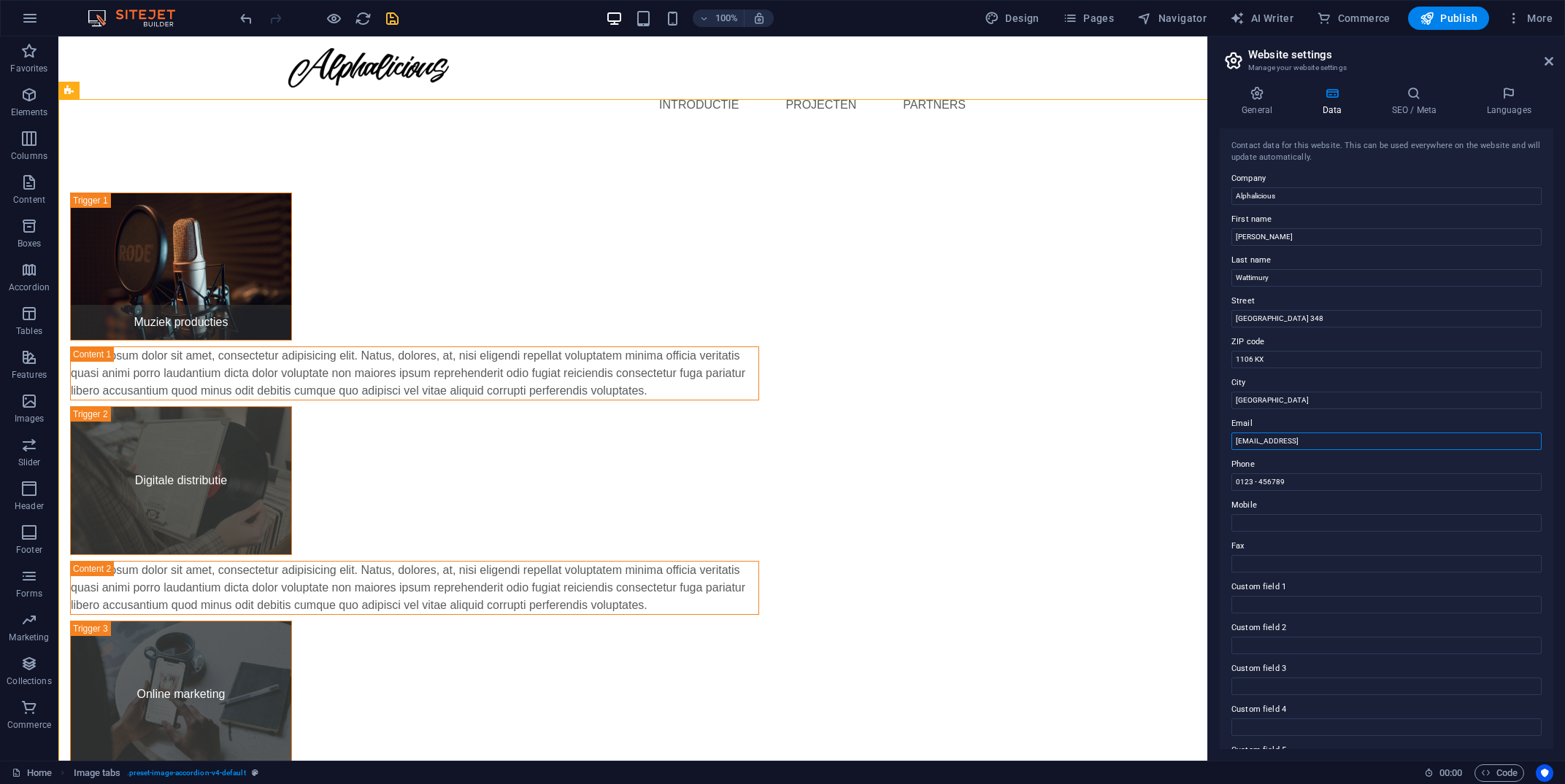
click at [1413, 441] on input "[EMAIL_ADDRESS]" at bounding box center [1386, 441] width 310 height 17
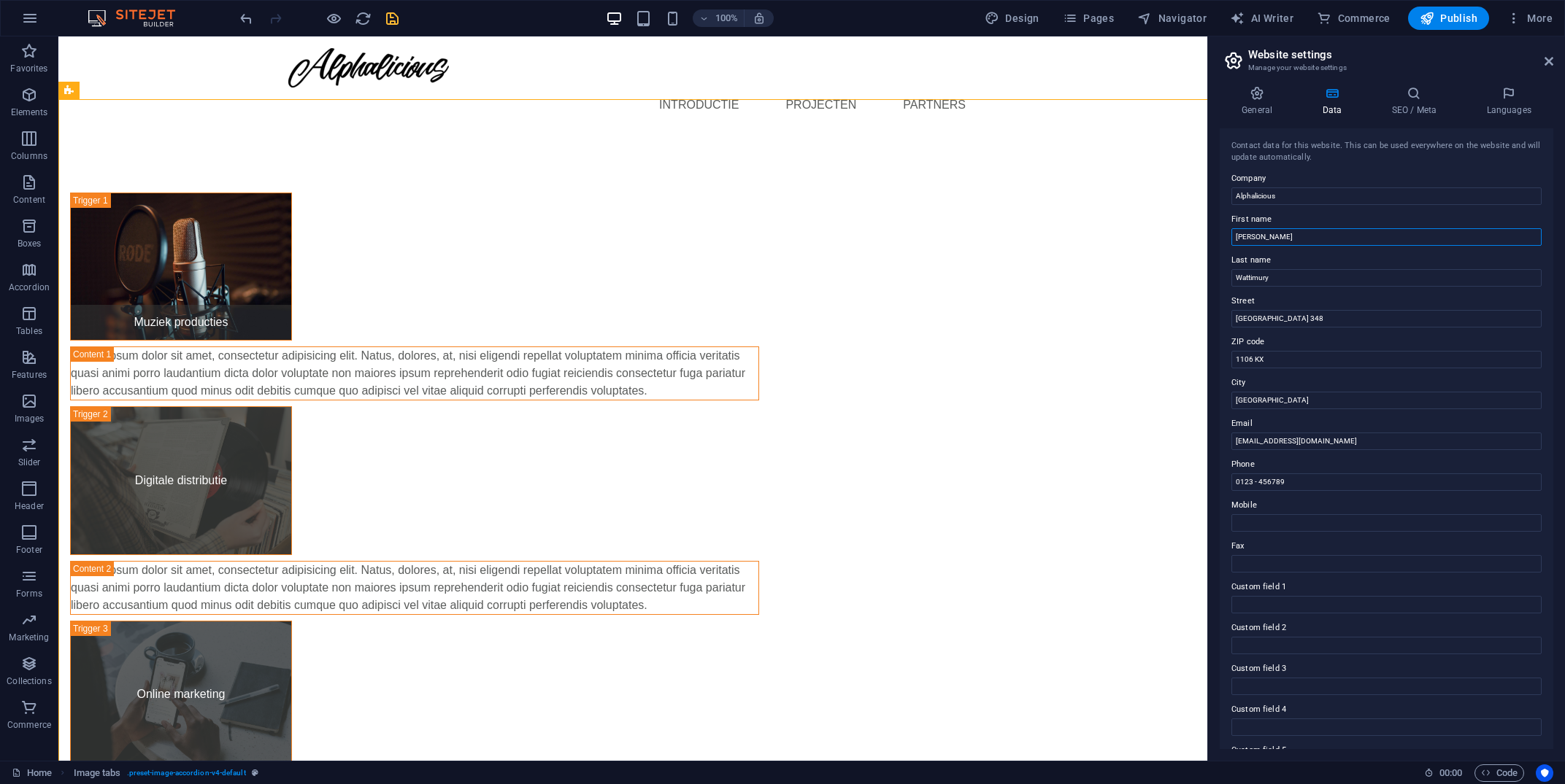
click at [1309, 233] on input "[PERSON_NAME]" at bounding box center [1386, 236] width 310 height 17
click at [1426, 100] on icon at bounding box center [1413, 94] width 89 height 15
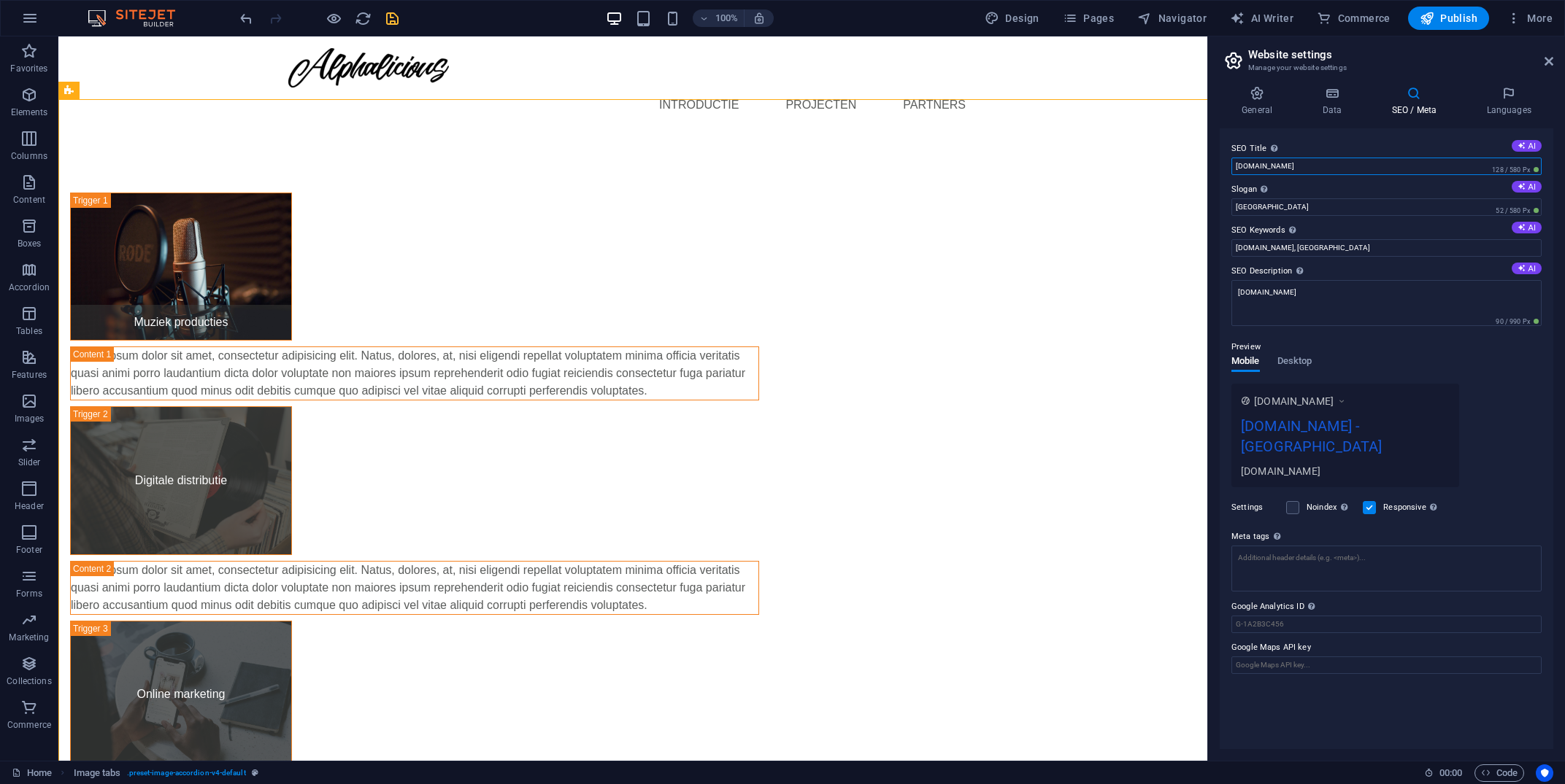
click at [1333, 170] on input "[DOMAIN_NAME]" at bounding box center [1386, 165] width 310 height 17
click at [1348, 207] on input "[GEOGRAPHIC_DATA]" at bounding box center [1386, 207] width 310 height 17
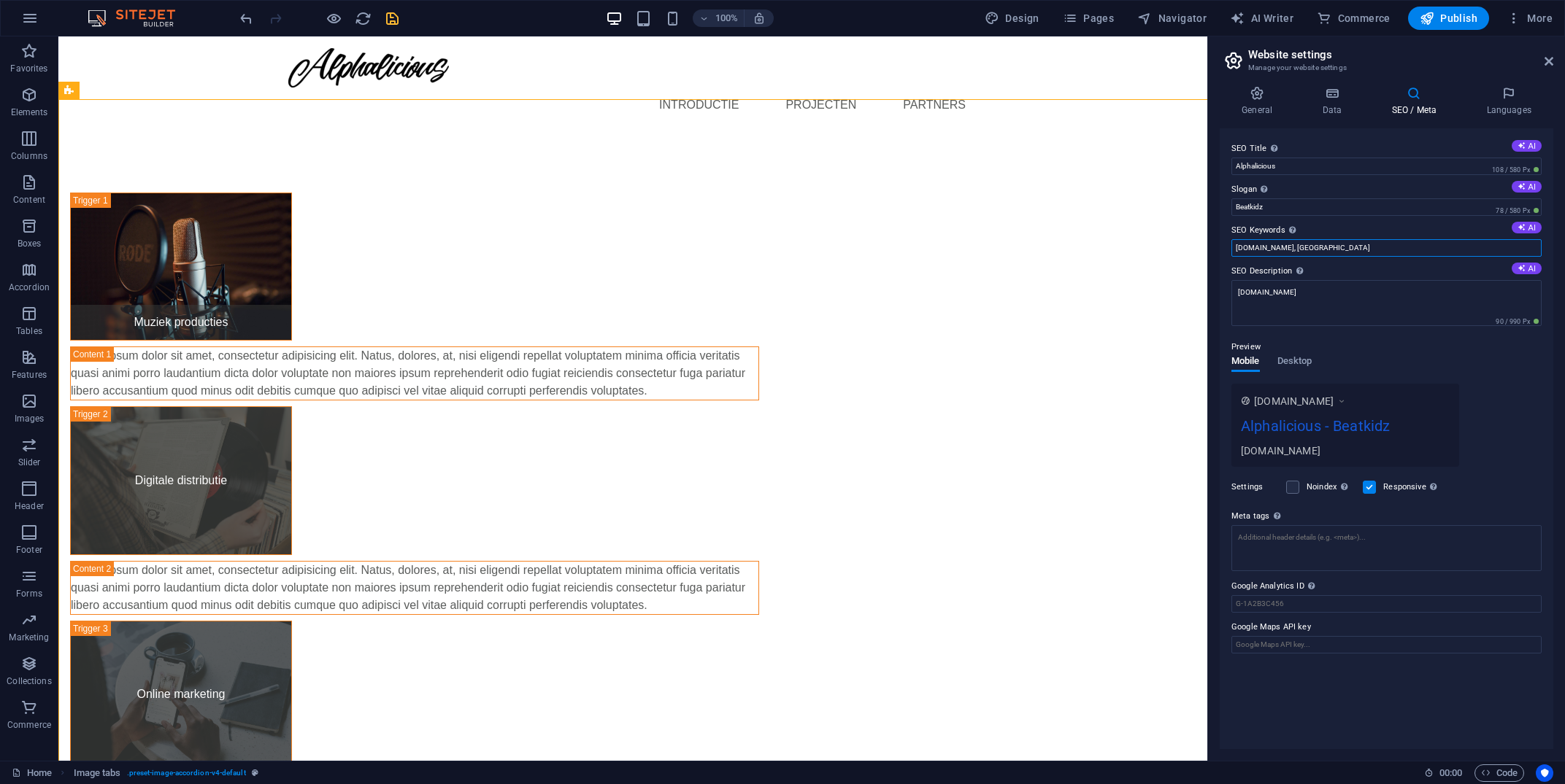
click at [1325, 250] on input "[DOMAIN_NAME], [GEOGRAPHIC_DATA]" at bounding box center [1386, 247] width 310 height 17
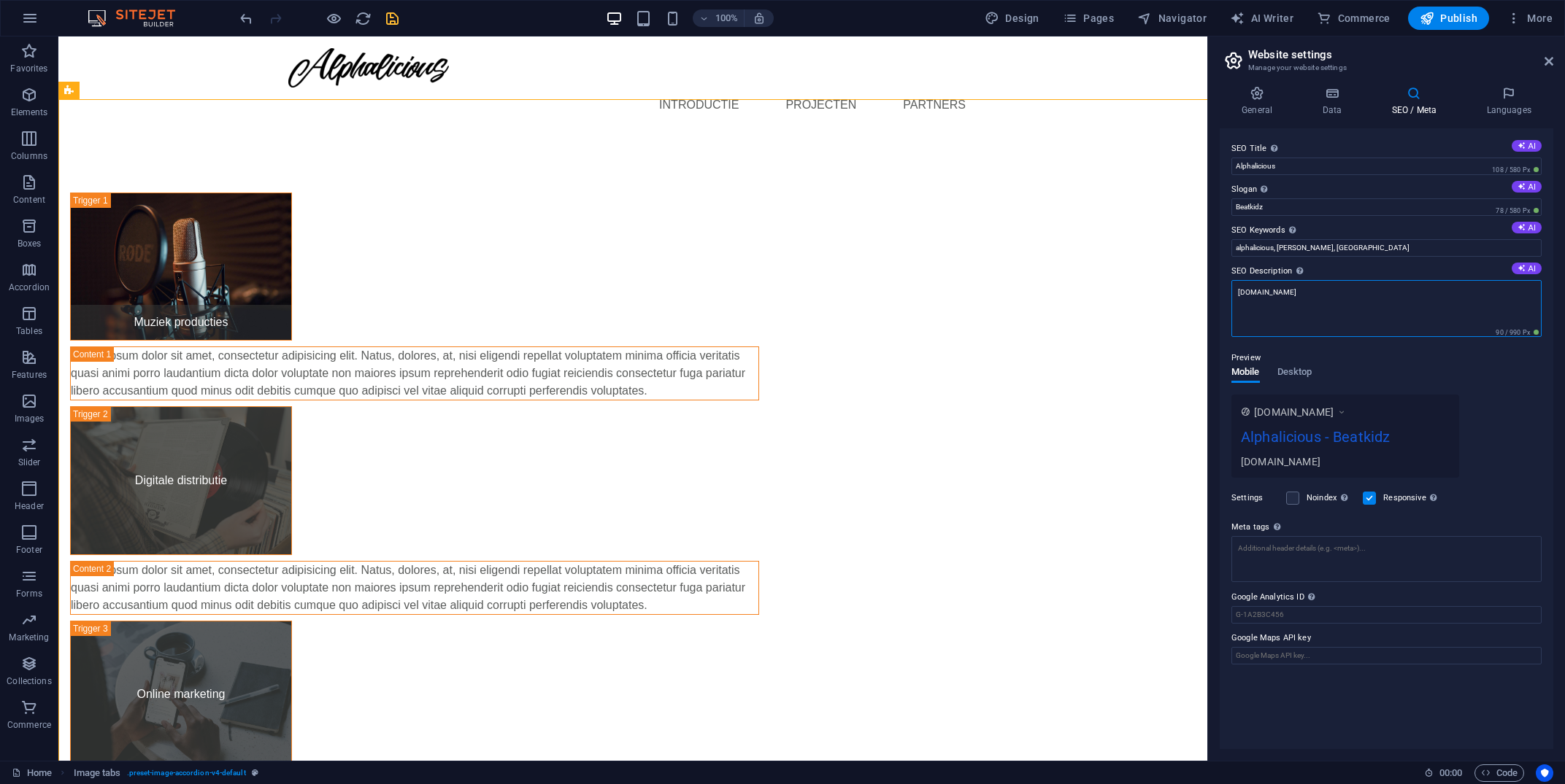
click at [1356, 306] on textarea "[DOMAIN_NAME]" at bounding box center [1386, 309] width 310 height 57
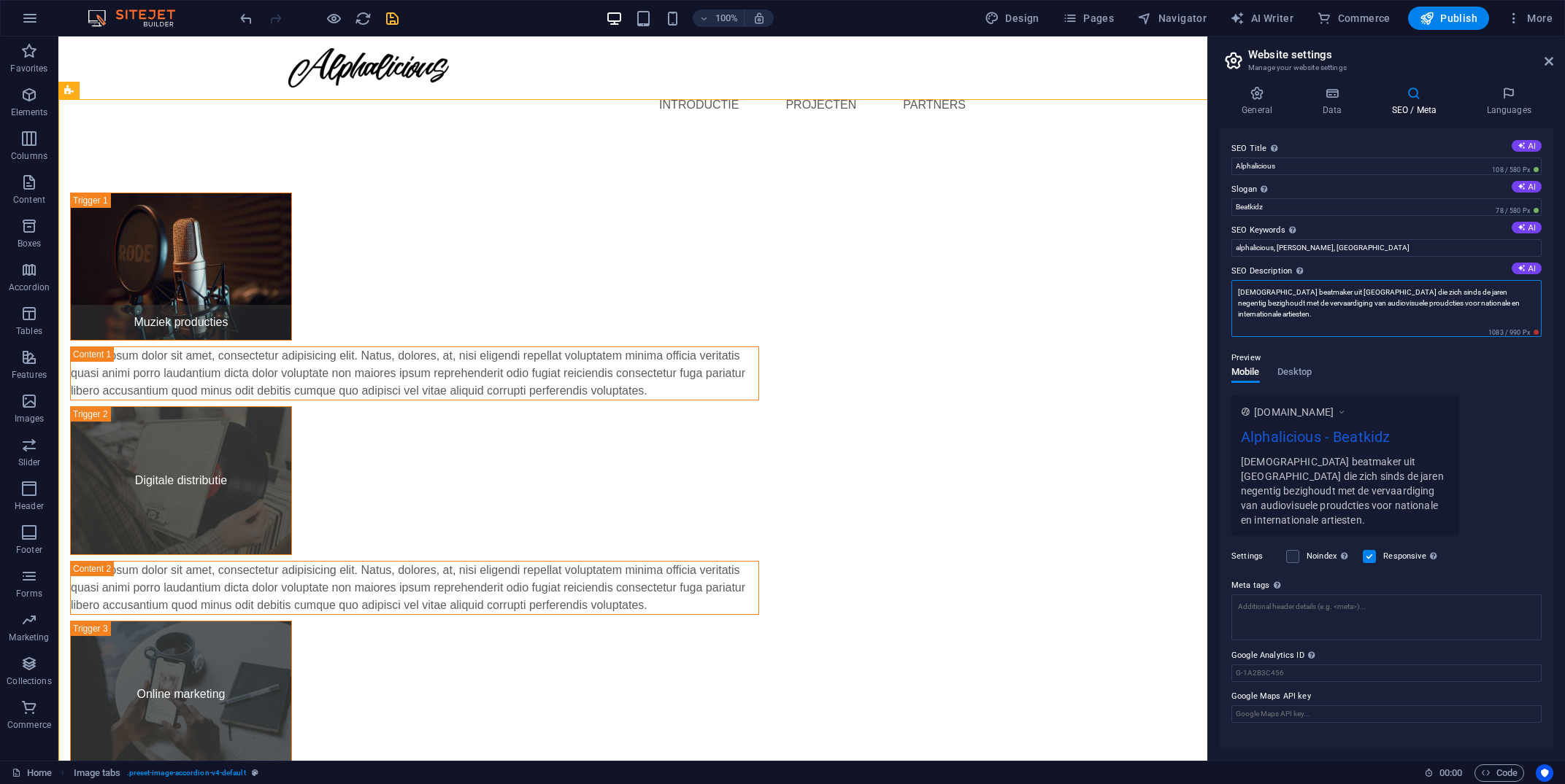
click at [1251, 291] on textarea "[DEMOGRAPHIC_DATA] beatmaker uit [GEOGRAPHIC_DATA] die zich sinds de jaren nege…" at bounding box center [1386, 309] width 310 height 57
click at [1271, 290] on textarea "[DEMOGRAPHIC_DATA] beatmaker uit [GEOGRAPHIC_DATA] die zich sinds de jaren nege…" at bounding box center [1386, 309] width 310 height 57
click at [1308, 289] on textarea "Molukse uit [GEOGRAPHIC_DATA] die zich sinds de jaren negentig bezighoudt met d…" at bounding box center [1386, 309] width 310 height 57
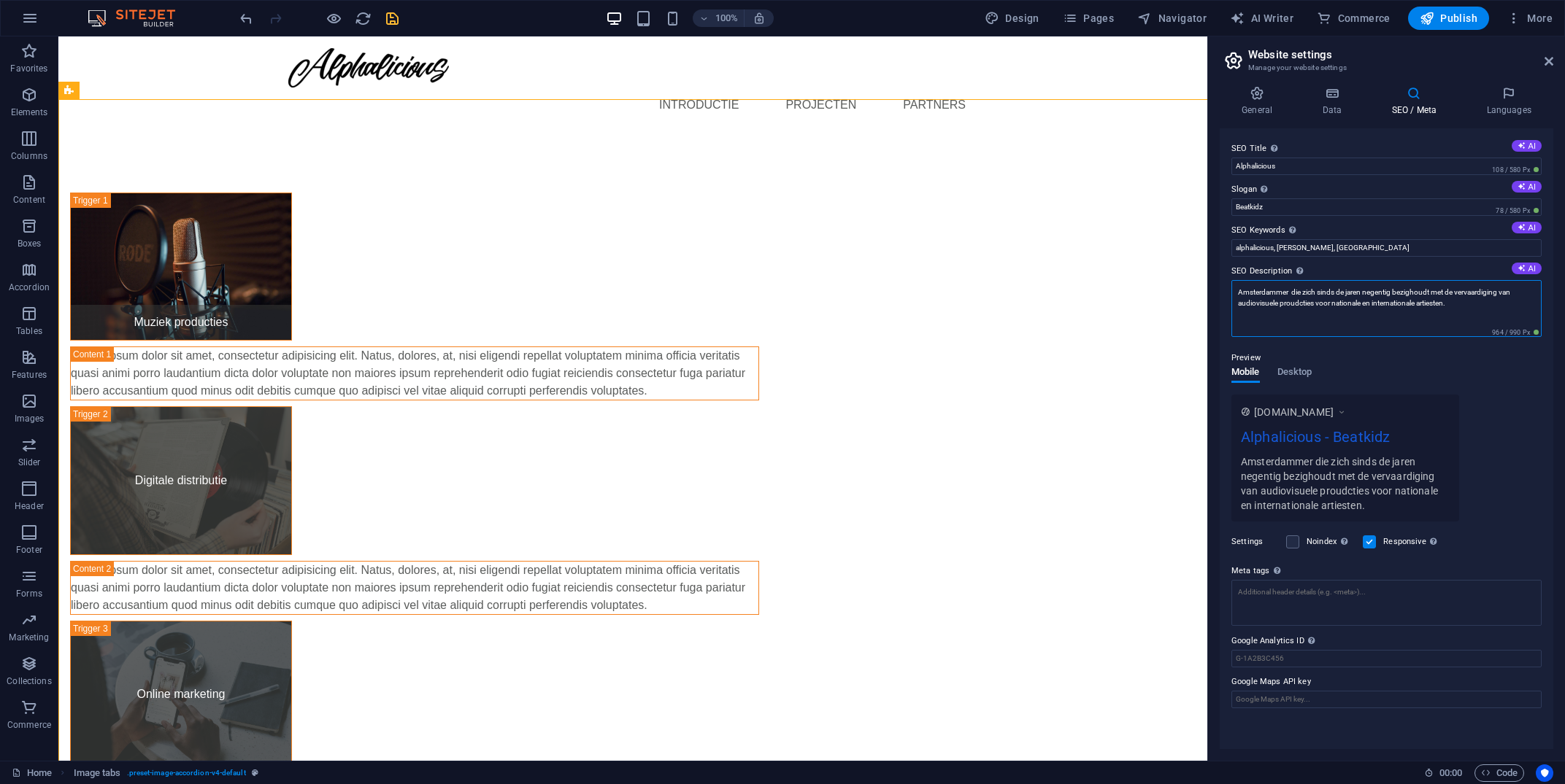
click at [1467, 304] on textarea "Amsterdammer die zich sinds de jaren negentig bezighoudt met de vervaardiging v…" at bounding box center [1386, 309] width 310 height 57
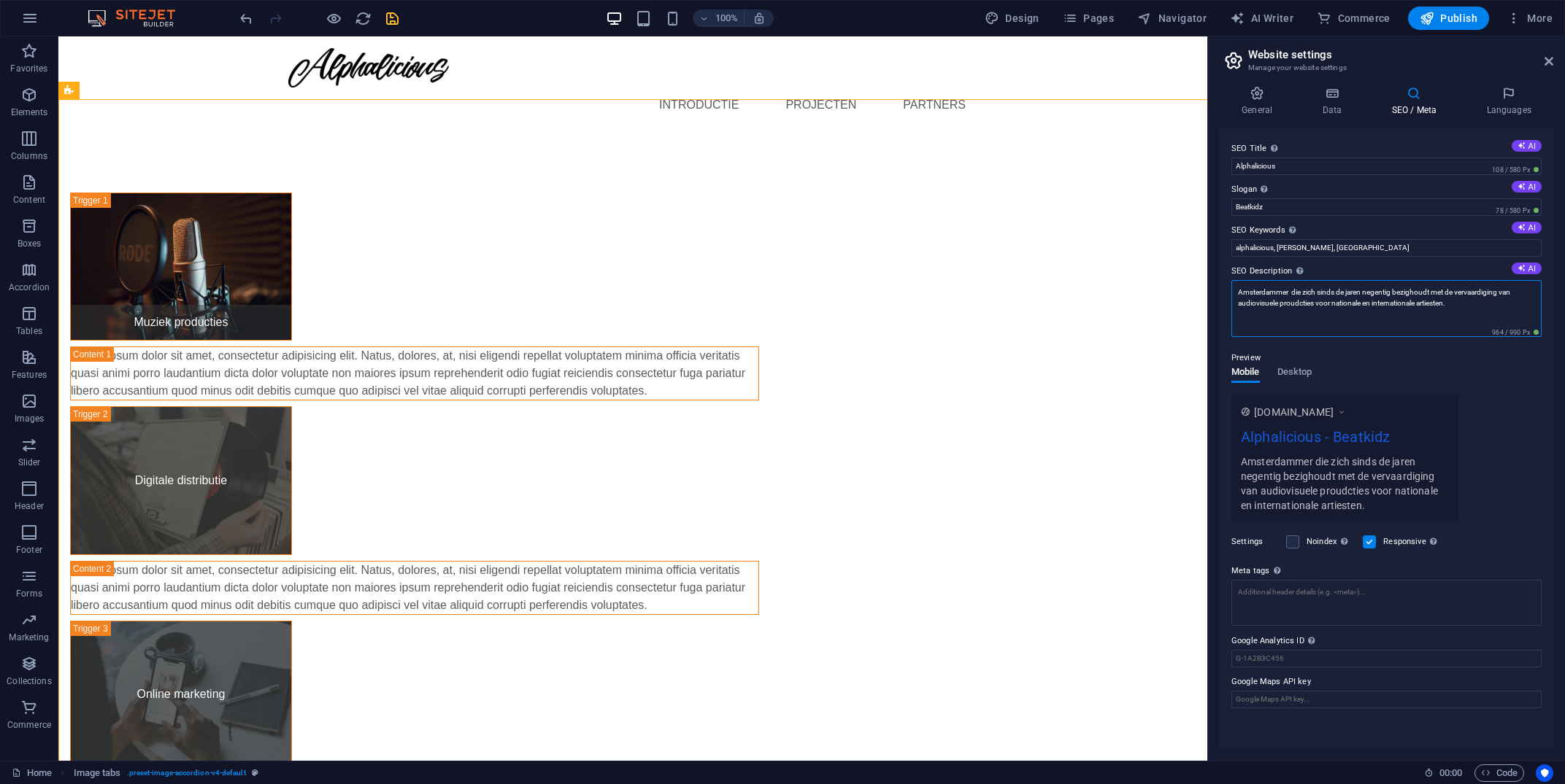
click at [1467, 304] on textarea "Amsterdammer die zich sinds de jaren negentig bezighoudt met de vervaardiging v…" at bounding box center [1386, 309] width 310 height 57
click at [1354, 292] on textarea "De Amsterdamse muziekproducer sinds eind jaren negentig verantwoordelijk voor s…" at bounding box center [1386, 309] width 310 height 57
click at [1354, 292] on textarea "De Amsterdamse muziekproducer sinds eind jaren negentig verantwoordelijk voor s…" at bounding box center [1386, 309] width 310 height 57
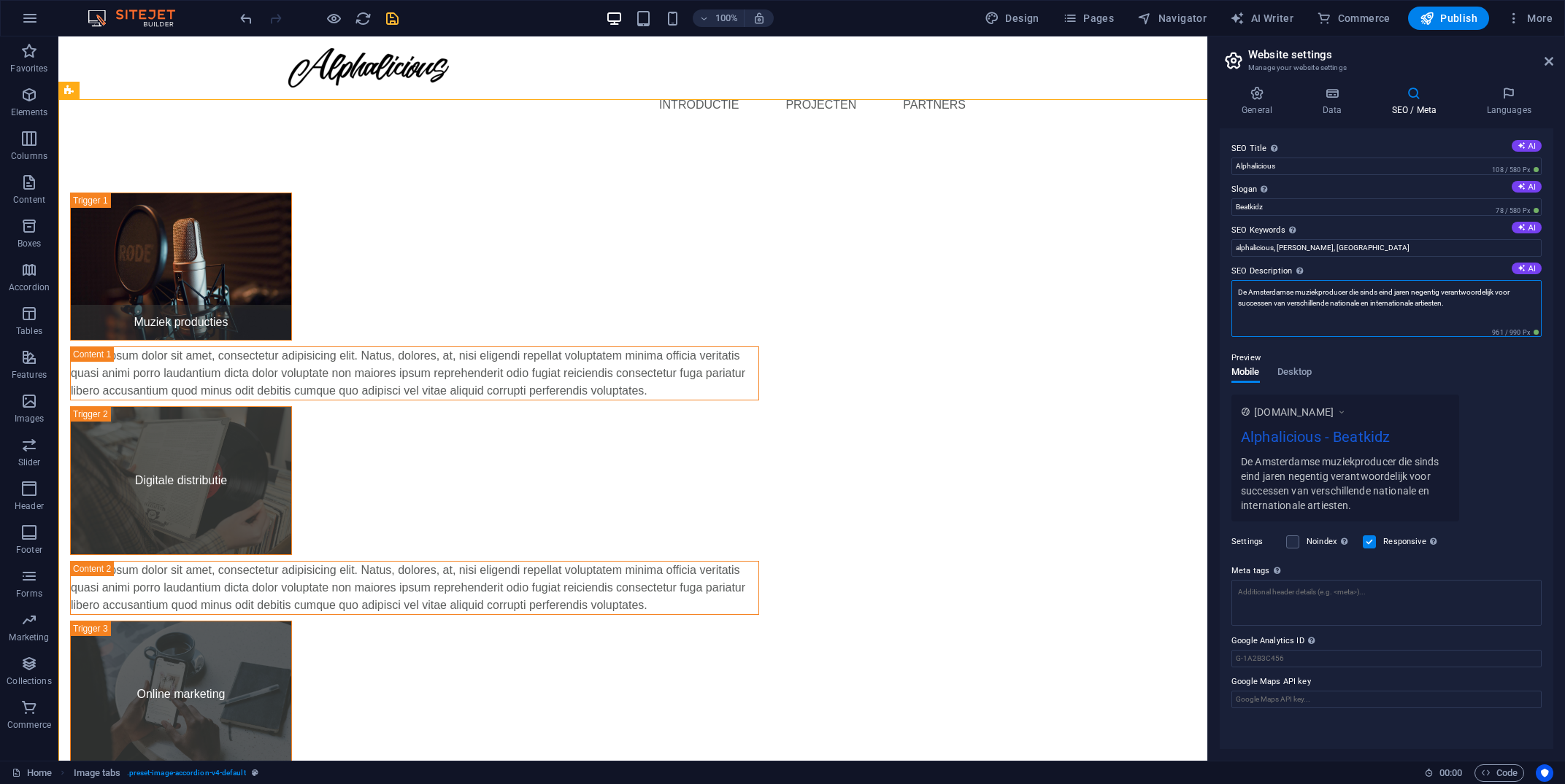
click at [1501, 291] on textarea "De Amsterdamse muziekproducer die sinds eind jaren negentig verantwoordelijk vo…" at bounding box center [1386, 309] width 310 height 57
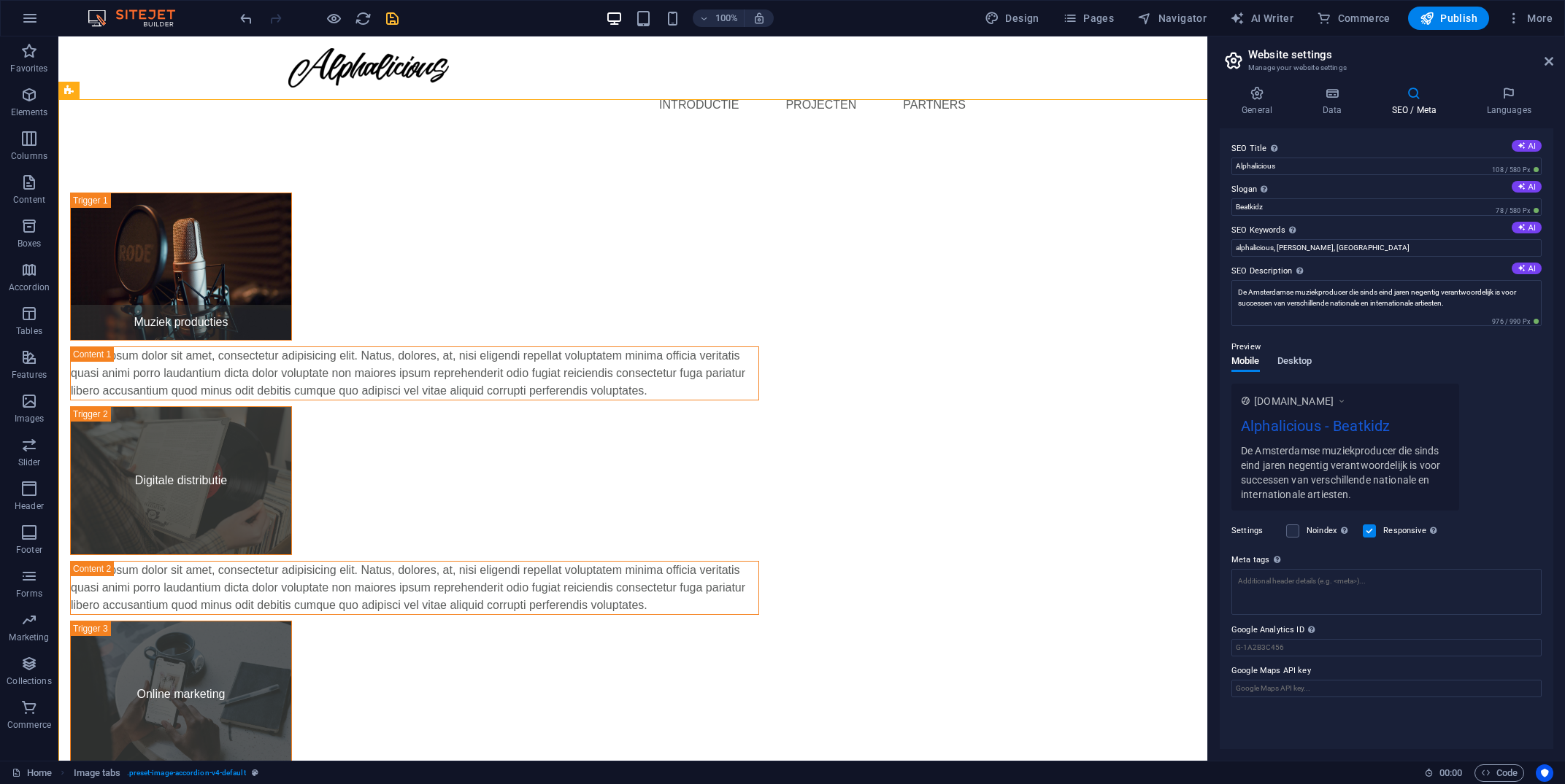
click at [1293, 370] on span "Desktop" at bounding box center [1295, 362] width 35 height 20
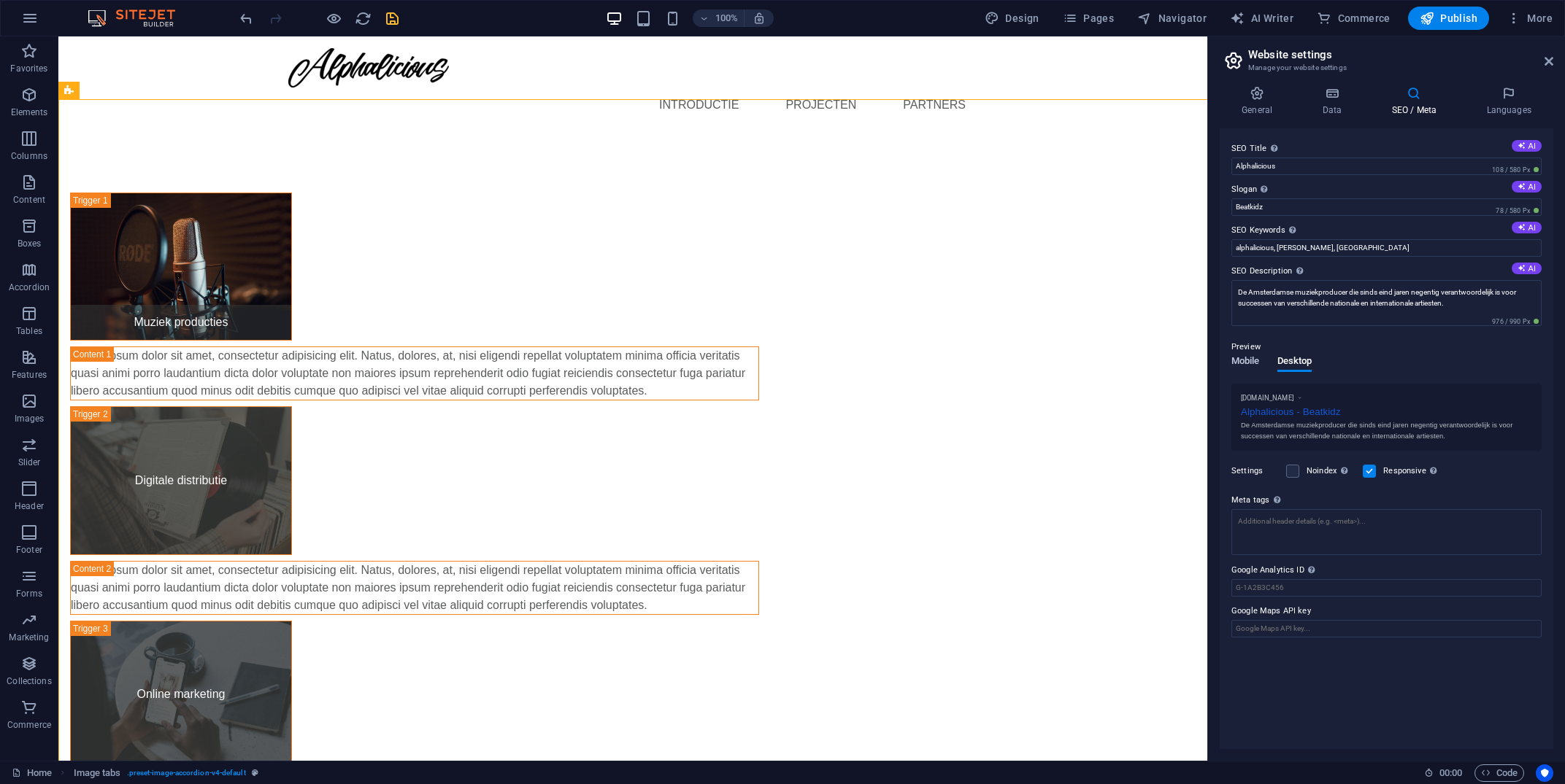
click at [1232, 369] on span "Mobile" at bounding box center [1245, 362] width 29 height 20
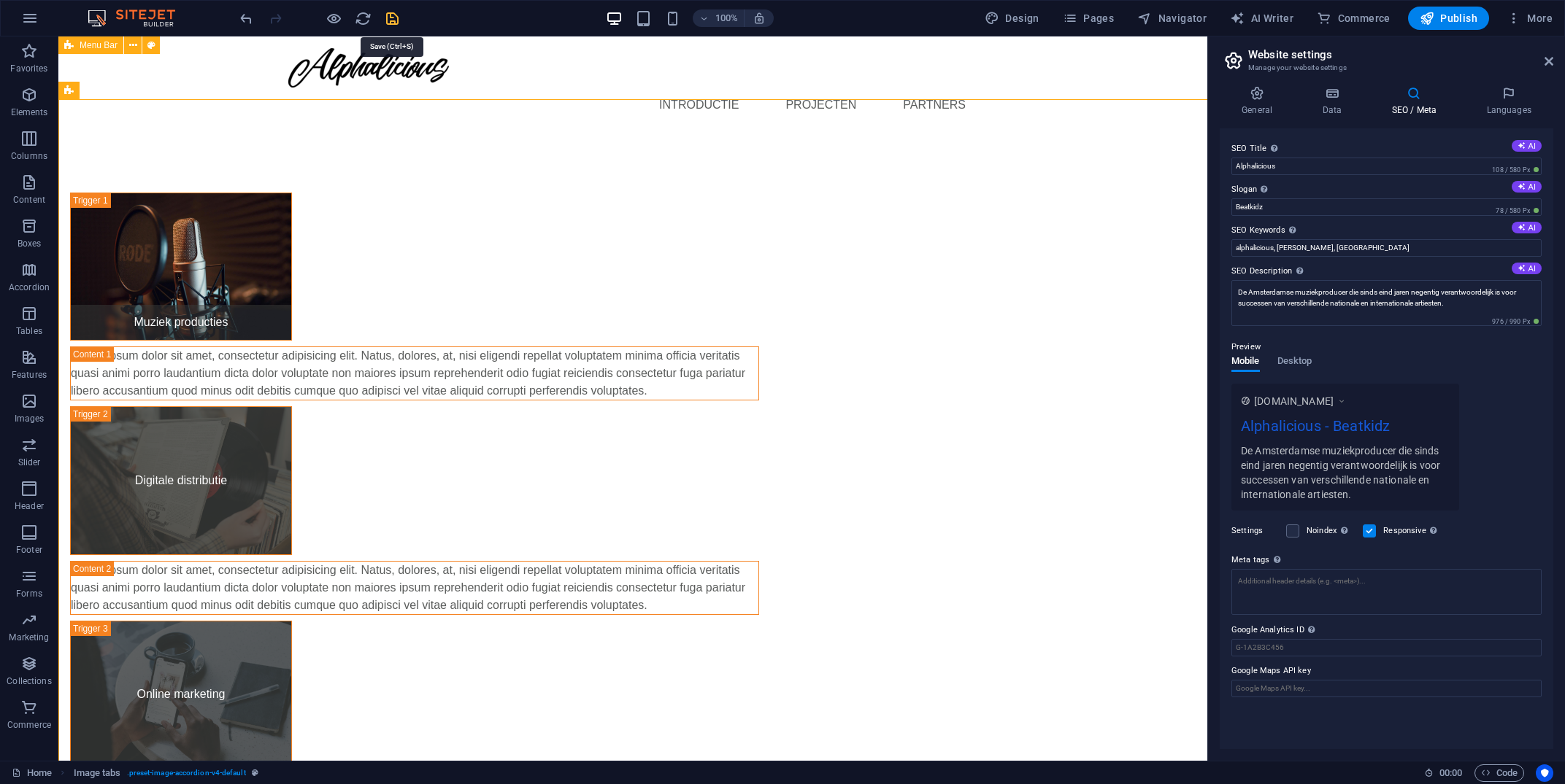
click at [393, 20] on icon "save" at bounding box center [393, 18] width 17 height 17
